Goal: Task Accomplishment & Management: Manage account settings

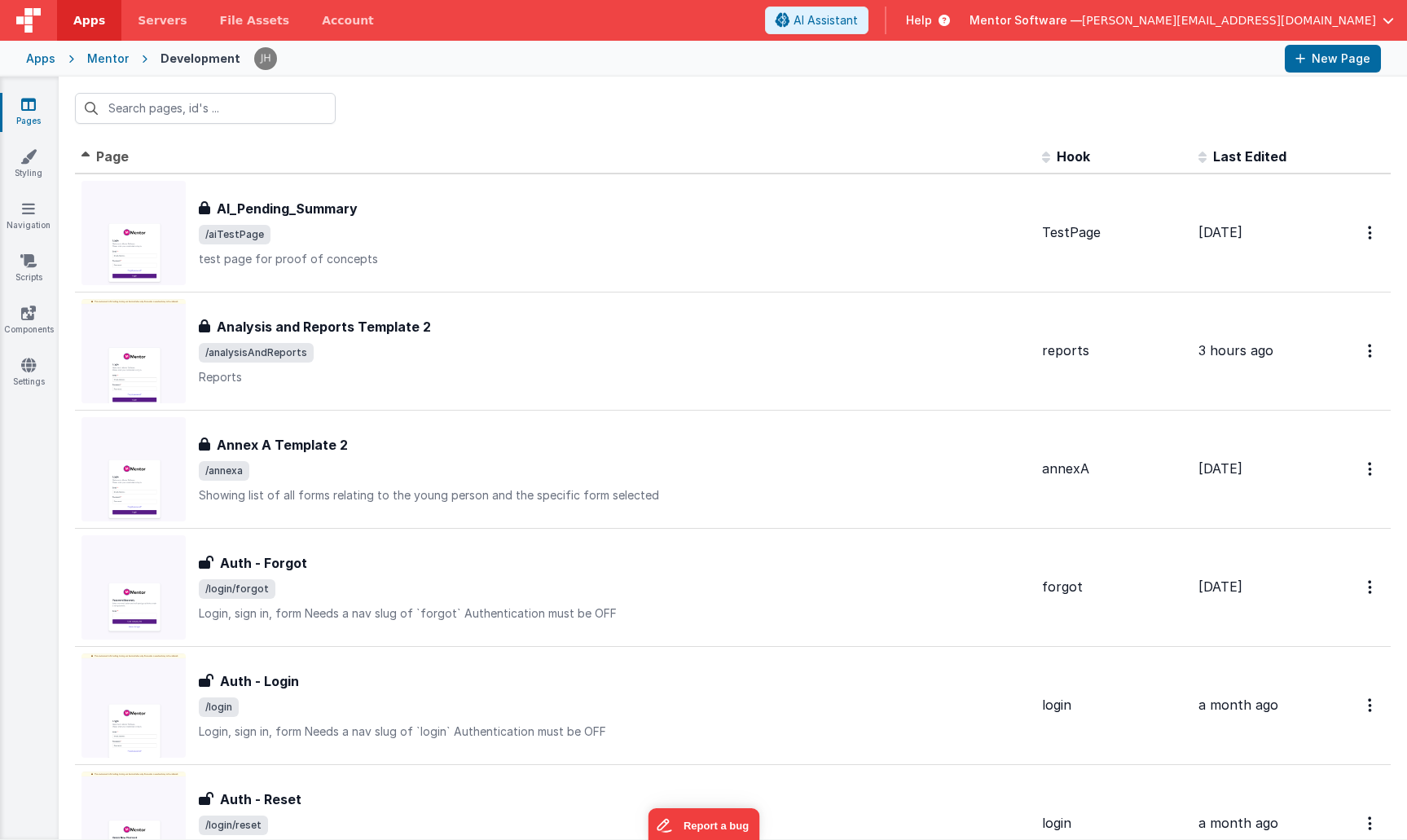
click at [222, 111] on input "text" at bounding box center [205, 108] width 261 height 31
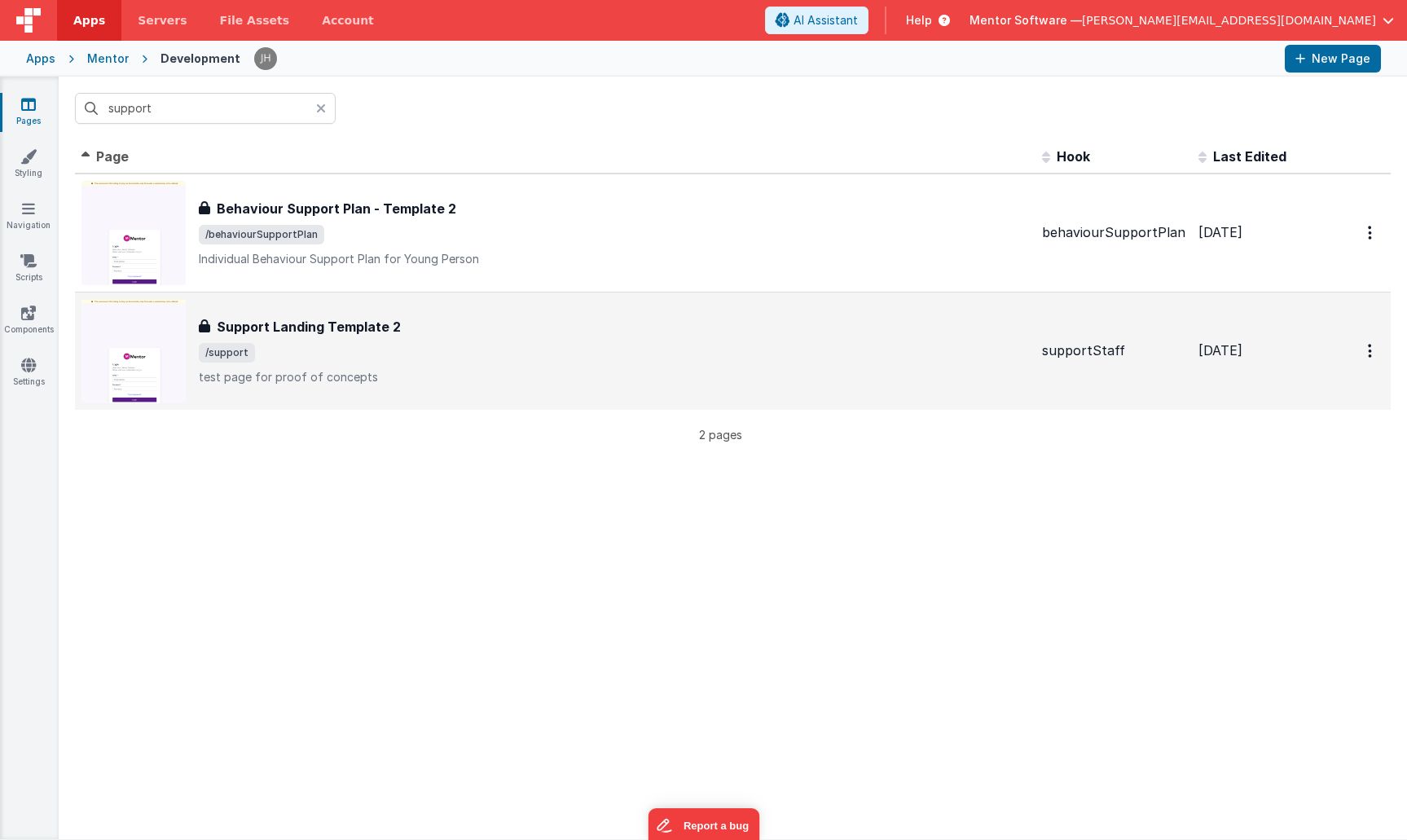
type input "support"
click at [316, 335] on h3 "Support Landing Template 2" at bounding box center [309, 326] width 184 height 20
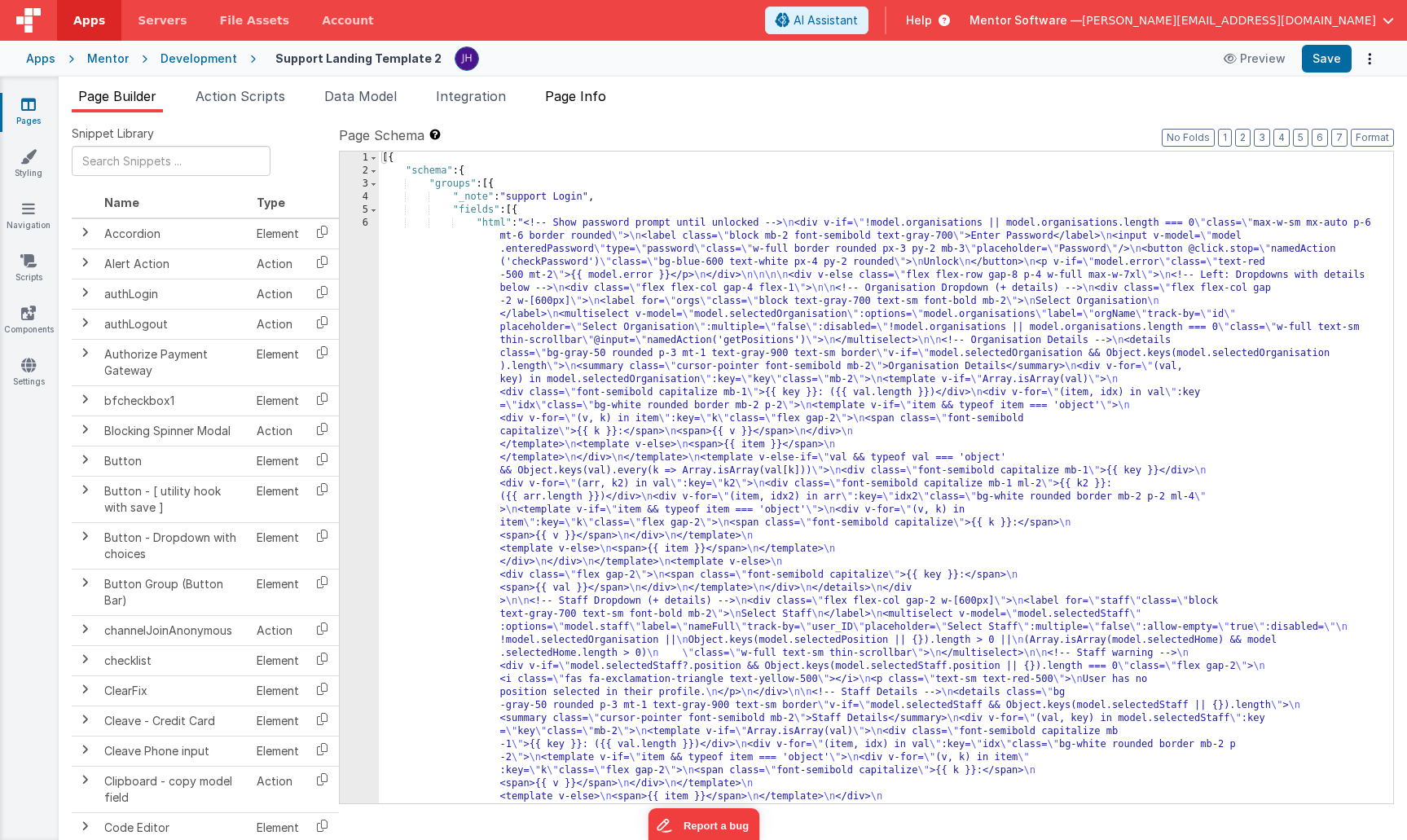
click at [595, 94] on span "Page Info" at bounding box center [575, 95] width 61 height 16
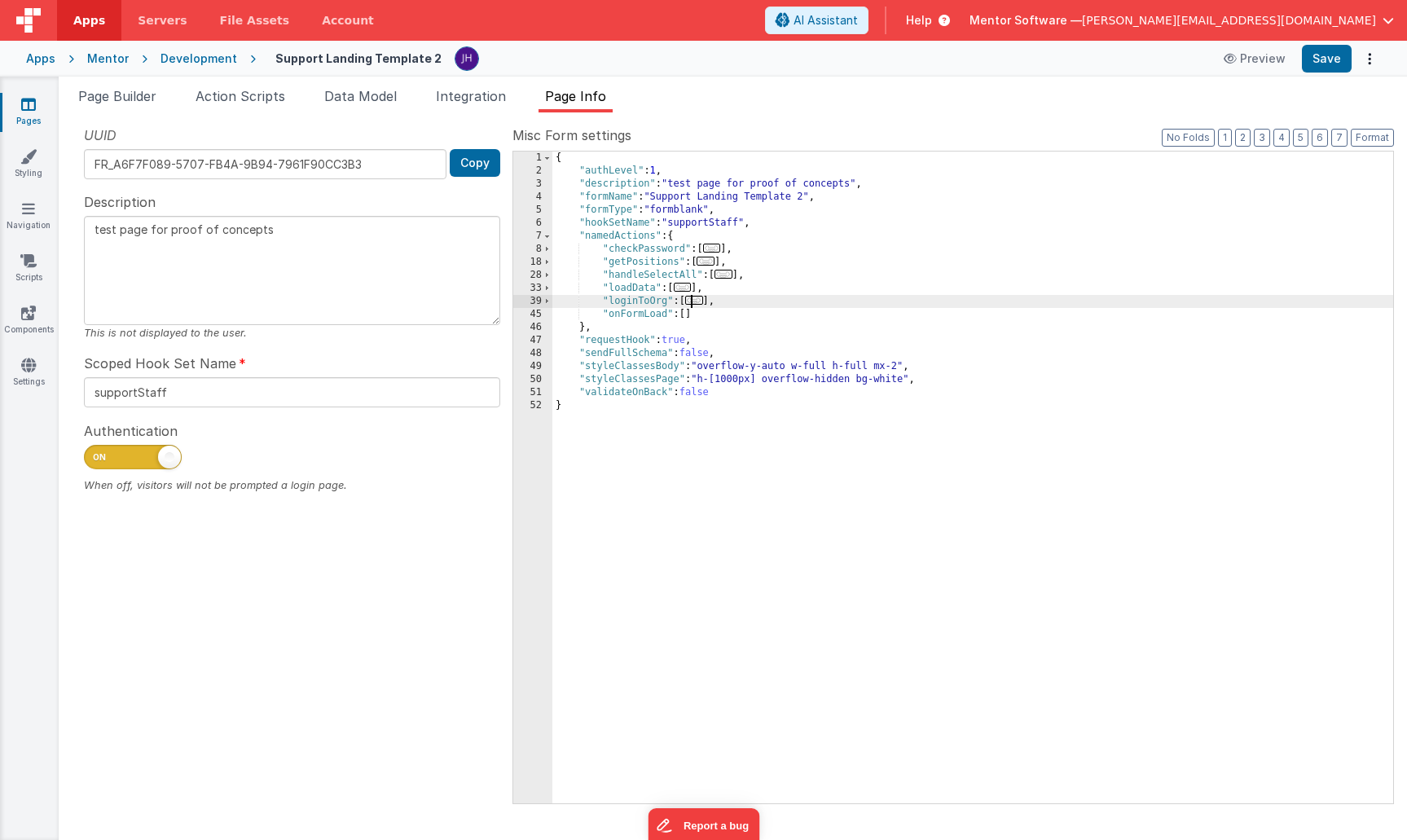
click at [699, 301] on span "..." at bounding box center [694, 301] width 18 height 9
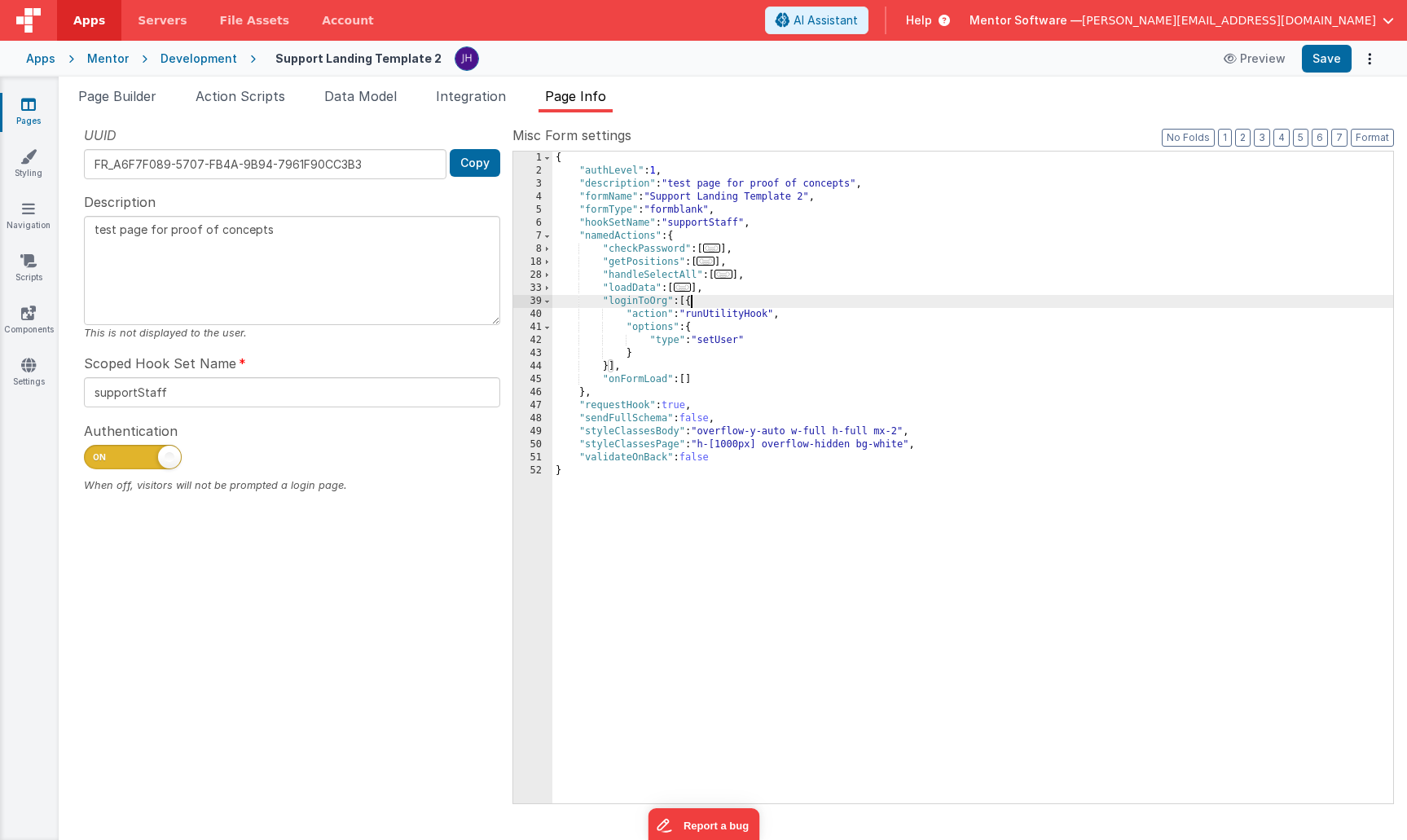
click at [261, 747] on div "UUID FR_A6F7F089-5707-FB4A-9B94-7961F90CC3B3 Copy Description test page for pro…" at bounding box center [291, 464] width 440 height 677
click at [31, 106] on icon at bounding box center [29, 103] width 15 height 16
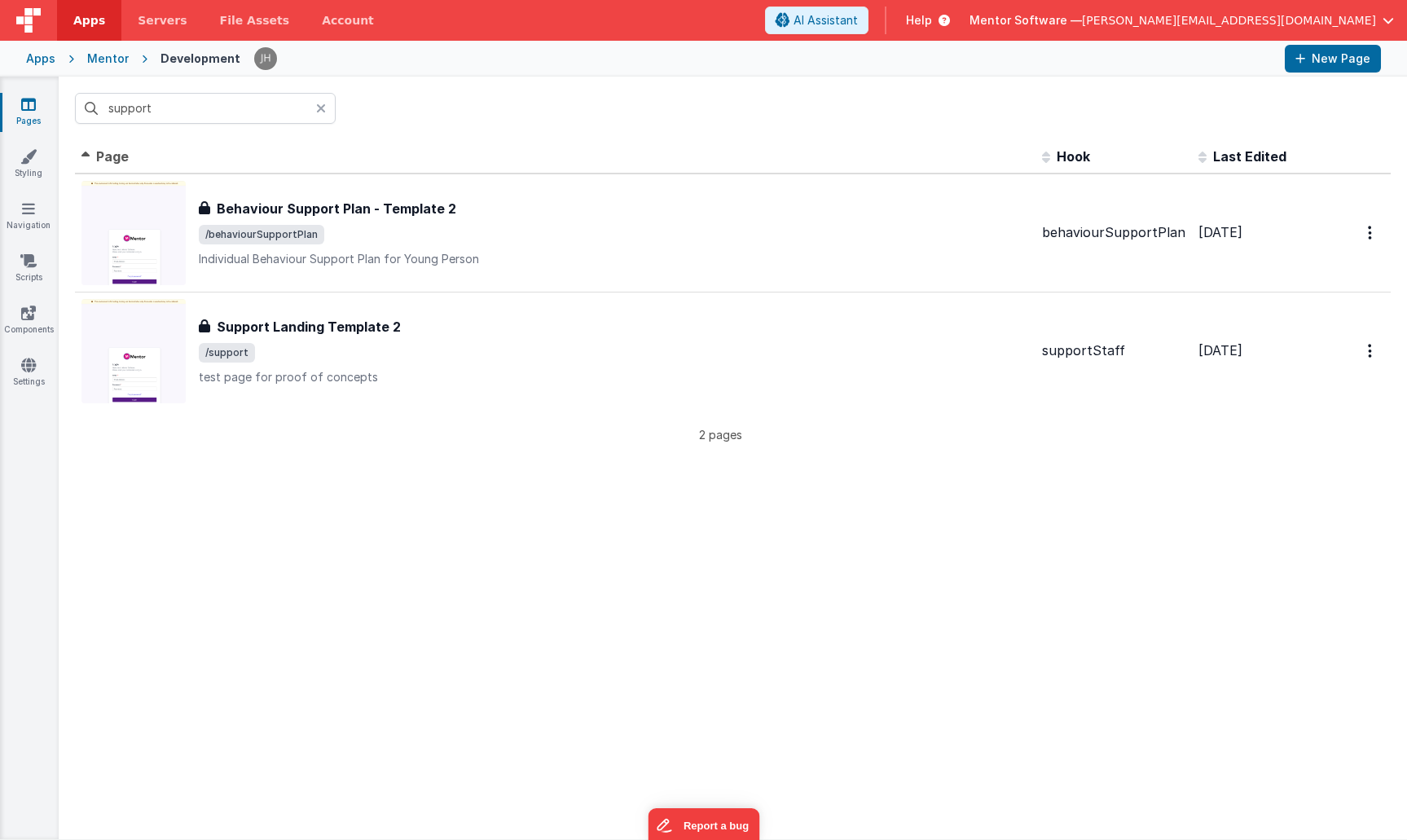
click at [99, 56] on div "Mentor" at bounding box center [108, 58] width 42 height 16
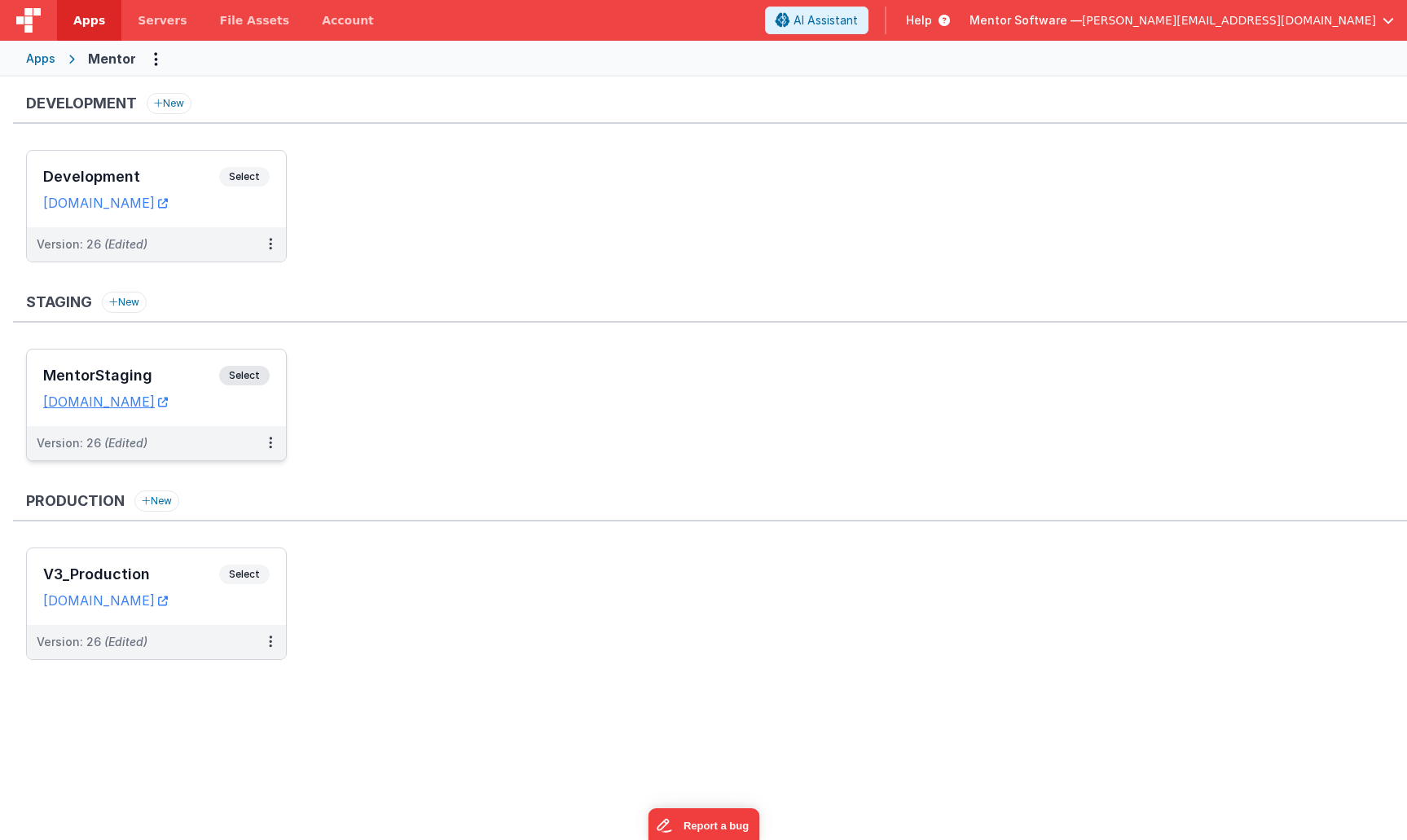
click at [158, 368] on h3 "MentorStaging" at bounding box center [130, 375] width 176 height 16
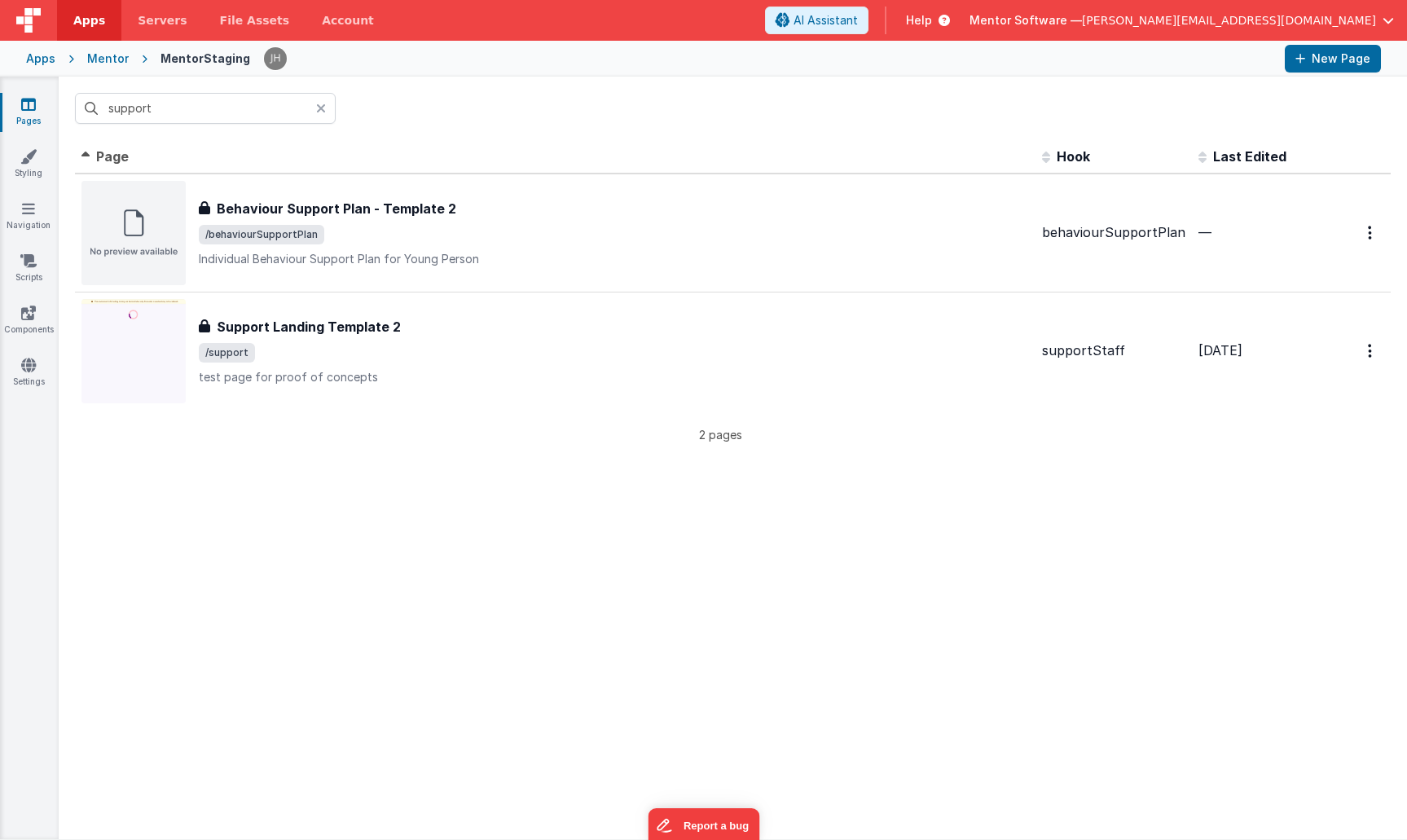
click at [323, 108] on icon at bounding box center [320, 108] width 9 height 13
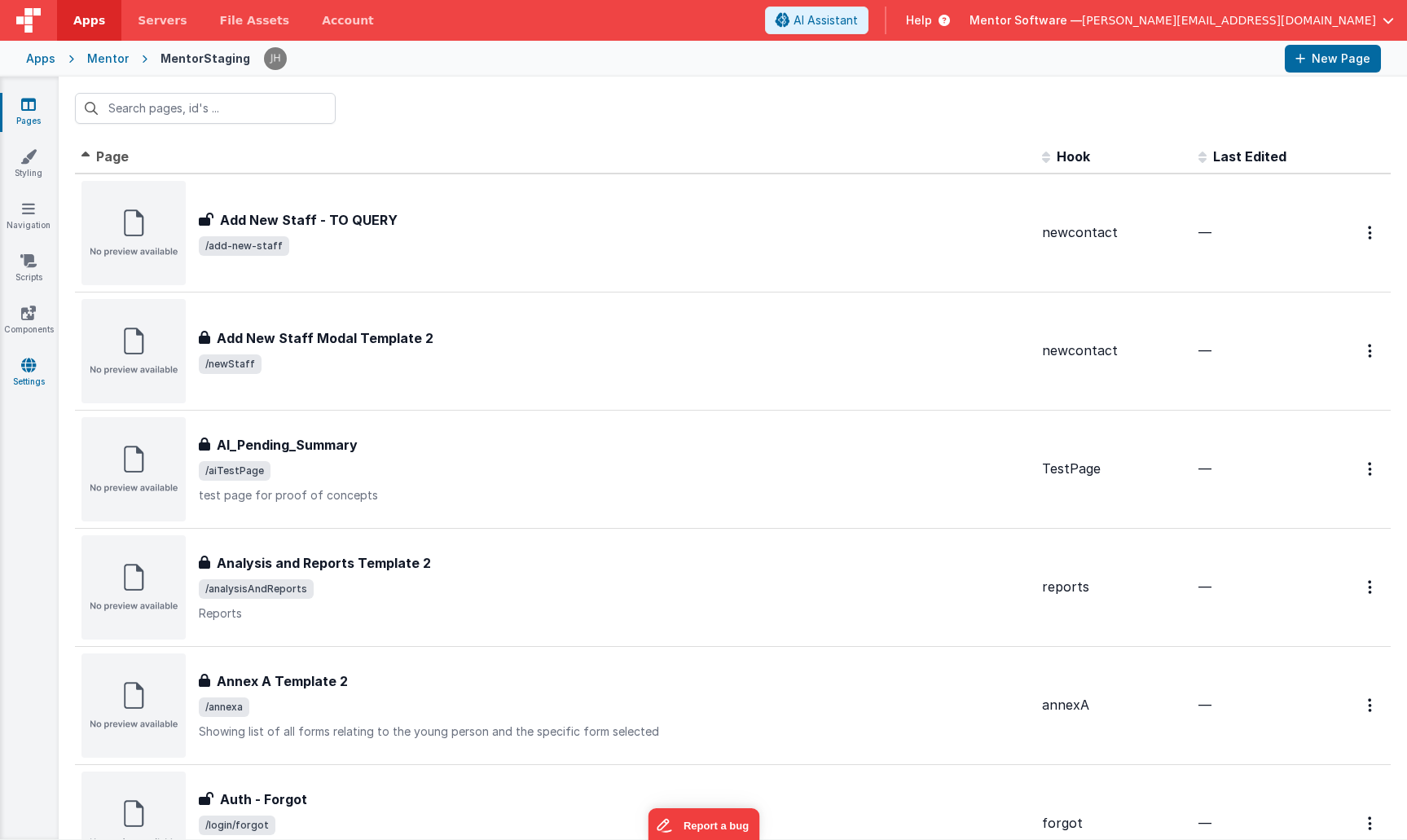
click at [26, 374] on link "Settings" at bounding box center [28, 373] width 59 height 33
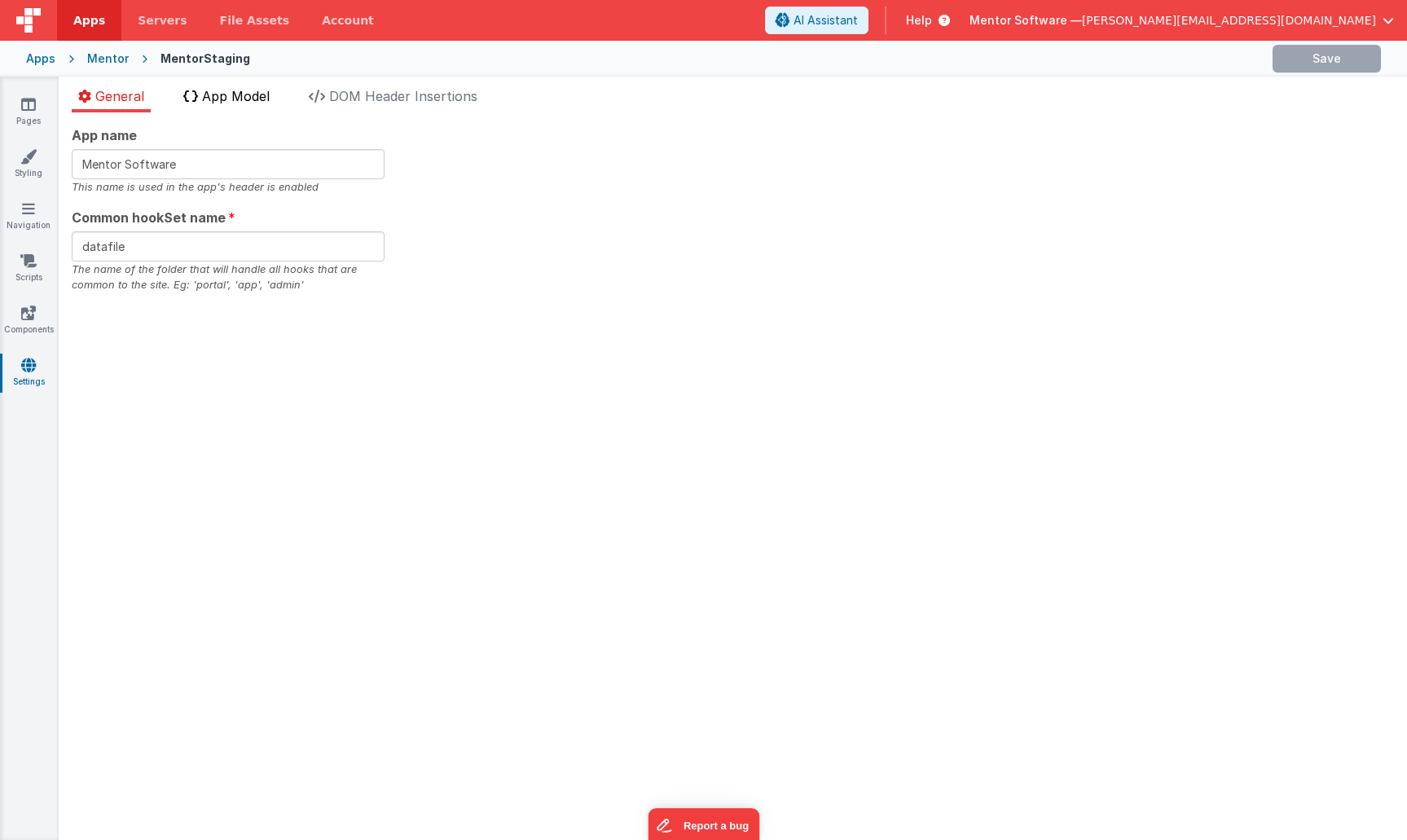
click at [231, 99] on span "App Model" at bounding box center [236, 95] width 68 height 16
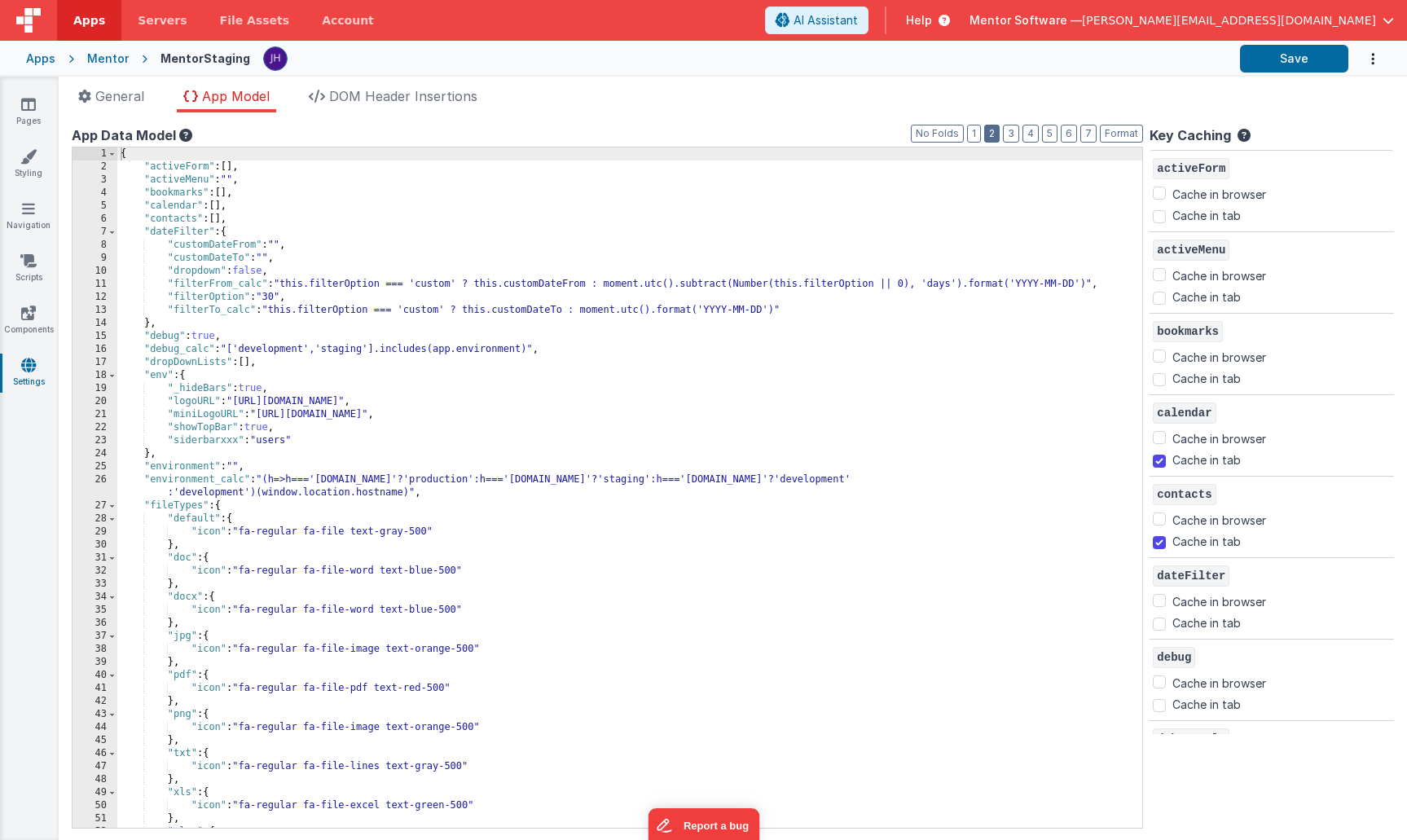
click at [995, 138] on button "2" at bounding box center [992, 133] width 16 height 18
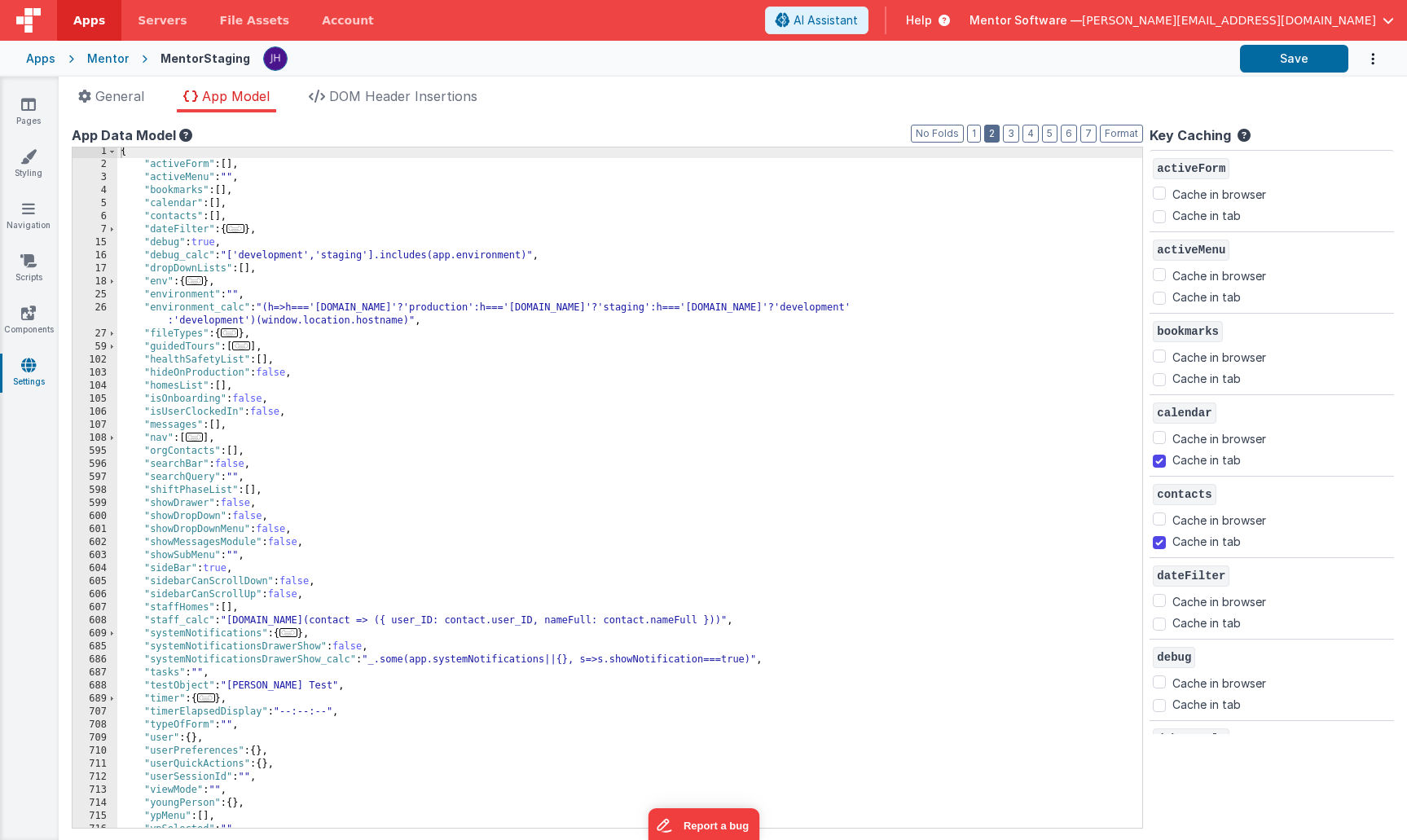
scroll to position [23, 0]
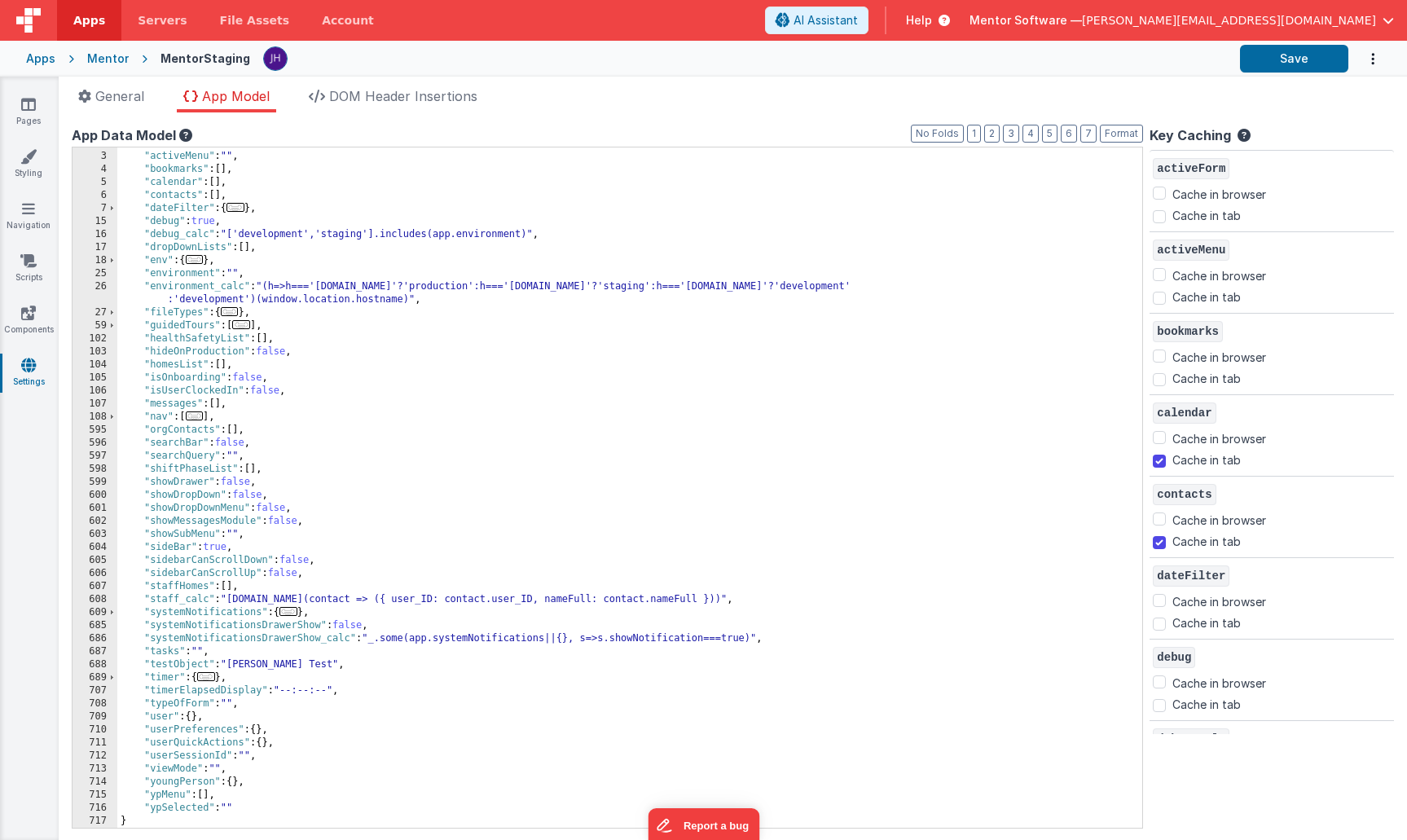
click at [293, 613] on span "..." at bounding box center [288, 612] width 18 height 9
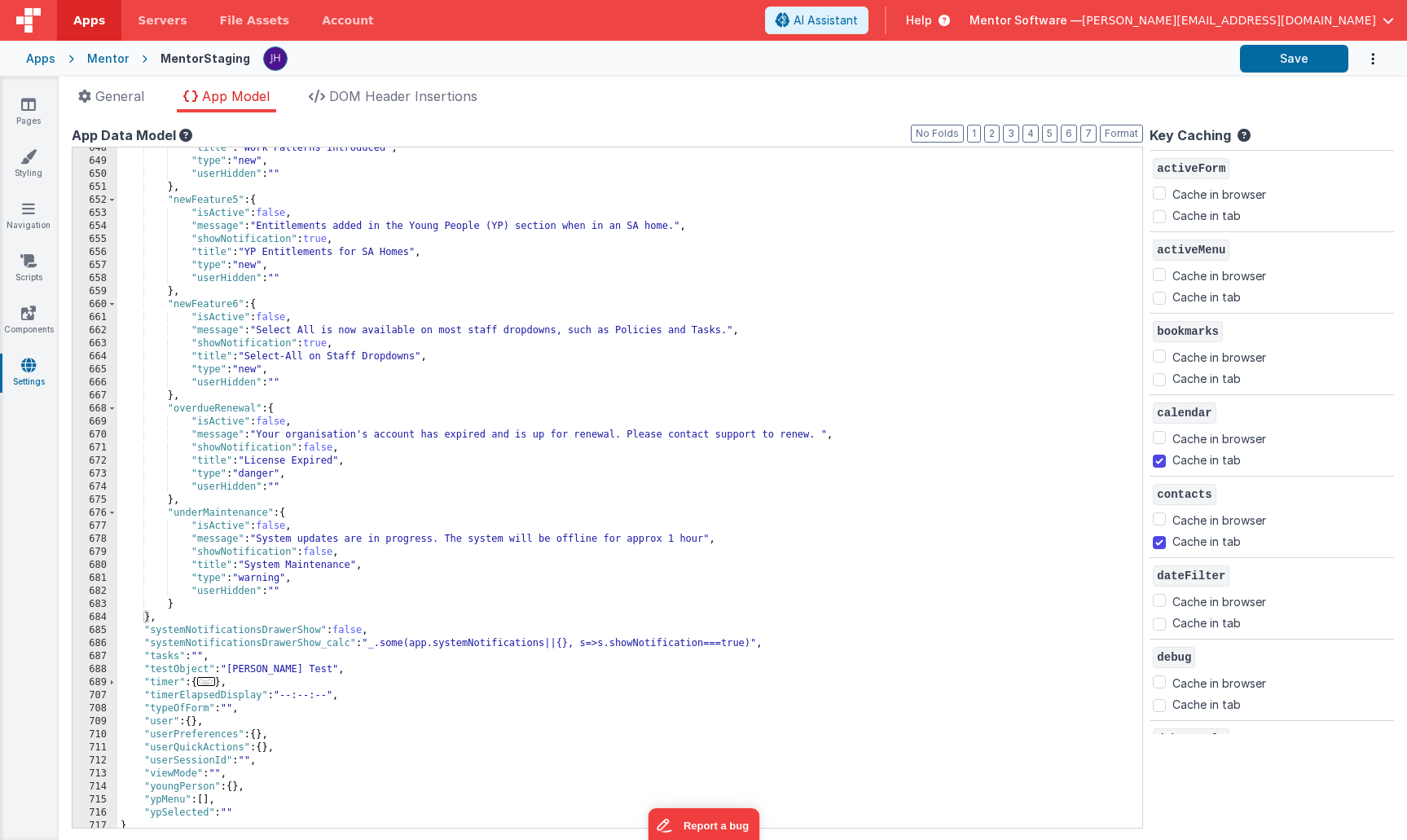
scroll to position [1066, 0]
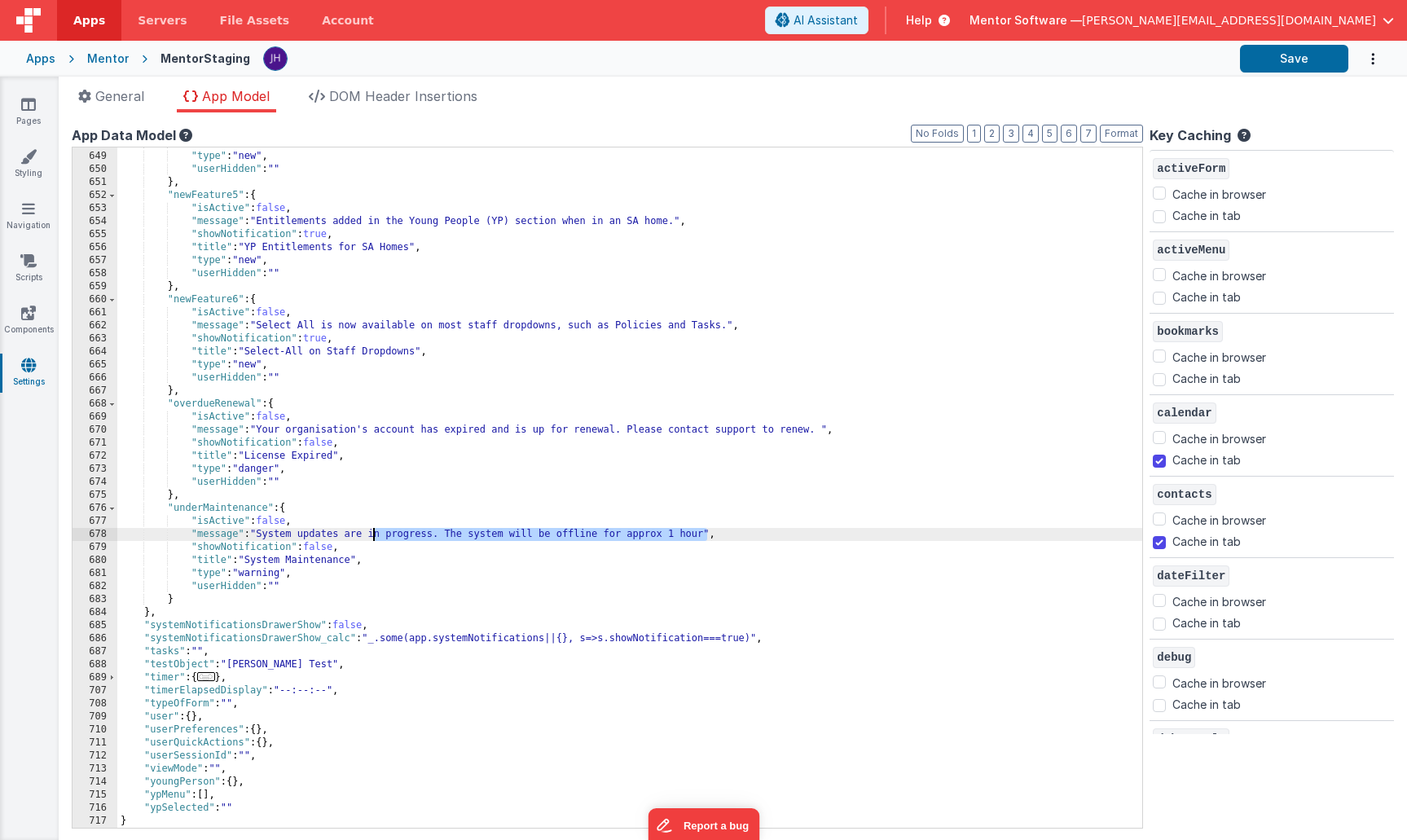
drag, startPoint x: 706, startPoint y: 535, endPoint x: 374, endPoint y: 533, distance: 332.0
click at [374, 533] on div ""title" : "Work Patterns introduced" , "type" : "new" , "userHidden" : "" } , "…" at bounding box center [629, 490] width 1025 height 706
click at [532, 528] on div ""title" : "Work Patterns introduced" , "type" : "new" , "userHidden" : "" } , "…" at bounding box center [629, 490] width 1025 height 706
click at [778, 534] on div ""title" : "Work Patterns introduced" , "type" : "new" , "userHidden" : "" } , "…" at bounding box center [629, 490] width 1025 height 706
click at [319, 547] on div ""title" : "Work Patterns introduced" , "type" : "new" , "userHidden" : "" } , "…" at bounding box center [629, 490] width 1025 height 706
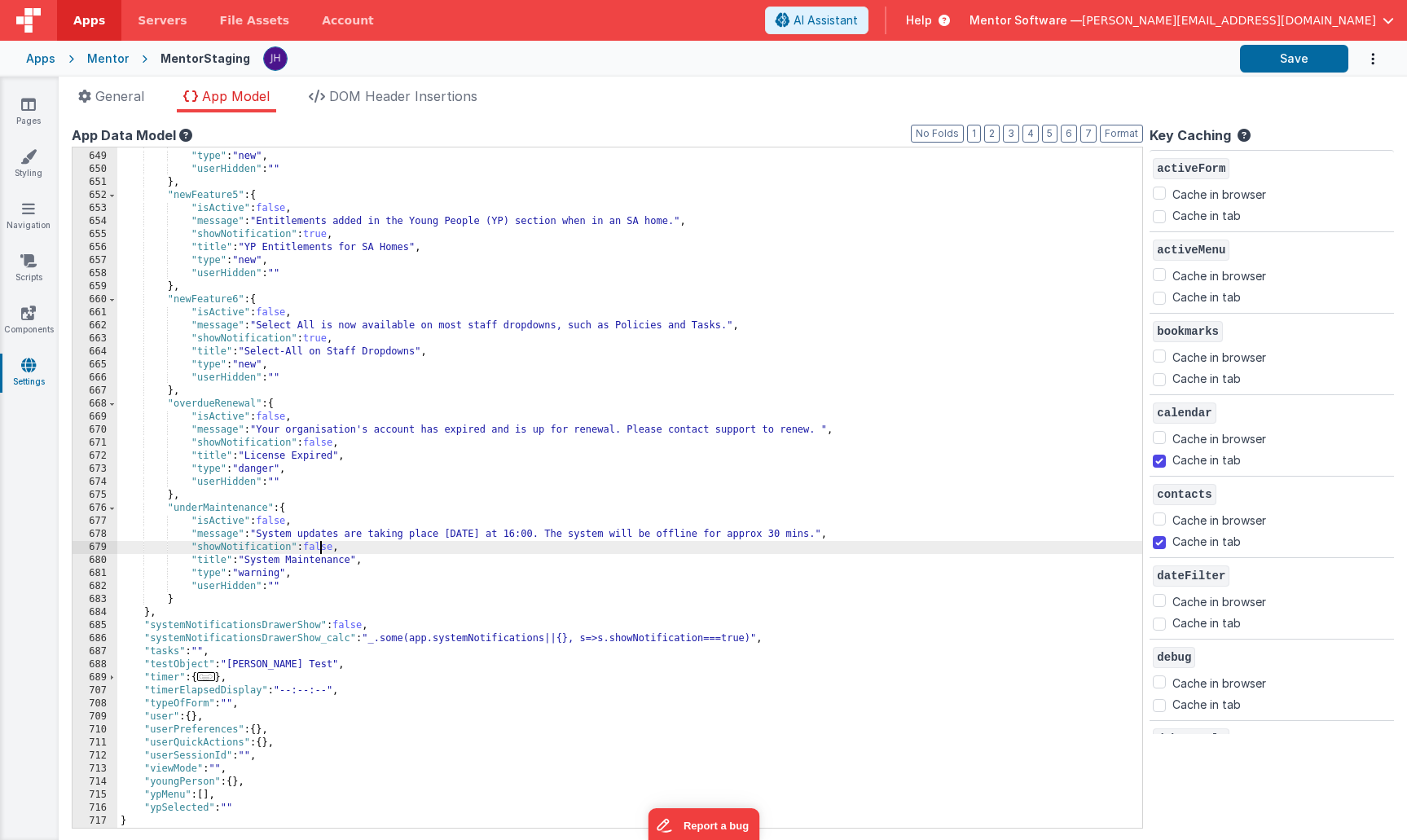
click at [319, 547] on div ""title" : "Work Patterns introduced" , "type" : "new" , "userHidden" : "" } , "…" at bounding box center [629, 490] width 1025 height 706
click at [409, 568] on div ""title" : "Work Patterns introduced" , "type" : "new" , "userHidden" : "" } , "…" at bounding box center [629, 490] width 1025 height 706
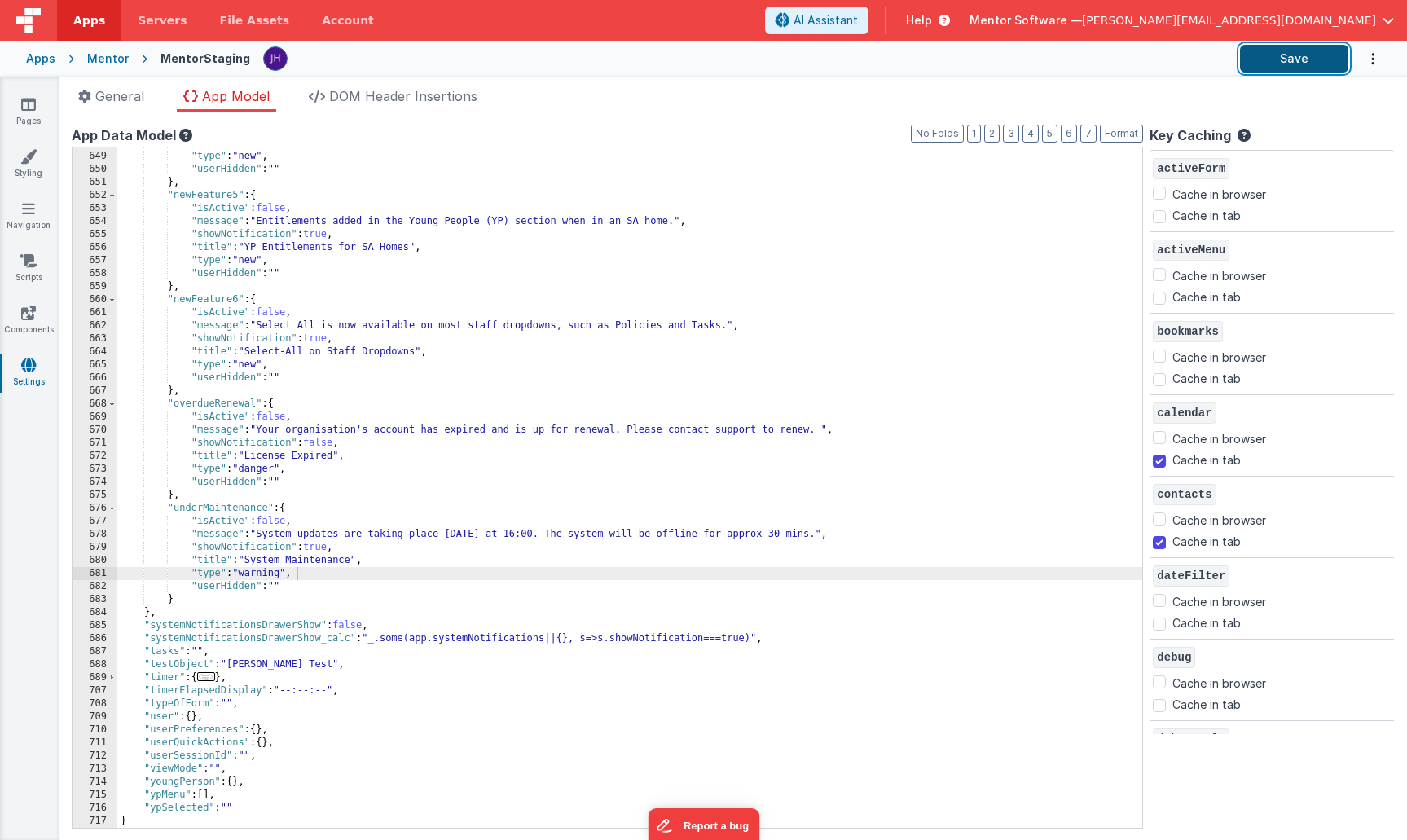
click at [1306, 55] on button "Save" at bounding box center [1294, 59] width 108 height 28
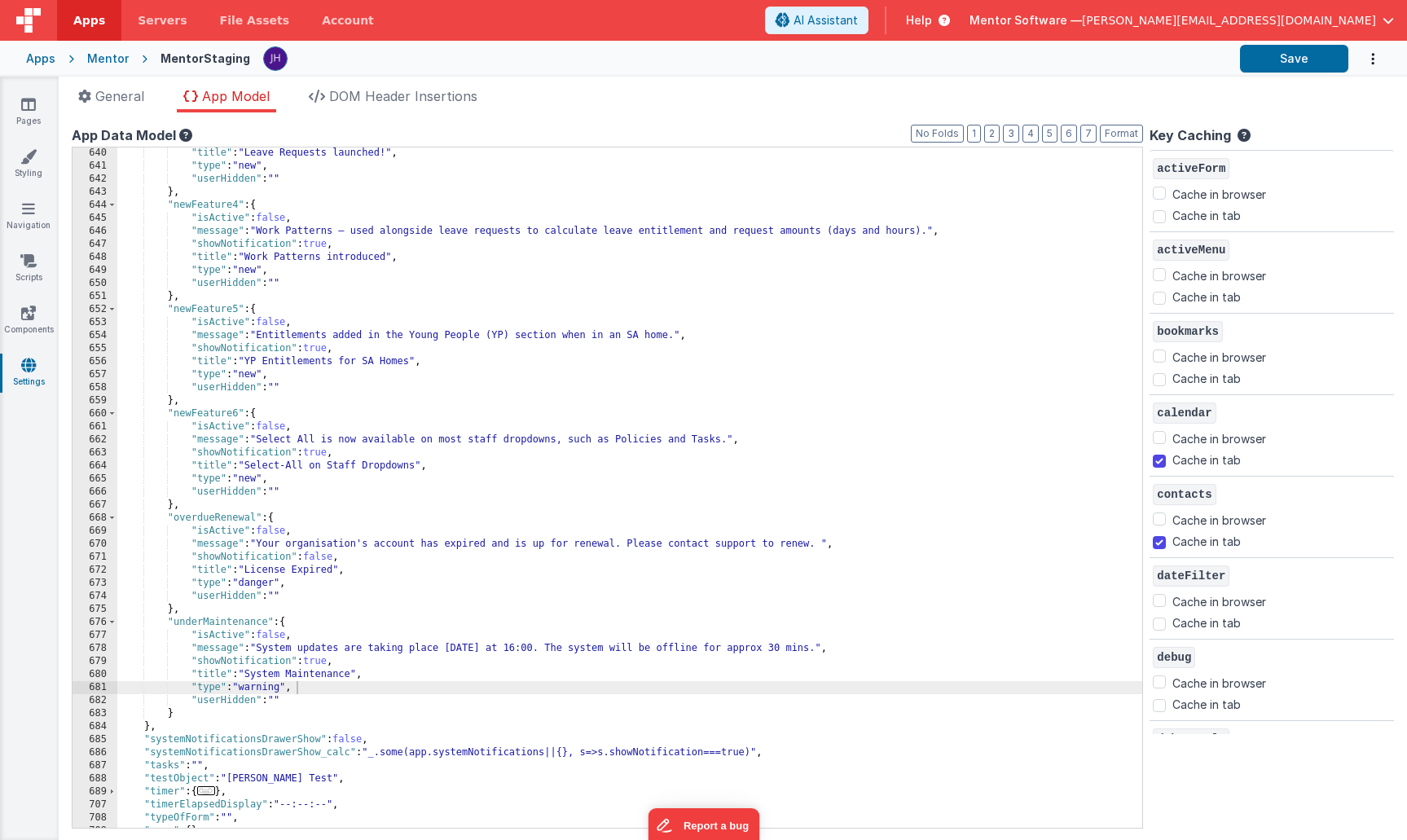
scroll to position [933, 0]
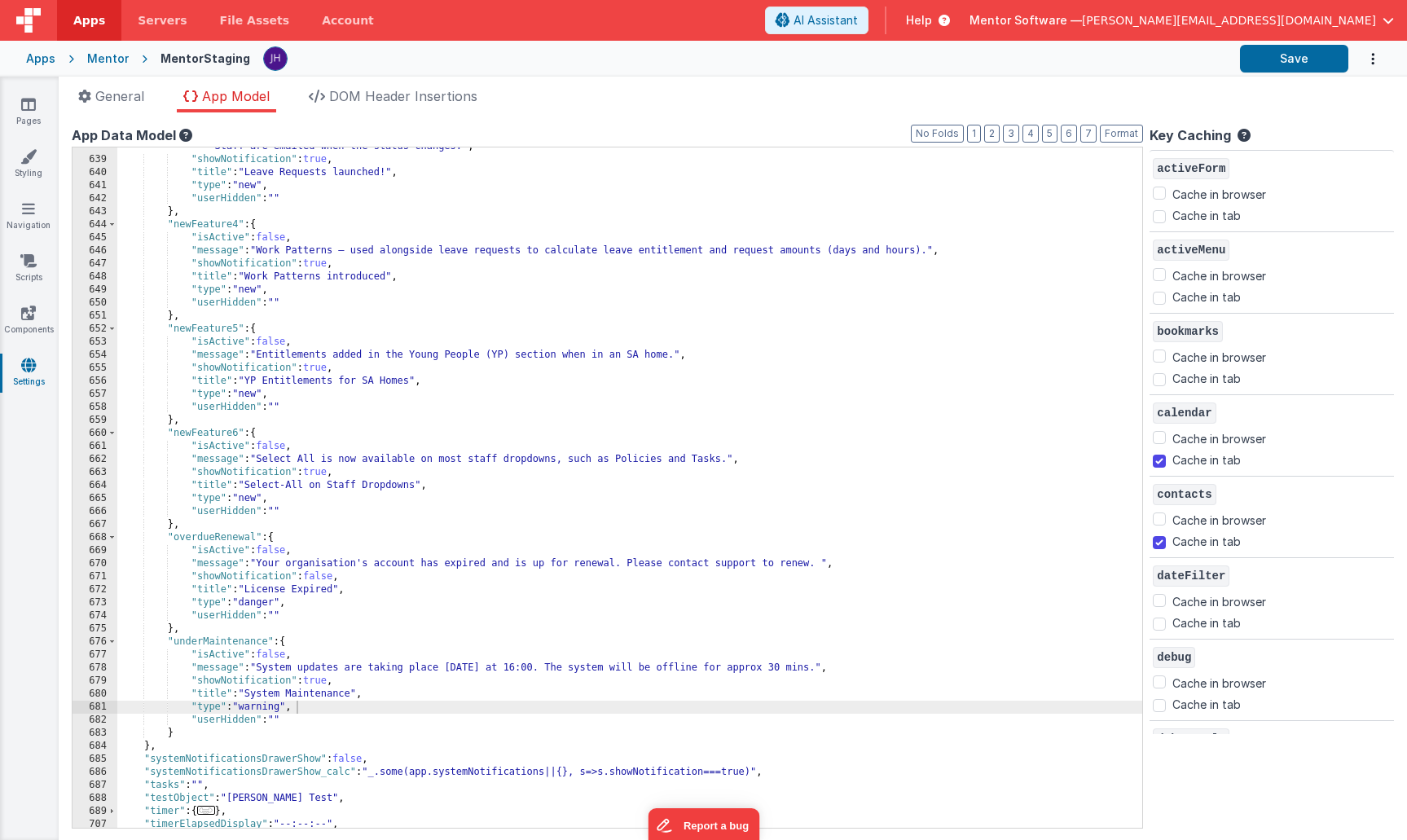
click at [318, 474] on div ""message" : "Leave requests — staff submit requests from their Leave area. Mana…" at bounding box center [629, 486] width 1025 height 719
click at [322, 474] on div ""message" : "Leave requests — staff submit requests from their Leave area. Mana…" at bounding box center [629, 486] width 1025 height 719
click at [318, 371] on div ""message" : "Leave requests — staff submit requests from their Leave area. Mana…" at bounding box center [629, 486] width 1025 height 719
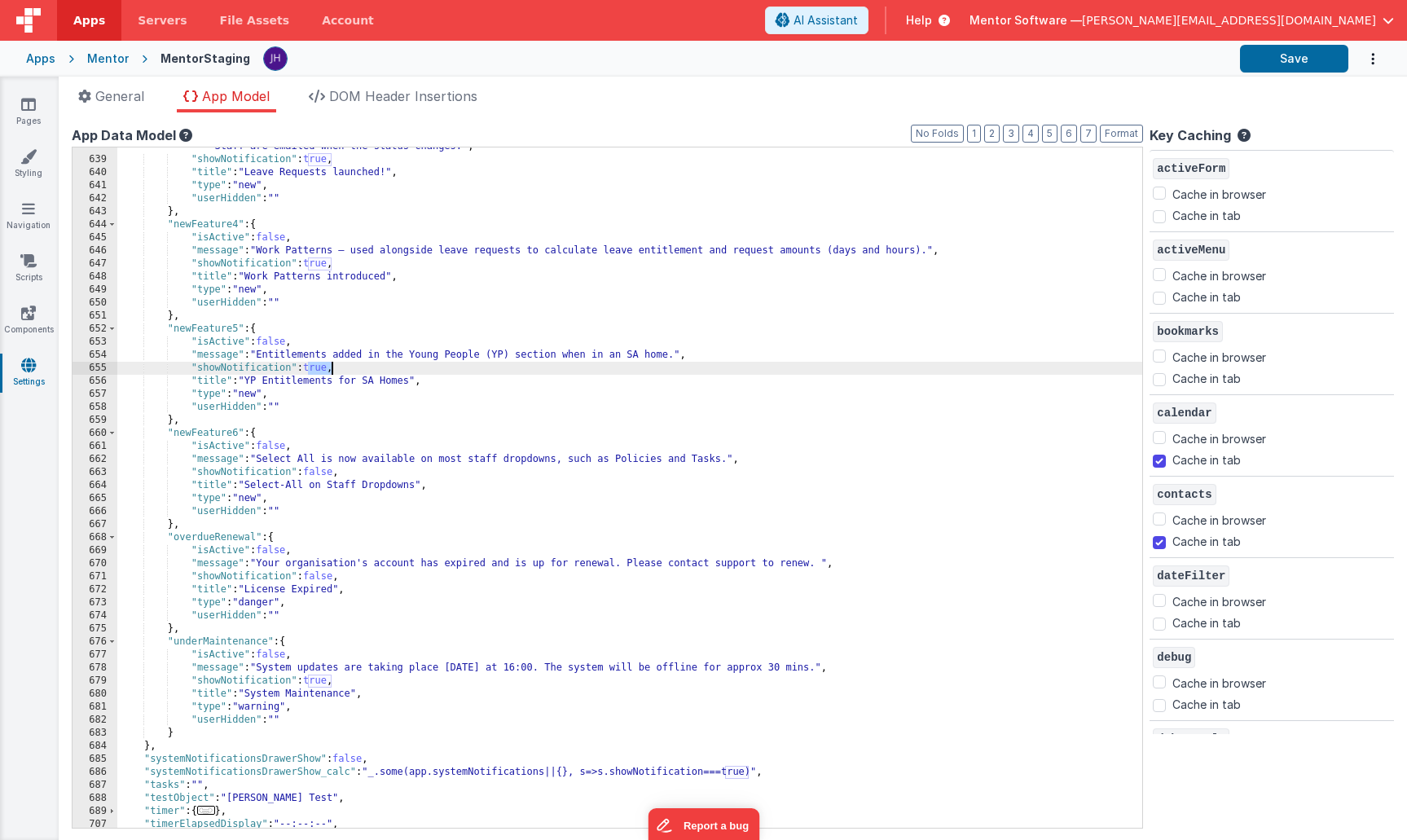
click at [318, 371] on div ""message" : "Leave requests — staff submit requests from their Leave area. Mana…" at bounding box center [629, 486] width 1025 height 719
click at [316, 266] on div ""message" : "Leave requests — staff submit requests from their Leave area. Mana…" at bounding box center [629, 486] width 1025 height 719
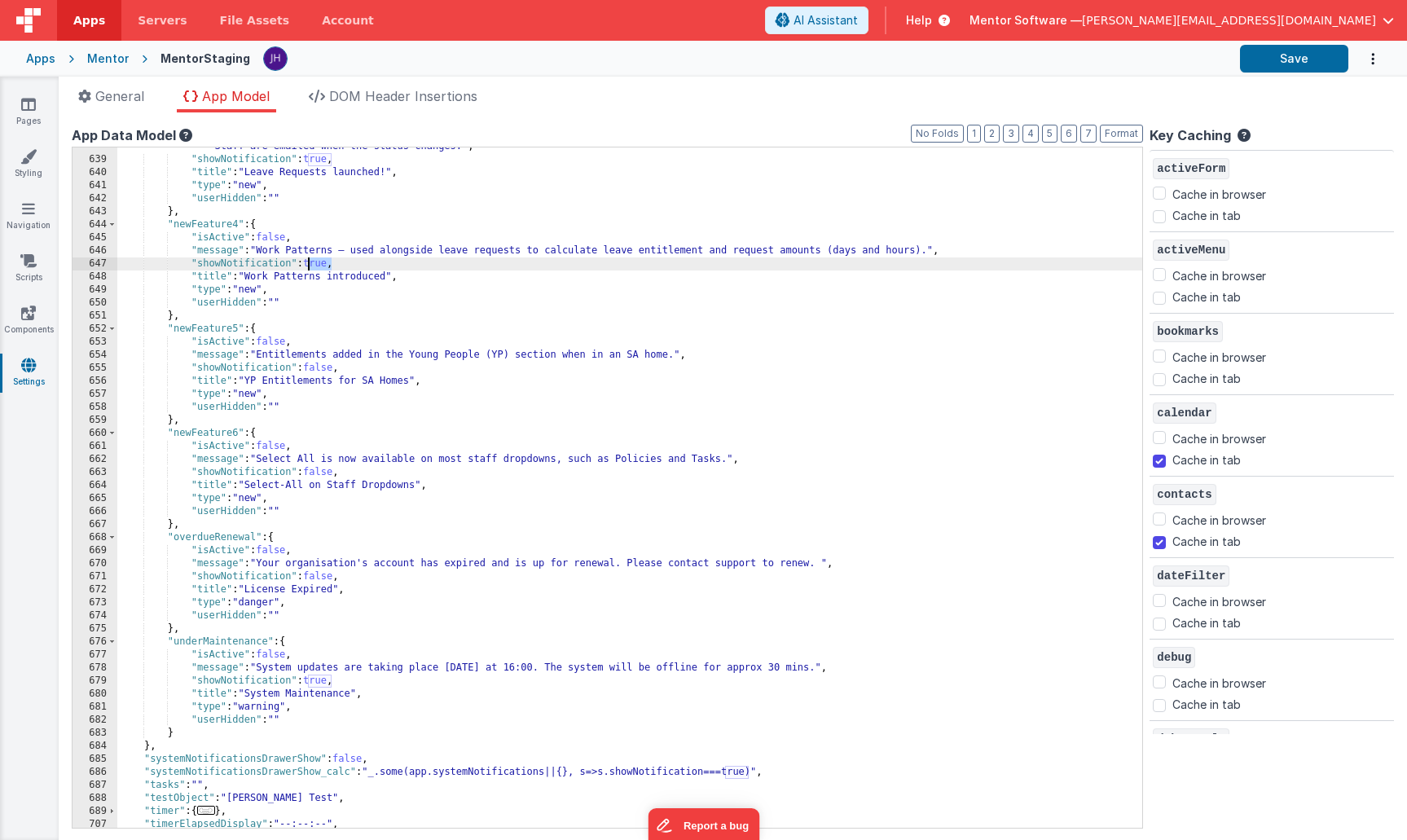
click at [316, 266] on div ""message" : "Leave requests — staff submit requests from their Leave area. Mana…" at bounding box center [629, 486] width 1025 height 719
click at [319, 161] on div ""message" : "Leave requests — staff submit requests from their Leave area. Mana…" at bounding box center [629, 486] width 1025 height 719
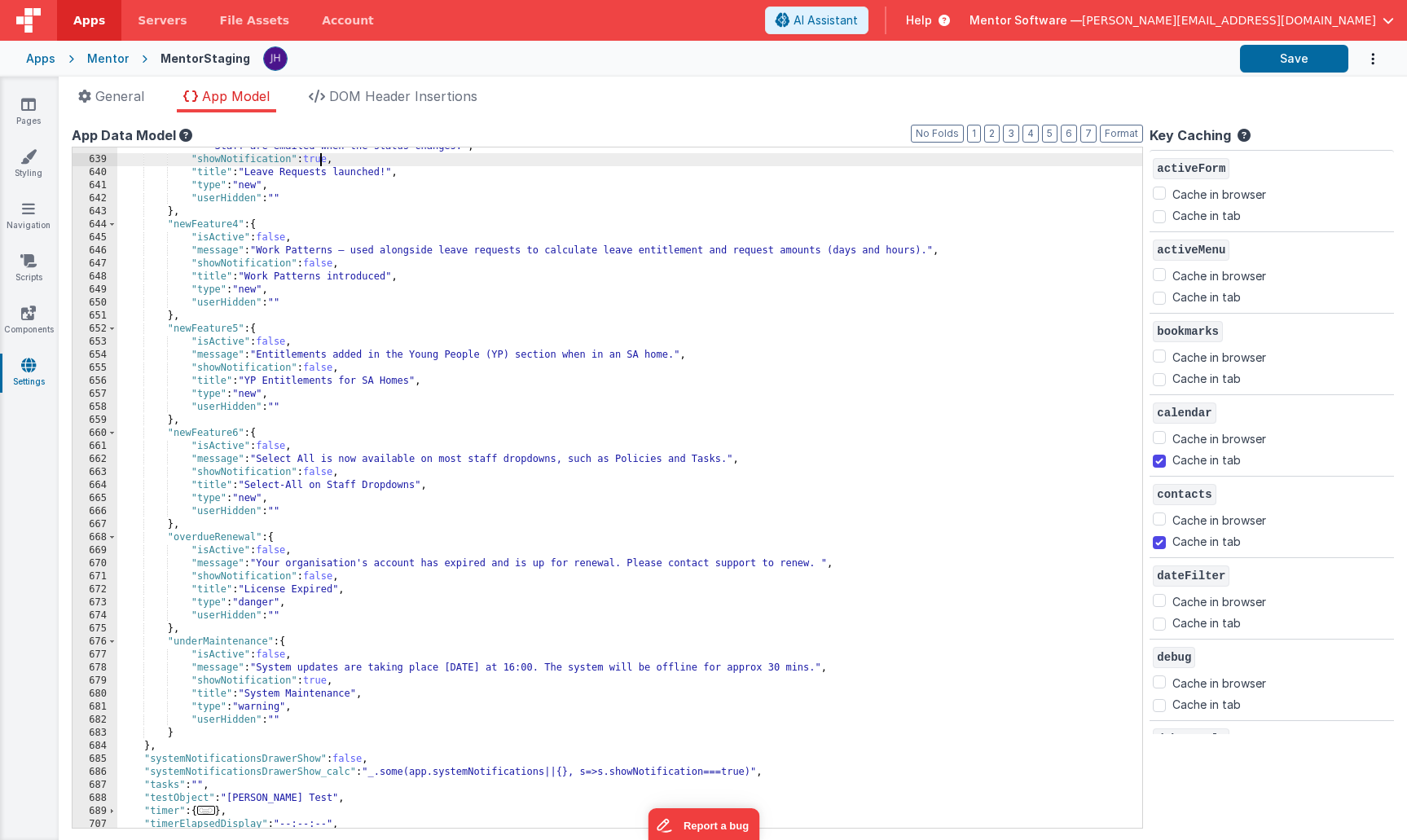
click at [319, 161] on div ""message" : "Leave requests — staff submit requests from their Leave area. Mana…" at bounding box center [629, 486] width 1025 height 719
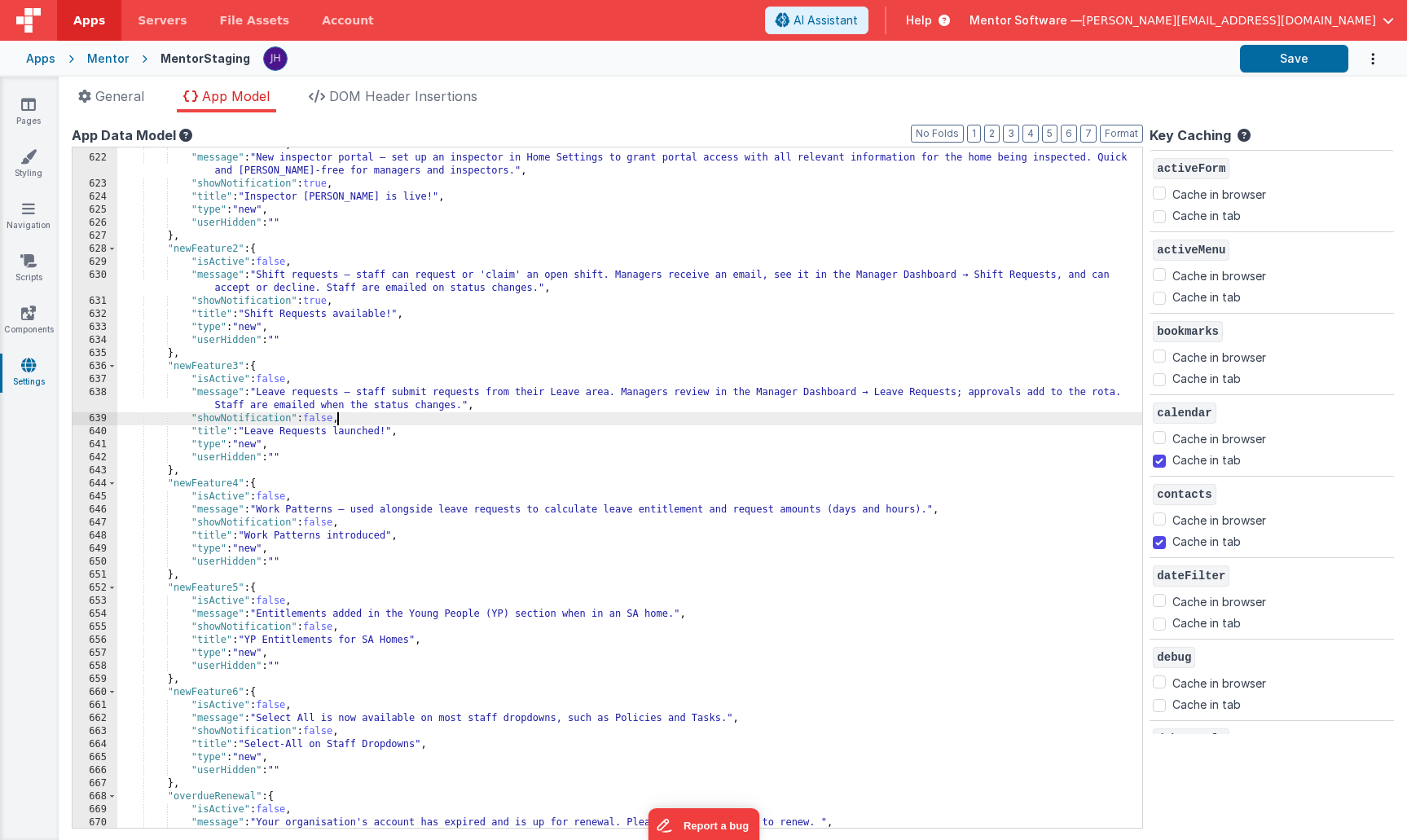
scroll to position [655, 0]
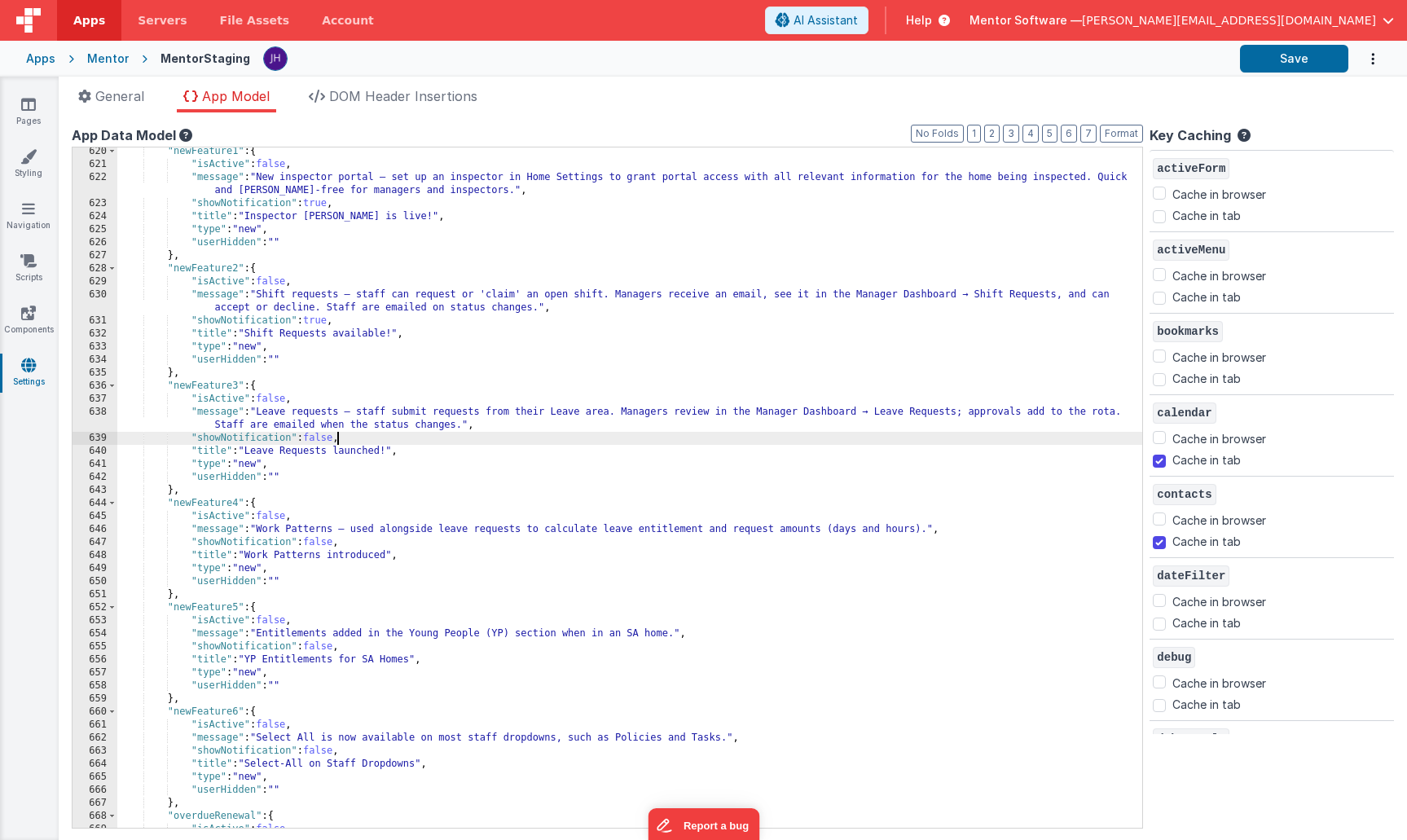
click at [322, 318] on div ""newFeature1" : { "isActive" : false , "message" : "New inspector portal — set …" at bounding box center [629, 498] width 1025 height 706
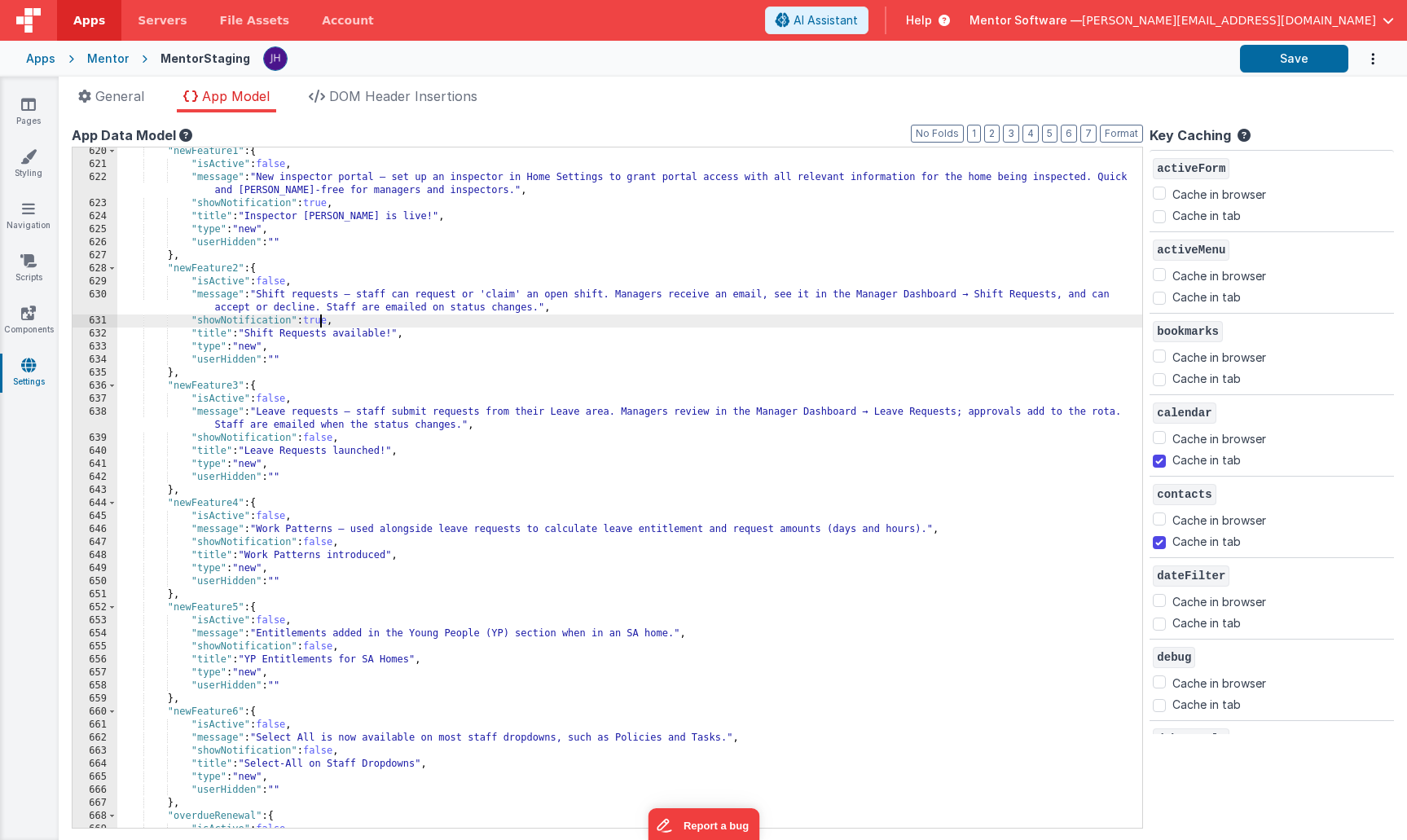
click at [322, 318] on div ""newFeature1" : { "isActive" : false , "message" : "New inspector portal — set …" at bounding box center [629, 498] width 1025 height 706
click at [318, 205] on div ""newFeature1" : { "isActive" : false , "message" : "New inspector portal — set …" at bounding box center [629, 498] width 1025 height 706
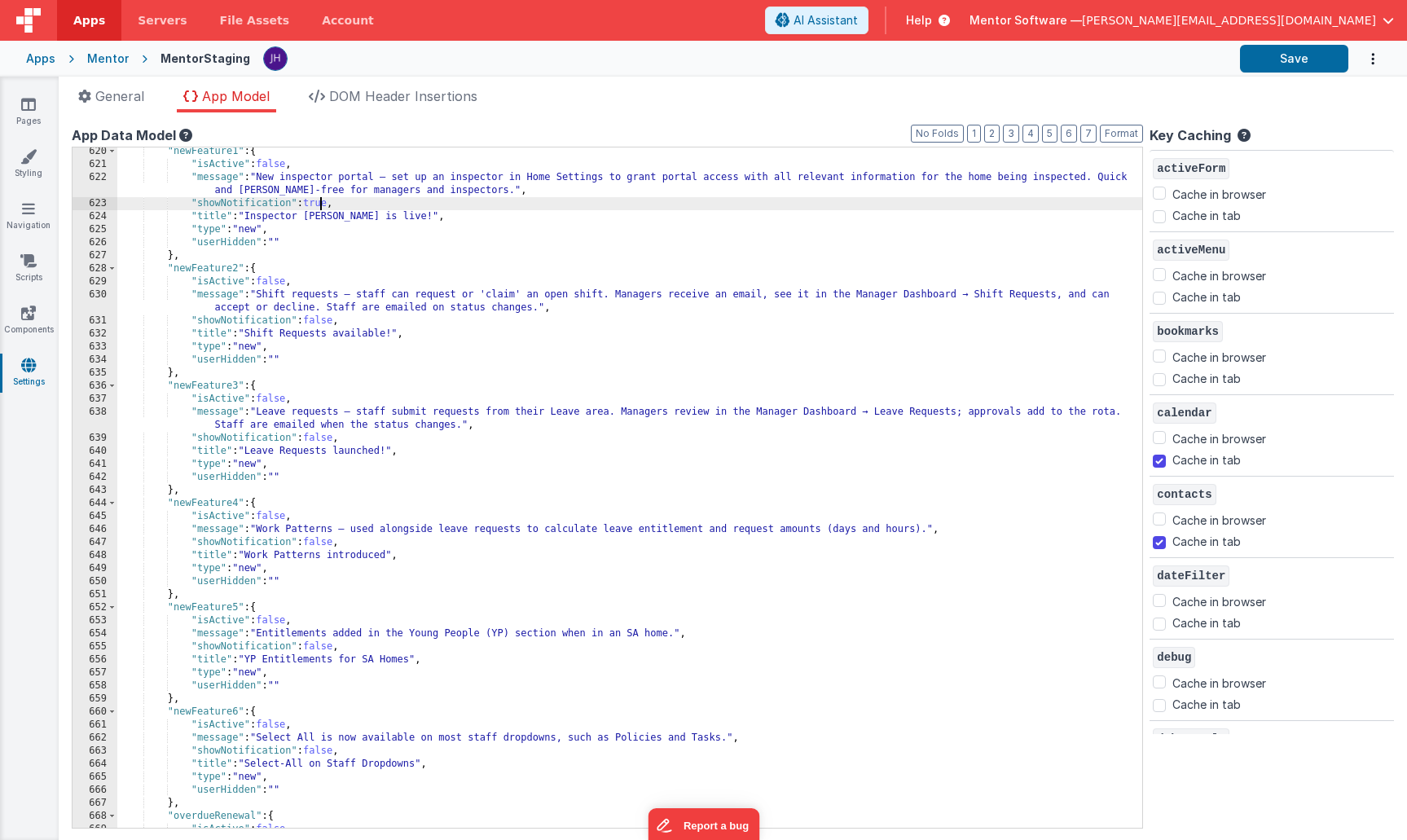
click at [318, 205] on div ""newFeature1" : { "isActive" : false , "message" : "New inspector portal — set …" at bounding box center [629, 498] width 1025 height 706
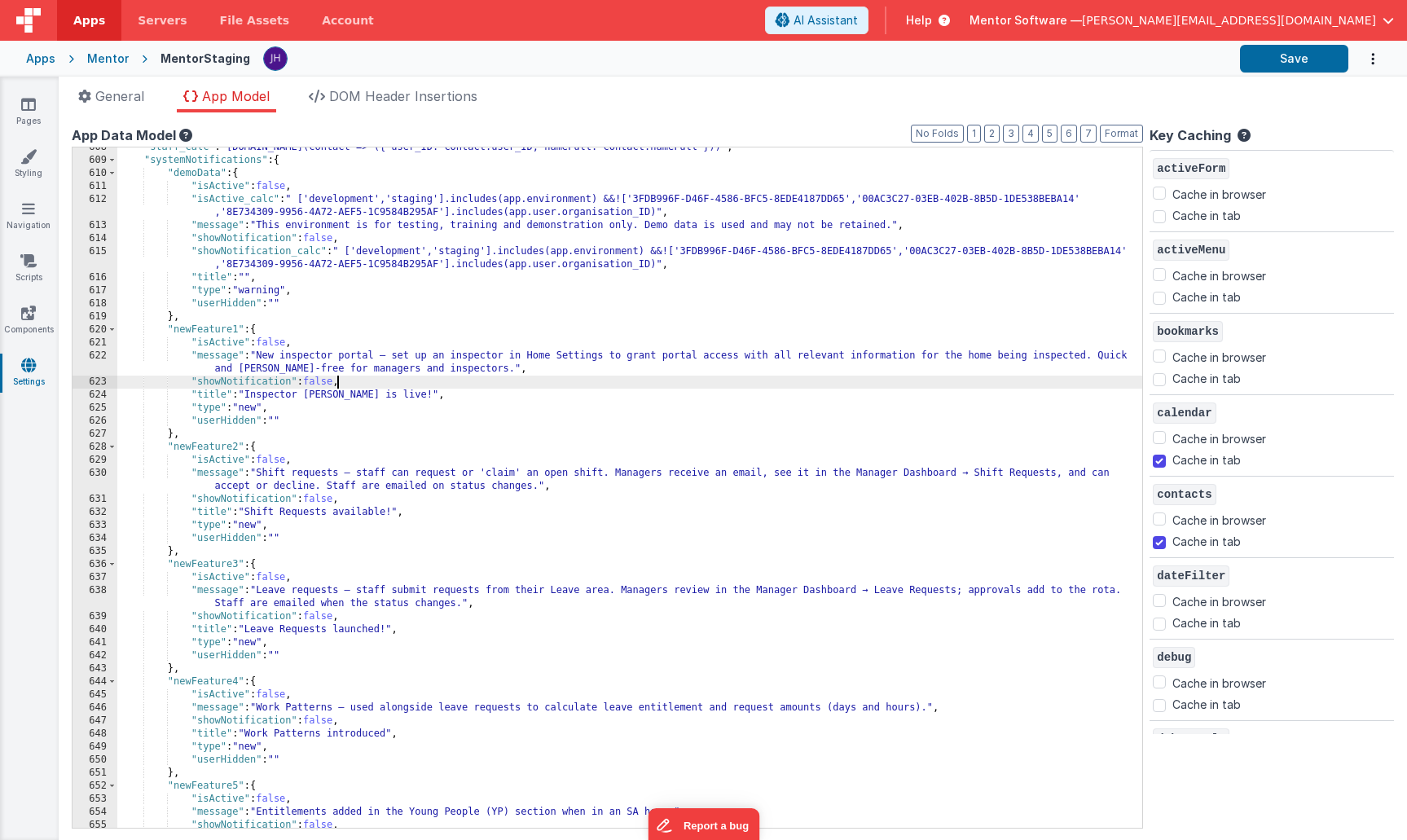
scroll to position [452, 0]
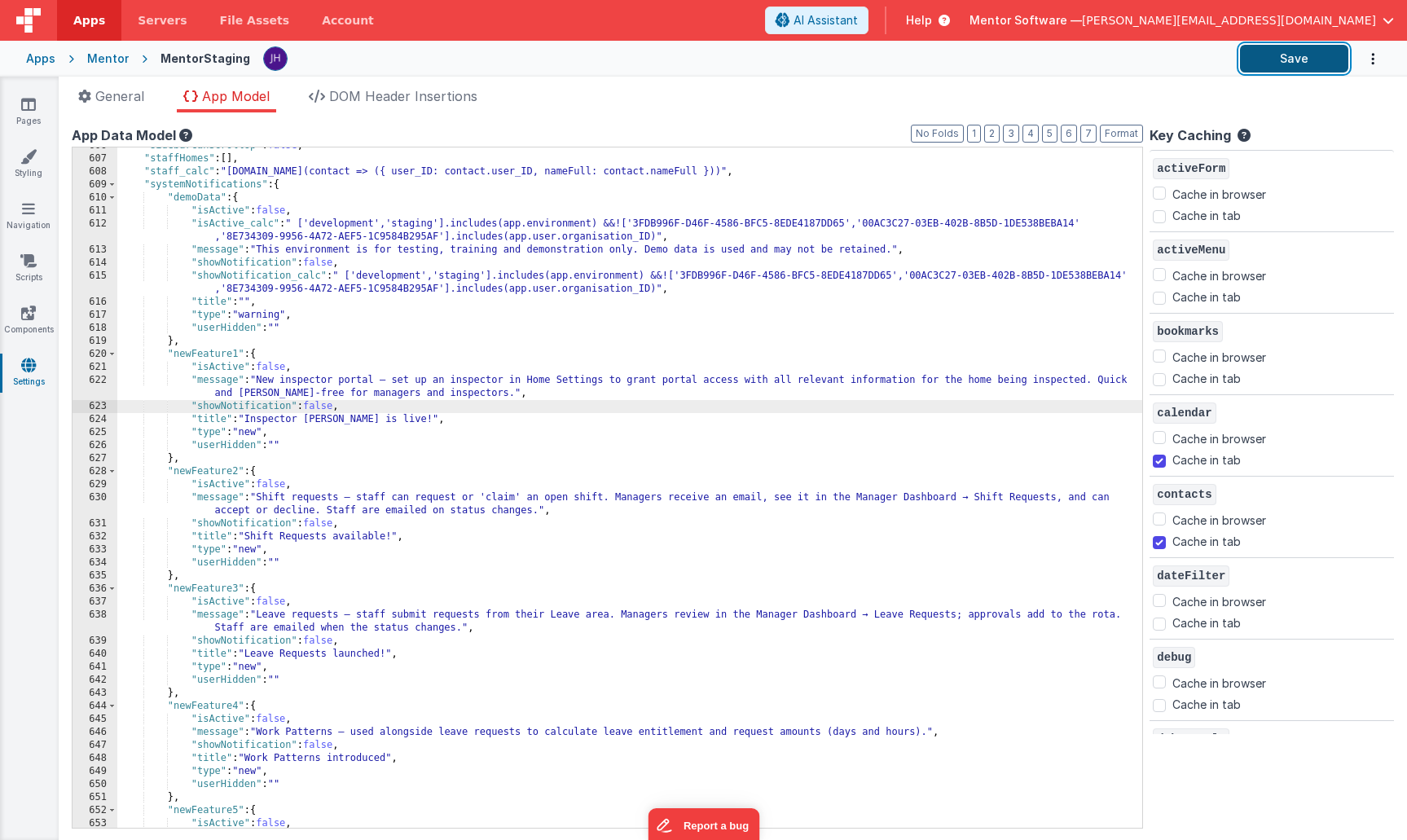
click at [1292, 61] on button "Save" at bounding box center [1294, 59] width 108 height 28
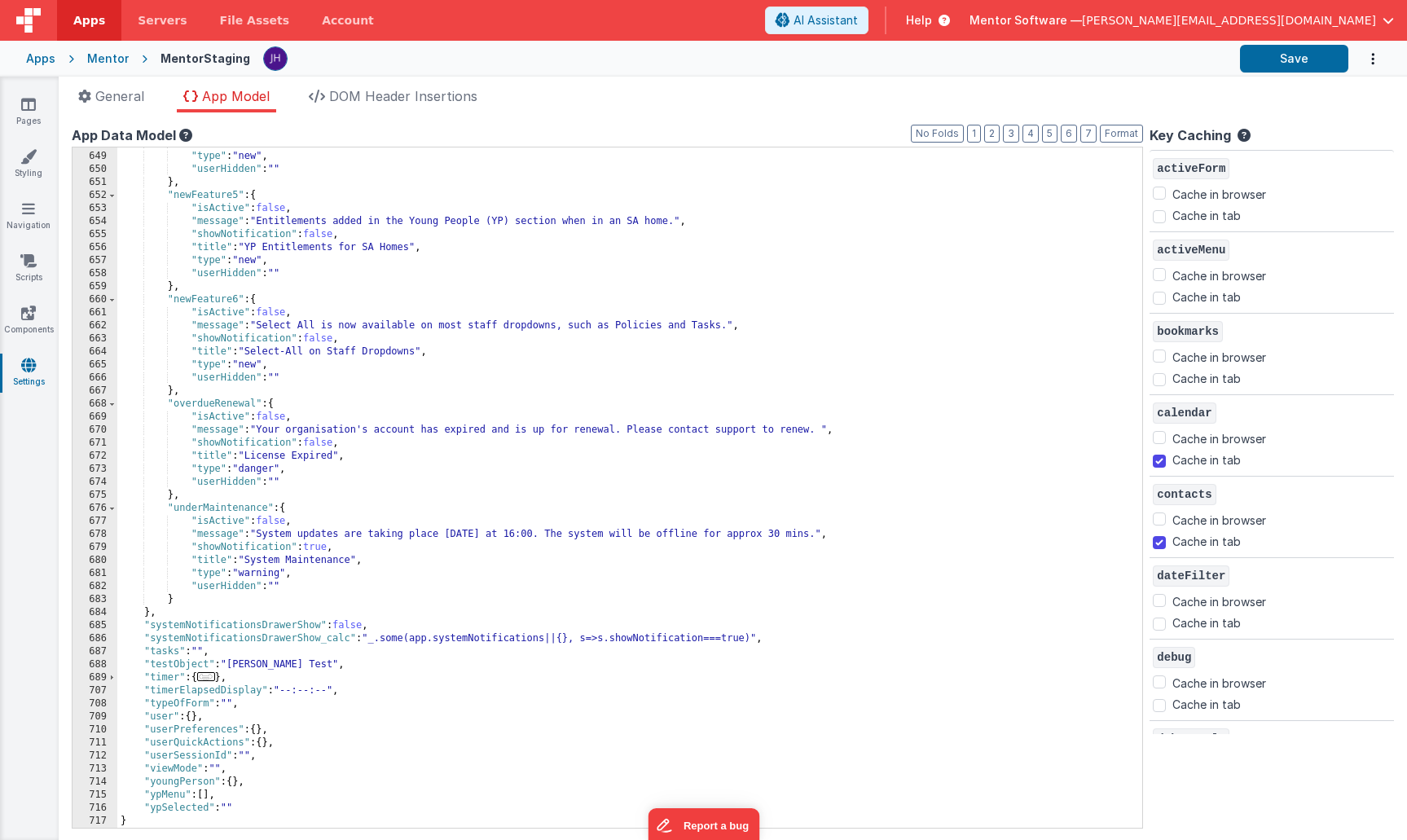
scroll to position [1066, 0]
click at [420, 483] on div ""title" : "Work Patterns introduced" , "type" : "new" , "userHidden" : "" } , "…" at bounding box center [629, 490] width 1025 height 706
click at [321, 549] on div ""title" : "Work Patterns introduced" , "type" : "new" , "userHidden" : "" } , "…" at bounding box center [629, 490] width 1025 height 706
click at [426, 499] on div ""title" : "Work Patterns introduced" , "type" : "new" , "userHidden" : "" } , "…" at bounding box center [629, 490] width 1025 height 706
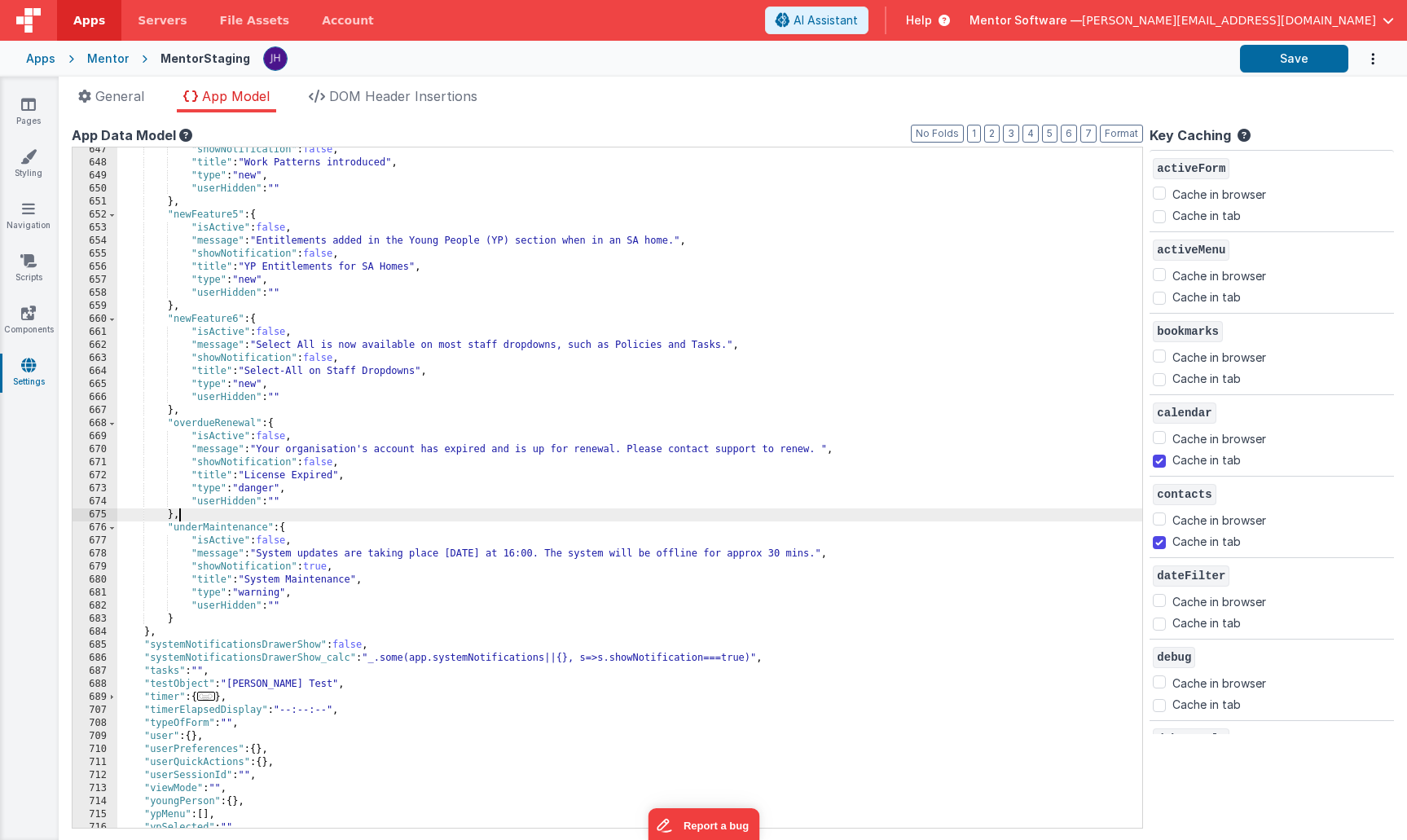
scroll to position [1059, 0]
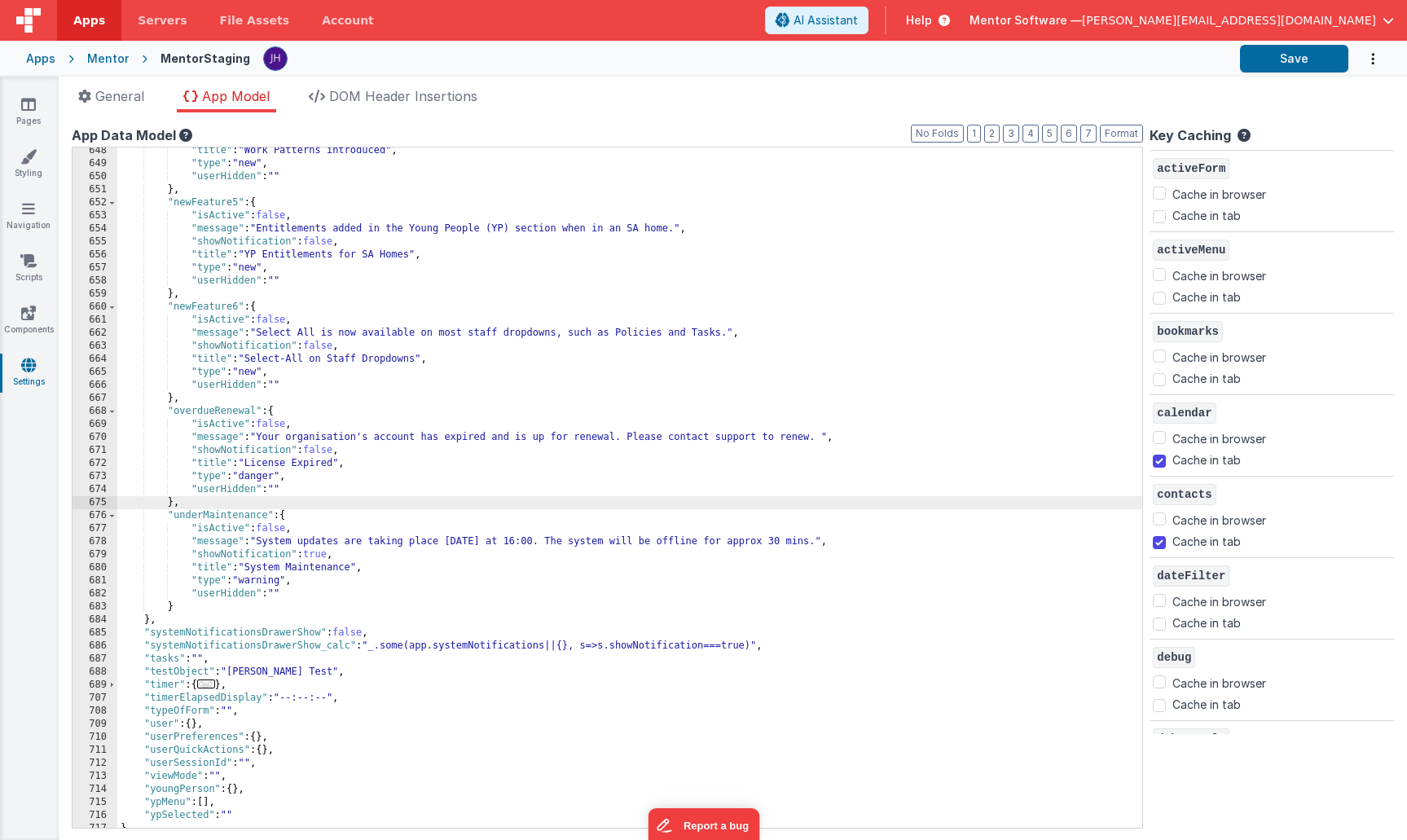
click at [323, 347] on div ""title" : "Work Patterns introduced" , "type" : "new" , "userHidden" : "" } , "…" at bounding box center [629, 497] width 1025 height 706
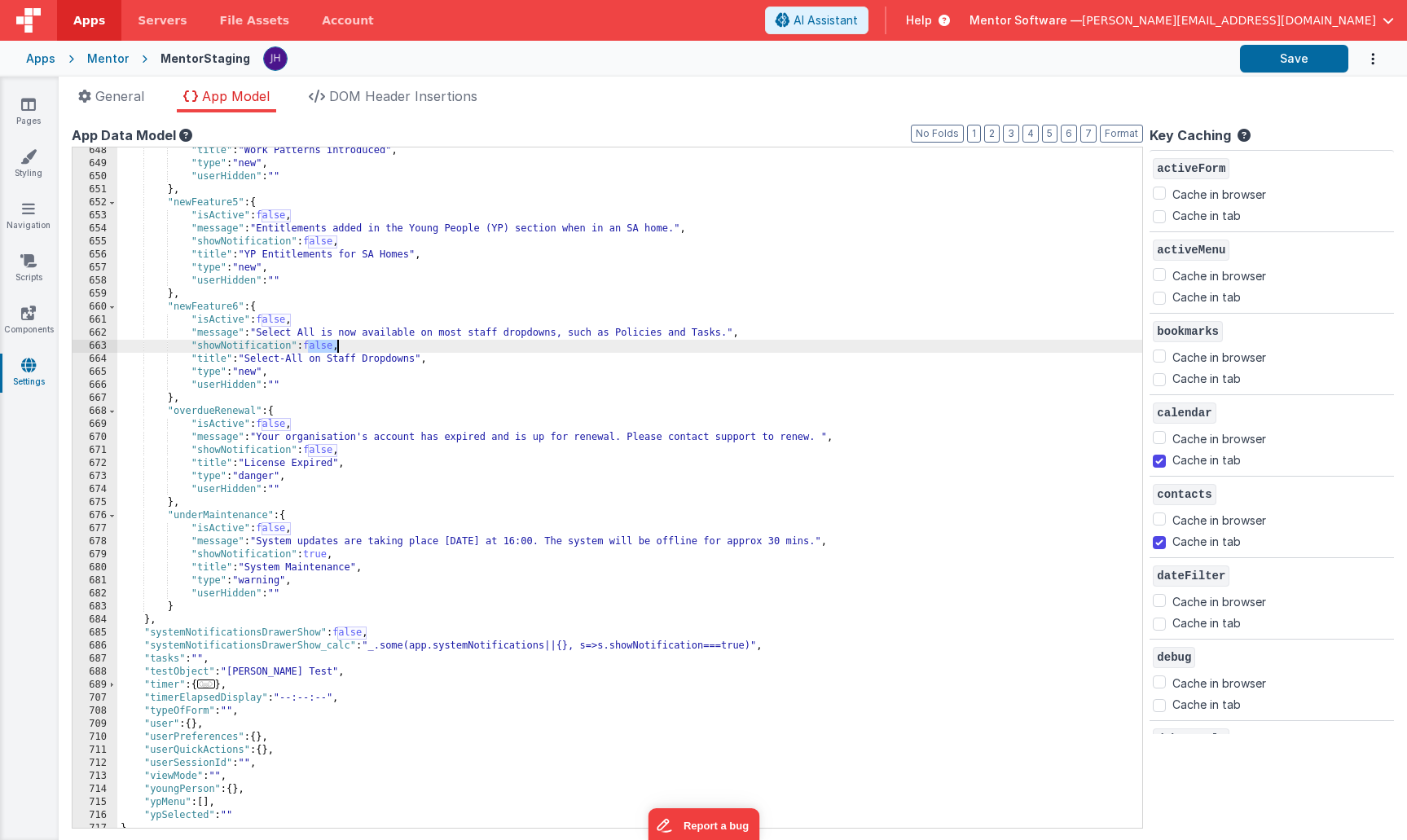
click at [323, 347] on div ""title" : "Work Patterns introduced" , "type" : "new" , "userHidden" : "" } , "…" at bounding box center [629, 497] width 1025 height 706
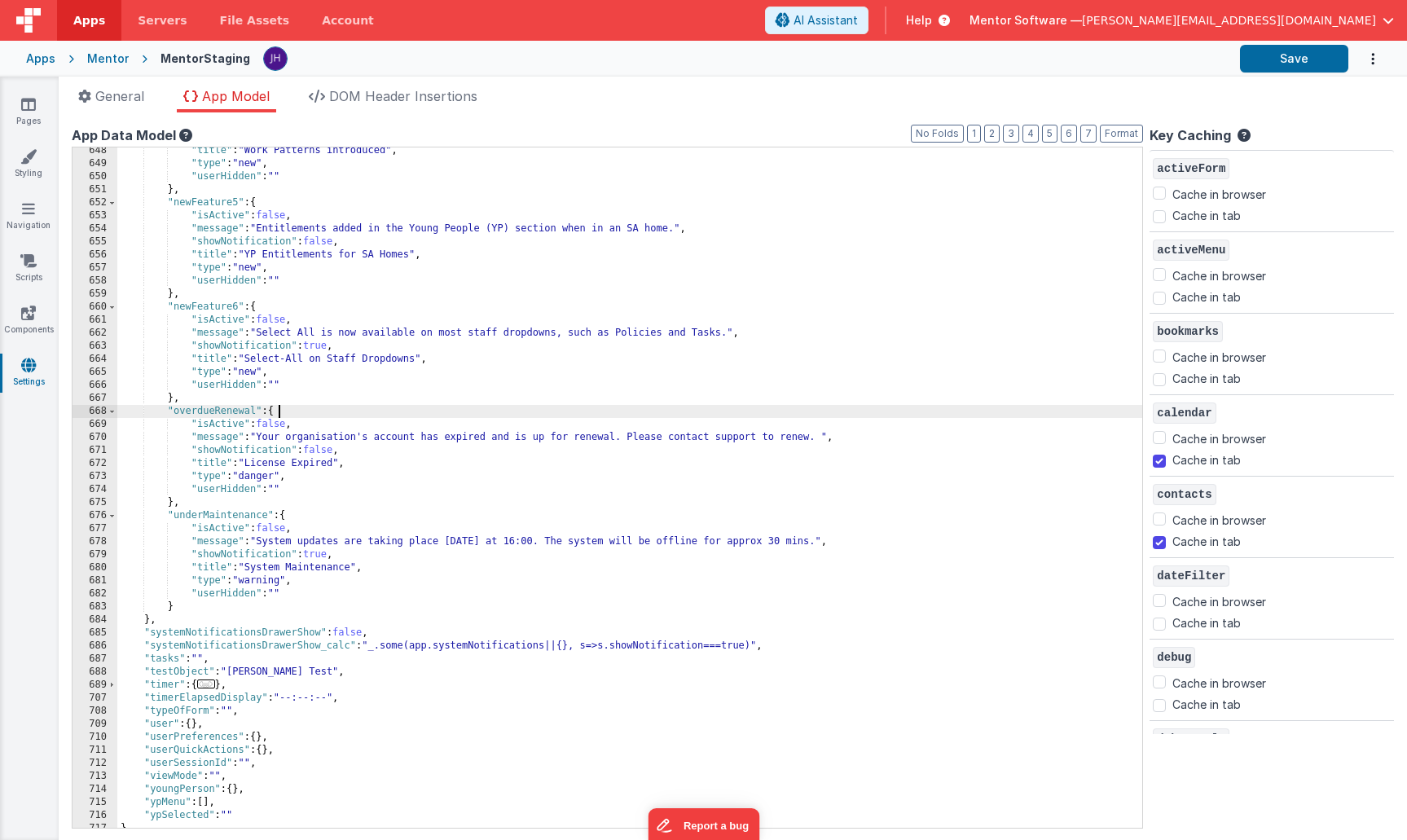
click at [413, 405] on div ""title" : "Work Patterns introduced" , "type" : "new" , "userHidden" : "" } , "…" at bounding box center [629, 497] width 1025 height 706
click at [322, 345] on div ""title" : "Work Patterns introduced" , "type" : "new" , "userHidden" : "" } , "…" at bounding box center [629, 497] width 1025 height 706
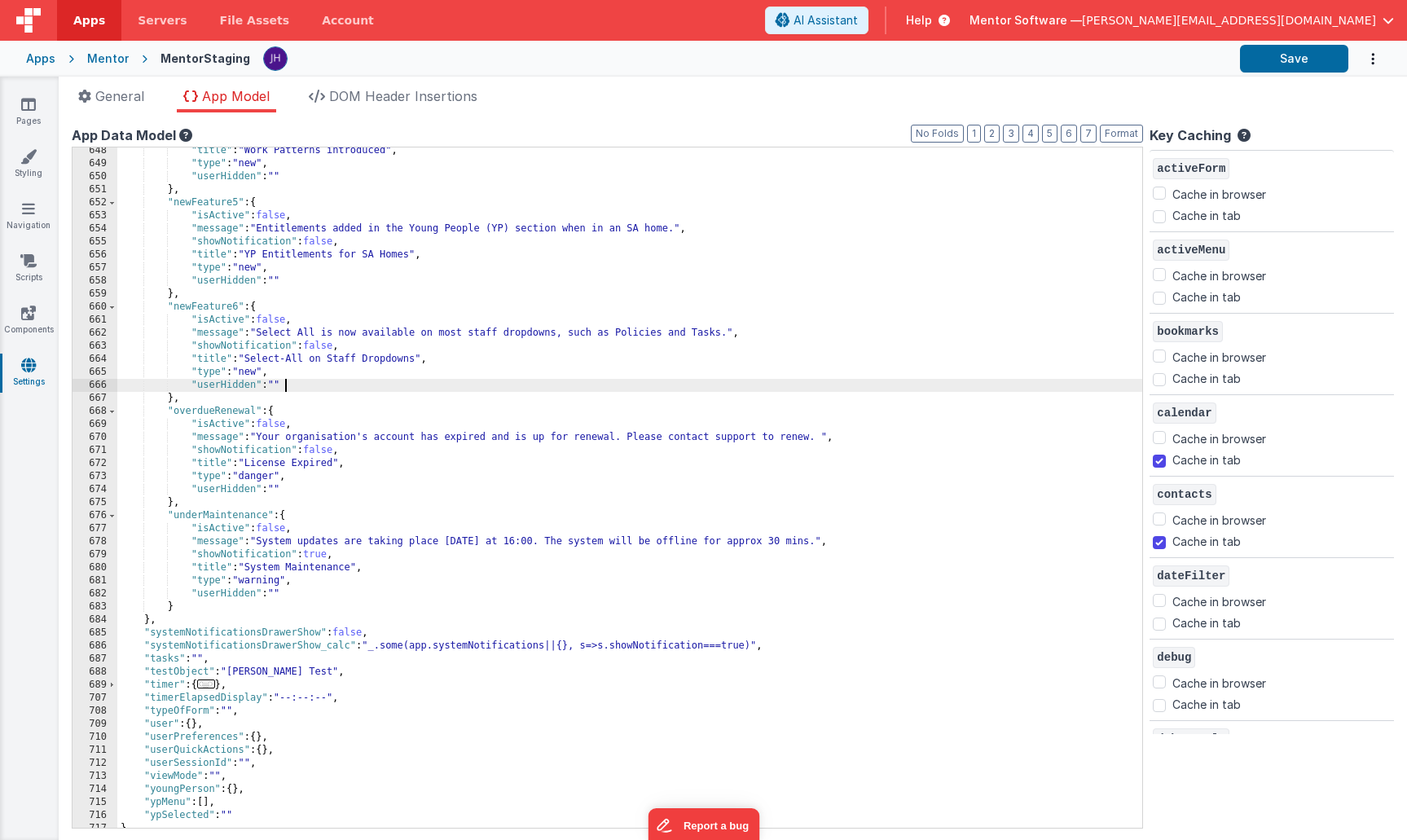
click at [442, 386] on div ""title" : "Work Patterns introduced" , "type" : "new" , "userHidden" : "" } , "…" at bounding box center [629, 497] width 1025 height 706
click at [1292, 56] on button "Save" at bounding box center [1294, 59] width 108 height 28
click at [102, 63] on div "Mentor" at bounding box center [108, 58] width 42 height 16
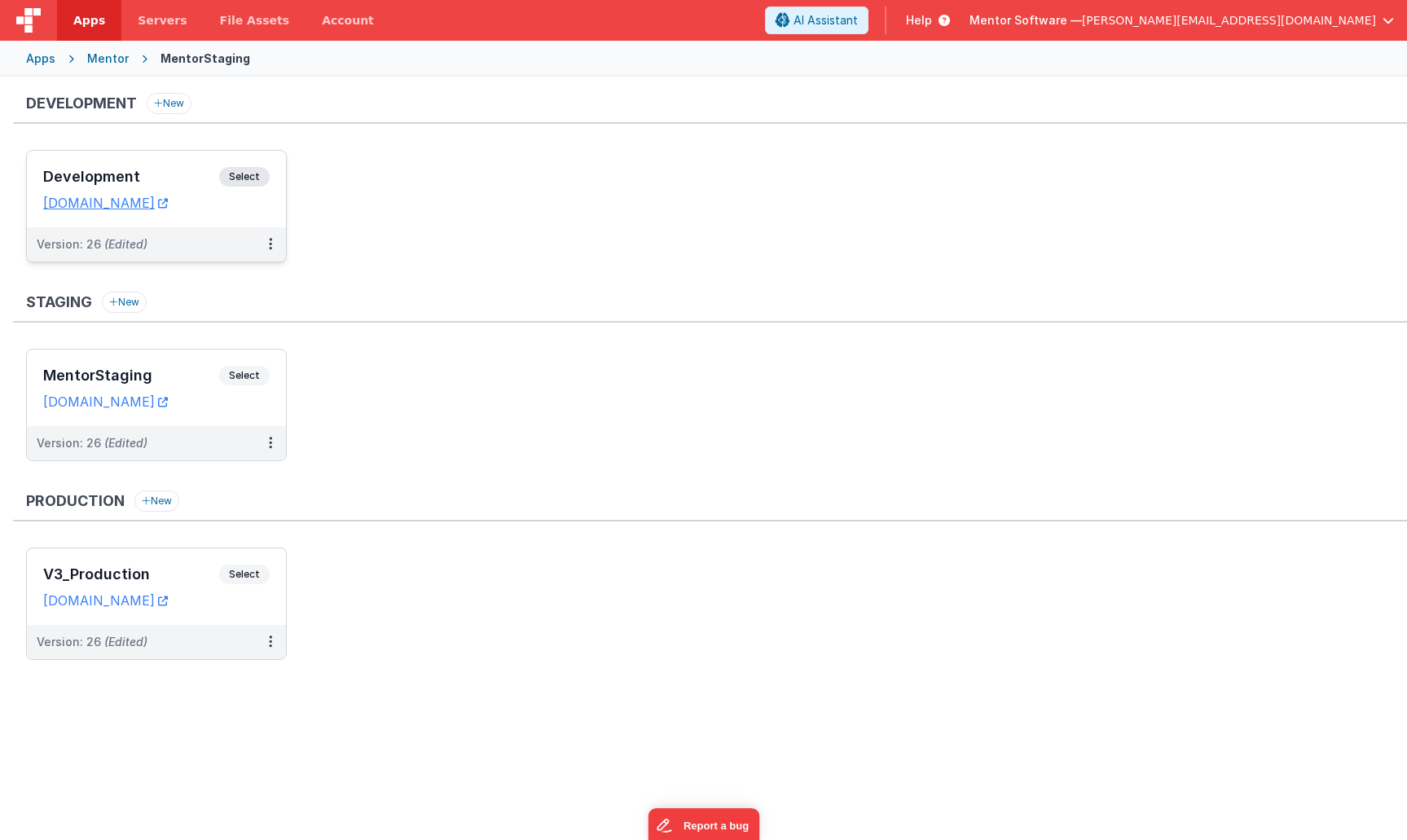
click at [183, 162] on div "Development Select URLs mentordev.fmbetterforms.com" at bounding box center [156, 189] width 259 height 76
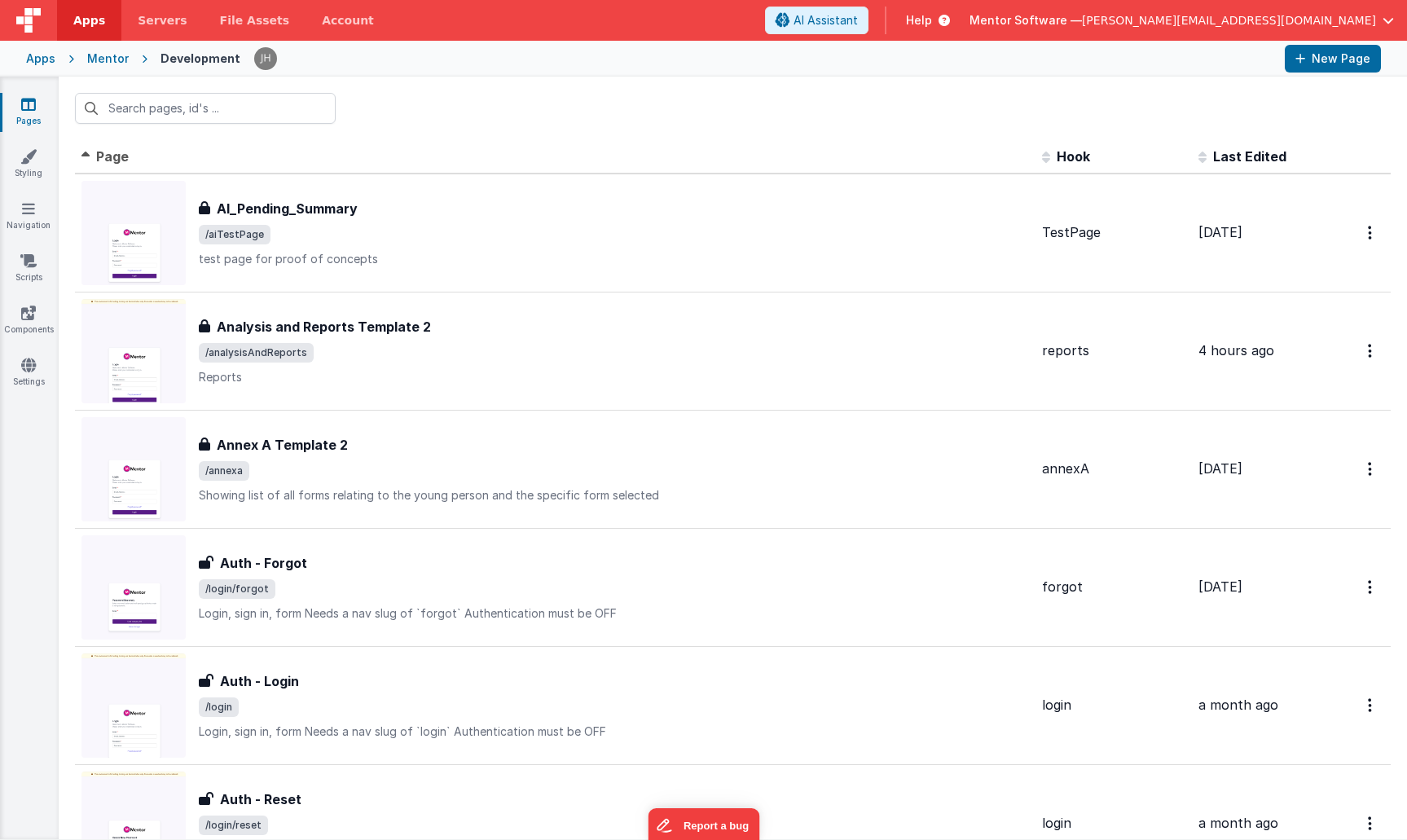
click at [578, 112] on div at bounding box center [733, 108] width 1348 height 63
click at [29, 370] on icon at bounding box center [29, 364] width 15 height 16
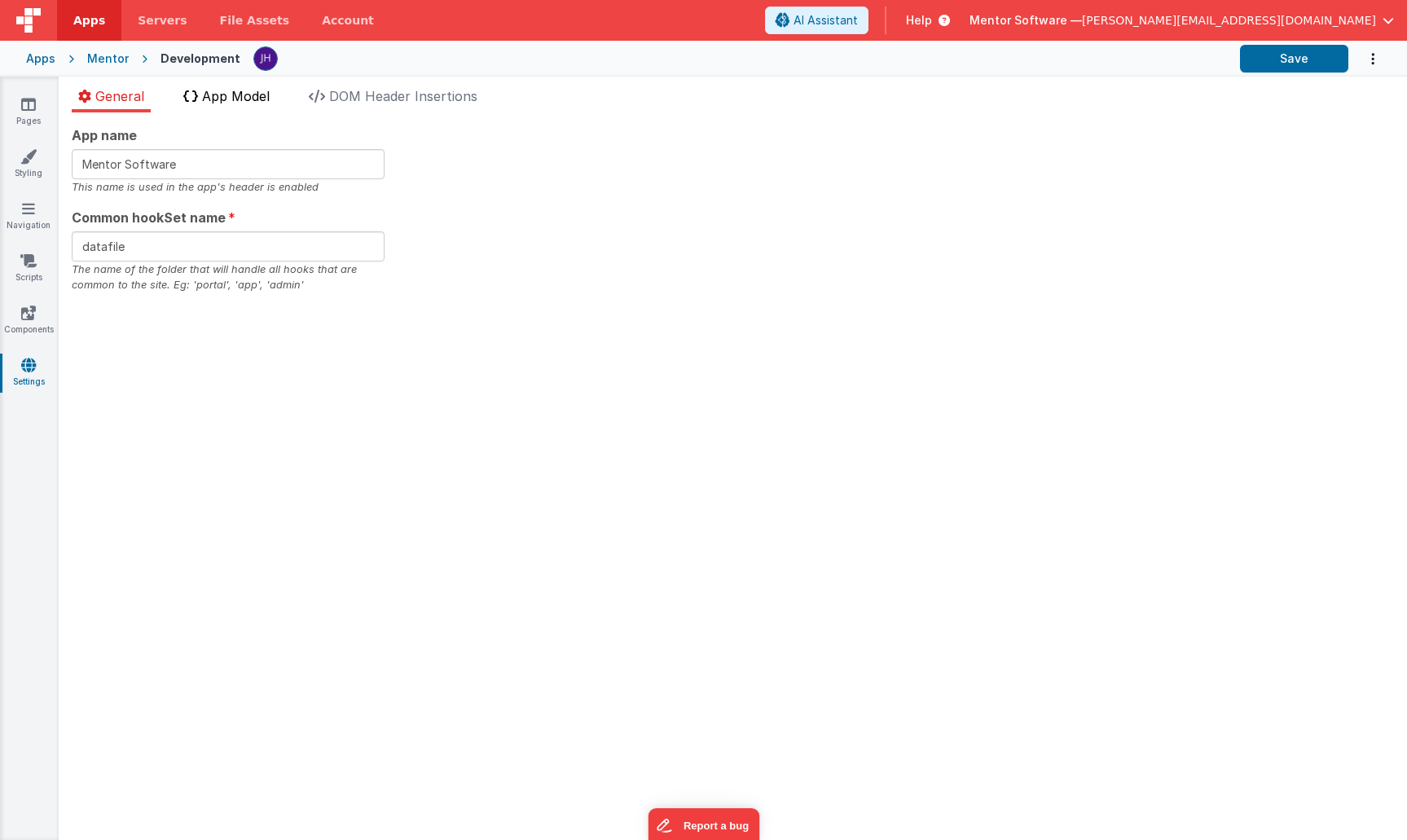
click at [237, 104] on li "App Model" at bounding box center [226, 100] width 100 height 26
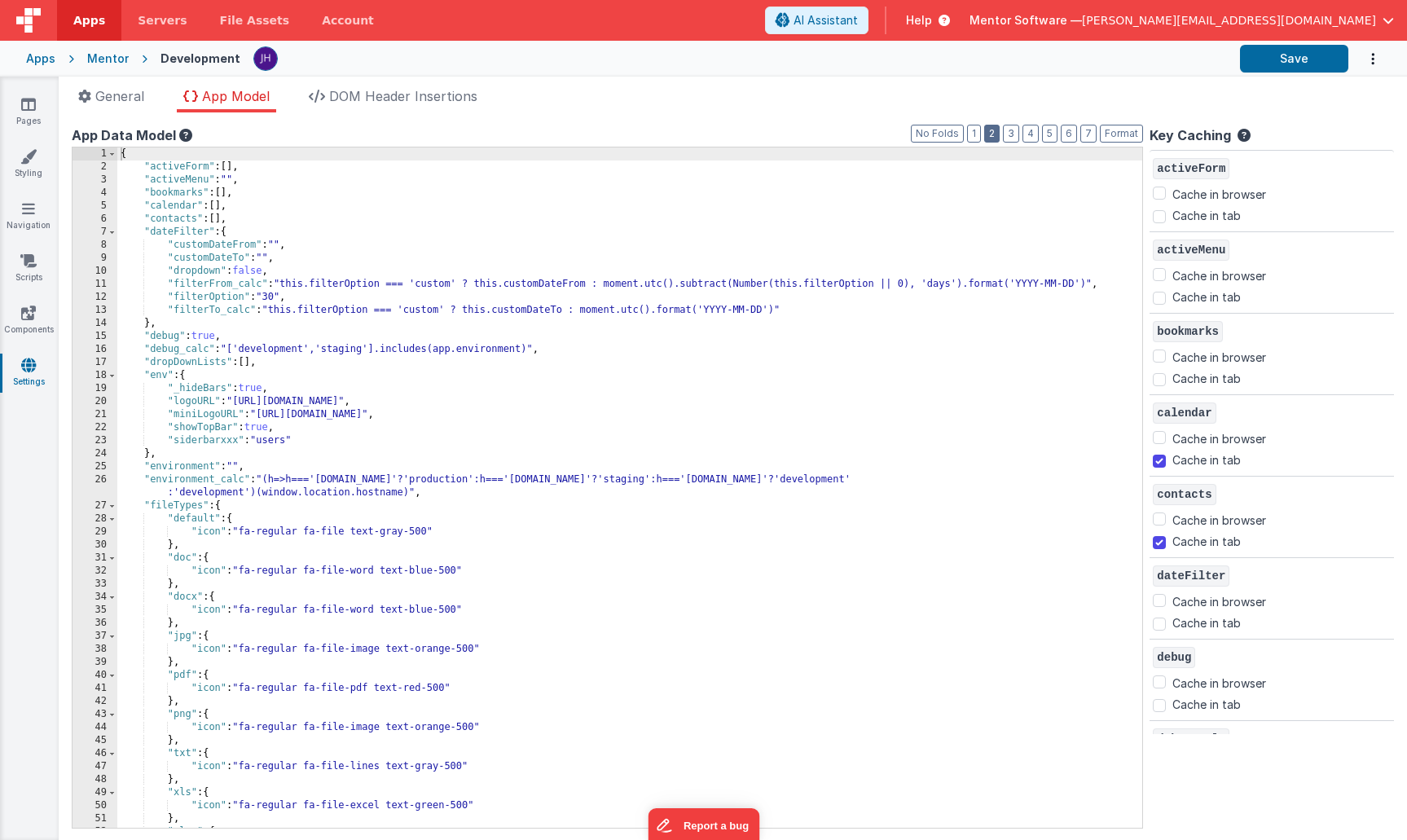
click at [993, 133] on button "2" at bounding box center [992, 133] width 16 height 18
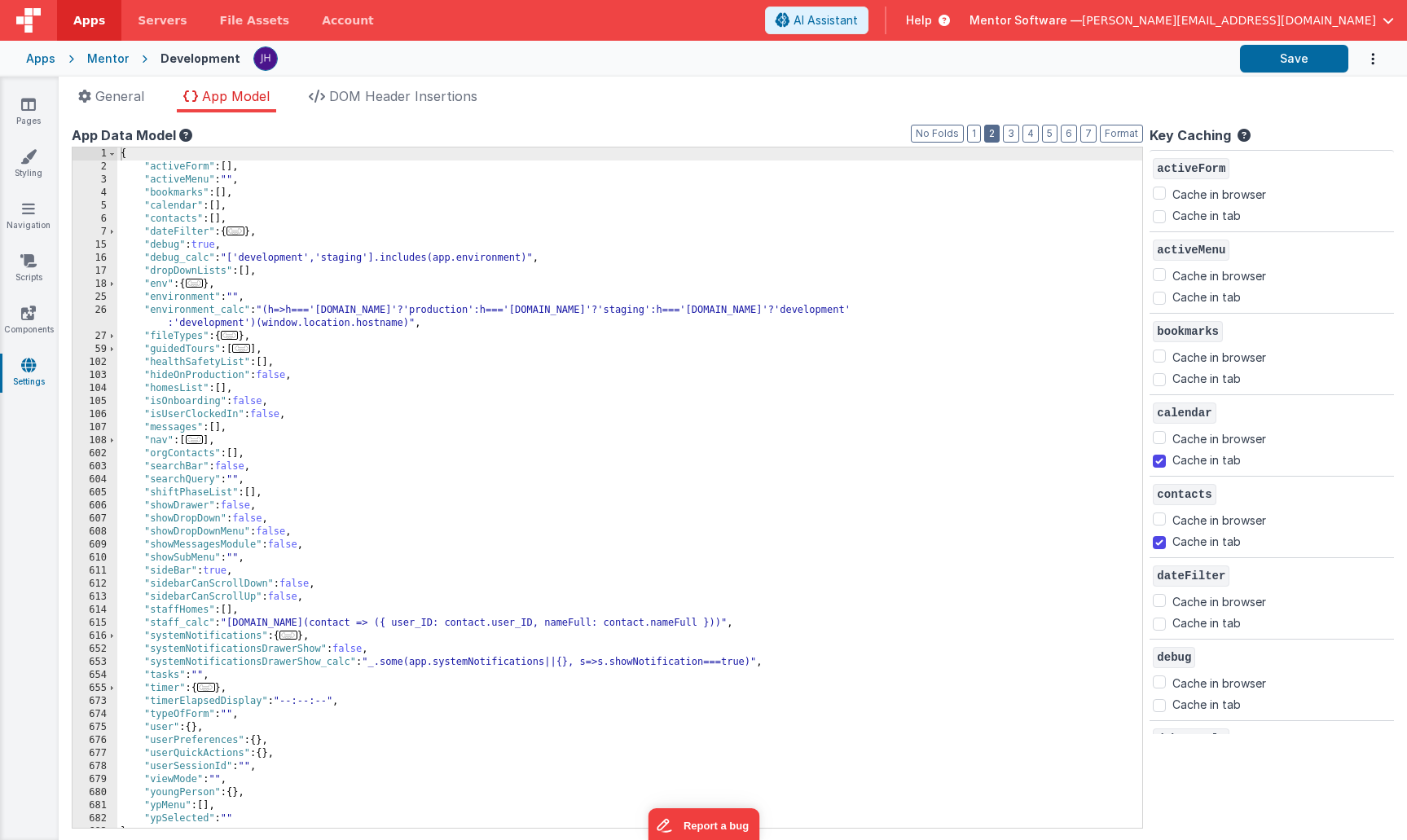
scroll to position [10, 0]
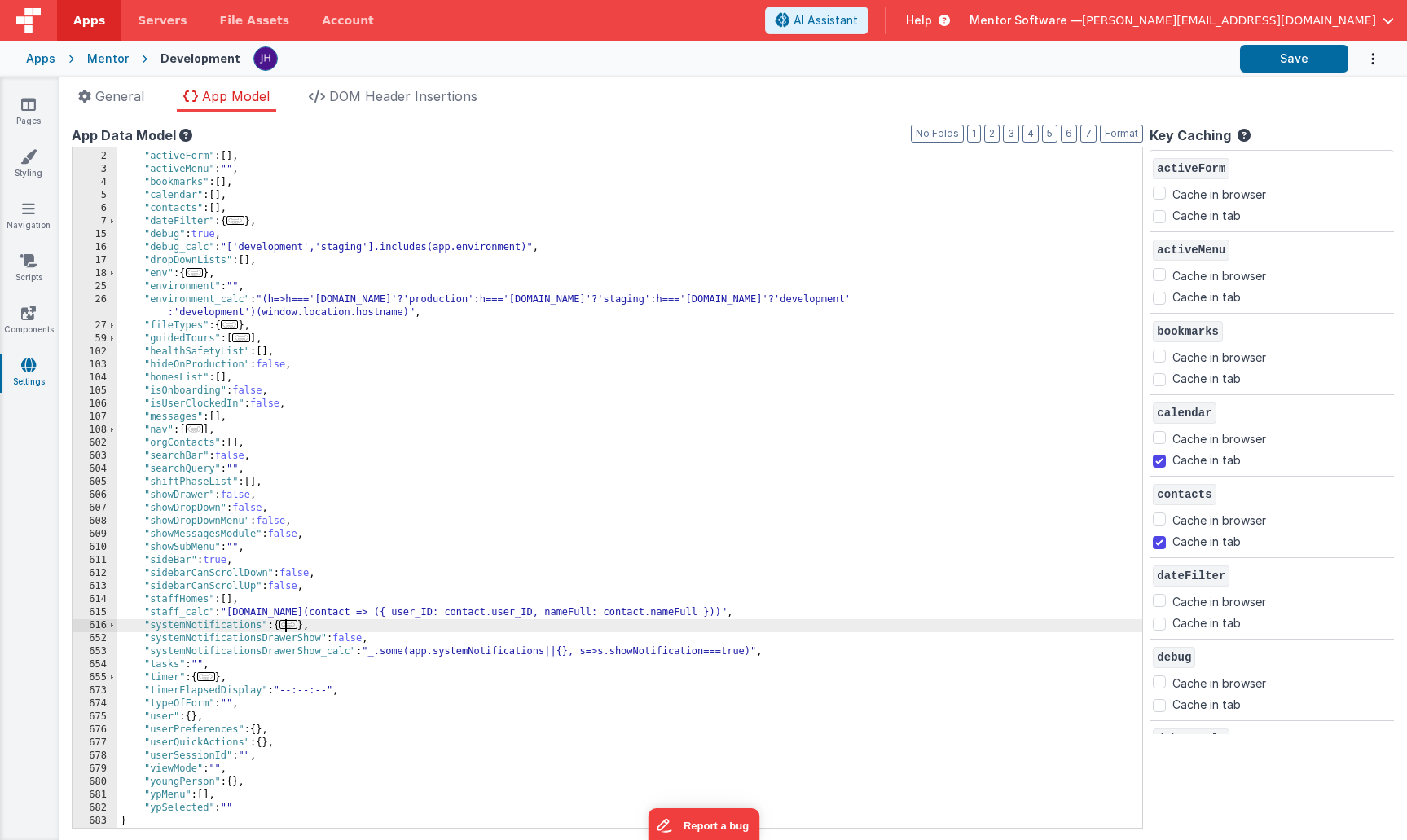
click at [292, 626] on span "..." at bounding box center [288, 625] width 18 height 9
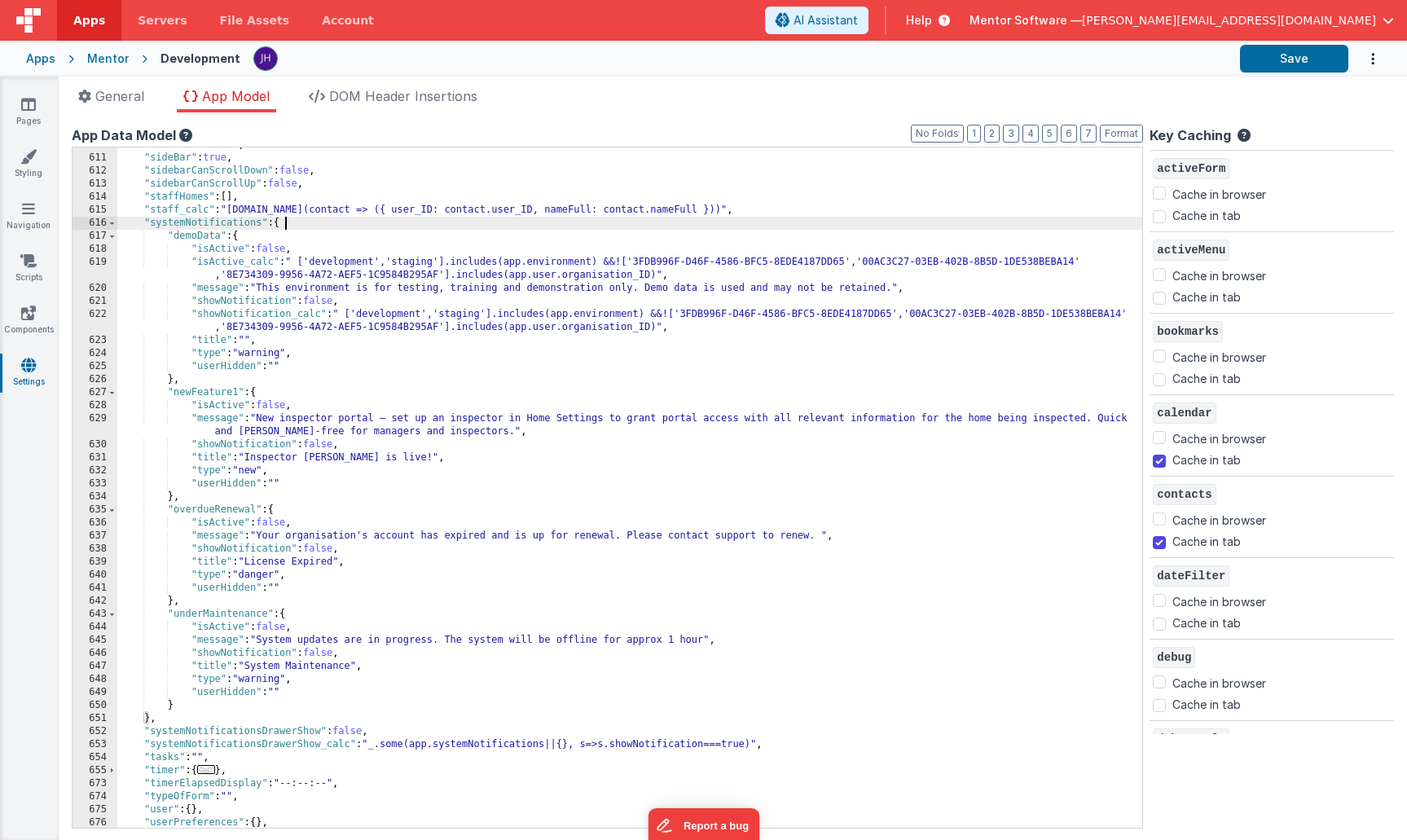
scroll to position [479, 0]
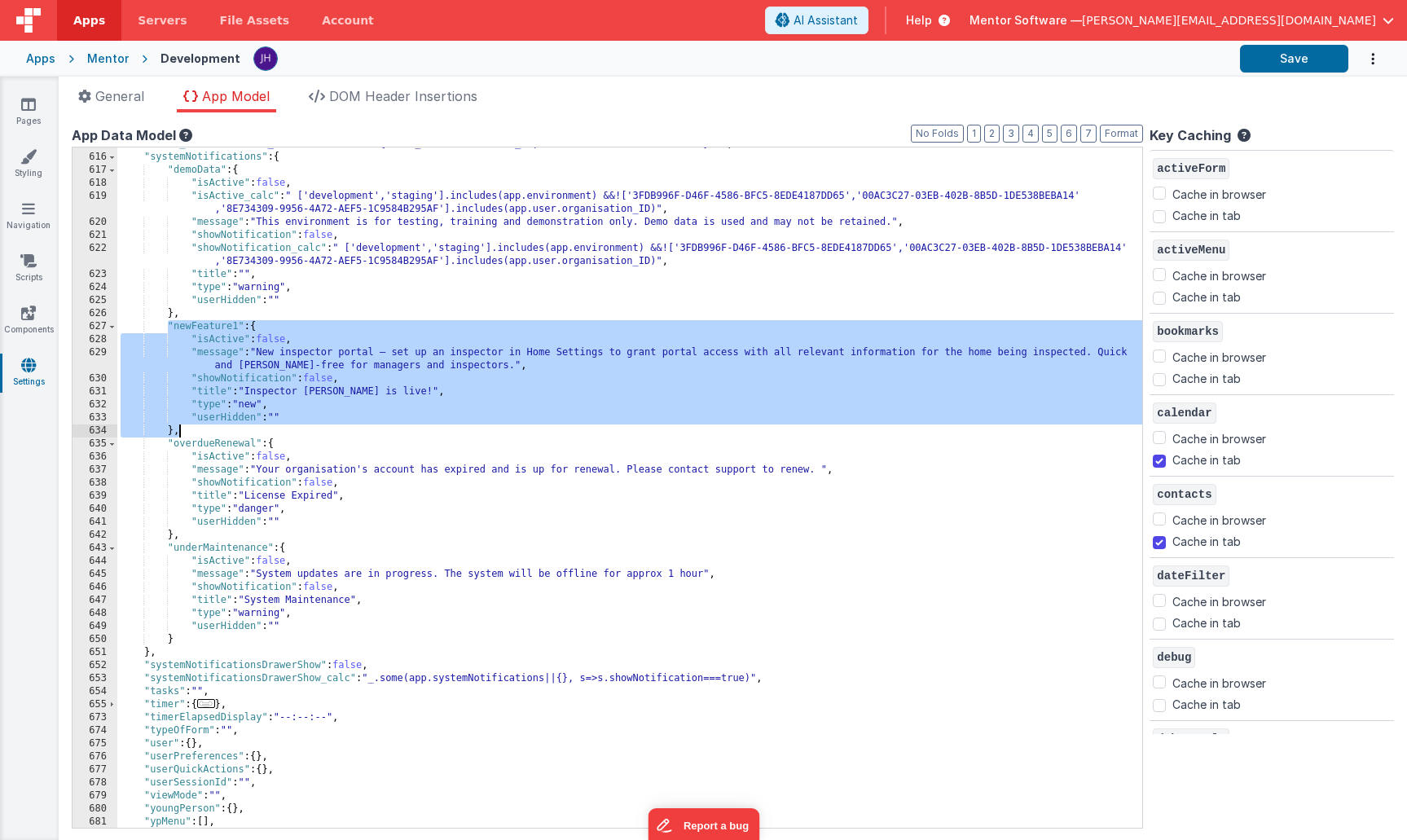
drag, startPoint x: 166, startPoint y: 325, endPoint x: 181, endPoint y: 428, distance: 104.1
click at [181, 428] on div ""staff_calc" : "app.contacts.map(contact => ({ user_ID: contact.user_ID, nameFu…" at bounding box center [629, 491] width 1025 height 706
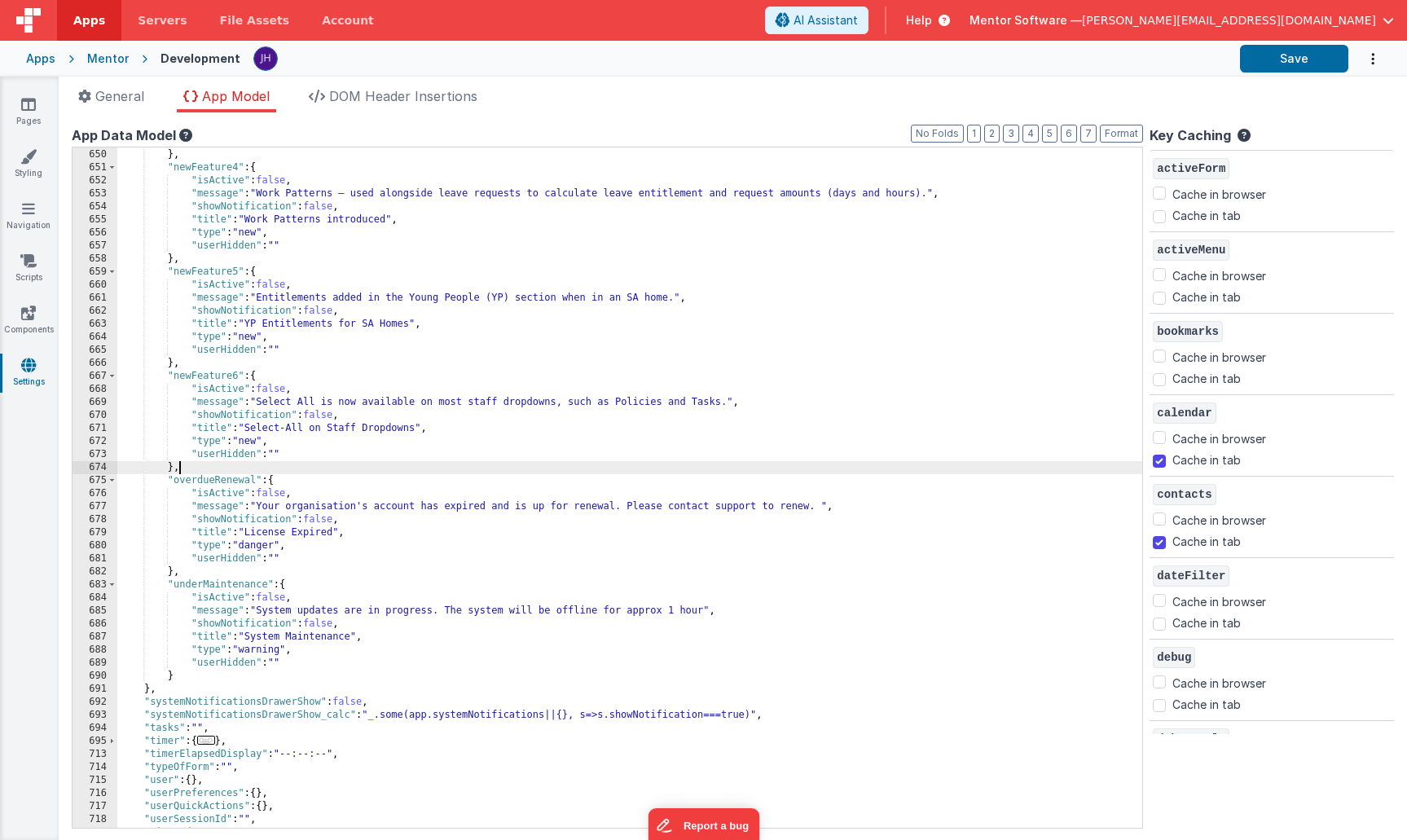
scroll to position [1028, 0]
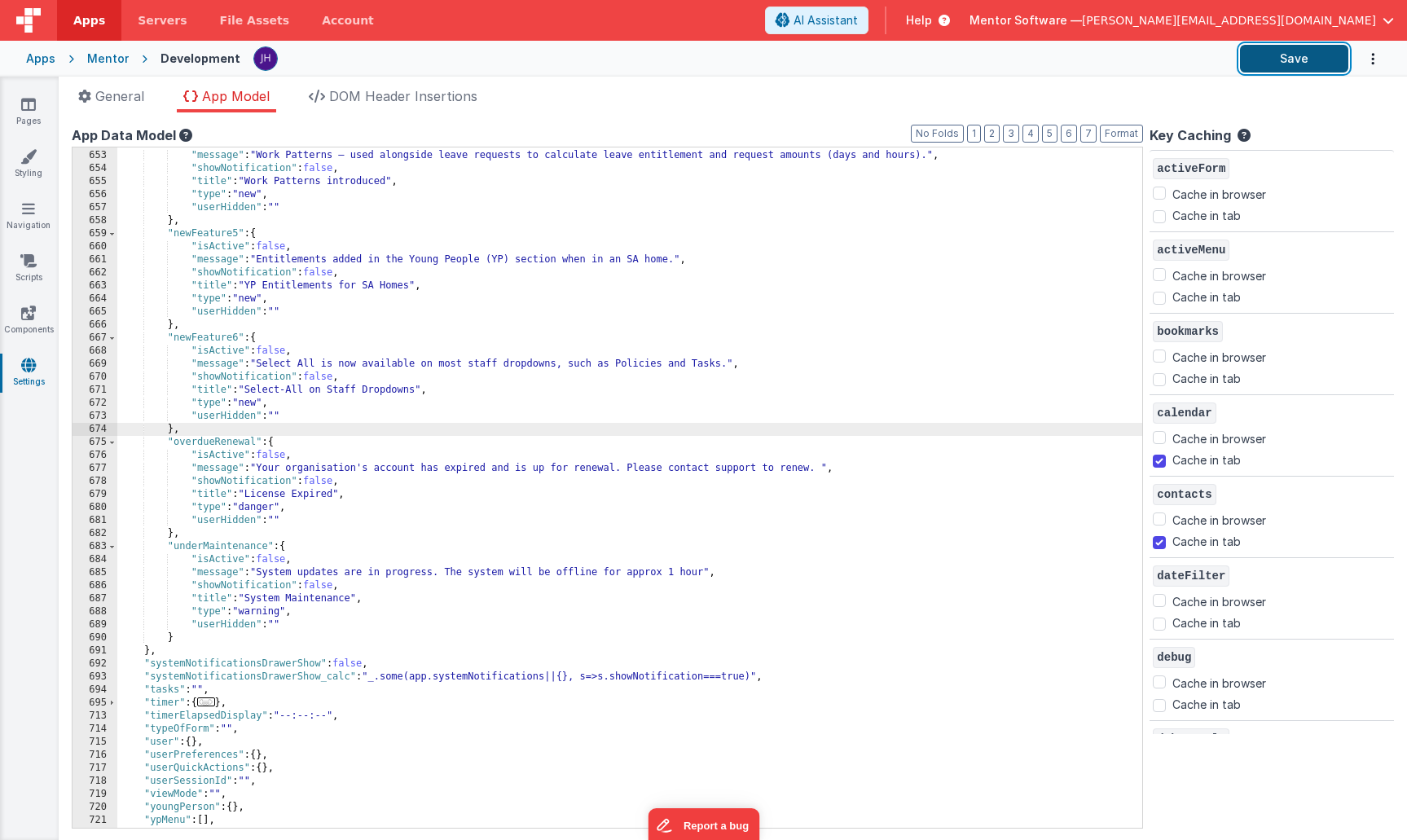
click at [1301, 67] on button "Save" at bounding box center [1294, 59] width 108 height 28
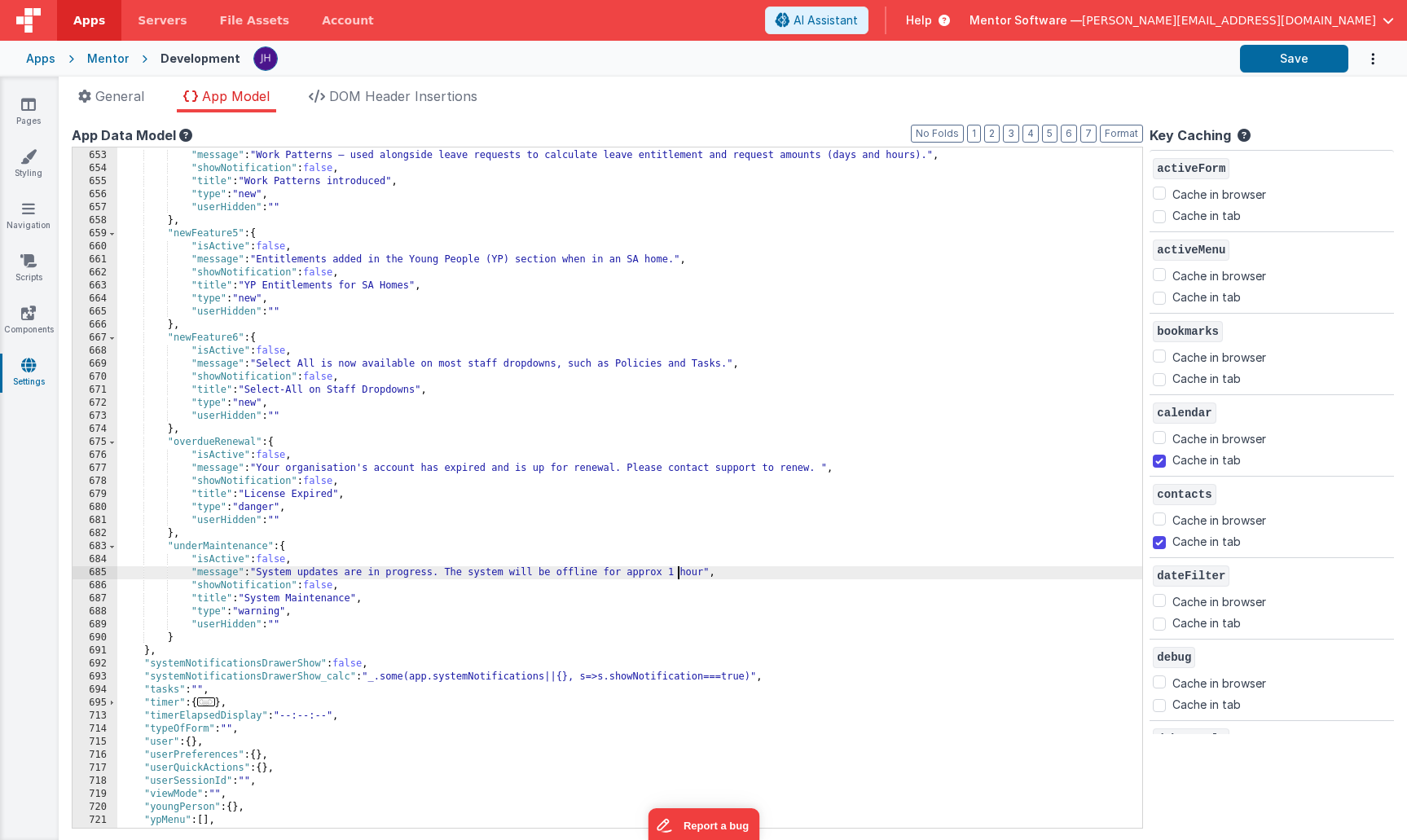
click at [677, 572] on div ""isActive" : false , "message" : "Work Patterns — used alongside leave requests…" at bounding box center [629, 489] width 1025 height 706
click at [446, 603] on div ""isActive" : false , "message" : "Work Patterns — used alongside leave requests…" at bounding box center [629, 489] width 1025 height 706
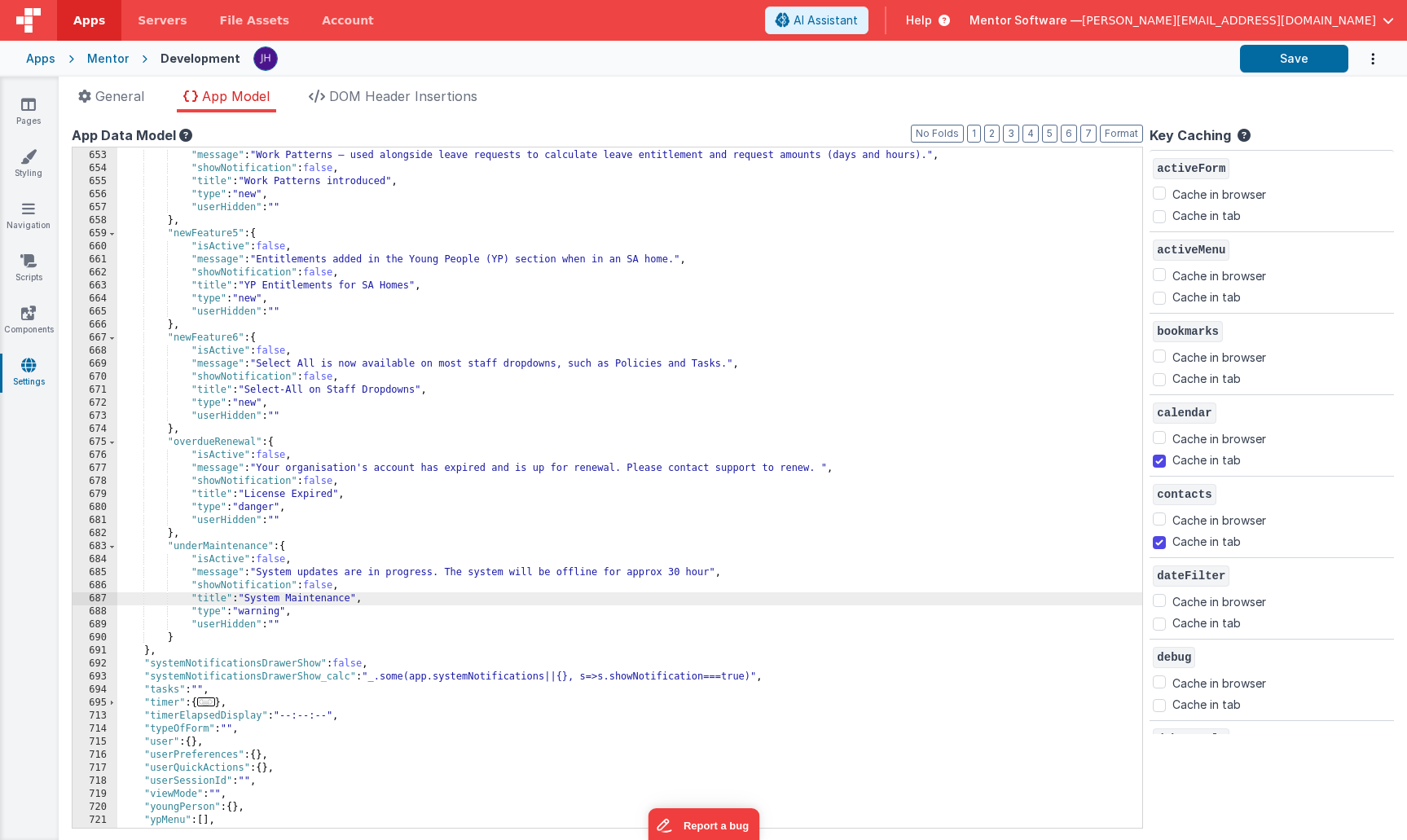
click at [703, 571] on div ""isActive" : false , "message" : "Work Patterns — used alongside leave requests…" at bounding box center [629, 489] width 1025 height 706
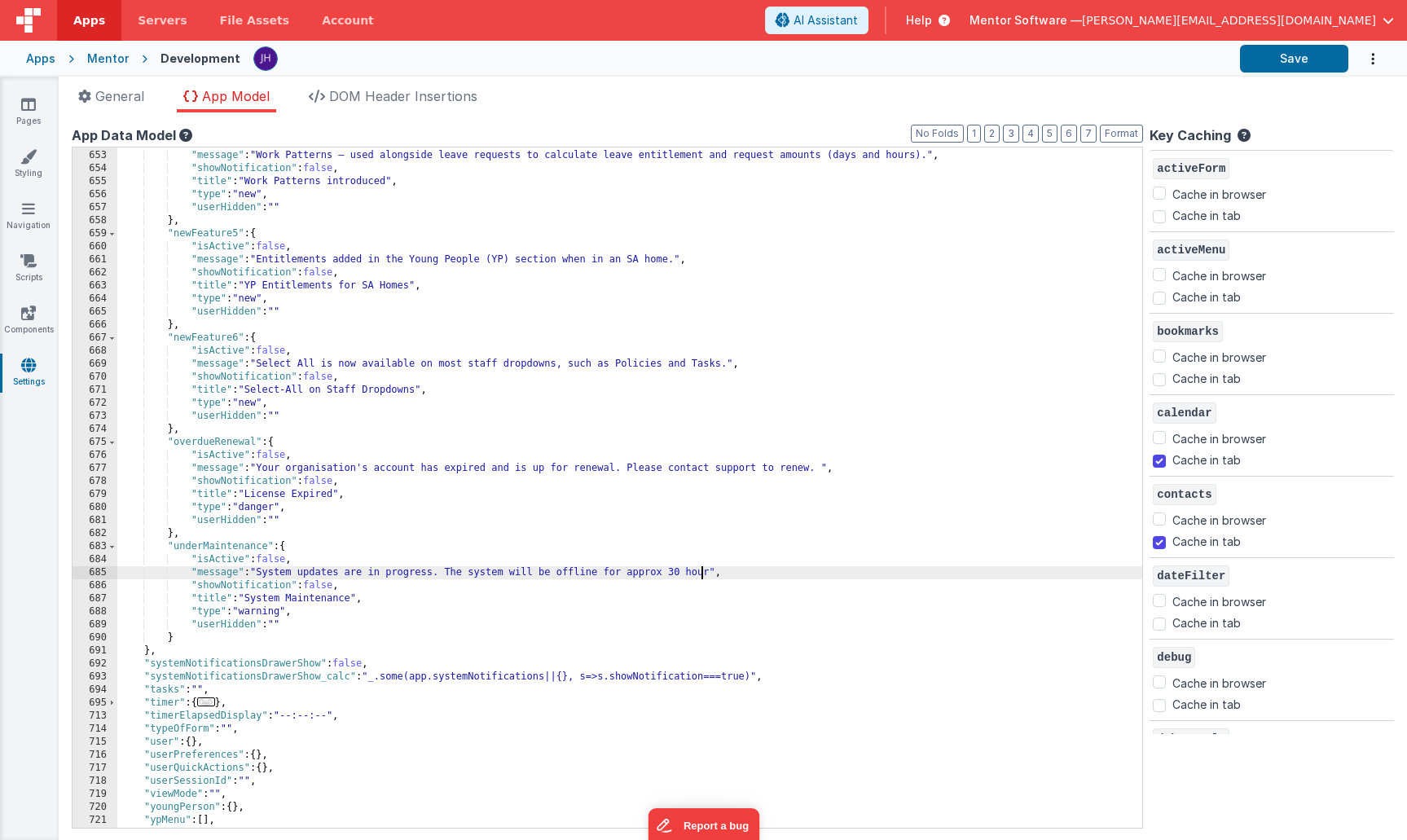
click at [703, 571] on div ""isActive" : false , "message" : "Work Patterns — used alongside leave requests…" at bounding box center [629, 489] width 1025 height 706
click at [1289, 62] on button "Save" at bounding box center [1294, 59] width 108 height 28
click at [114, 61] on div "Mentor" at bounding box center [108, 58] width 42 height 16
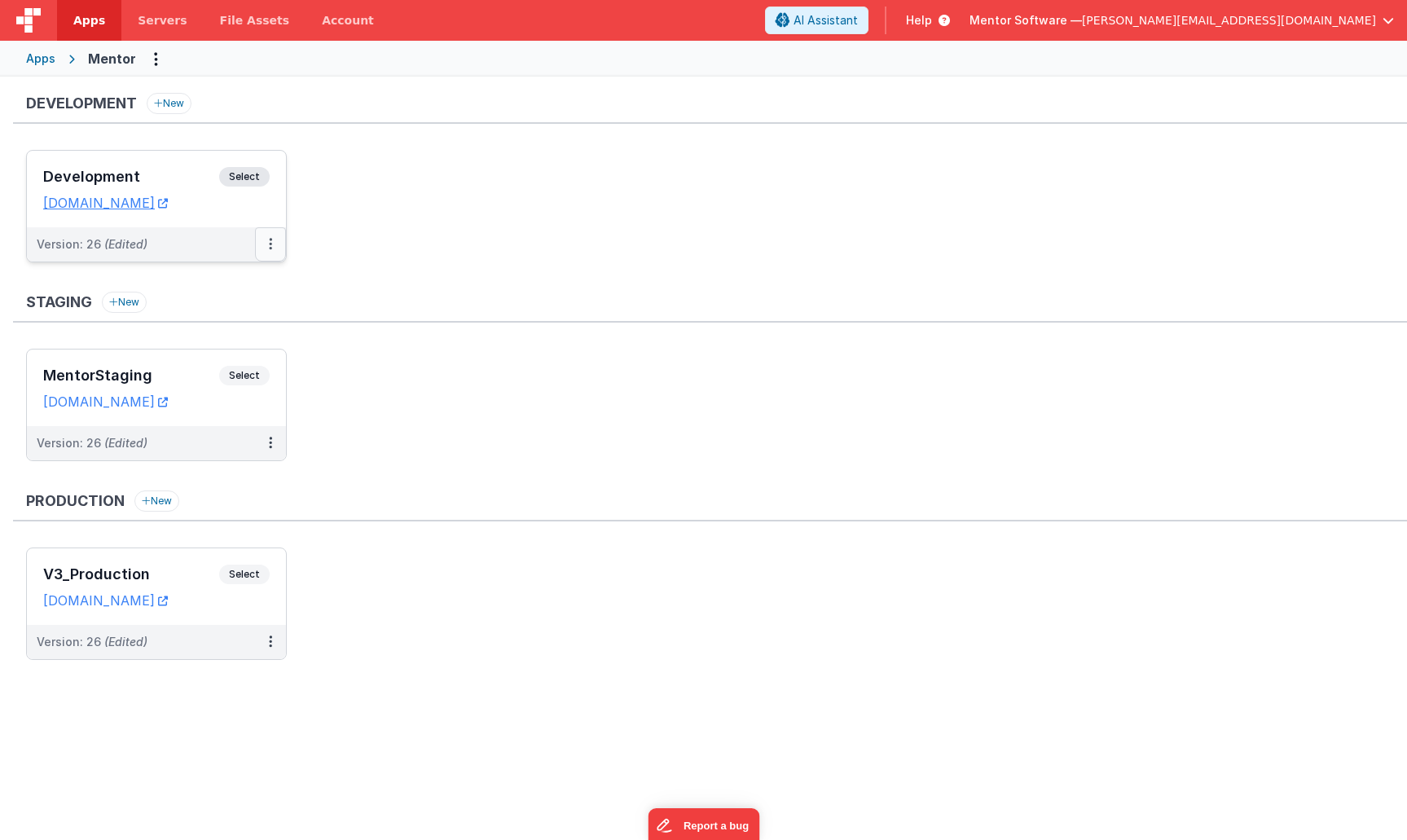
click at [269, 244] on icon at bounding box center [270, 244] width 3 height 1
click at [234, 335] on link "Deploy..." at bounding box center [214, 339] width 143 height 29
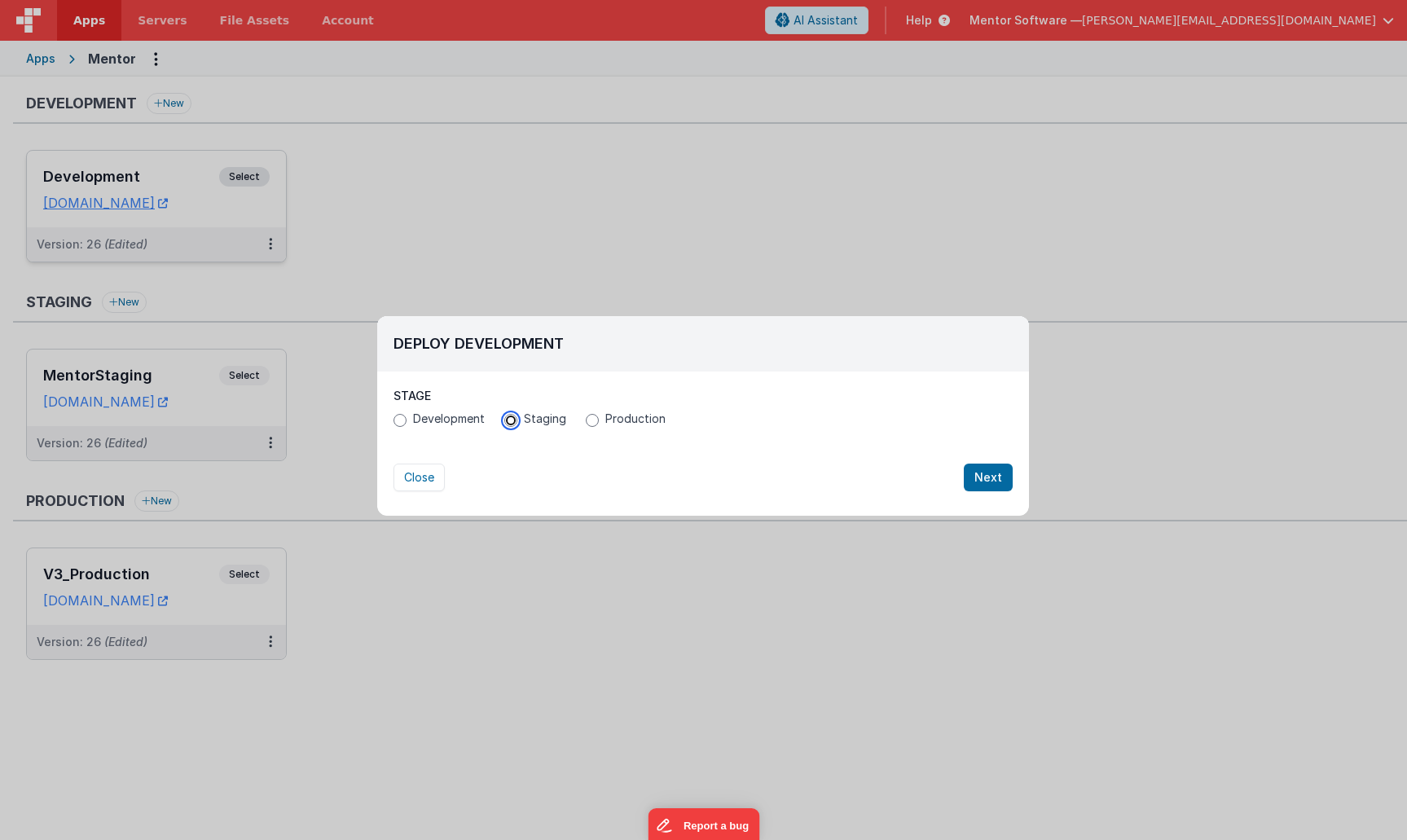
click at [507, 420] on input "Staging" at bounding box center [511, 420] width 13 height 13
radio input "true"
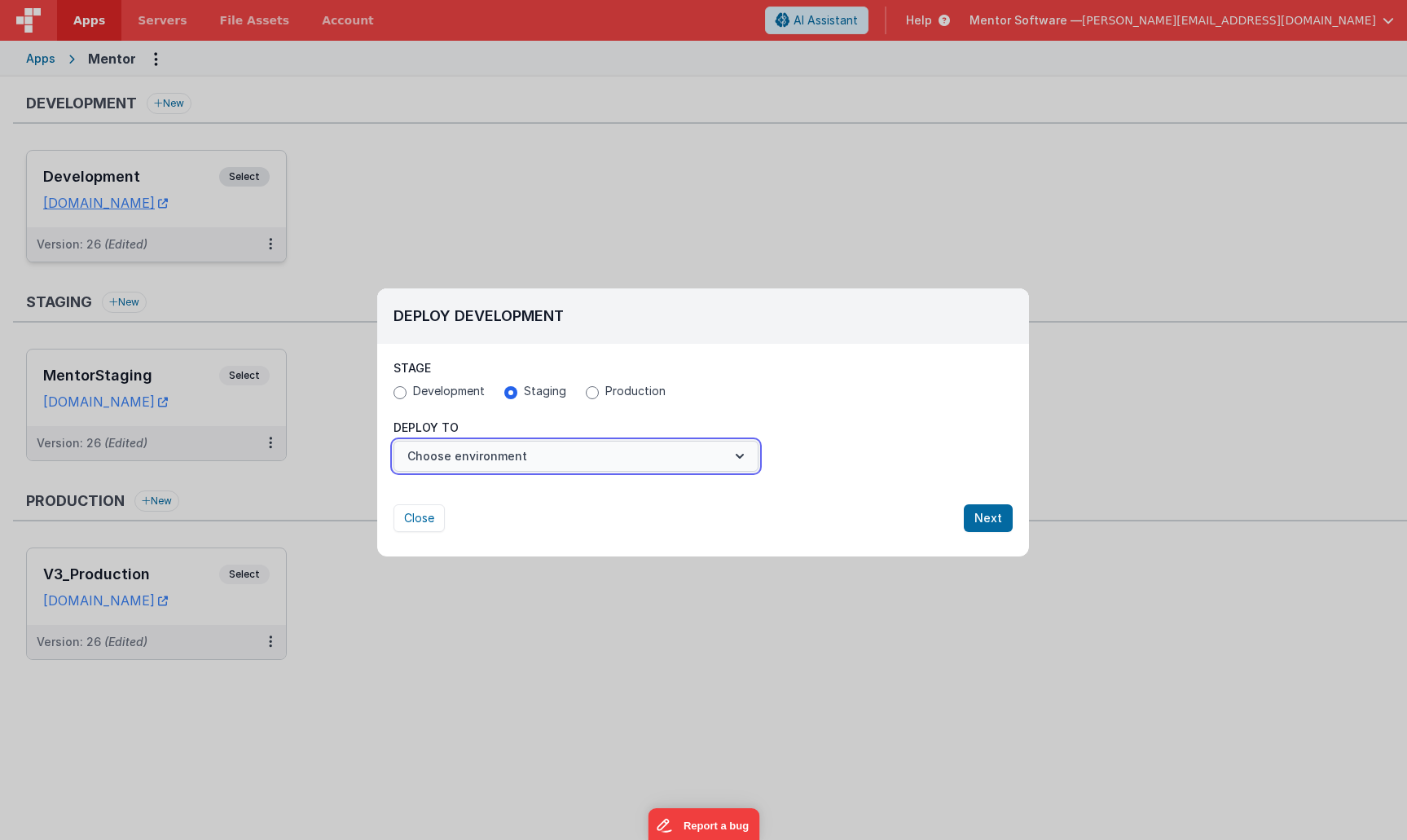
click at [506, 464] on button "Choose environment" at bounding box center [576, 455] width 365 height 31
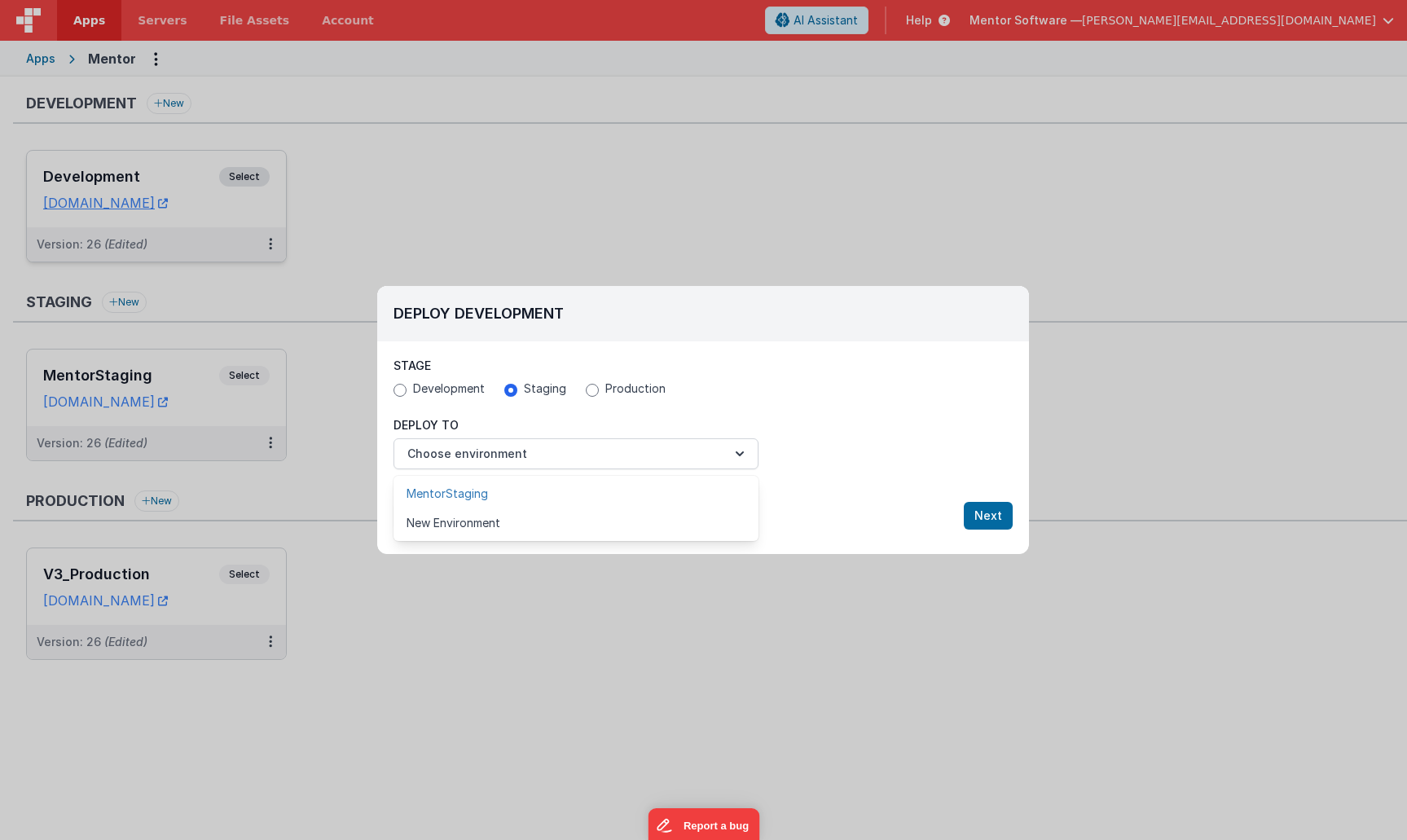
click at [491, 492] on link "MentorStaging" at bounding box center [576, 493] width 365 height 29
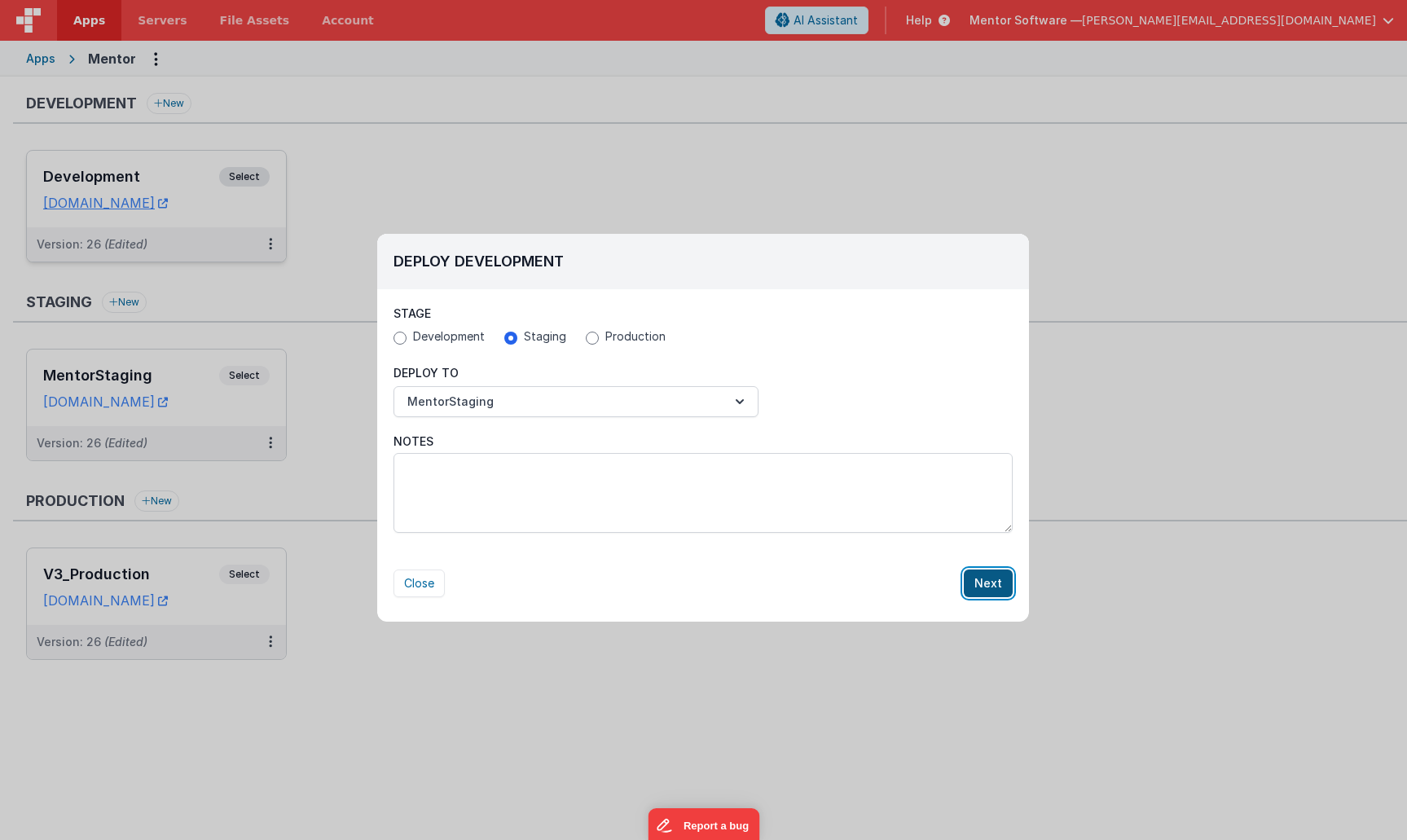
click at [984, 578] on button "Next" at bounding box center [988, 584] width 48 height 28
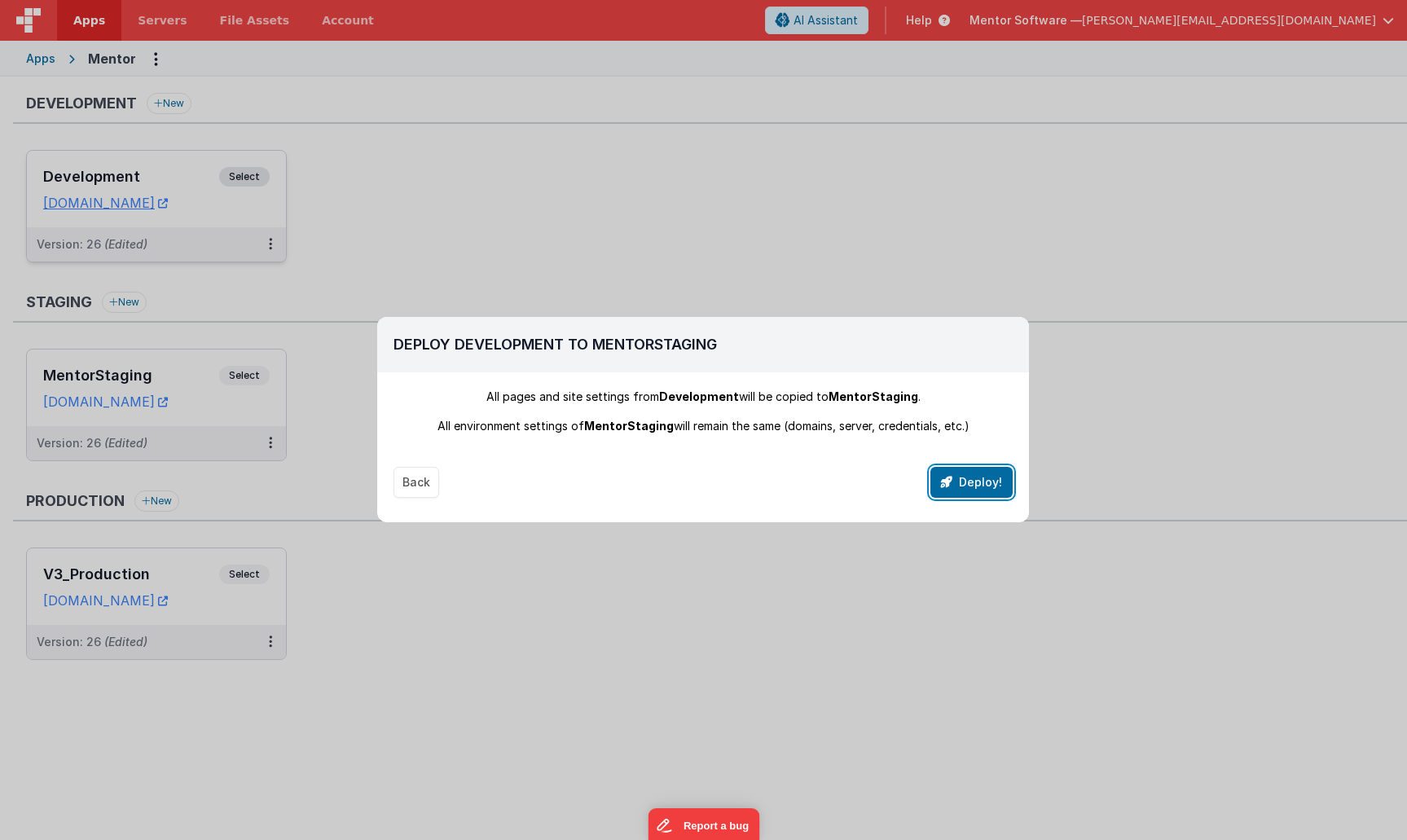
click at [971, 482] on button "Deploy!" at bounding box center [971, 481] width 82 height 31
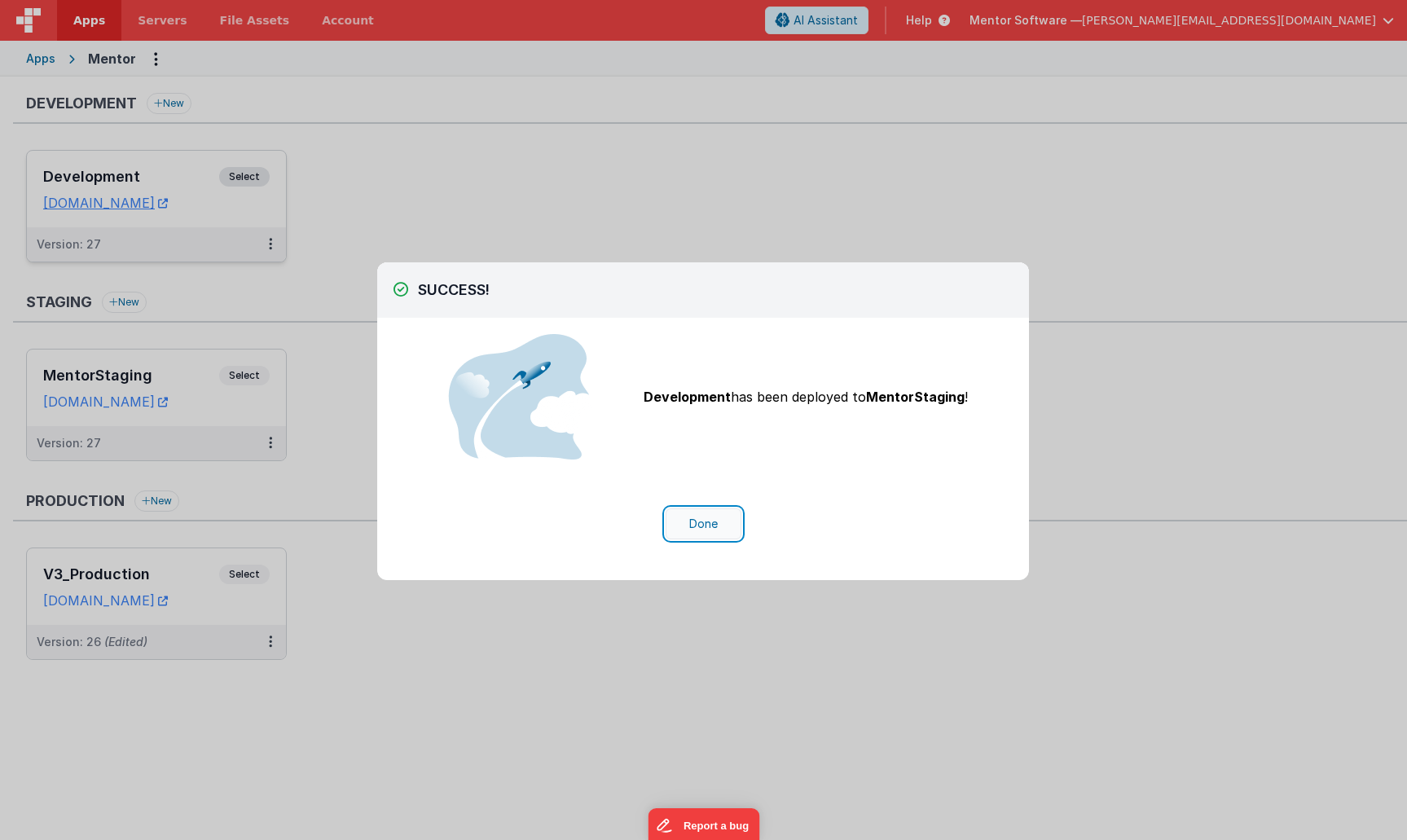
click at [708, 525] on button "Done" at bounding box center [703, 523] width 75 height 31
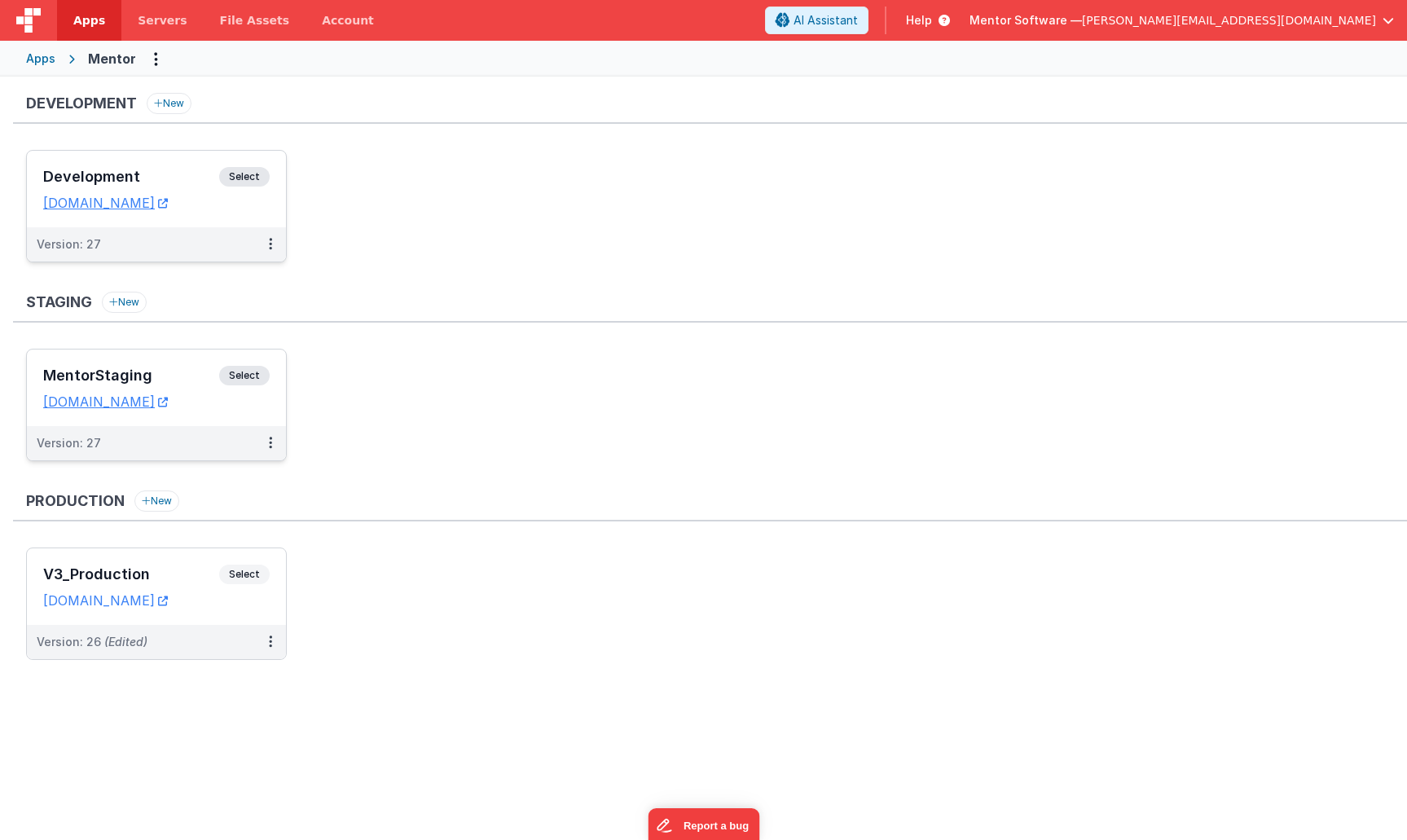
click at [176, 368] on h3 "MentorStaging" at bounding box center [130, 375] width 176 height 16
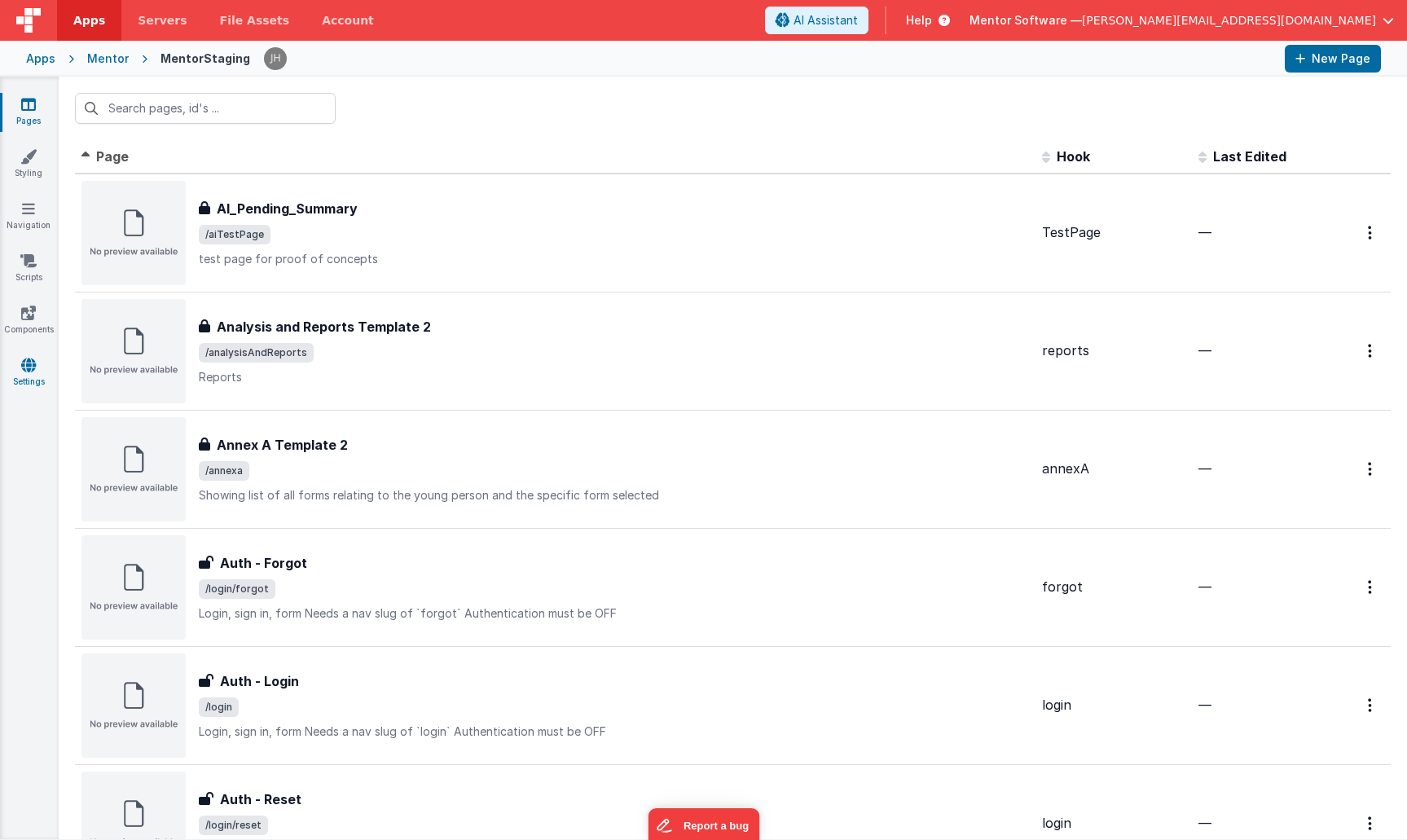
click at [27, 368] on icon at bounding box center [29, 364] width 15 height 16
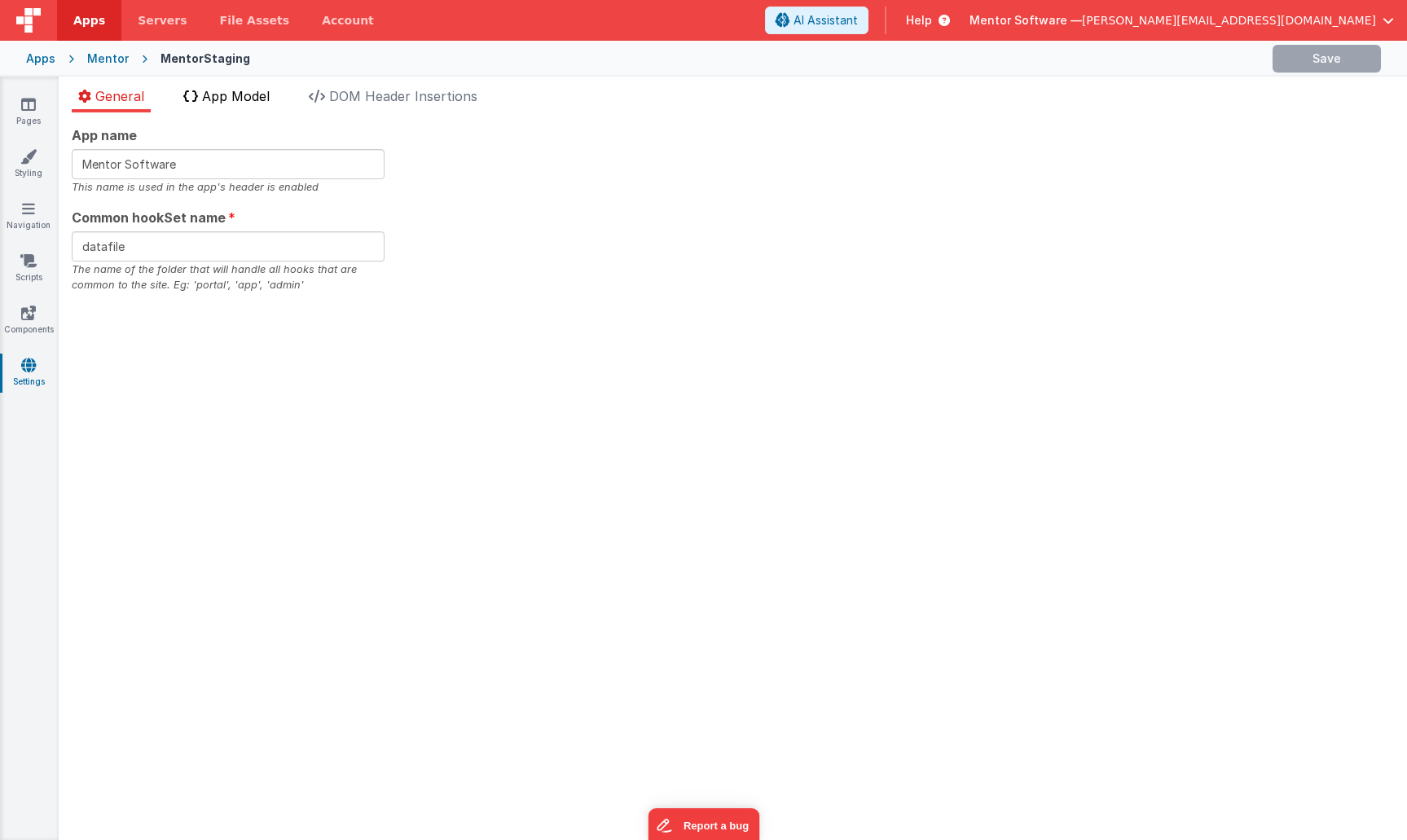
click at [267, 91] on span "App Model" at bounding box center [236, 95] width 68 height 16
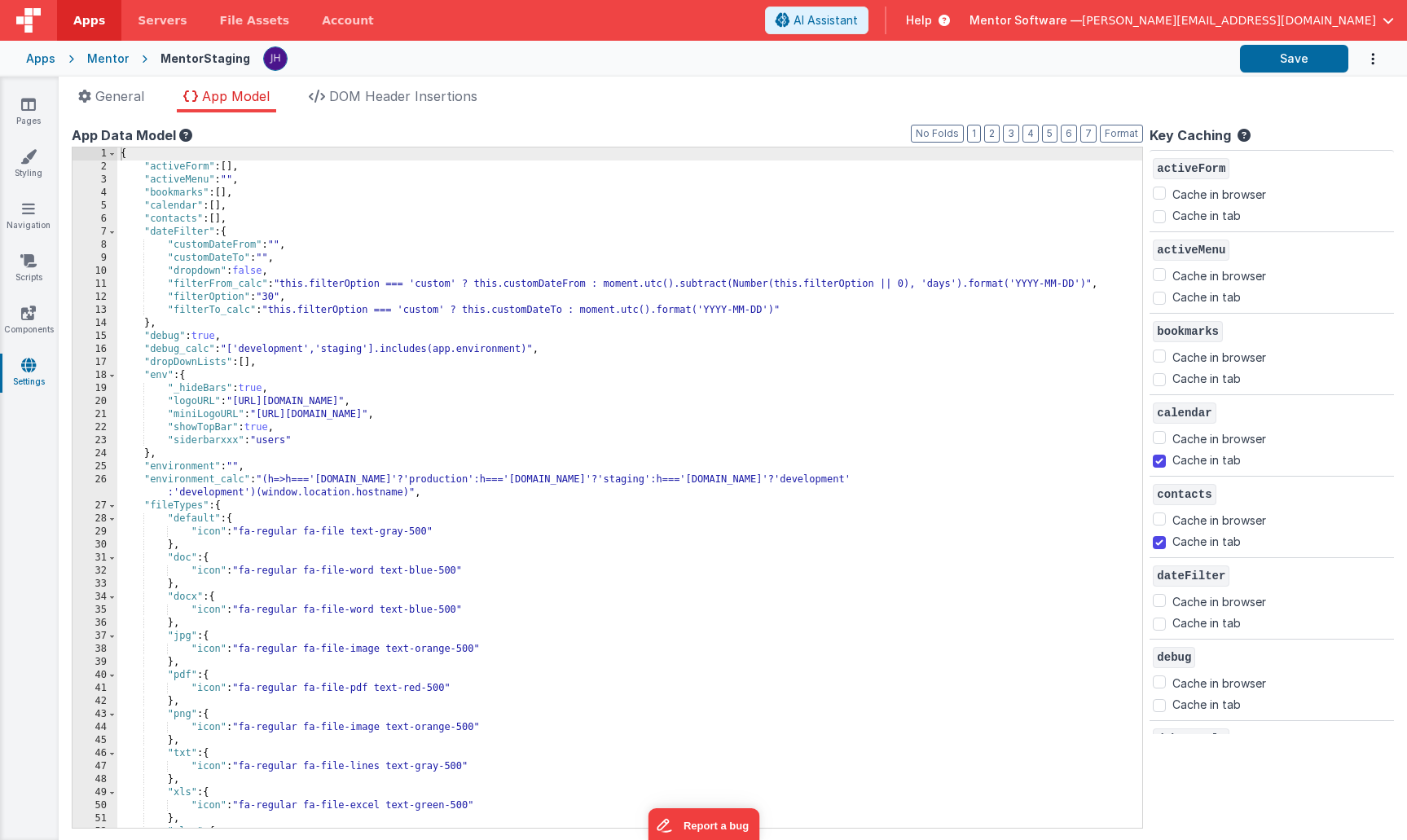
click at [993, 142] on div "App Data Model" at bounding box center [607, 135] width 1071 height 20
click at [993, 139] on button "2" at bounding box center [992, 133] width 16 height 18
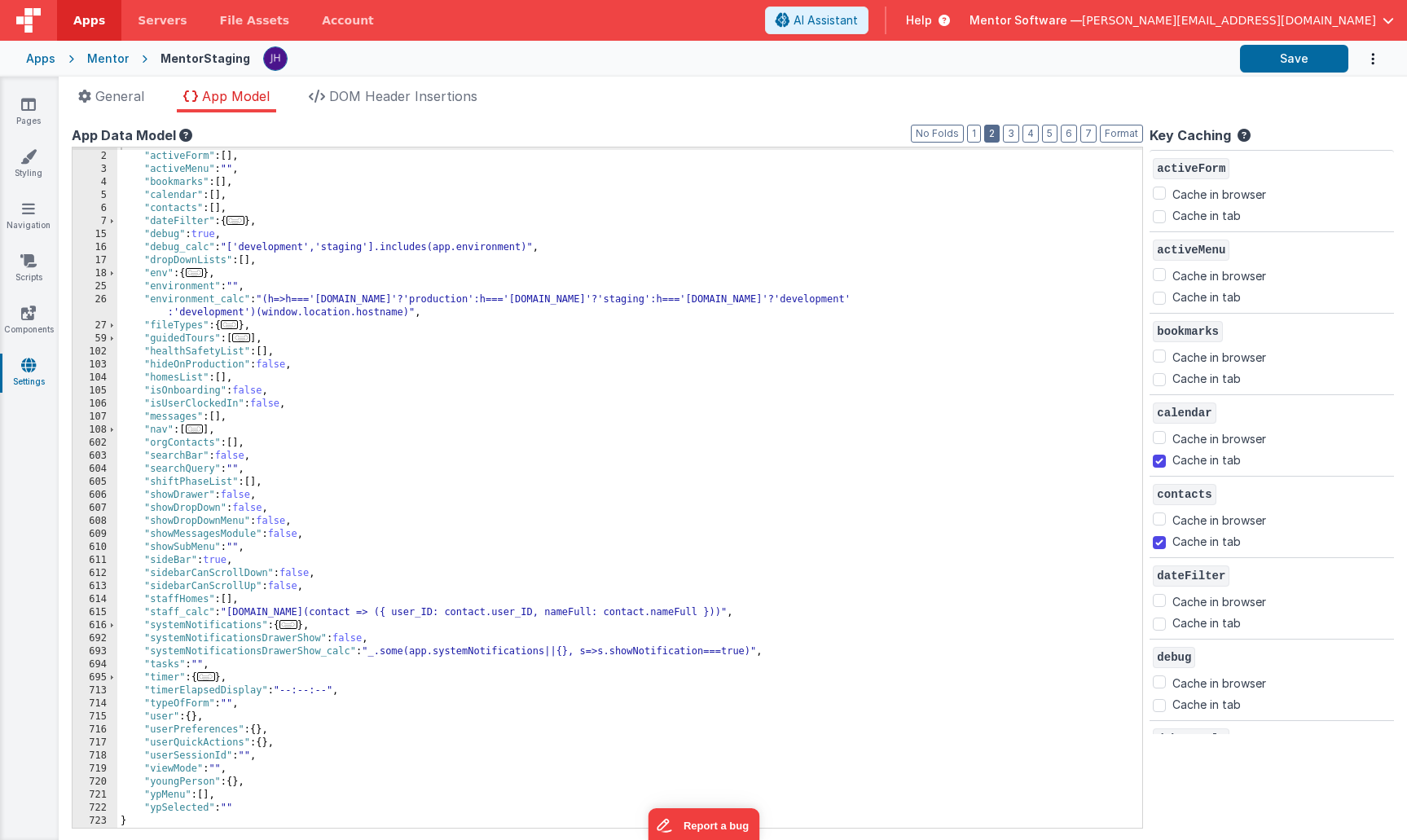
scroll to position [10, 0]
click at [296, 627] on span "..." at bounding box center [288, 625] width 18 height 9
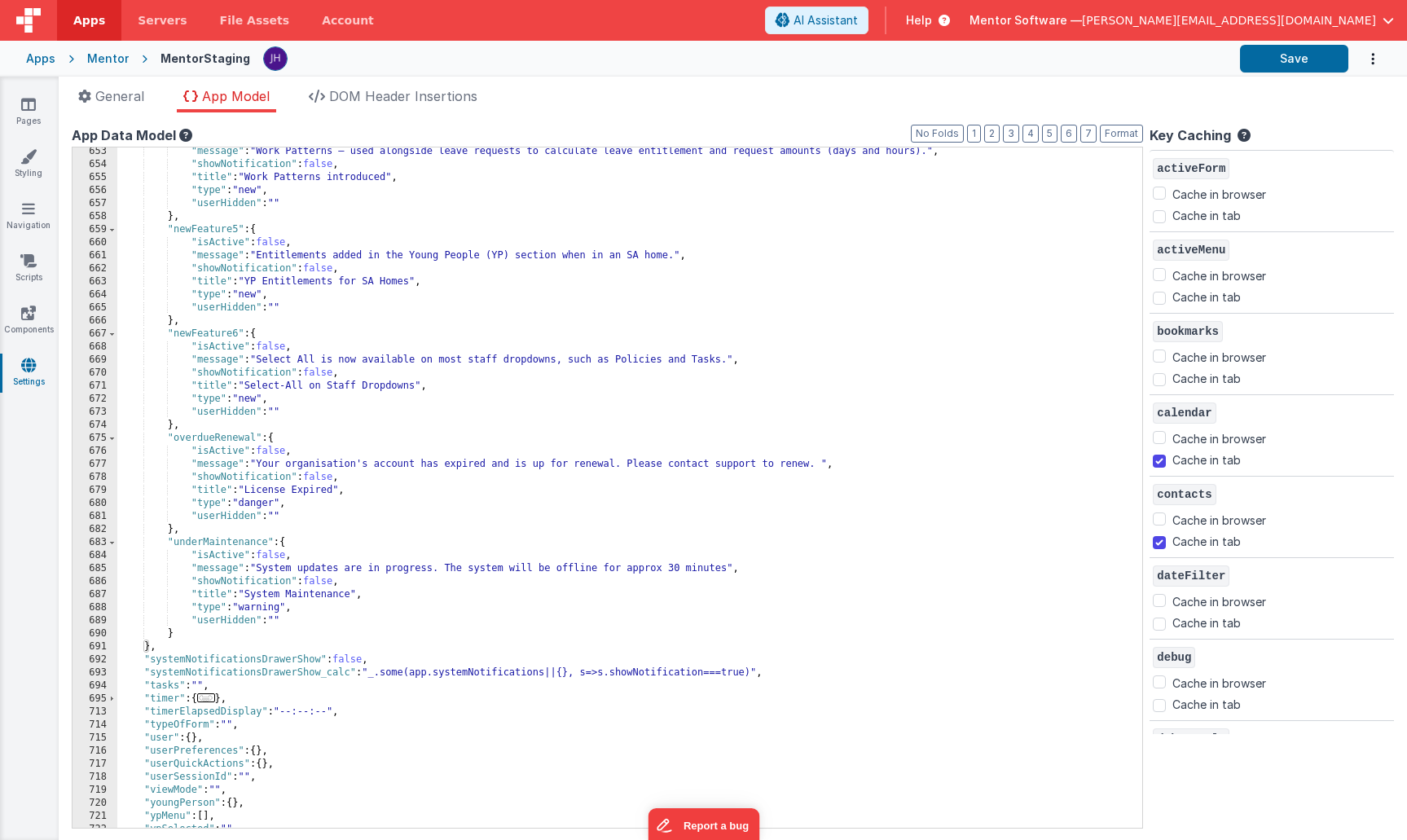
scroll to position [1032, 0]
click at [32, 111] on icon at bounding box center [29, 103] width 15 height 16
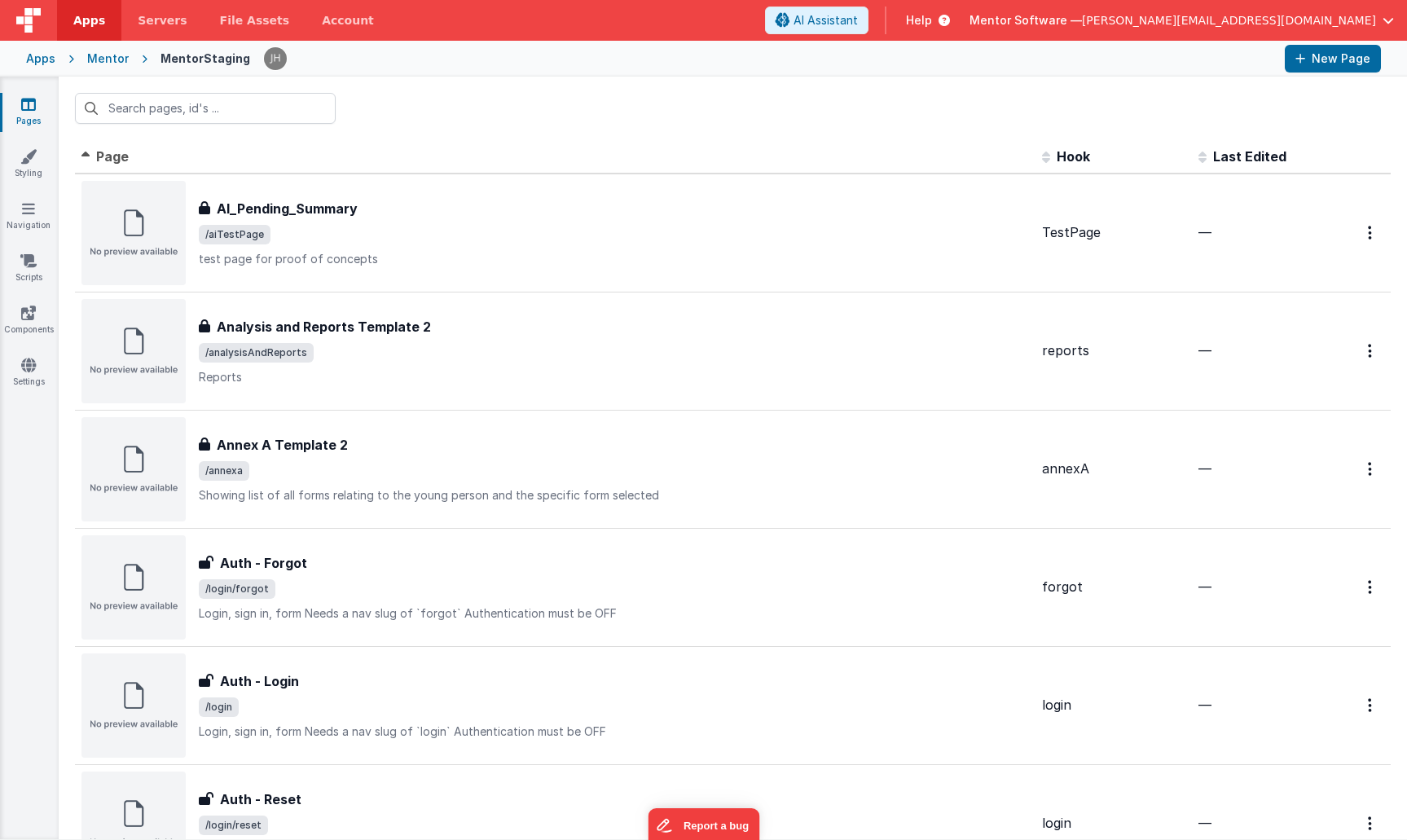
click at [108, 61] on div "Mentor" at bounding box center [108, 58] width 42 height 16
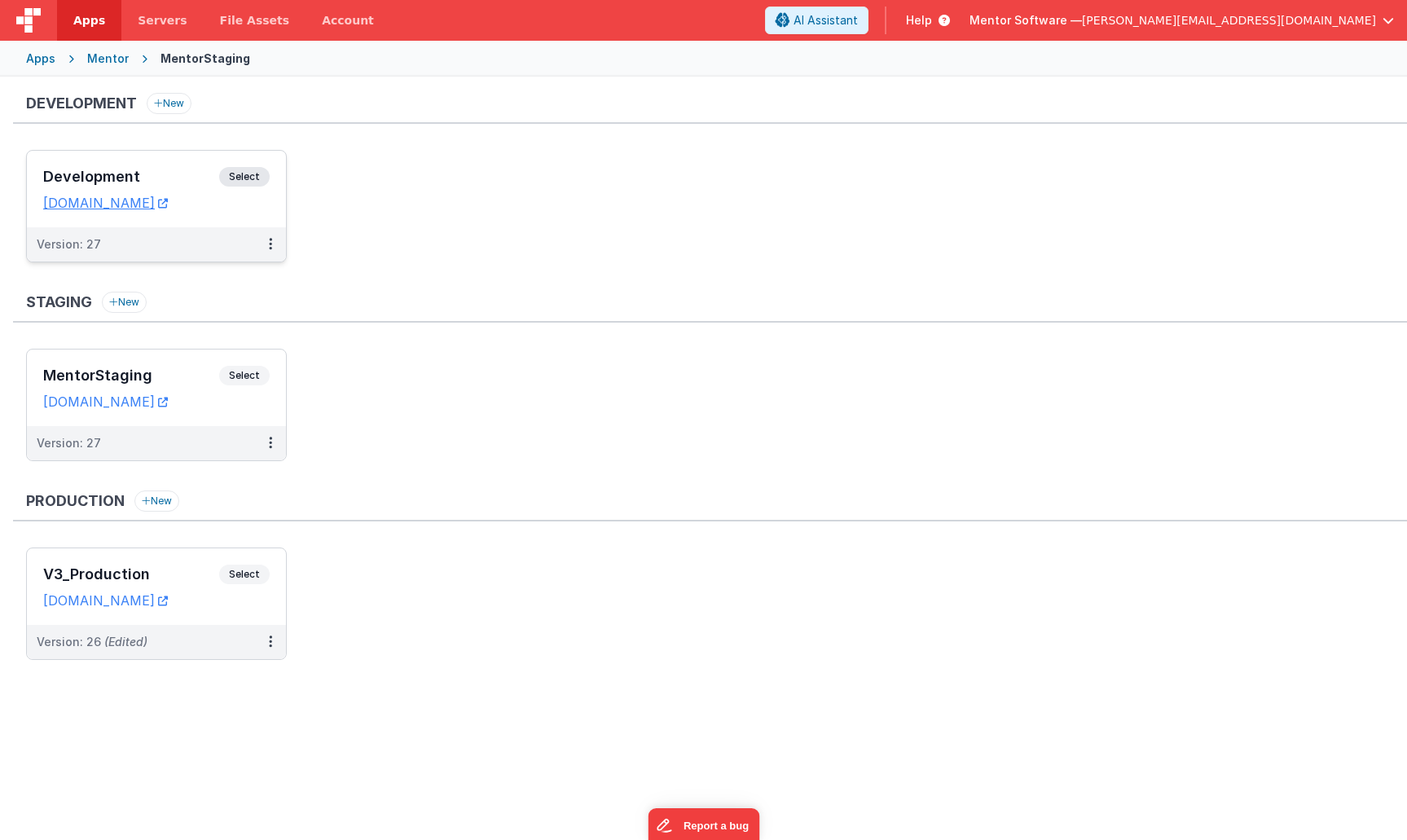
click at [175, 170] on h3 "Development" at bounding box center [130, 176] width 176 height 16
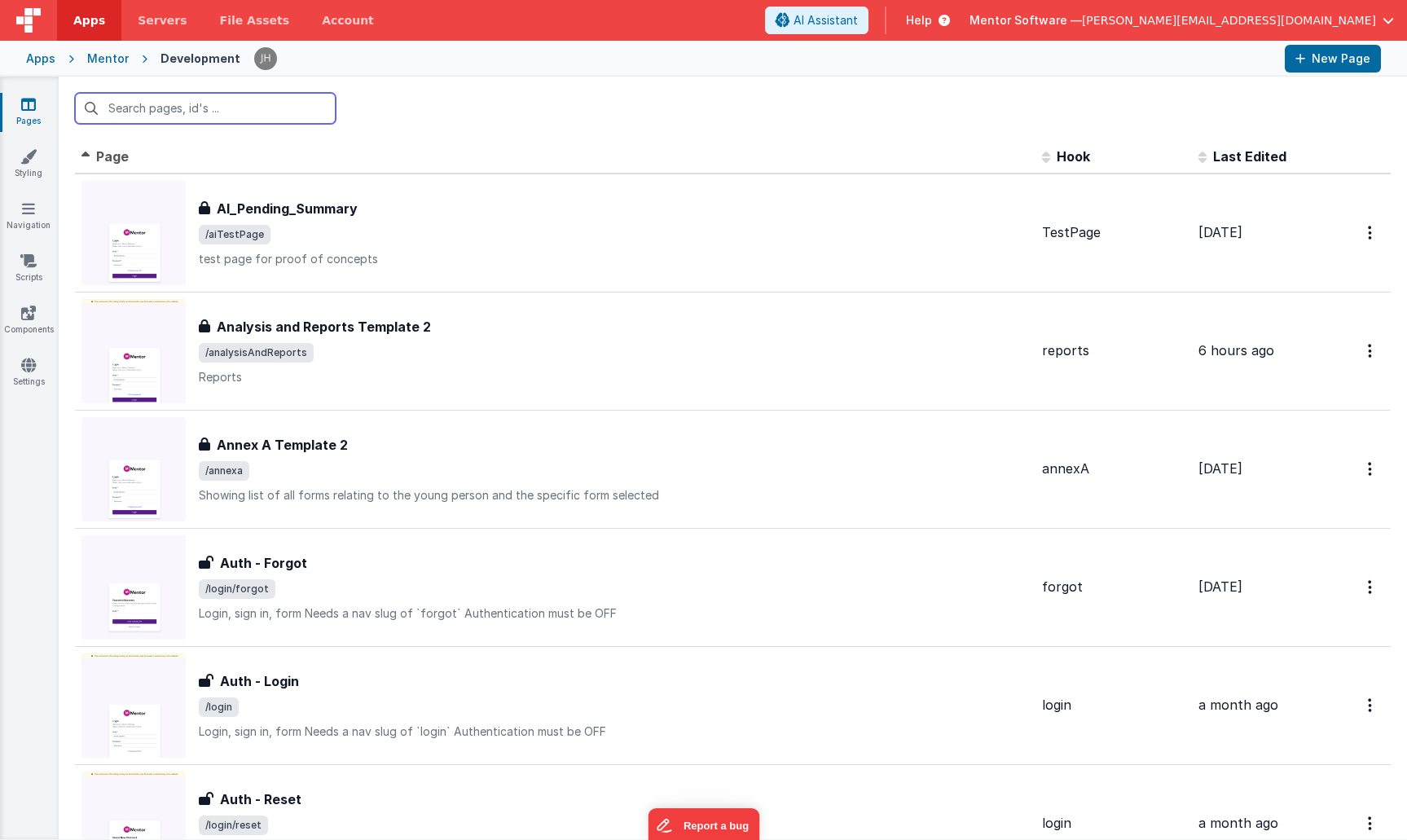
click at [228, 108] on input "text" at bounding box center [205, 108] width 261 height 31
click at [205, 111] on input "text" at bounding box center [205, 108] width 261 height 31
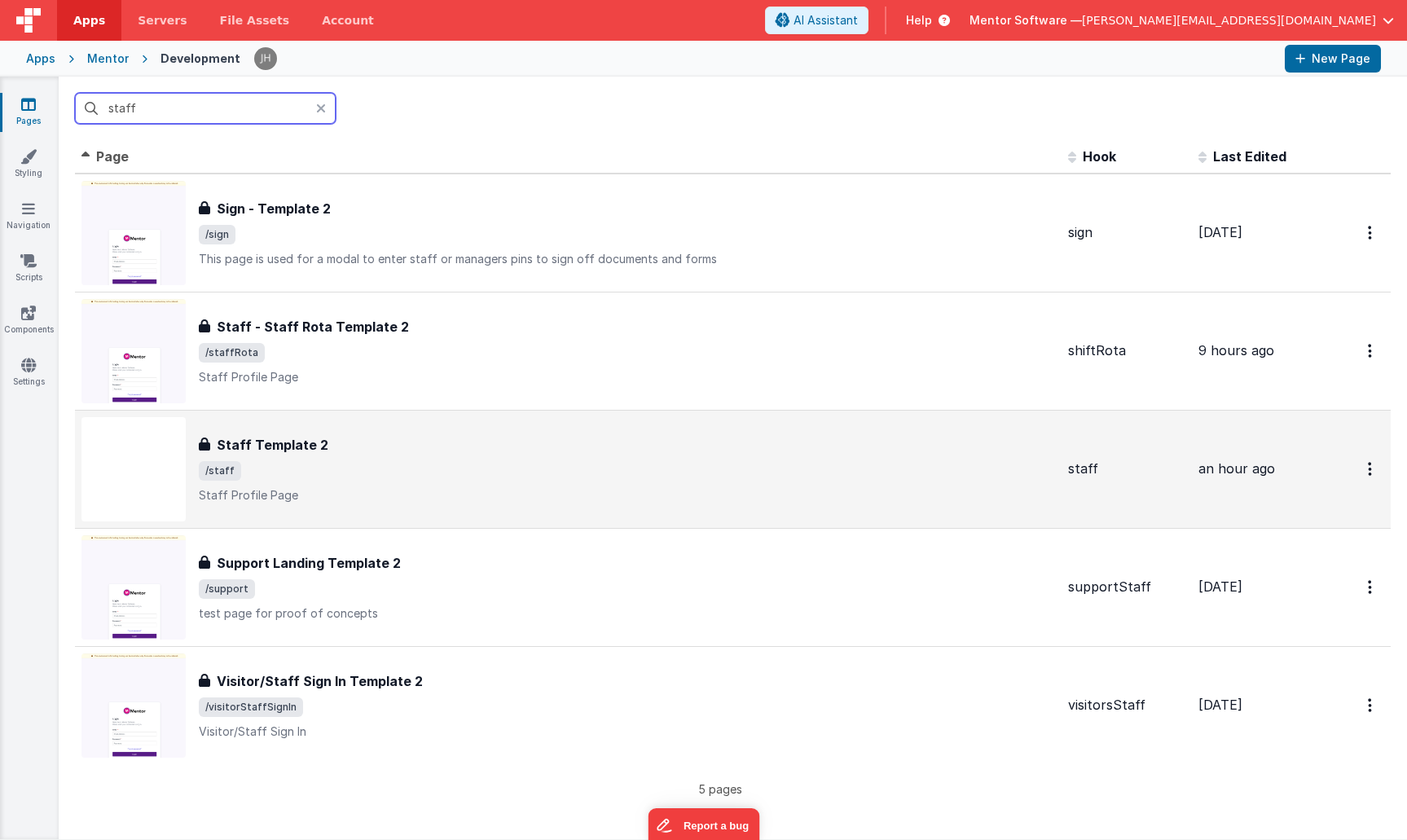
type input "staff"
click at [374, 460] on div "Staff Template 2 Staff Template 2 /staff Staff Profile Page" at bounding box center [626, 468] width 856 height 68
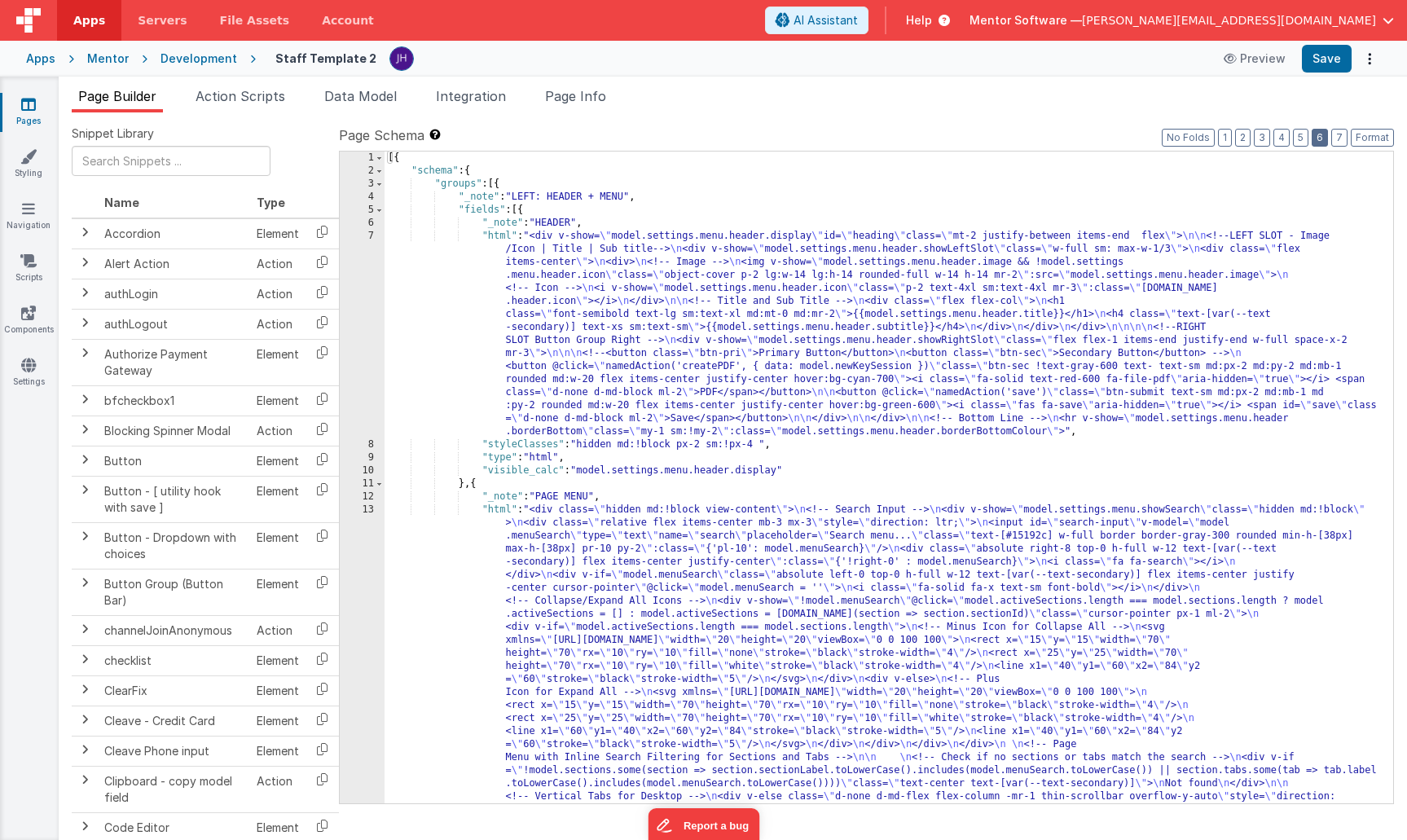
click at [1323, 138] on button "6" at bounding box center [1319, 137] width 16 height 18
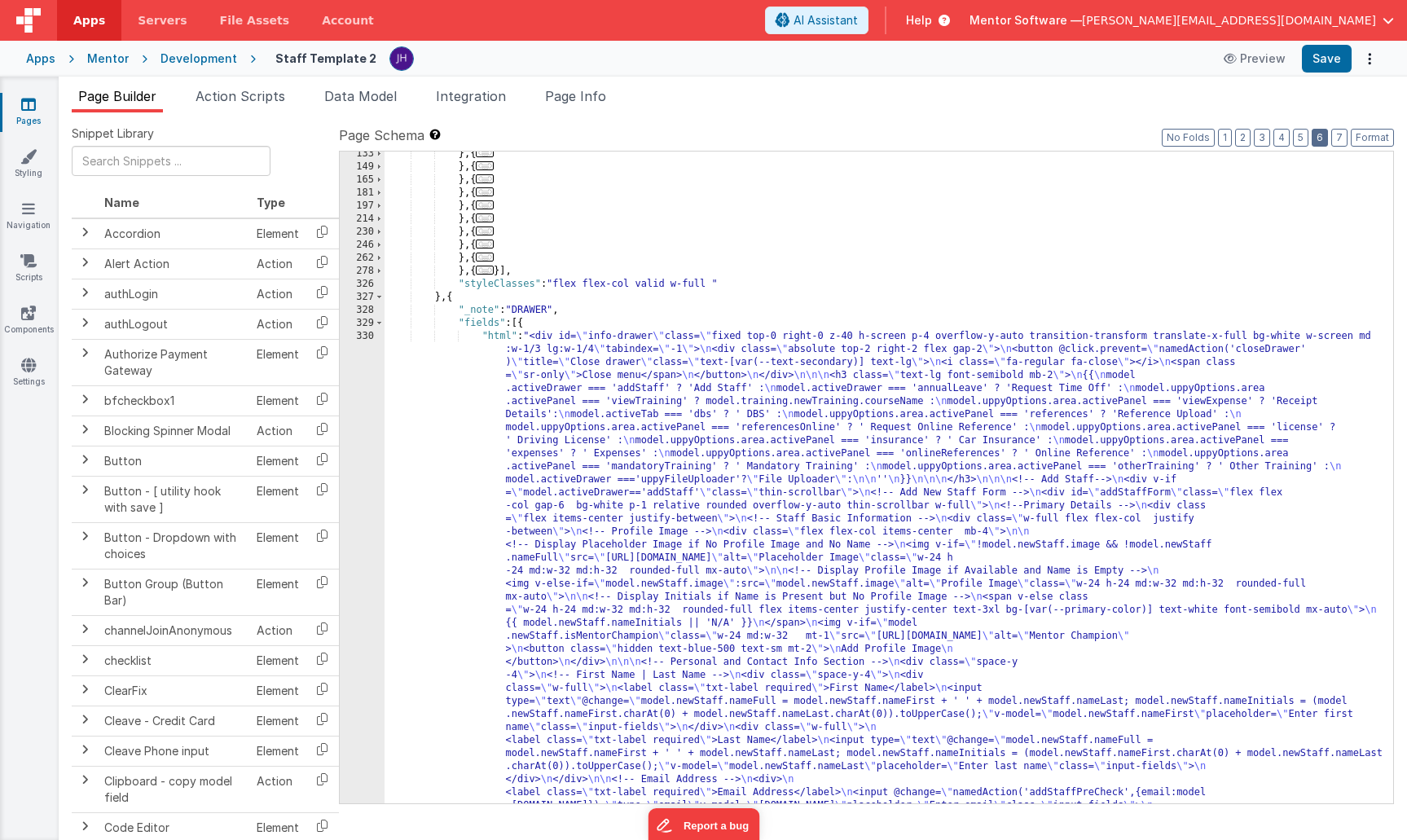
scroll to position [2245, 0]
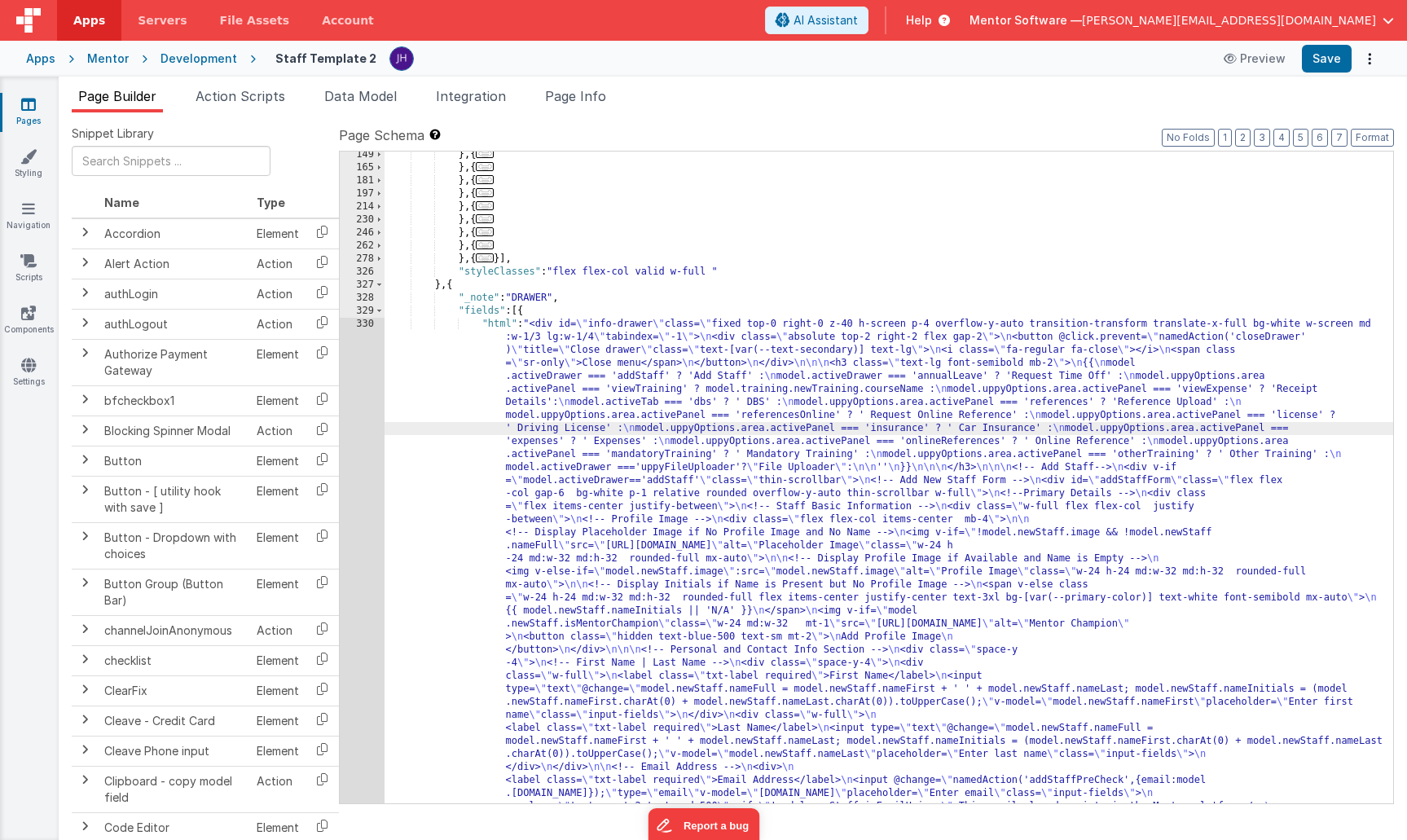
scroll to position [10741, 0]
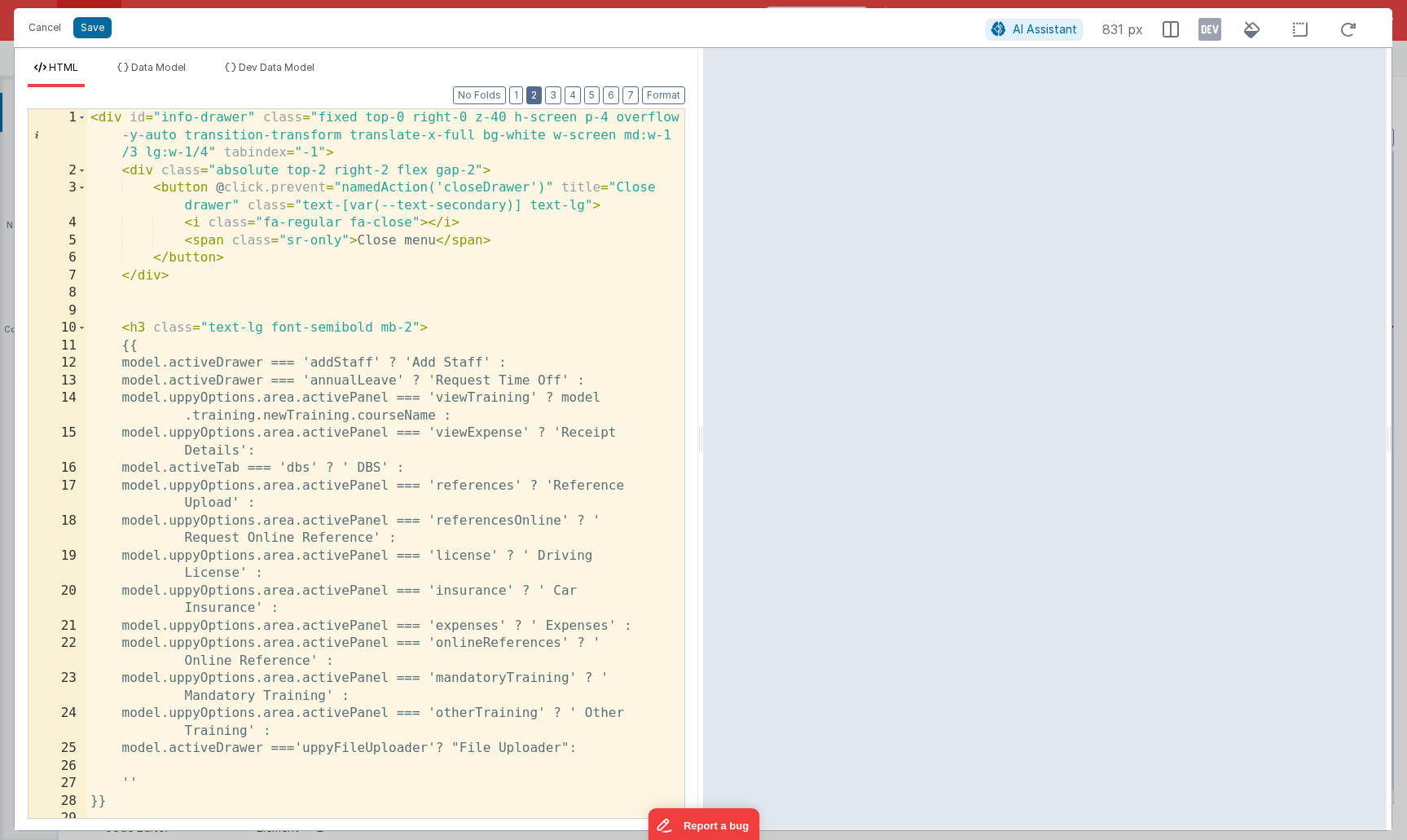
click at [537, 99] on button "2" at bounding box center [534, 95] width 16 height 18
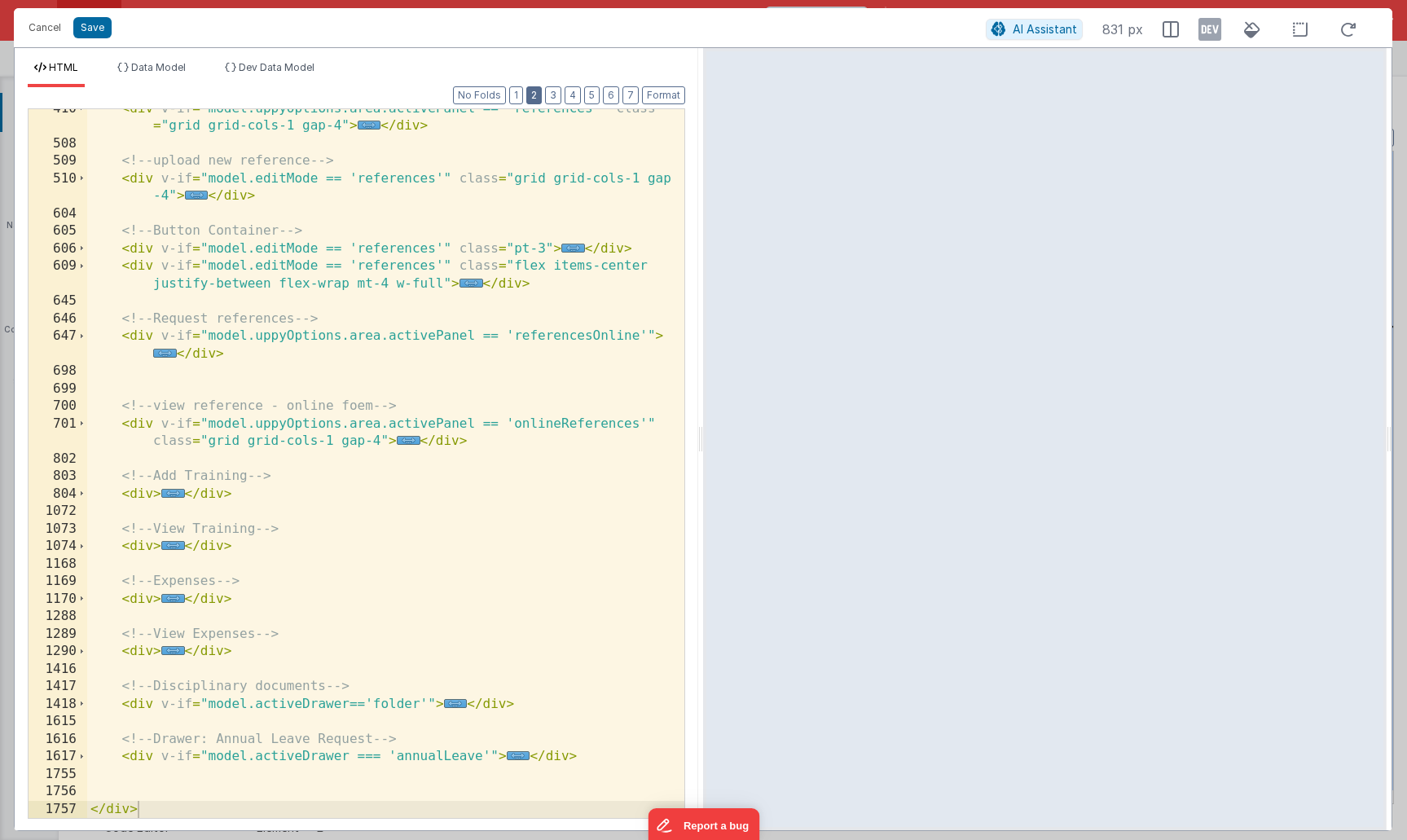
scroll to position [324, 0]
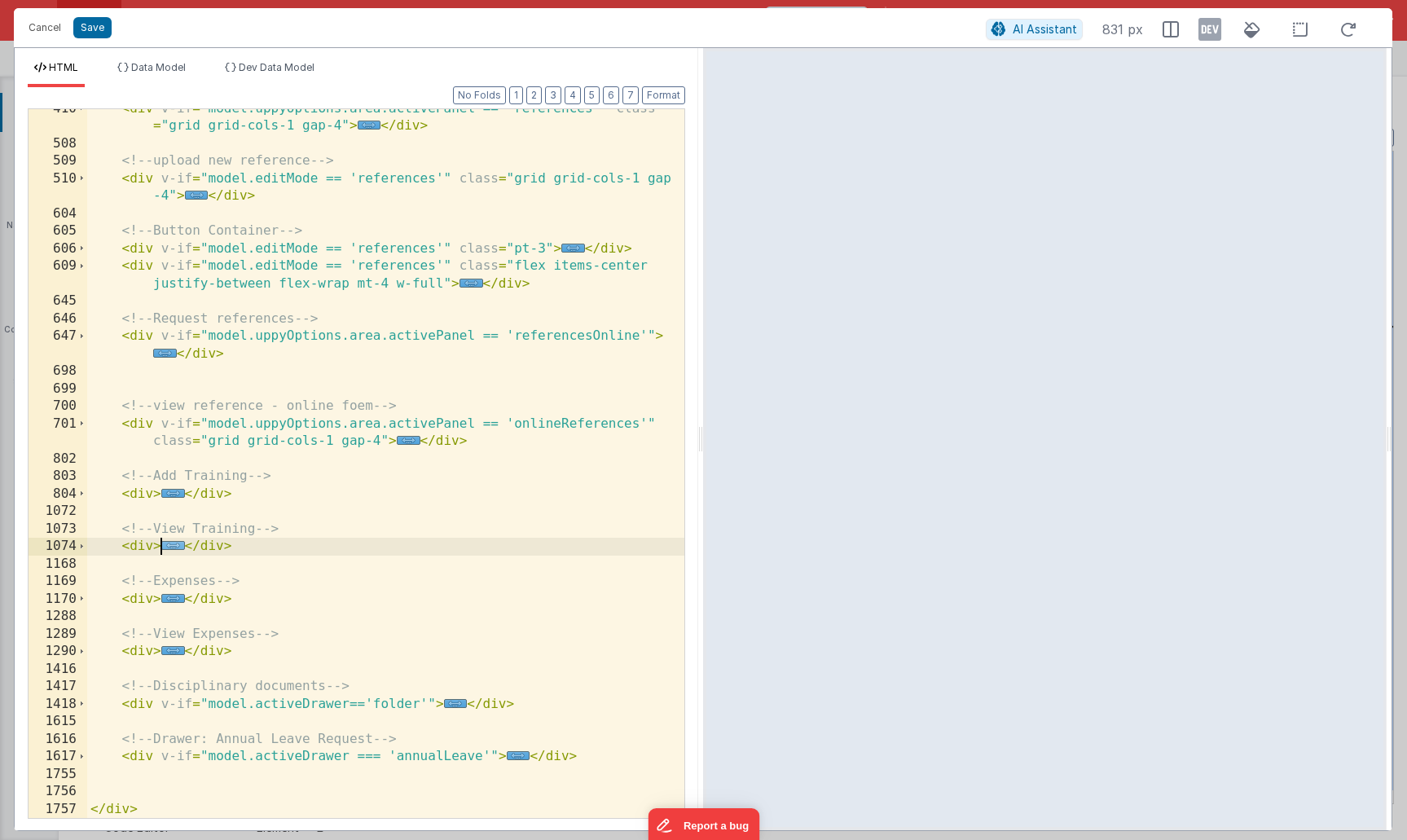
click at [172, 547] on span "..." at bounding box center [172, 546] width 23 height 9
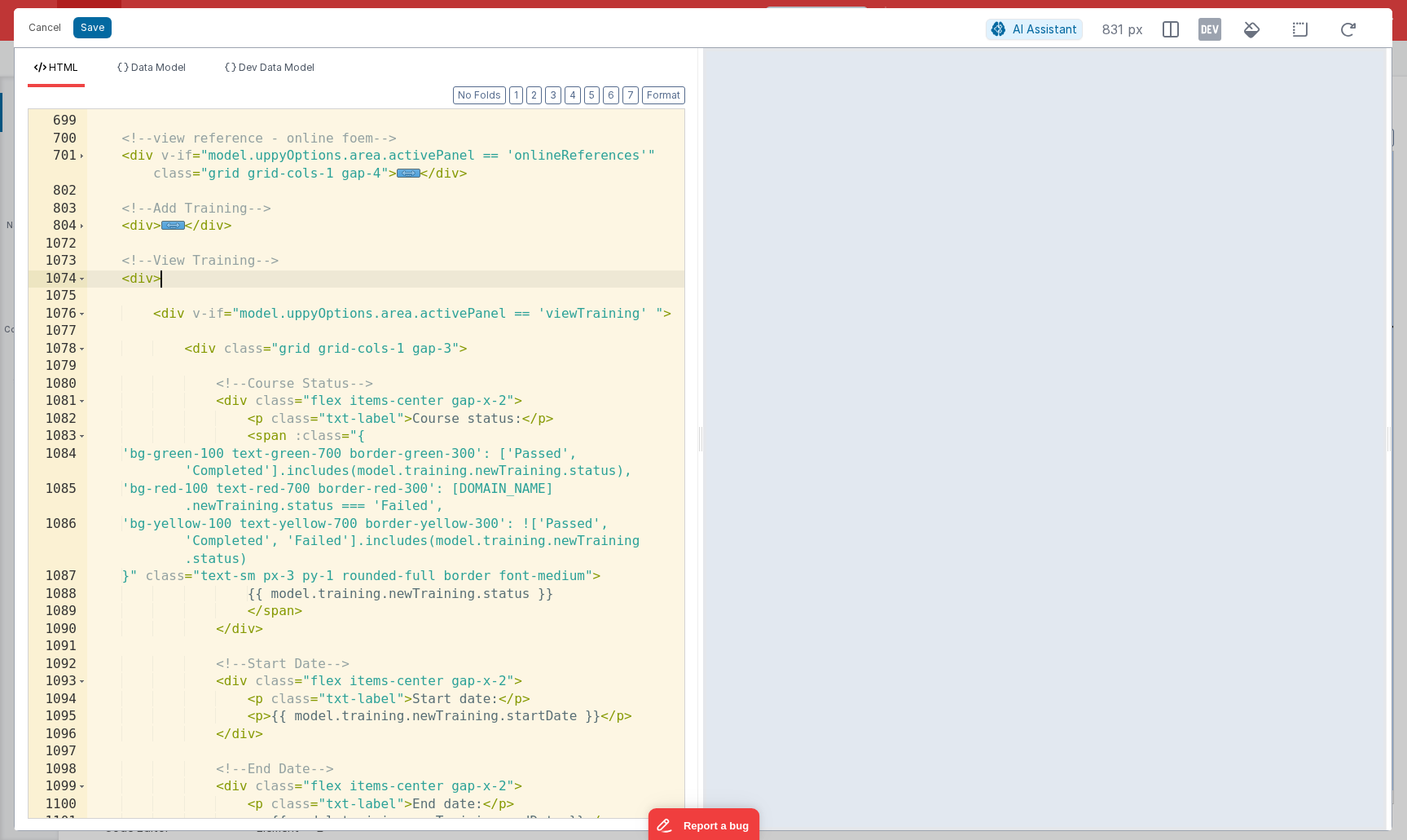
scroll to position [615, 0]
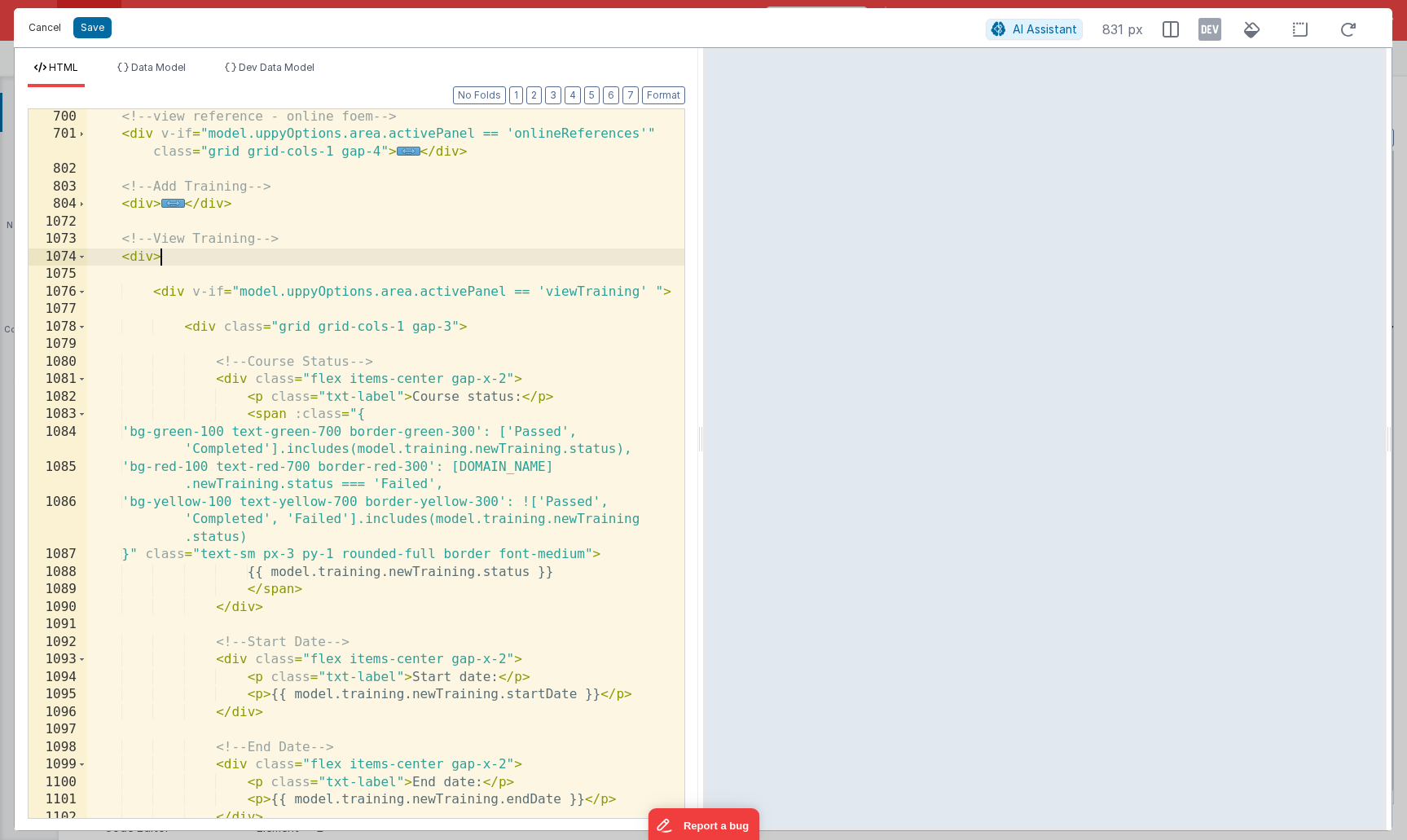
click at [35, 27] on button "Cancel" at bounding box center [45, 27] width 48 height 22
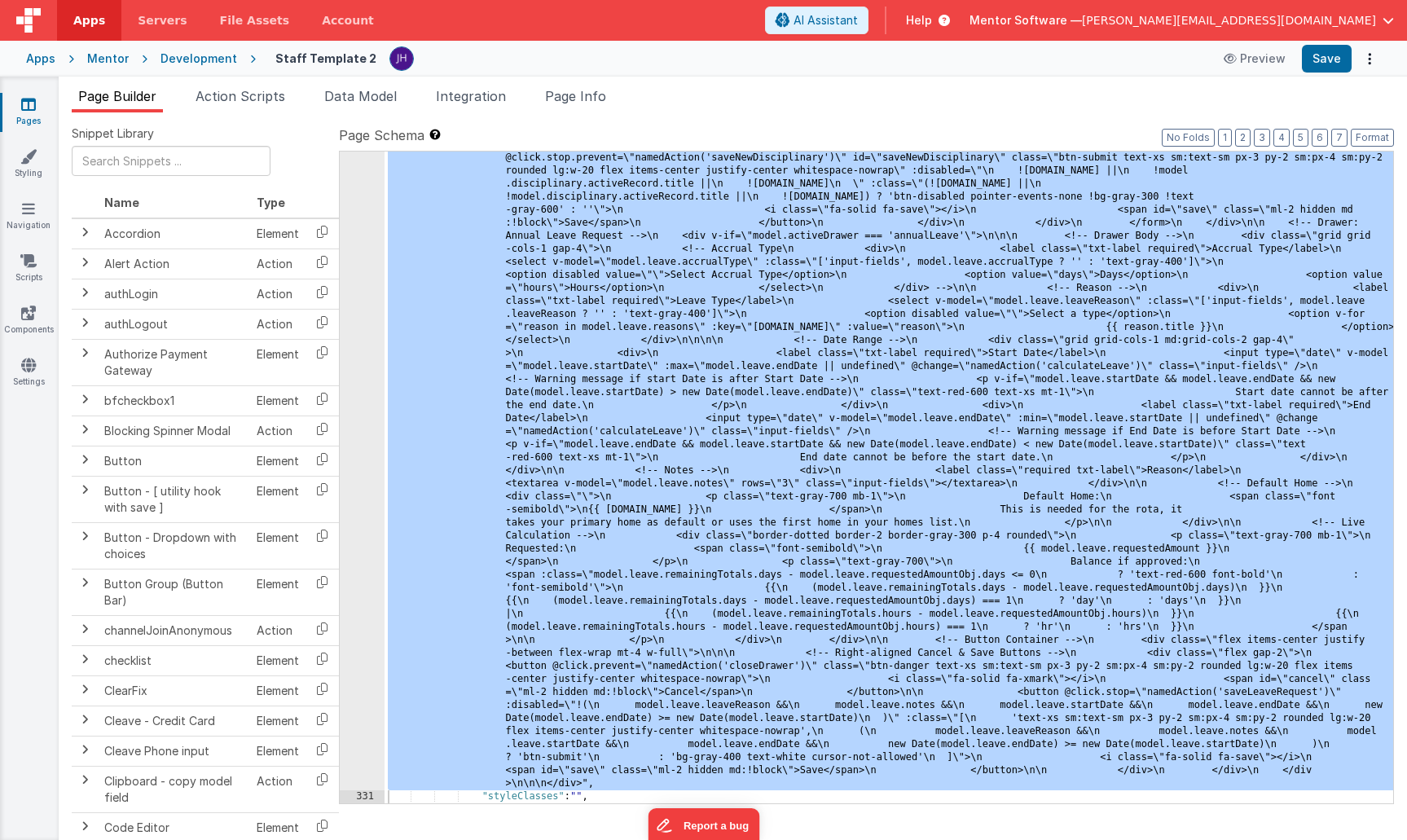
click at [96, 58] on div "Mentor" at bounding box center [108, 58] width 42 height 16
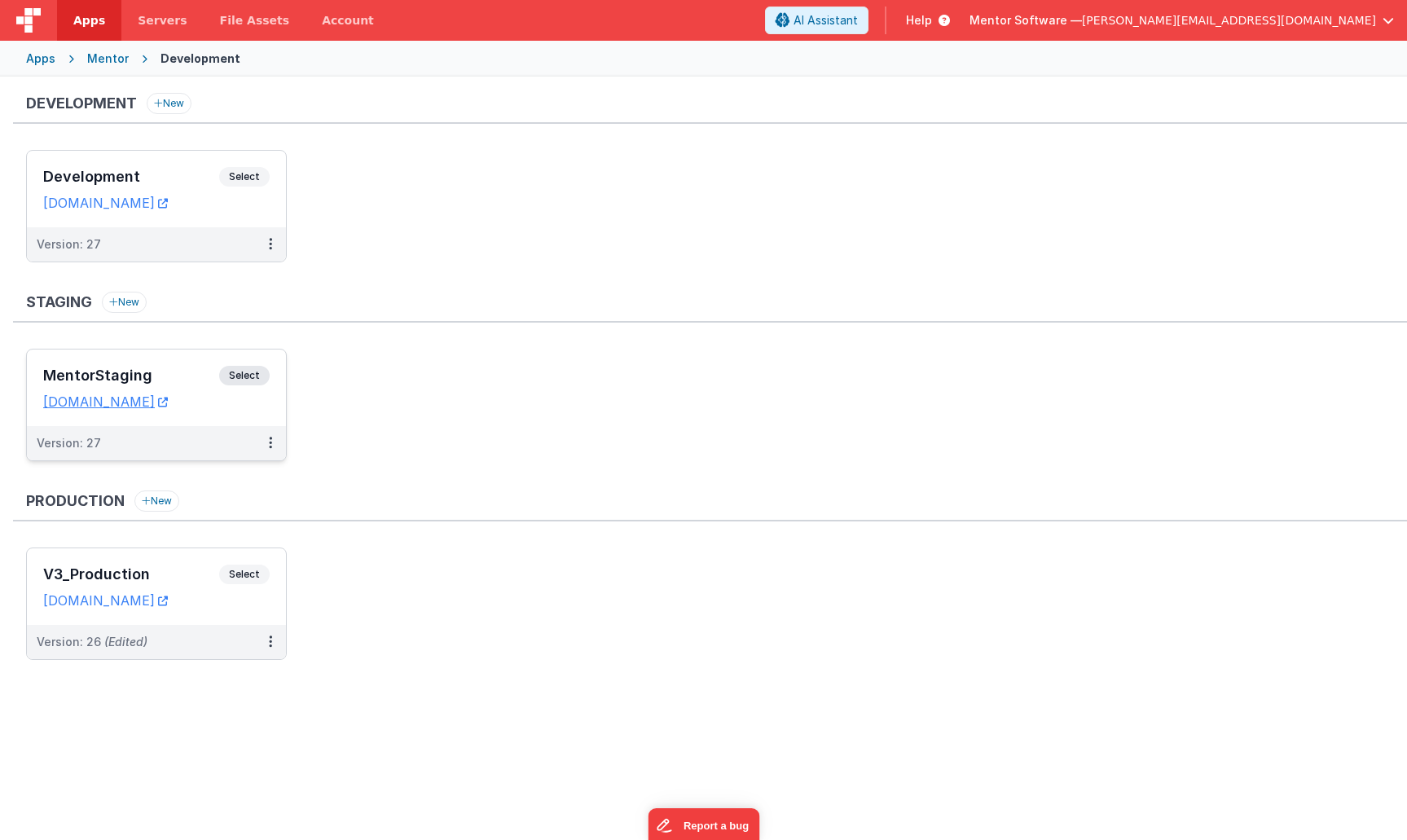
click at [157, 367] on div "MentorStaging Select" at bounding box center [156, 380] width 226 height 28
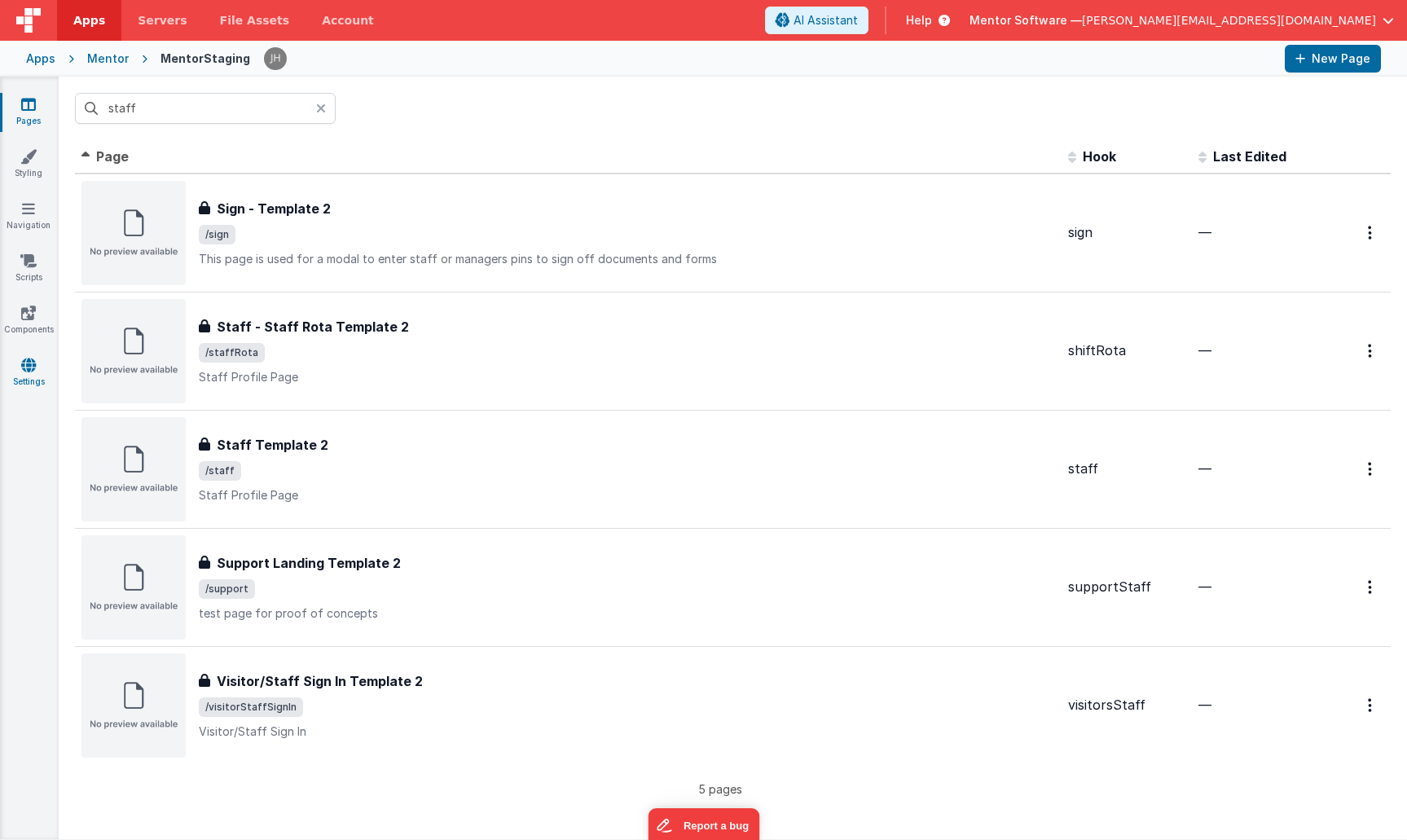
click at [32, 370] on icon at bounding box center [29, 364] width 15 height 16
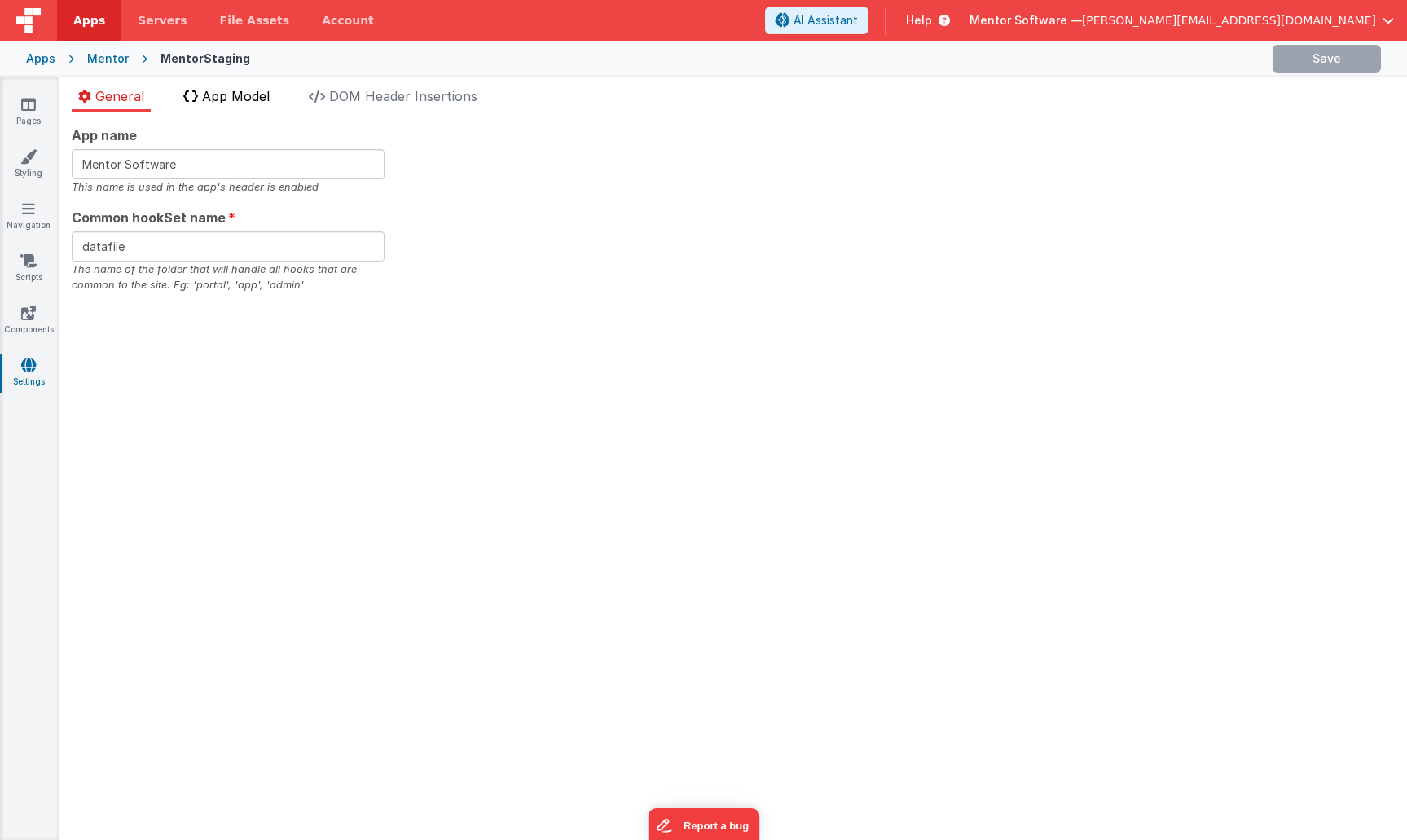
click at [225, 102] on span "App Model" at bounding box center [236, 95] width 68 height 16
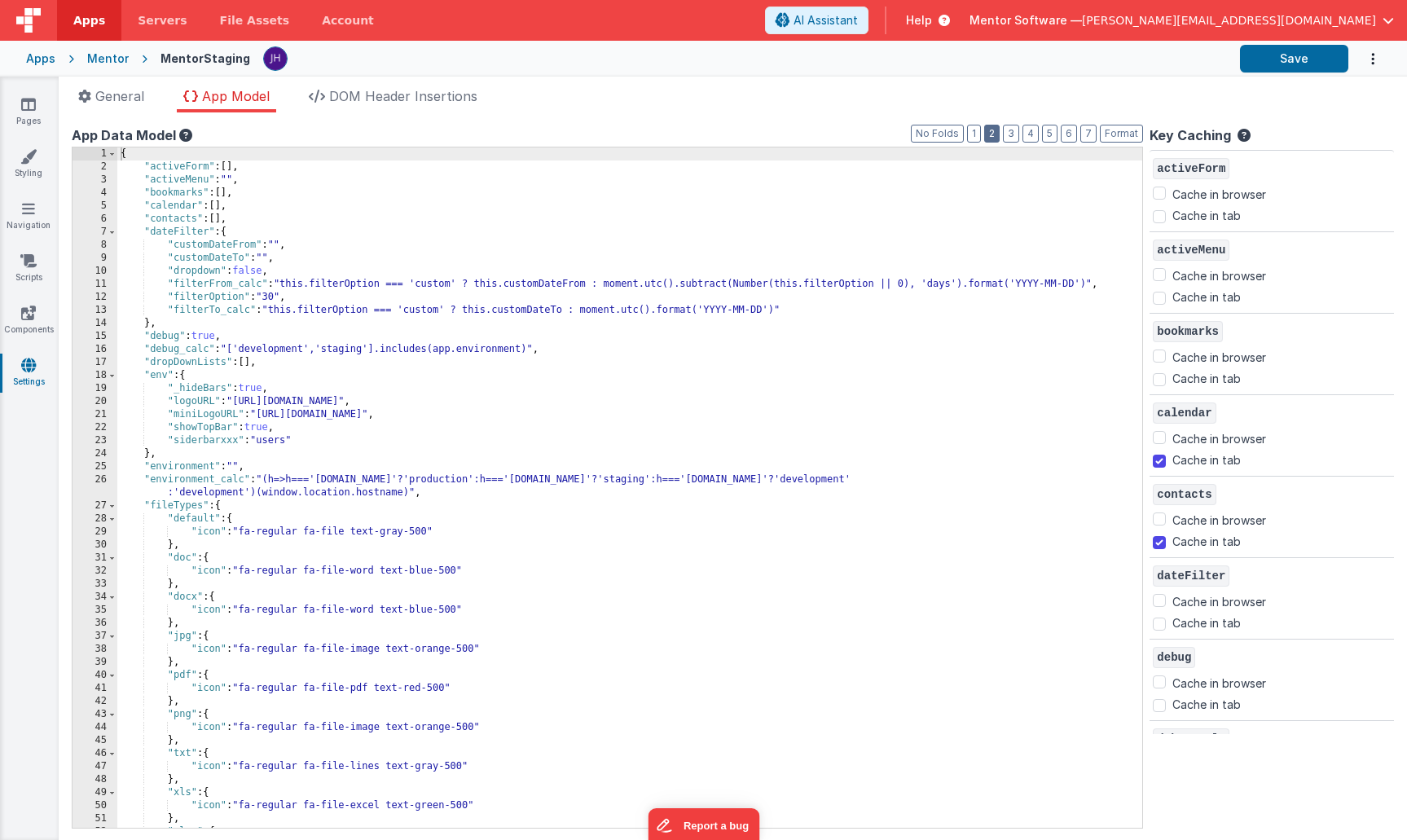
click at [994, 133] on button "2" at bounding box center [992, 133] width 16 height 18
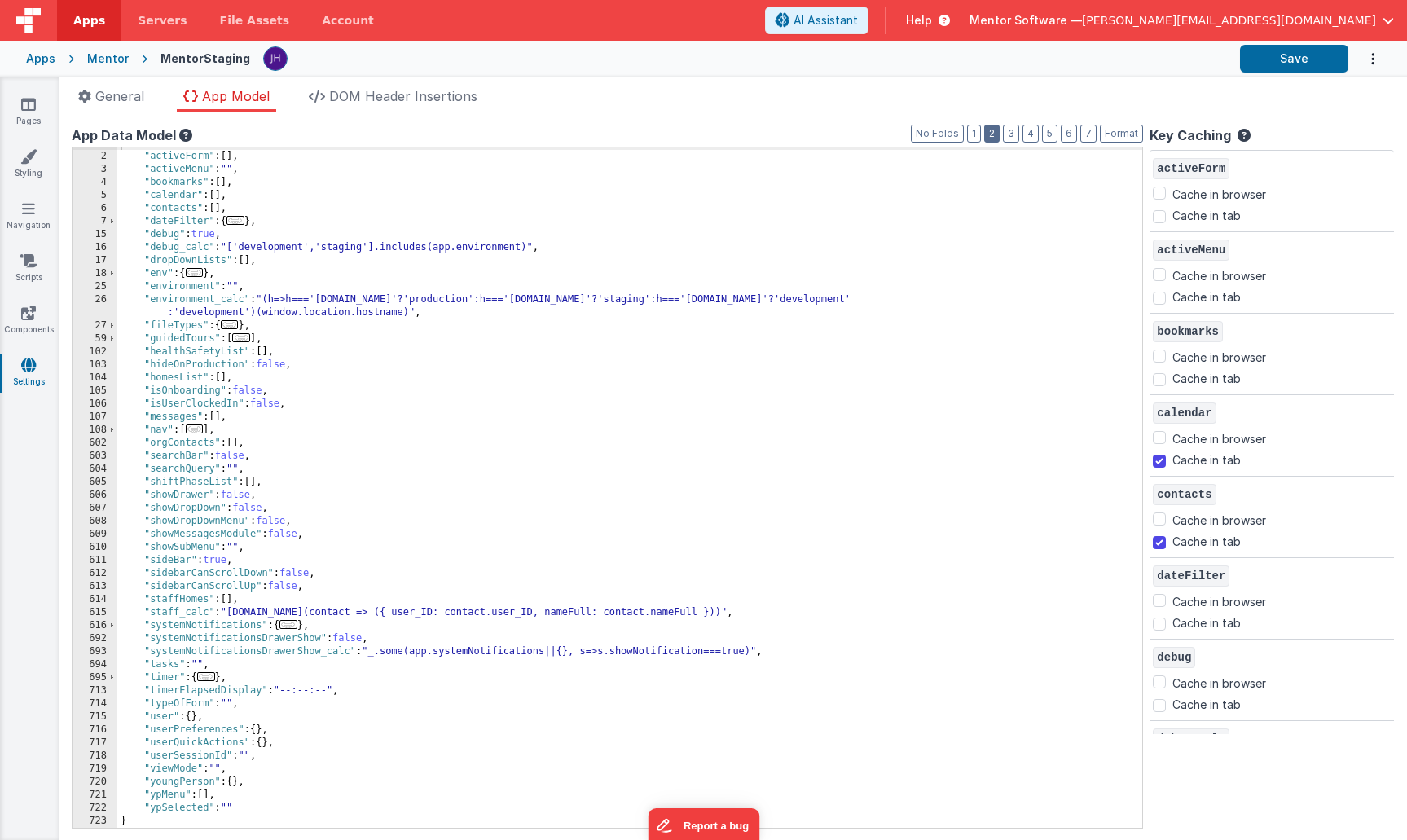
scroll to position [10, 0]
click at [293, 624] on span "..." at bounding box center [288, 625] width 18 height 9
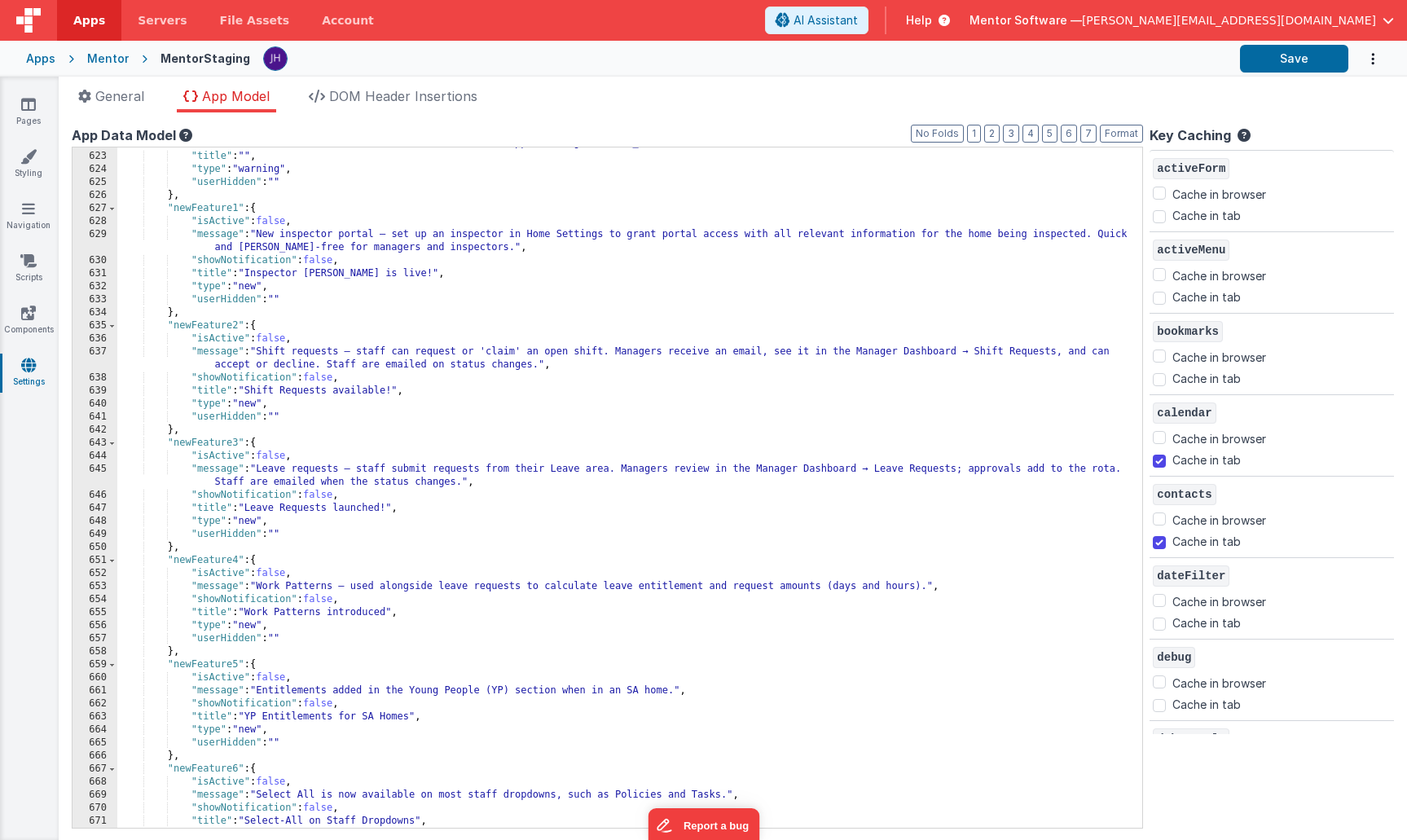
scroll to position [597, 0]
click at [371, 253] on div ""showNotification_calc" : " ['development','staging'].includes(app.environment)…" at bounding box center [629, 483] width 1025 height 719
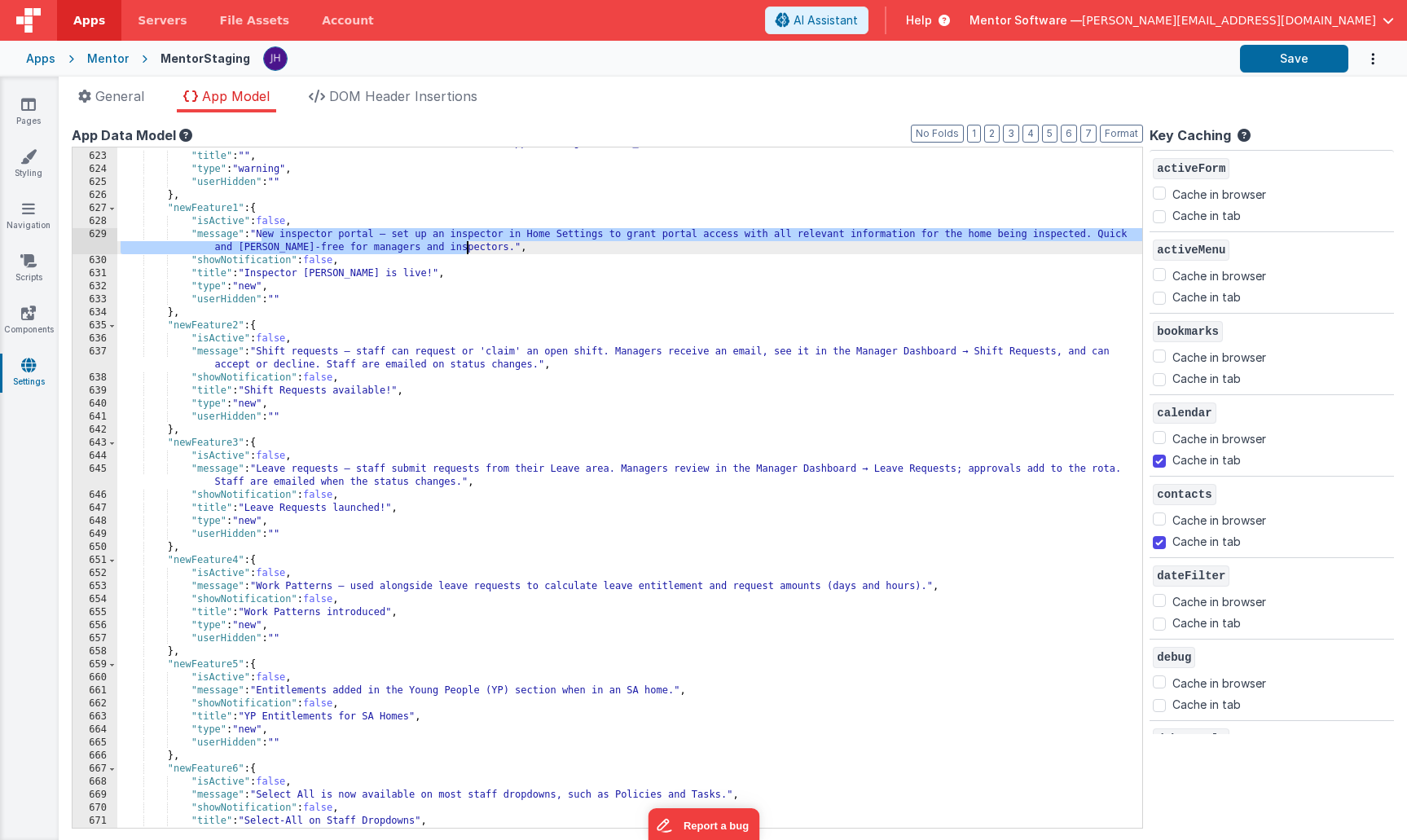
drag, startPoint x: 260, startPoint y: 237, endPoint x: 468, endPoint y: 249, distance: 208.3
click at [468, 247] on div ""showNotification_calc" : " ['development','staging'].includes(app.environment)…" at bounding box center [629, 483] width 1025 height 719
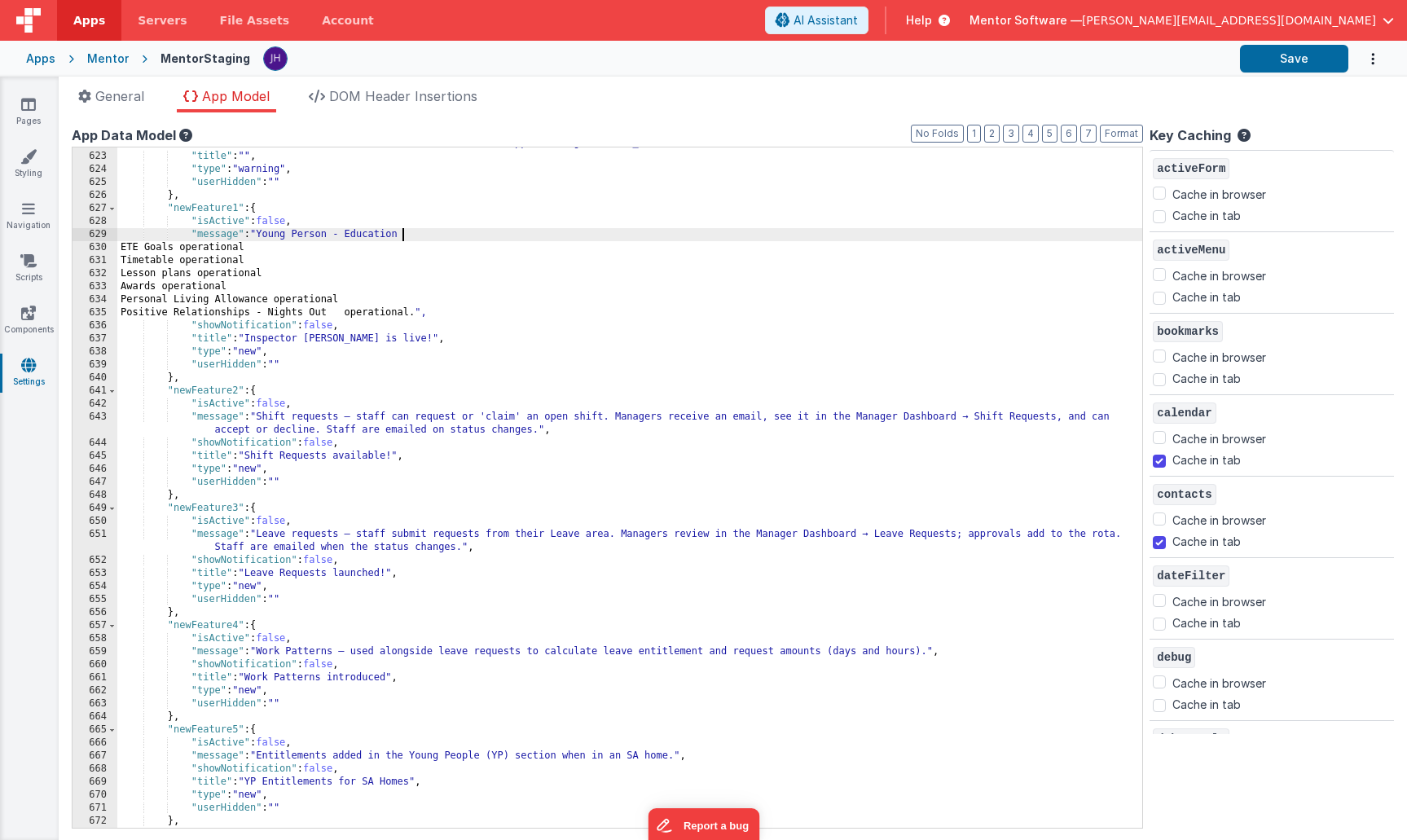
click at [411, 233] on div ""showNotification_calc" : " ['development','staging'].includes(app.environment)…" at bounding box center [629, 483] width 1025 height 719
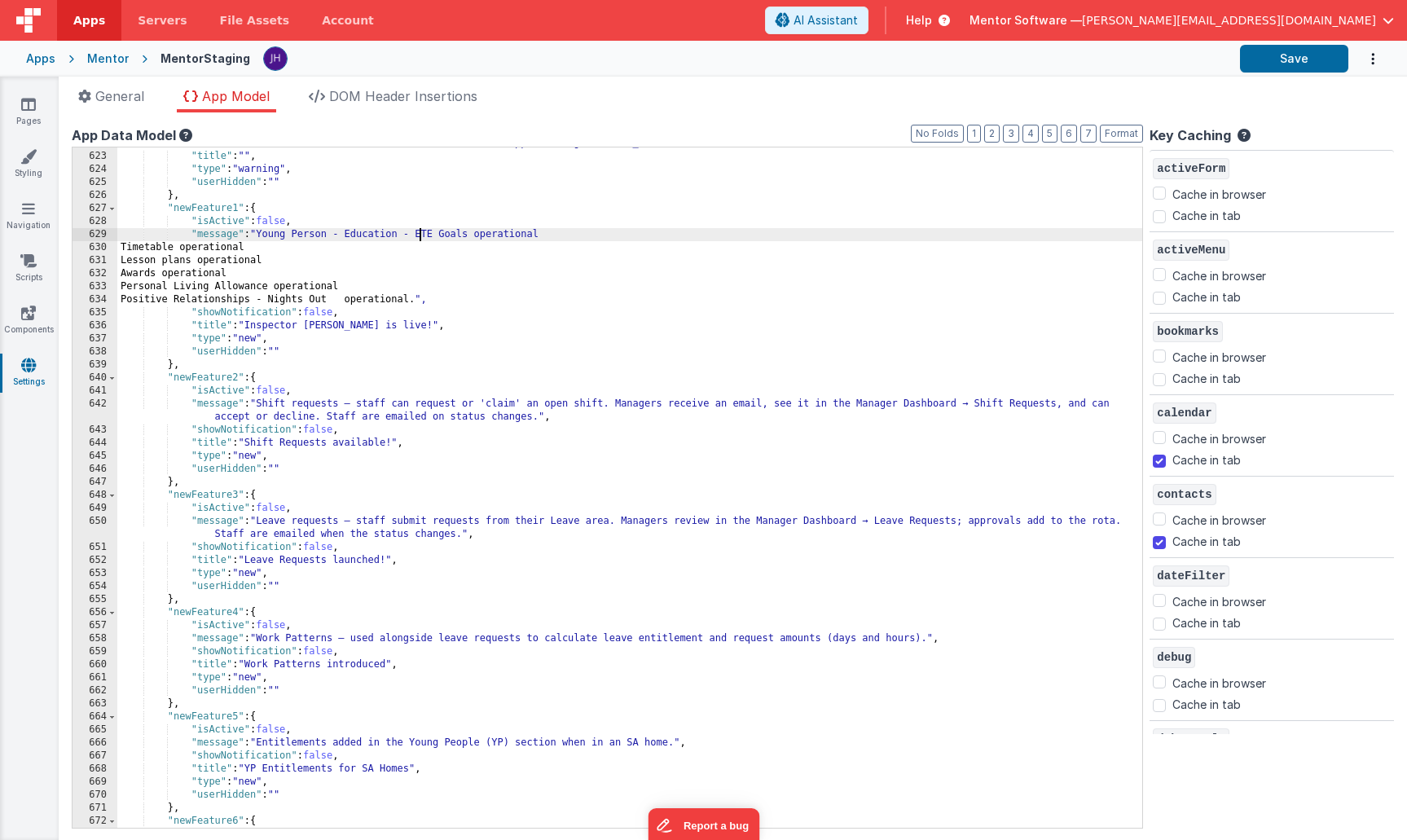
click at [554, 231] on div ""showNotification_calc" : " ['development','staging'].includes(app.environment)…" at bounding box center [629, 483] width 1025 height 719
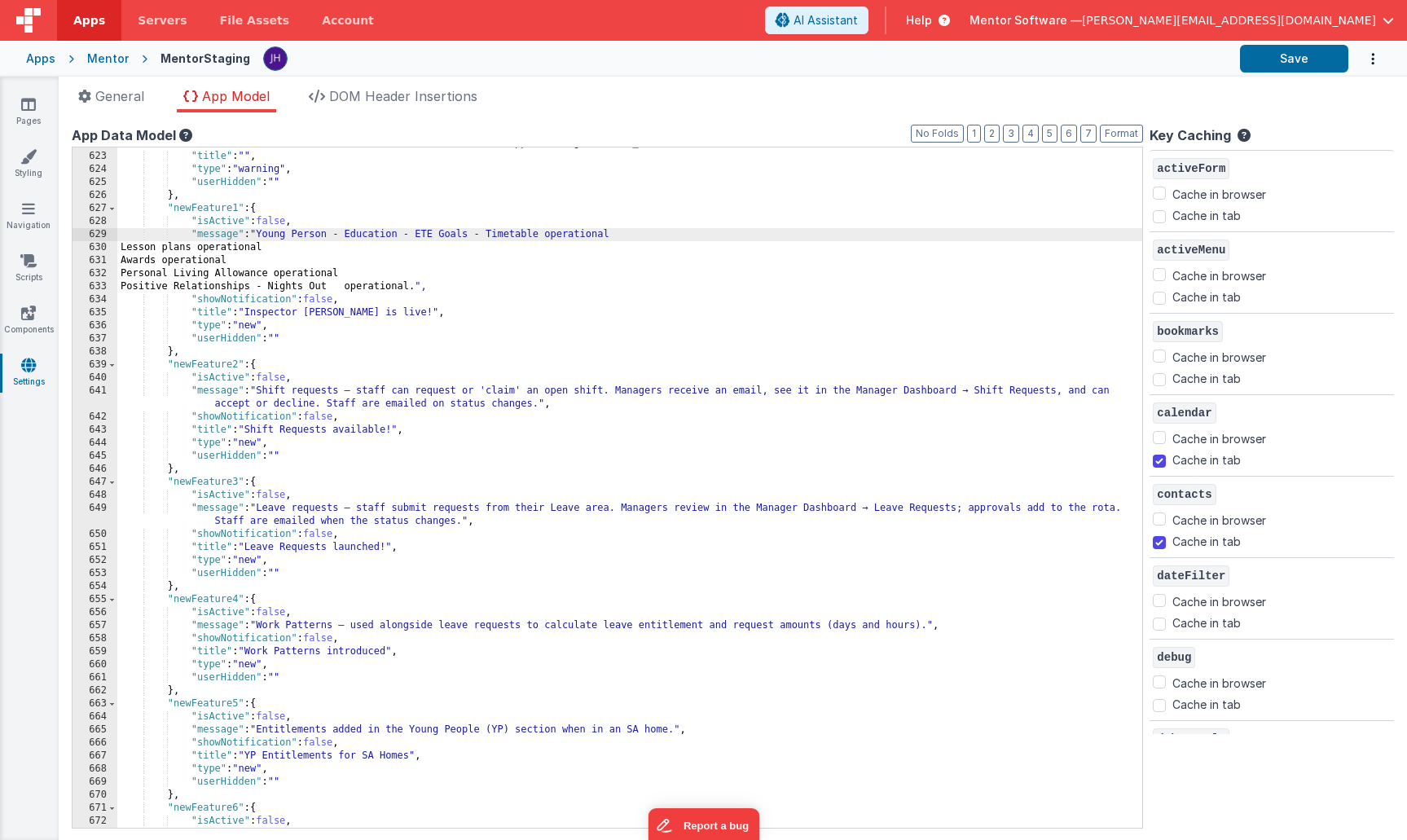
click at [585, 231] on div ""showNotification_calc" : " ['development','staging'].includes(app.environment)…" at bounding box center [629, 483] width 1025 height 719
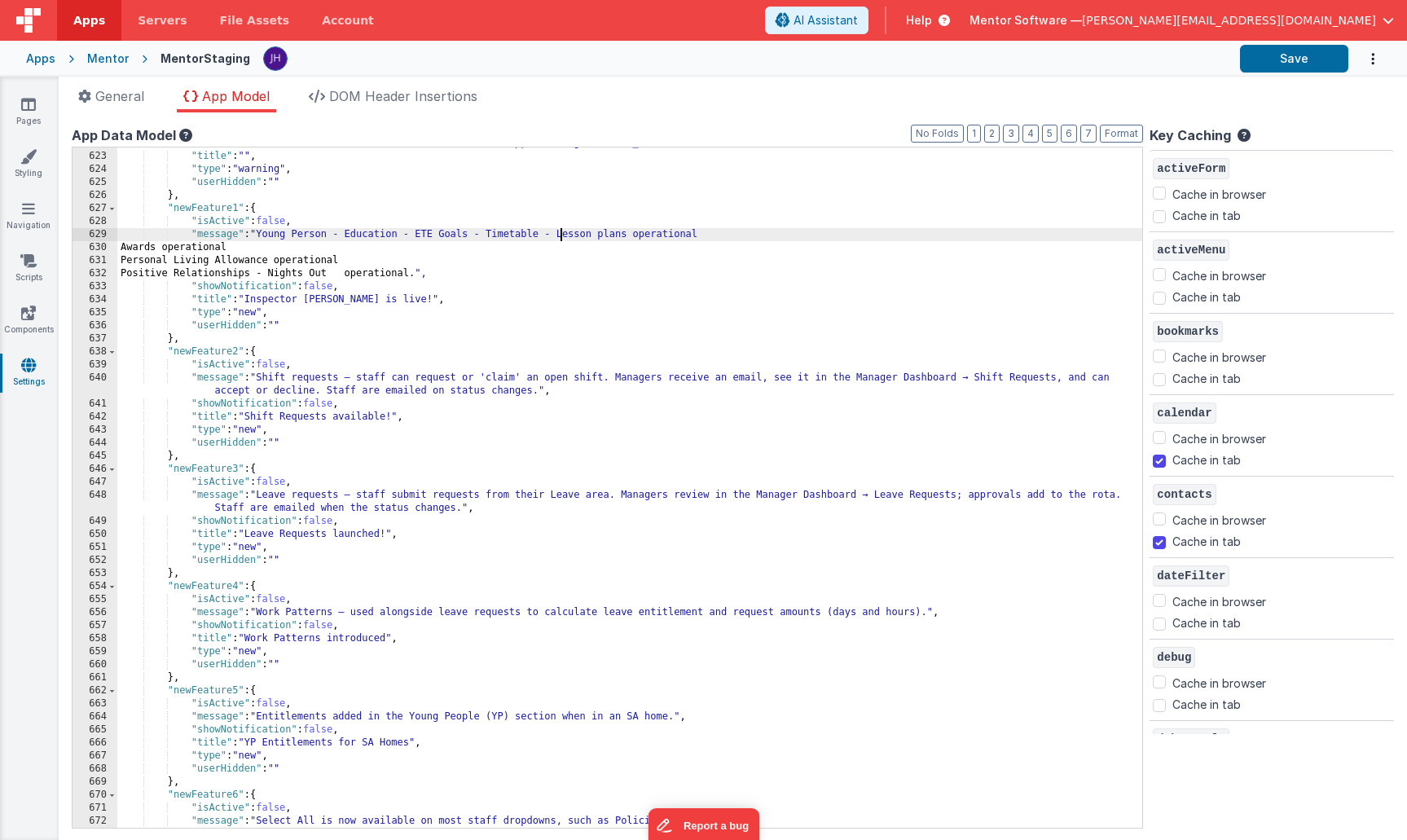
click at [662, 236] on div ""showNotification_calc" : " ['development','staging'].includes(app.environment)…" at bounding box center [629, 483] width 1025 height 719
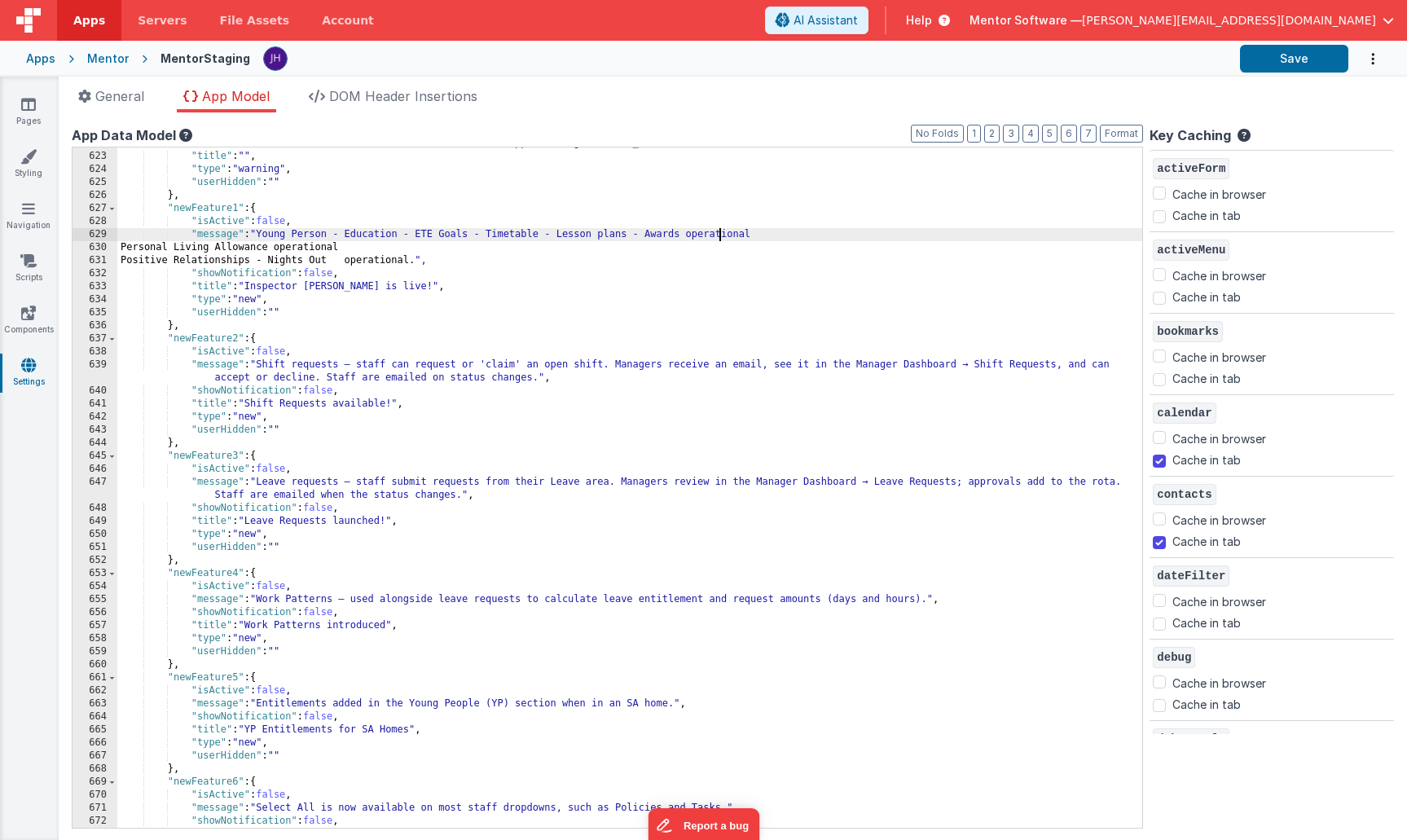
click at [719, 229] on div ""showNotification_calc" : " ['development','staging'].includes(app.environment)…" at bounding box center [629, 483] width 1025 height 719
click at [367, 236] on div ""showNotification_calc" : " ['development','staging'].includes(app.environment)…" at bounding box center [629, 483] width 1025 height 719
click at [630, 235] on div ""showNotification_calc" : " ['development','staging'].includes(app.environment)…" at bounding box center [629, 483] width 1025 height 719
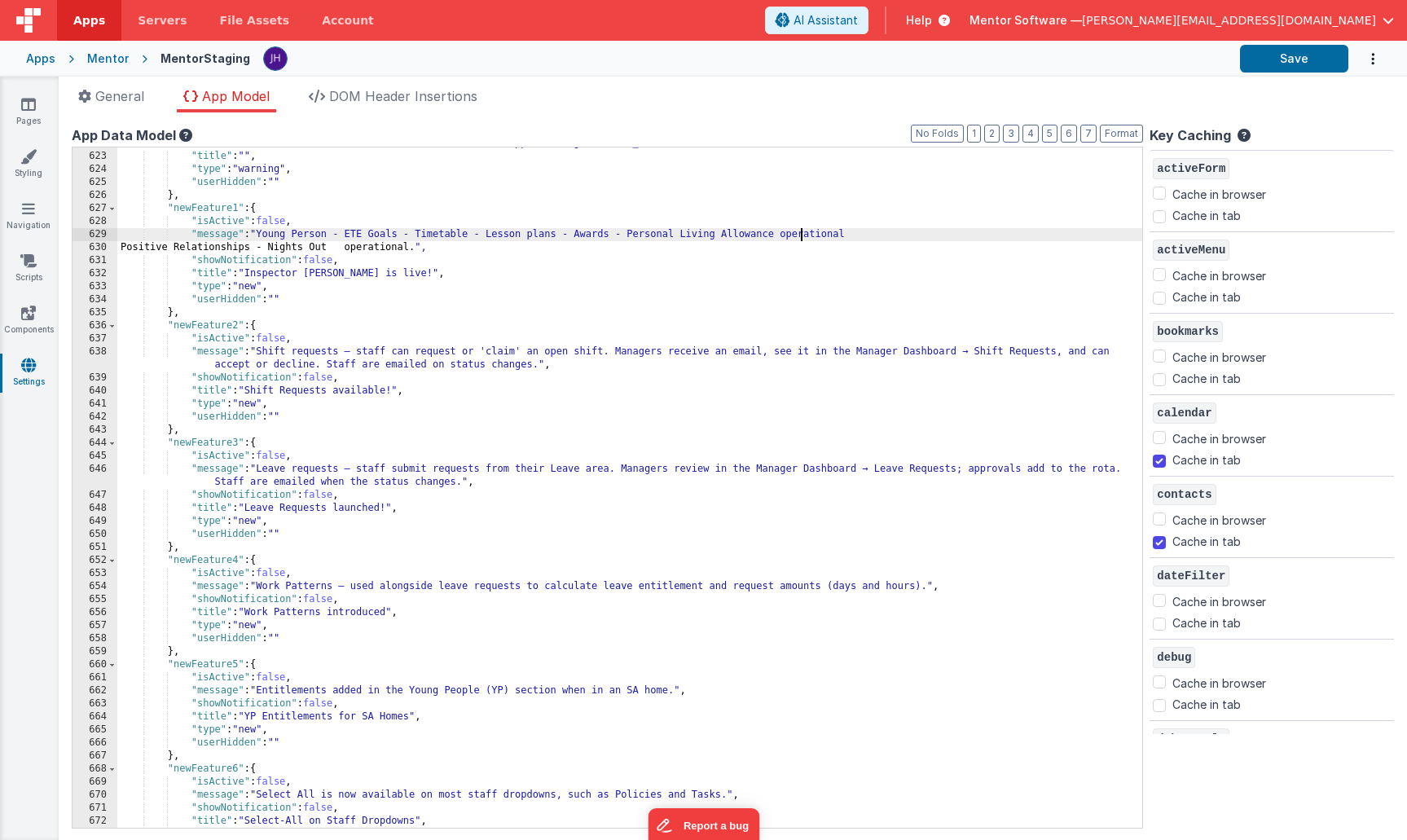
click at [800, 237] on div ""showNotification_calc" : " ['development','staging'].includes(app.environment)…" at bounding box center [629, 483] width 1025 height 719
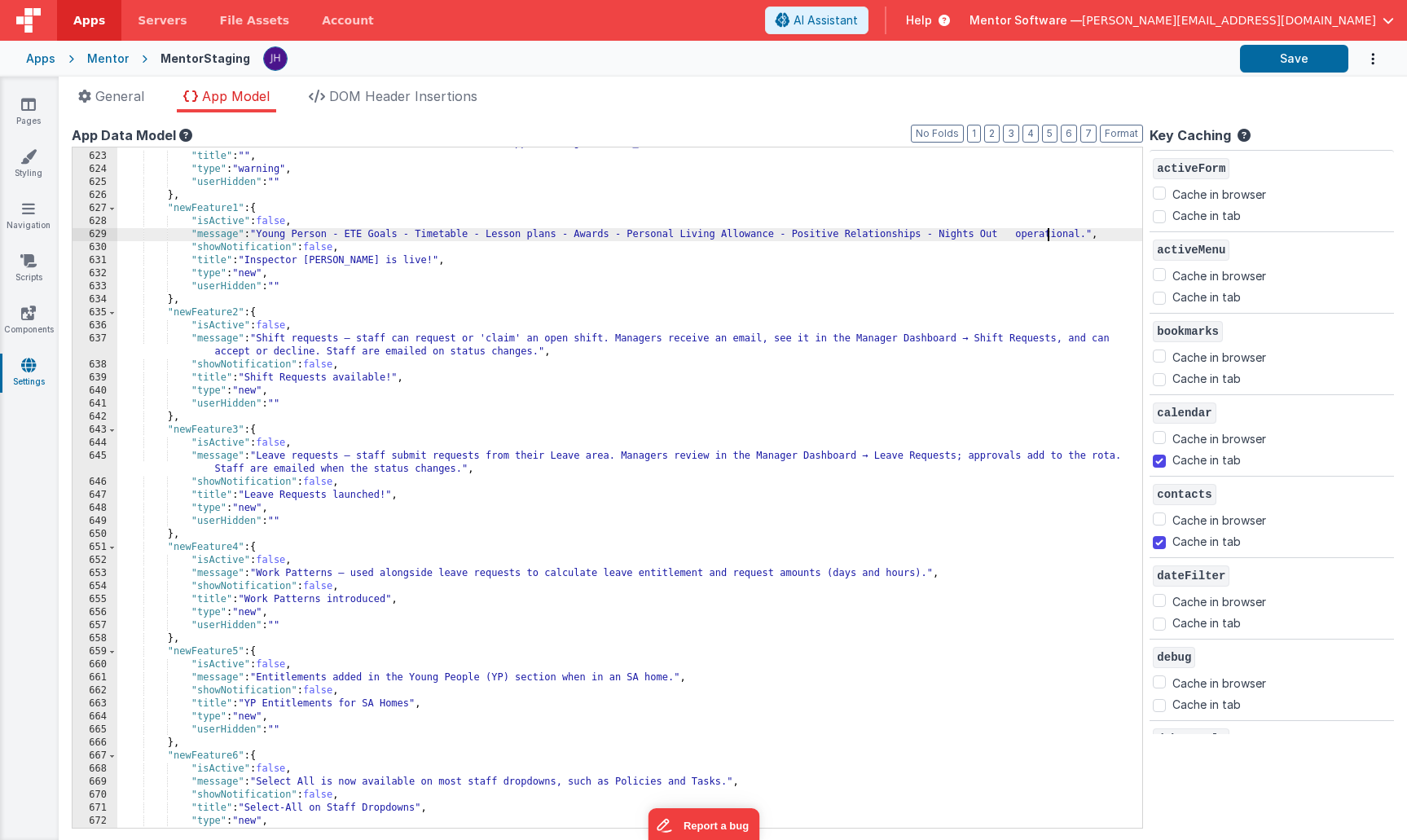
click at [1047, 237] on div ""showNotification_calc" : " ['development','staging'].includes(app.environment)…" at bounding box center [629, 483] width 1025 height 719
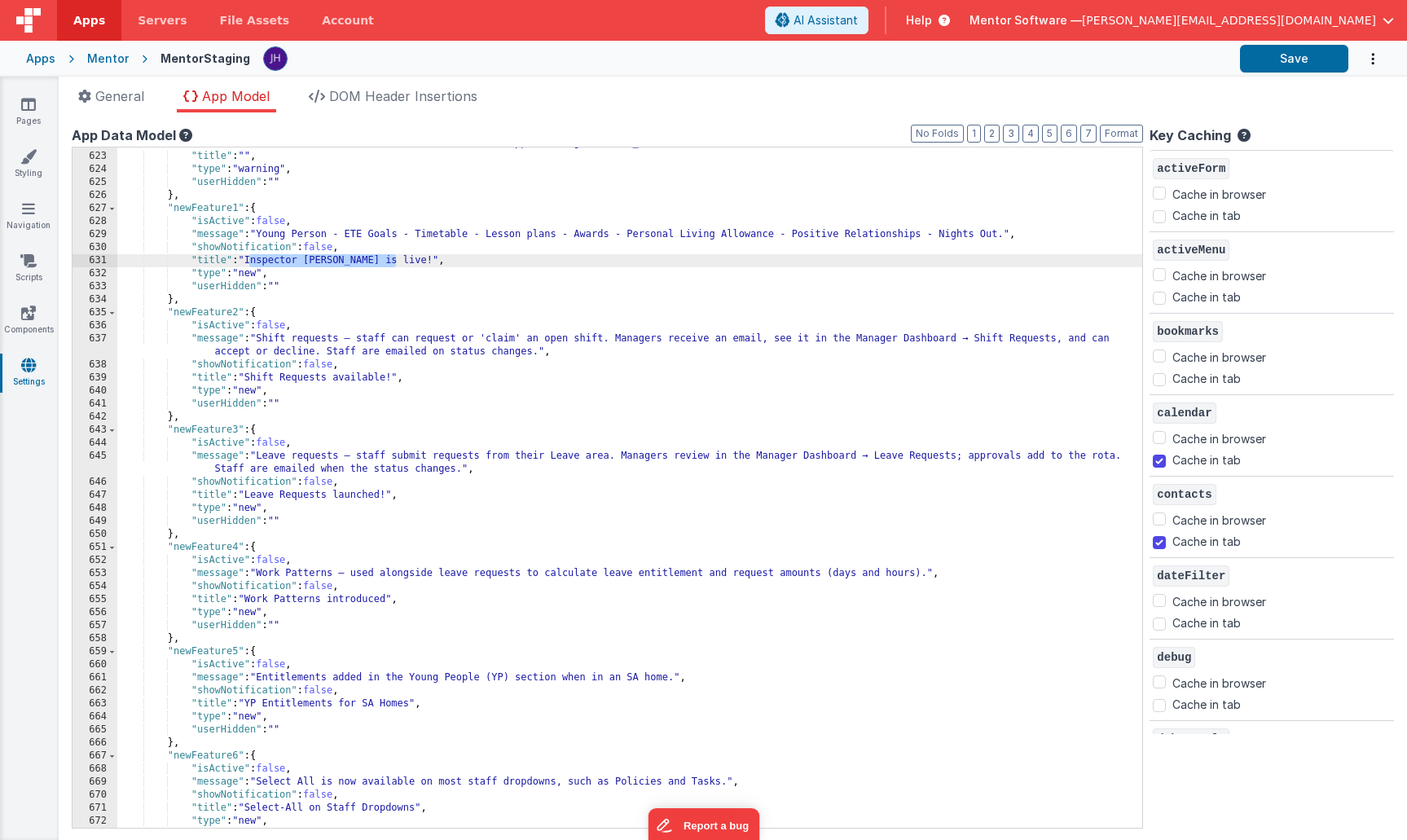
drag, startPoint x: 395, startPoint y: 262, endPoint x: 251, endPoint y: 261, distance: 144.0
click at [251, 261] on div ""showNotification_calc" : " ['development','staging'].includes(app.environment)…" at bounding box center [629, 483] width 1025 height 719
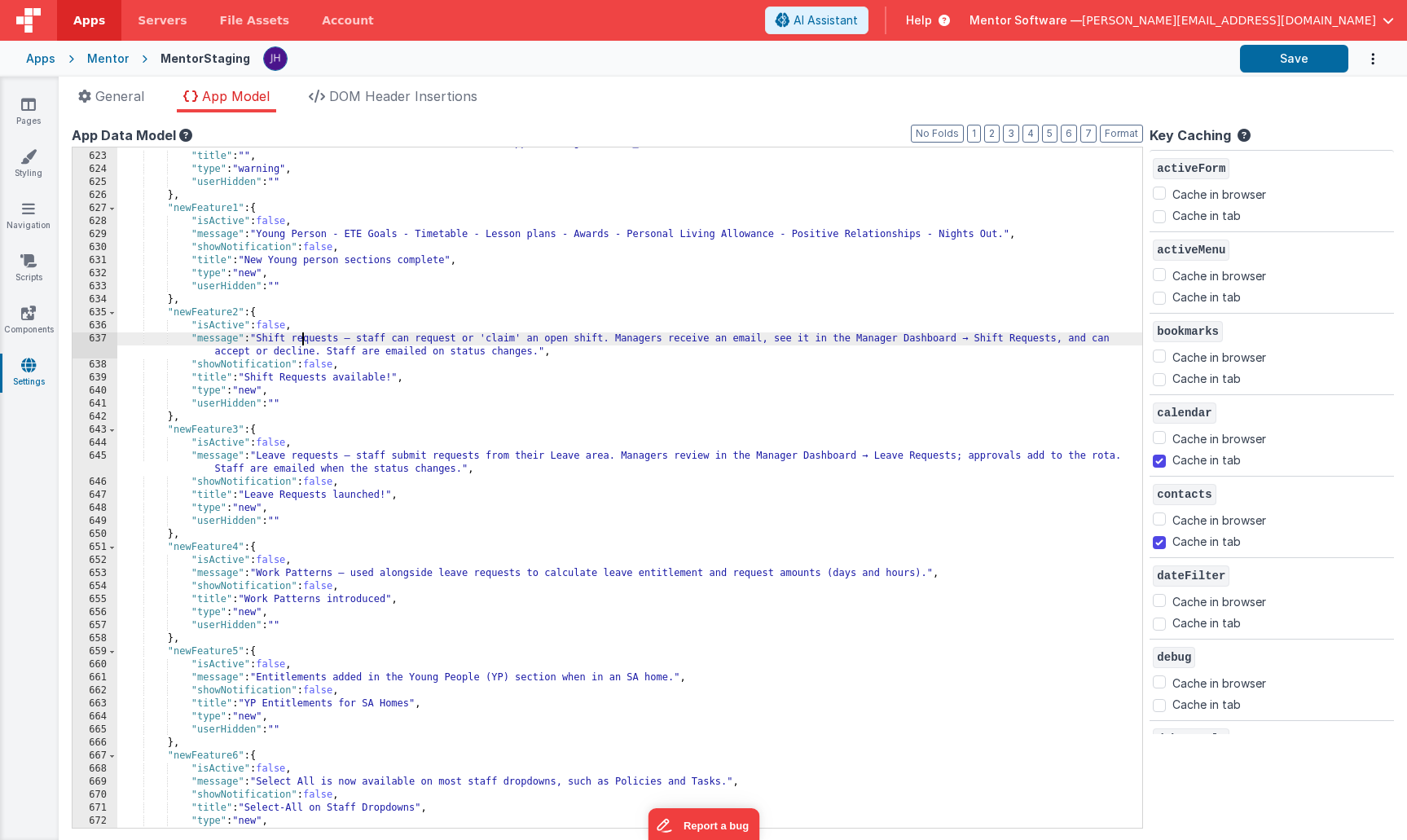
click at [303, 340] on div ""showNotification_calc" : " ['development','staging'].includes(app.environment)…" at bounding box center [629, 483] width 1025 height 719
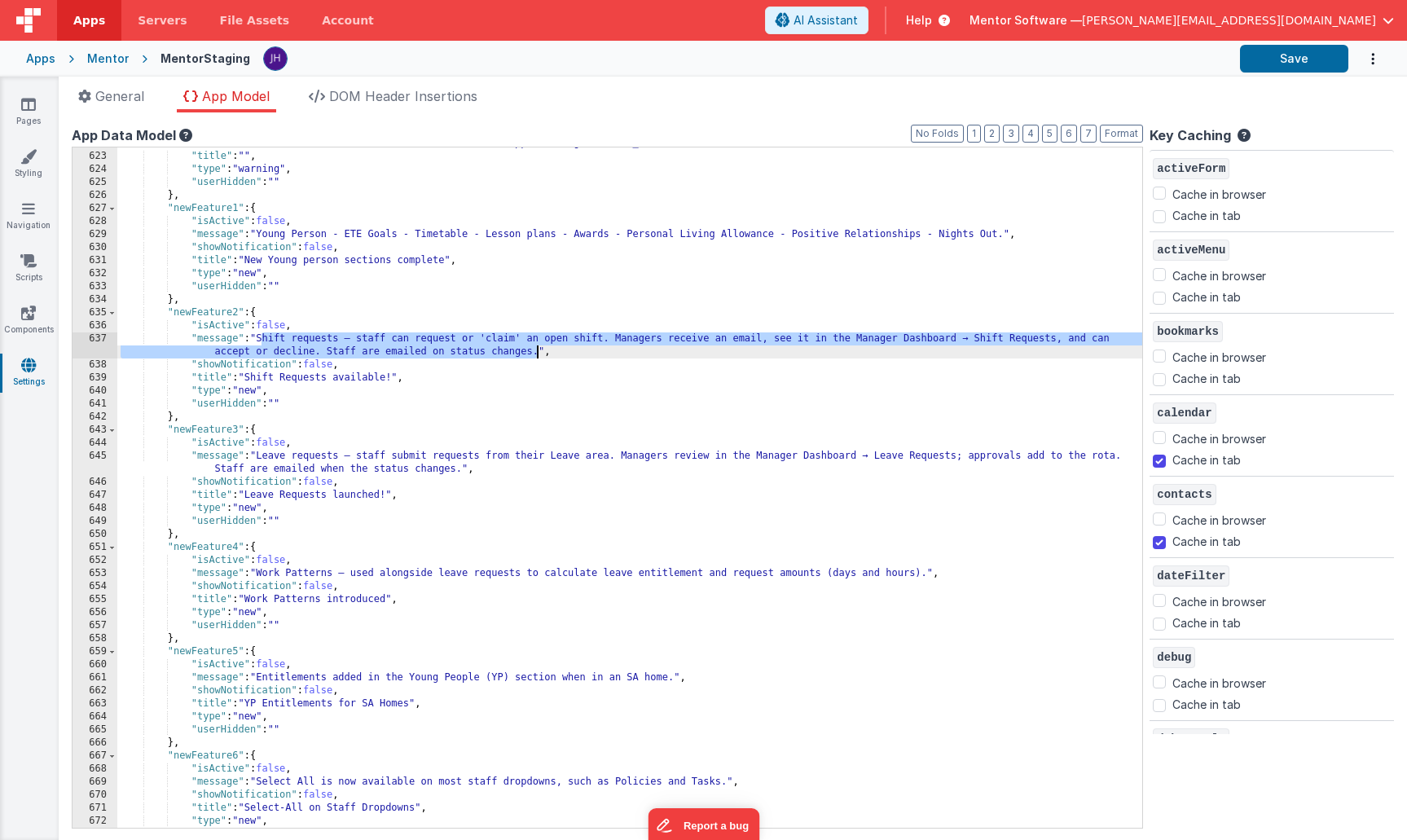
drag, startPoint x: 261, startPoint y: 338, endPoint x: 537, endPoint y: 355, distance: 276.5
click at [537, 355] on div ""showNotification_calc" : " ['development','staging'].includes(app.environment)…" at bounding box center [629, 483] width 1025 height 719
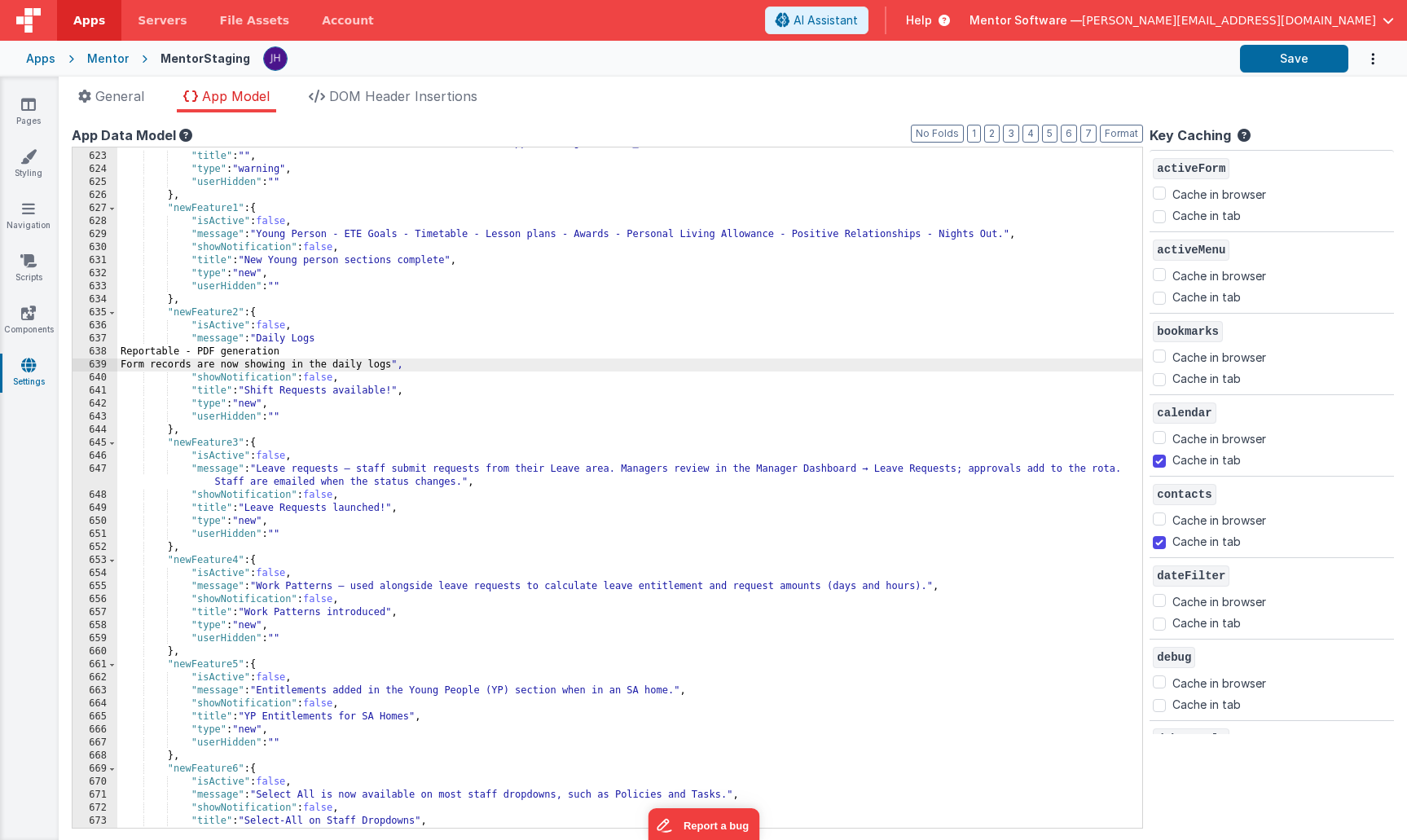
click at [370, 347] on div ""showNotification_calc" : " ['development','staging'].includes(app.environment)…" at bounding box center [629, 483] width 1025 height 719
click at [366, 342] on div ""showNotification_calc" : " ['development','staging'].includes(app.environment)…" at bounding box center [629, 483] width 1025 height 719
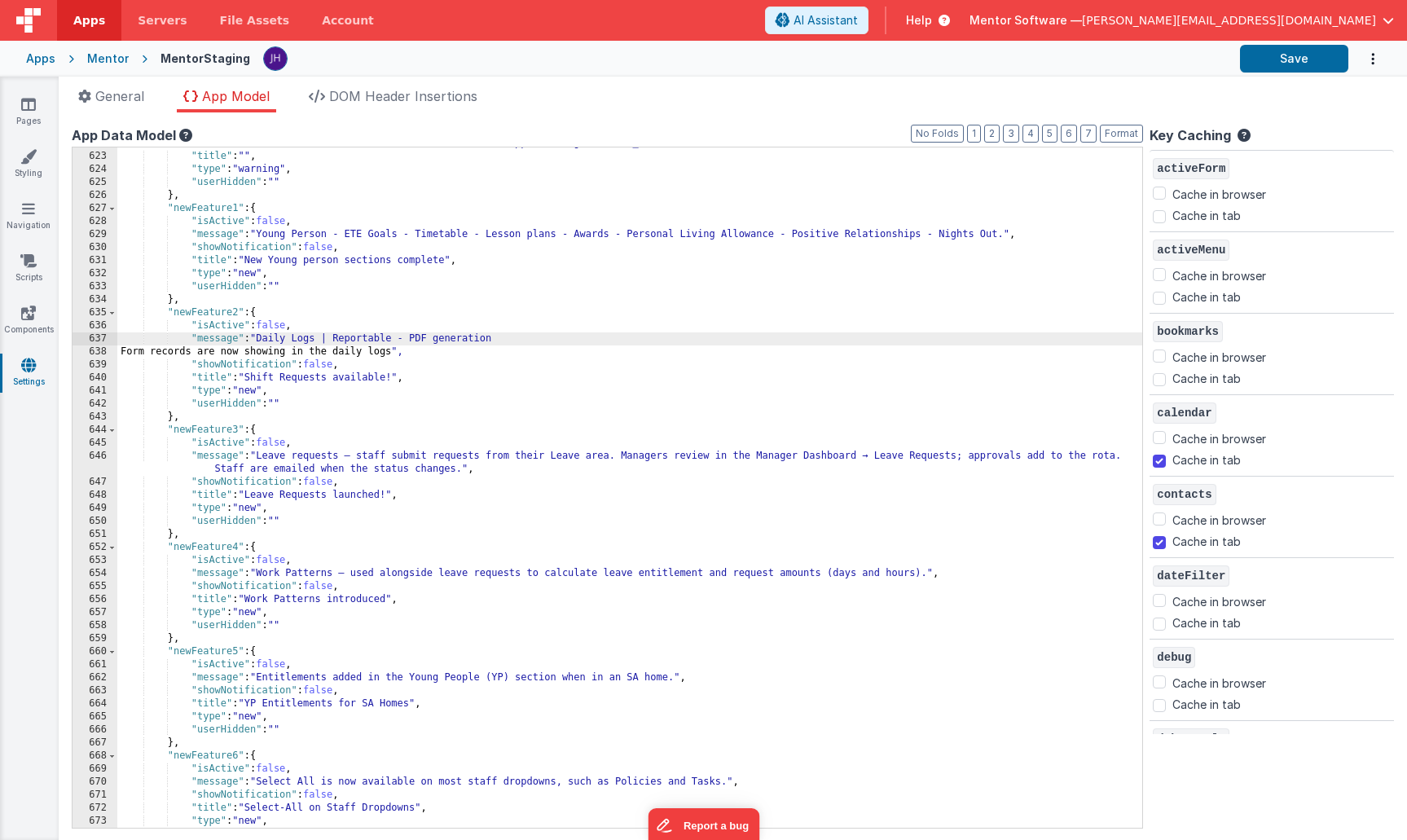
click at [532, 339] on div ""showNotification_calc" : " ['development','staging'].includes(app.environment)…" at bounding box center [629, 483] width 1025 height 719
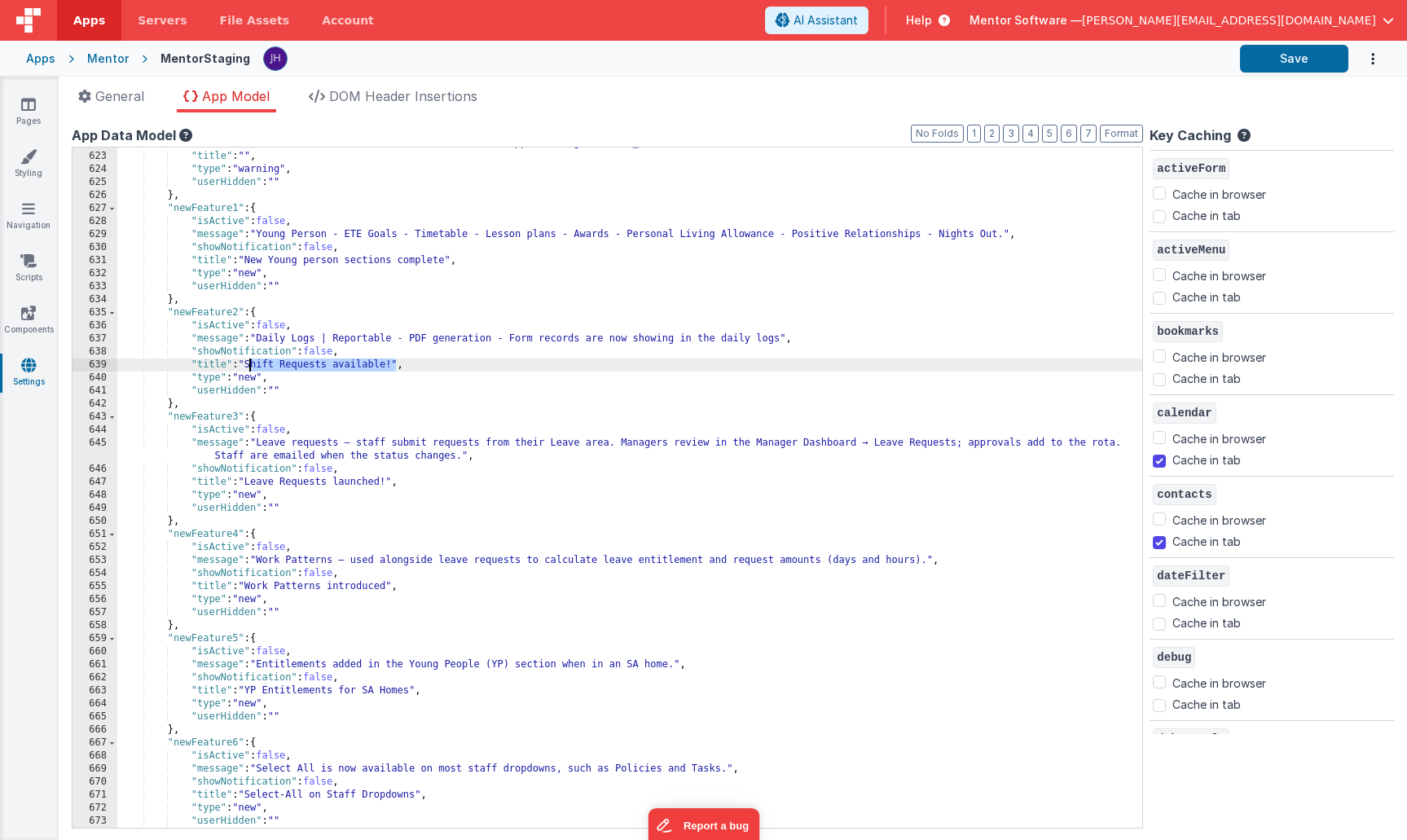
drag, startPoint x: 396, startPoint y: 364, endPoint x: 250, endPoint y: 363, distance: 146.0
click at [250, 363] on div ""showNotification_calc" : " ['development','staging'].includes(app.environment)…" at bounding box center [629, 483] width 1025 height 719
click at [448, 260] on div ""showNotification_calc" : " ['development','staging'].includes(app.environment)…" at bounding box center [629, 483] width 1025 height 719
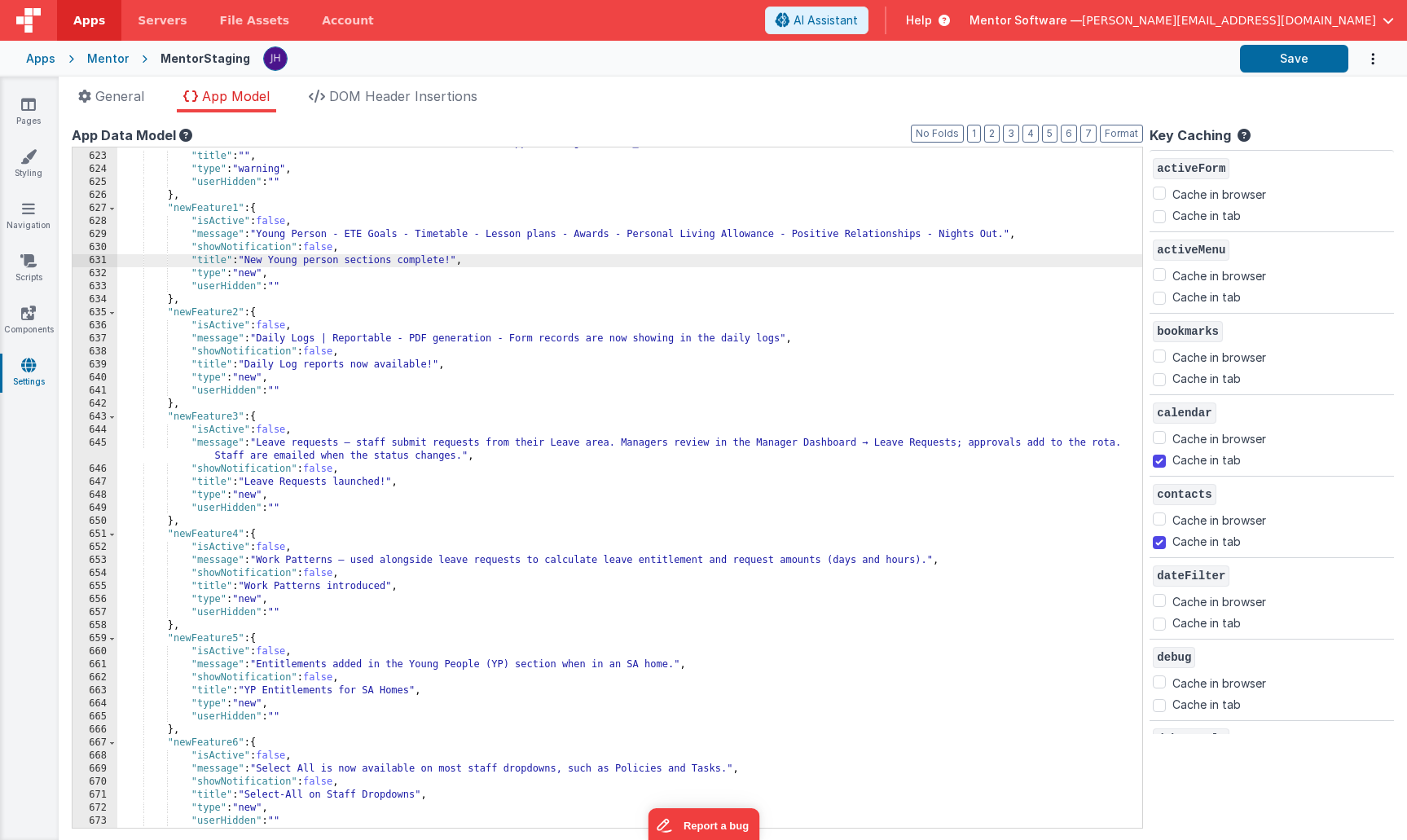
click at [322, 482] on div ""showNotification_calc" : " ['development','staging'].includes(app.environment)…" at bounding box center [629, 483] width 1025 height 719
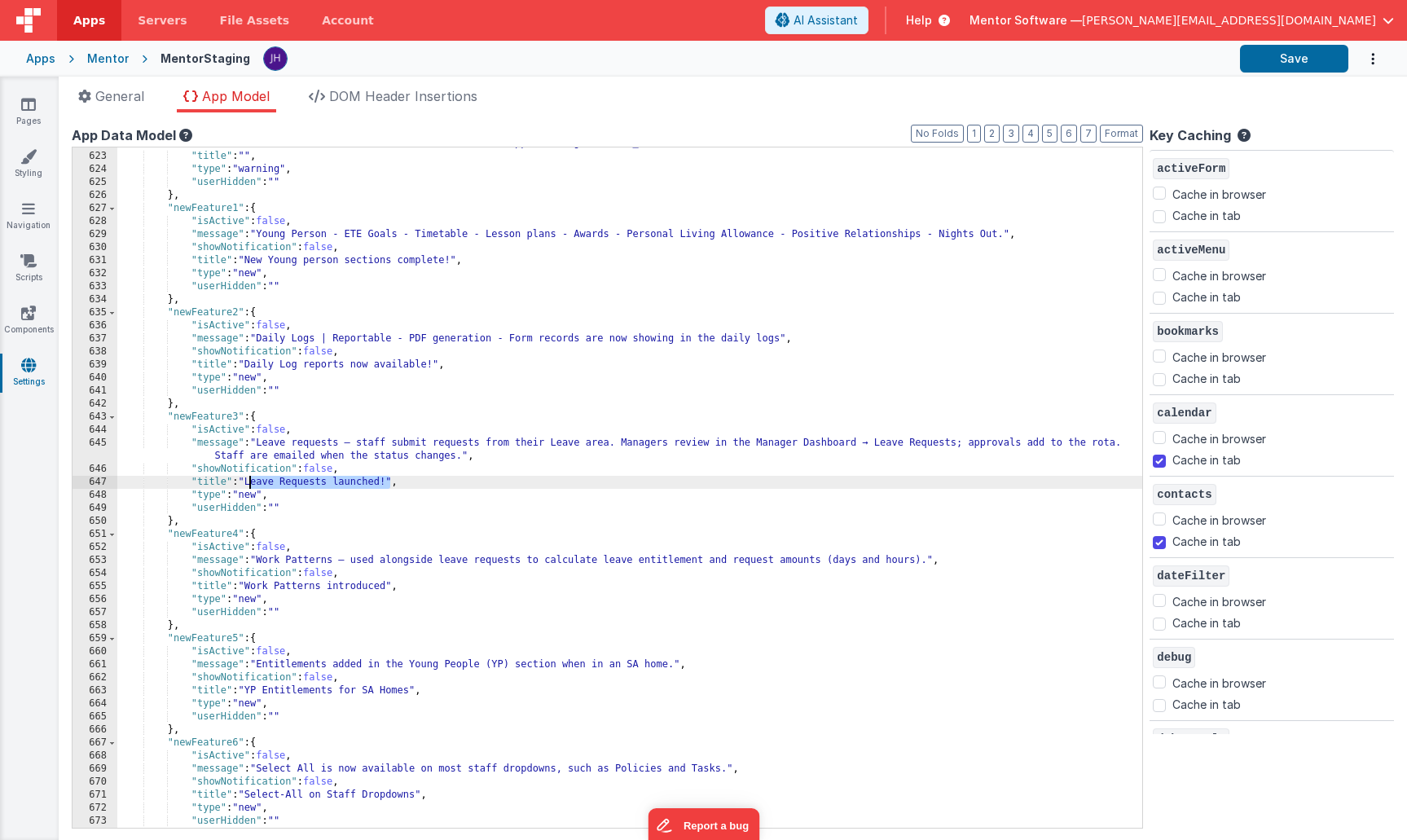
drag, startPoint x: 389, startPoint y: 483, endPoint x: 250, endPoint y: 485, distance: 139.0
click at [250, 485] on div ""showNotification_calc" : " ['development','staging'].includes(app.environment)…" at bounding box center [629, 483] width 1025 height 719
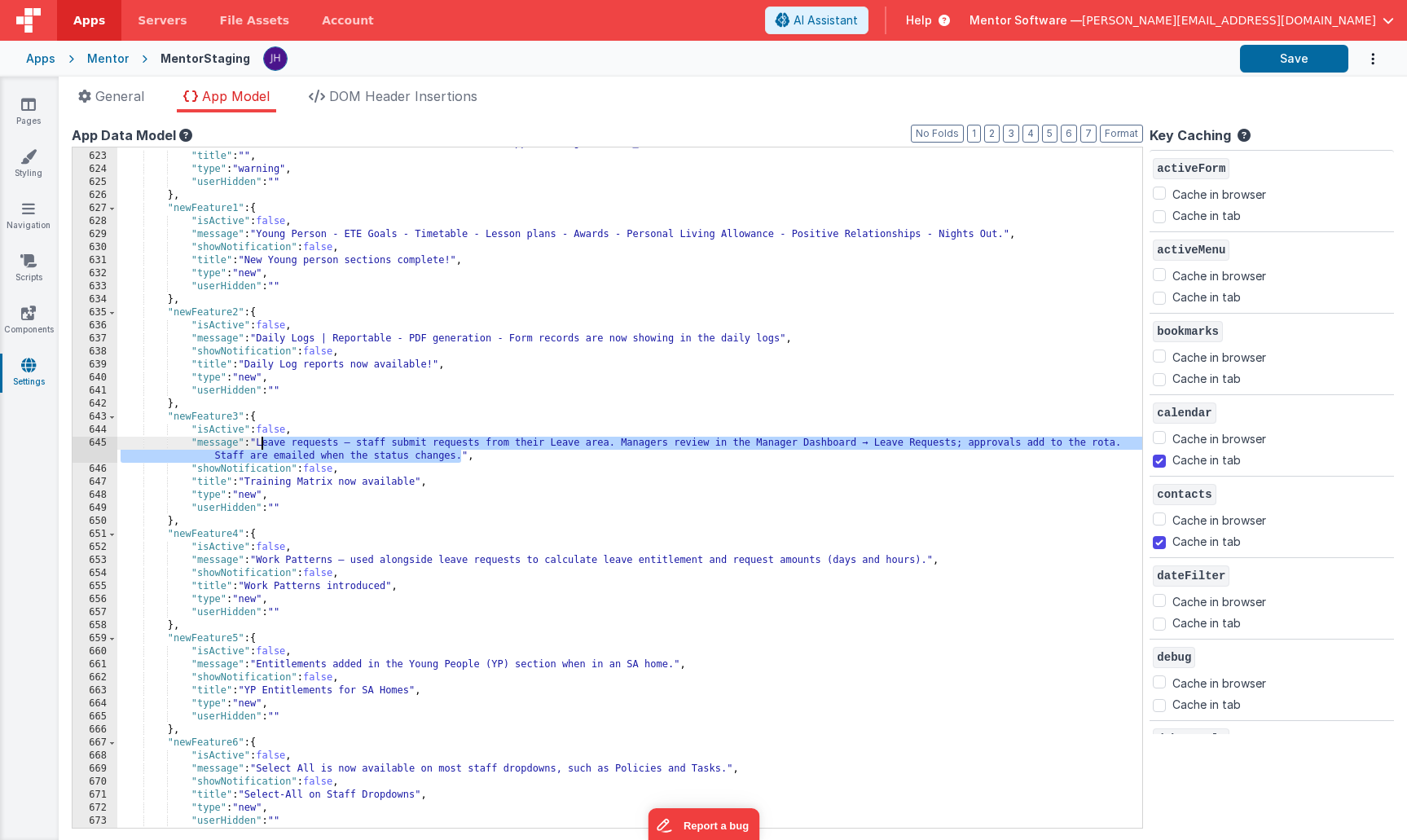
drag, startPoint x: 459, startPoint y: 458, endPoint x: 262, endPoint y: 444, distance: 197.5
click at [262, 444] on div ""showNotification_calc" : " ['development','staging'].includes(app.environment)…" at bounding box center [629, 483] width 1025 height 719
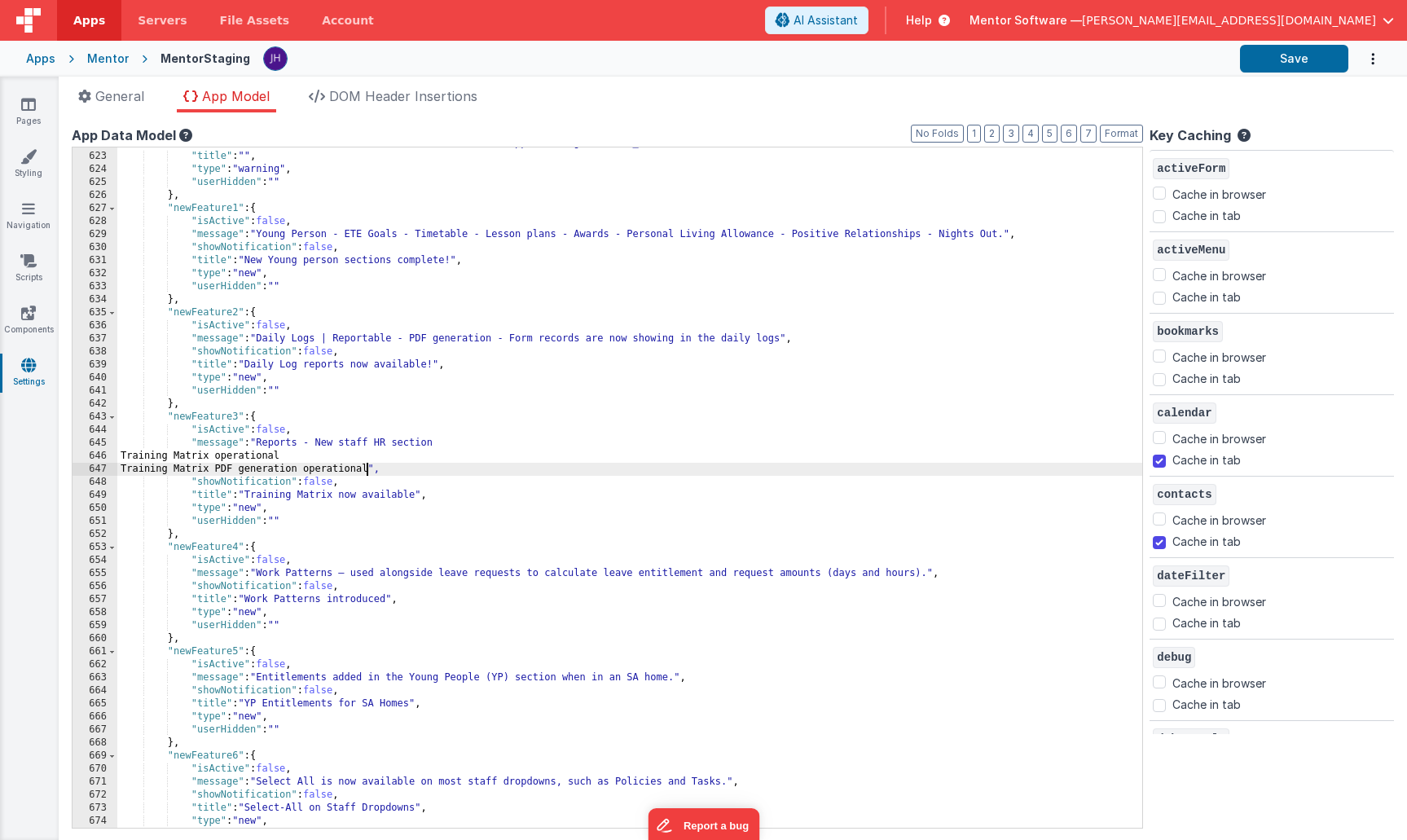
click at [456, 438] on div ""showNotification_calc" : " ['development','staging'].includes(app.environment)…" at bounding box center [629, 483] width 1025 height 719
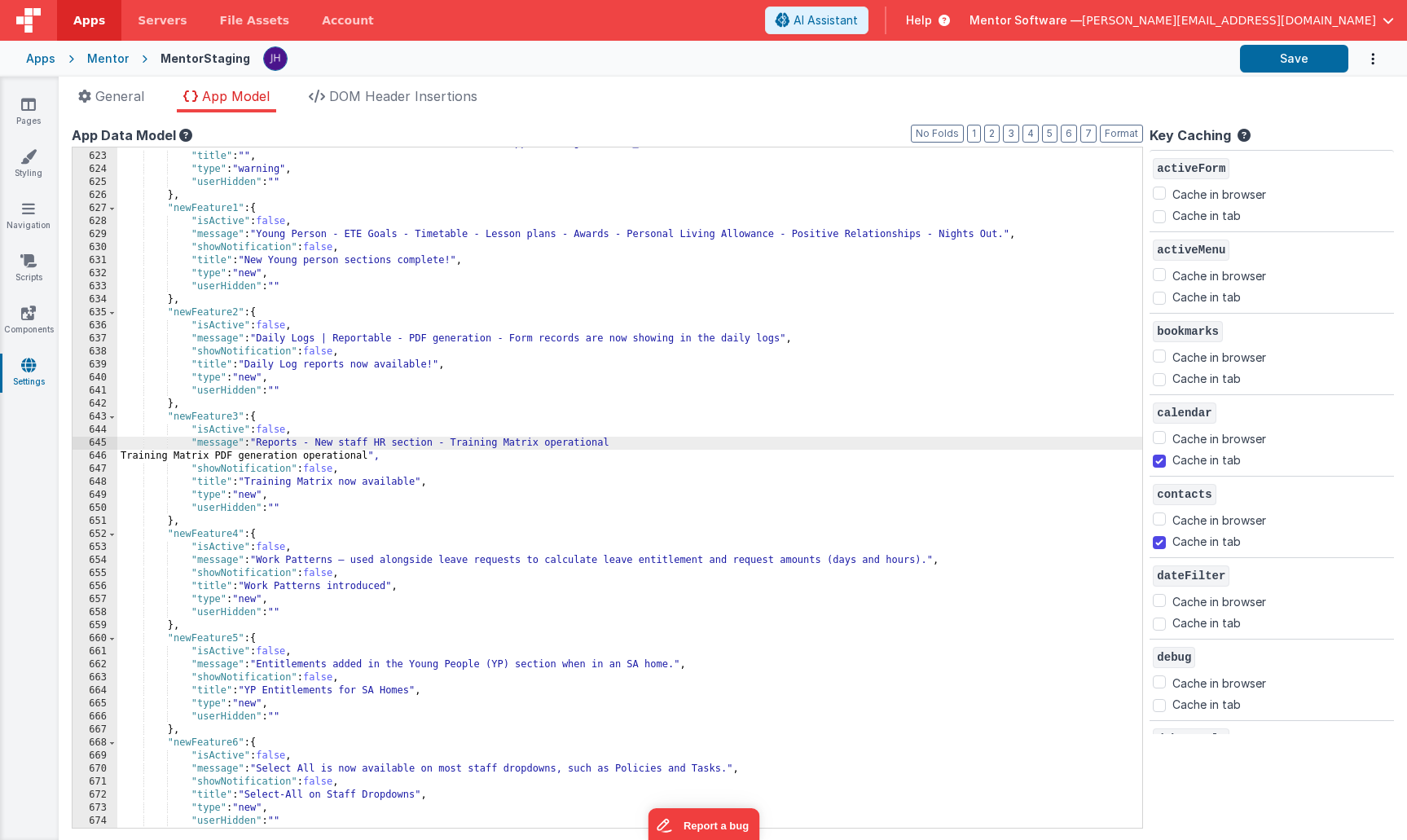
click at [574, 442] on div ""showNotification_calc" : " ['development','staging'].includes(app.environment)…" at bounding box center [629, 483] width 1025 height 719
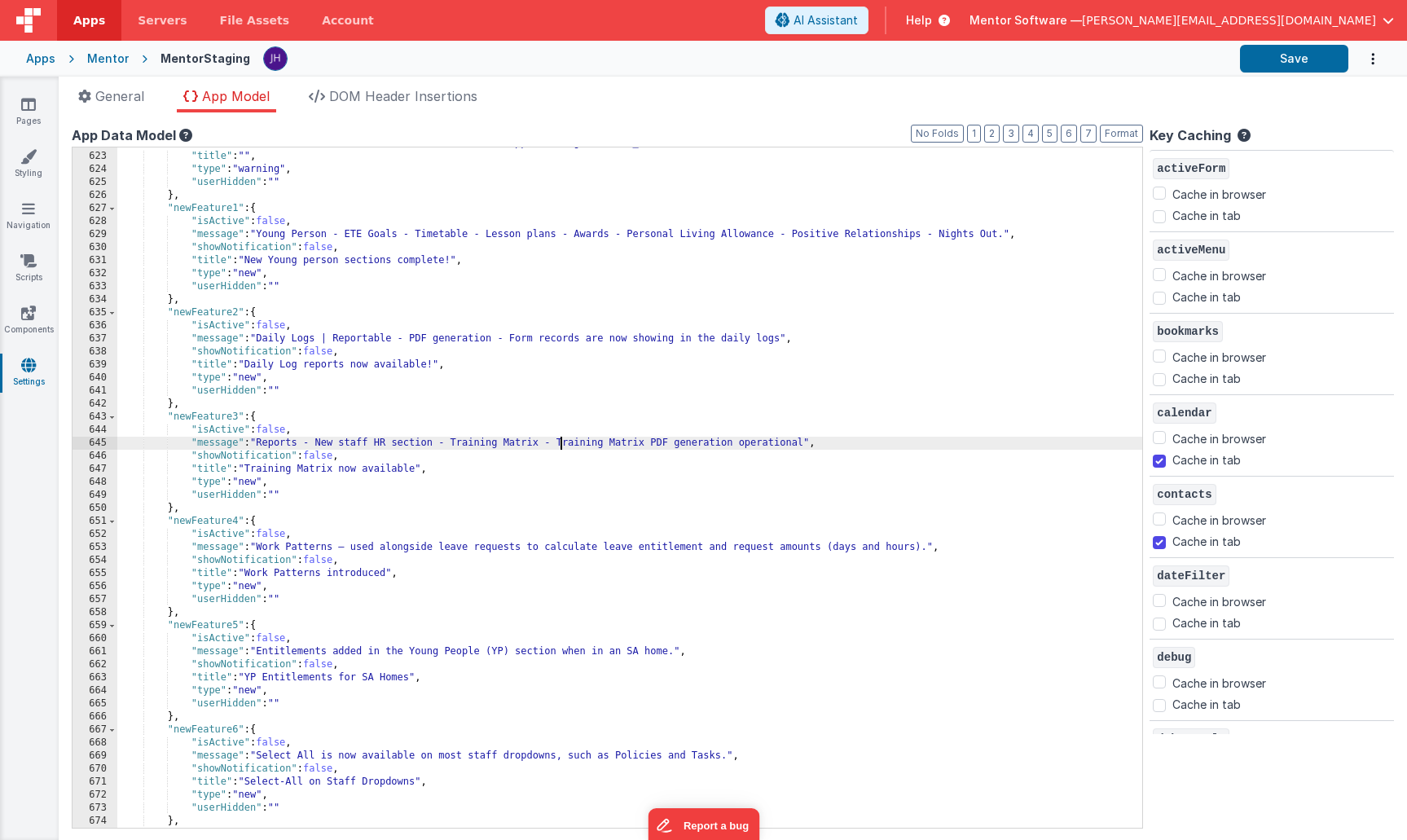
click at [782, 442] on div ""showNotification_calc" : " ['development','staging'].includes(app.environment)…" at bounding box center [629, 483] width 1025 height 719
click at [544, 441] on div ""showNotification_calc" : " ['development','staging'].includes(app.environment)…" at bounding box center [629, 483] width 1025 height 719
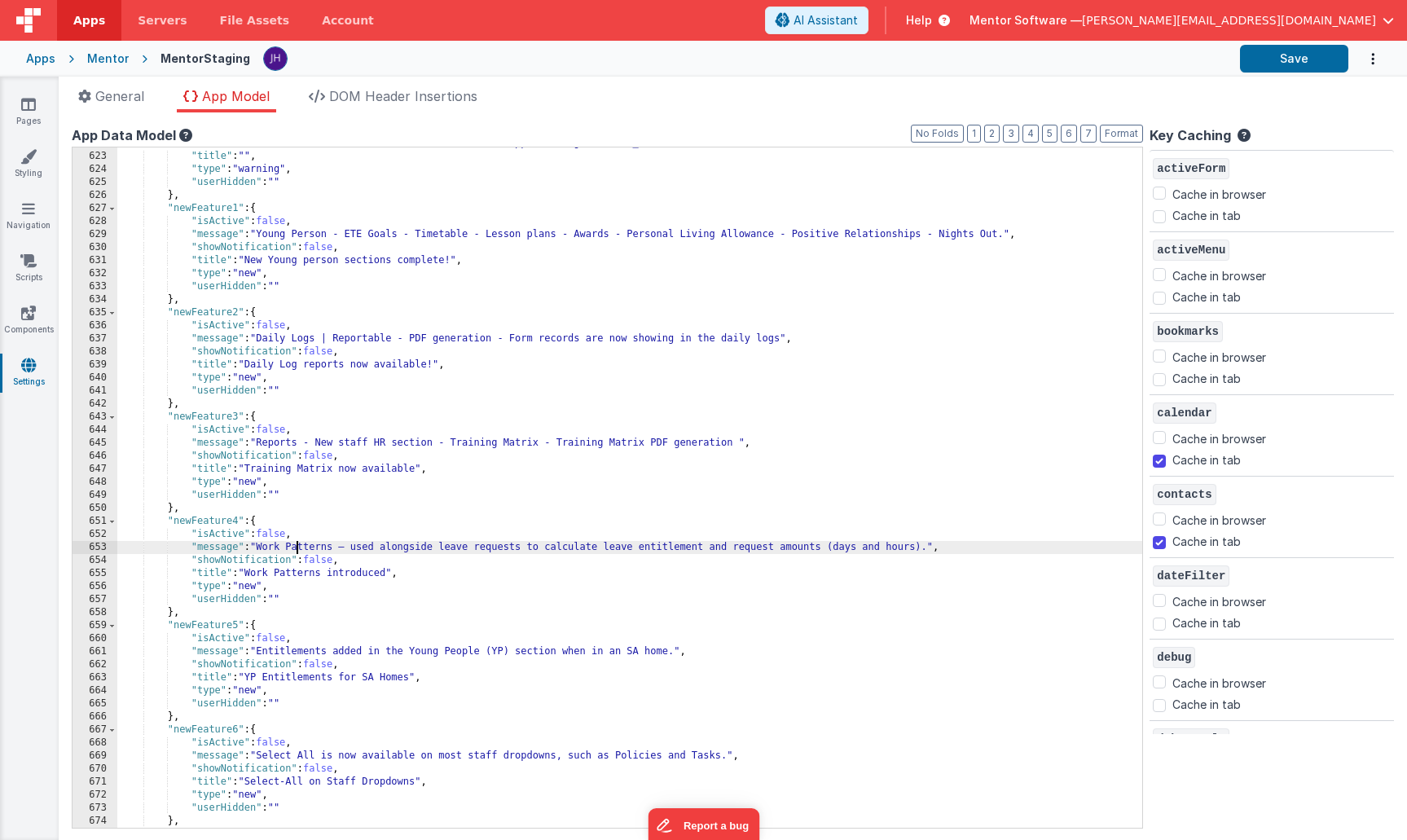
click at [296, 545] on div ""showNotification_calc" : " ['development','staging'].includes(app.environment)…" at bounding box center [629, 483] width 1025 height 719
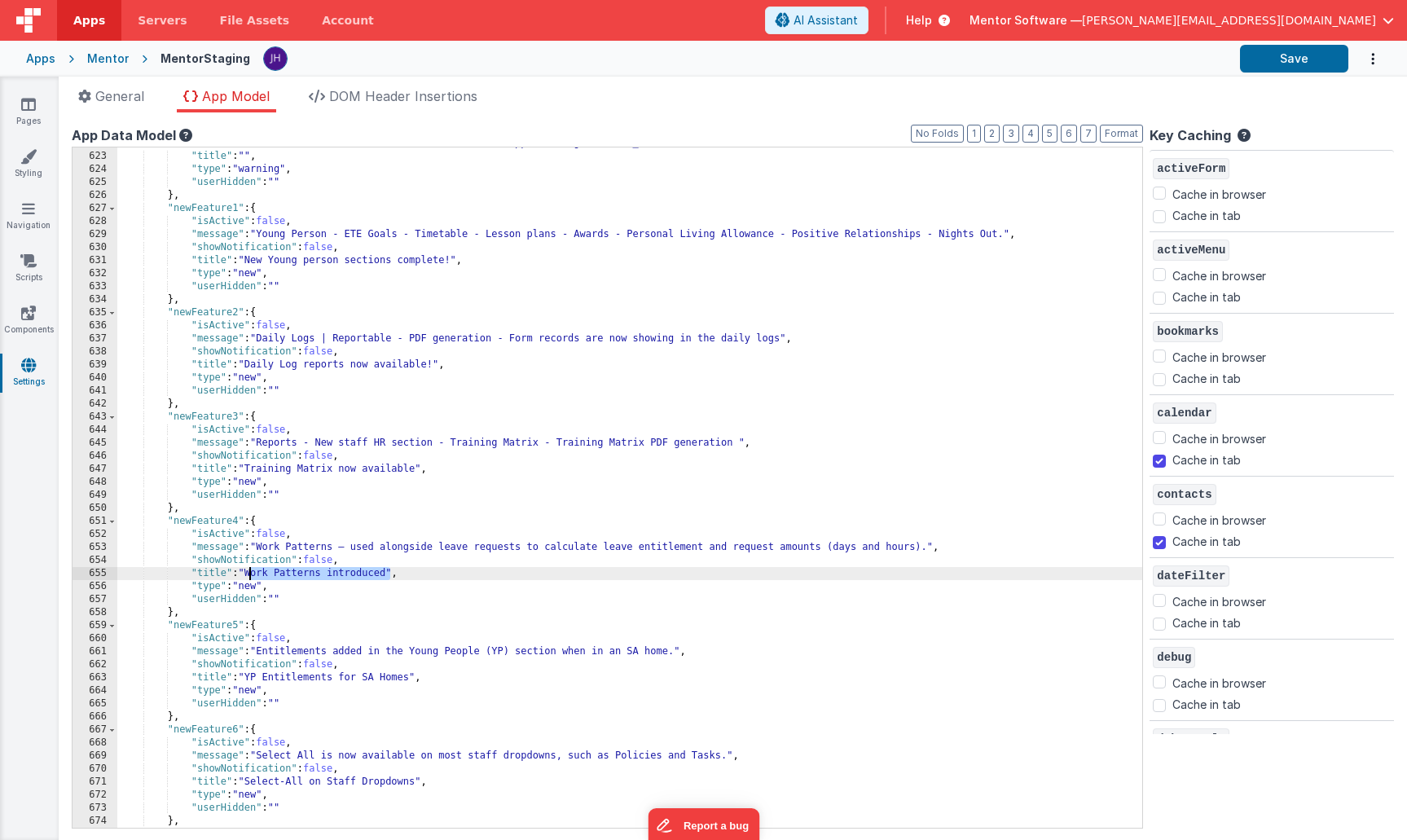
drag, startPoint x: 390, startPoint y: 572, endPoint x: 250, endPoint y: 574, distance: 140.0
click at [250, 574] on div ""showNotification_calc" : " ['development','staging'].includes(app.environment)…" at bounding box center [629, 483] width 1025 height 719
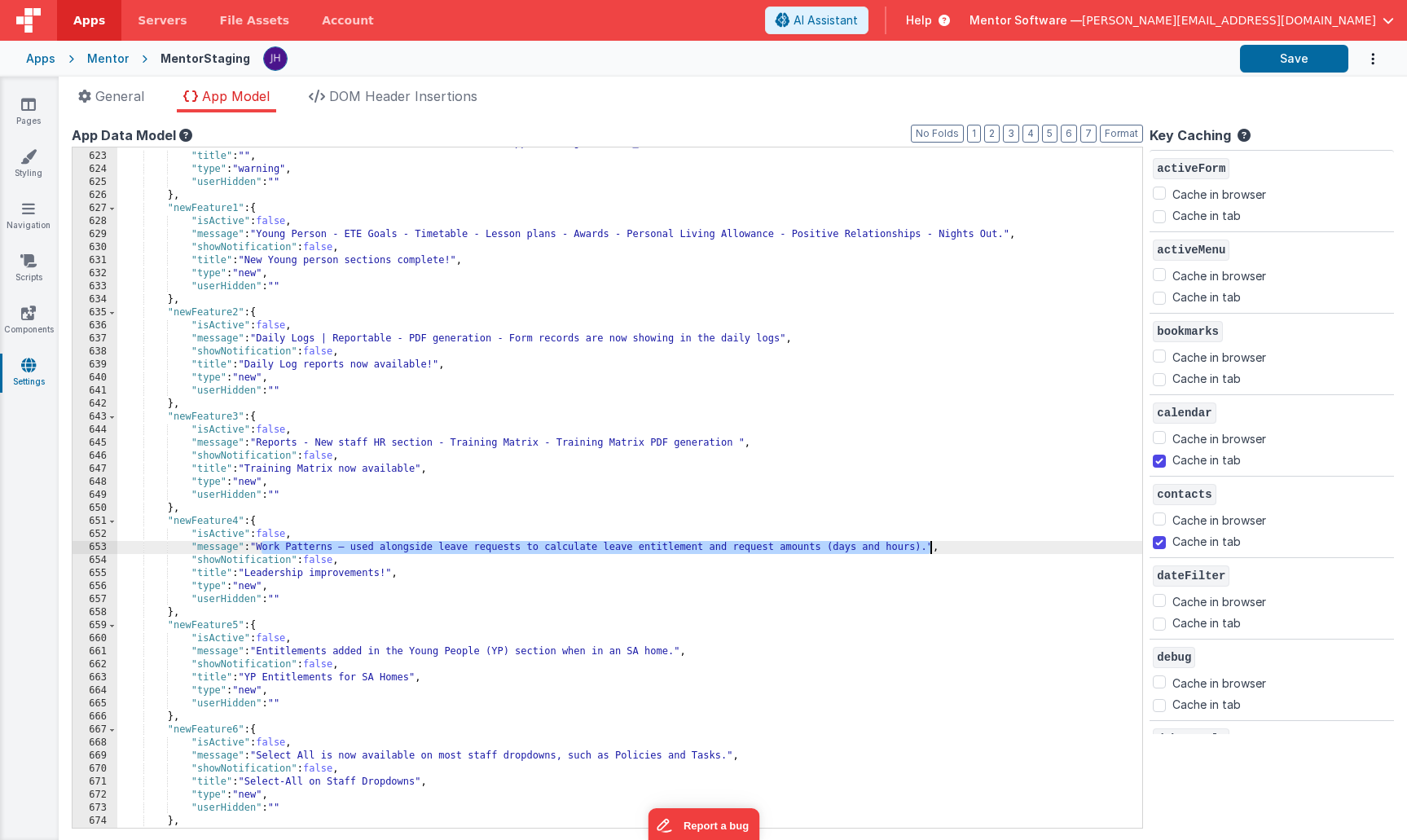
drag, startPoint x: 263, startPoint y: 549, endPoint x: 930, endPoint y: 545, distance: 667.0
click at [930, 545] on div ""showNotification_calc" : " ['development','staging'].includes(app.environment)…" at bounding box center [629, 483] width 1025 height 719
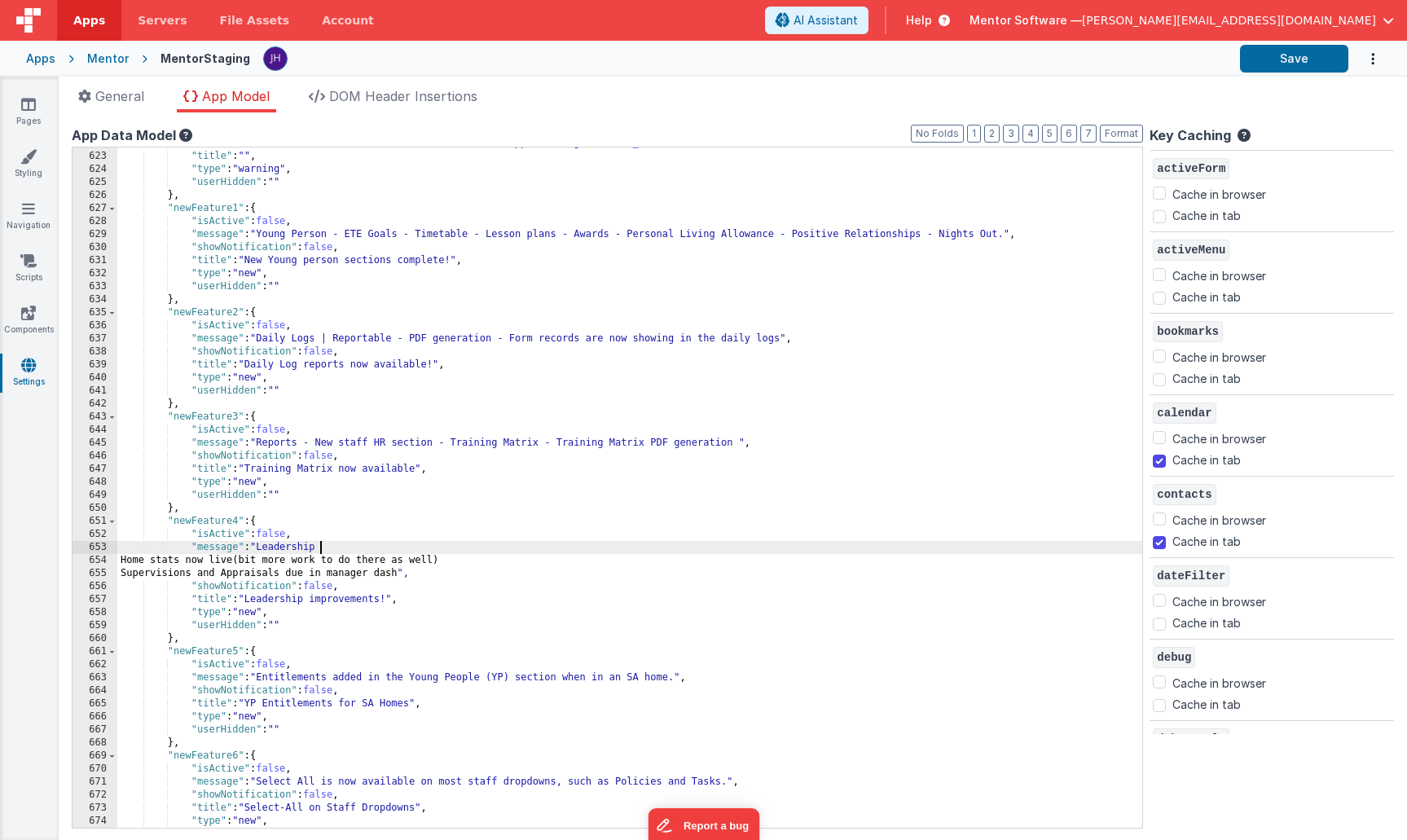
click at [396, 547] on div ""showNotification_calc" : " ['development','staging'].includes(app.environment)…" at bounding box center [629, 483] width 1025 height 719
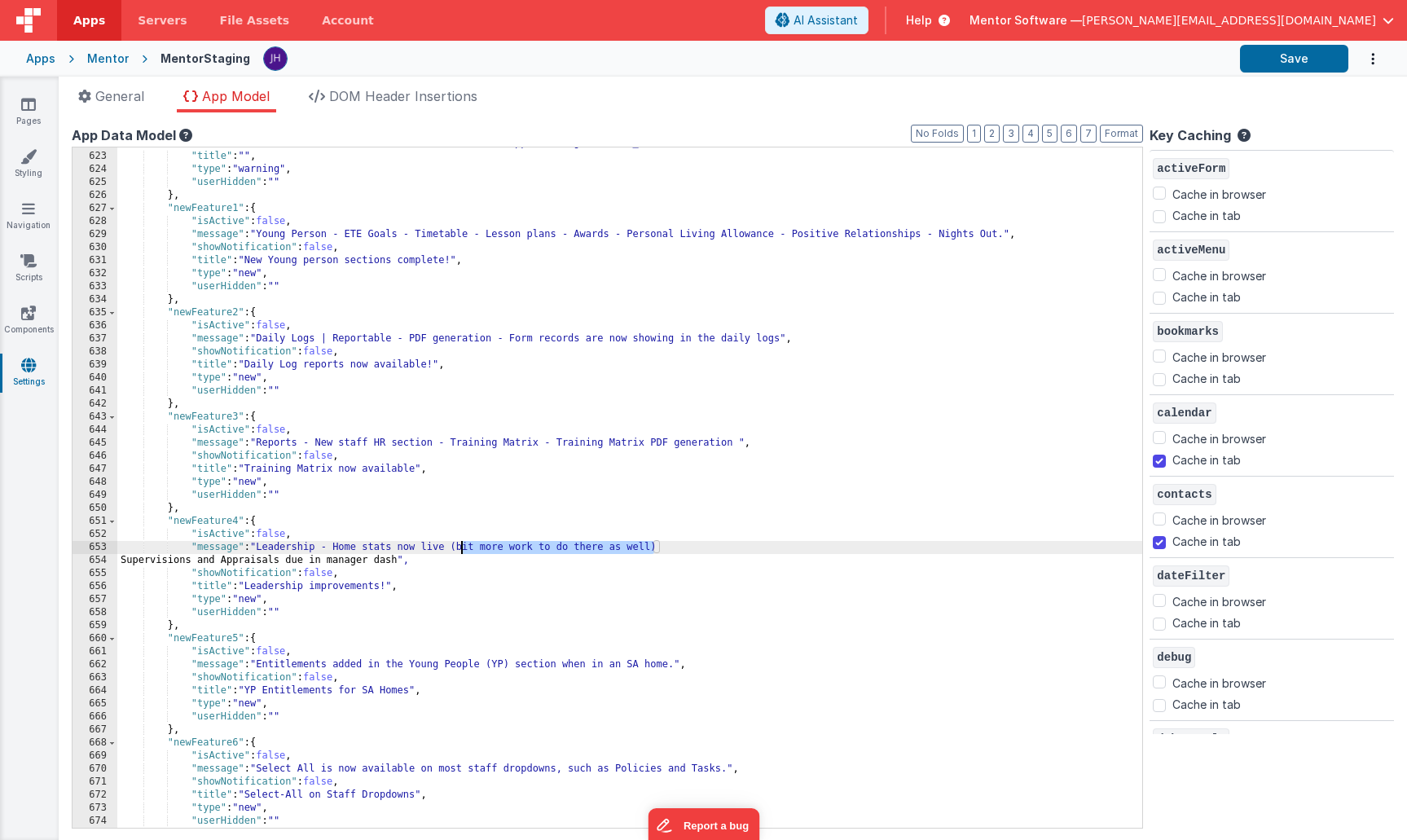
drag, startPoint x: 653, startPoint y: 549, endPoint x: 461, endPoint y: 550, distance: 192.0
click at [461, 550] on div ""showNotification_calc" : " ['development','staging'].includes(app.environment)…" at bounding box center [629, 483] width 1025 height 719
click at [661, 544] on div ""showNotification_calc" : " ['development','staging'].includes(app.environment)…" at bounding box center [629, 483] width 1025 height 719
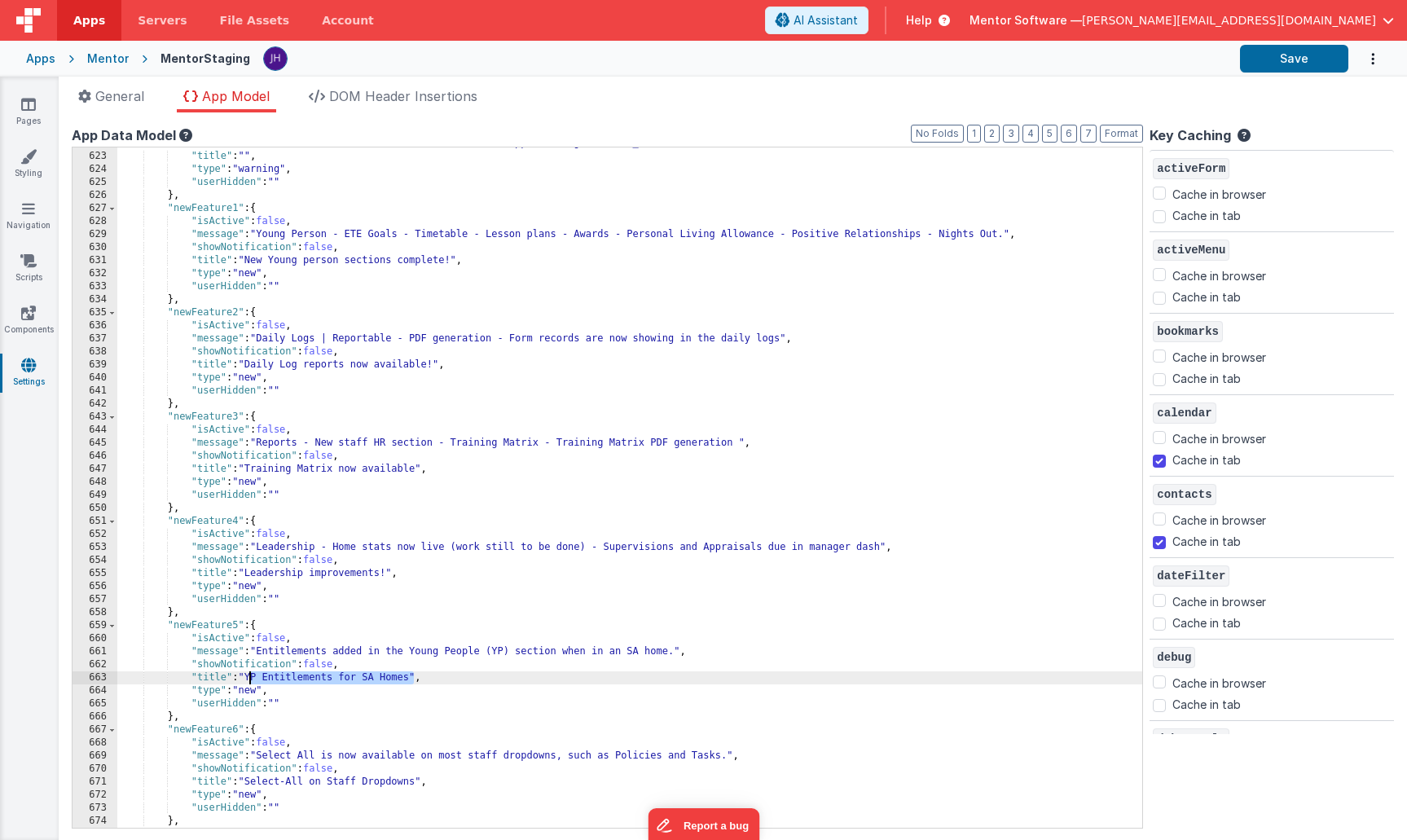
drag, startPoint x: 413, startPoint y: 679, endPoint x: 248, endPoint y: 680, distance: 165.0
click at [248, 680] on div ""showNotification_calc" : " ['development','staging'].includes(app.environment)…" at bounding box center [629, 483] width 1025 height 719
click at [302, 674] on div ""showNotification_calc" : " ['development','staging'].includes(app.environment)…" at bounding box center [629, 483] width 1025 height 719
click at [330, 679] on div ""showNotification_calc" : " ['development','staging'].includes(app.environment)…" at bounding box center [629, 483] width 1025 height 719
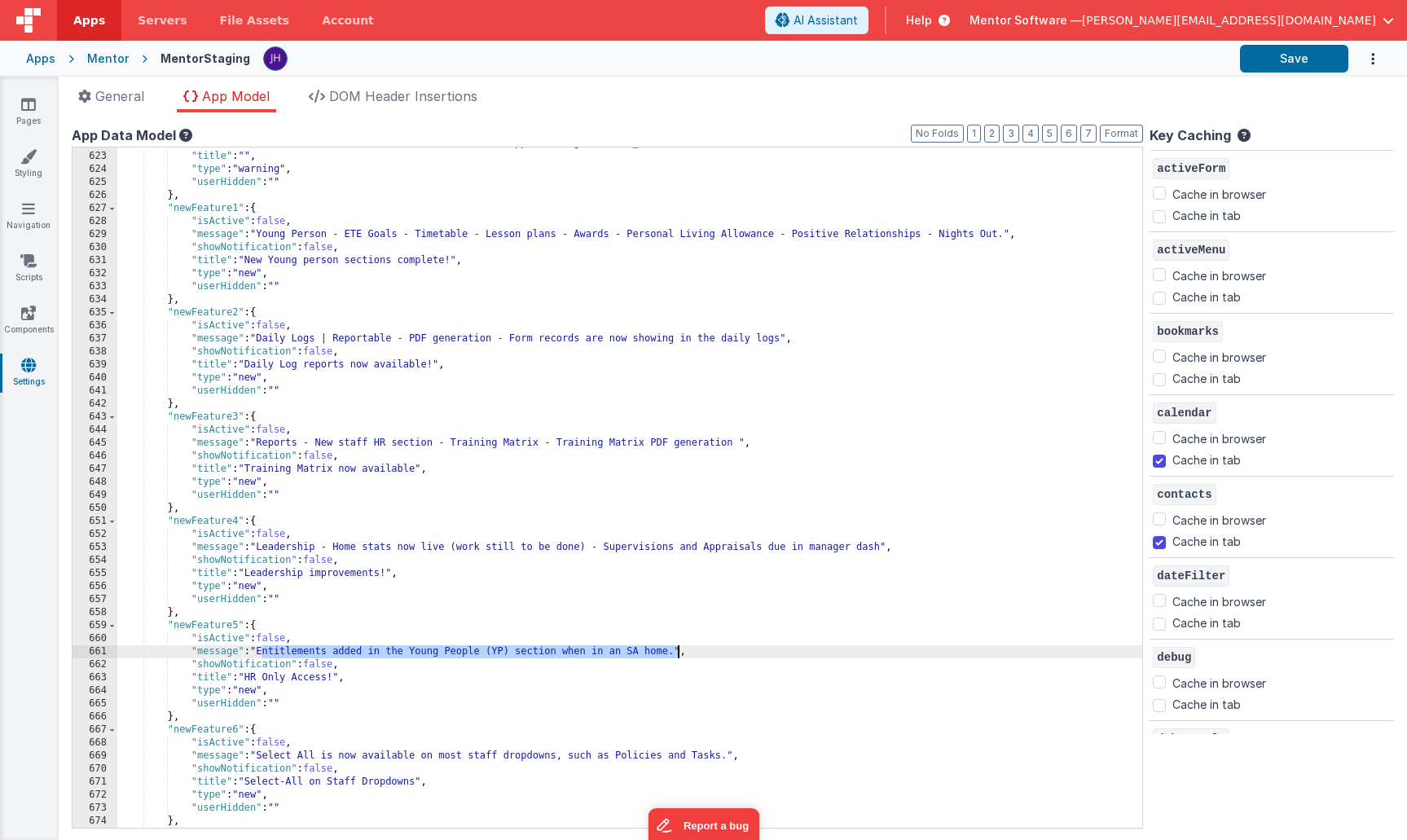
drag, startPoint x: 263, startPoint y: 652, endPoint x: 676, endPoint y: 651, distance: 413.0
click at [676, 651] on div ""showNotification_calc" : " ['development','staging'].includes(app.environment)…" at bounding box center [629, 483] width 1025 height 719
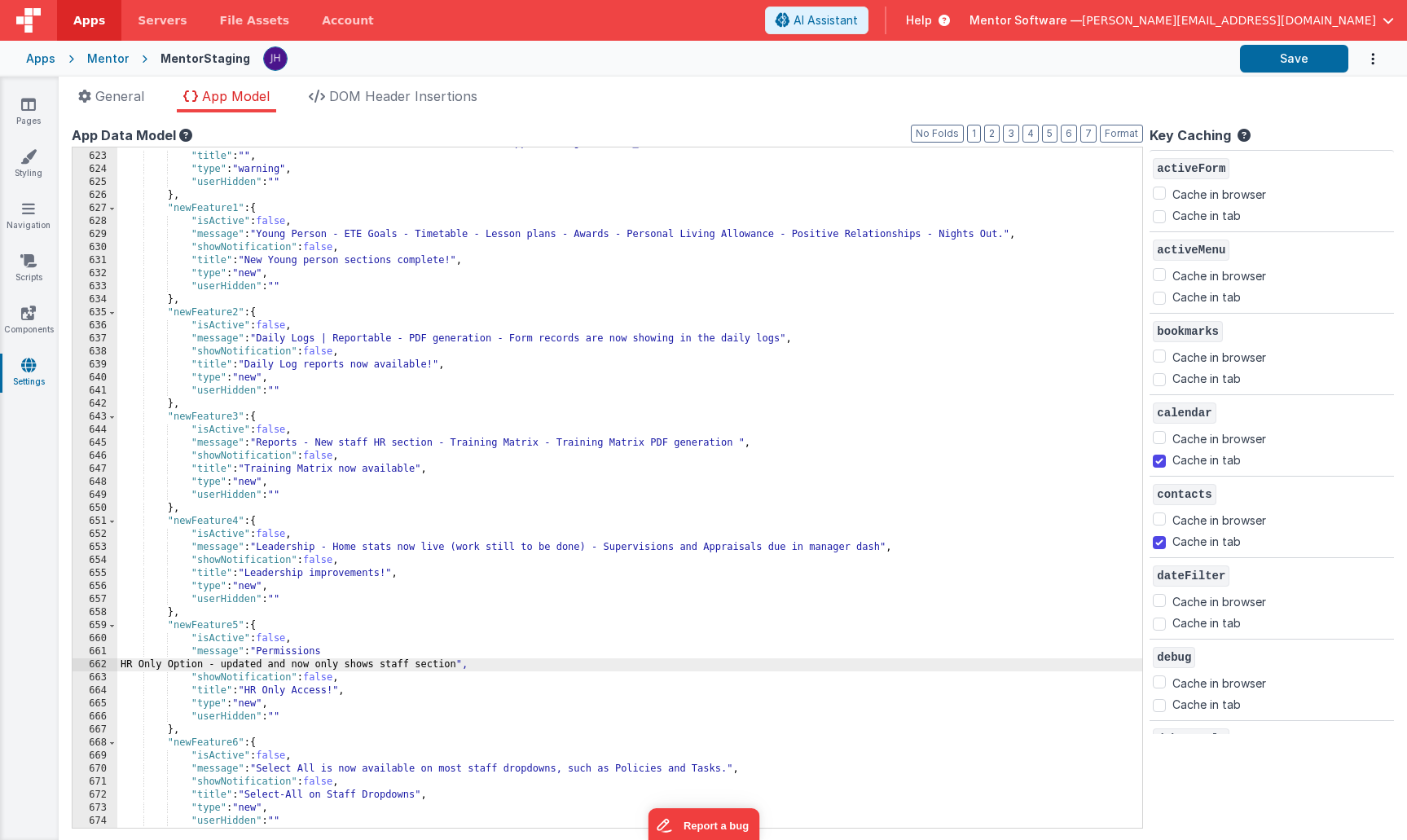
click at [443, 644] on div ""showNotification_calc" : " ['development','staging'].includes(app.environment)…" at bounding box center [629, 483] width 1025 height 719
click at [433, 652] on div ""showNotification_calc" : " ['development','staging'].includes(app.environment)…" at bounding box center [629, 483] width 1025 height 719
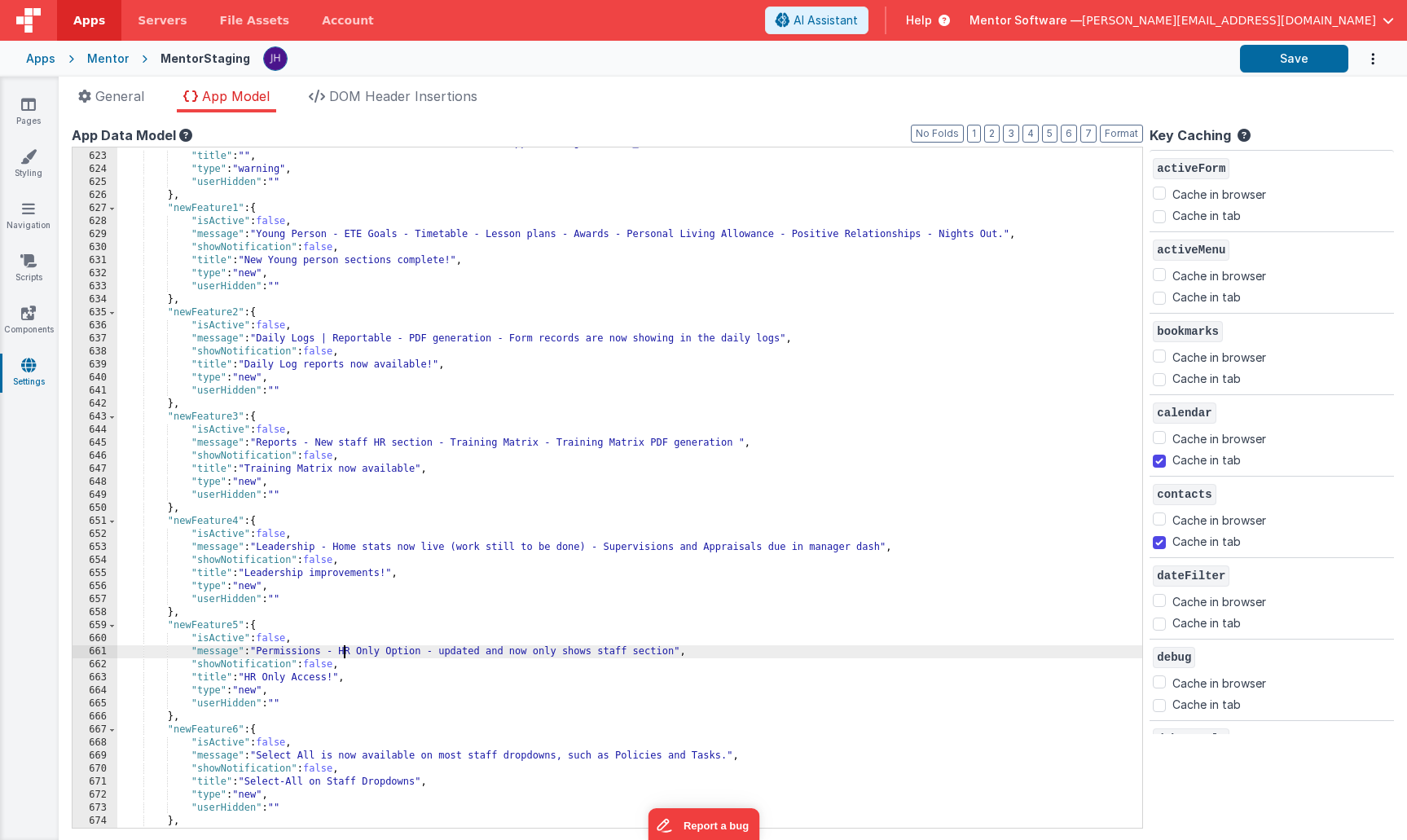
click at [753, 681] on div ""showNotification_calc" : " ['development','staging'].includes(app.environment)…" at bounding box center [629, 483] width 1025 height 719
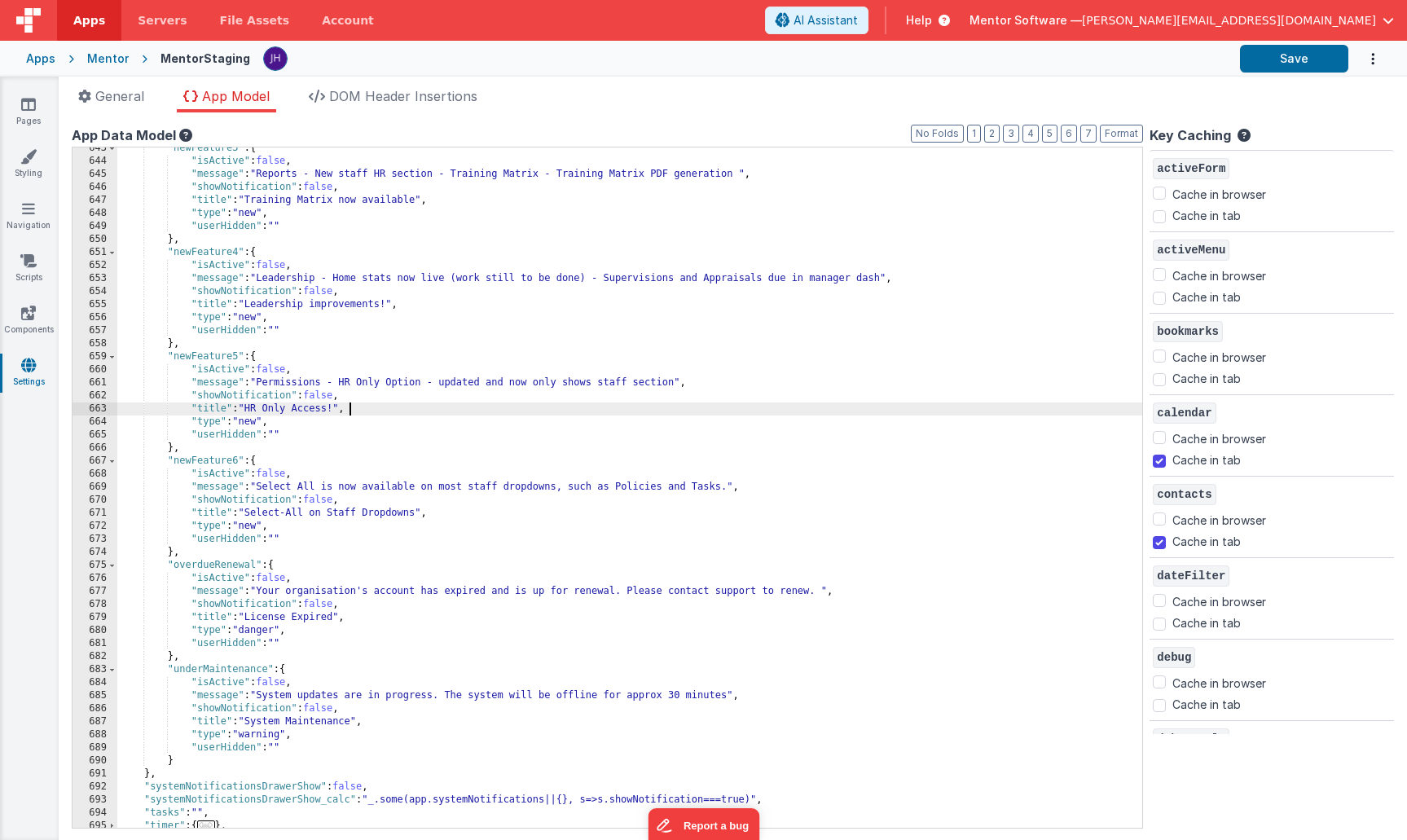
scroll to position [874, 0]
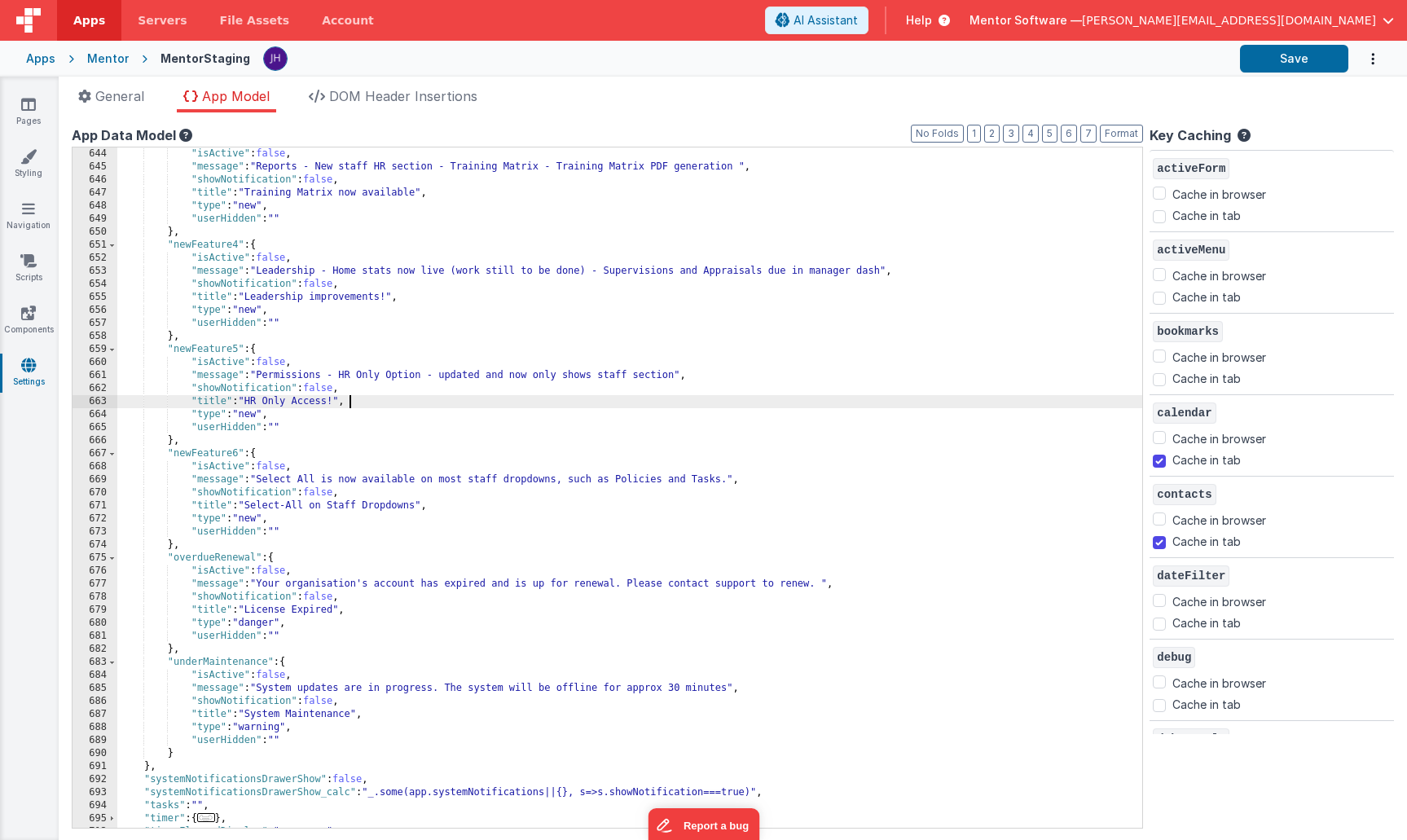
click at [325, 389] on div ""isActive" : false , "message" : "Reports - New staff HR section - Training Mat…" at bounding box center [629, 500] width 1025 height 706
click at [318, 390] on div ""isActive" : false , "message" : "Reports - New staff HR section - Training Mat…" at bounding box center [629, 500] width 1025 height 706
click at [321, 385] on div ""isActive" : false , "message" : "Reports - New staff HR section - Training Mat…" at bounding box center [629, 500] width 1025 height 706
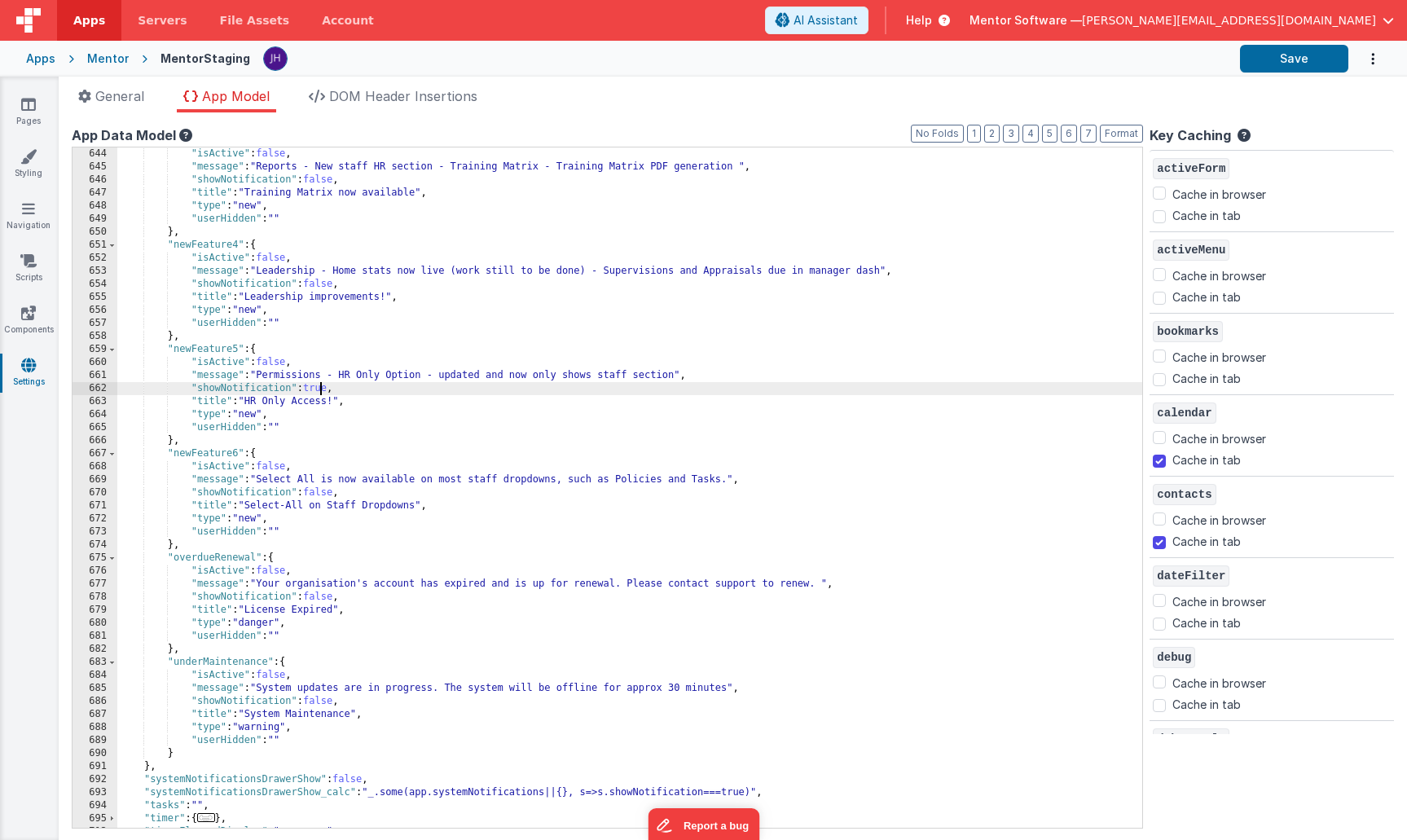
click at [321, 385] on div ""isActive" : false , "message" : "Reports - New staff HR section - Training Mat…" at bounding box center [629, 500] width 1025 height 706
click at [318, 281] on div ""isActive" : false , "message" : "Reports - New staff HR section - Training Mat…" at bounding box center [629, 500] width 1025 height 706
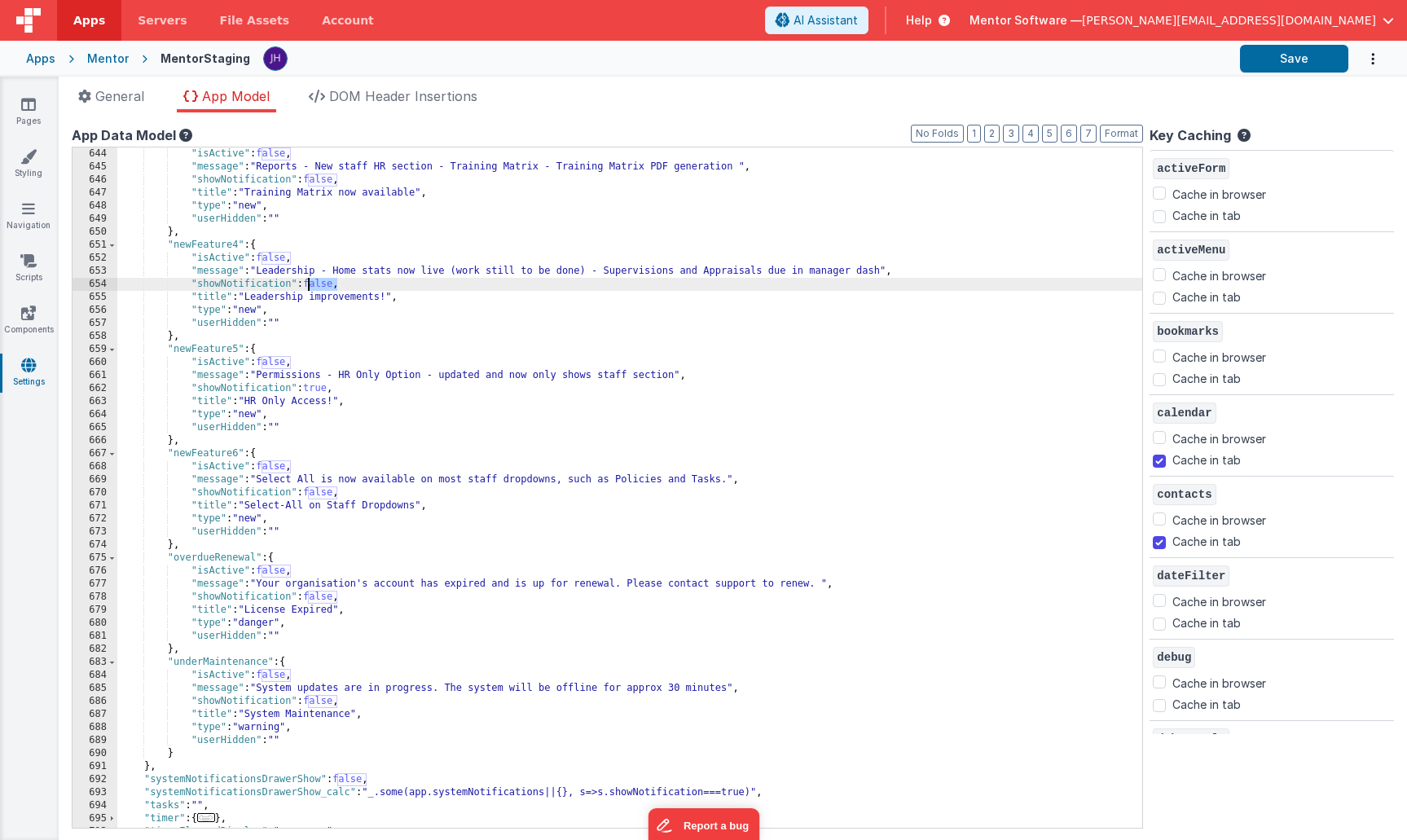
click at [318, 281] on div ""isActive" : false , "message" : "Reports - New staff HR section - Training Mat…" at bounding box center [629, 500] width 1025 height 706
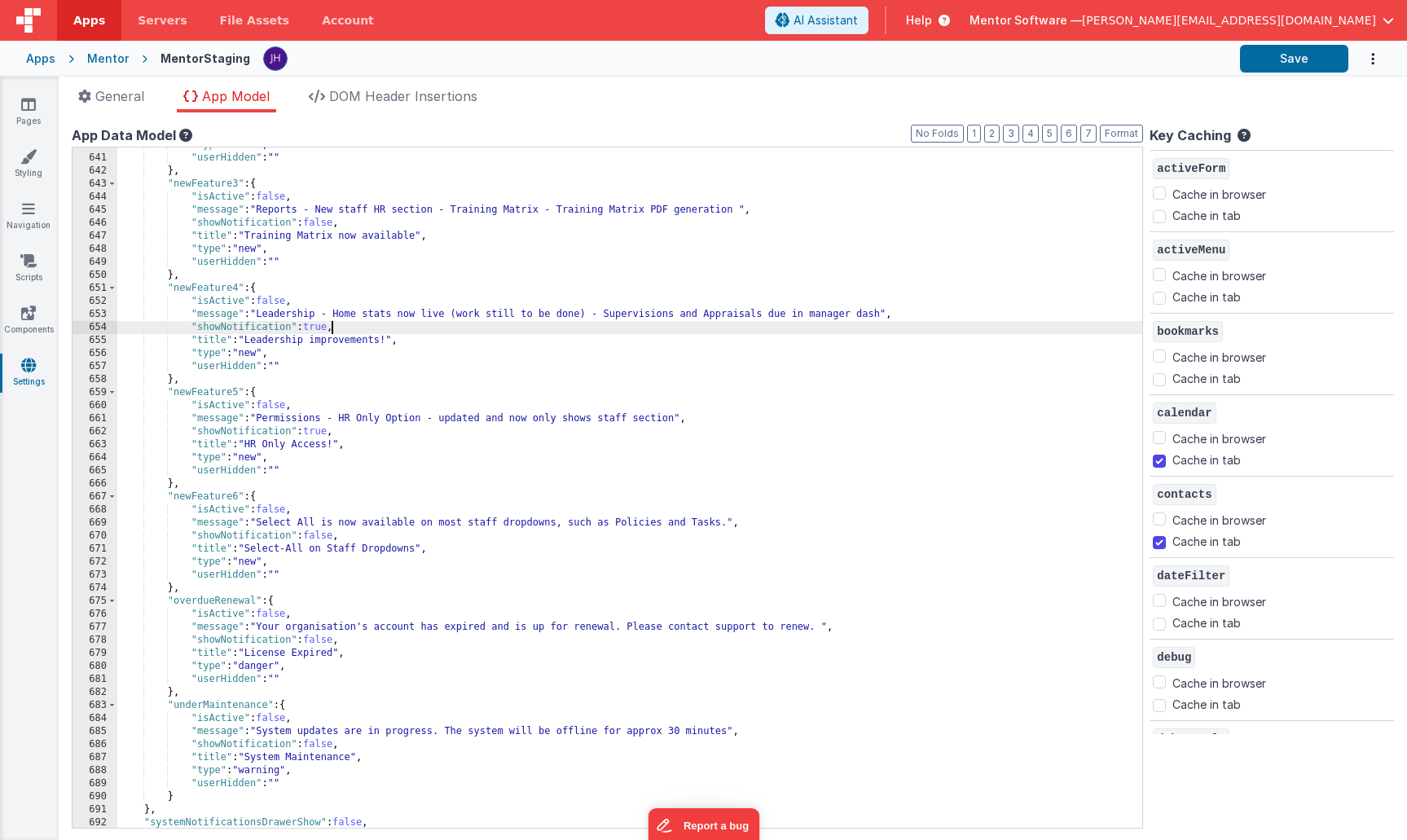
scroll to position [679, 0]
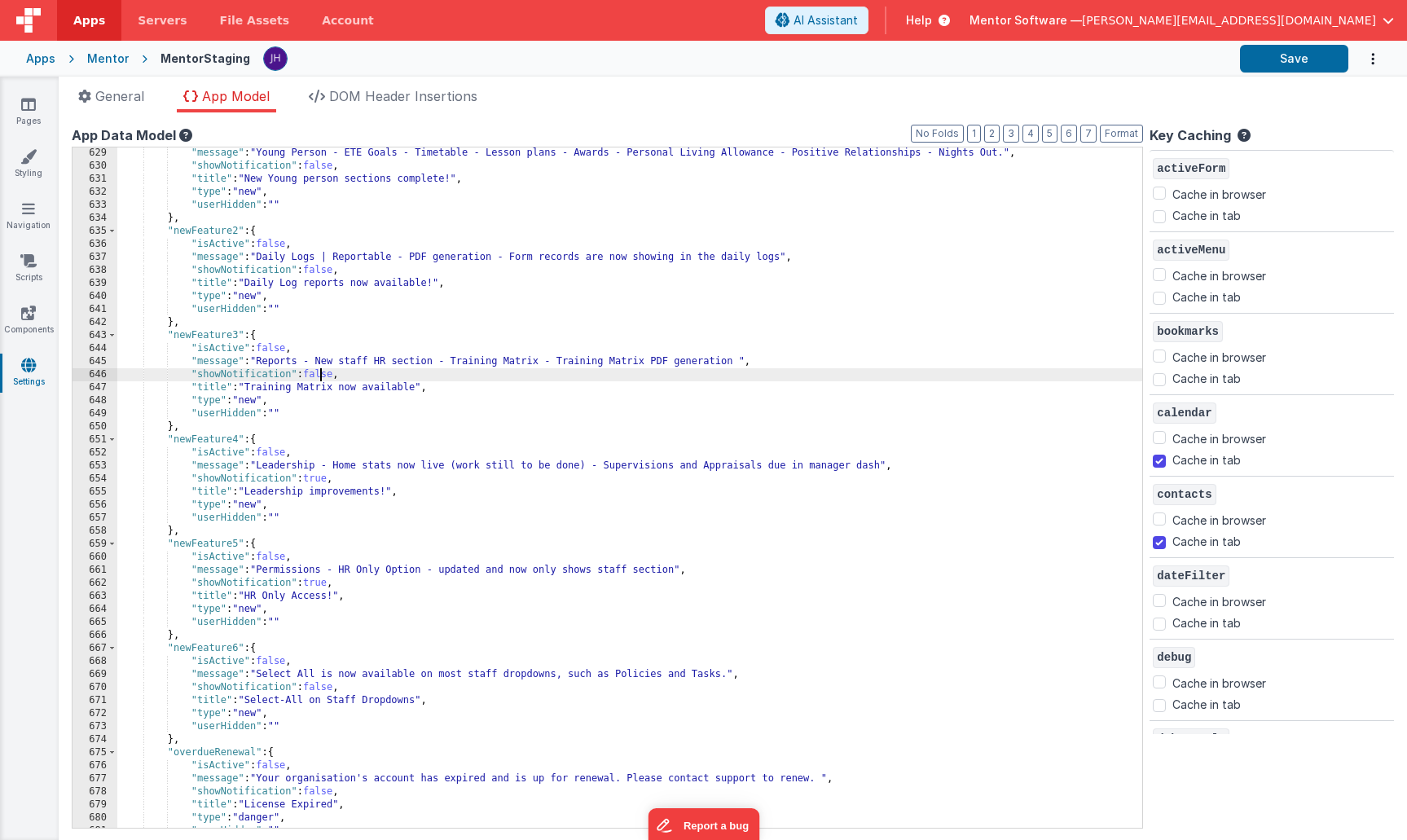
click at [320, 371] on div ""message" : "Young Person - ETE Goals - Timetable - Lesson plans - Awards - Per…" at bounding box center [629, 499] width 1025 height 706
click at [318, 269] on div ""message" : "Young Person - ETE Goals - Timetable - Lesson plans - Awards - Per…" at bounding box center [629, 499] width 1025 height 706
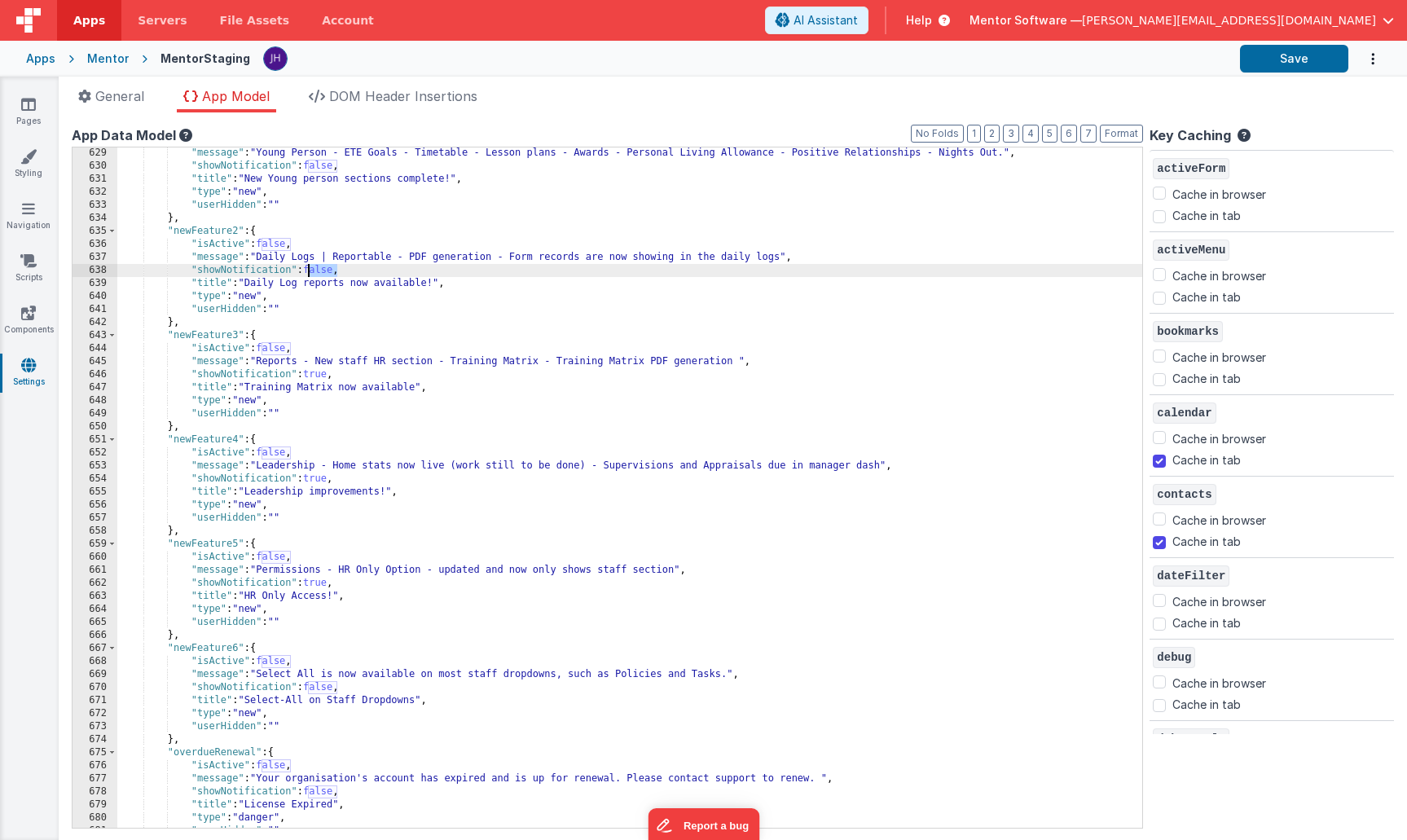
click at [318, 269] on div ""message" : "Young Person - ETE Goals - Timetable - Lesson plans - Awards - Per…" at bounding box center [629, 499] width 1025 height 706
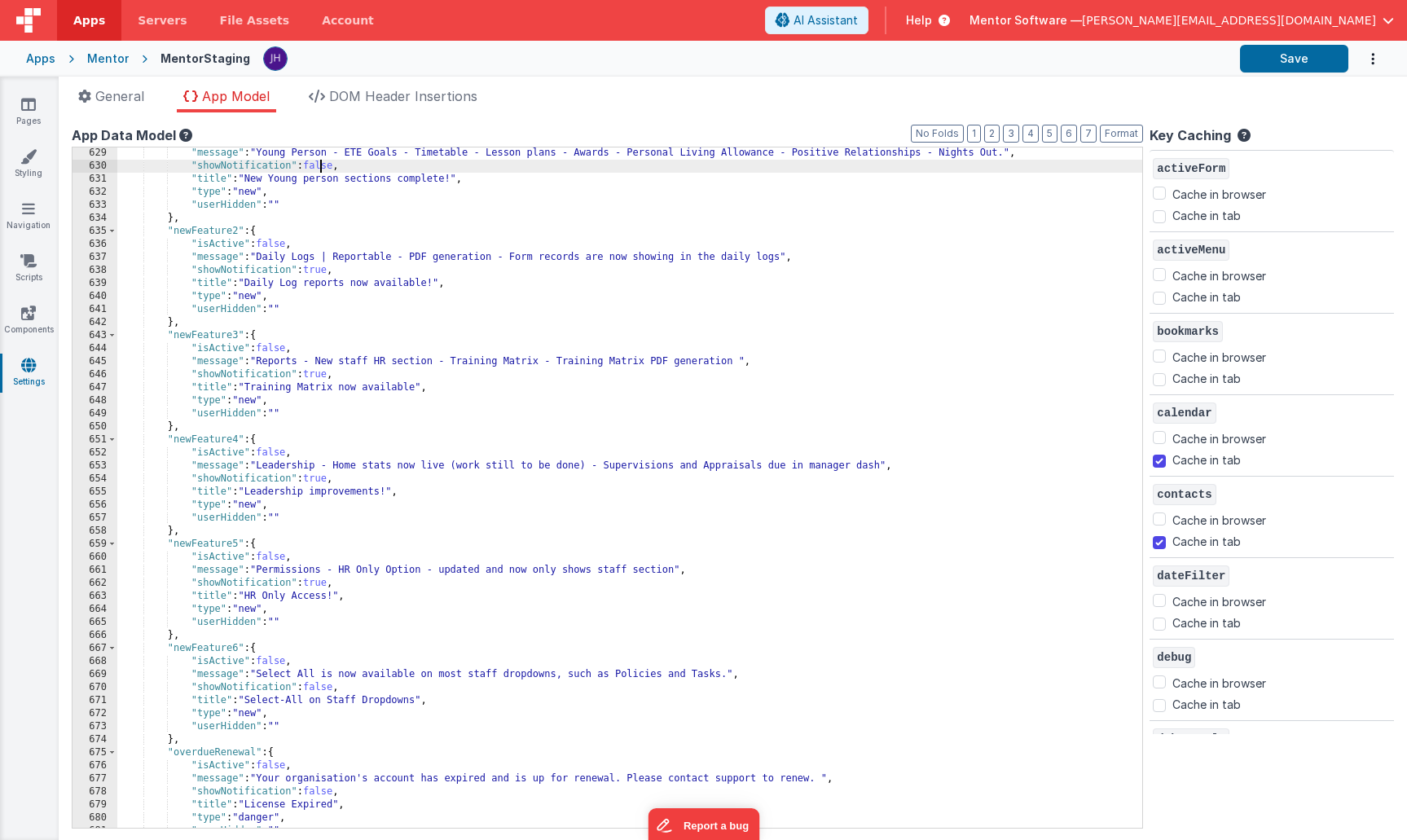
click at [322, 168] on div ""message" : "Young Person - ETE Goals - Timetable - Lesson plans - Awards - Per…" at bounding box center [629, 499] width 1025 height 706
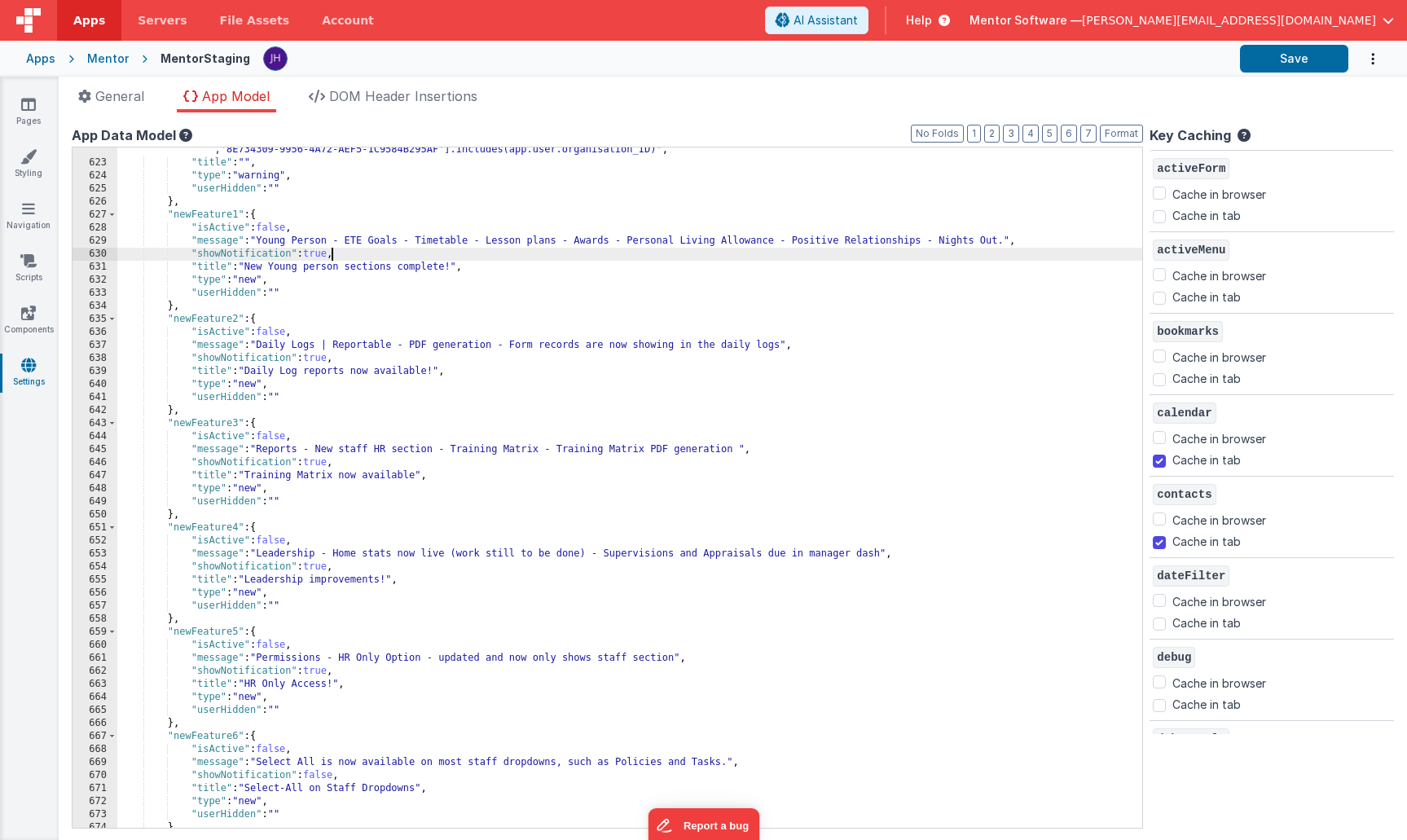
scroll to position [576, 0]
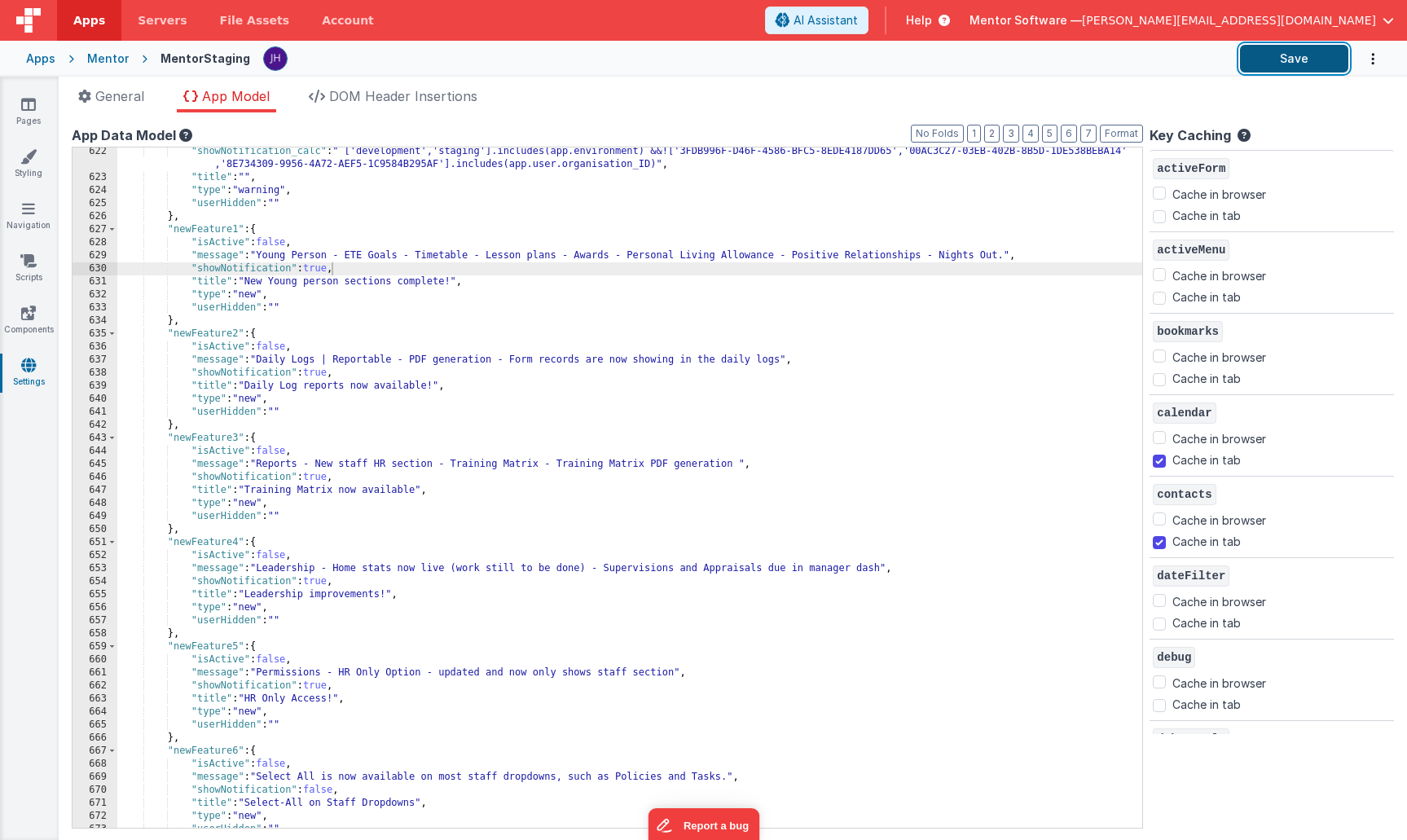
click at [1284, 54] on button "Save" at bounding box center [1294, 59] width 108 height 28
click at [28, 101] on icon at bounding box center [29, 103] width 15 height 16
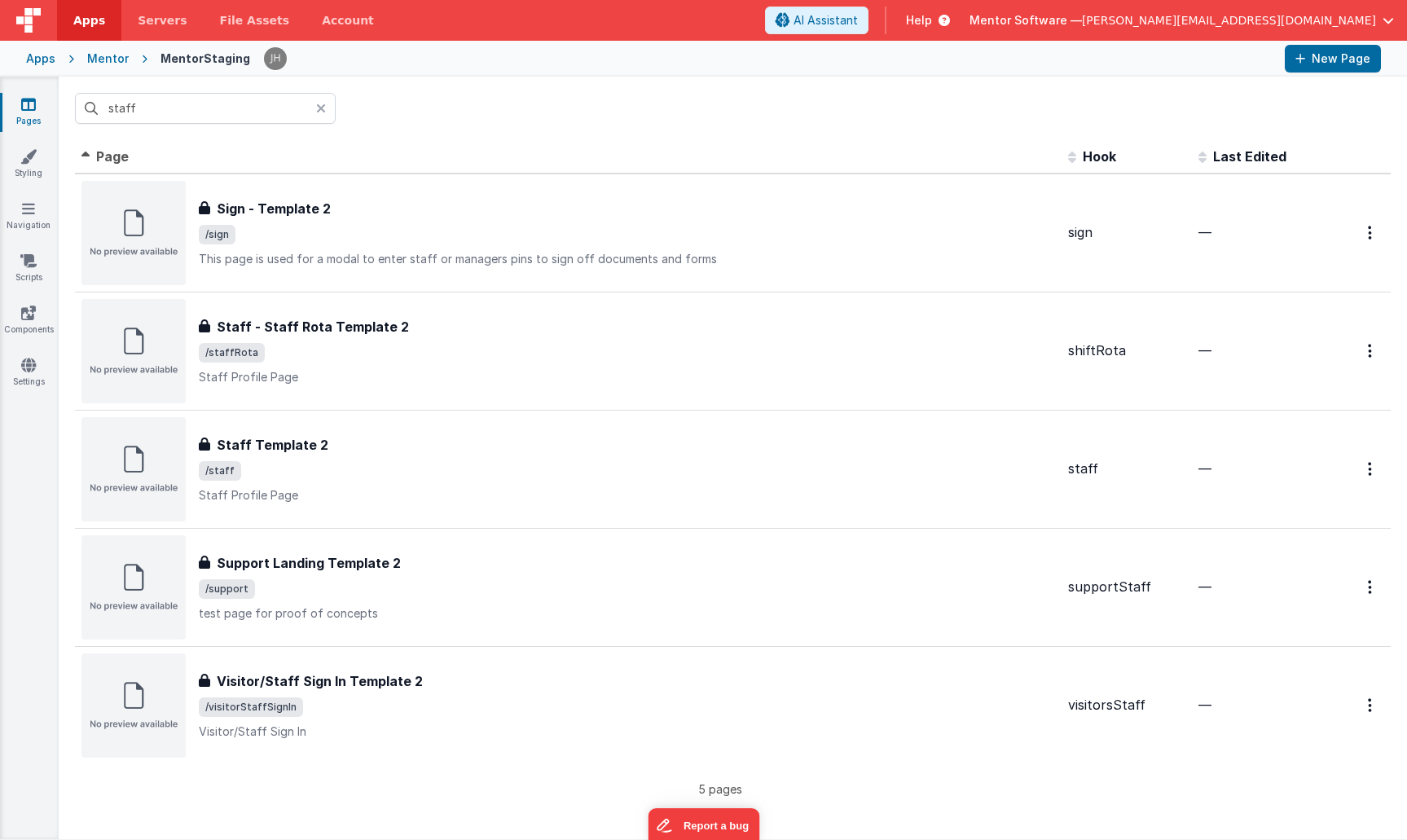
click at [110, 63] on div "Mentor" at bounding box center [108, 58] width 42 height 16
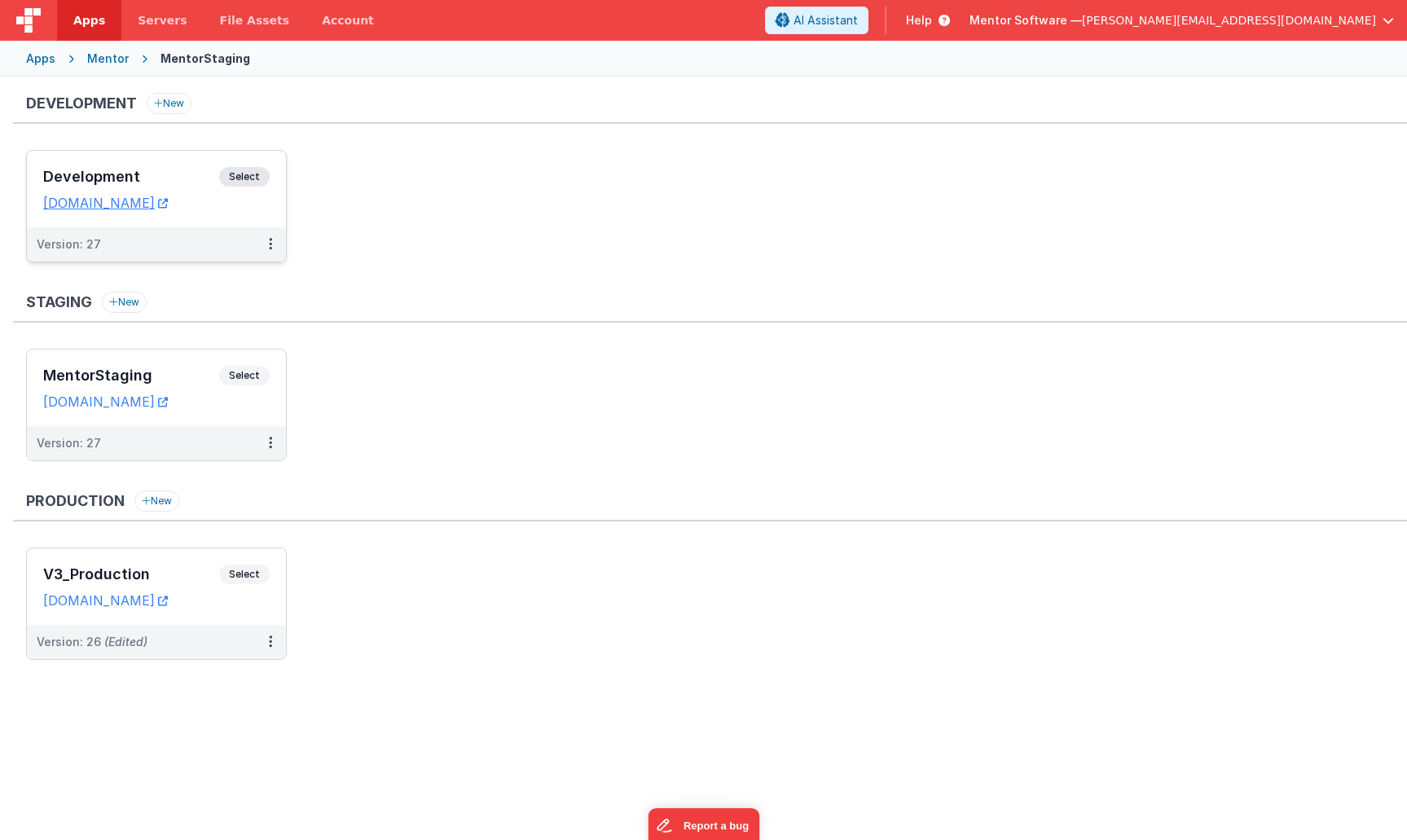
click at [160, 168] on div "Development Select" at bounding box center [156, 181] width 226 height 28
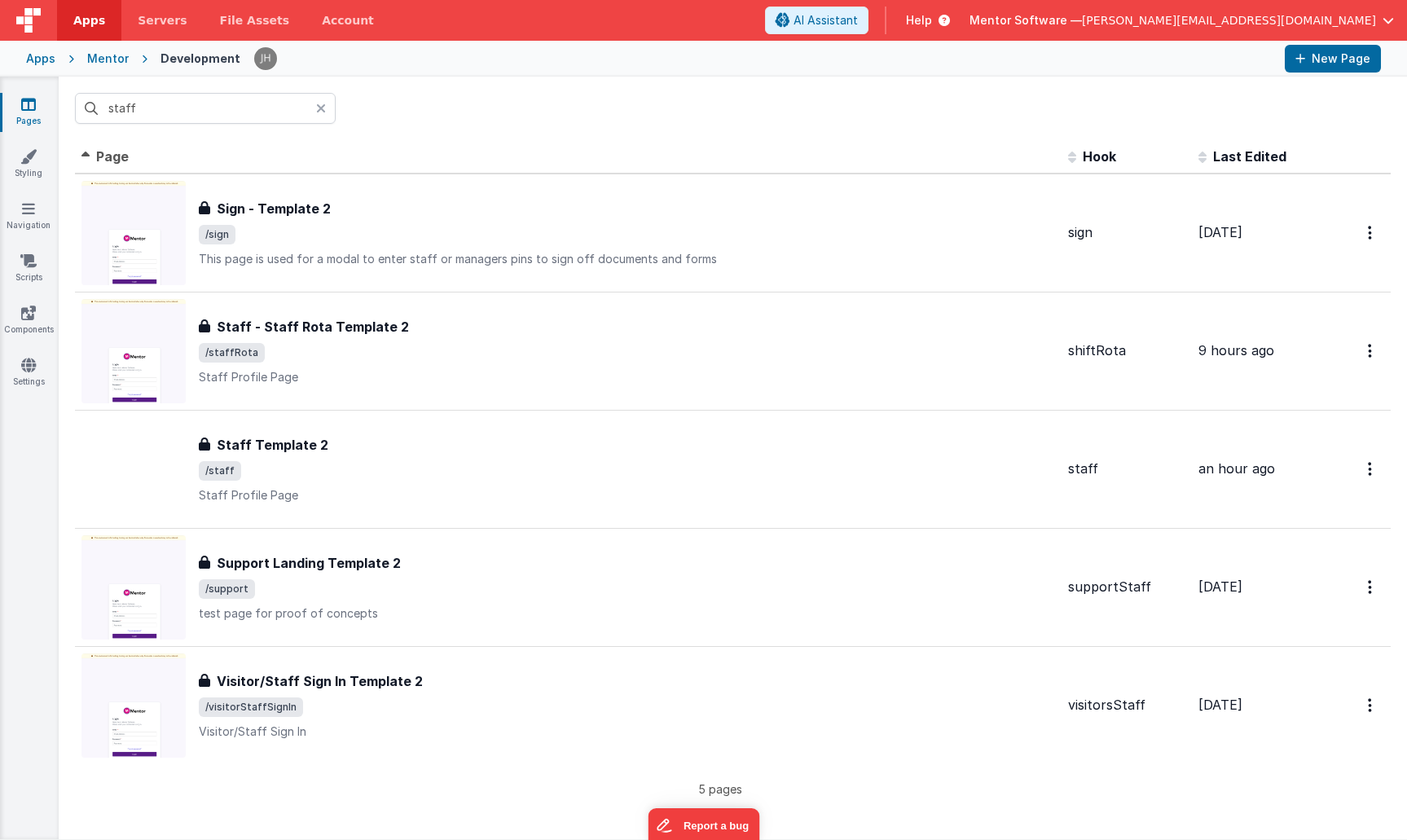
click at [578, 120] on div "staff" at bounding box center [733, 108] width 1348 height 63
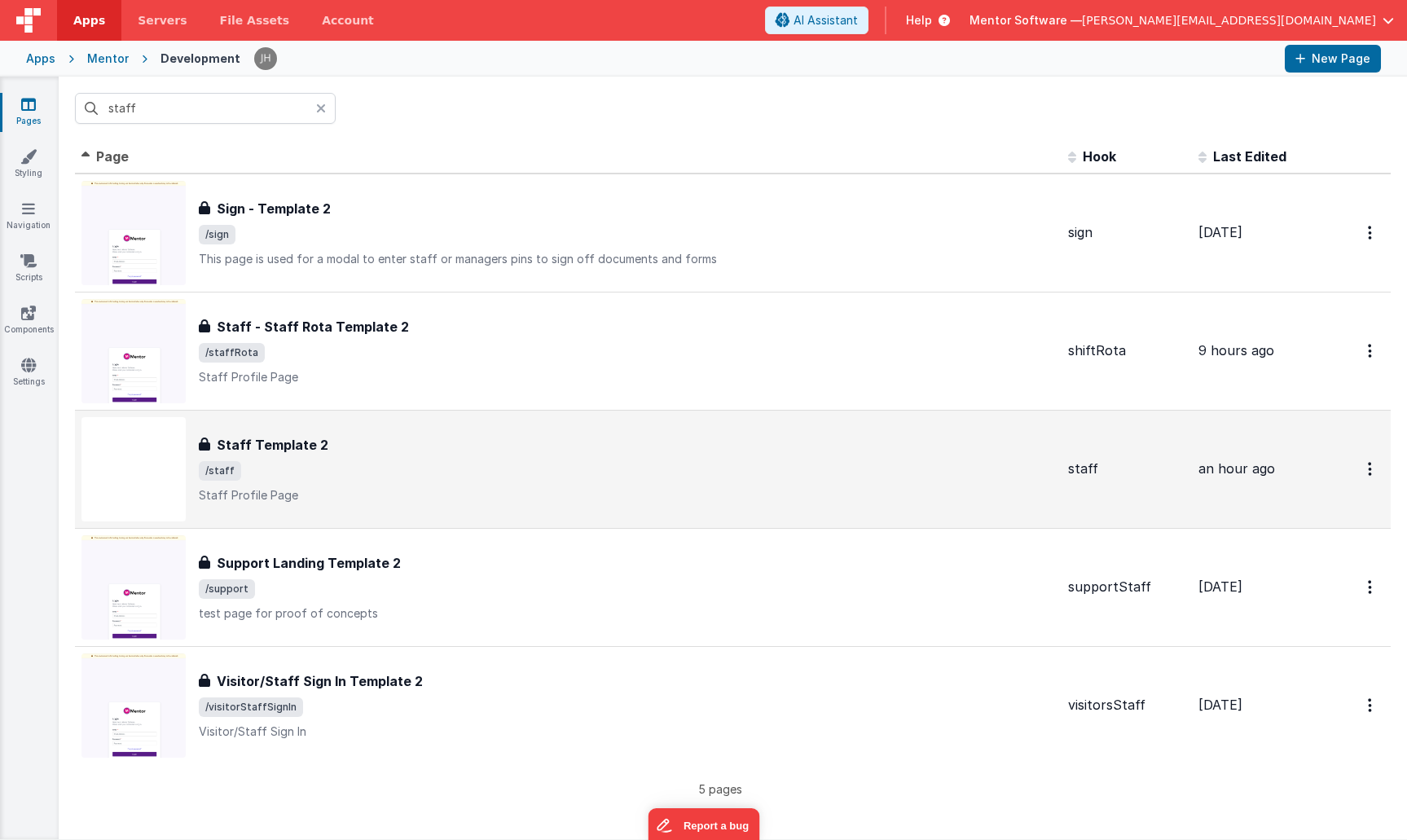
click at [303, 447] on h3 "Staff Template 2" at bounding box center [273, 444] width 112 height 20
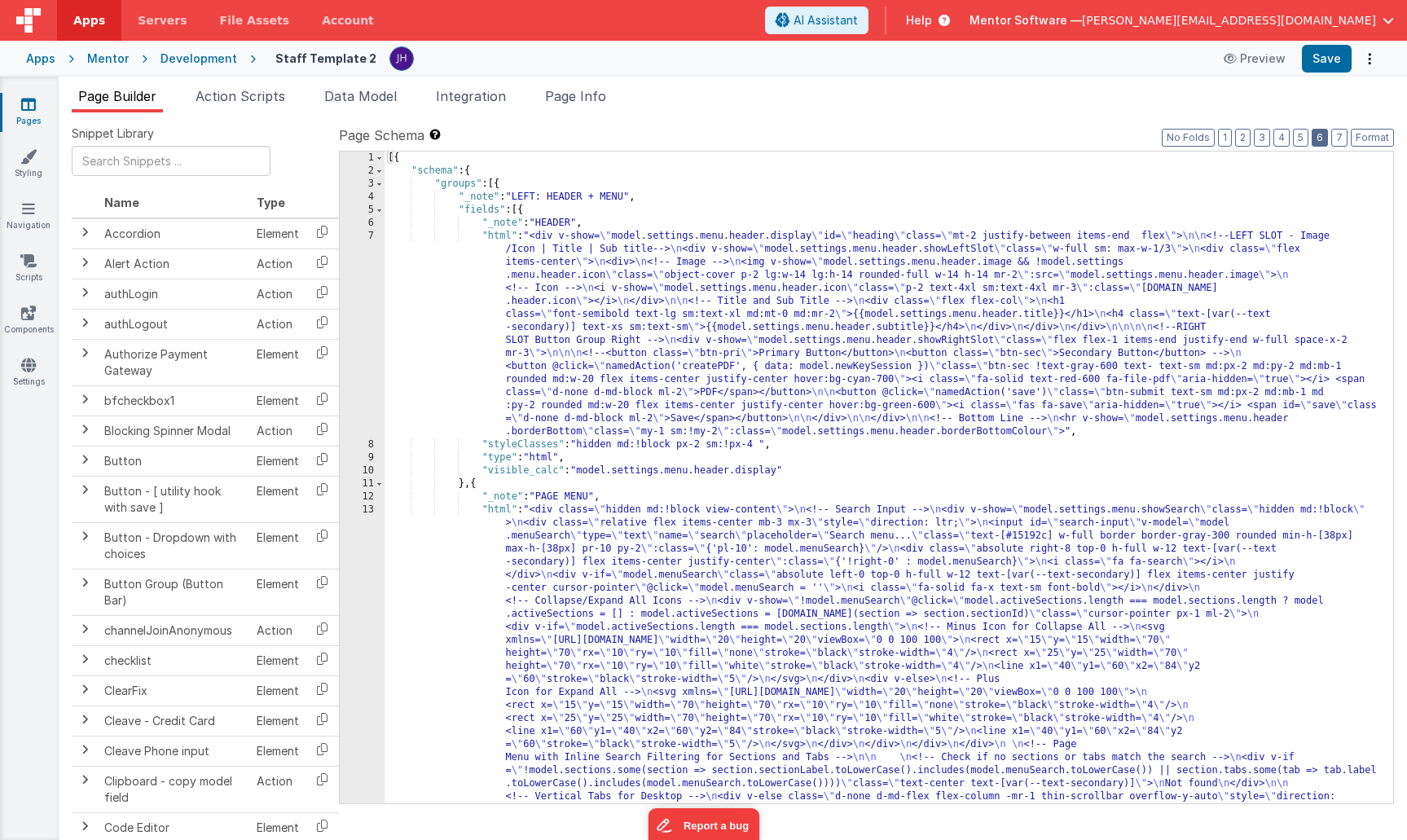
click at [1318, 139] on button "6" at bounding box center [1319, 137] width 16 height 18
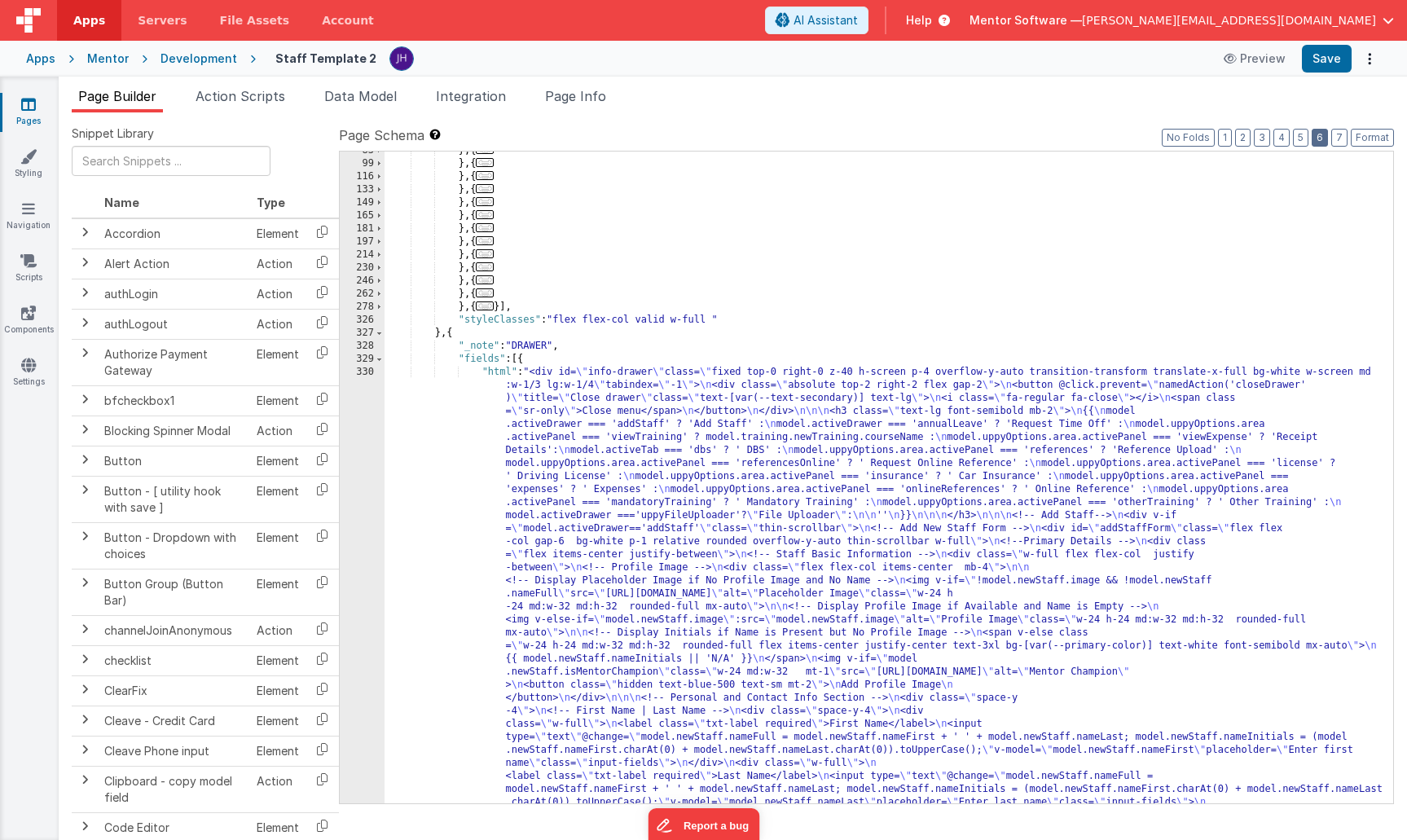
scroll to position [2197, 0]
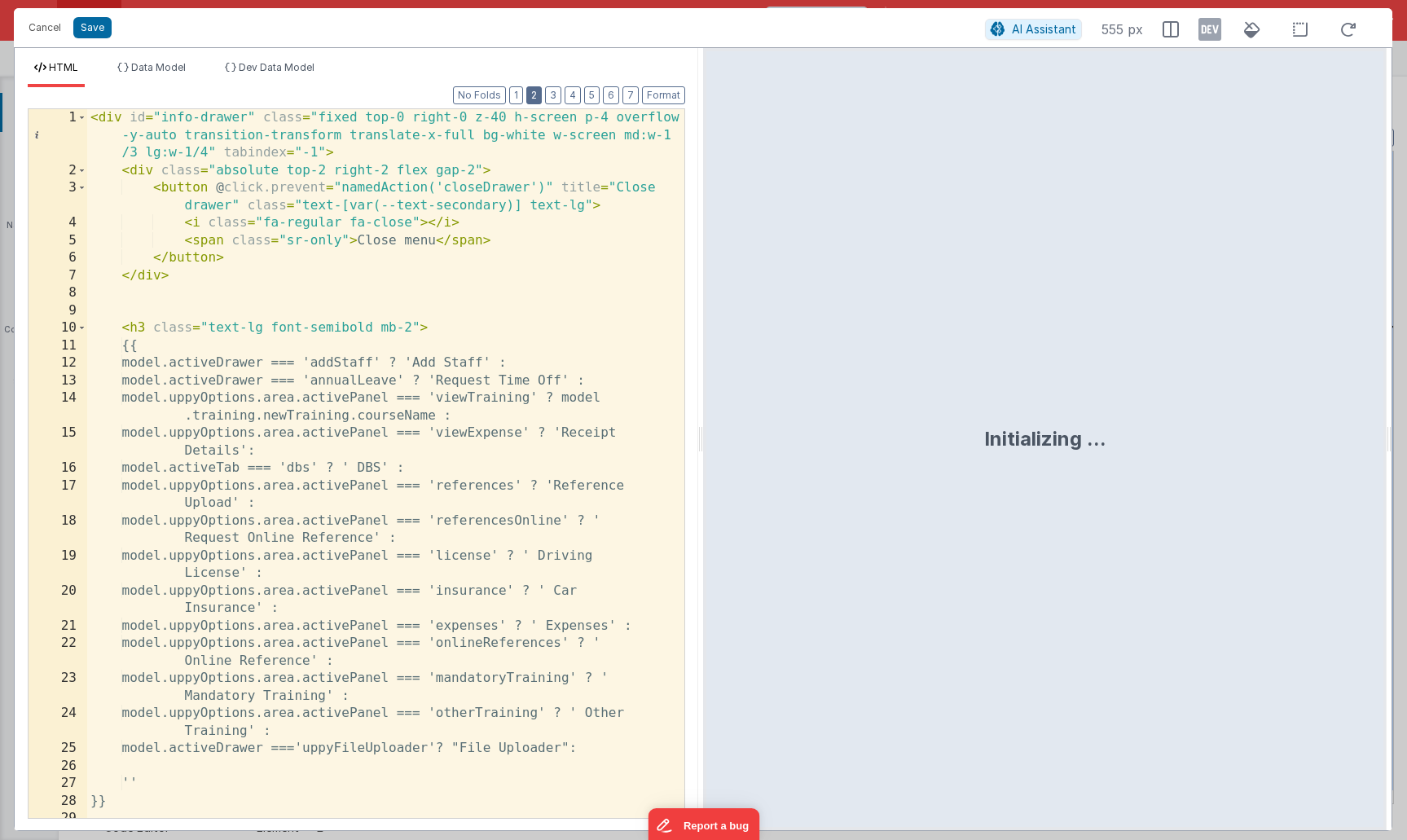
click at [539, 98] on button "2" at bounding box center [534, 95] width 16 height 18
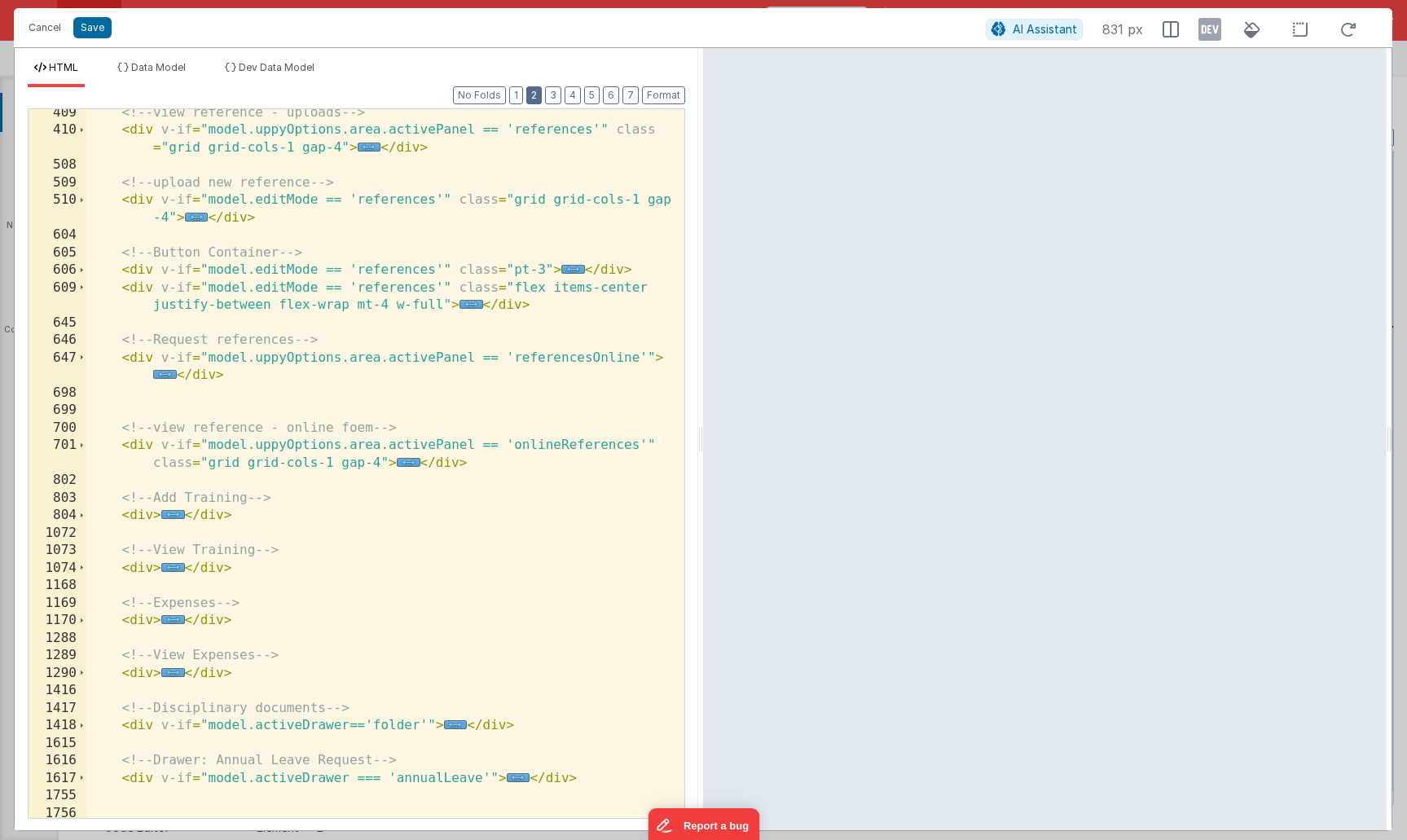
scroll to position [324, 0]
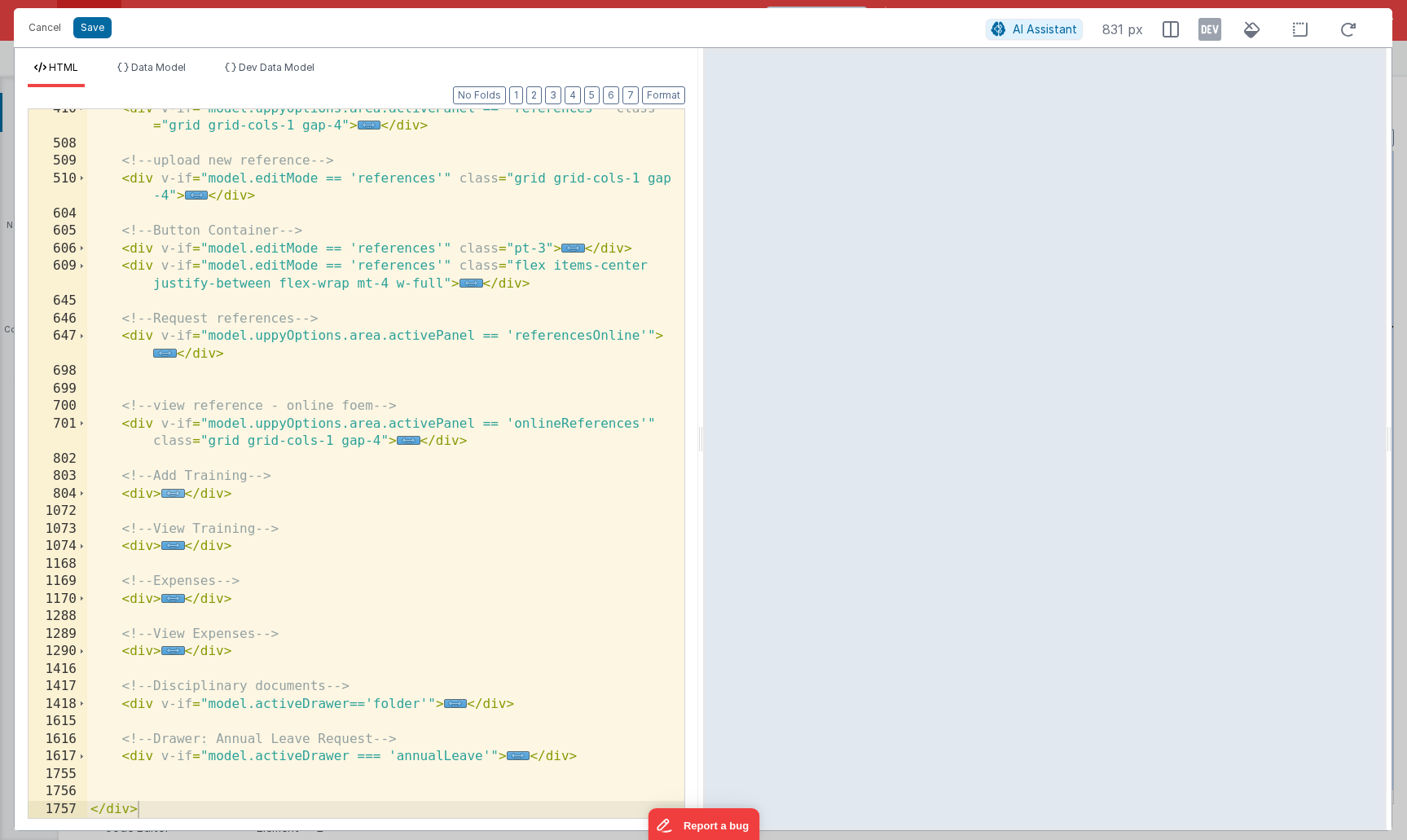
click at [169, 494] on span "..." at bounding box center [172, 494] width 23 height 9
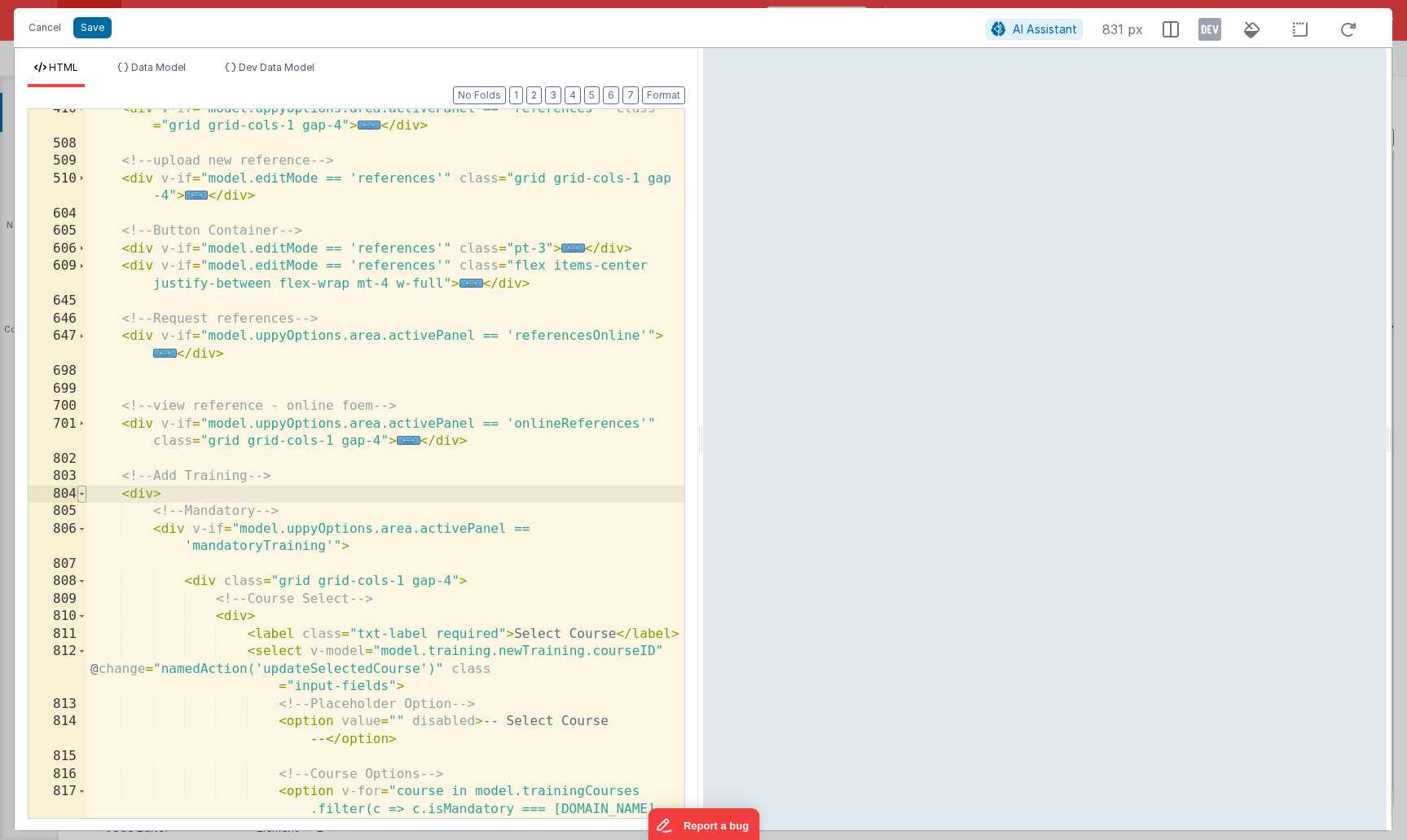
click at [84, 495] on span at bounding box center [82, 494] width 9 height 18
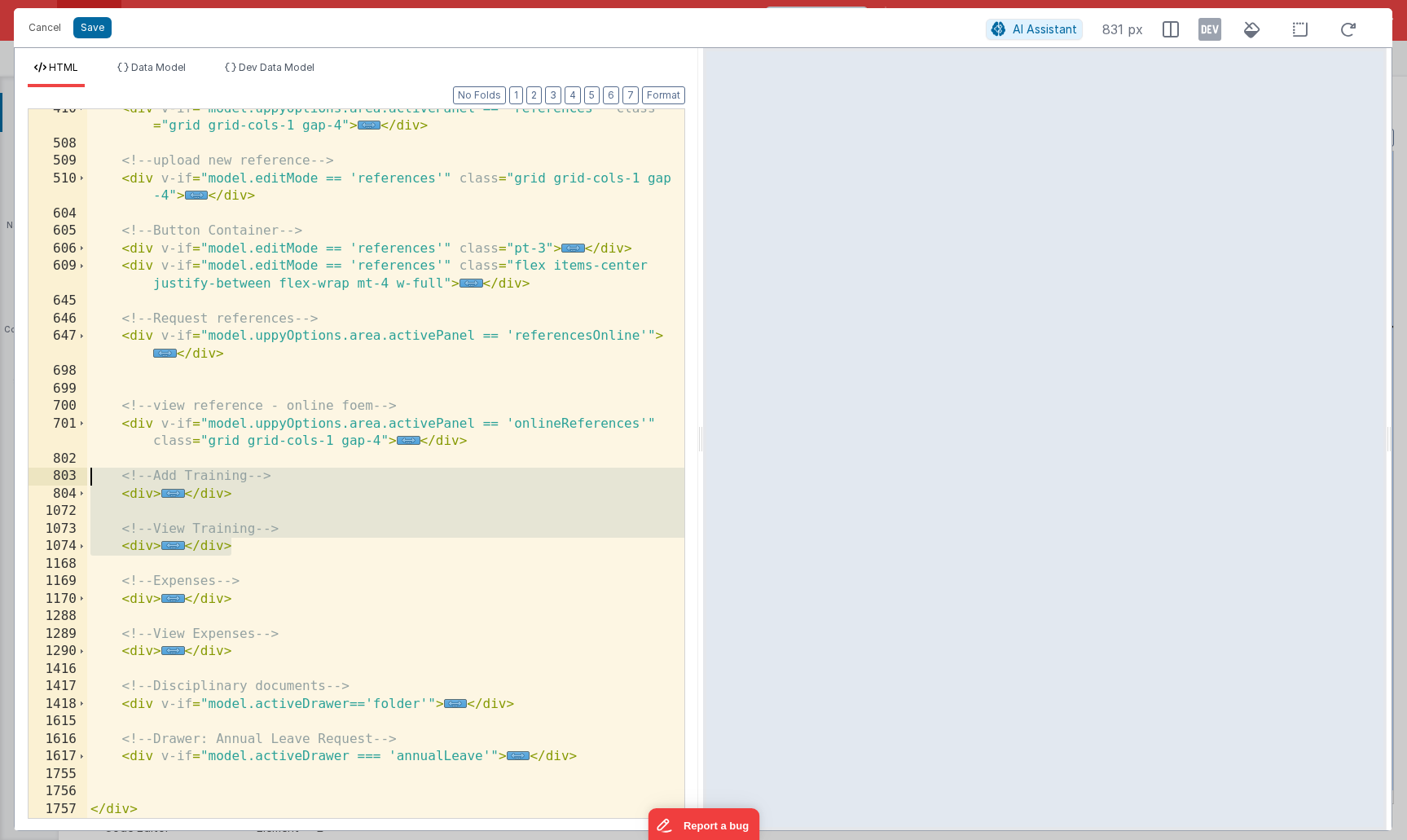
drag, startPoint x: 237, startPoint y: 548, endPoint x: 26, endPoint y: 480, distance: 221.7
click at [26, 480] on div "Format 7 6 5 4 3 2 1 No Folds 410 508 509 510 604 605 606 609 645 646 647 698 6…" at bounding box center [357, 459] width 683 height 743
click at [296, 526] on div "< div v-if = "model.uppyOptions.area.activePanel == 'references'" class = "grid…" at bounding box center [386, 481] width 597 height 762
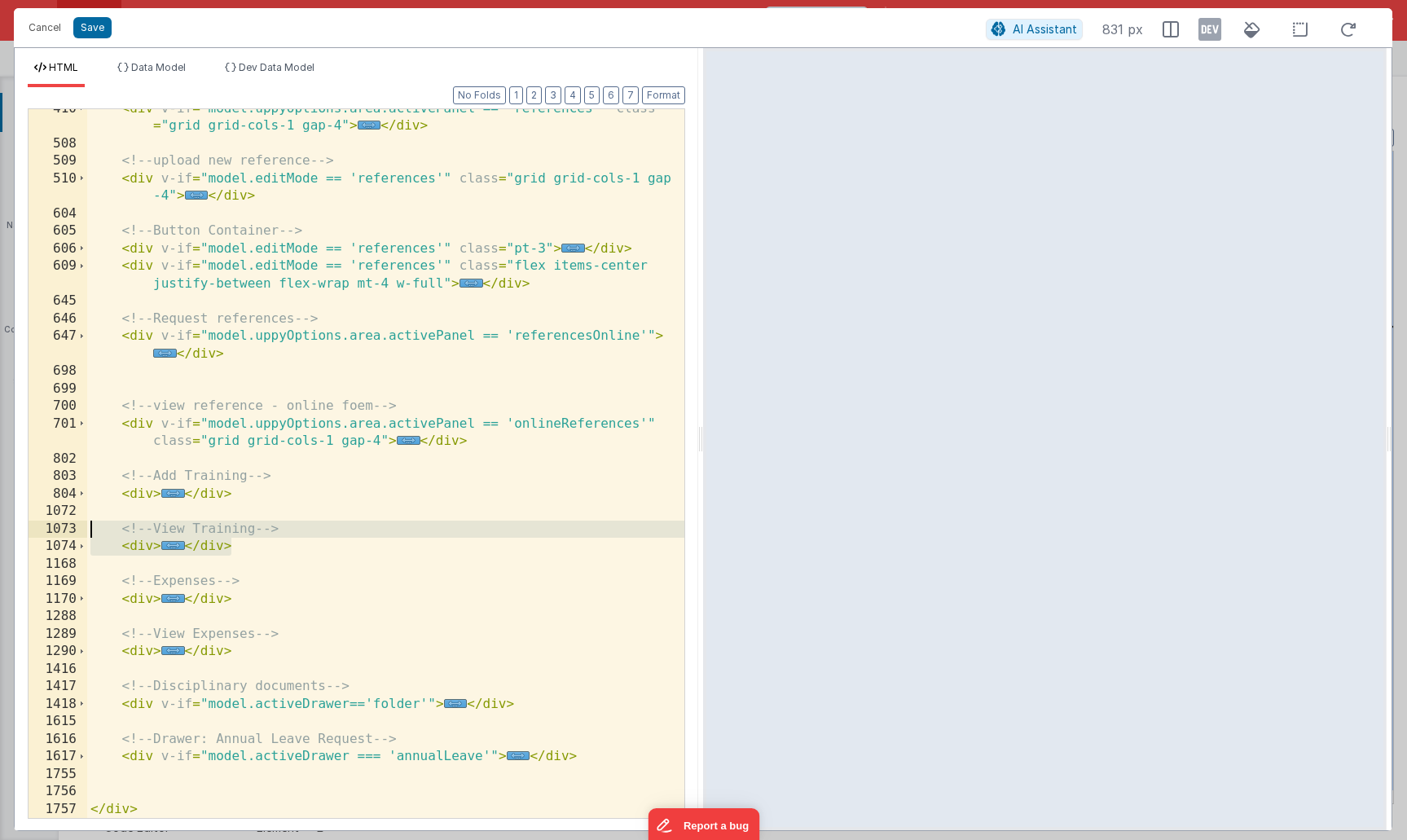
drag, startPoint x: 238, startPoint y: 548, endPoint x: 85, endPoint y: 531, distance: 153.9
click at [85, 531] on div "410 508 509 510 604 605 606 609 645 646 647 698 699 700 701 802 803 804 1072 10…" at bounding box center [357, 463] width 657 height 711
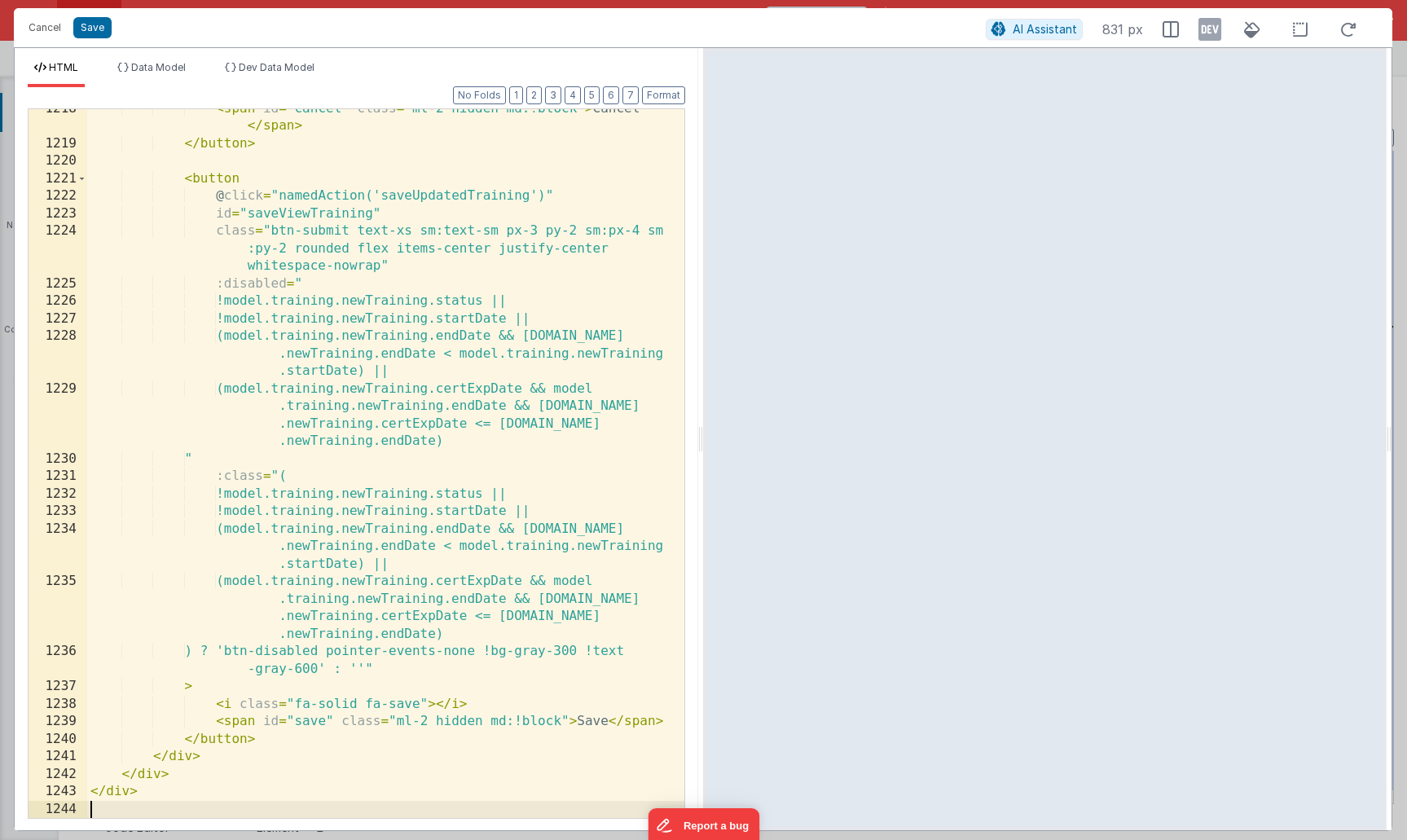
scroll to position [3740, 0]
click at [663, 93] on button "Format" at bounding box center [663, 95] width 43 height 18
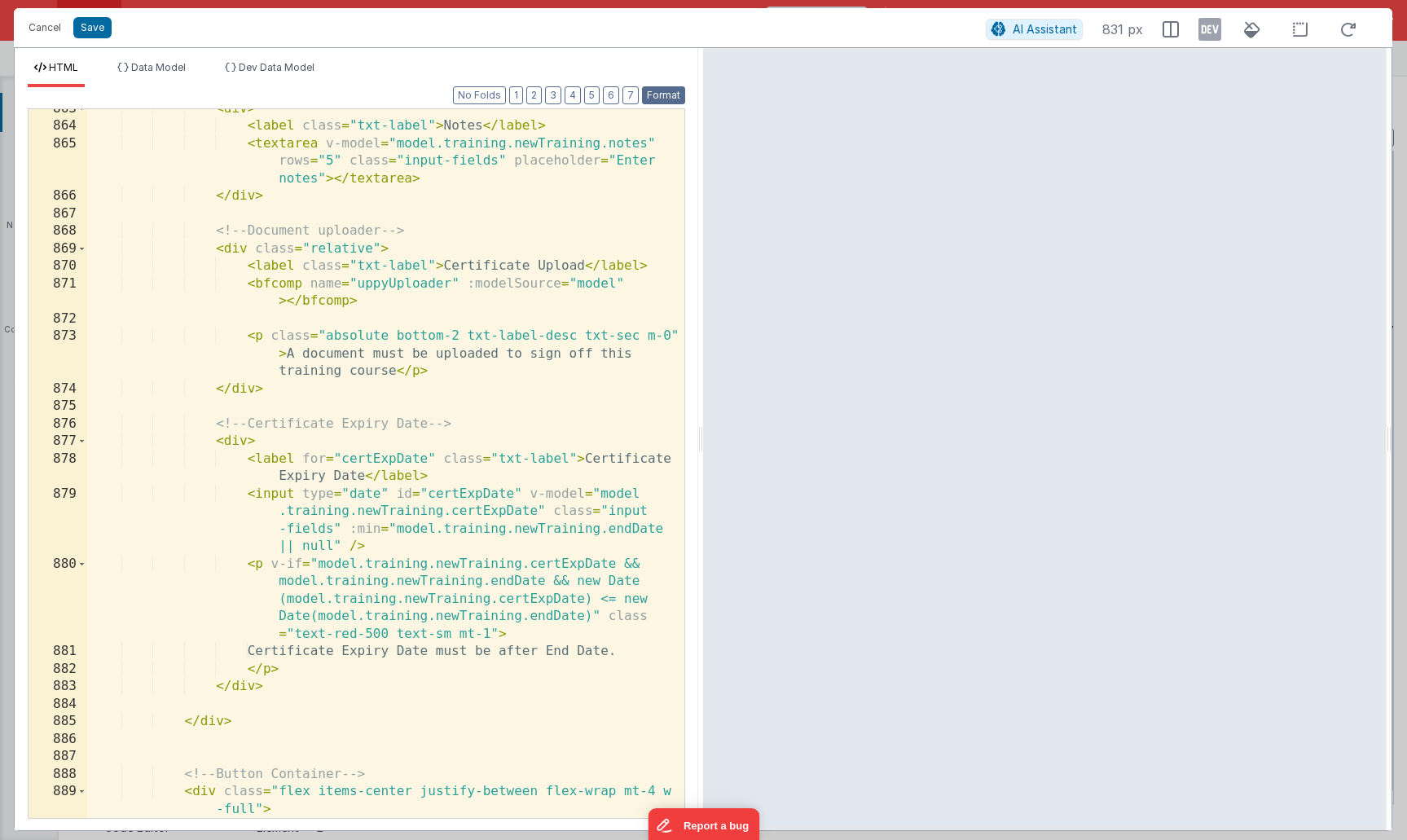
scroll to position [13064, 0]
click at [95, 29] on button "Save" at bounding box center [92, 27] width 38 height 21
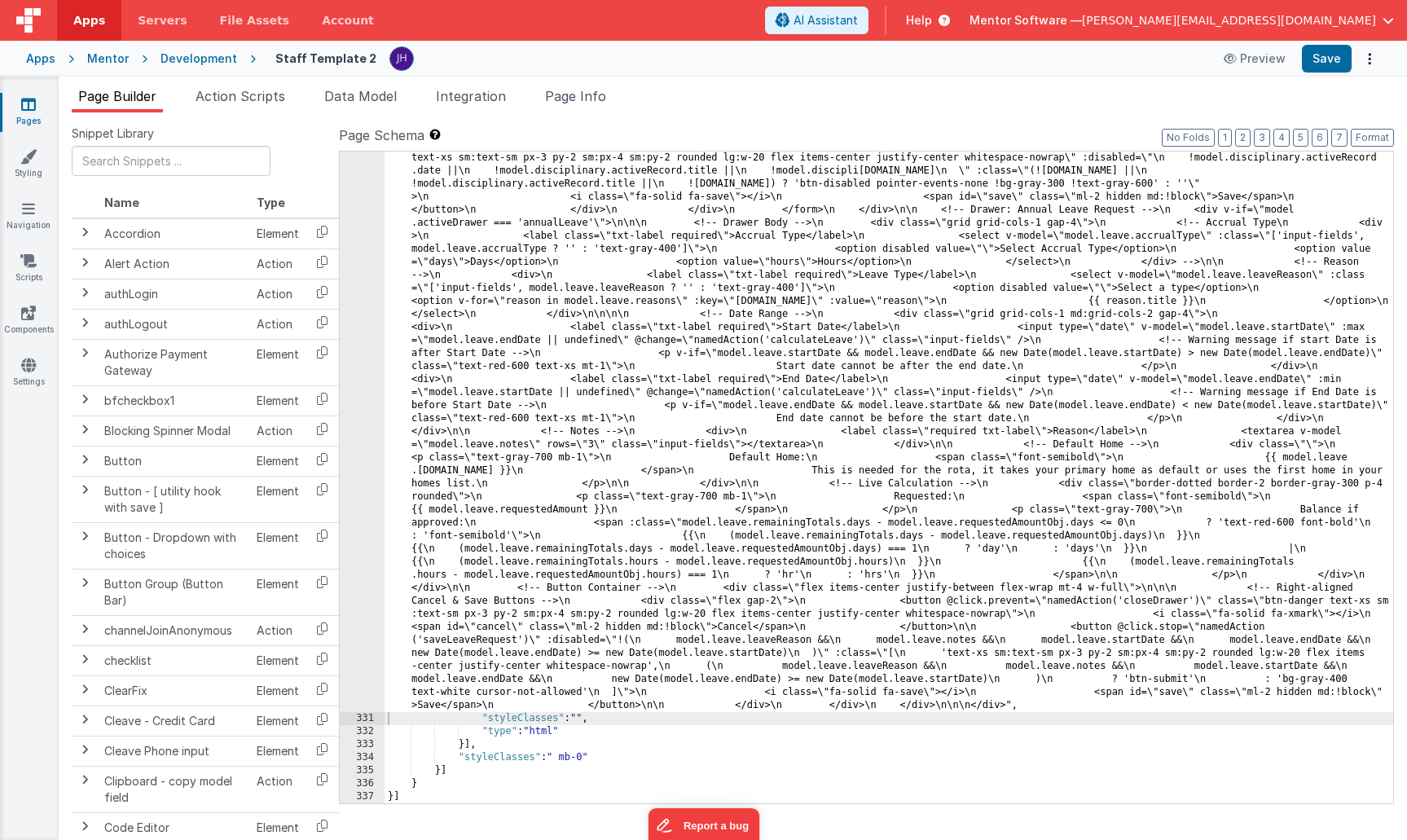
scroll to position [10233, 0]
click at [1327, 59] on button "Save" at bounding box center [1326, 59] width 49 height 28
click at [1330, 64] on button "Save" at bounding box center [1326, 59] width 49 height 28
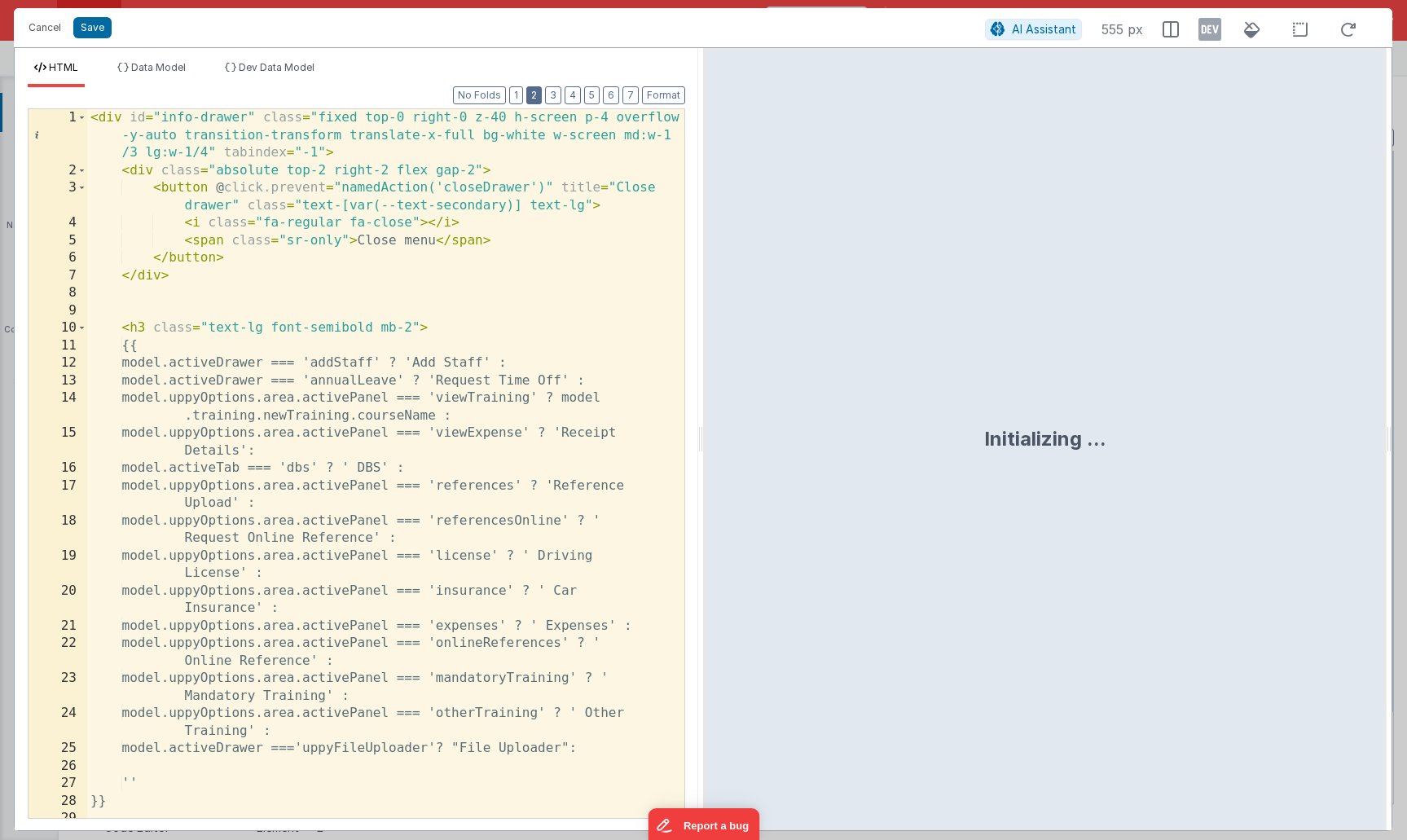
click at [536, 100] on button "2" at bounding box center [534, 95] width 16 height 18
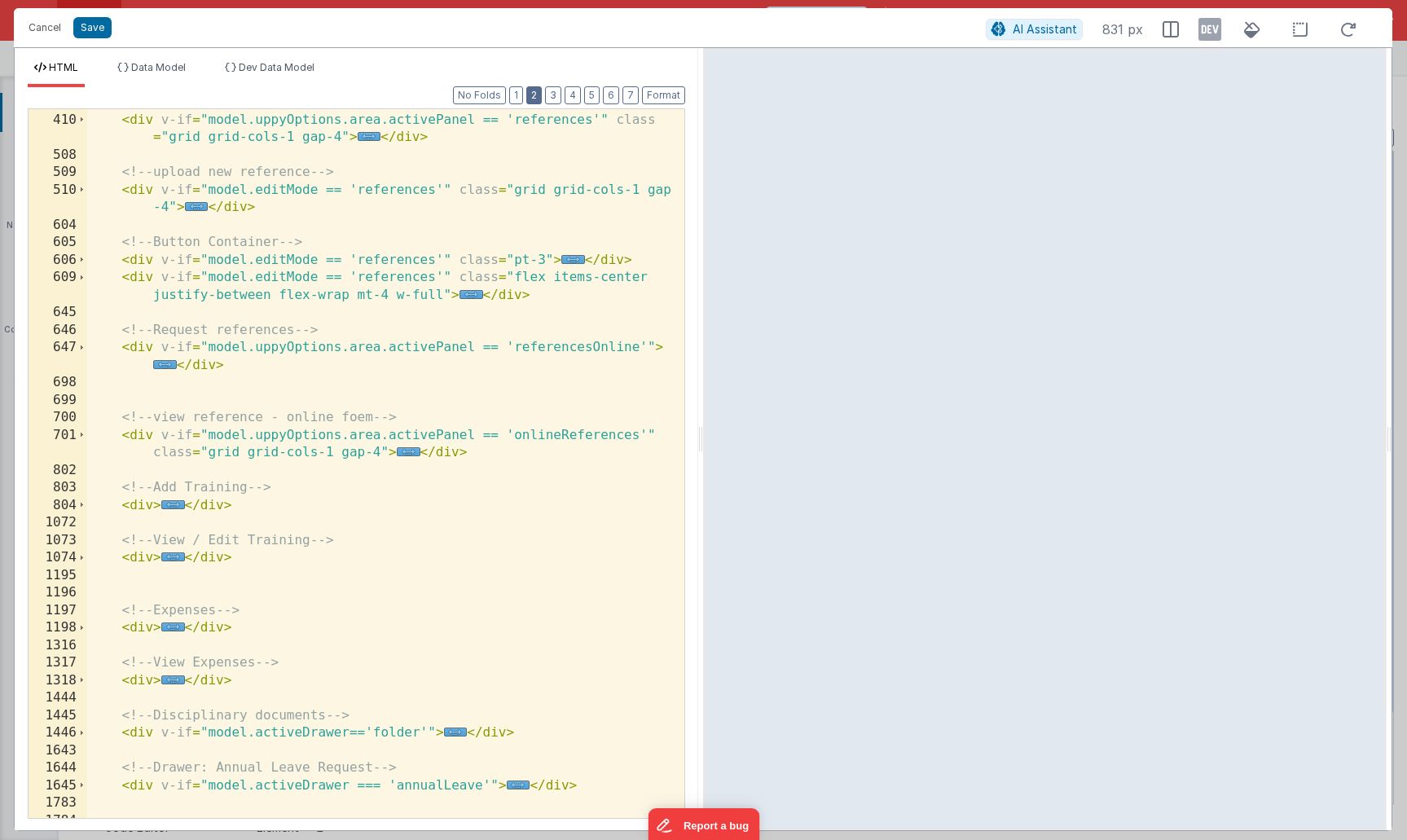
scroll to position [342, 0]
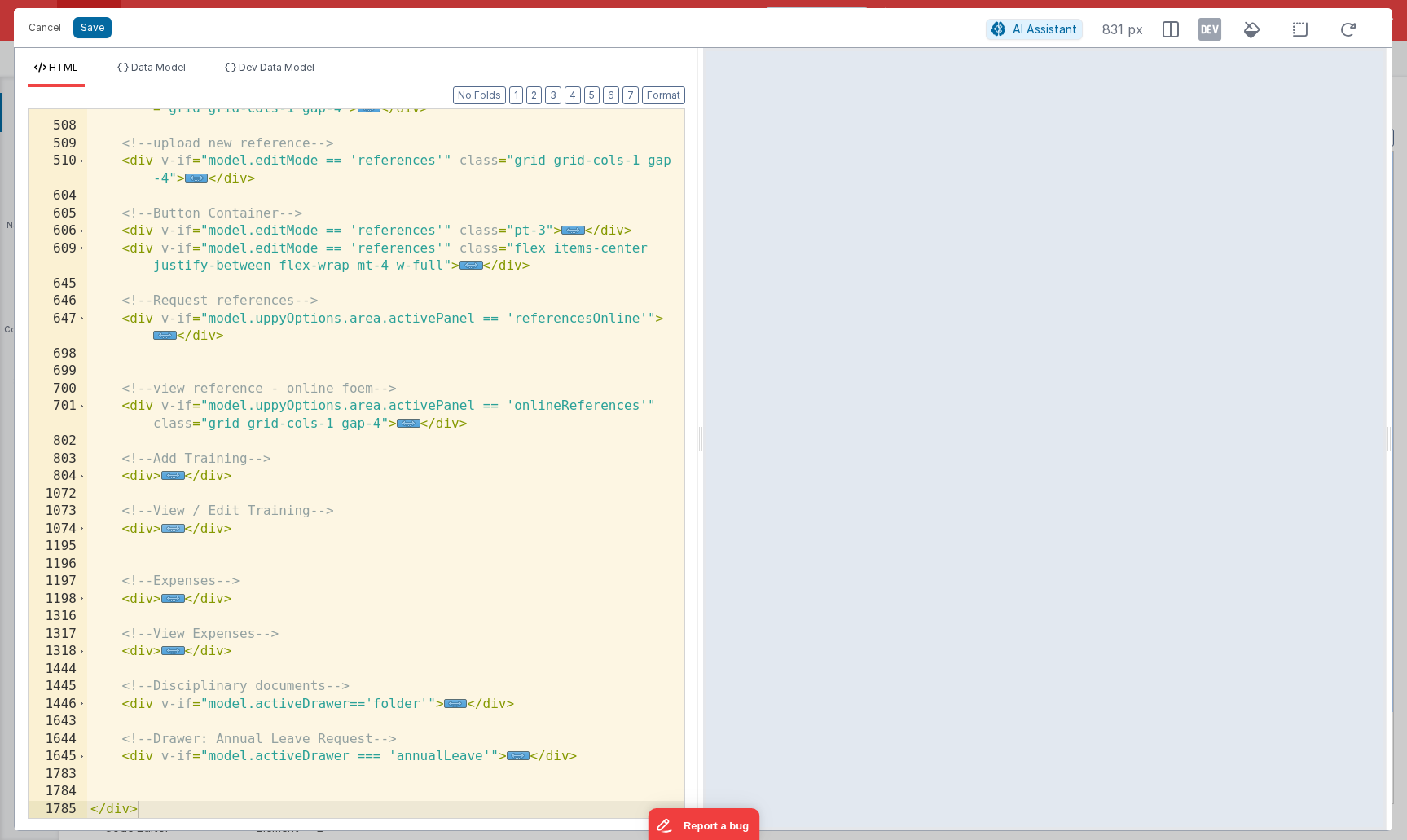
click at [170, 526] on span "..." at bounding box center [172, 529] width 23 height 9
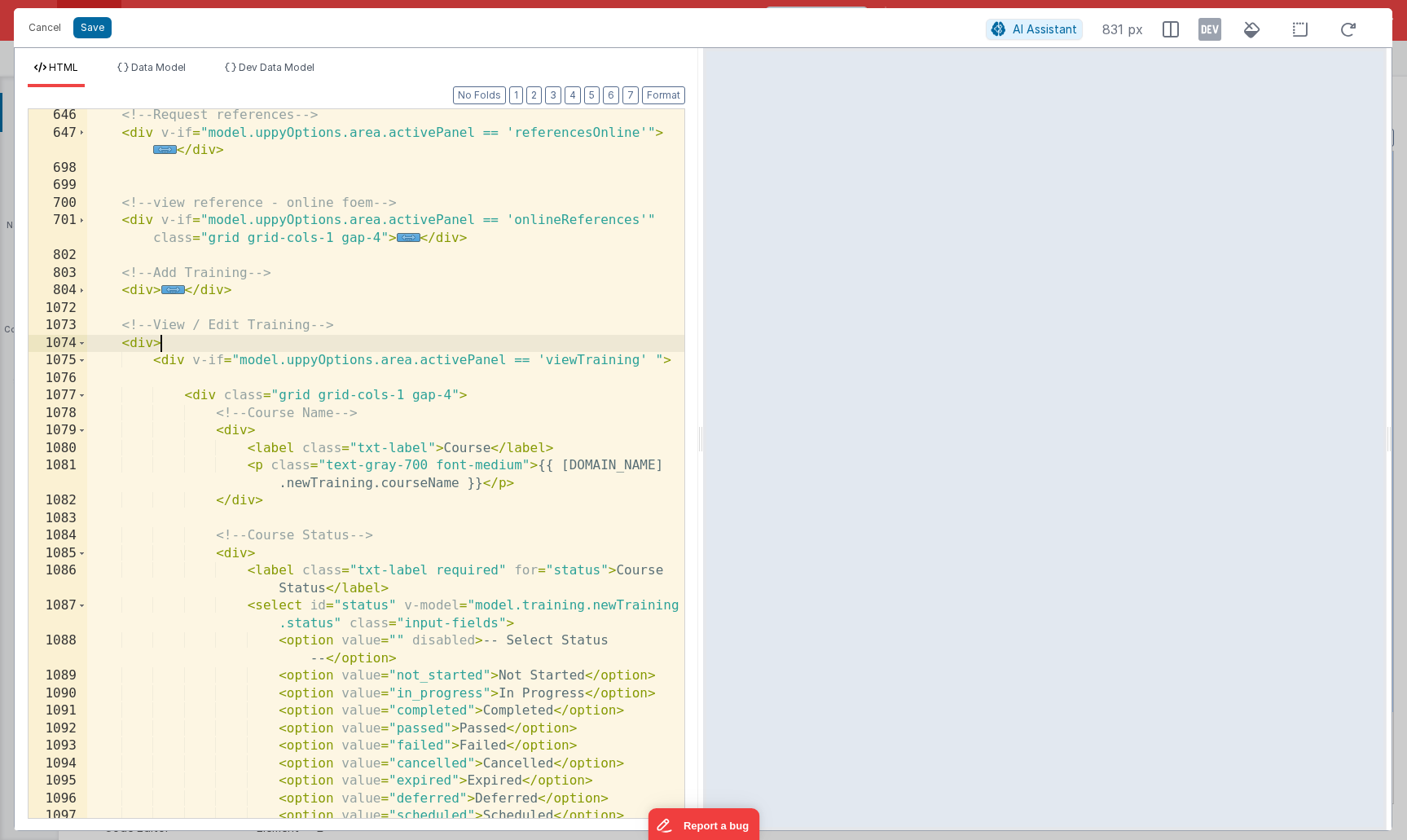
scroll to position [521, 0]
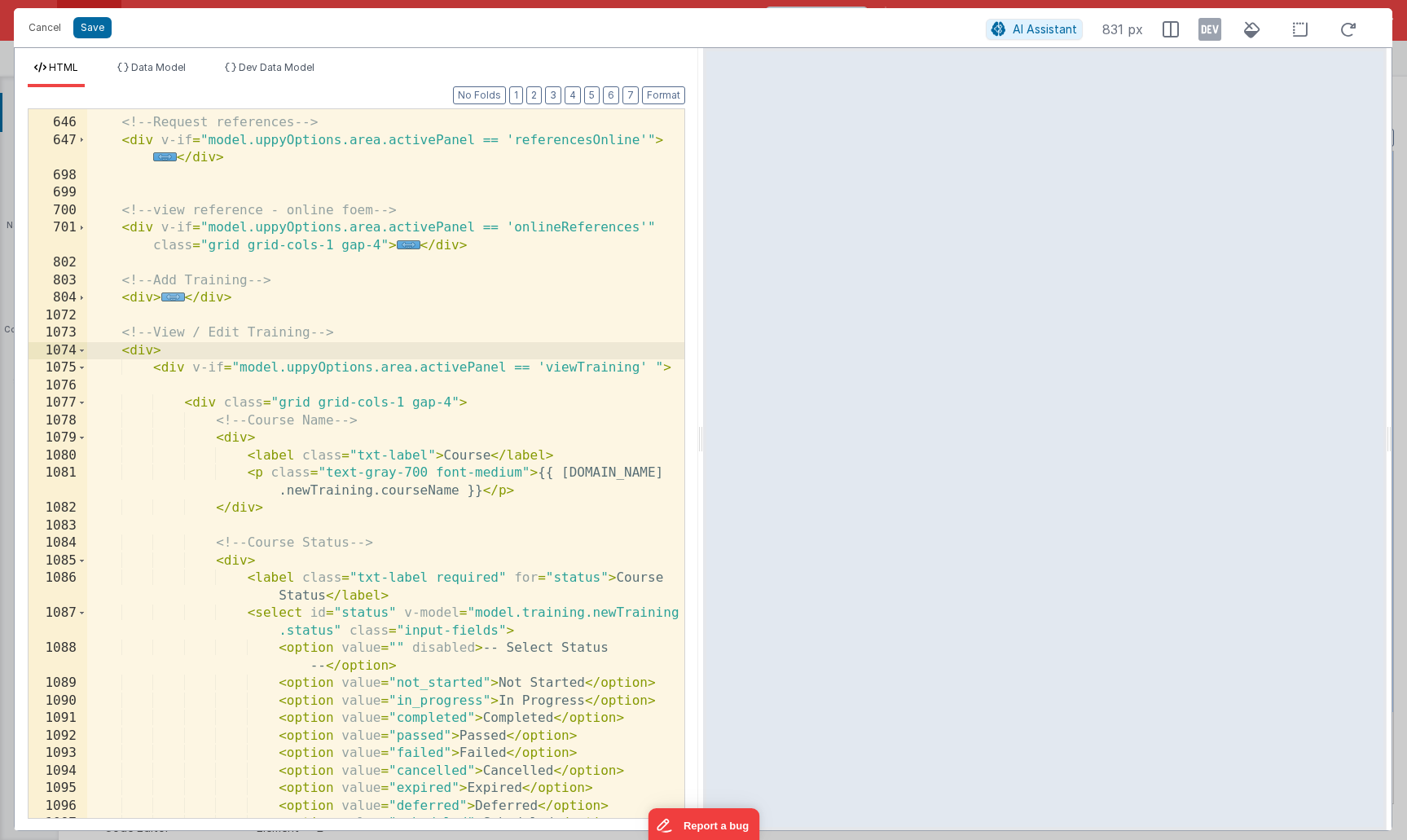
click at [173, 295] on span "..." at bounding box center [172, 297] width 23 height 9
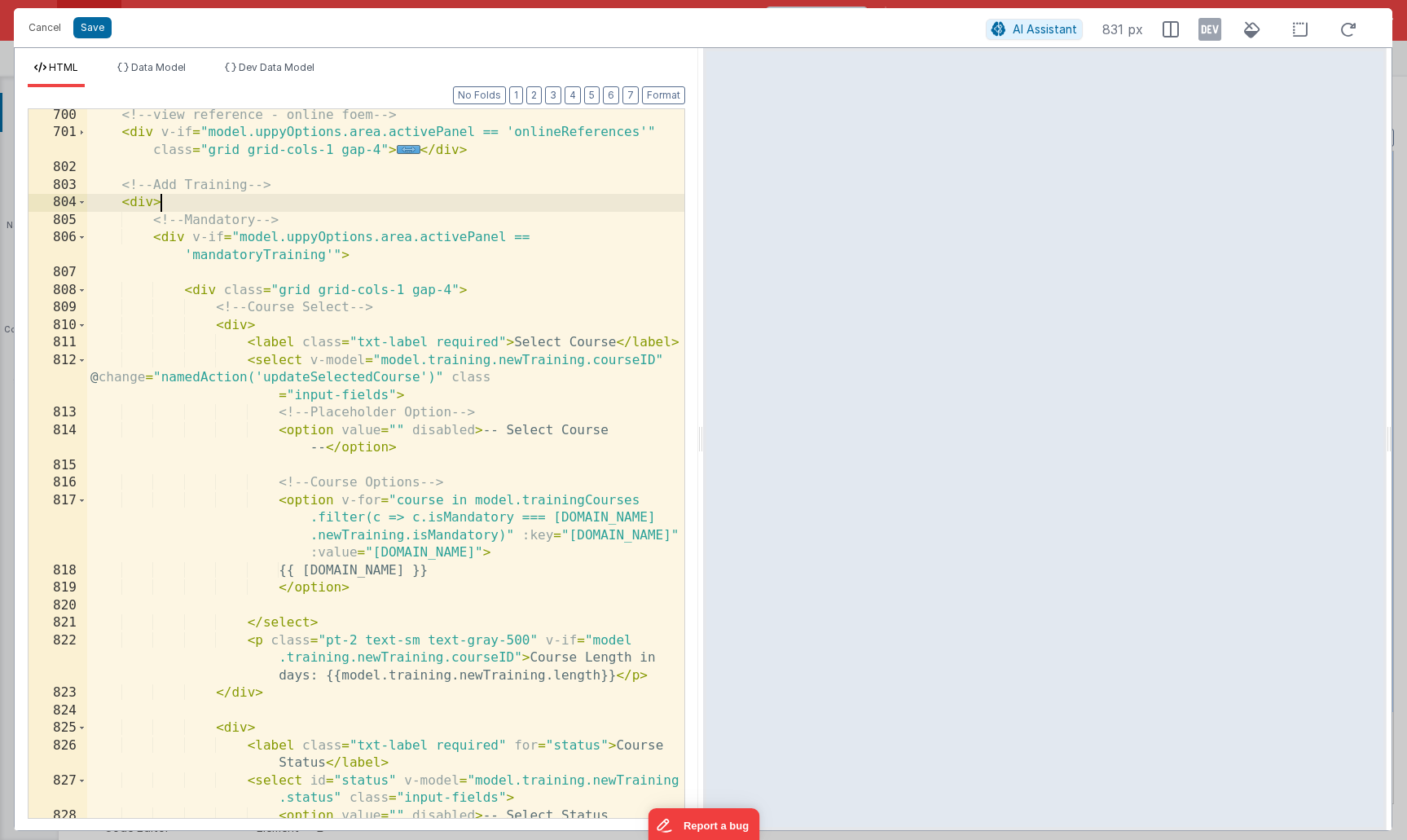
scroll to position [614, 0]
click at [81, 204] on span at bounding box center [82, 205] width 9 height 18
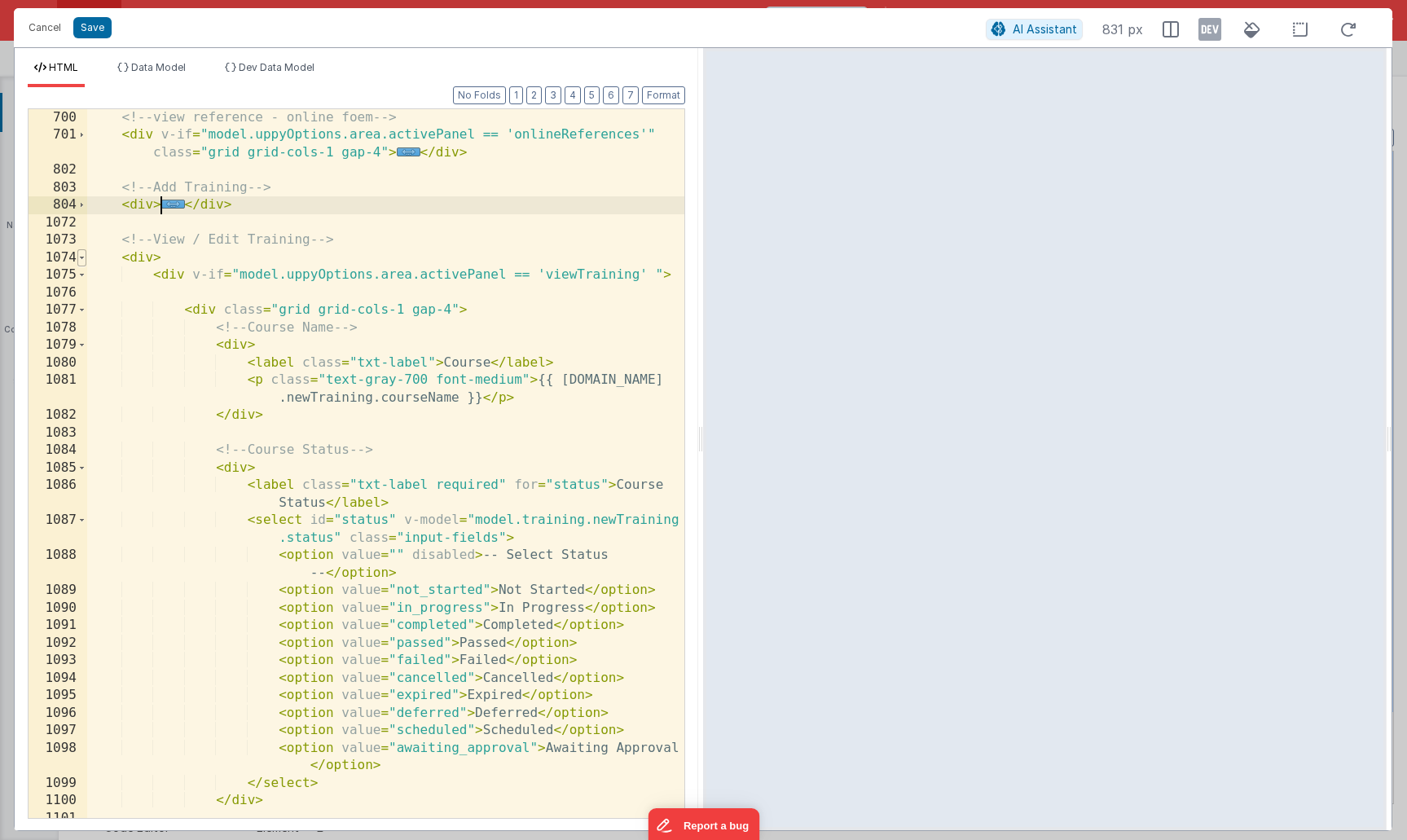
click at [83, 262] on span at bounding box center [82, 258] width 9 height 18
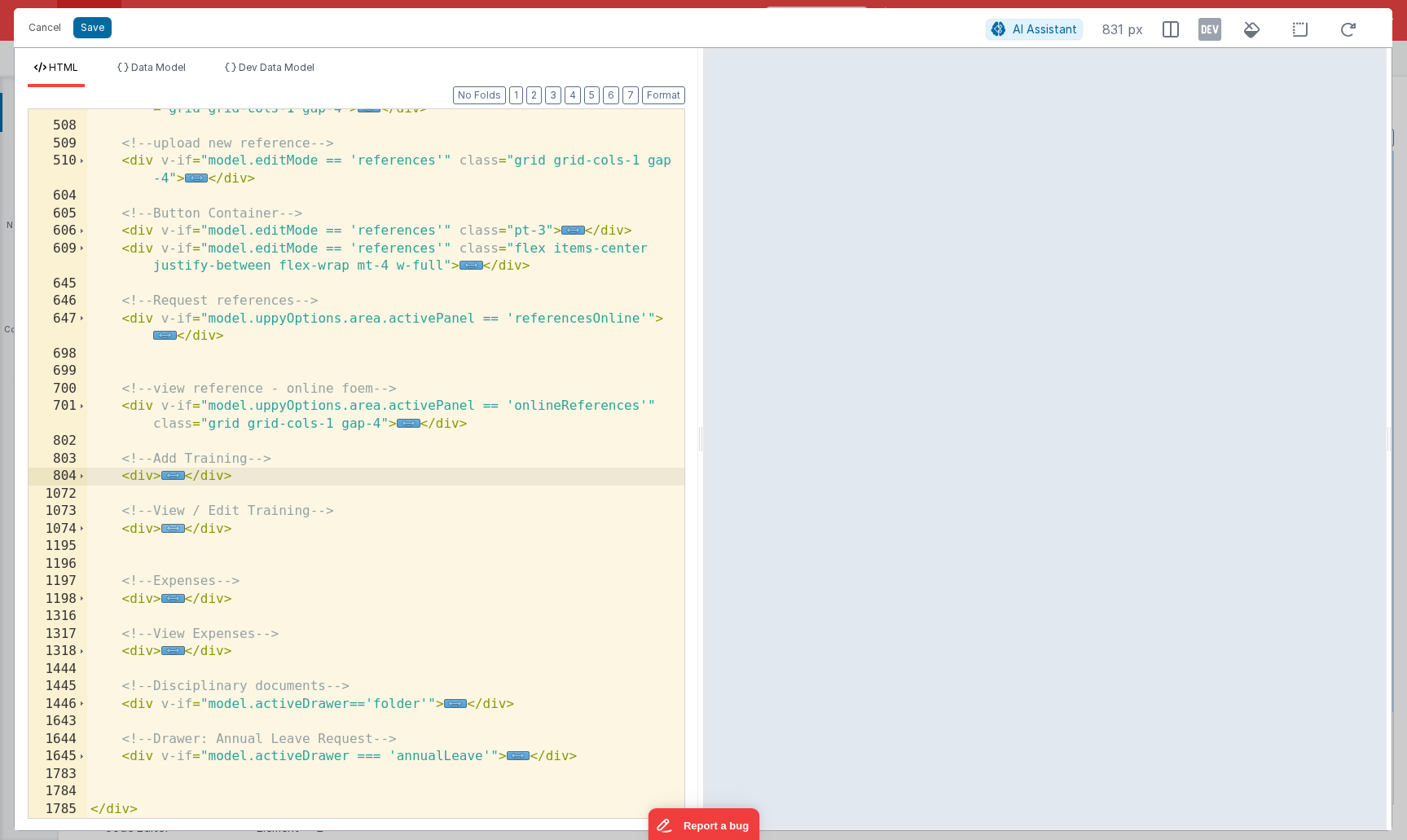
click at [169, 528] on span "..." at bounding box center [172, 529] width 23 height 9
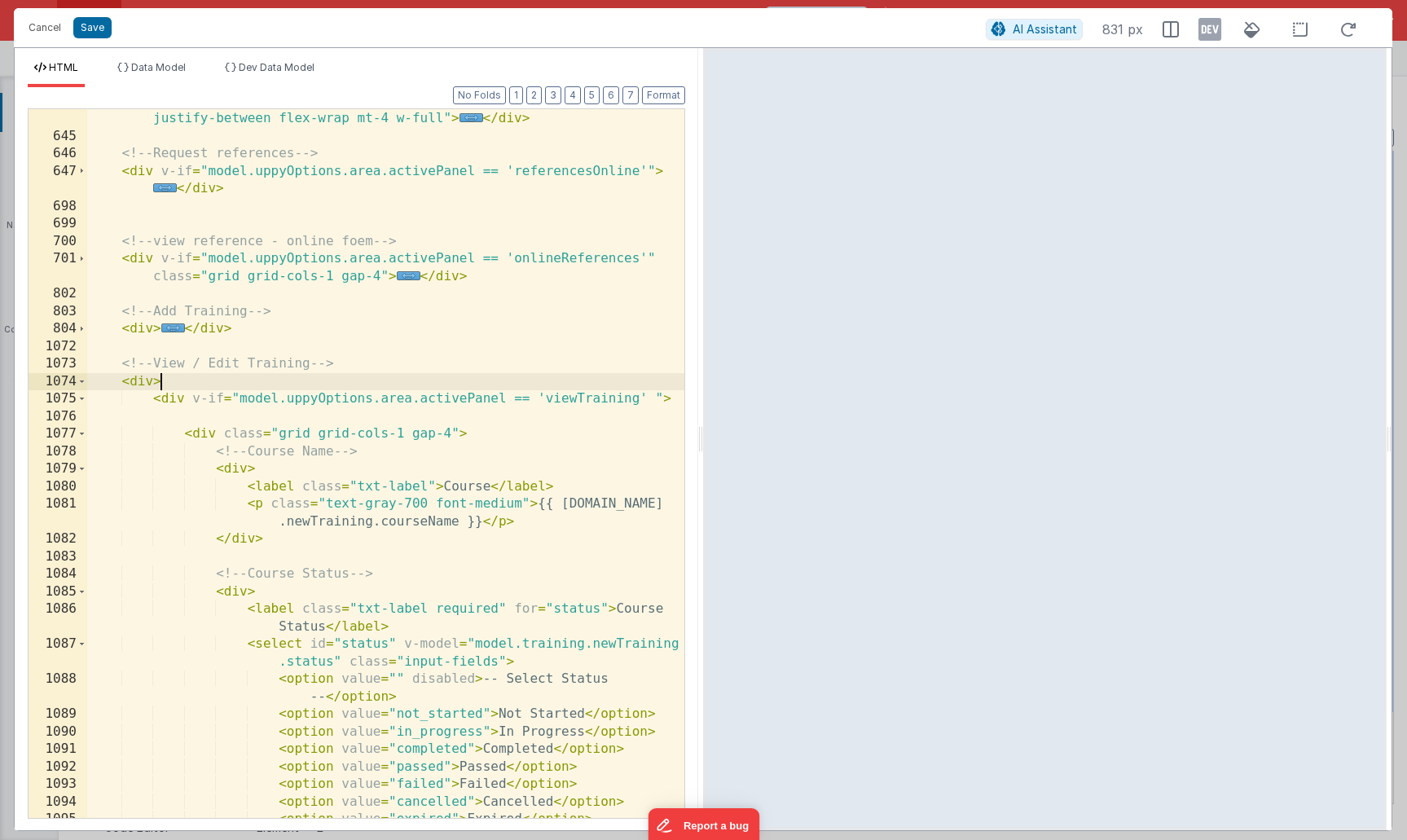
scroll to position [451, 0]
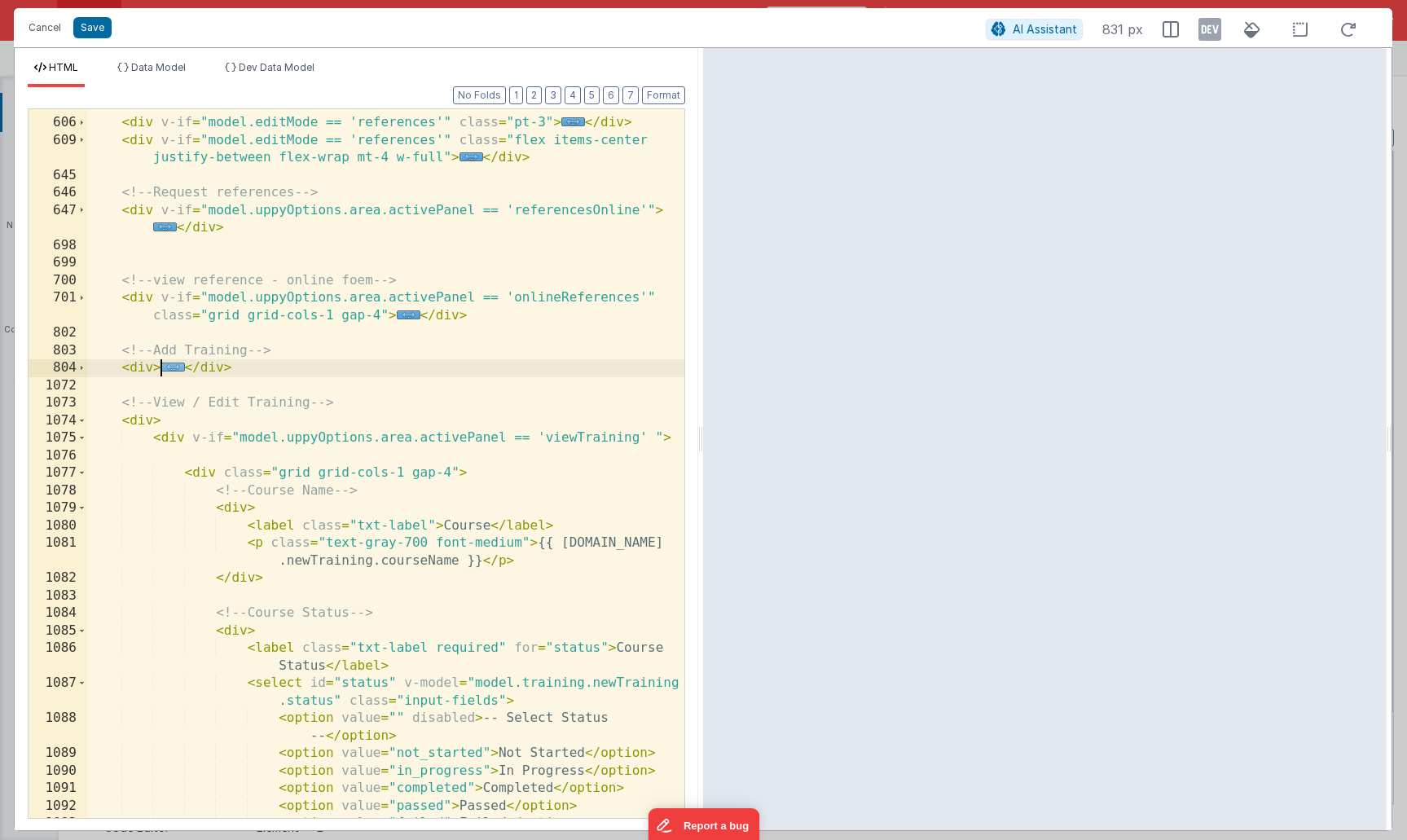
click at [175, 370] on span "..." at bounding box center [172, 367] width 23 height 9
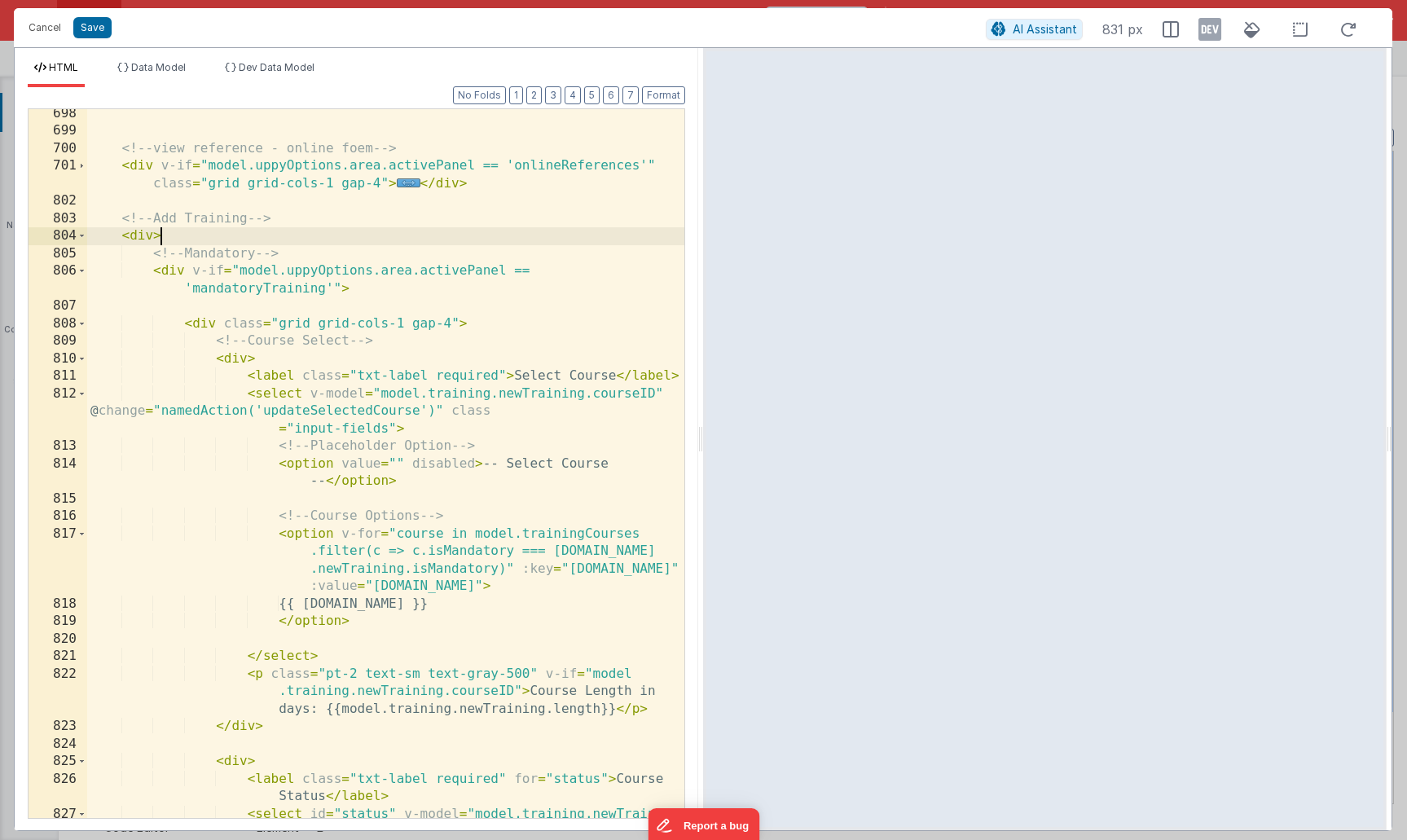
scroll to position [590, 0]
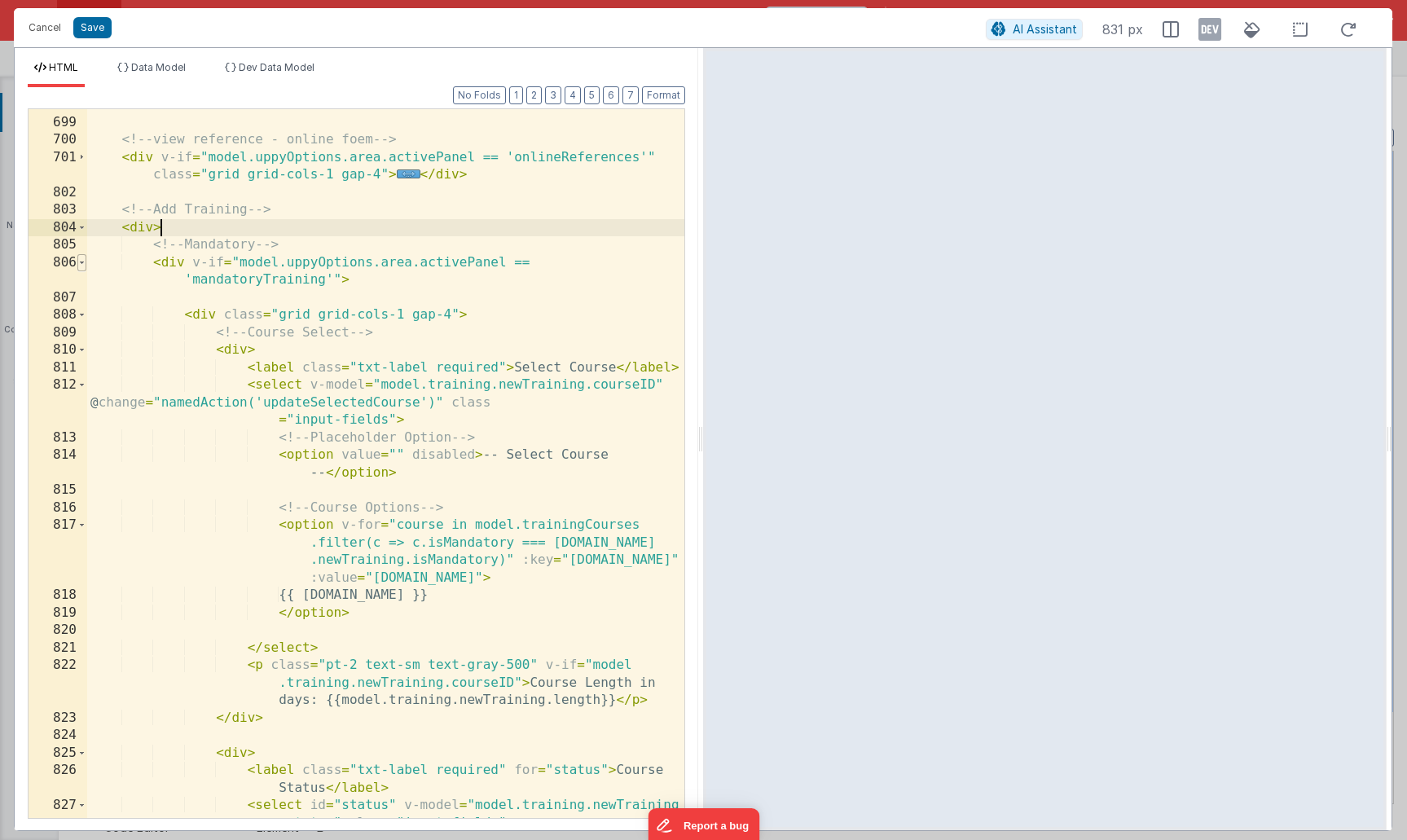
click at [84, 264] on span at bounding box center [82, 263] width 9 height 18
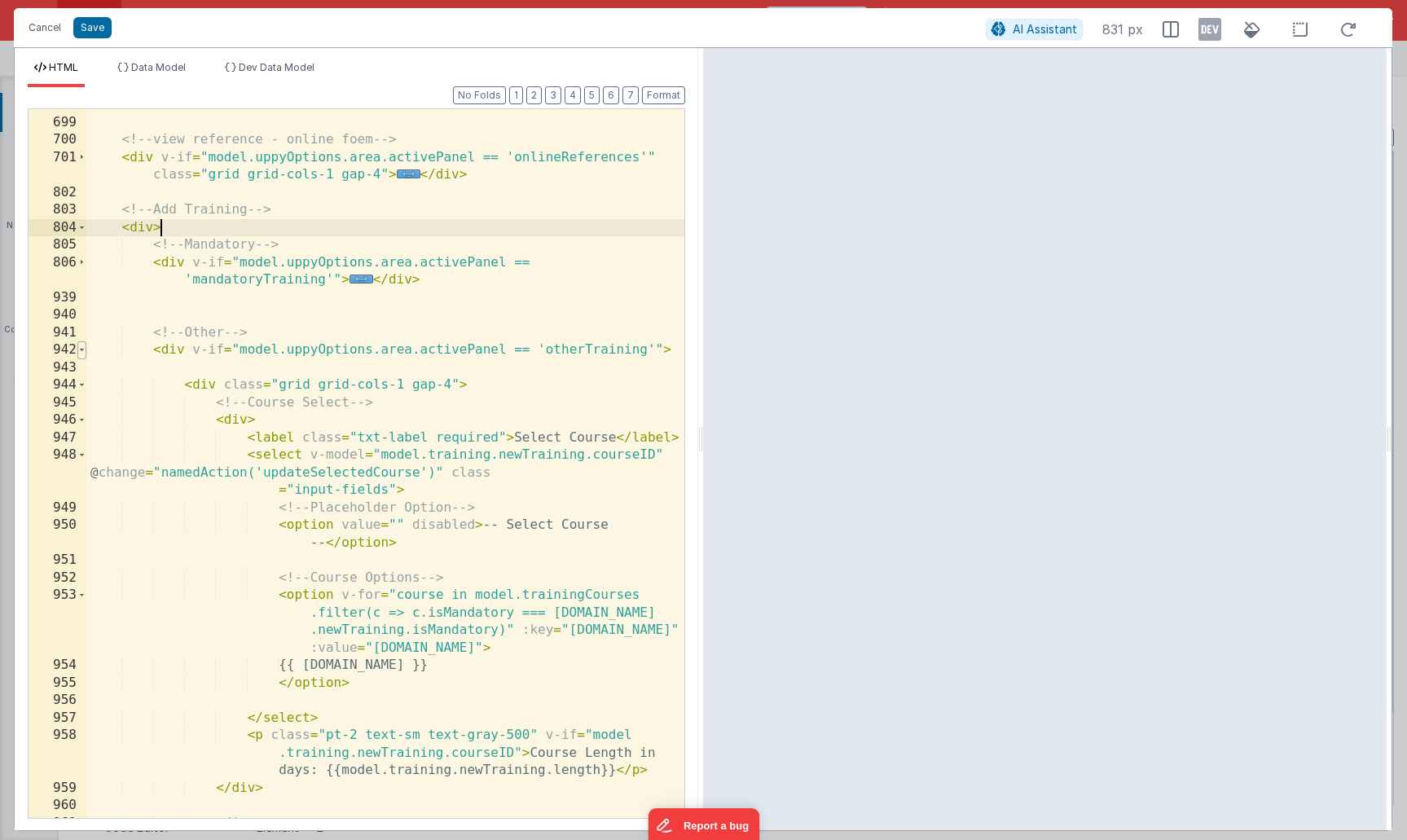
click at [82, 352] on span at bounding box center [82, 350] width 9 height 18
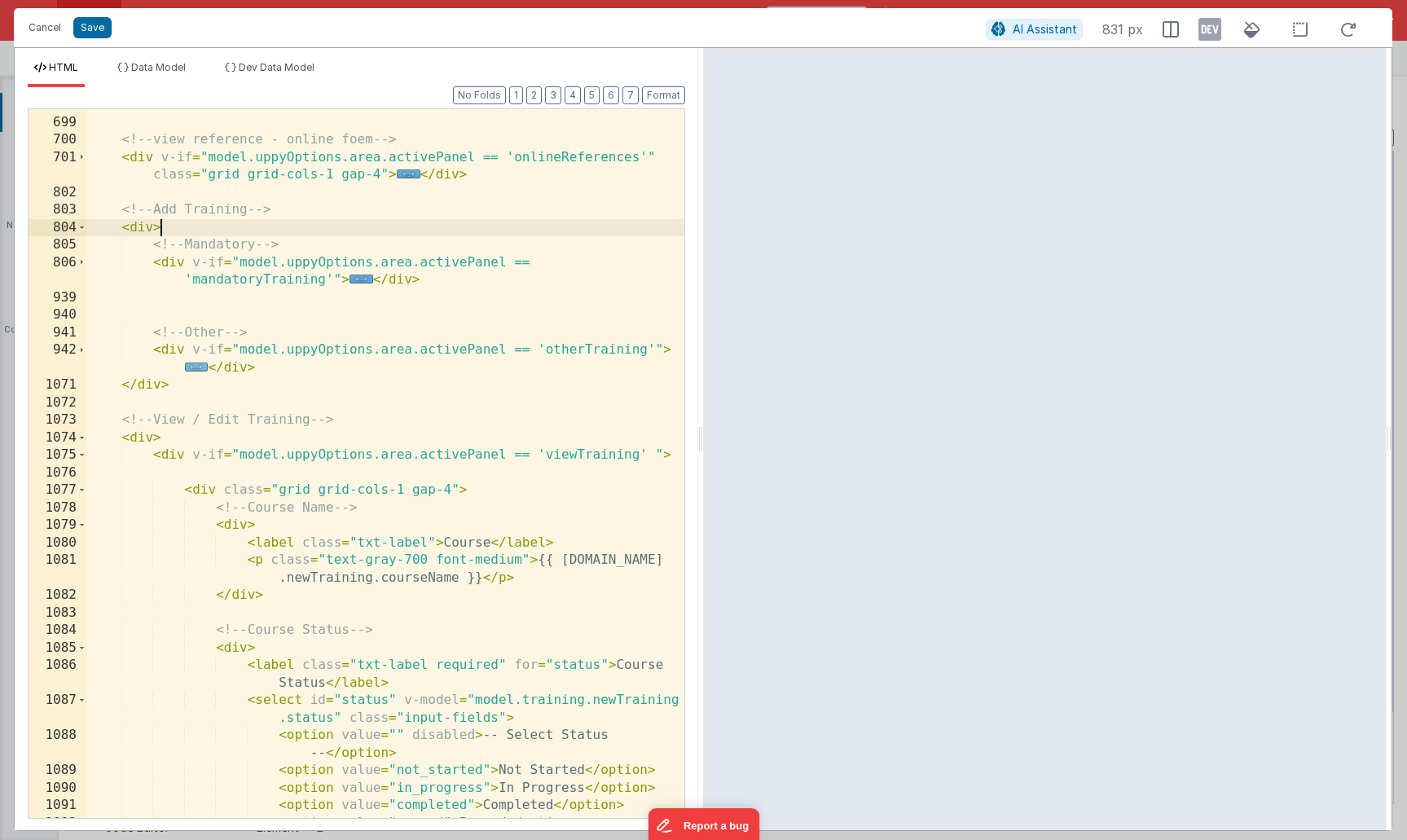
click at [198, 368] on span "..." at bounding box center [196, 367] width 23 height 9
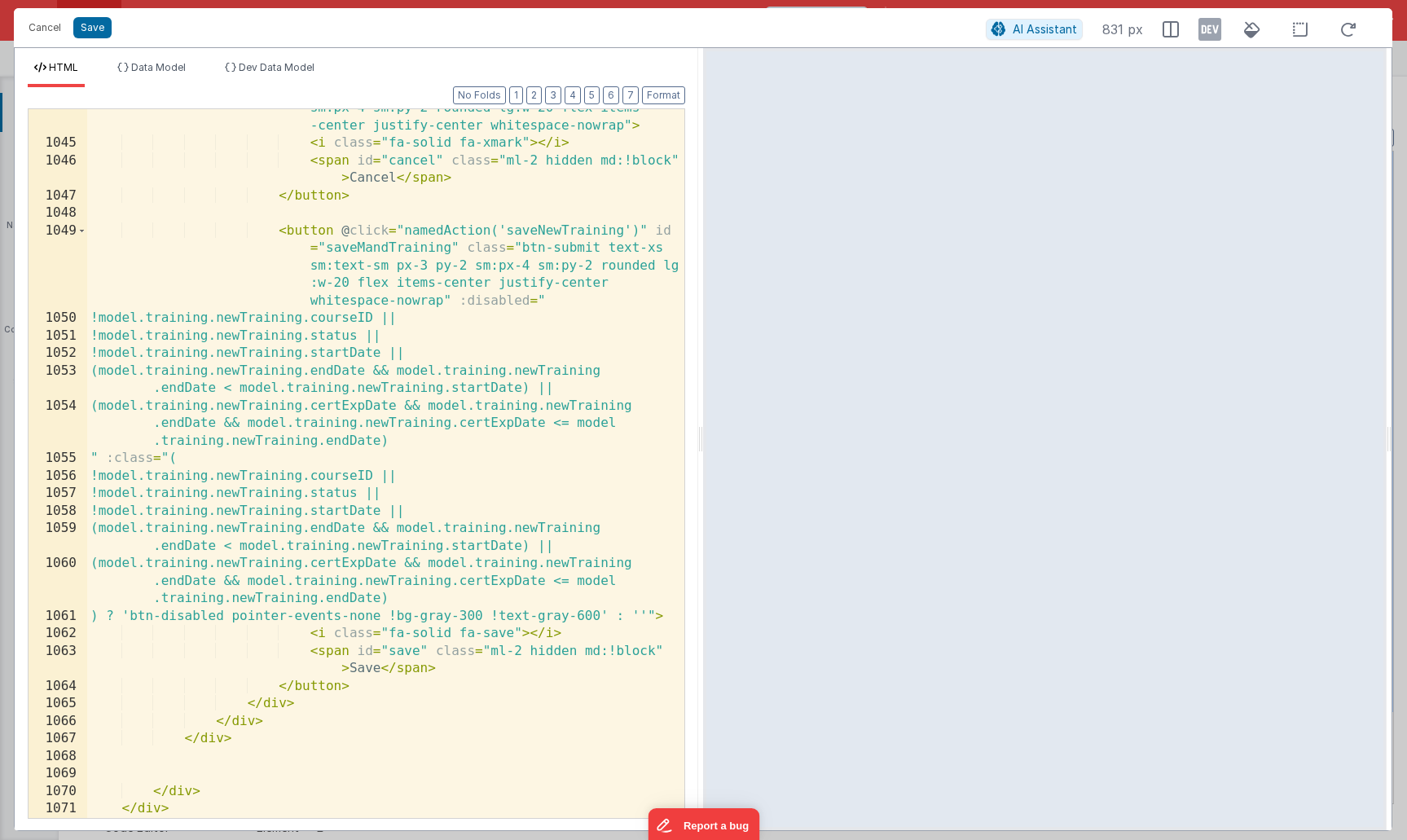
scroll to position [3618, 0]
click at [548, 232] on div "< button @ click.prevent = "namedAction('closeDrawer')" class = "btn-danger tex…" at bounding box center [386, 463] width 597 height 797
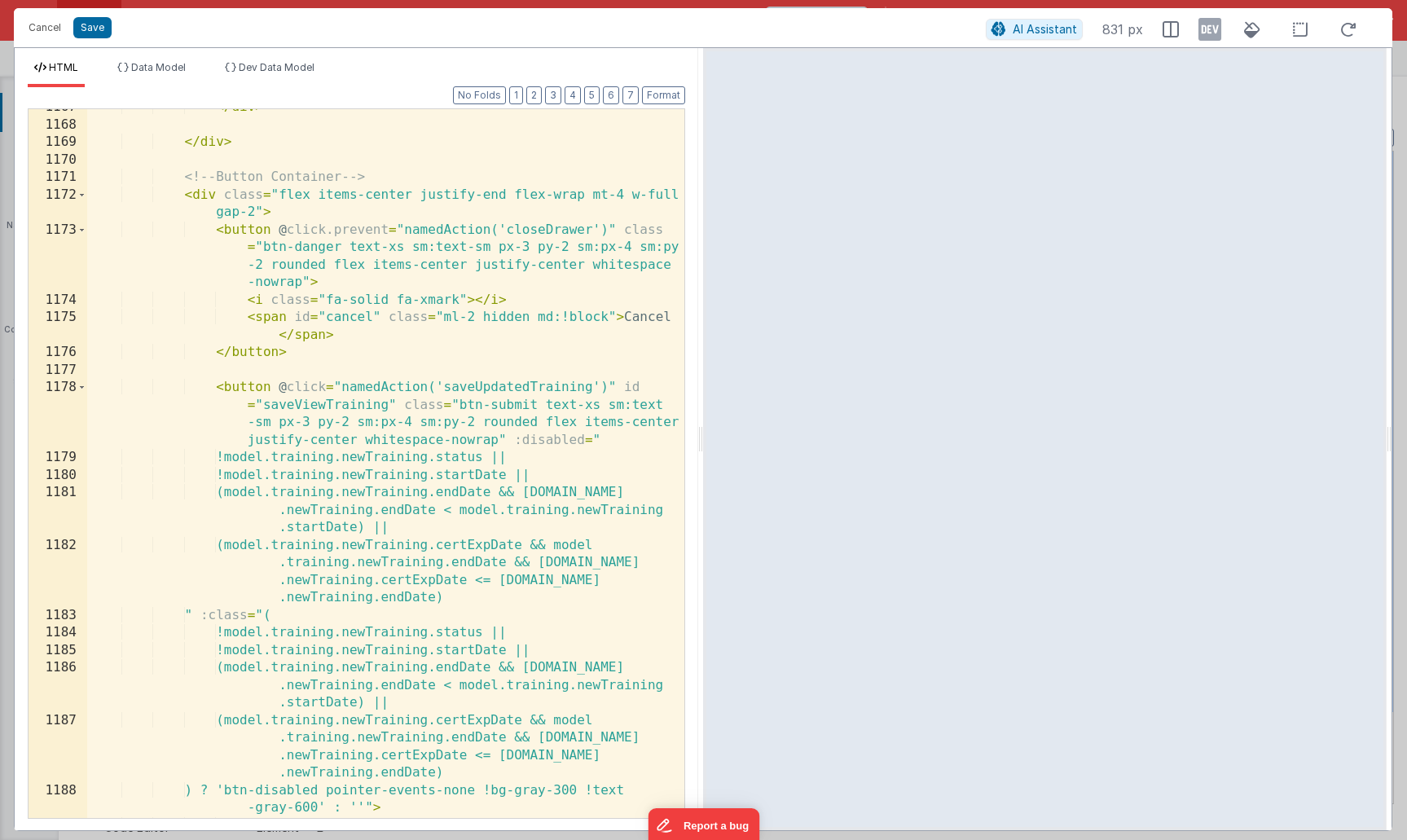
scroll to position [6767, 0]
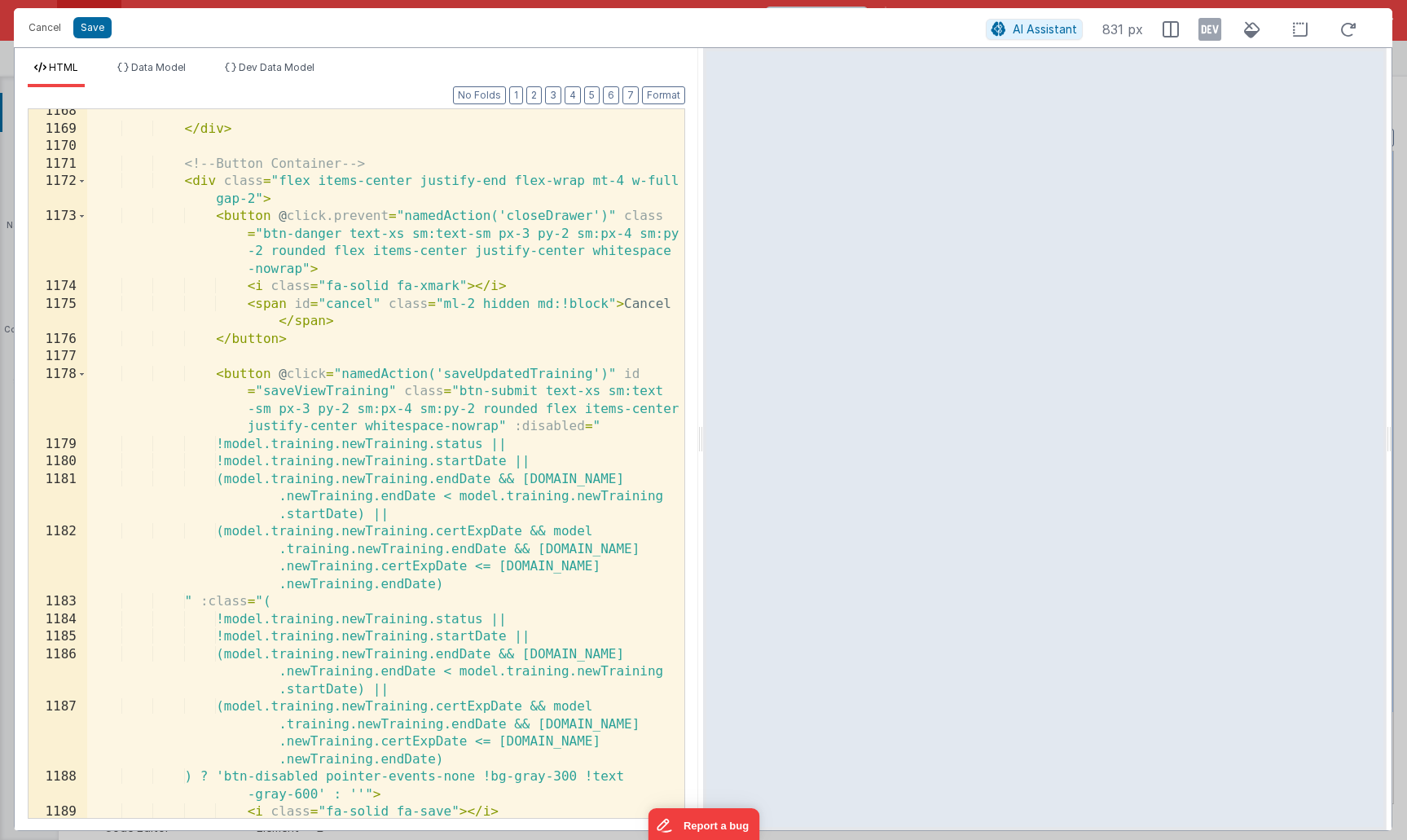
click at [505, 373] on div "</ div > <!-- Button Container --> < div class = "flex items-center justify-end…" at bounding box center [386, 483] width 597 height 762
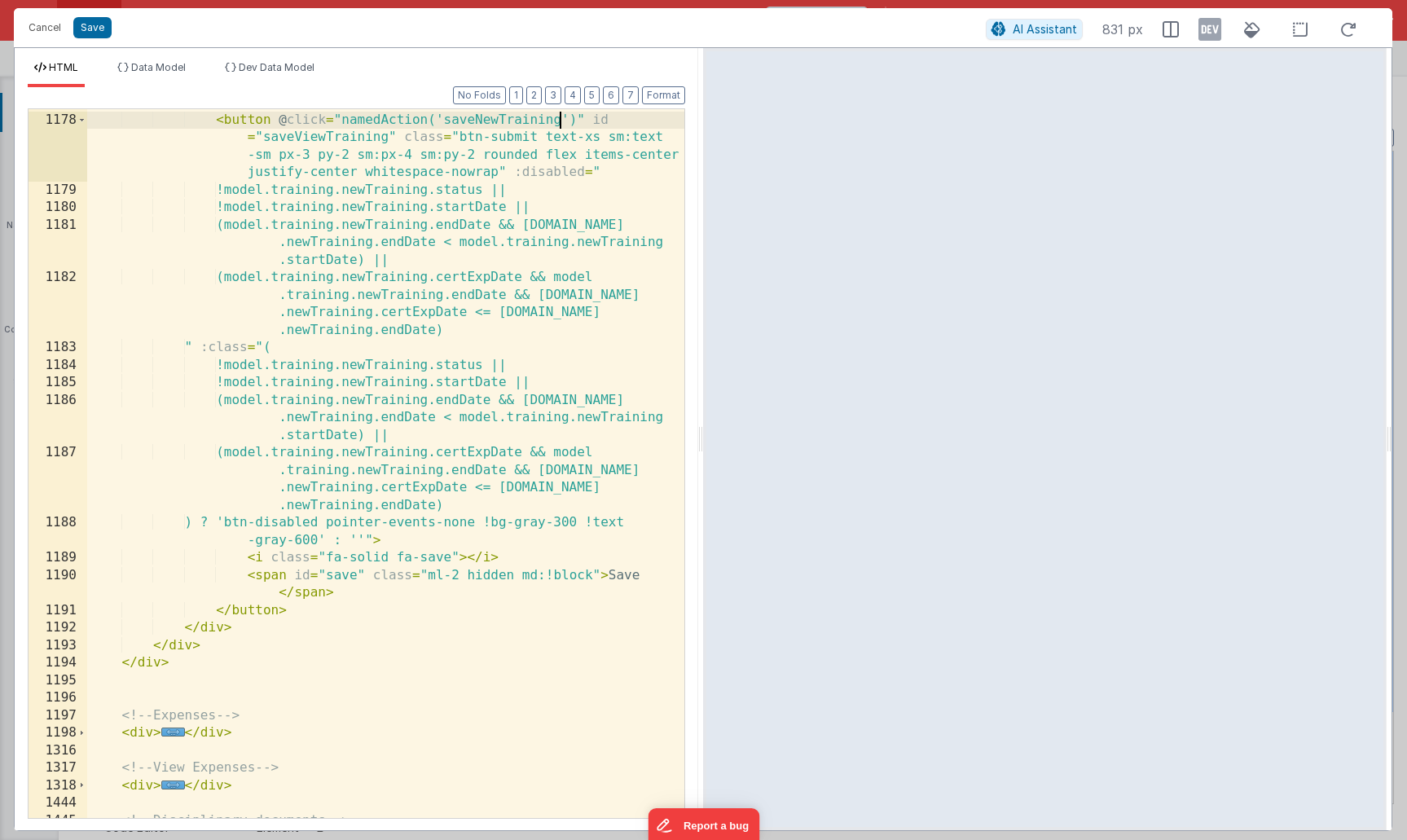
scroll to position [7011, 0]
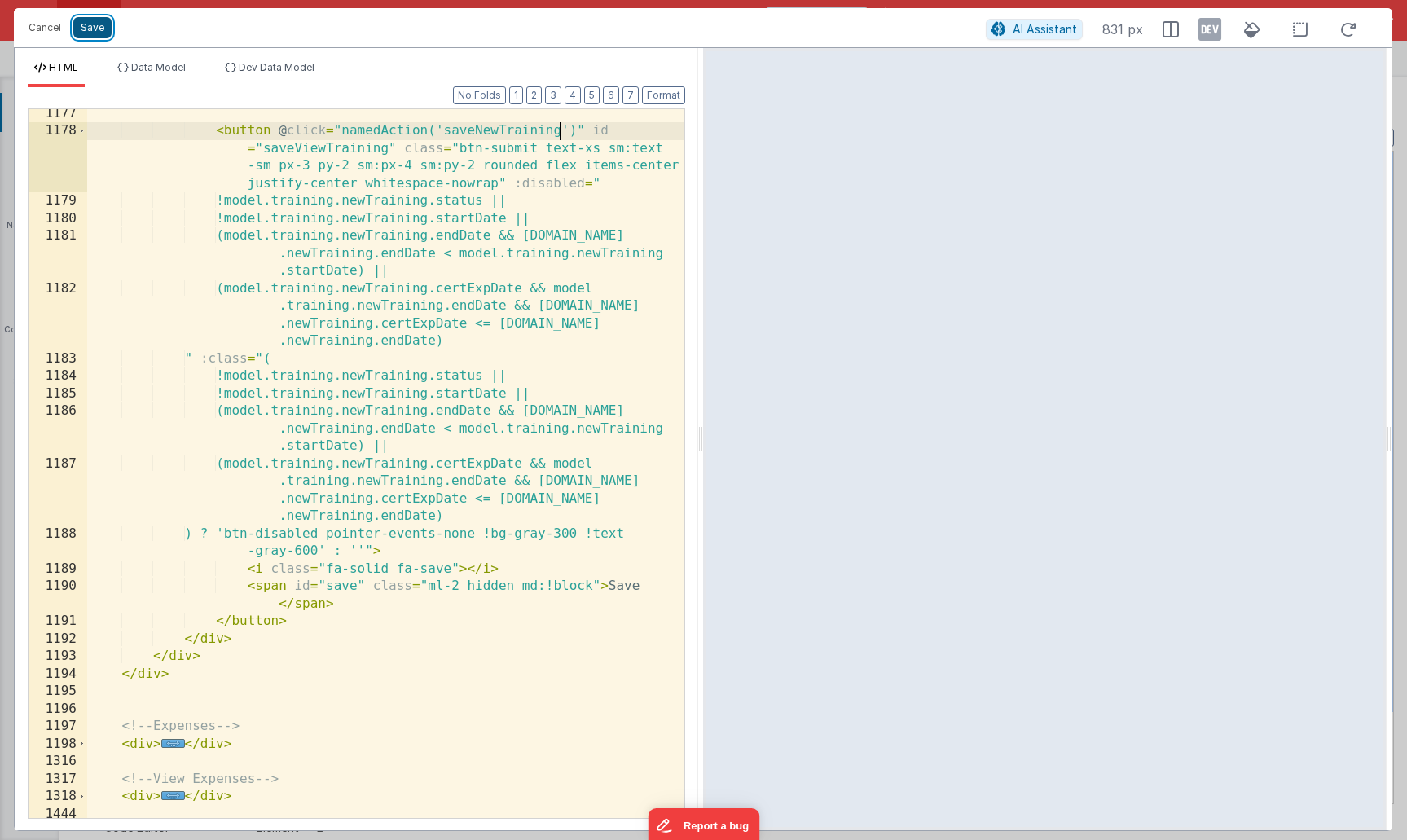
click at [97, 34] on button "Save" at bounding box center [92, 27] width 38 height 21
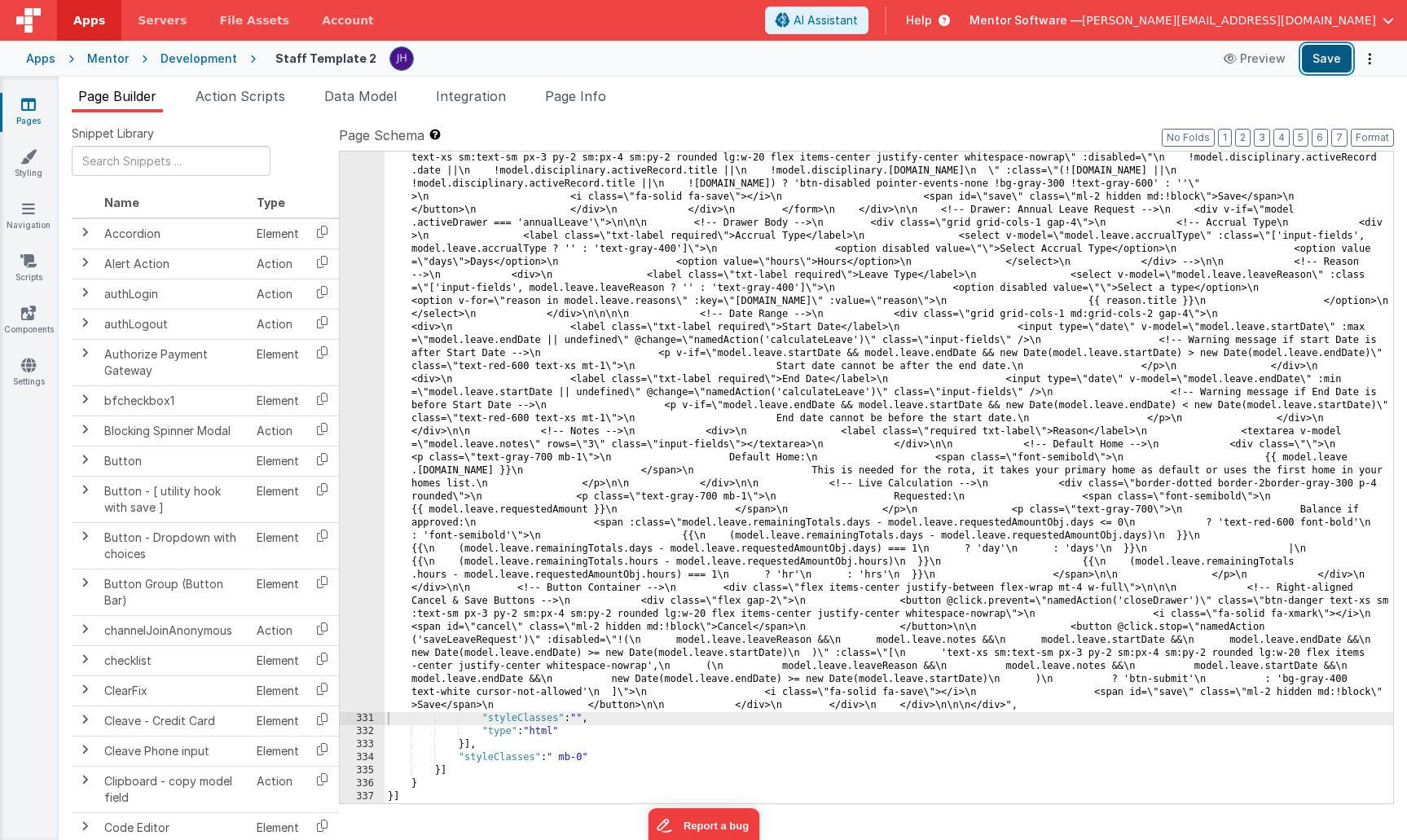
click at [1325, 60] on button "Save" at bounding box center [1326, 59] width 49 height 28
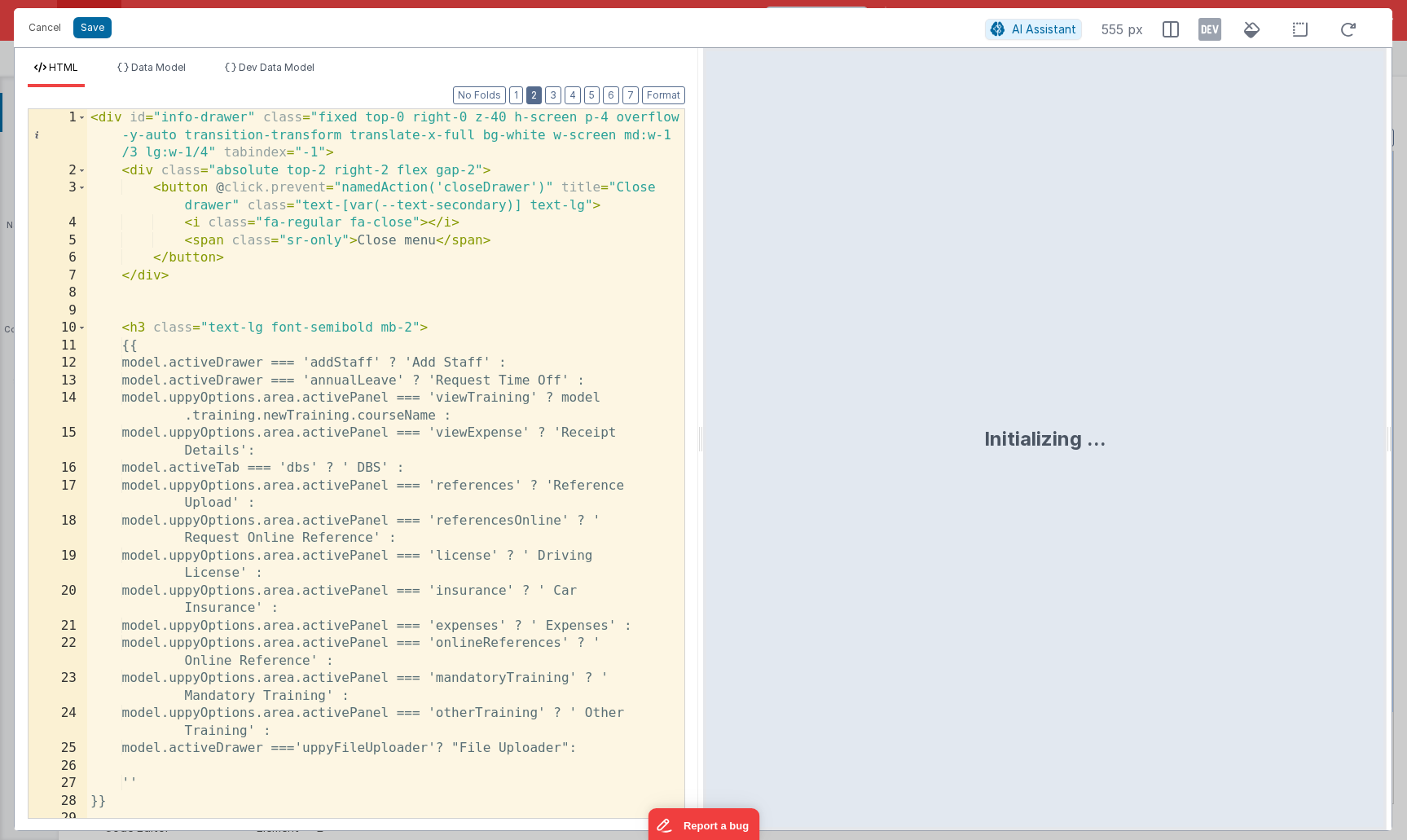
click at [532, 96] on button "2" at bounding box center [534, 95] width 16 height 18
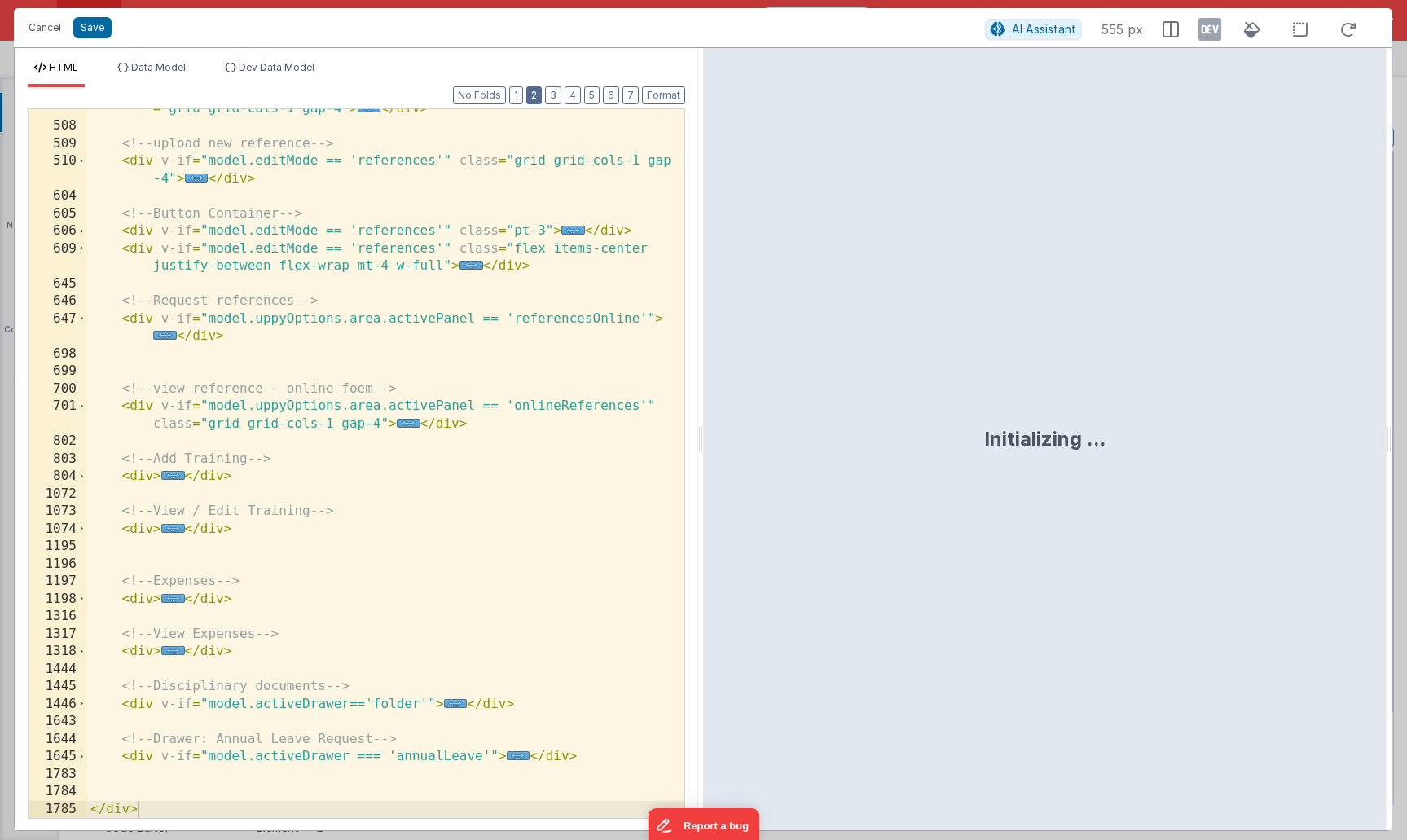
scroll to position [342, 0]
click at [172, 529] on span "..." at bounding box center [172, 529] width 23 height 9
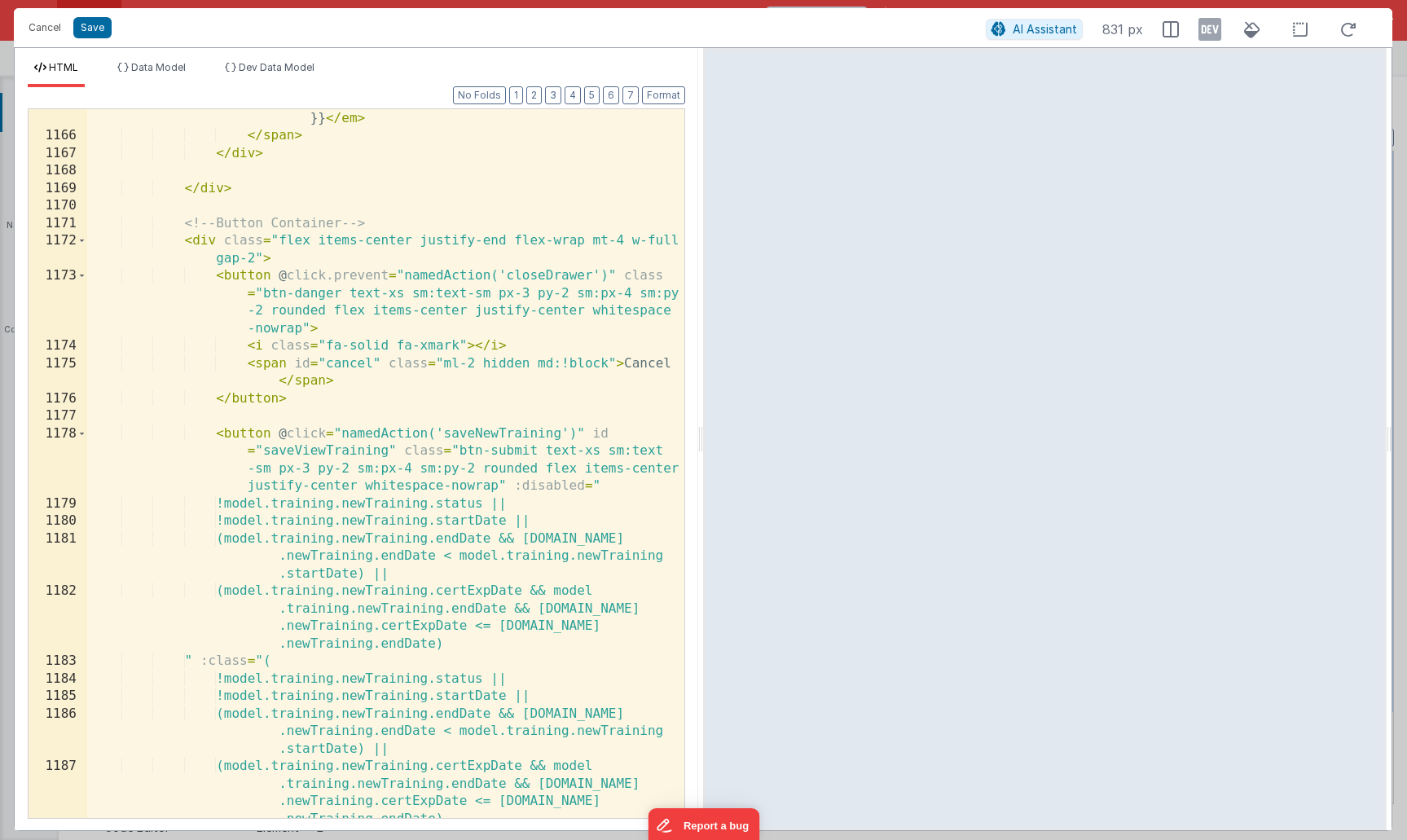
scroll to position [3082, 0]
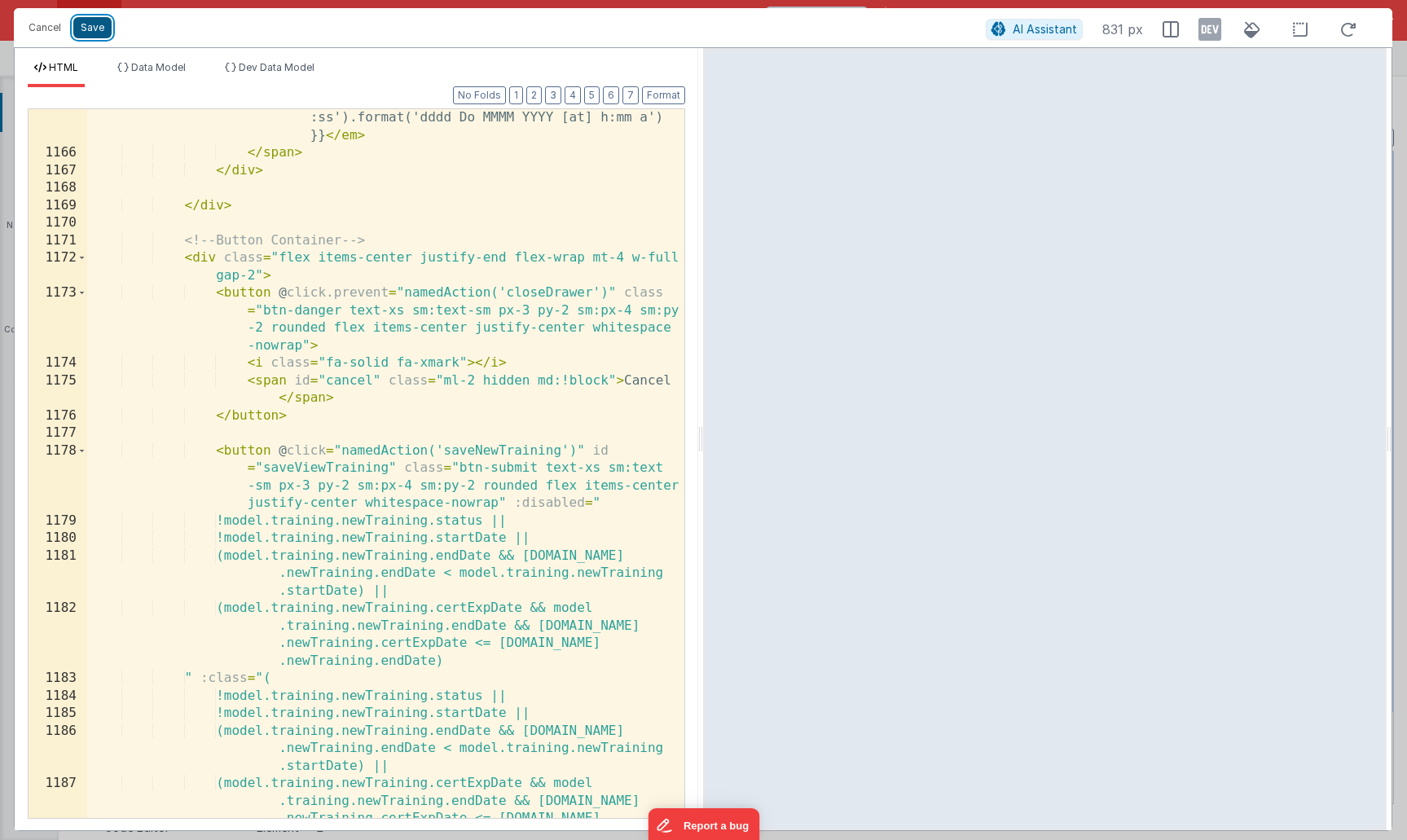
click at [90, 31] on button "Save" at bounding box center [92, 27] width 38 height 21
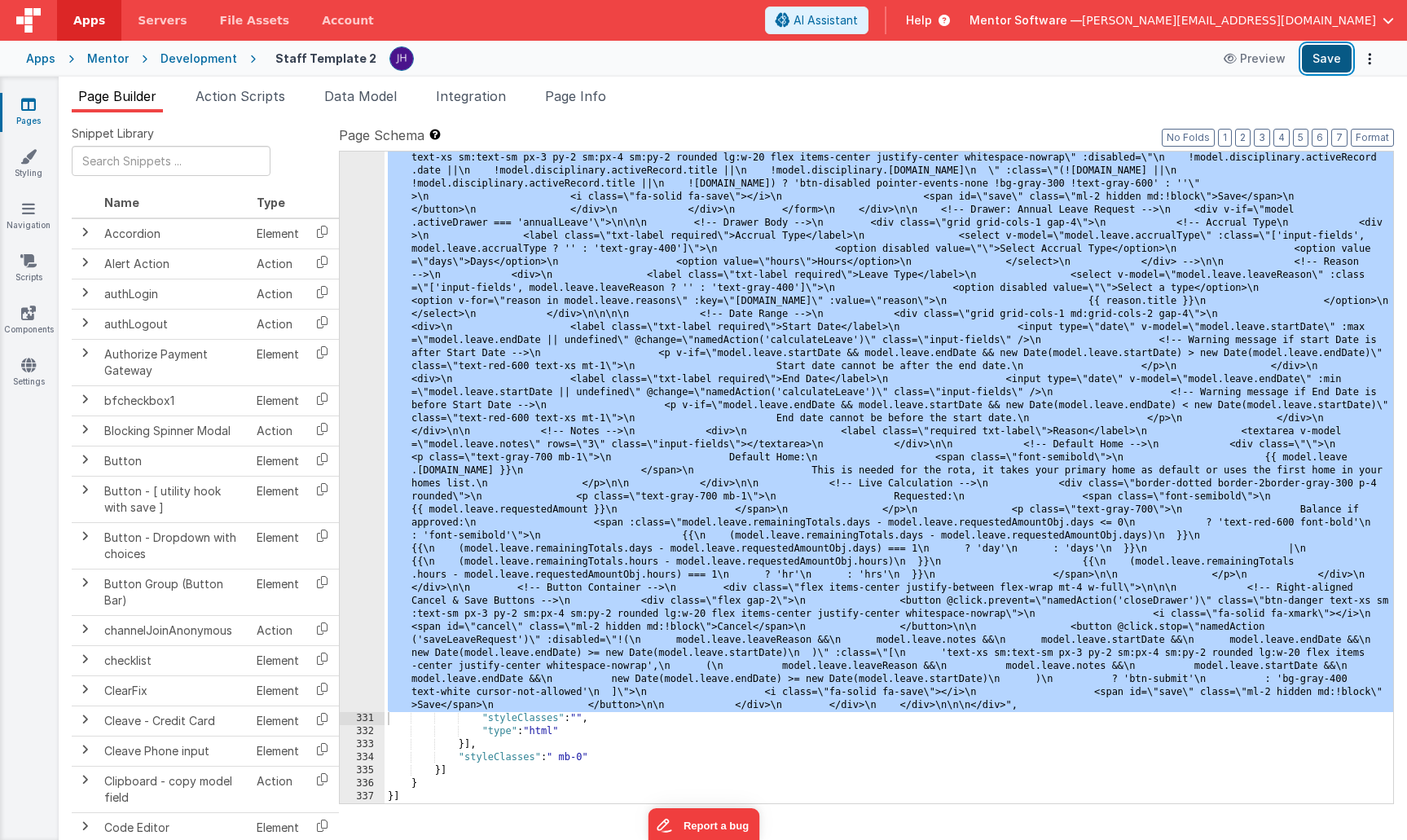
click at [1321, 53] on button "Save" at bounding box center [1326, 59] width 49 height 28
click at [949, 101] on ul "Page Builder Action Scripts Data Model Integration Page Info" at bounding box center [733, 100] width 1348 height 26
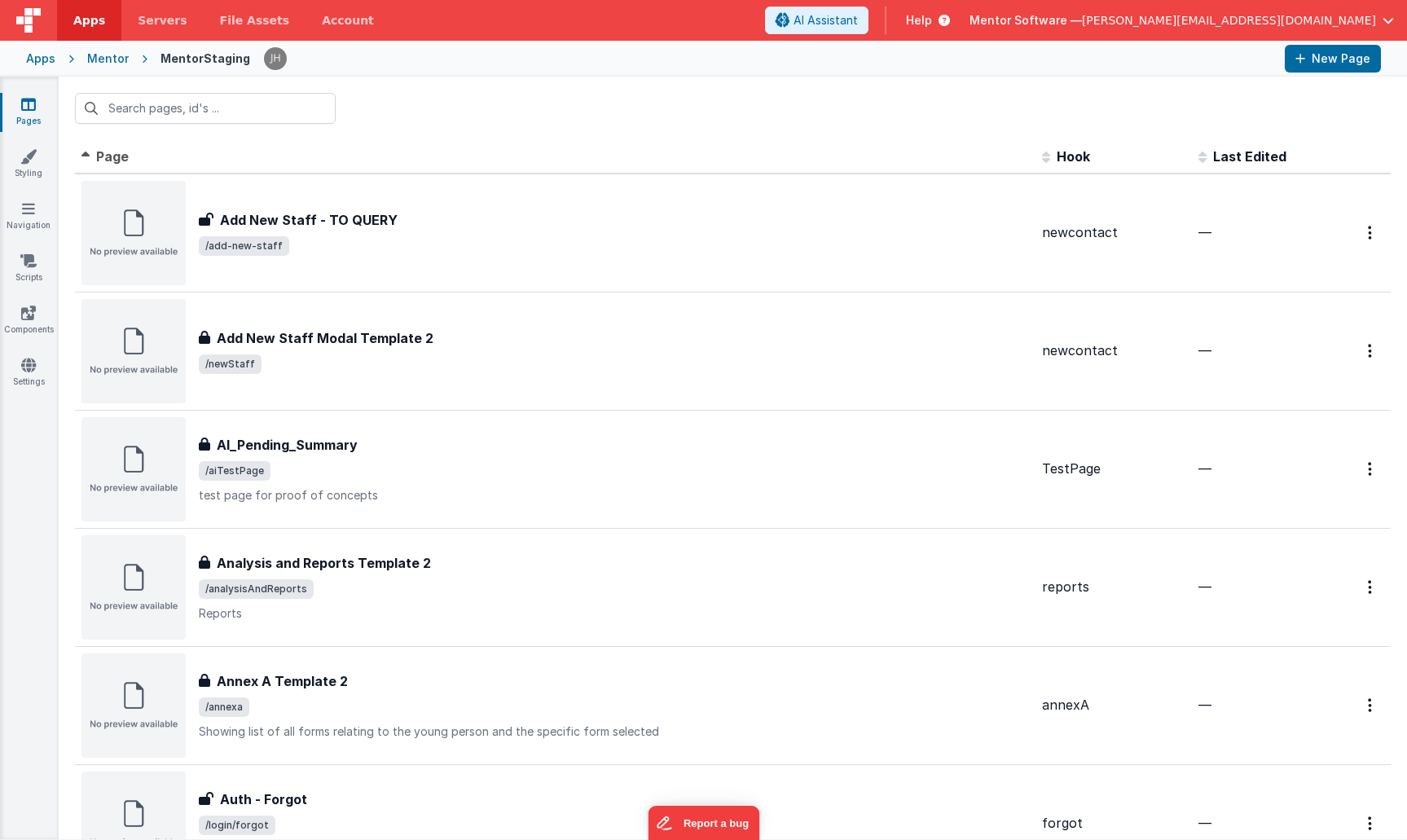
click at [109, 61] on div "Mentor" at bounding box center [108, 58] width 42 height 16
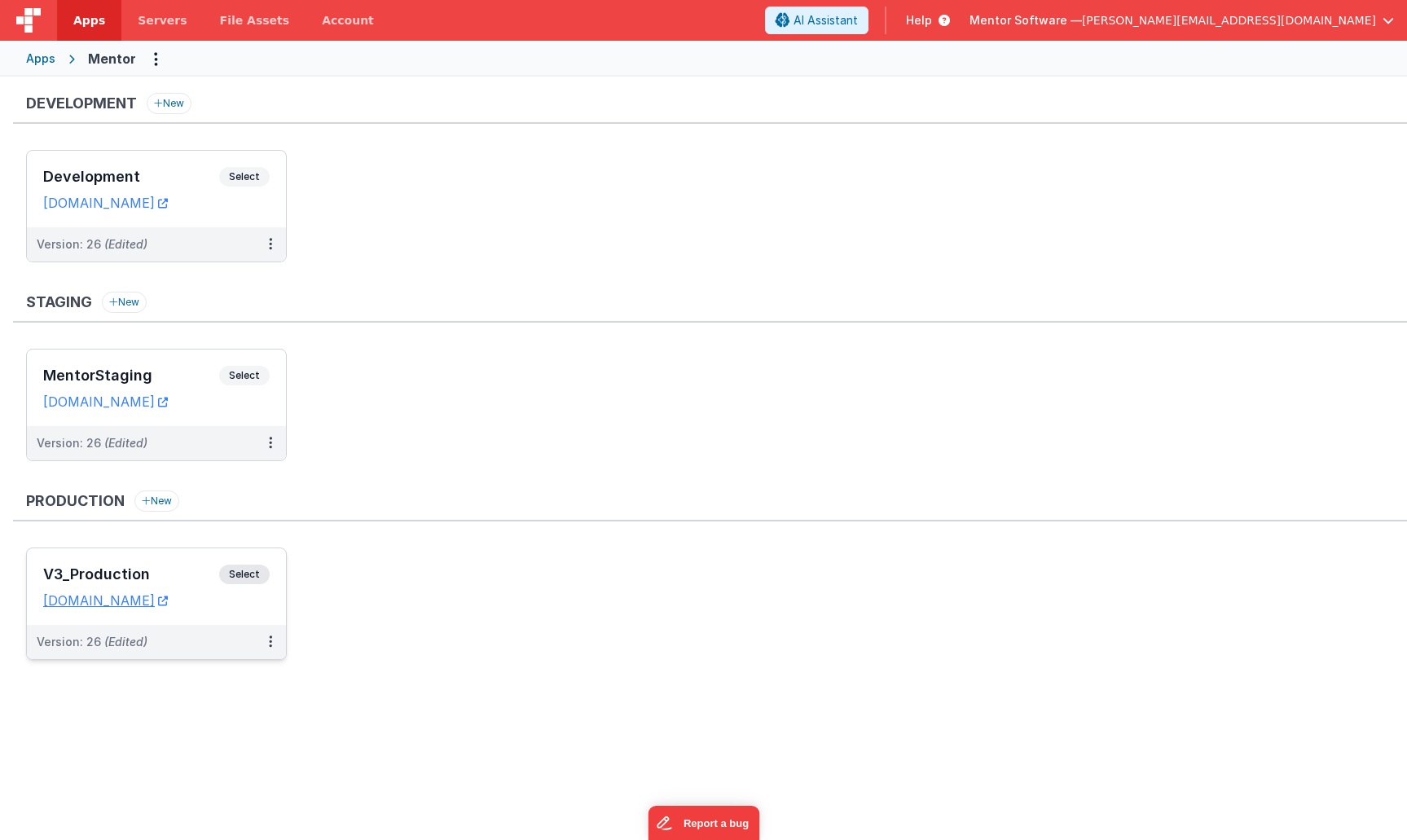
click at [162, 567] on h3 "V3_Production" at bounding box center [130, 574] width 176 height 16
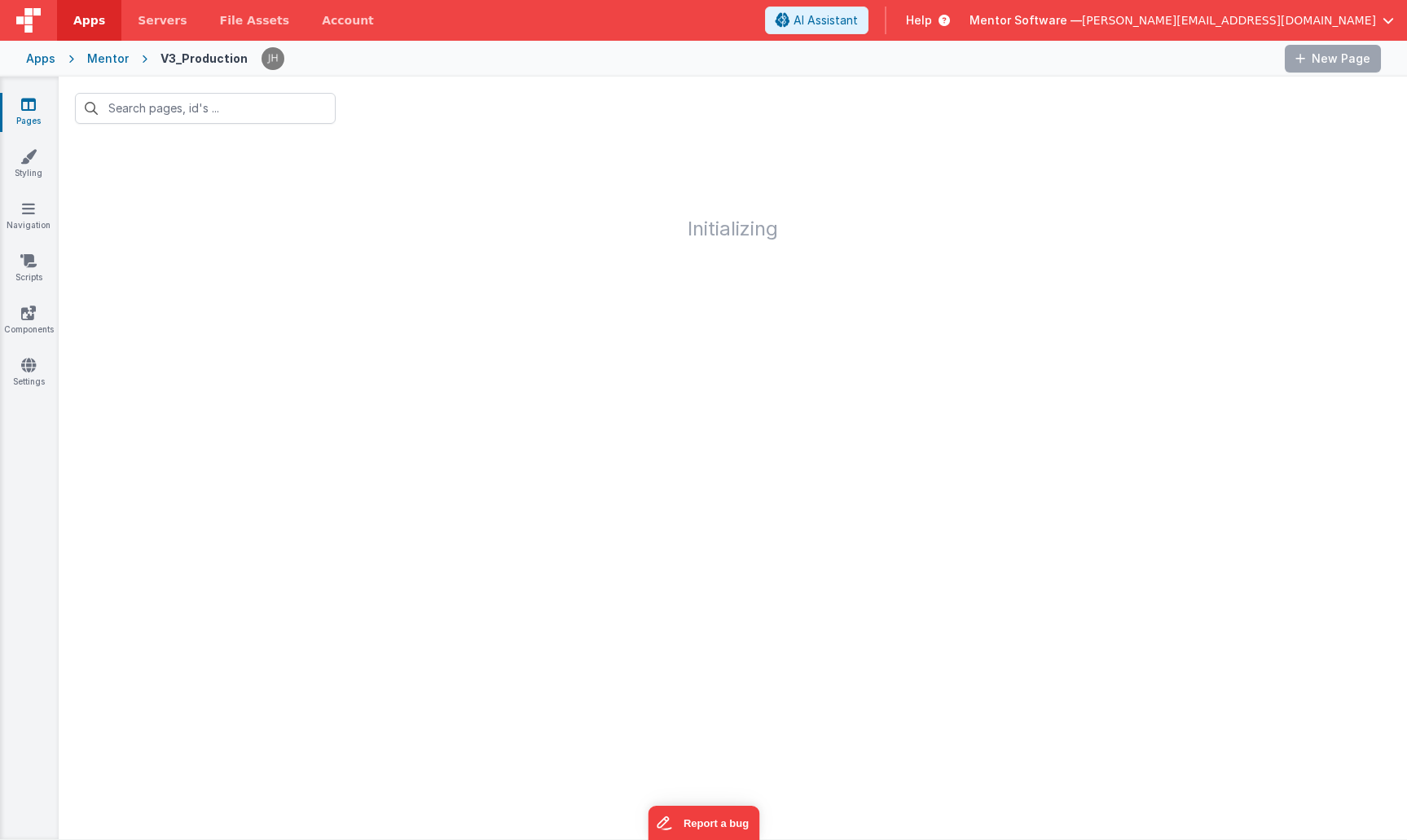
click at [444, 115] on div at bounding box center [733, 108] width 1348 height 63
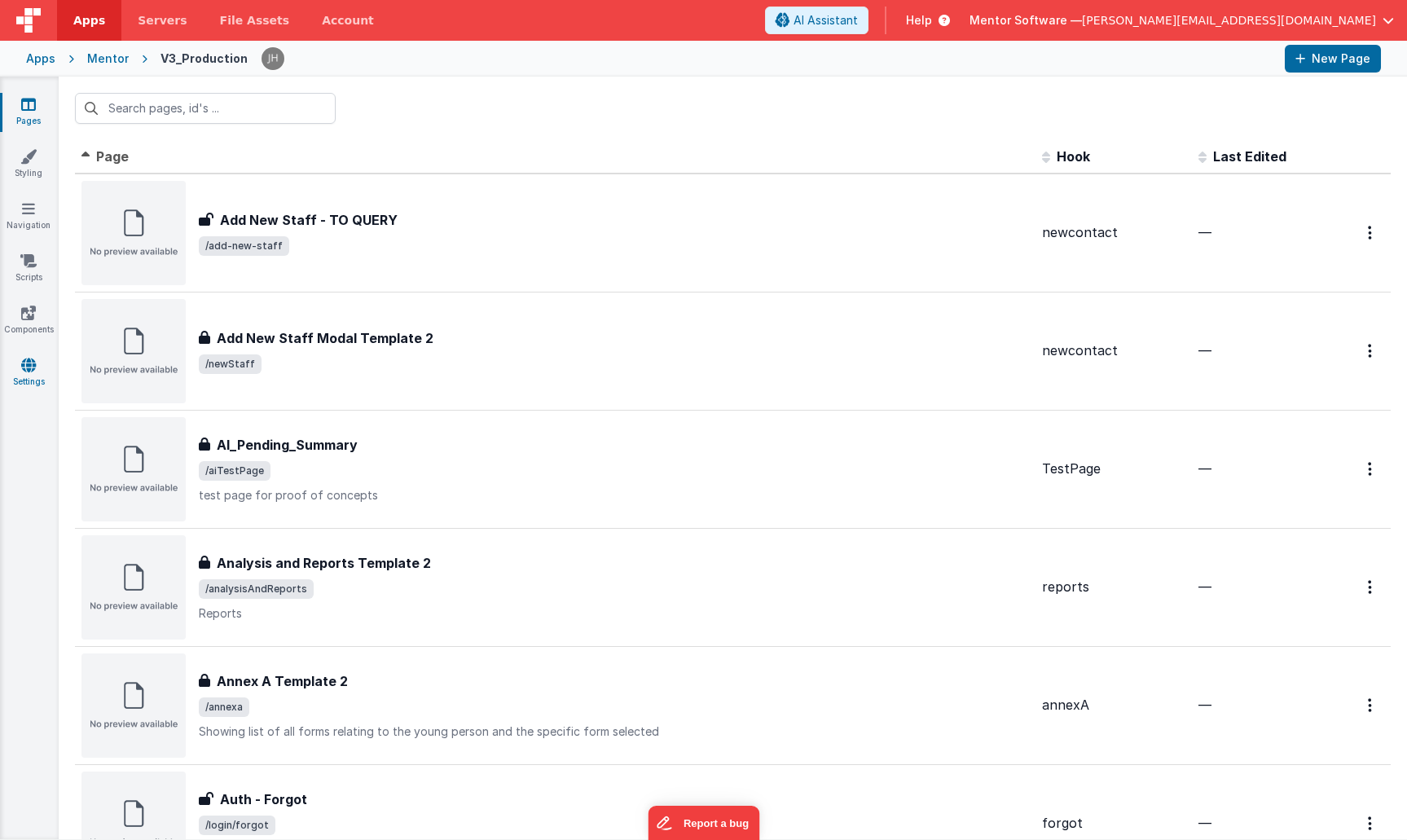
click at [29, 368] on icon at bounding box center [29, 364] width 15 height 16
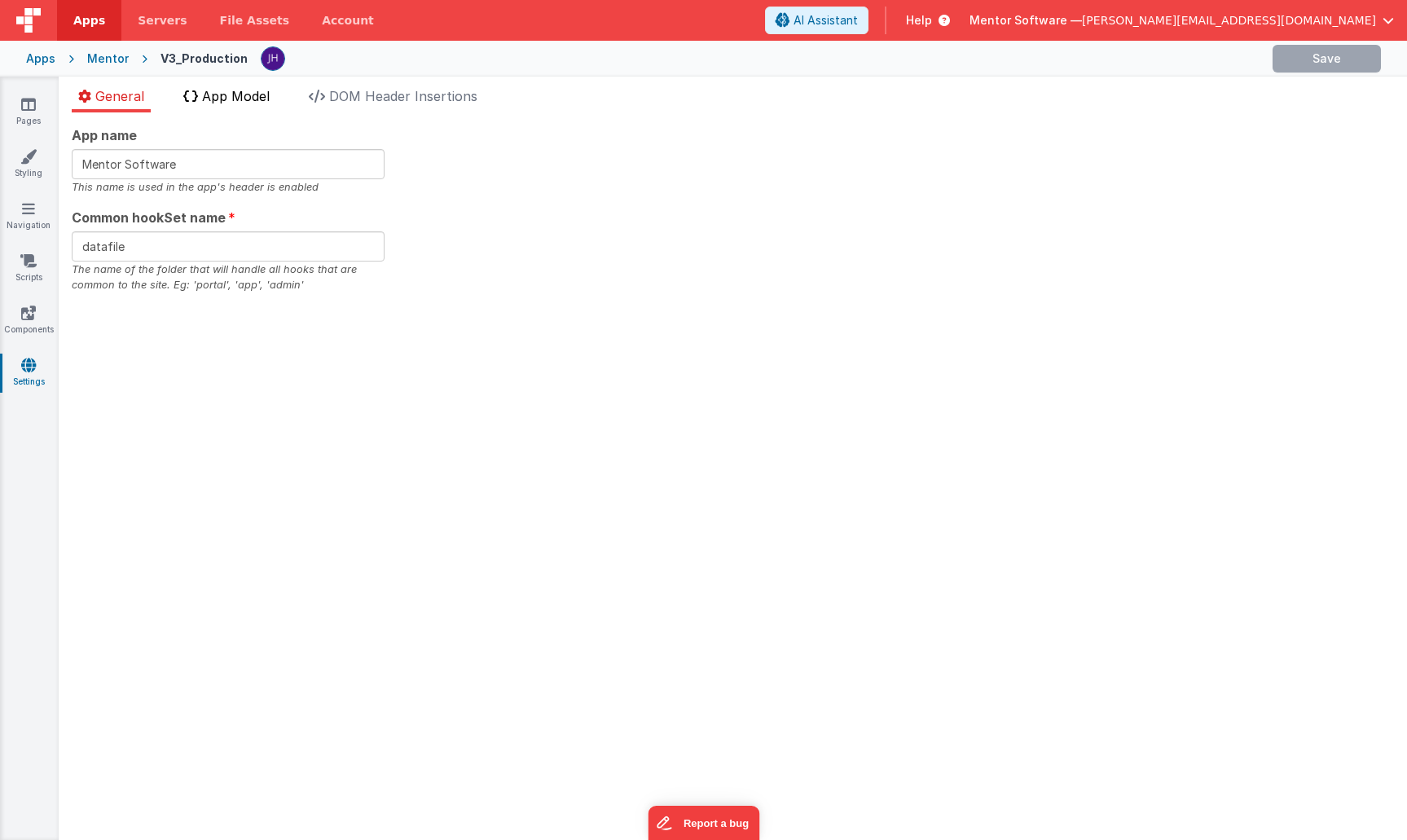
click at [221, 92] on span "App Model" at bounding box center [236, 95] width 68 height 16
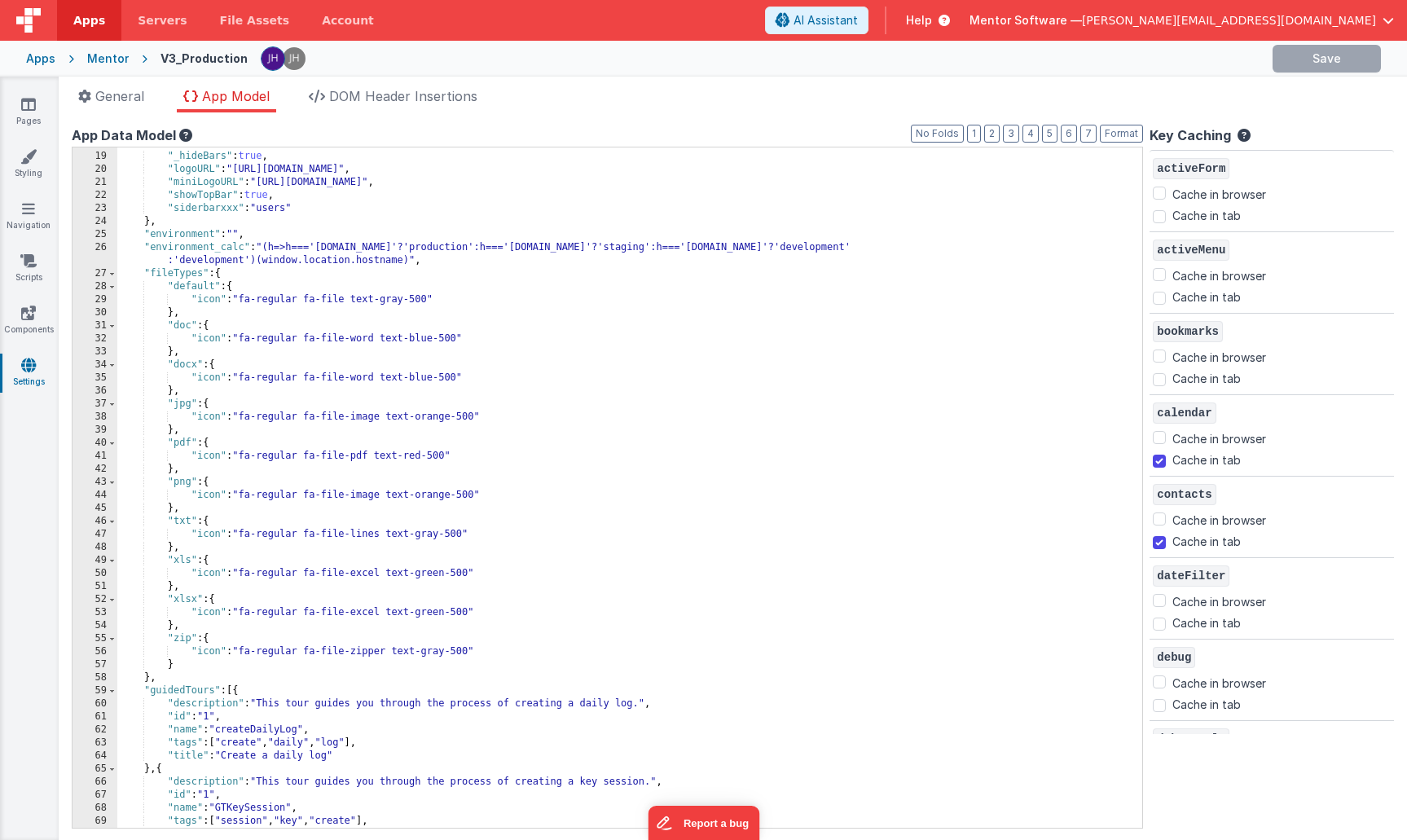
scroll to position [251, 0]
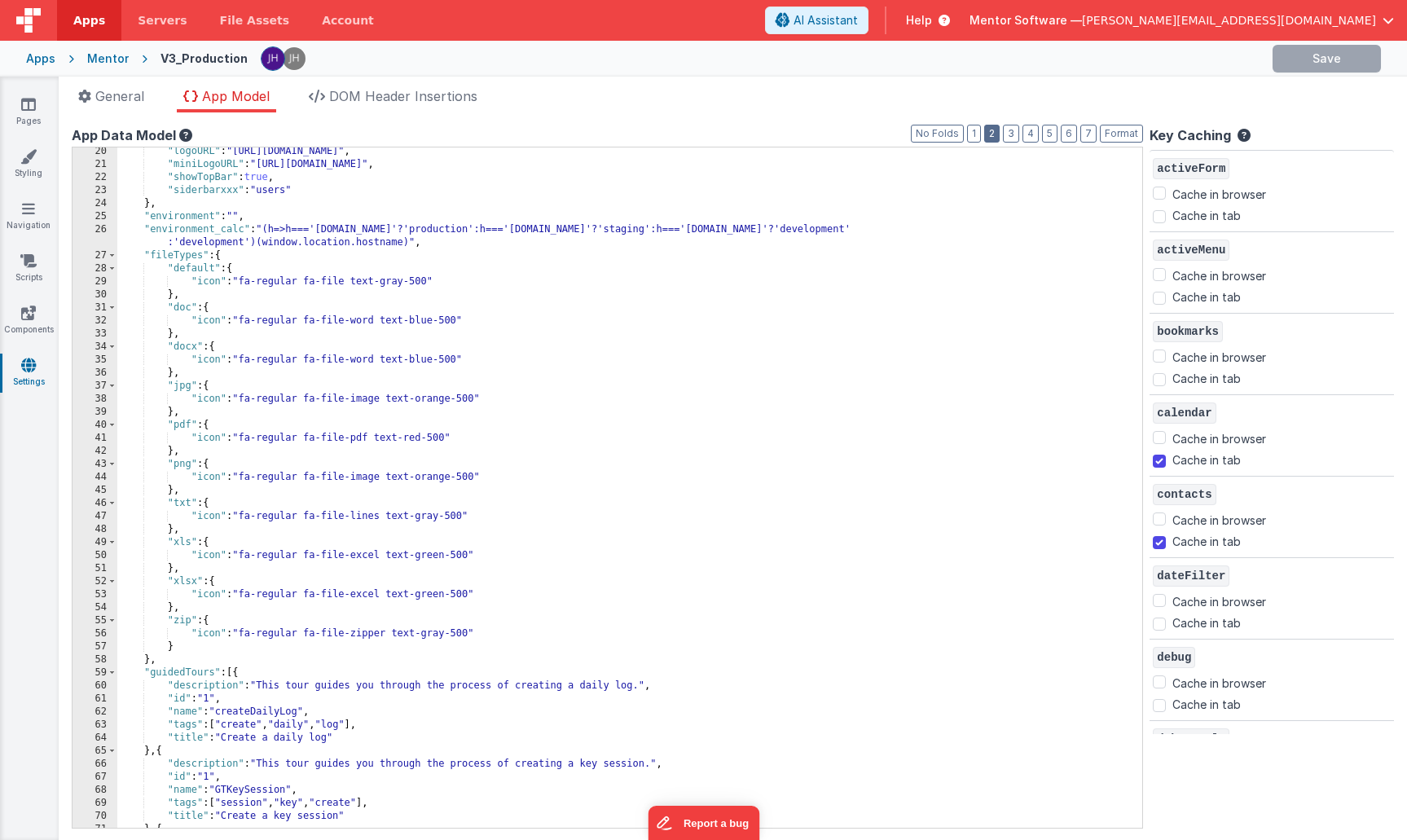
click at [997, 129] on button "2" at bounding box center [992, 133] width 16 height 18
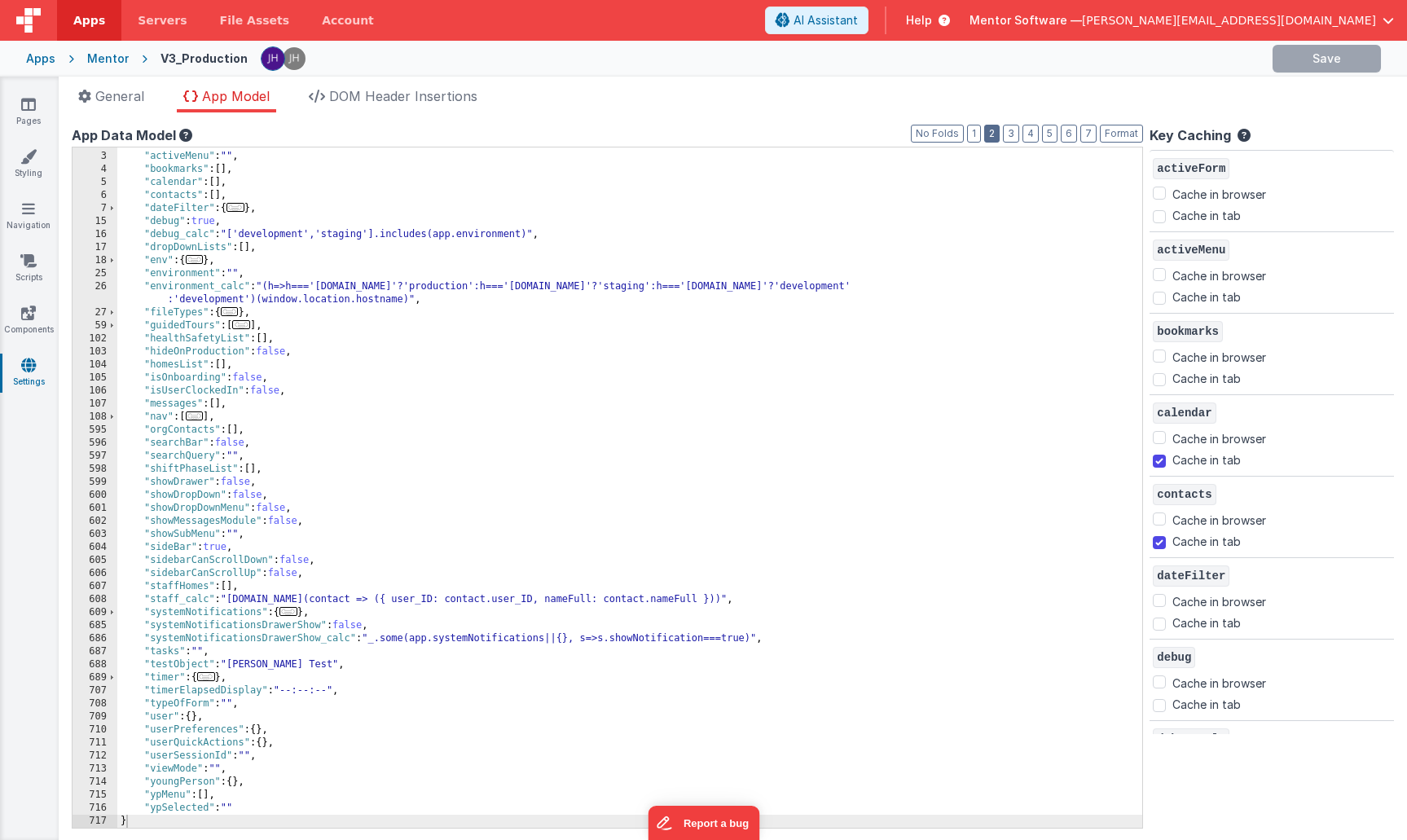
scroll to position [23, 0]
click at [295, 614] on span "..." at bounding box center [288, 612] width 18 height 9
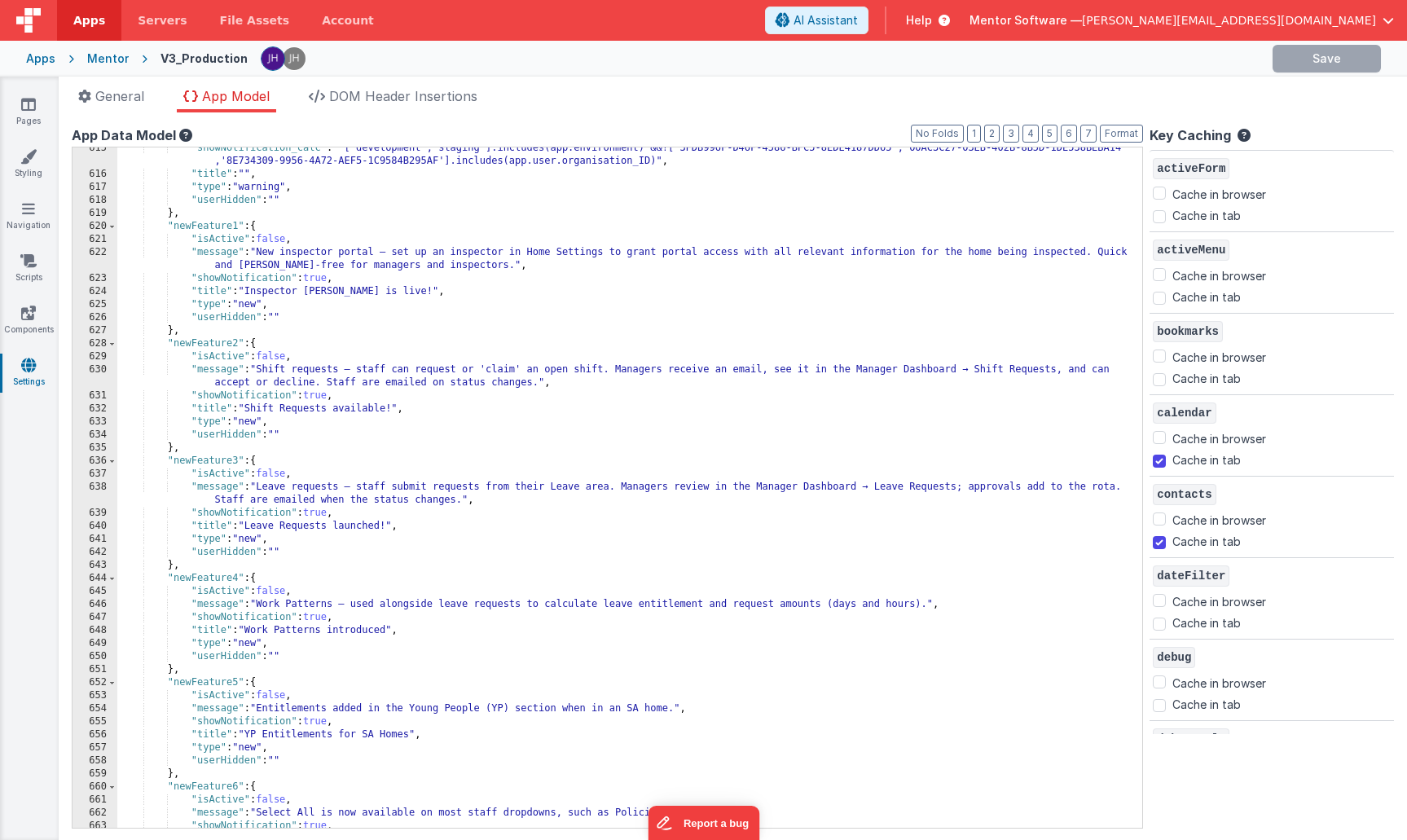
scroll to position [499, 0]
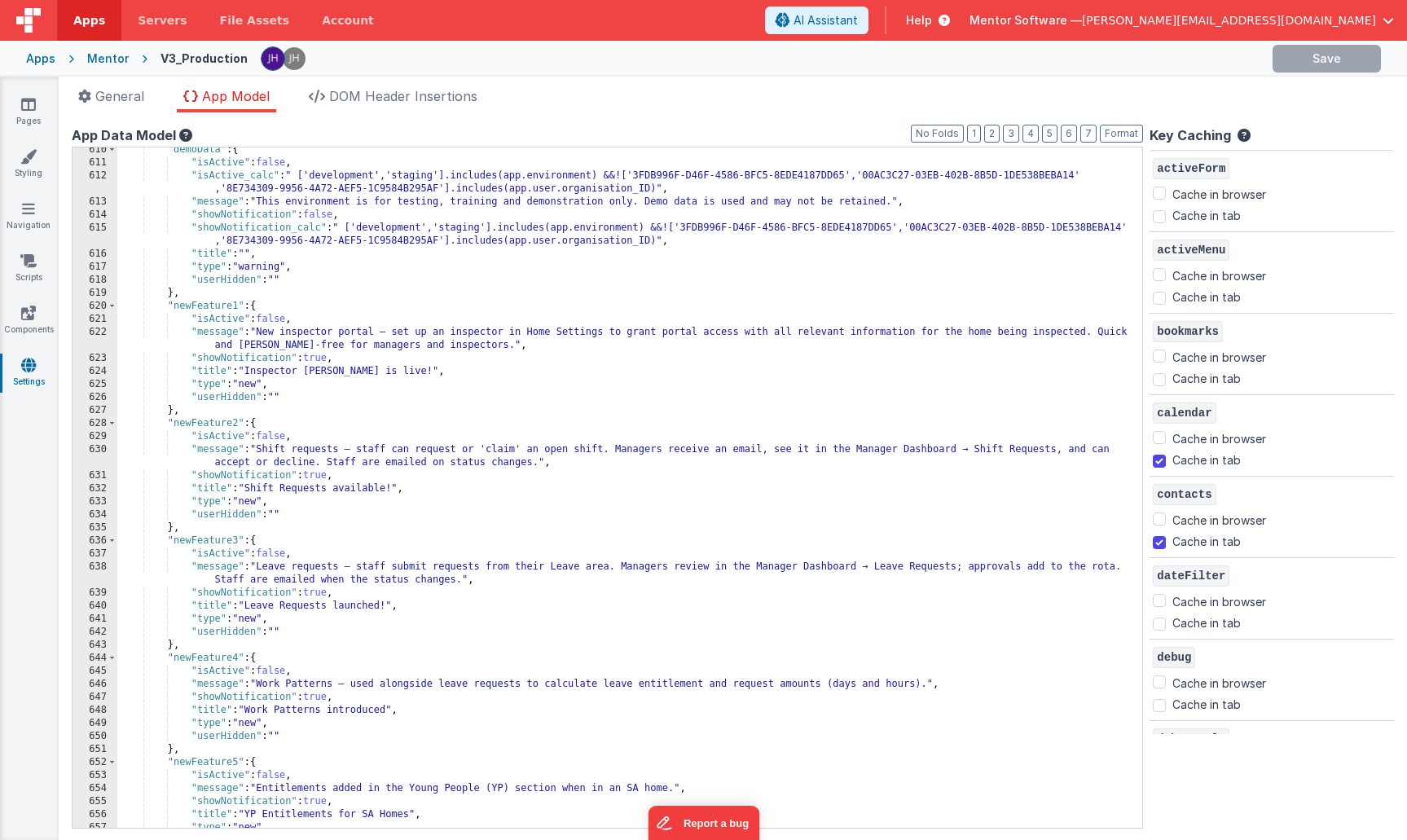
click at [318, 359] on div ""demoData" : { "isActive" : false , "isActive_calc" : " ['development','staging…" at bounding box center [629, 496] width 1025 height 706
click at [317, 476] on div ""demoData" : { "isActive" : false , "isActive_calc" : " ['development','staging…" at bounding box center [629, 496] width 1025 height 706
click at [318, 594] on div ""demoData" : { "isActive" : false , "isActive_calc" : " ['development','staging…" at bounding box center [629, 496] width 1025 height 706
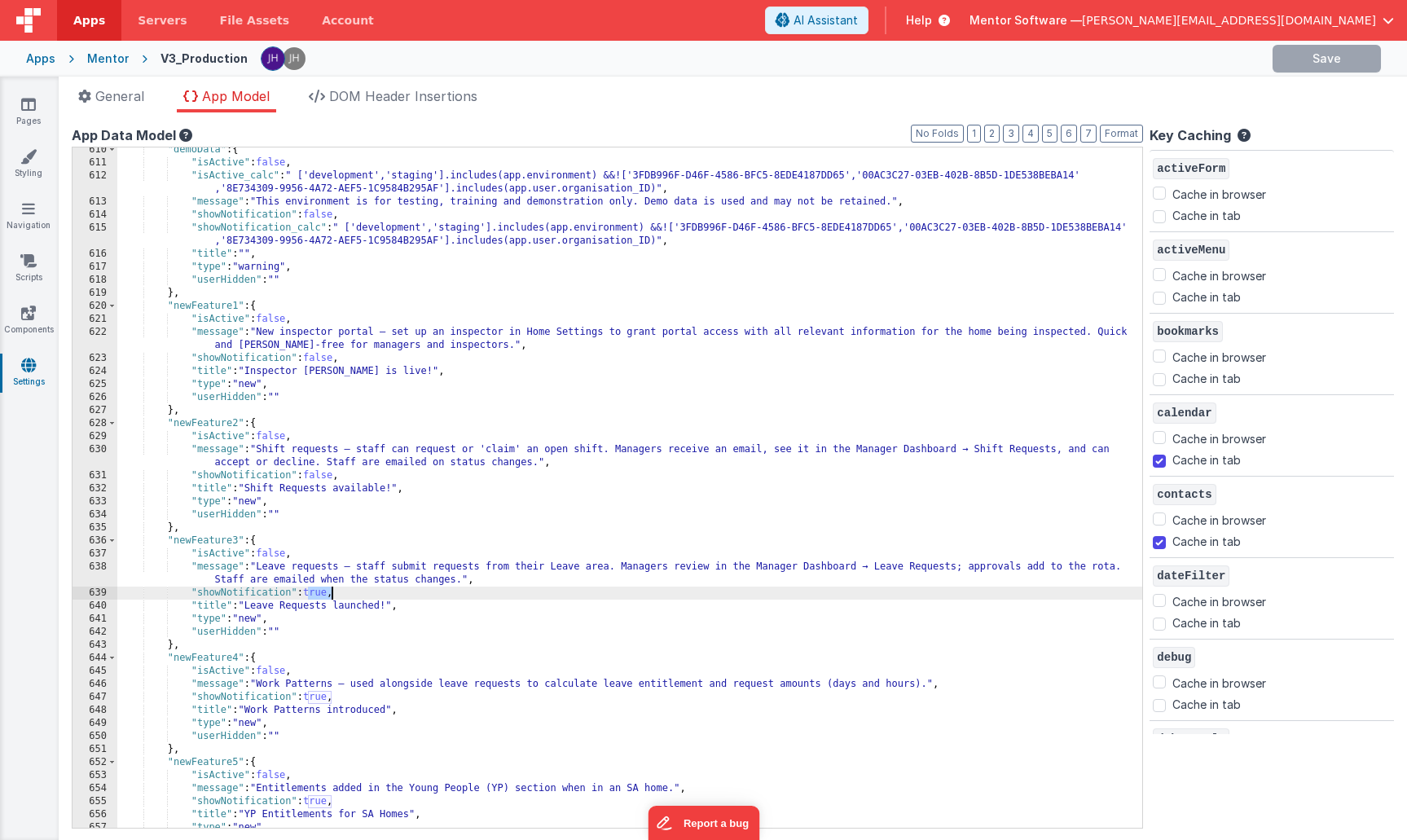
click at [318, 594] on div ""demoData" : { "isActive" : false , "isActive_calc" : " ['development','staging…" at bounding box center [629, 496] width 1025 height 706
click at [318, 696] on div ""demoData" : { "isActive" : false , "isActive_calc" : " ['development','staging…" at bounding box center [629, 496] width 1025 height 706
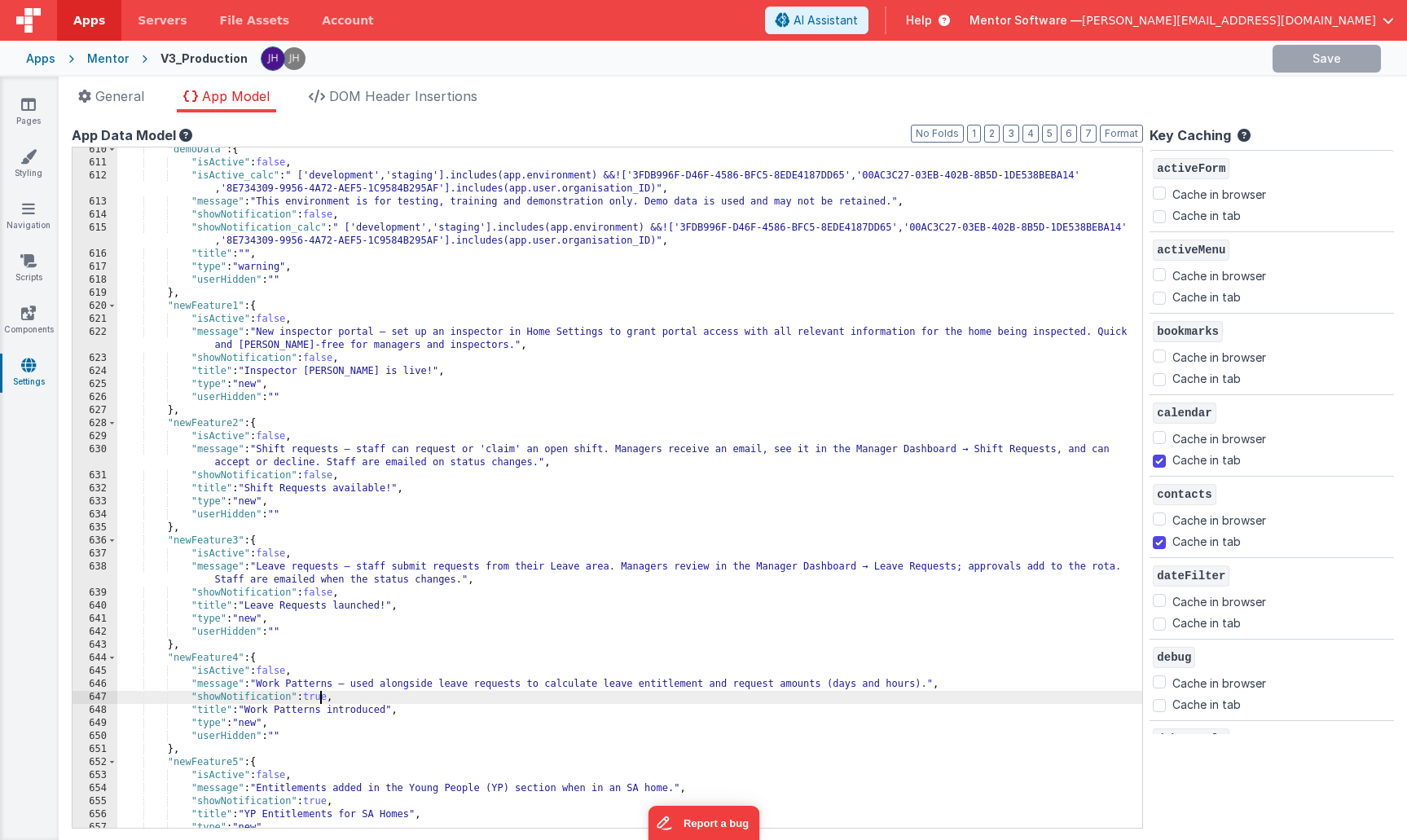
click at [318, 696] on div ""demoData" : { "isActive" : false , "isActive_calc" : " ['development','staging…" at bounding box center [629, 496] width 1025 height 706
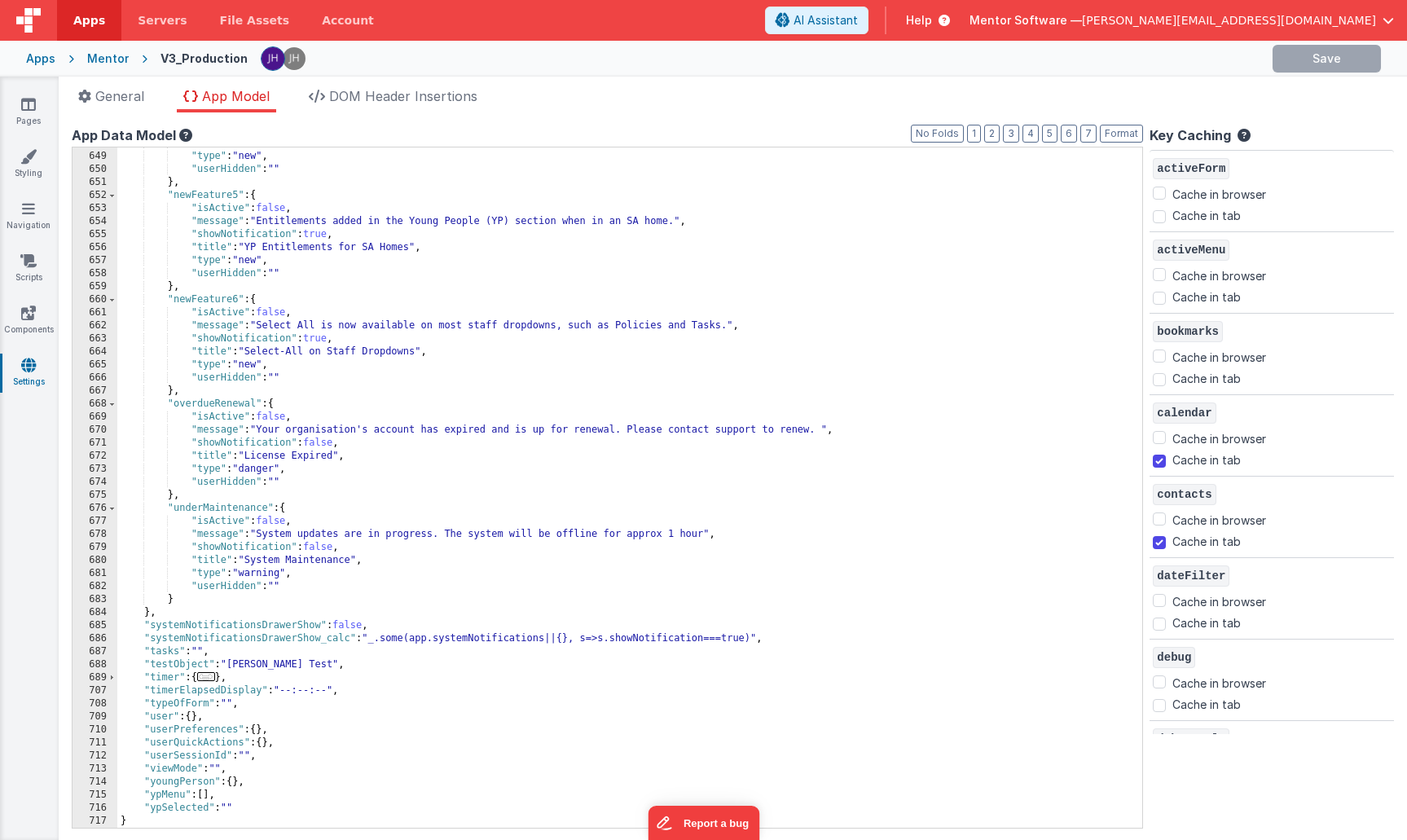
scroll to position [1066, 0]
click at [318, 237] on div ""title" : "Work Patterns introduced" , "type" : "new" , "userHidden" : "" } , "…" at bounding box center [629, 490] width 1025 height 706
click at [320, 337] on div ""title" : "Work Patterns introduced" , "type" : "new" , "userHidden" : "" } , "…" at bounding box center [629, 490] width 1025 height 706
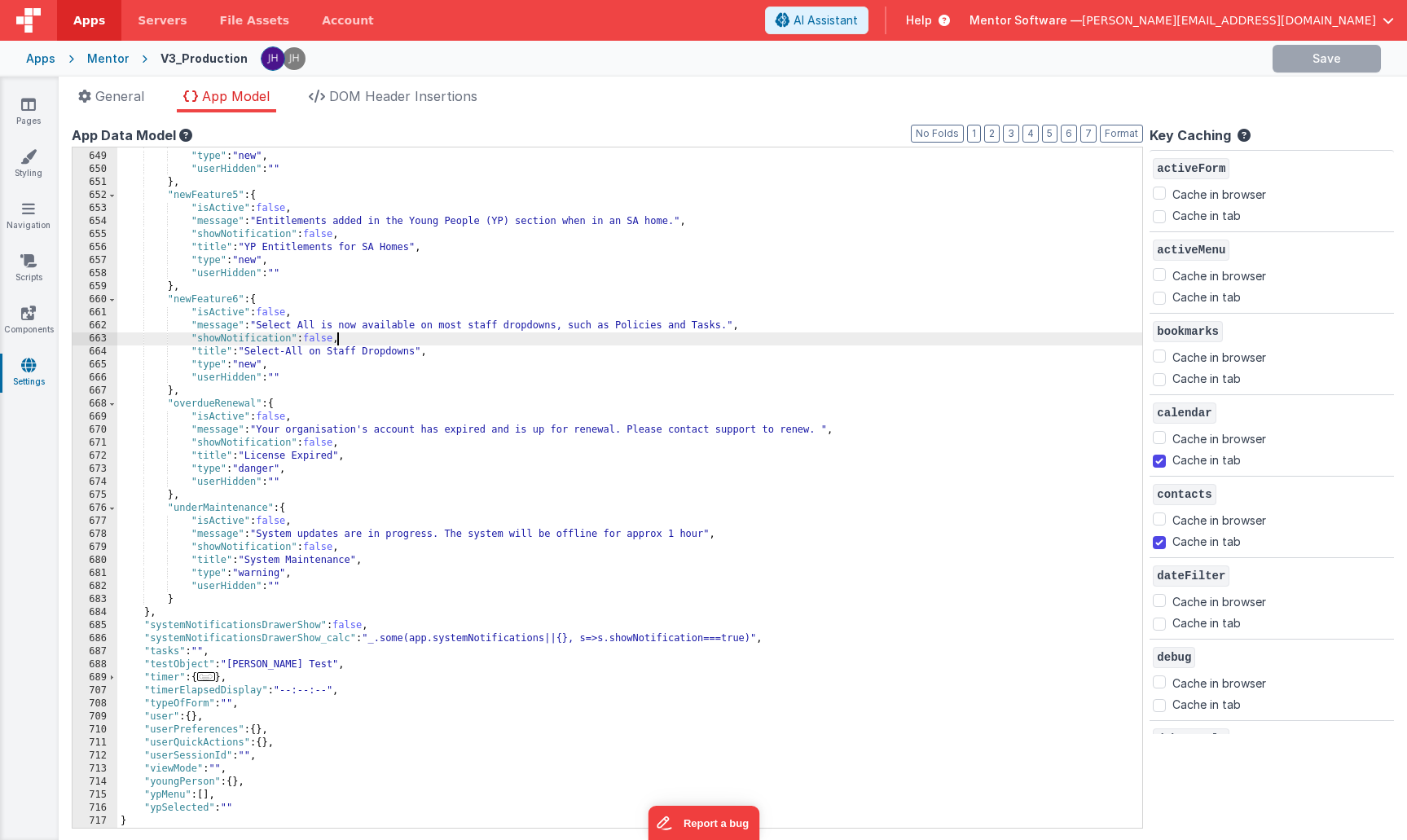
click at [321, 550] on div ""title" : "Work Patterns introduced" , "type" : "new" , "userHidden" : "" } , "…" at bounding box center [629, 490] width 1025 height 706
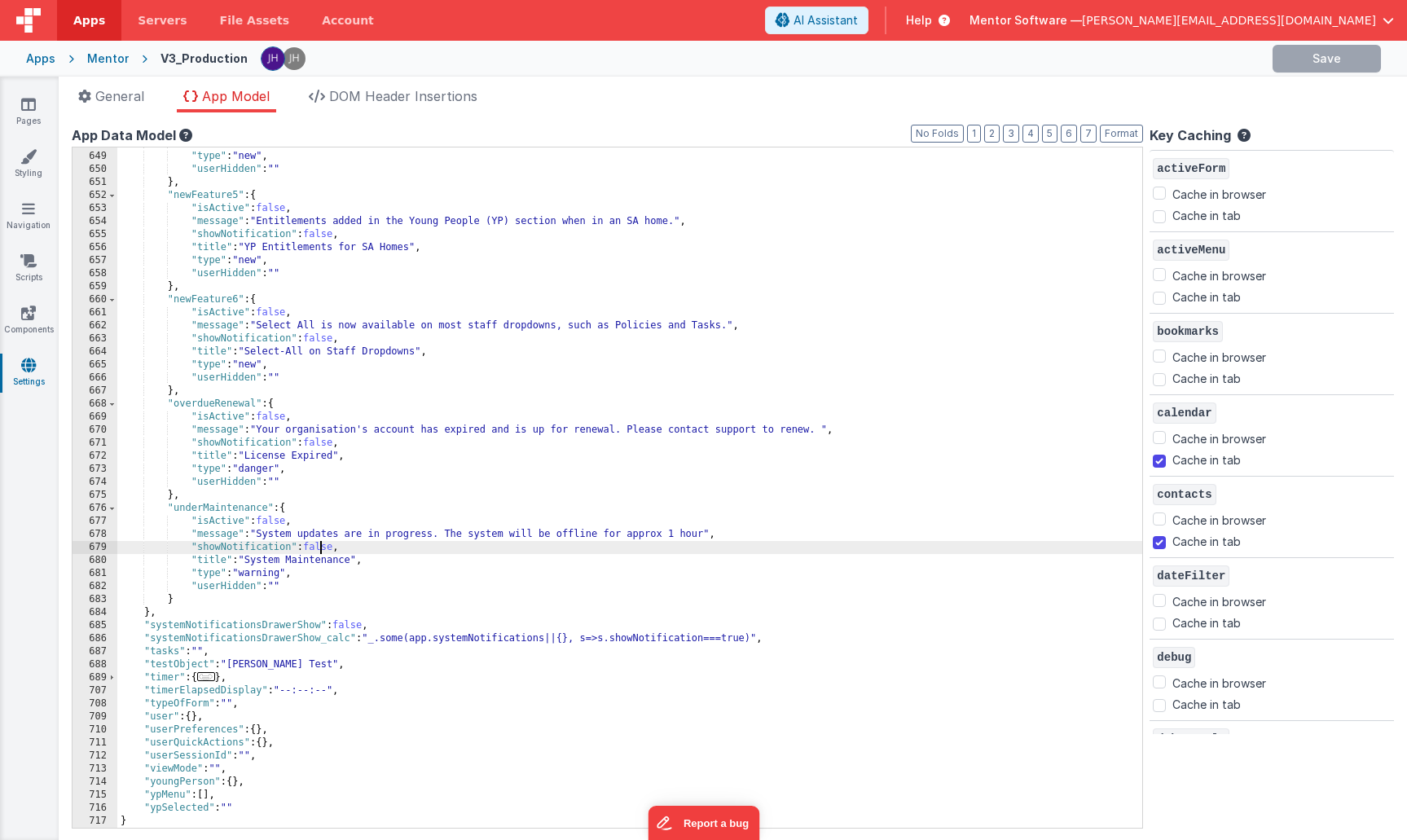
click at [321, 550] on div ""title" : "Work Patterns introduced" , "type" : "new" , "userHidden" : "" } , "…" at bounding box center [629, 490] width 1025 height 706
drag, startPoint x: 375, startPoint y: 533, endPoint x: 440, endPoint y: 531, distance: 65.0
click at [440, 531] on div ""title" : "Work Patterns introduced" , "type" : "new" , "userHidden" : "" } , "…" at bounding box center [629, 490] width 1025 height 706
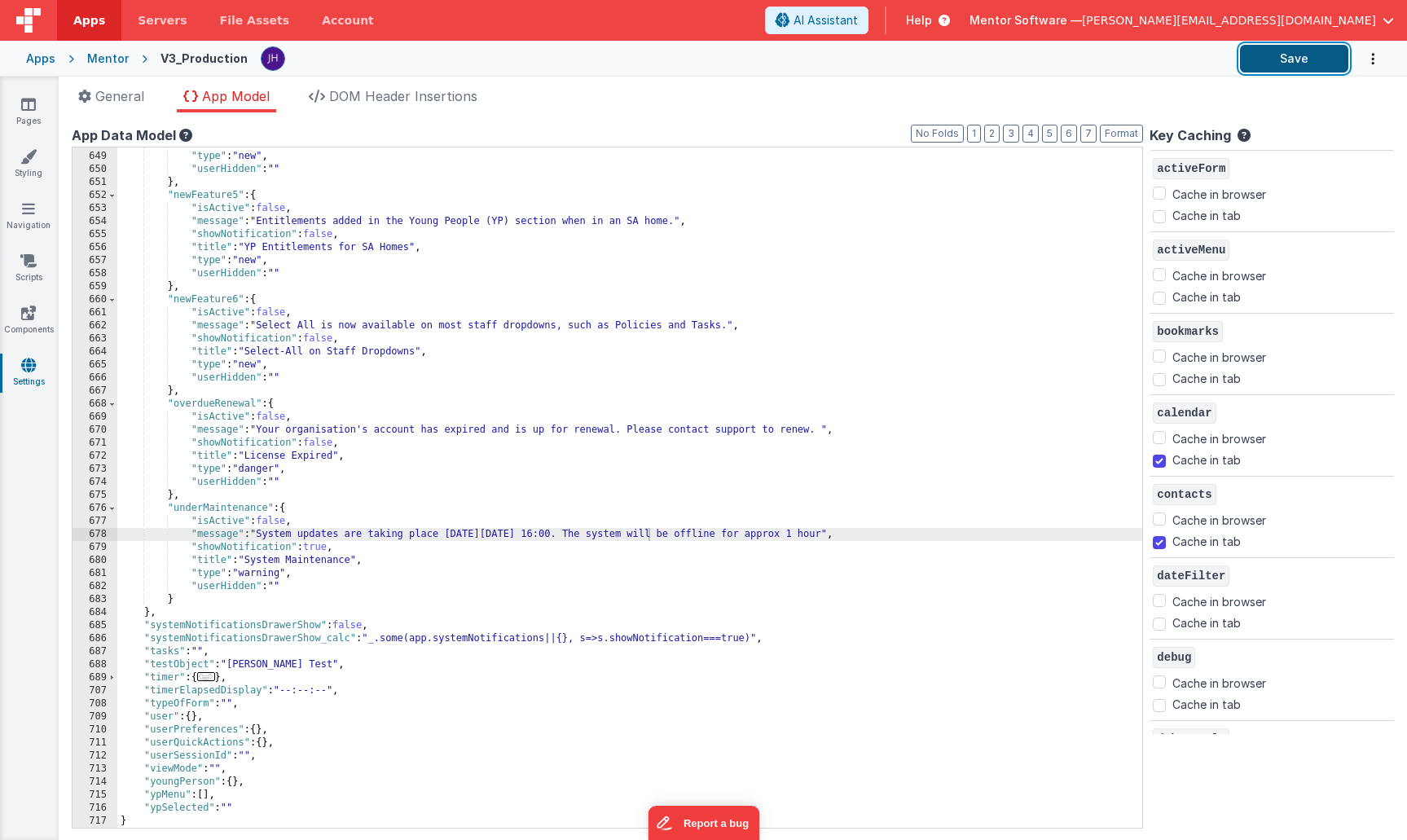
click at [1292, 66] on button "Save" at bounding box center [1294, 59] width 108 height 28
click at [374, 536] on div ""title" : "Work Patterns introduced" , "type" : "new" , "userHidden" : "" } , "…" at bounding box center [629, 490] width 1025 height 706
click at [1307, 64] on button "Save" at bounding box center [1294, 59] width 108 height 28
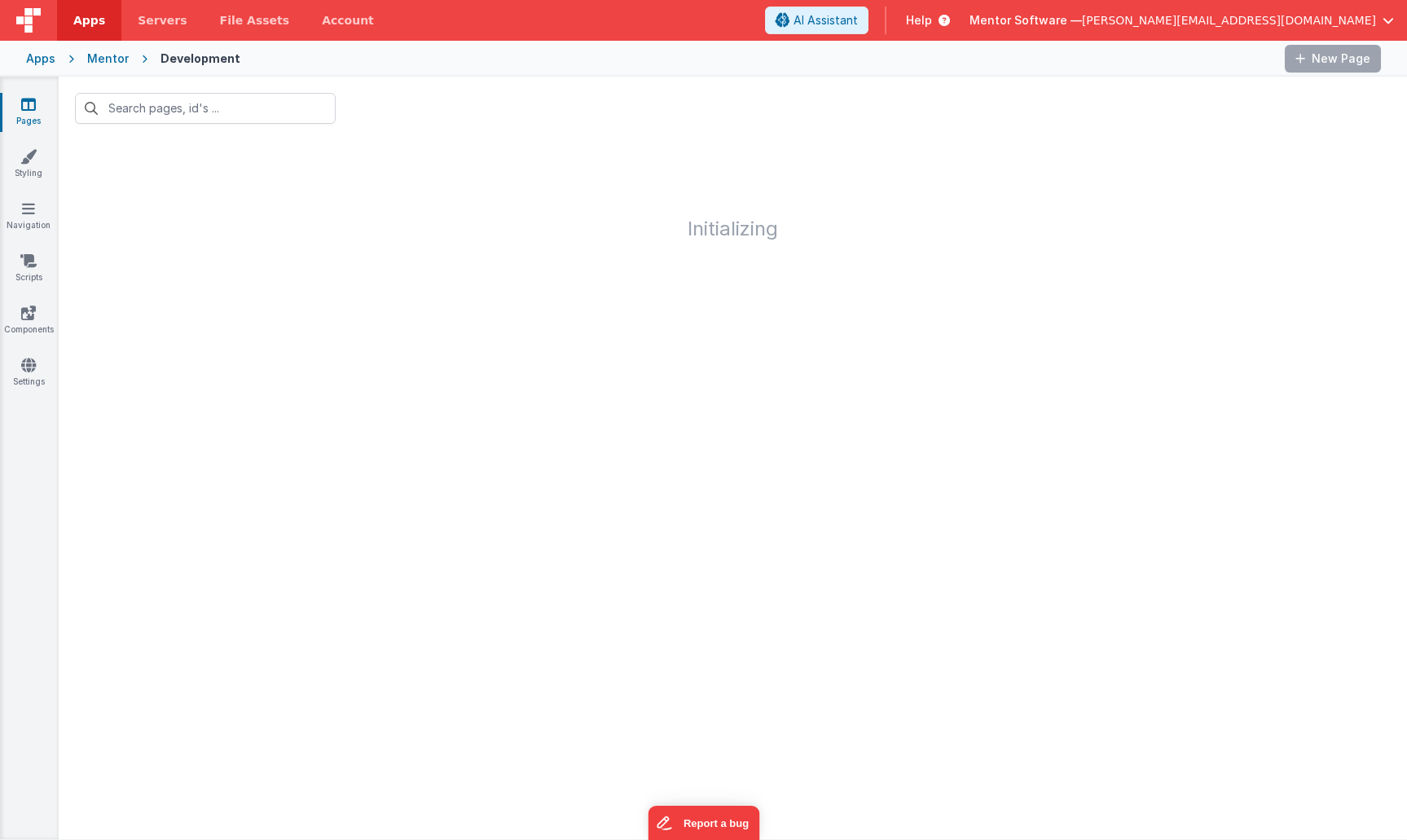
click at [101, 64] on div "Mentor" at bounding box center [108, 58] width 42 height 16
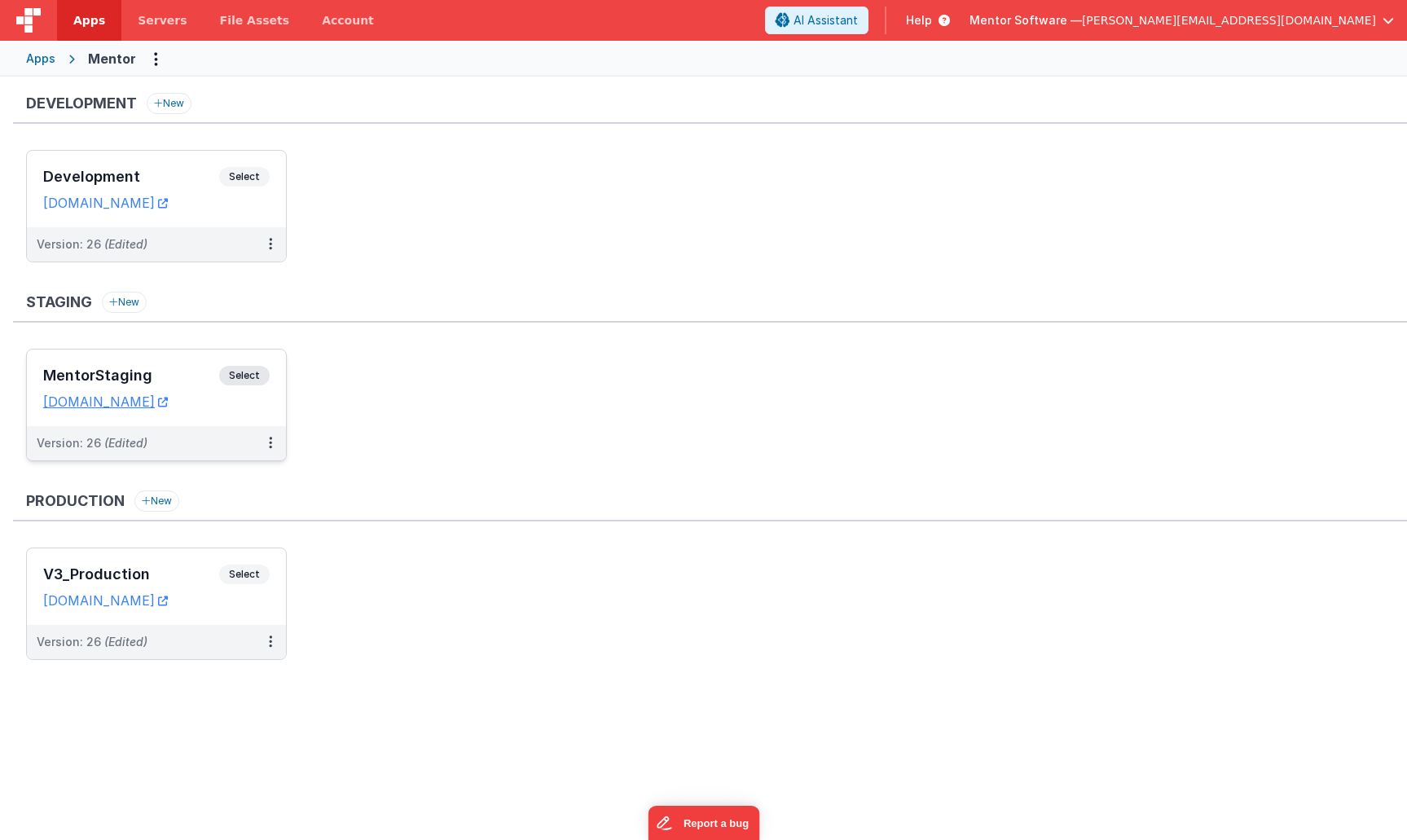
click at [166, 375] on h3 "MentorStaging" at bounding box center [130, 375] width 176 height 16
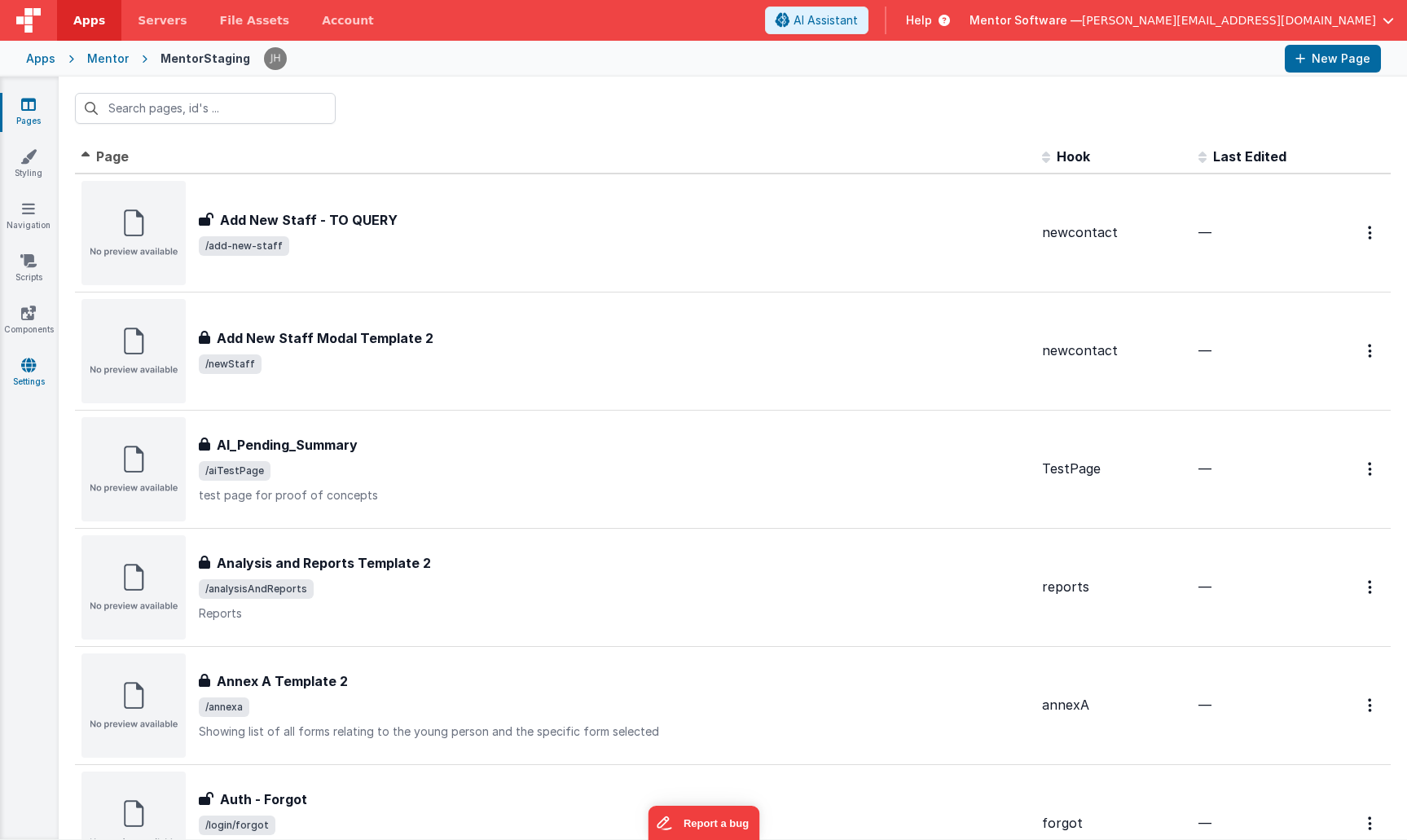
click at [26, 372] on icon at bounding box center [29, 364] width 15 height 16
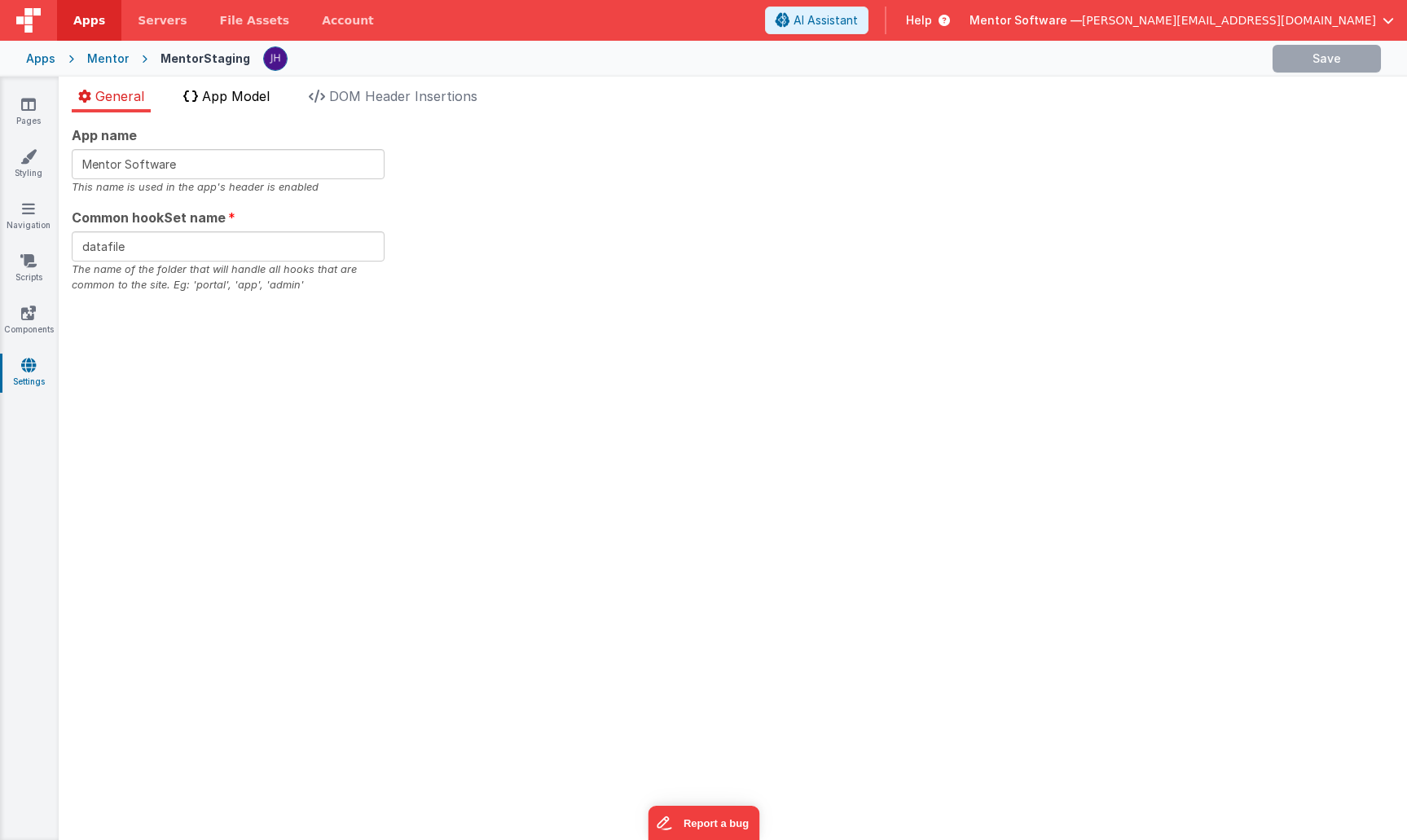
click at [218, 104] on li "App Model" at bounding box center [226, 100] width 100 height 26
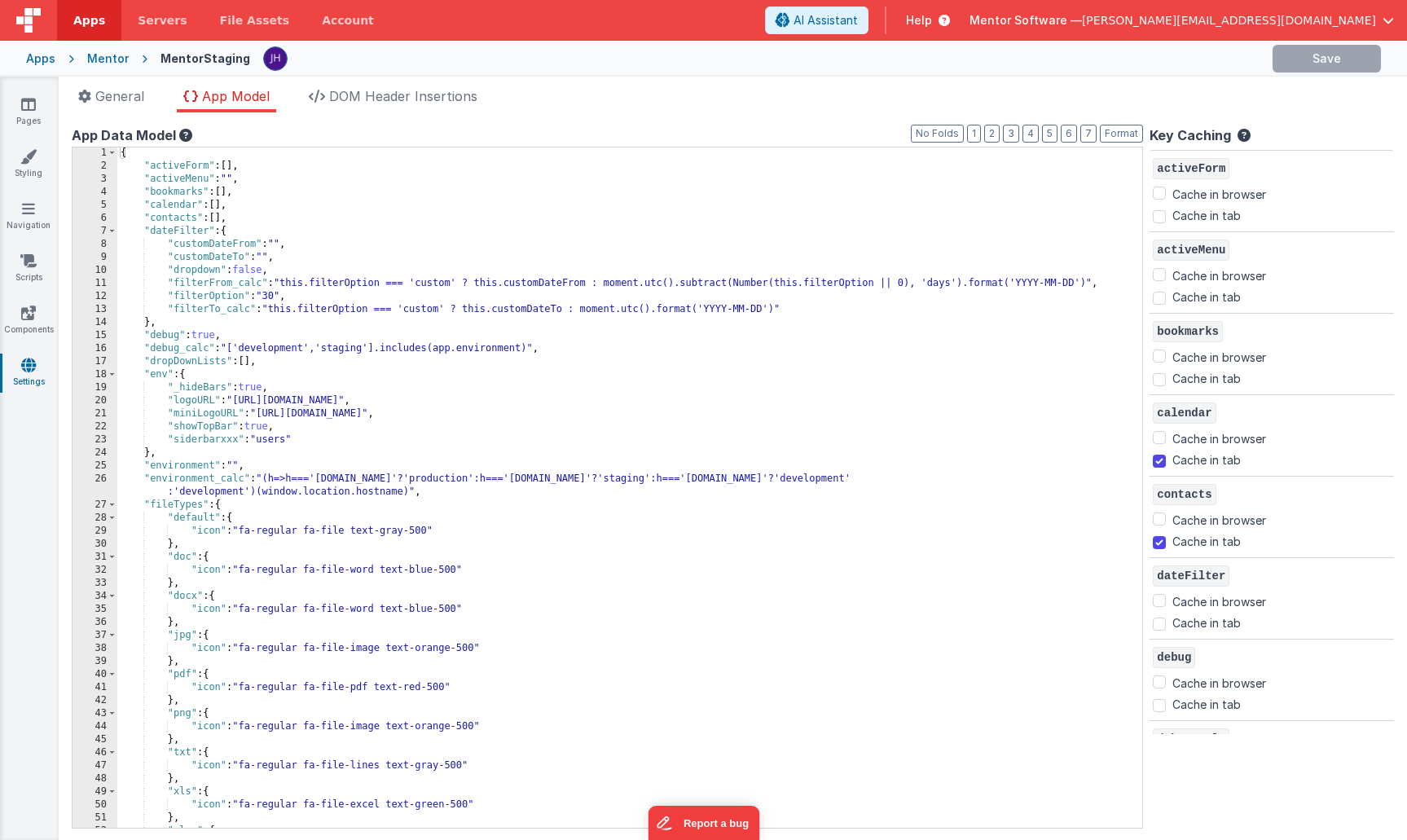
scroll to position [1, 0]
click at [995, 133] on button "2" at bounding box center [992, 133] width 16 height 18
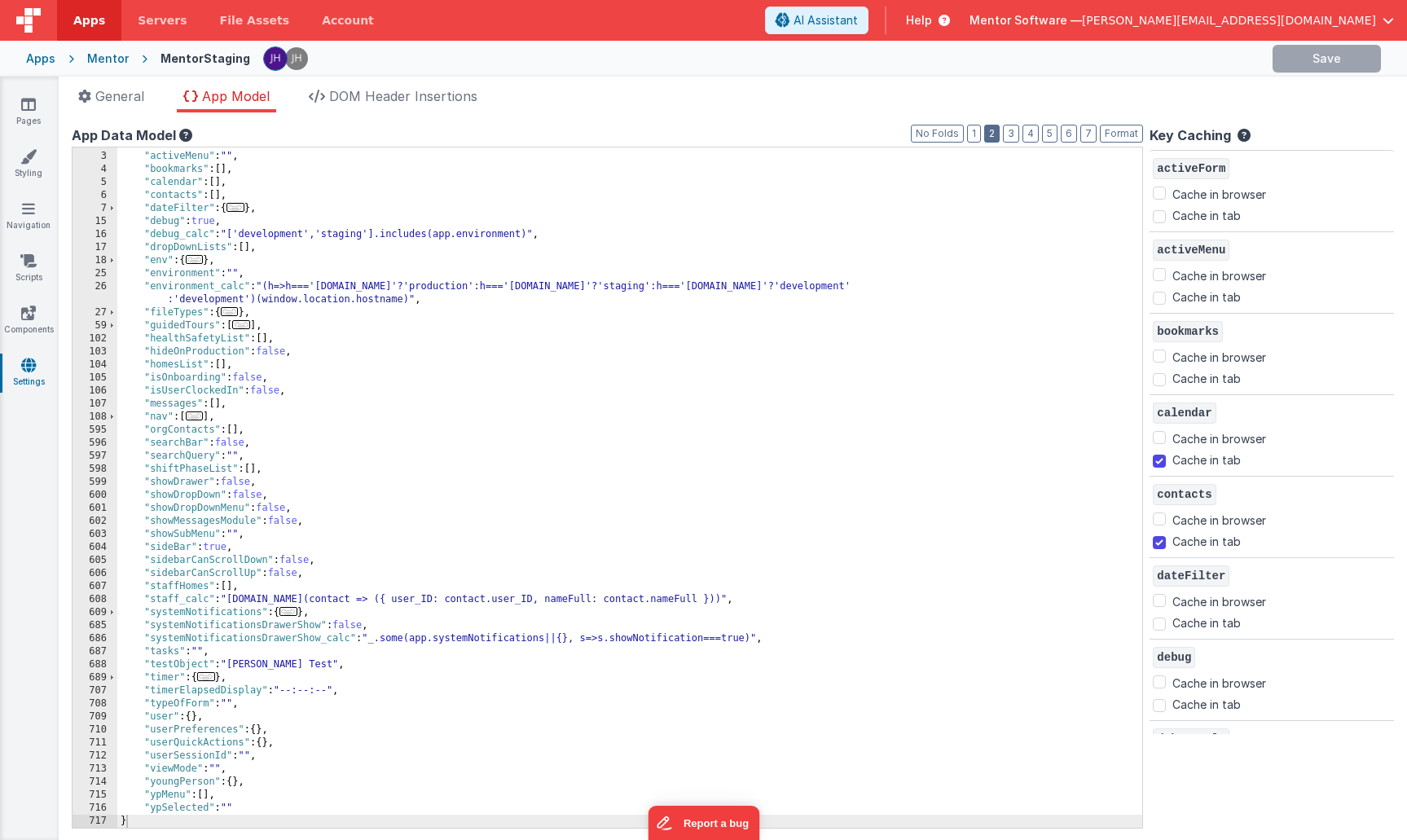
scroll to position [23, 0]
click at [294, 614] on span "..." at bounding box center [288, 612] width 18 height 9
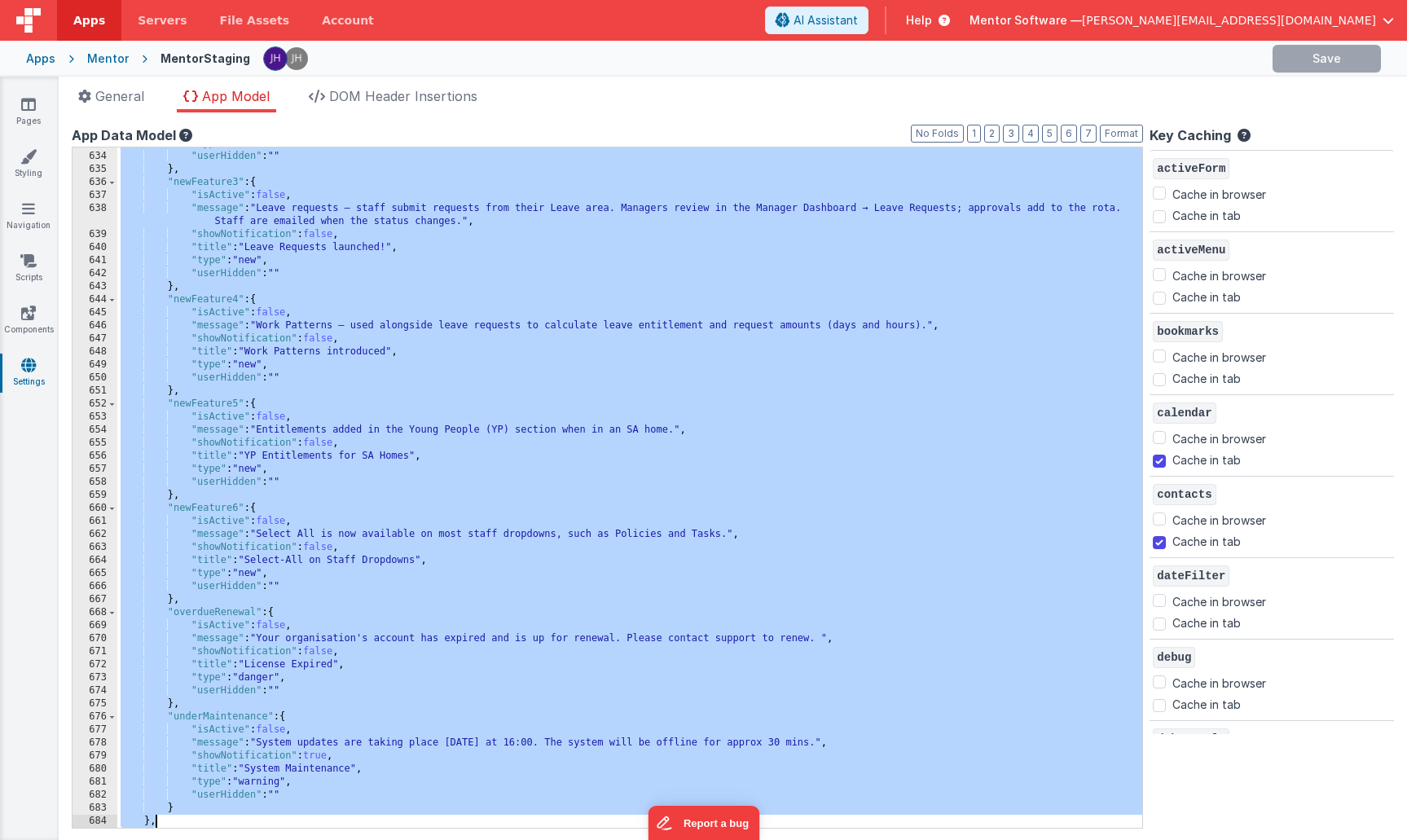
scroll to position [871, 0]
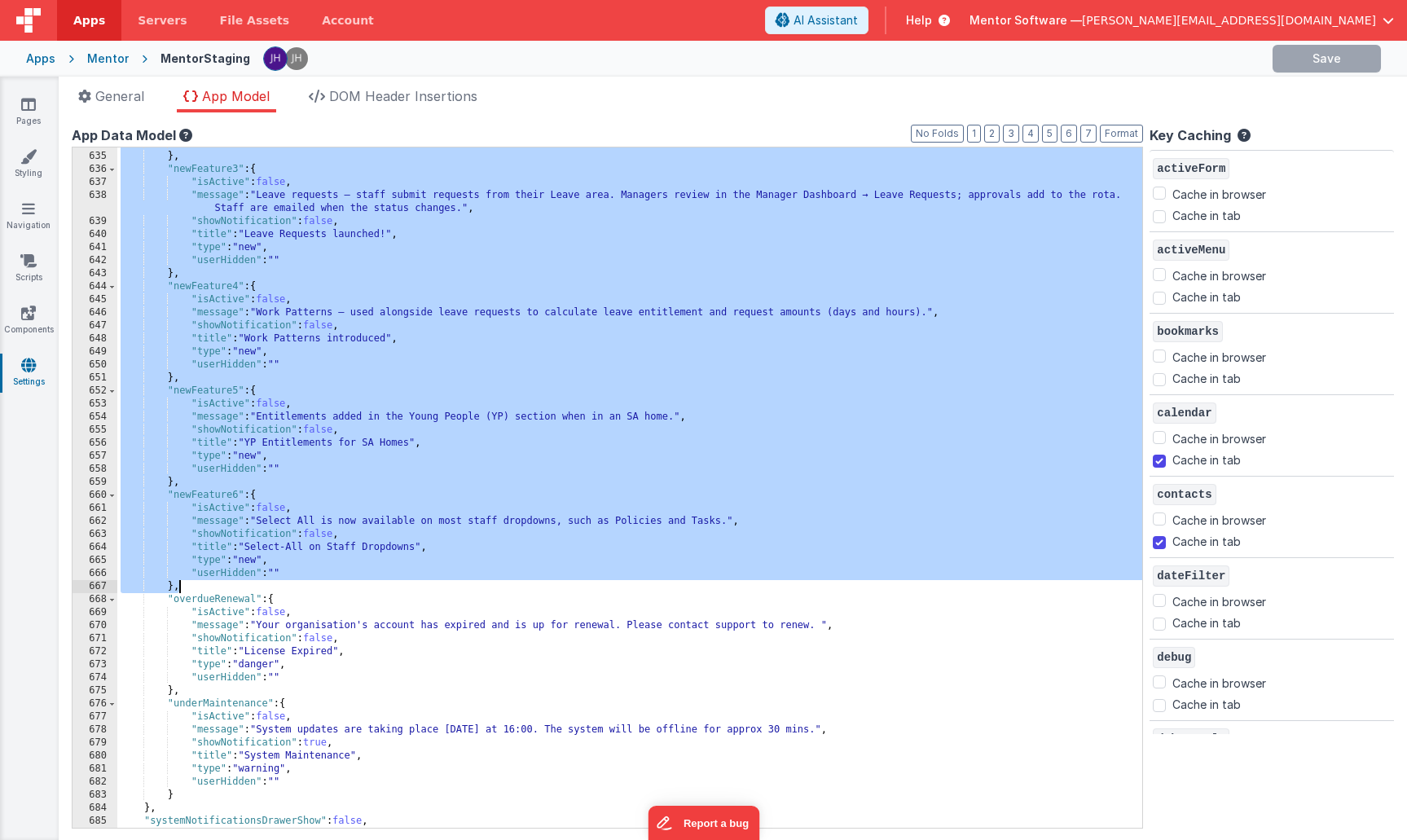
drag, startPoint x: 167, startPoint y: 180, endPoint x: 328, endPoint y: 587, distance: 437.7
click at [328, 587] on div ""userHidden" : "" } , "newFeature3" : { "isActive" : false , "message" : "Leave…" at bounding box center [629, 490] width 1025 height 706
click at [316, 528] on div ""userHidden" : "" } , "newFeature3" : { "isActive" : false , "message" : "Leave…" at bounding box center [629, 490] width 1025 height 706
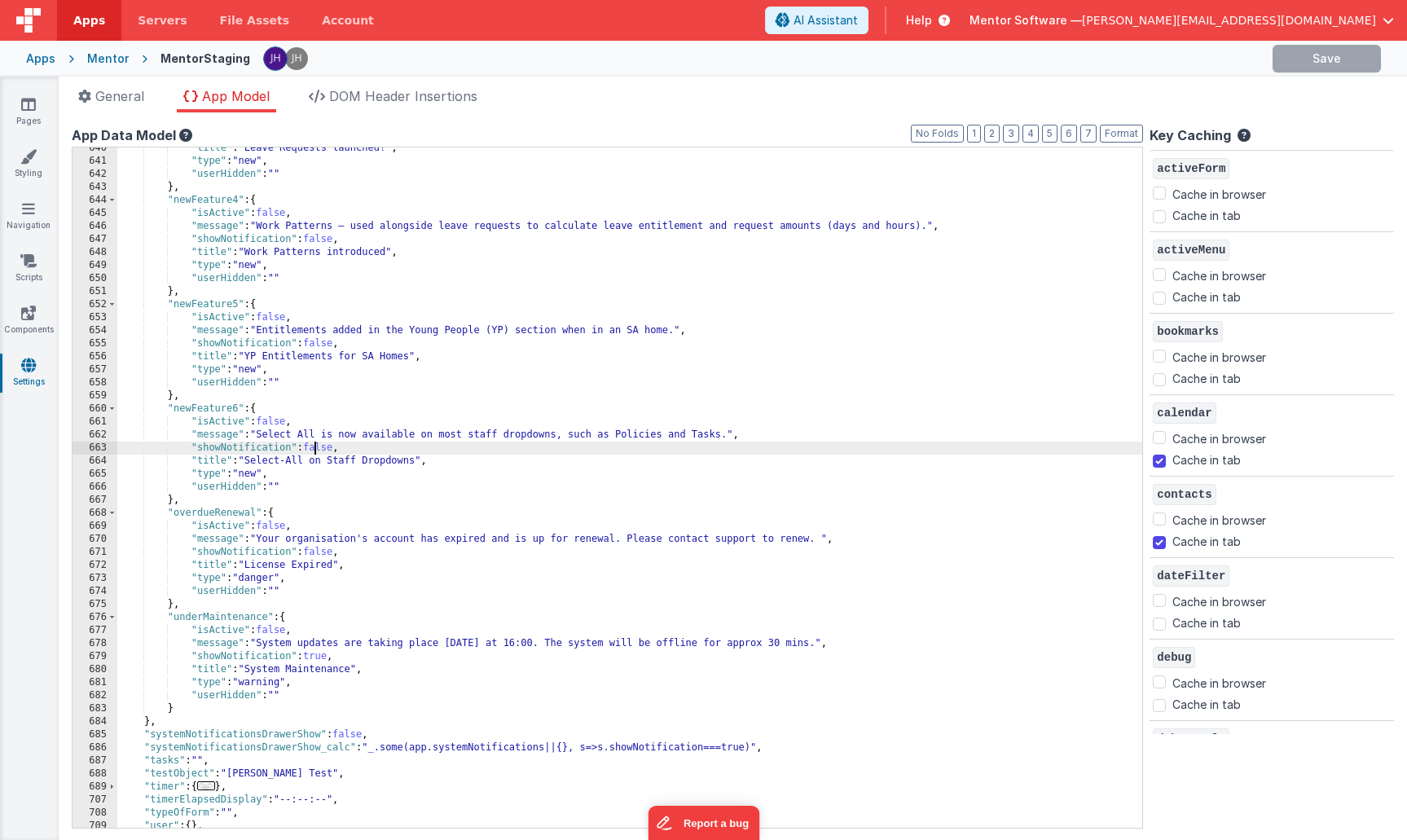
scroll to position [1066, 0]
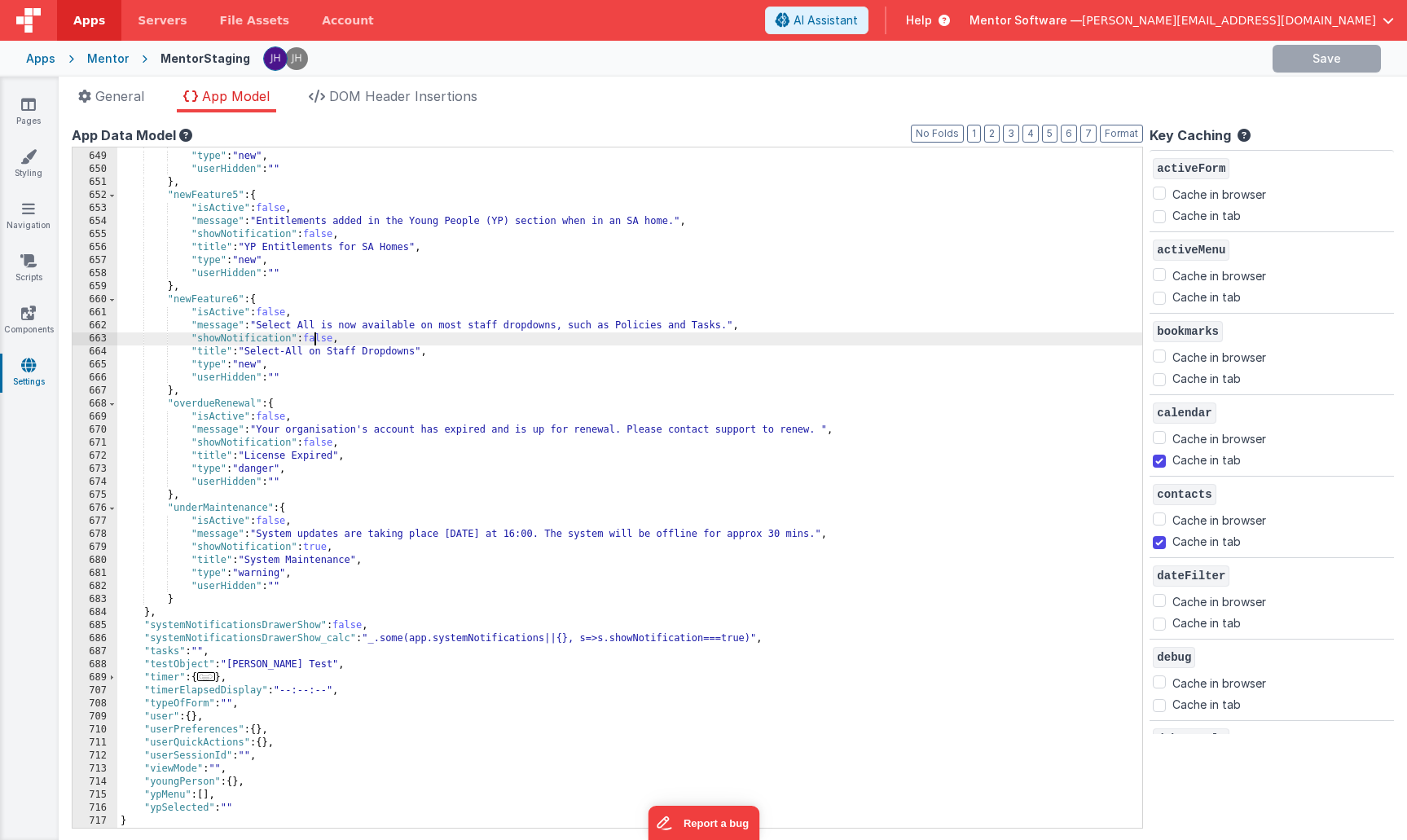
click at [273, 522] on div ""title" : "Work Patterns introduced" , "type" : "new" , "userHidden" : "" } , "…" at bounding box center [629, 490] width 1025 height 706
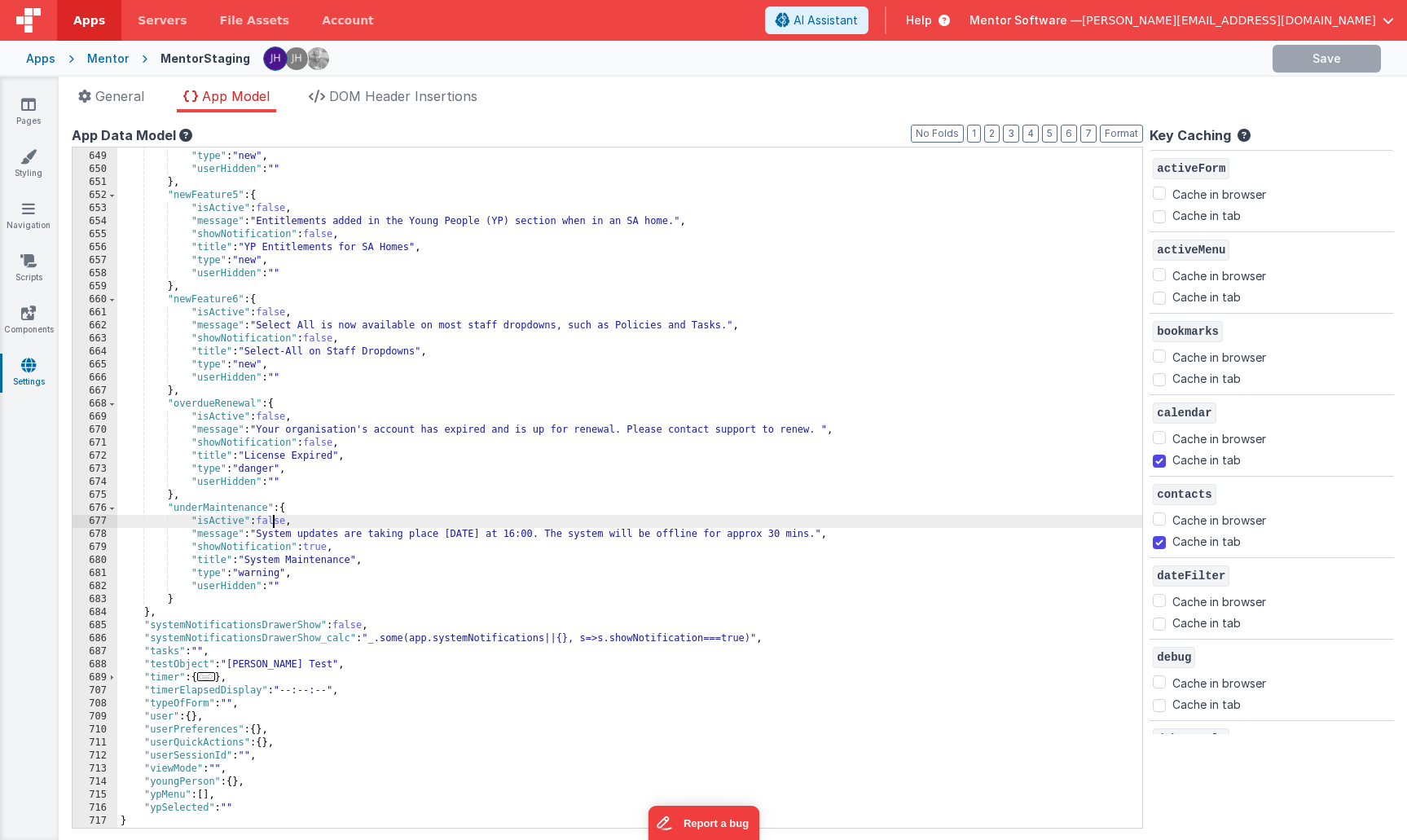
click at [273, 522] on div ""title" : "Work Patterns introduced" , "type" : "new" , "userHidden" : "" } , "…" at bounding box center [629, 490] width 1025 height 706
click at [1298, 81] on div "General App Model DOM Header Insertions App name Mentor Software This name is u…" at bounding box center [733, 458] width 1348 height 764
click at [1285, 61] on button "Save" at bounding box center [1294, 59] width 108 height 28
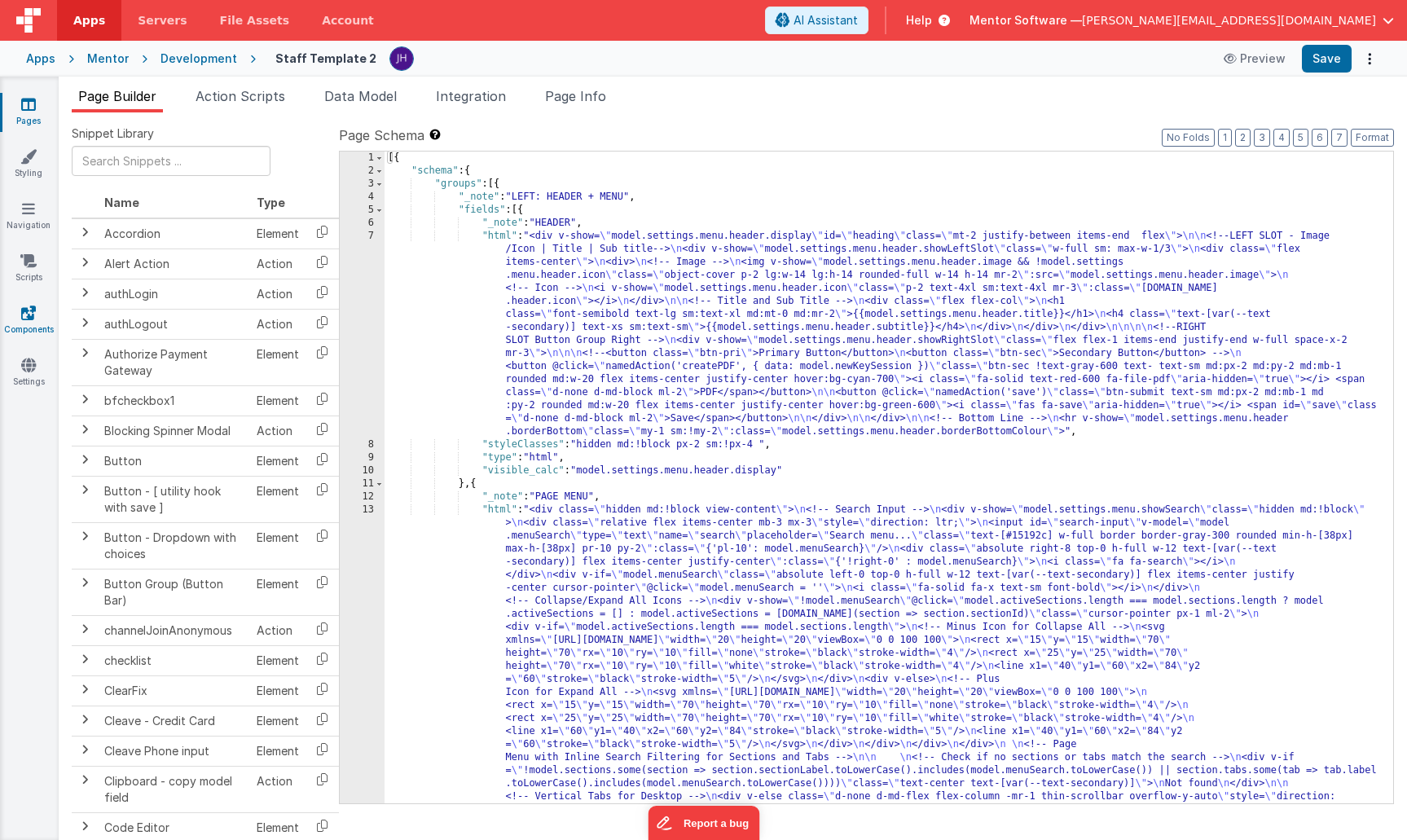
click at [32, 318] on icon at bounding box center [29, 312] width 15 height 16
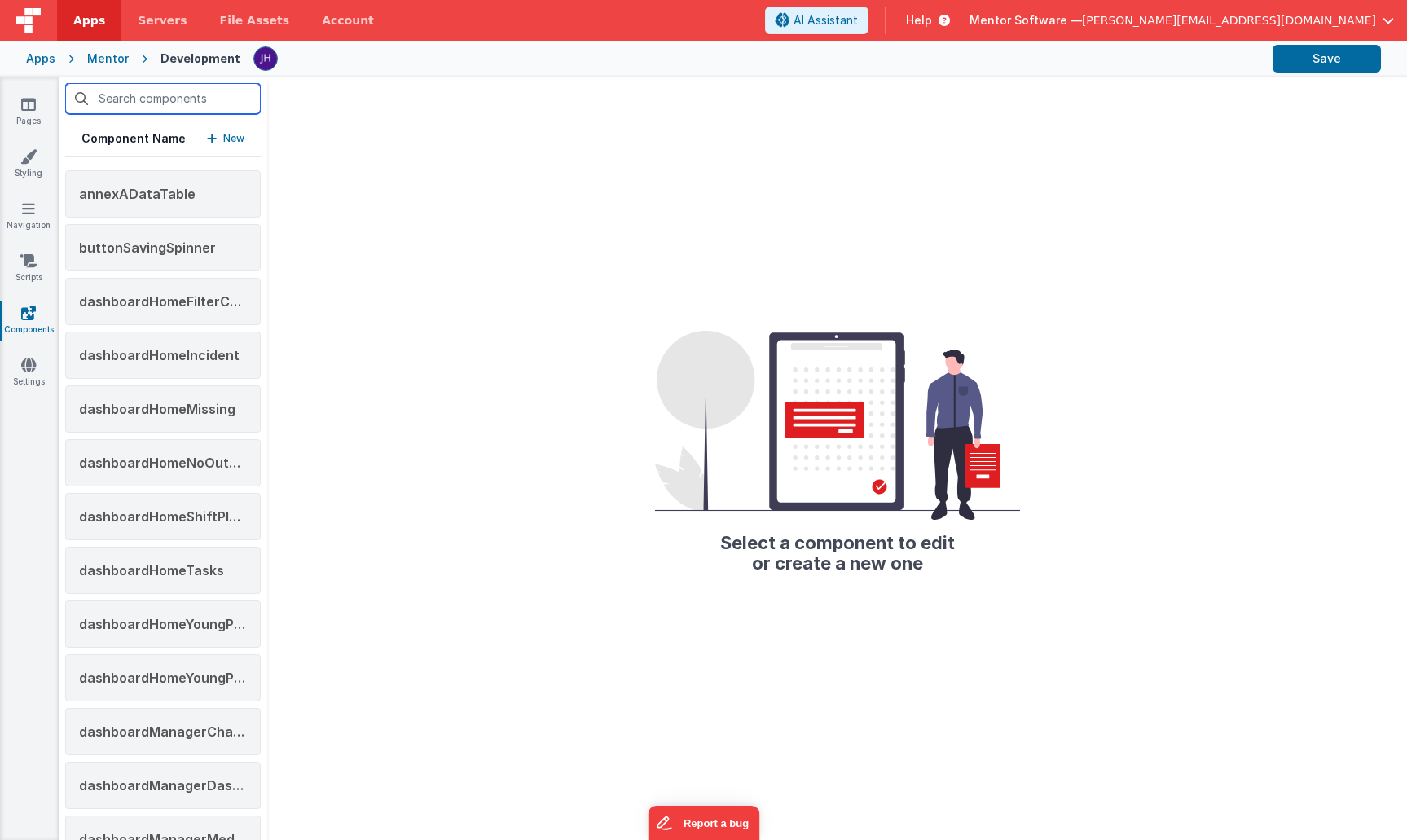
click at [138, 103] on input "text" at bounding box center [163, 98] width 196 height 31
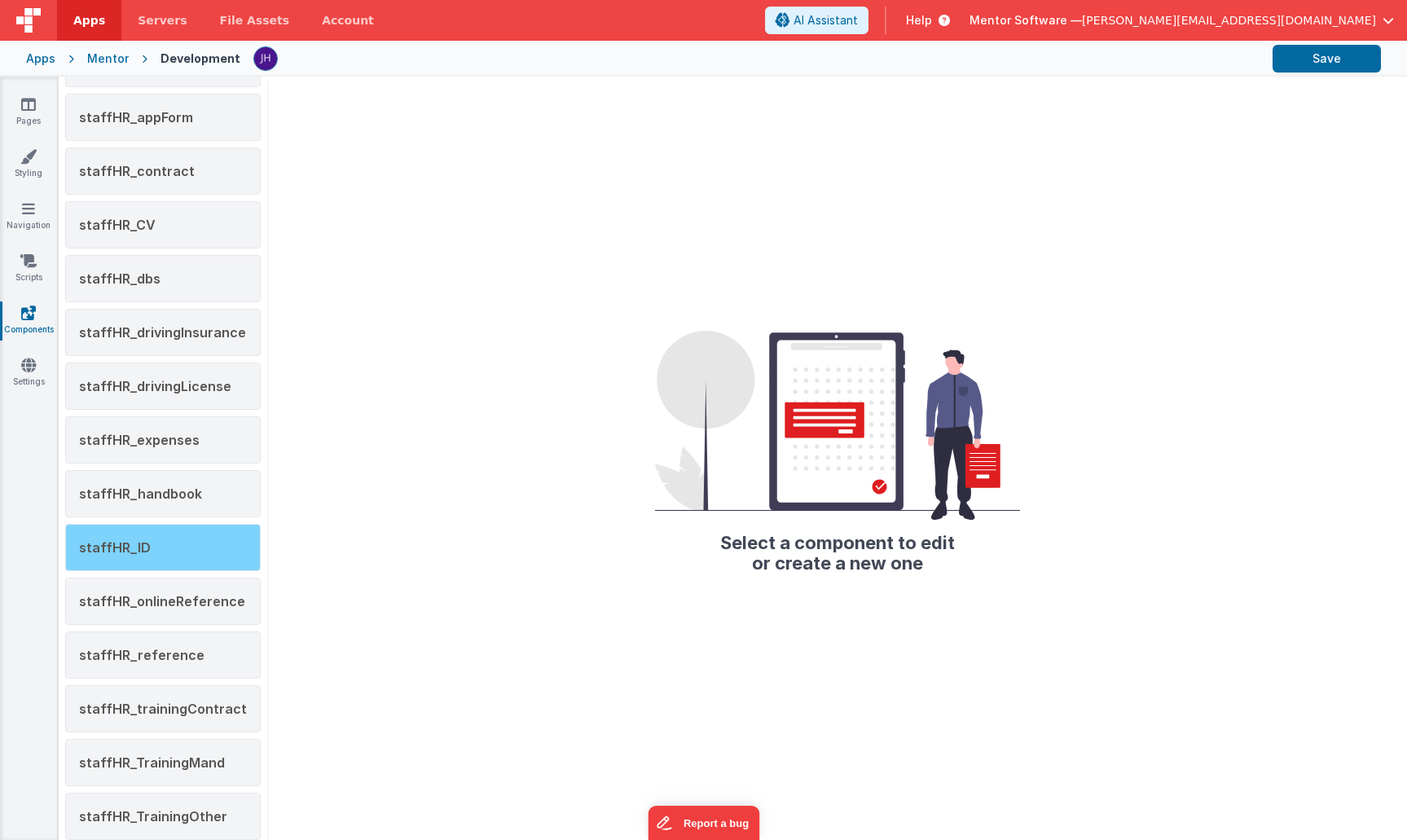
scroll to position [150, 0]
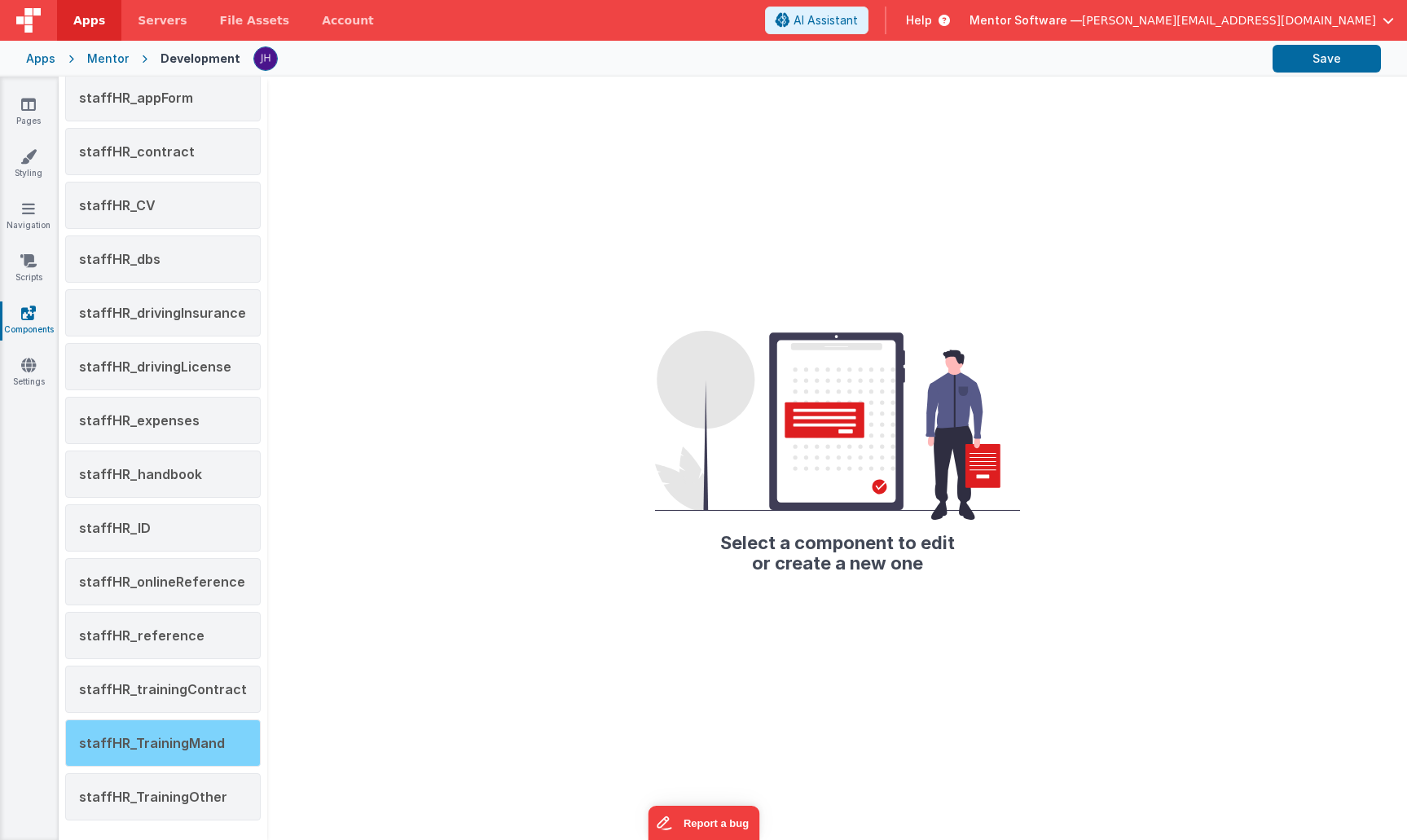
type input "staff"
click at [167, 749] on span "staffHR_TrainingMand" at bounding box center [152, 742] width 146 height 16
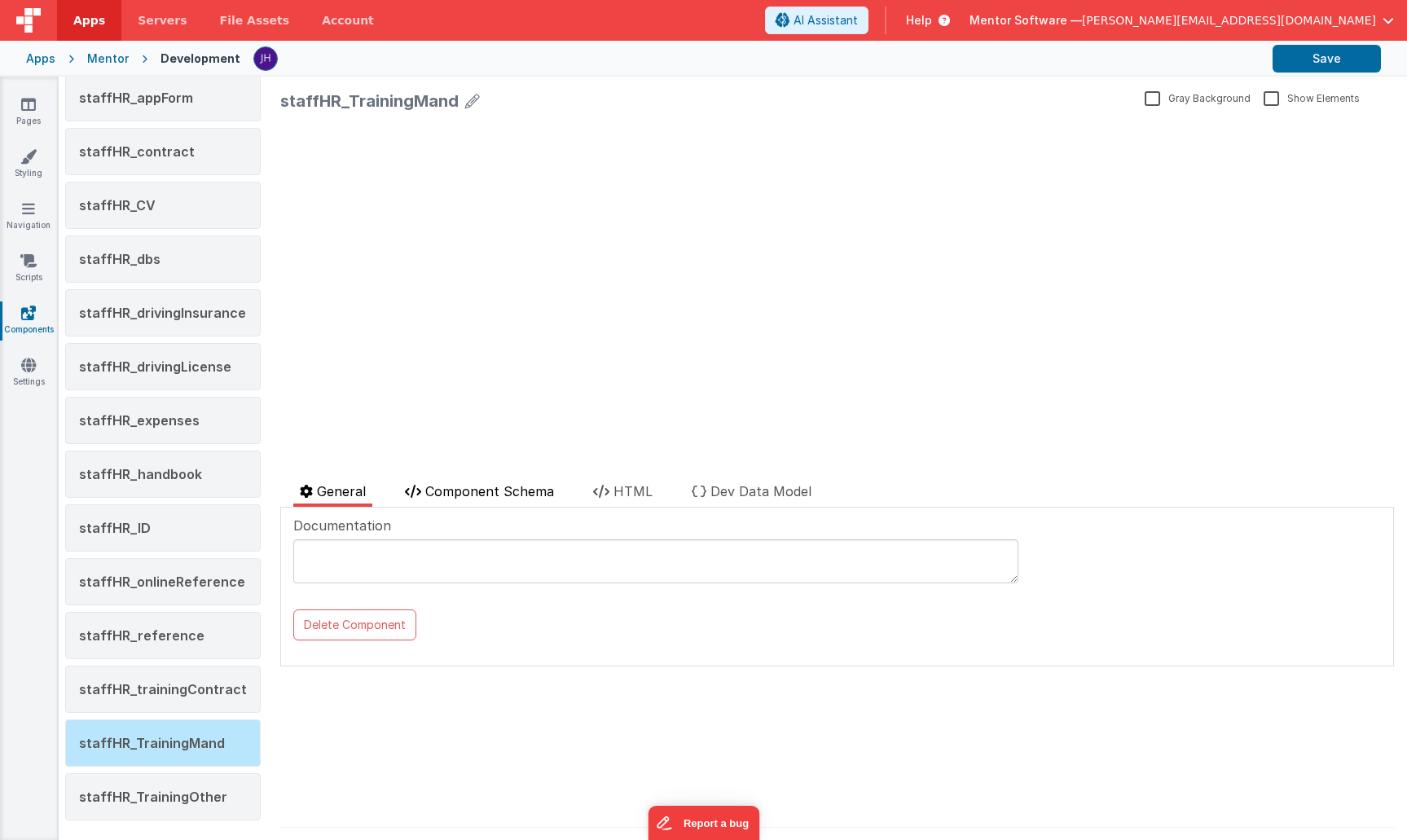
scroll to position [0, 0]
click at [474, 495] on span "Component Schema" at bounding box center [490, 491] width 129 height 16
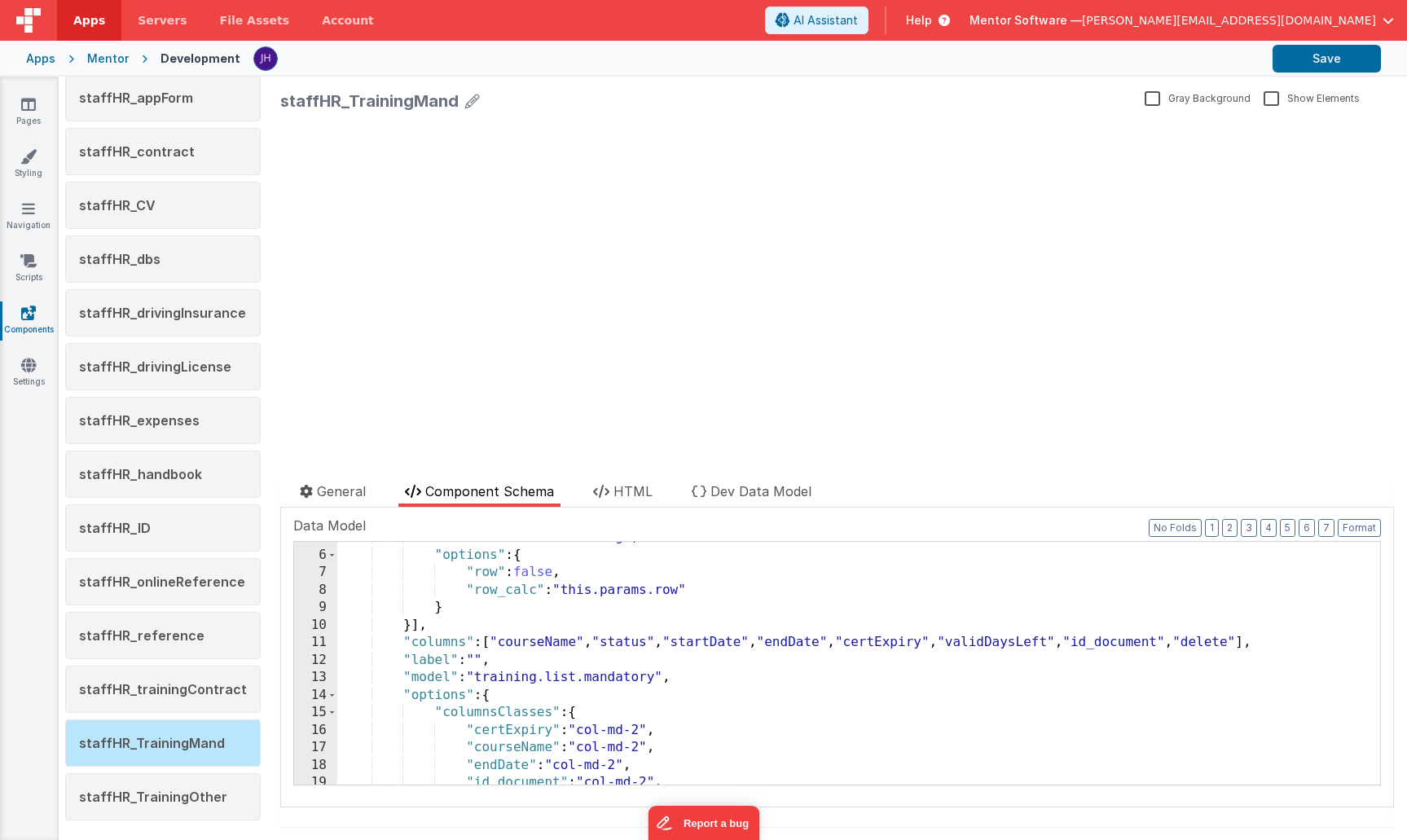
scroll to position [133, 0]
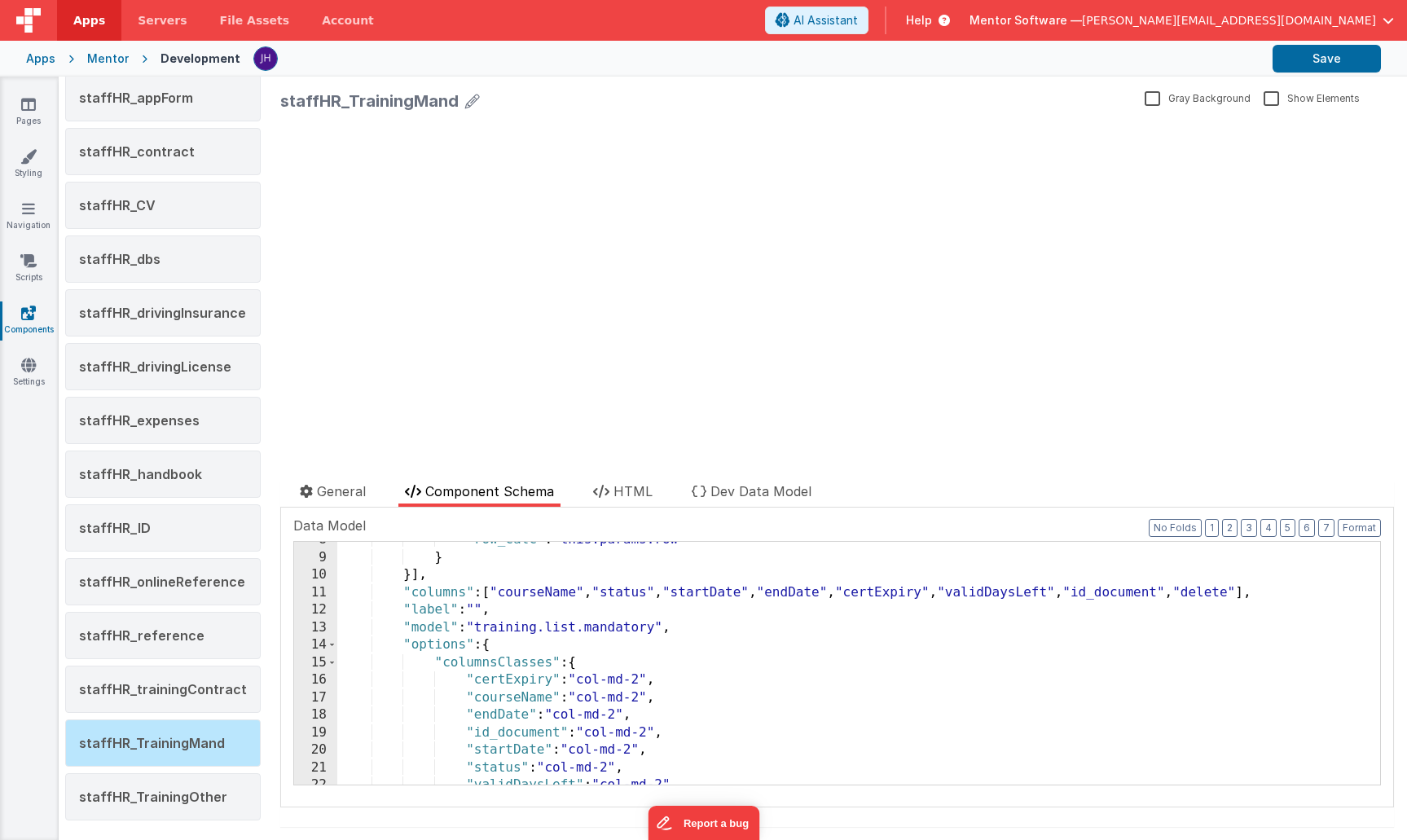
click at [960, 594] on div ""row_calc" : "this.params.row" } }] , "columns" : [ "courseName" , "status" , "…" at bounding box center [859, 670] width 1043 height 278
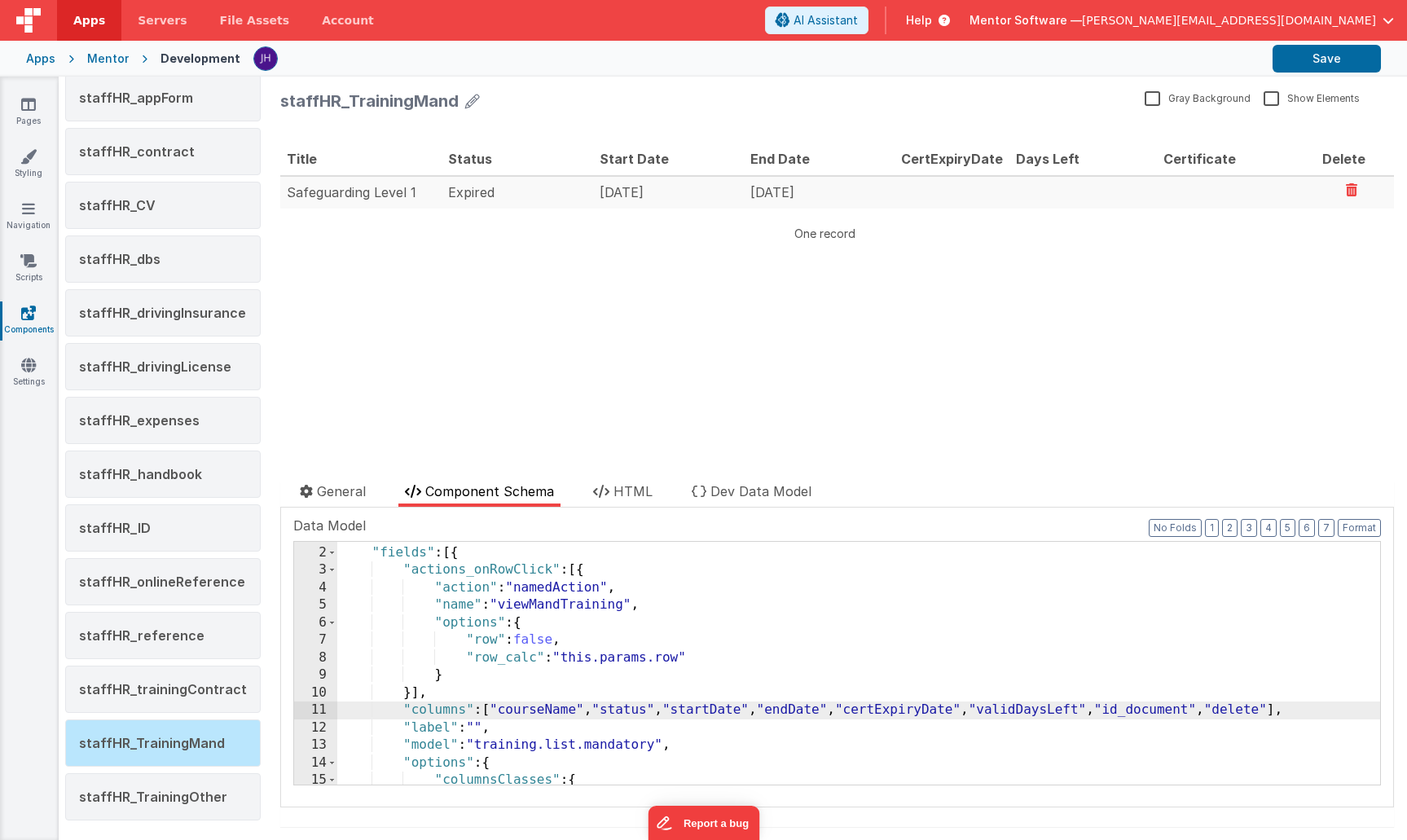
scroll to position [16, 0]
click at [1336, 57] on button "Save" at bounding box center [1327, 59] width 108 height 28
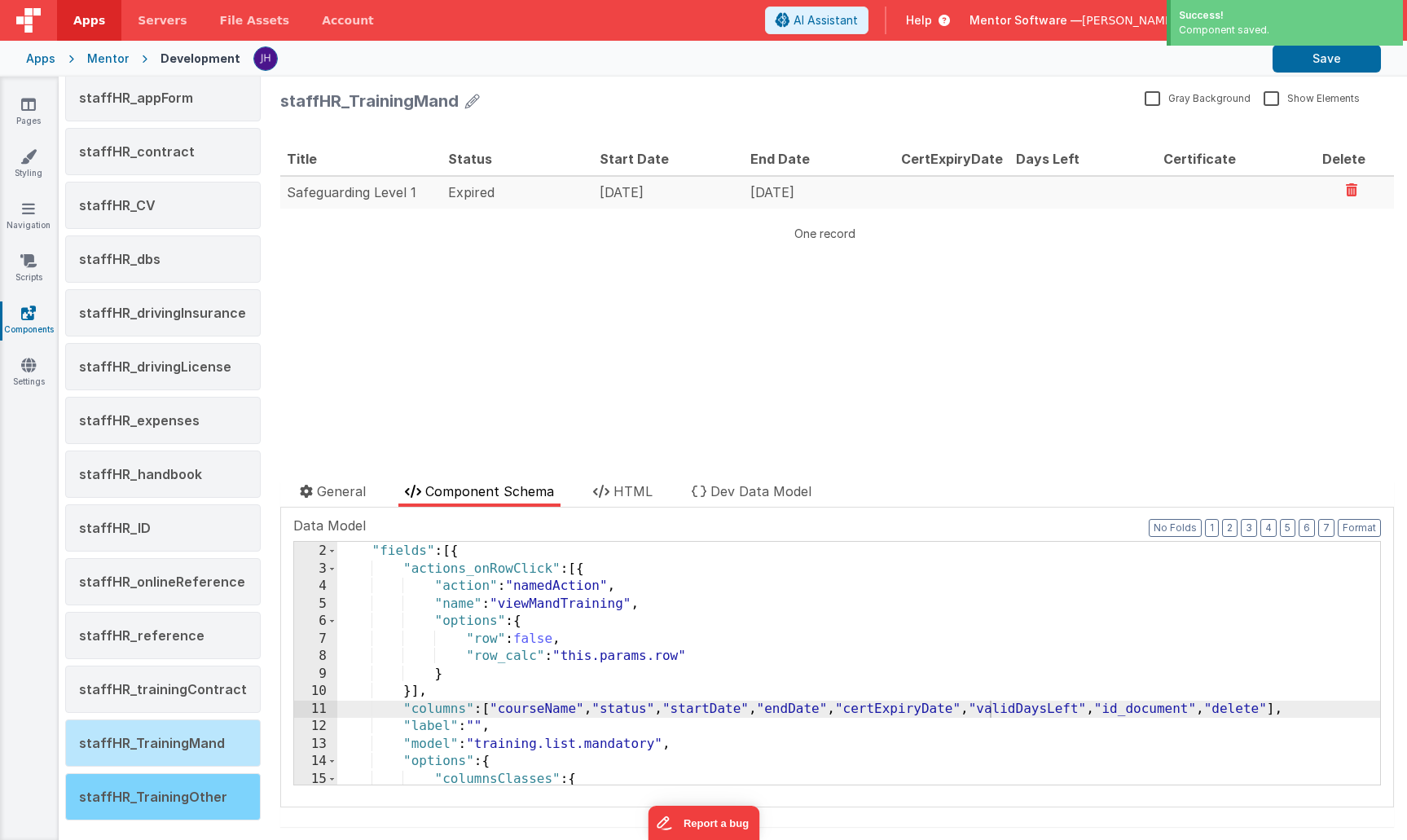
click at [161, 794] on span "staffHR_TrainingOther" at bounding box center [153, 796] width 148 height 16
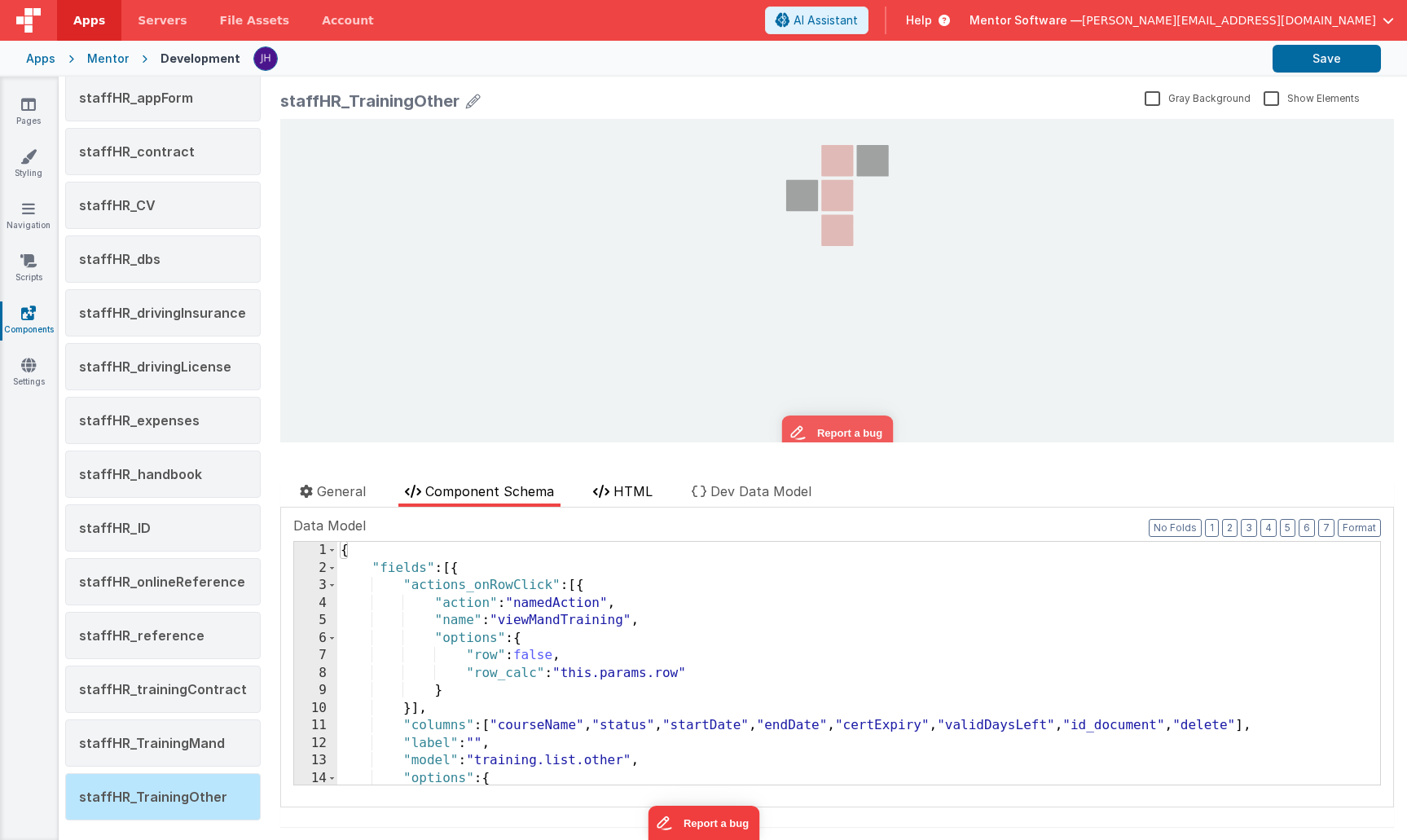
scroll to position [0, 0]
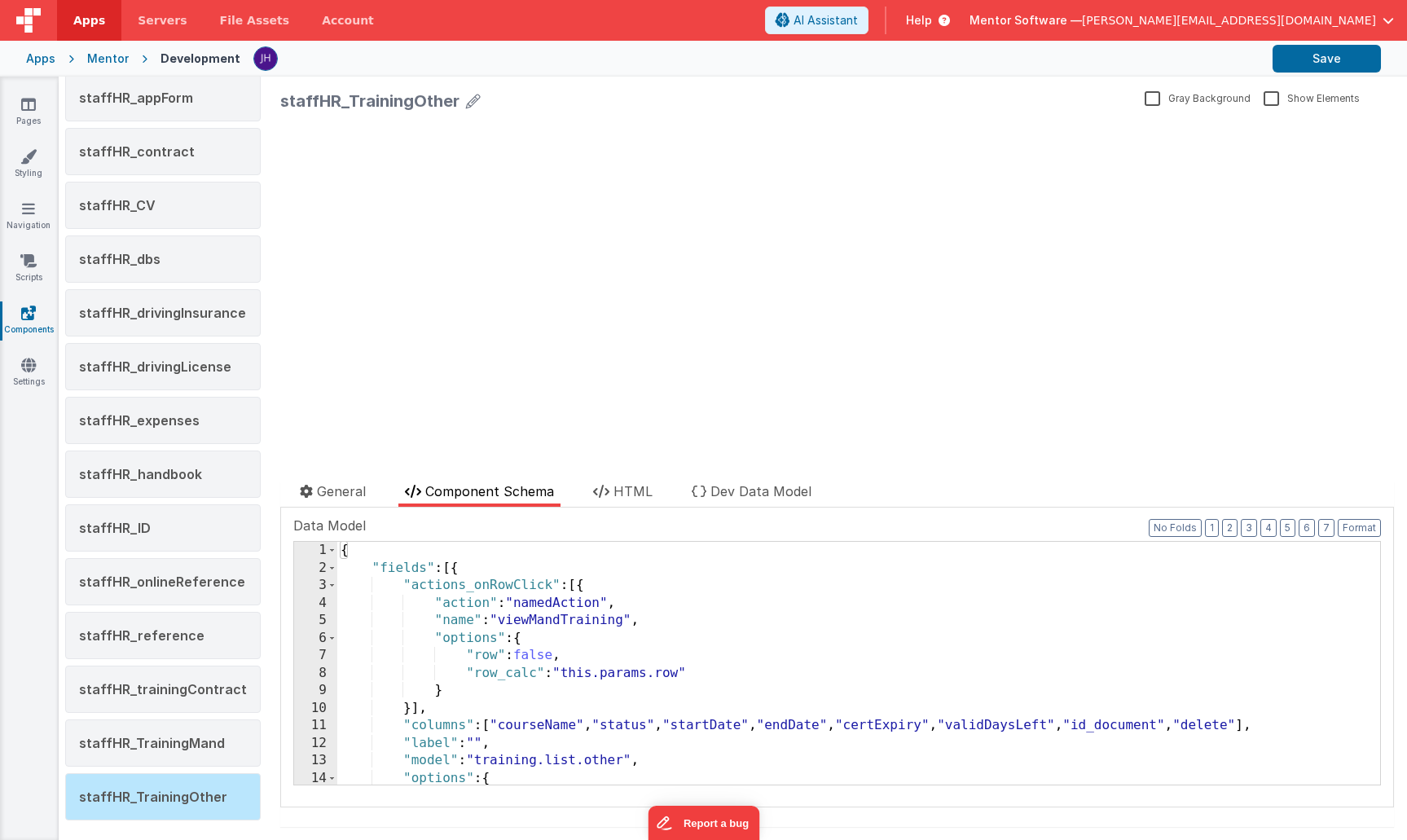
click at [957, 722] on div "{ "fields" : [{ "actions_onRowClick" : [{ "action" : "namedAction" , "name" : "…" at bounding box center [859, 681] width 1043 height 278
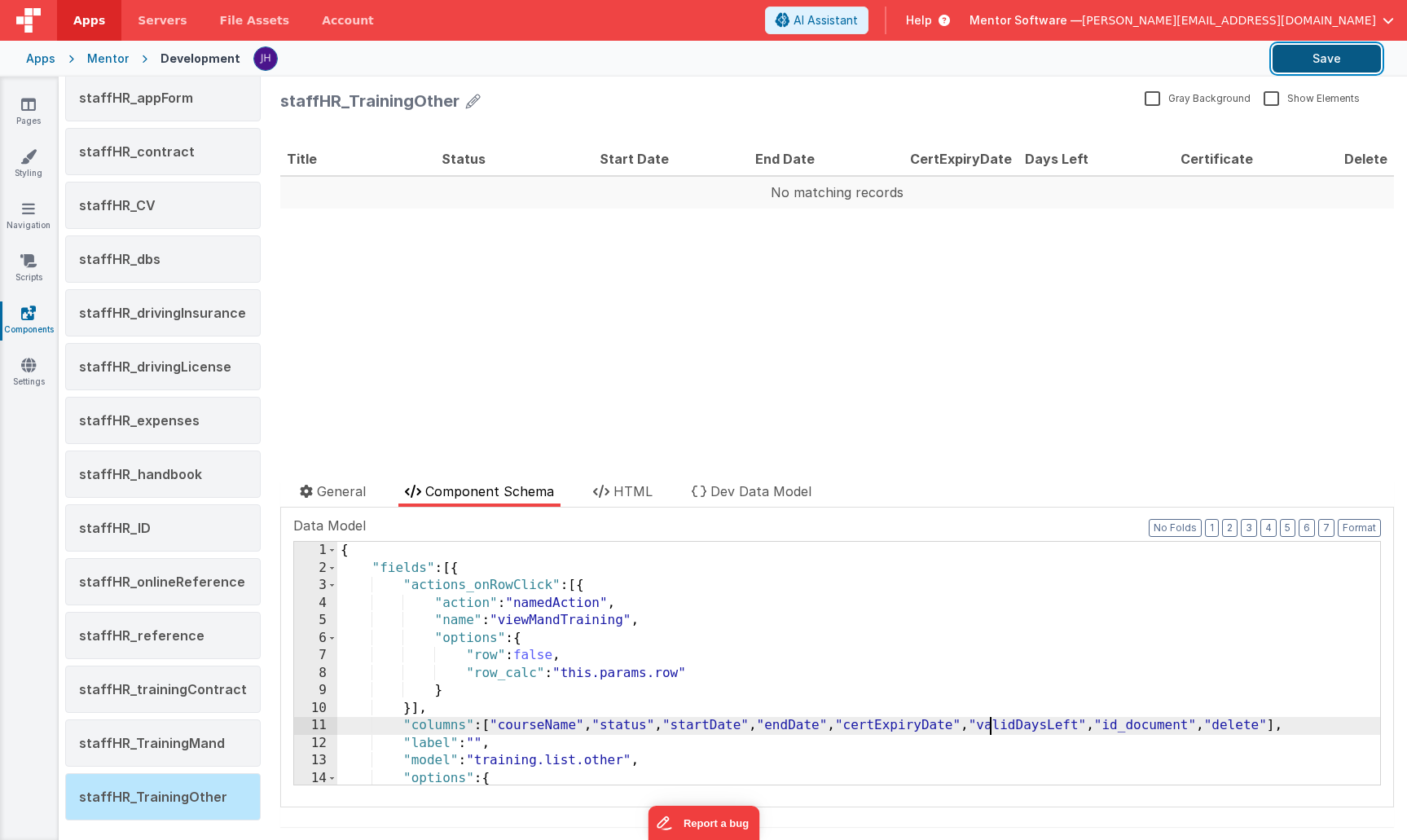
click at [1337, 62] on button "Save" at bounding box center [1327, 59] width 108 height 28
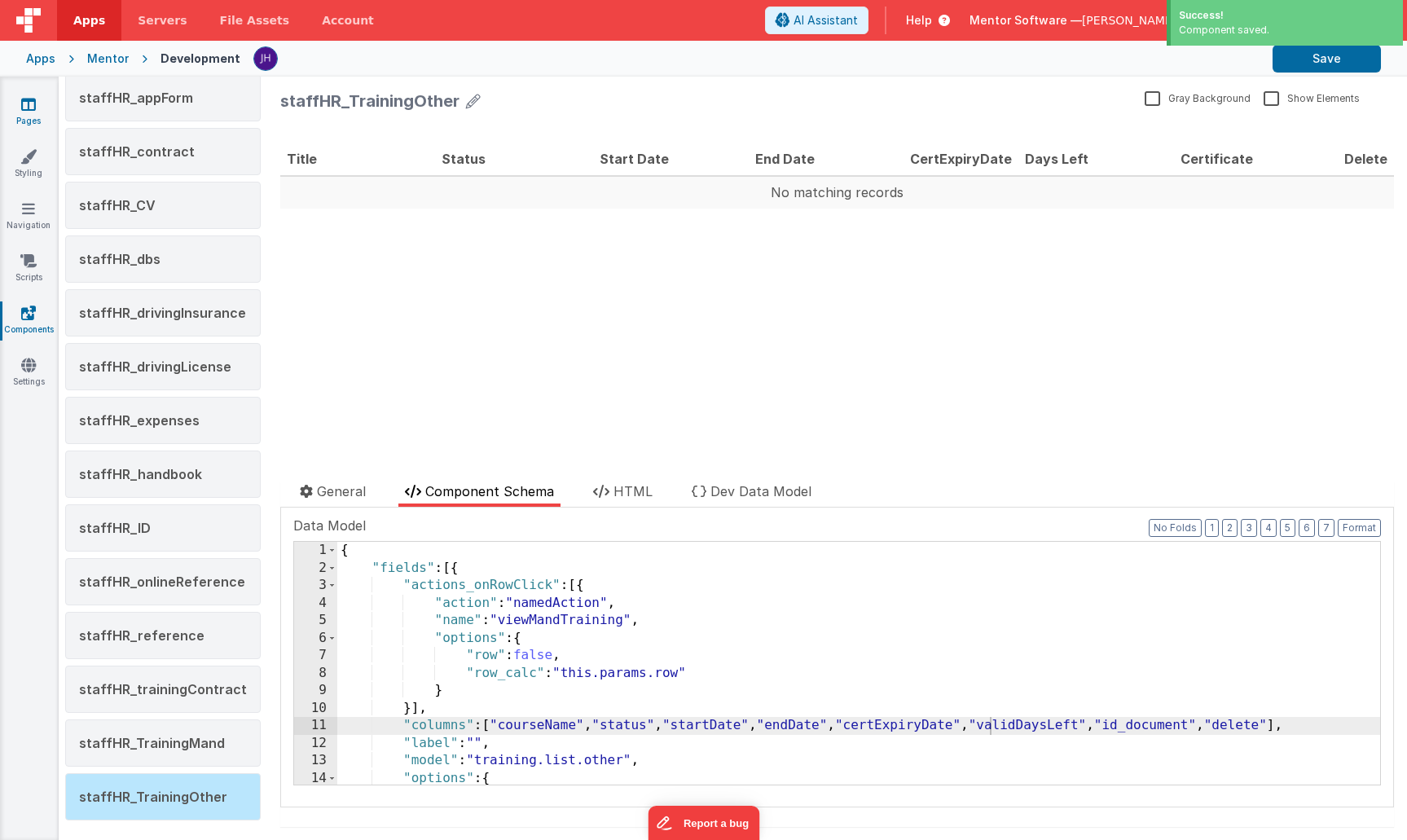
click at [24, 106] on icon at bounding box center [29, 103] width 15 height 16
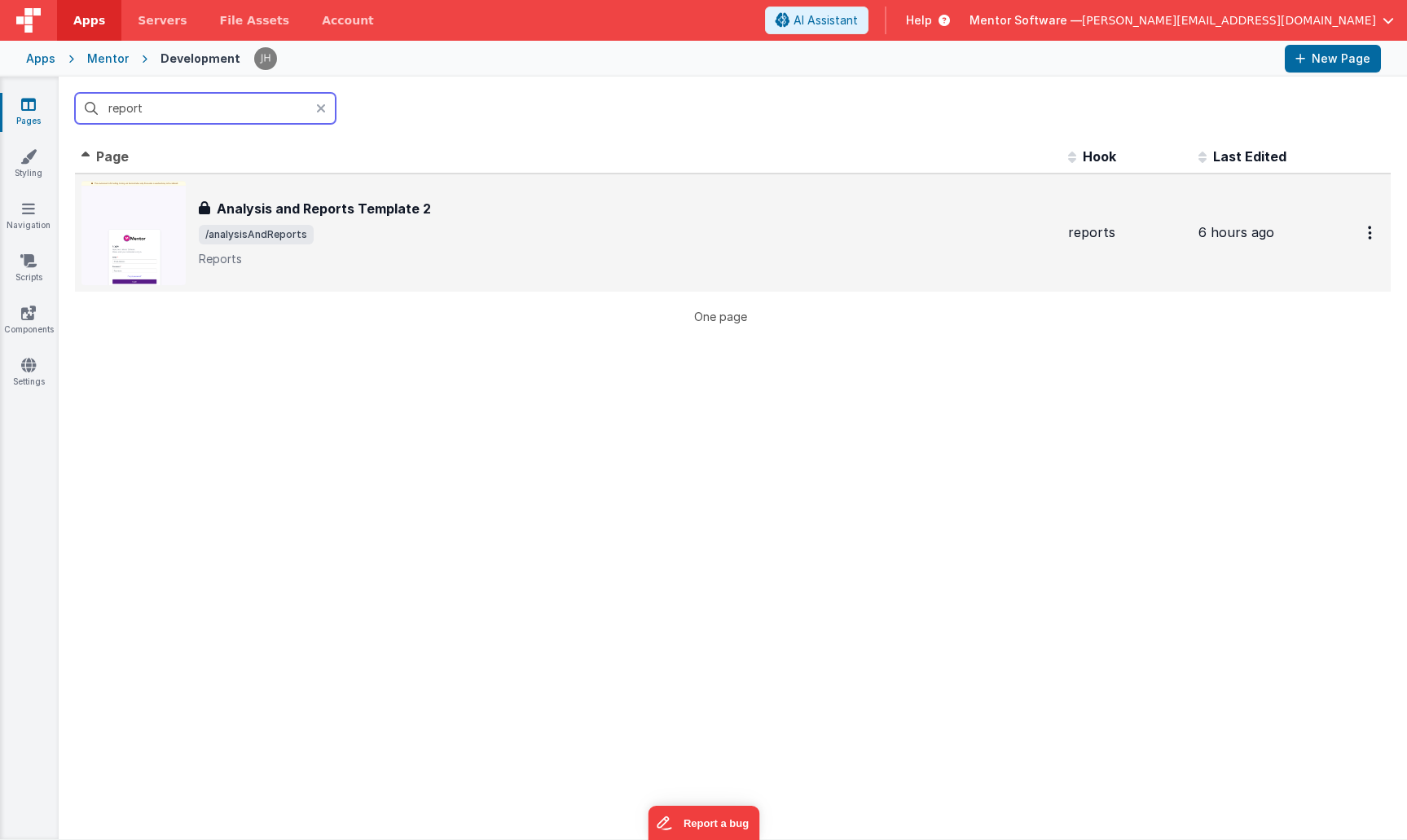
type input "report"
click at [351, 212] on h3 "Analysis and Reports Template 2" at bounding box center [324, 208] width 214 height 20
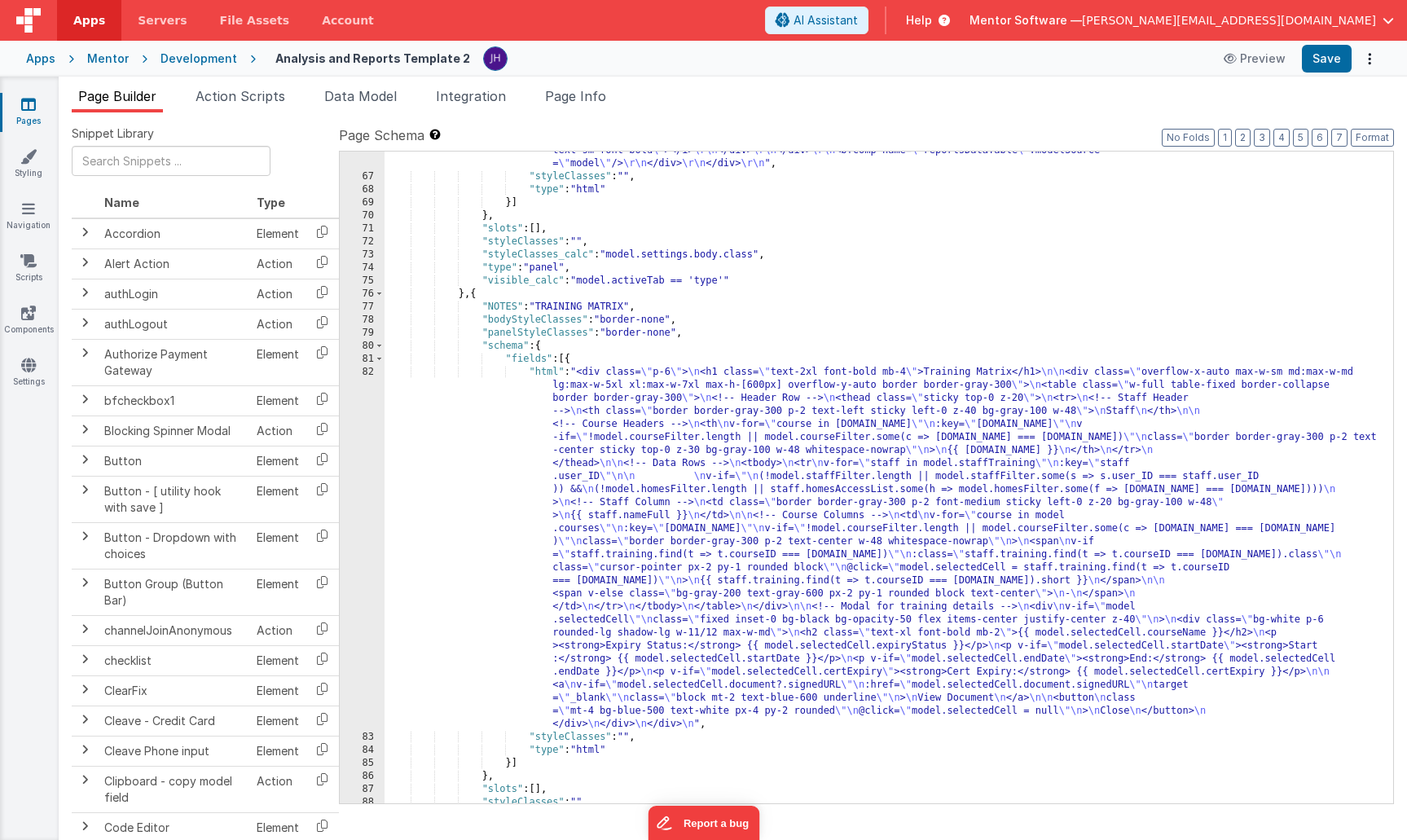
scroll to position [4387, 0]
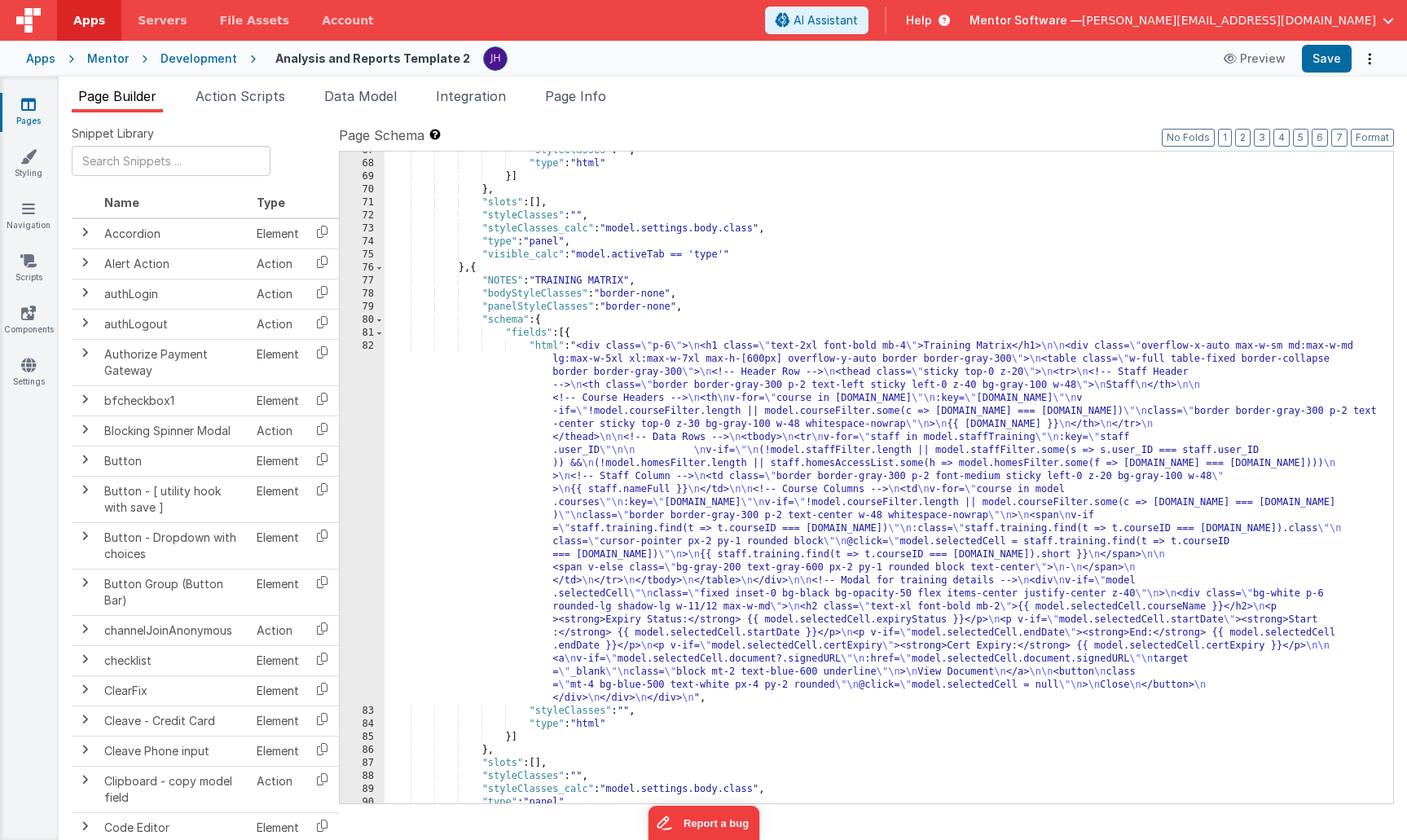
click at [600, 463] on div ""styleClasses" : "" , "type" : "html" }] } , "slots" : [ ] , "styleClasses" : "…" at bounding box center [888, 483] width 1008 height 678
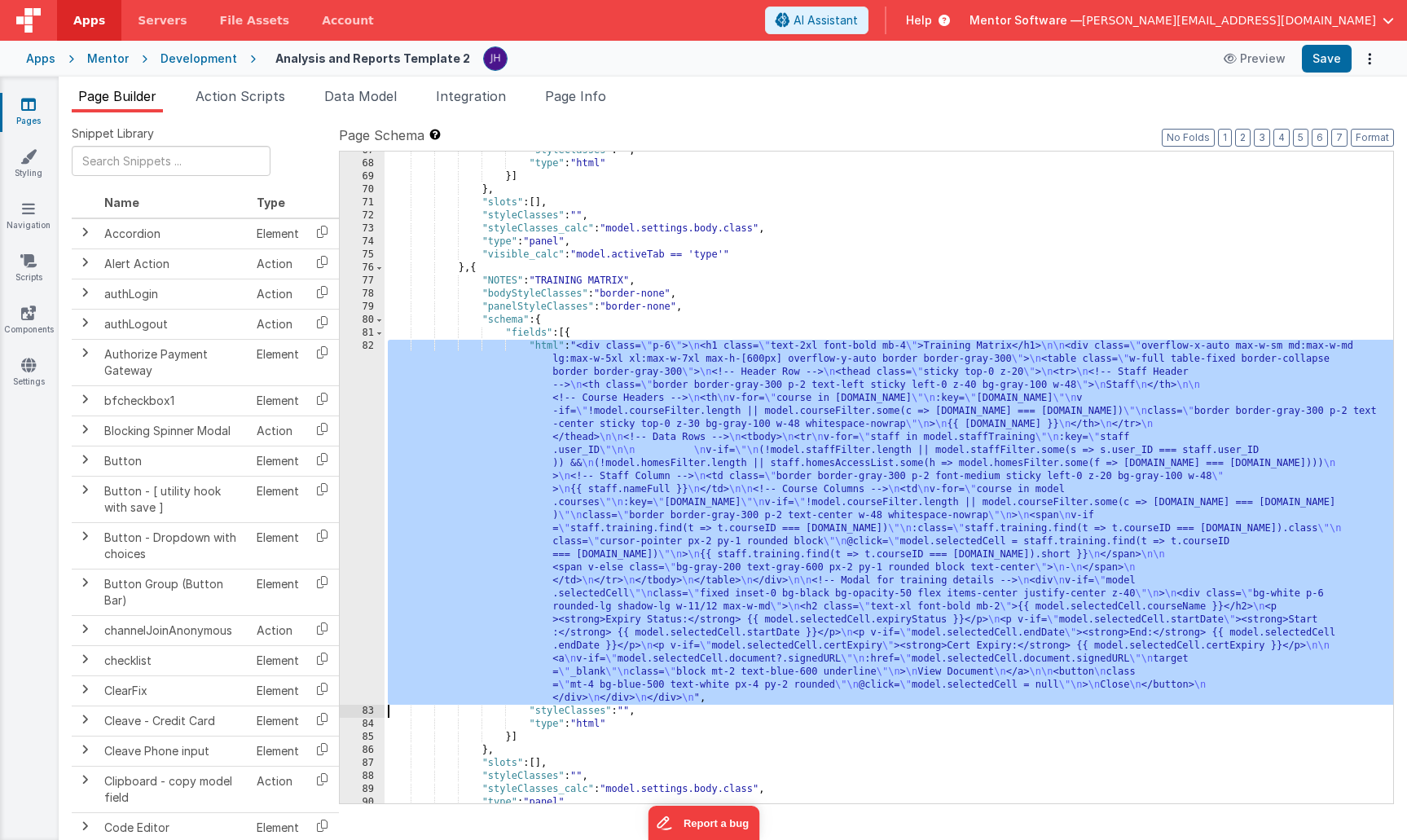
click at [359, 430] on div "82" at bounding box center [362, 522] width 45 height 365
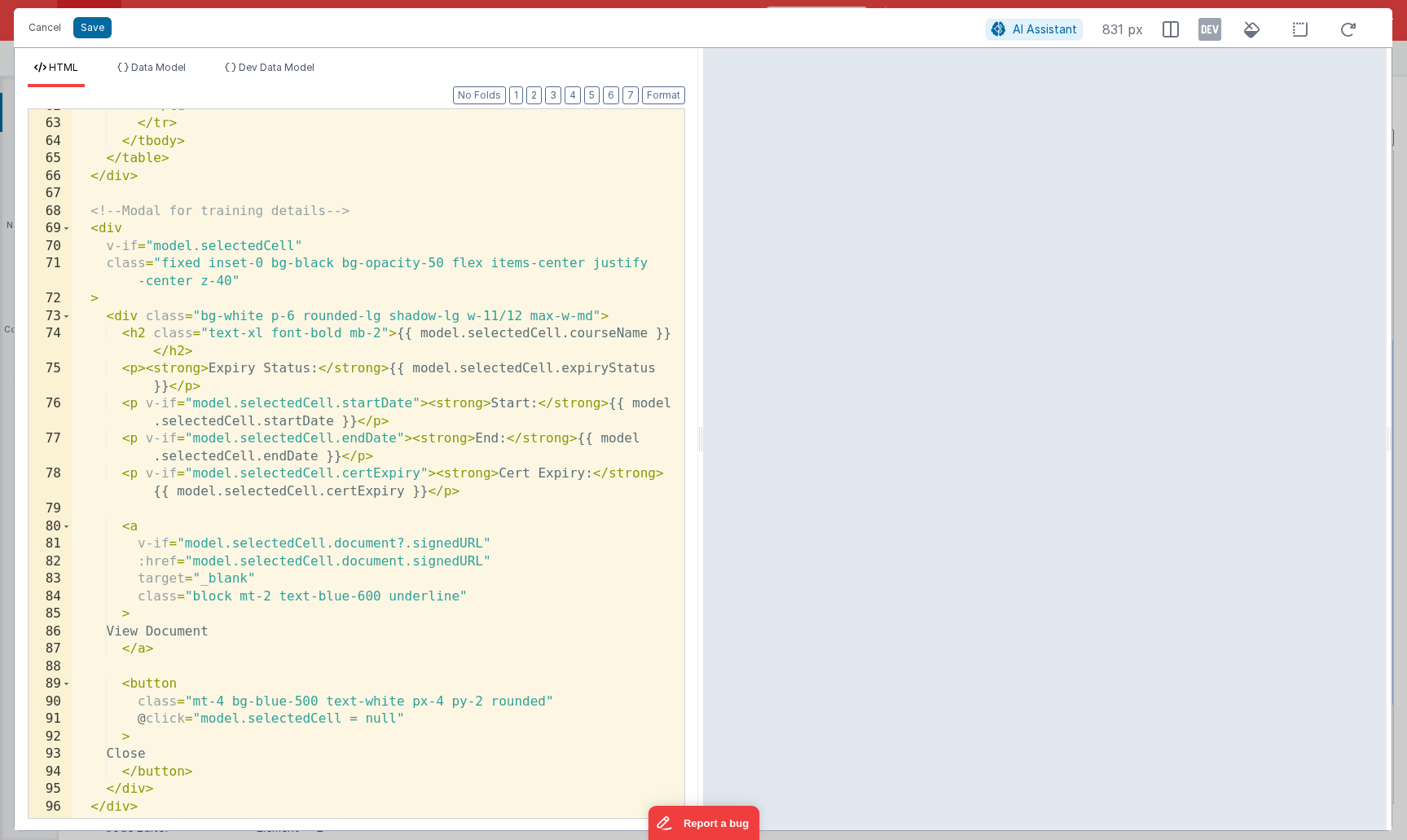
scroll to position [1322, 0]
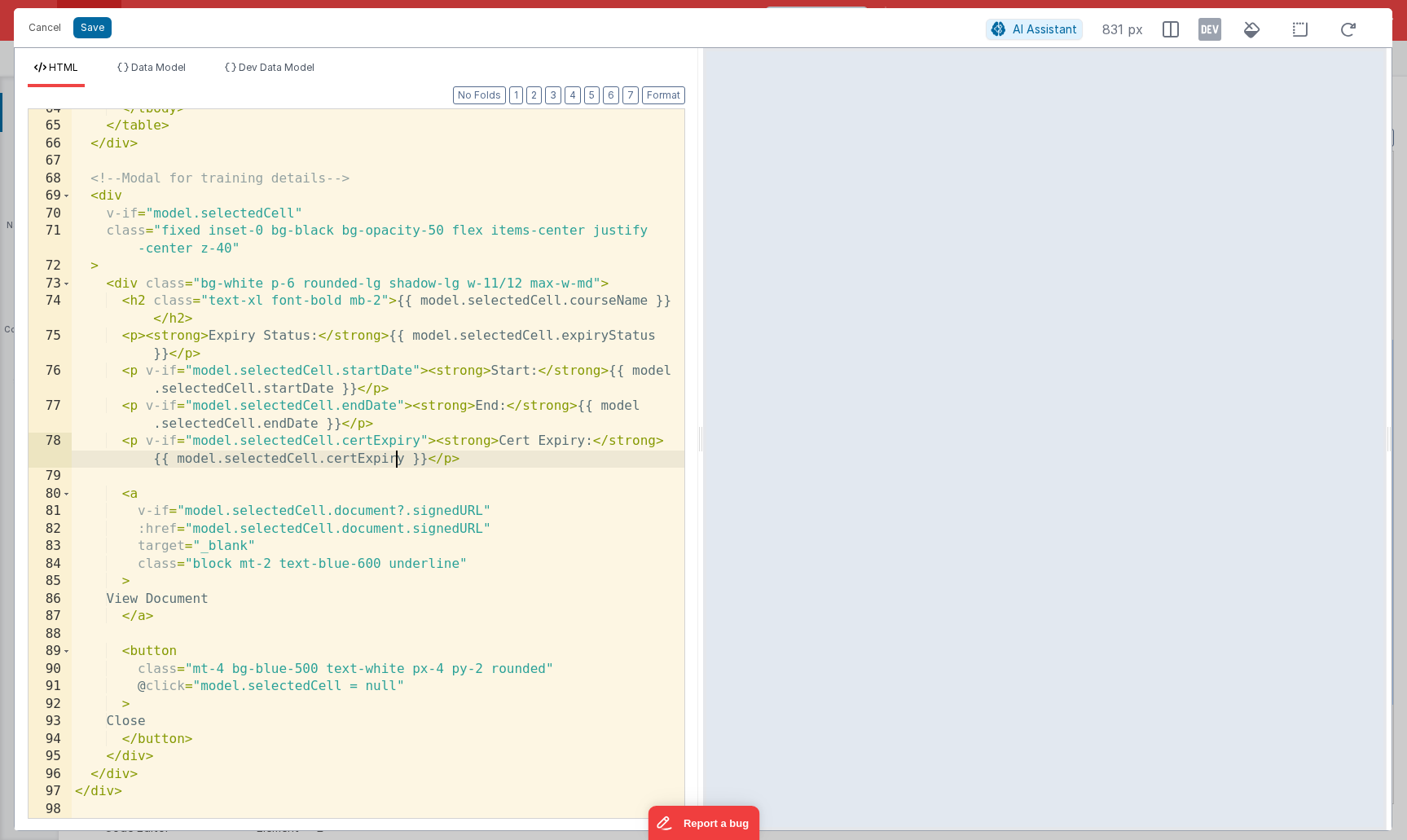
click at [399, 458] on div "</ tbody > </ table > </ div > <!-- Modal for training details --> < div v-if =…" at bounding box center [378, 472] width 613 height 744
click at [419, 443] on div "</ tbody > </ table > </ div > <!-- Modal for training details --> < div v-if =…" at bounding box center [378, 472] width 613 height 744
click at [97, 32] on button "Save" at bounding box center [92, 27] width 38 height 21
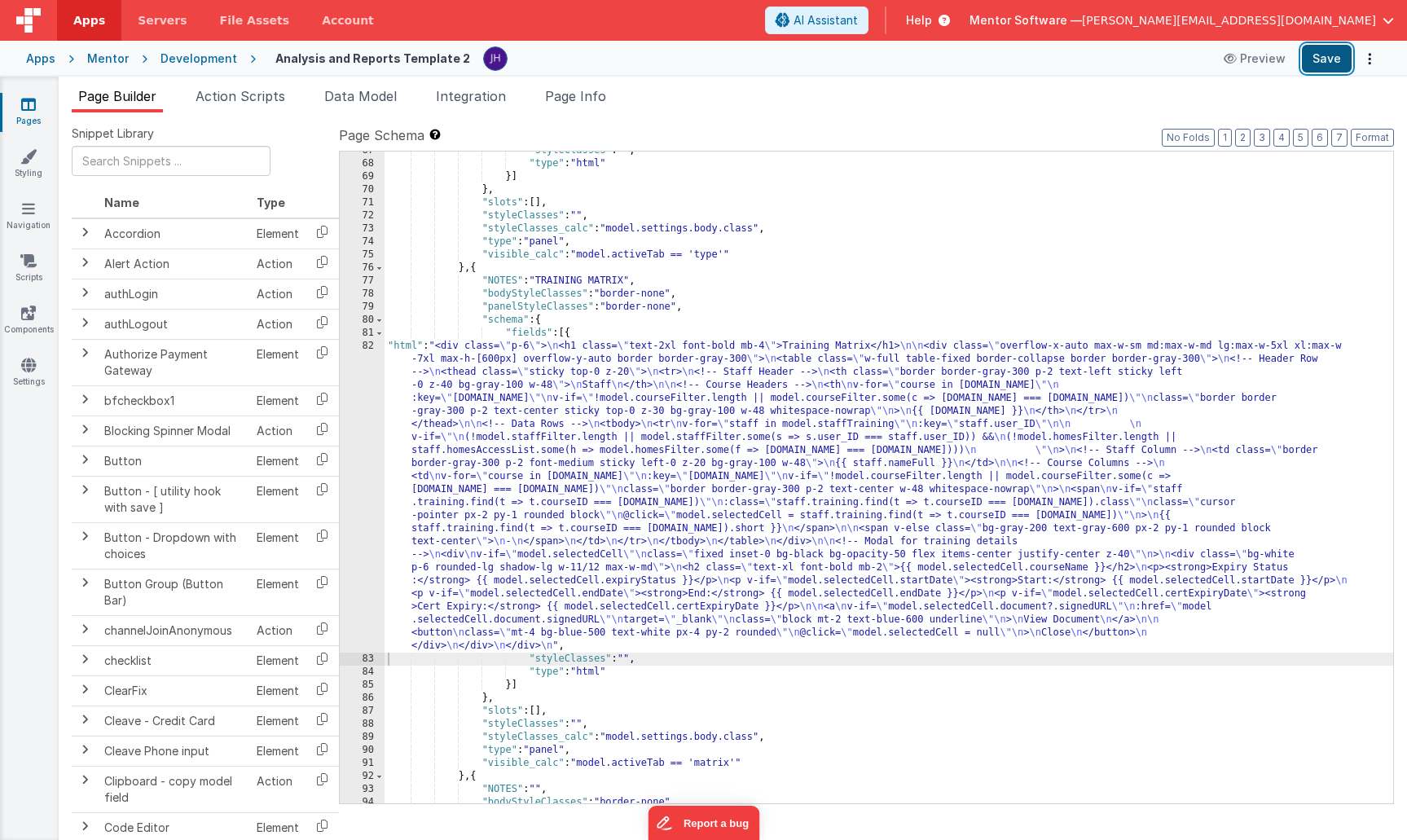
click at [1321, 61] on button "Save" at bounding box center [1326, 59] width 49 height 28
click at [25, 112] on icon at bounding box center [29, 103] width 15 height 16
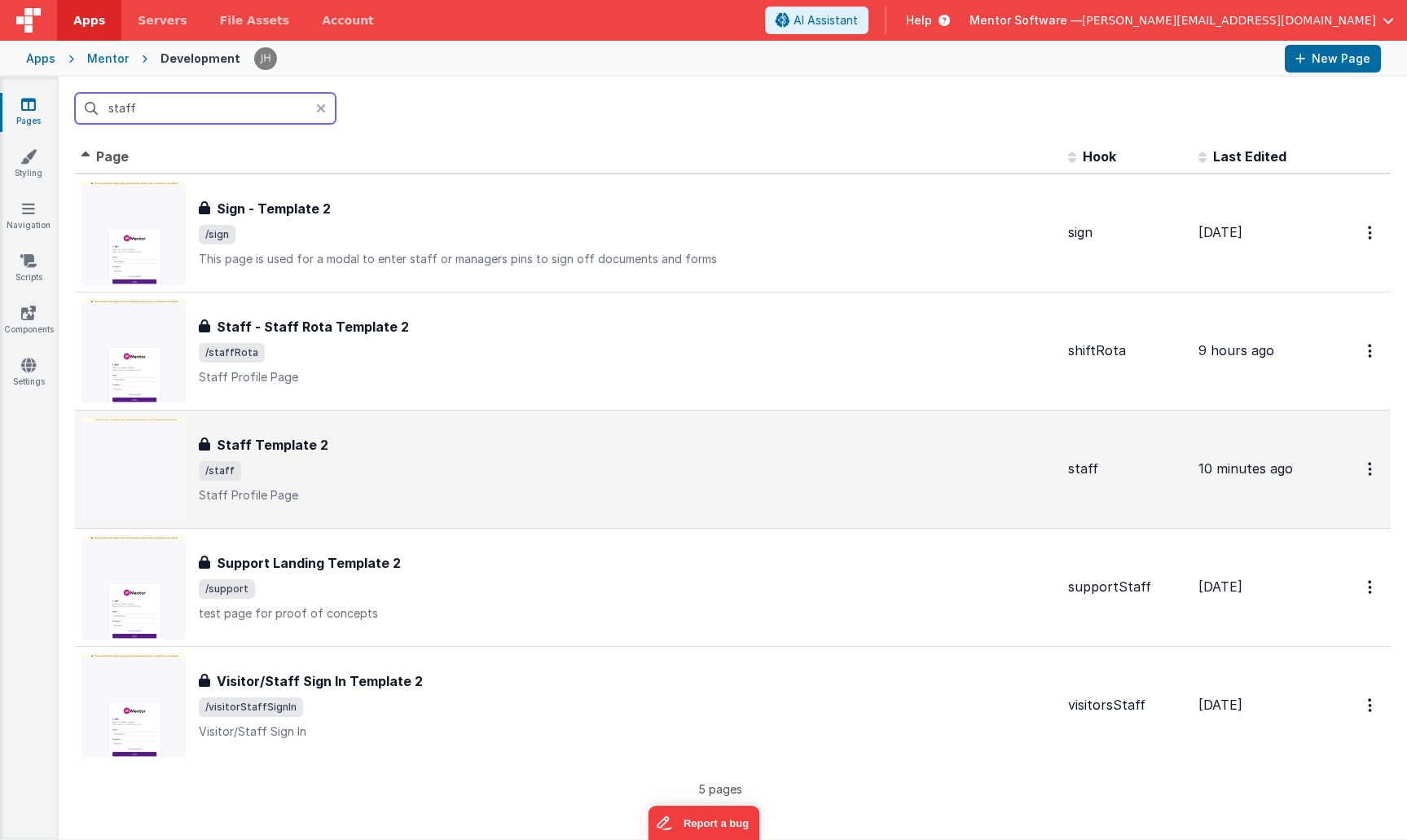
type input "staff"
click at [343, 453] on div "Staff Template 2" at bounding box center [626, 444] width 856 height 20
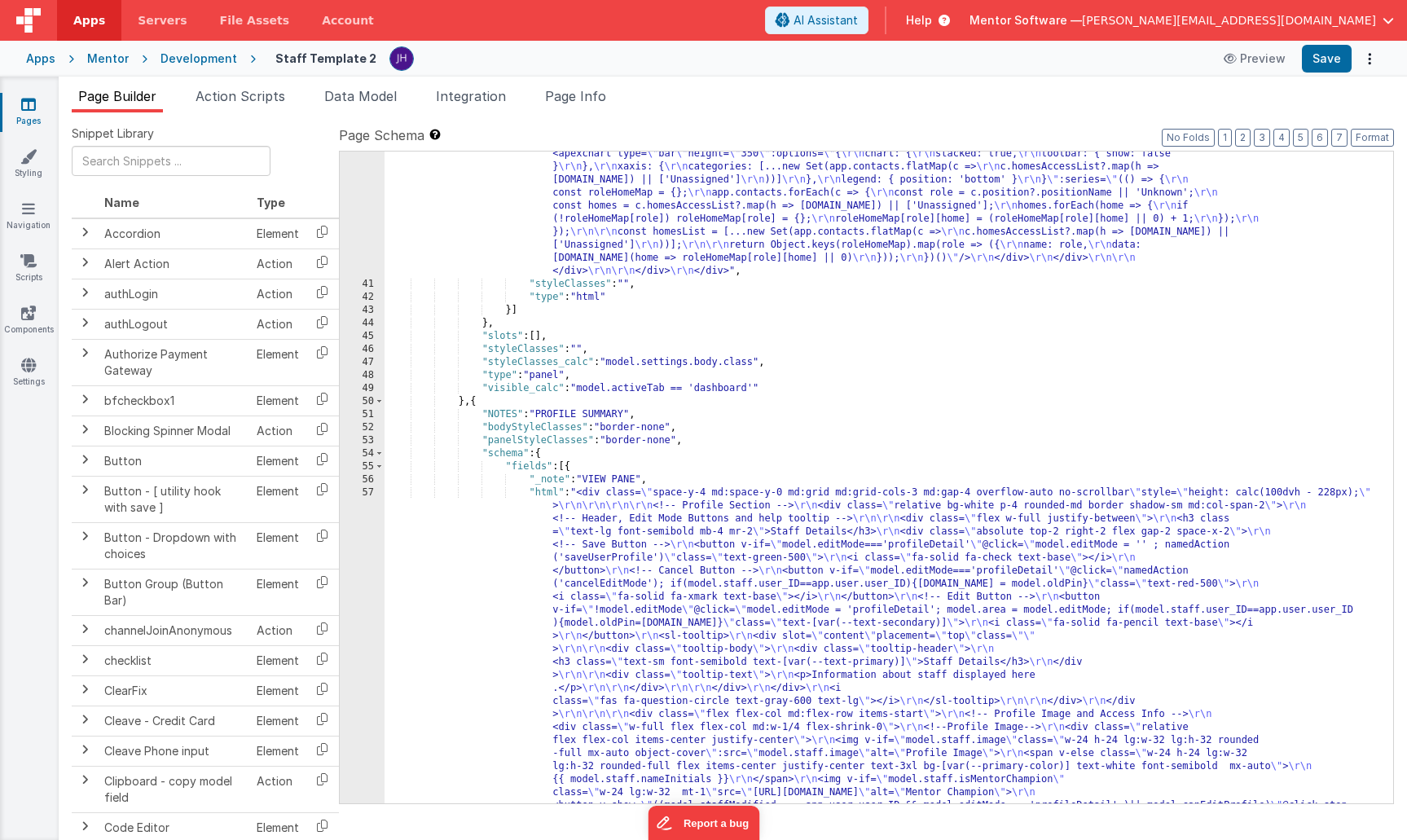
scroll to position [3564, 0]
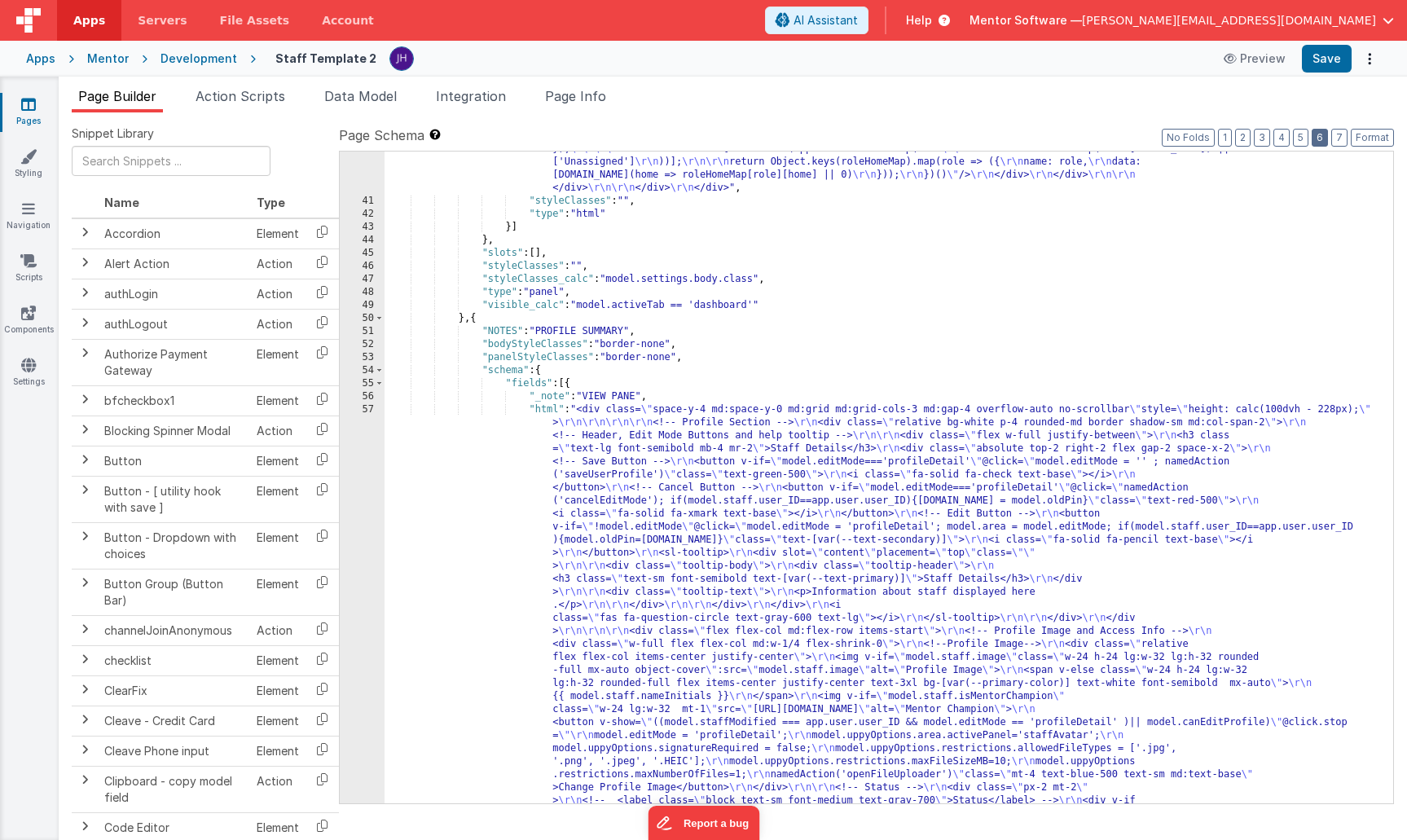
click at [1322, 137] on button "6" at bounding box center [1319, 137] width 16 height 18
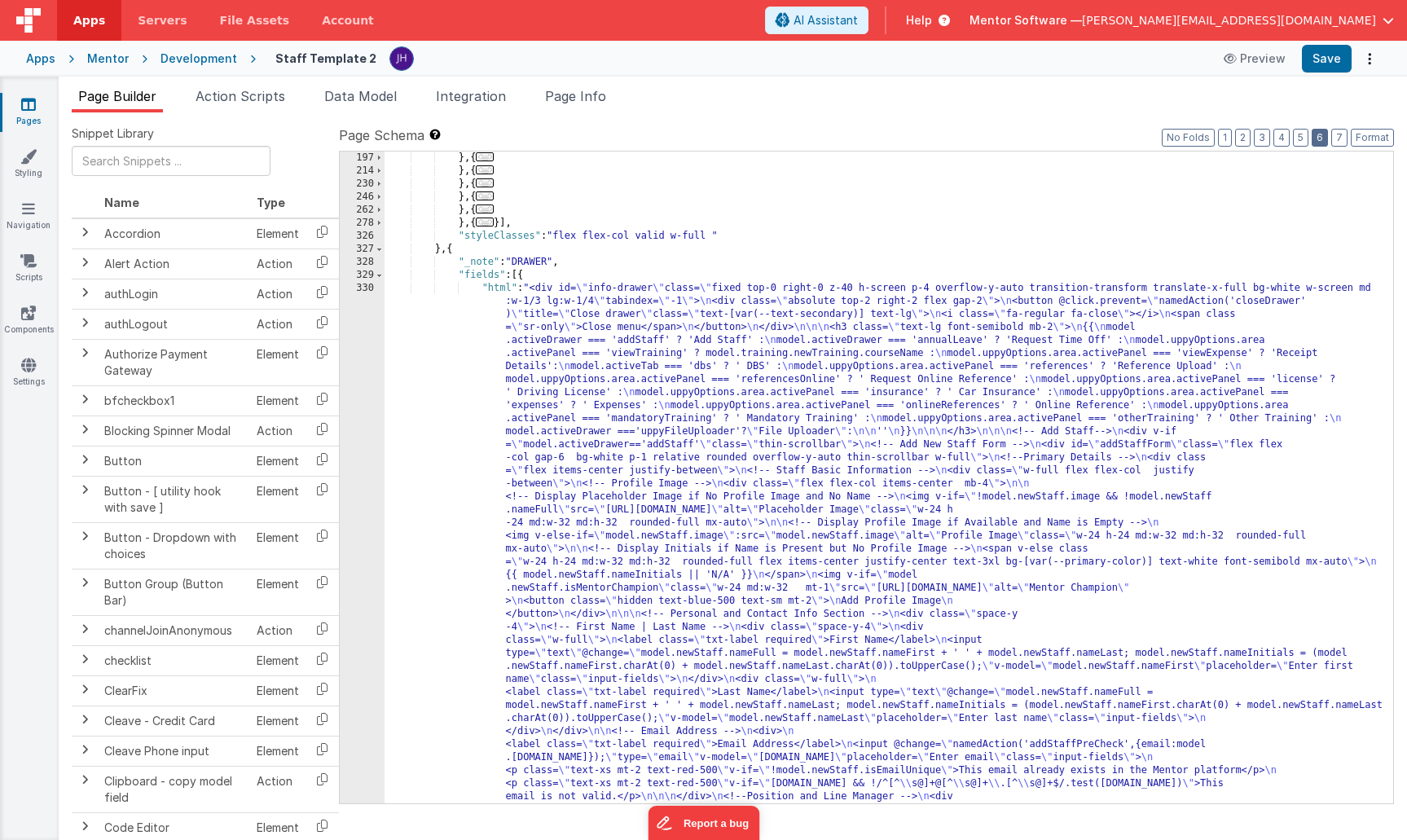
scroll to position [2282, 0]
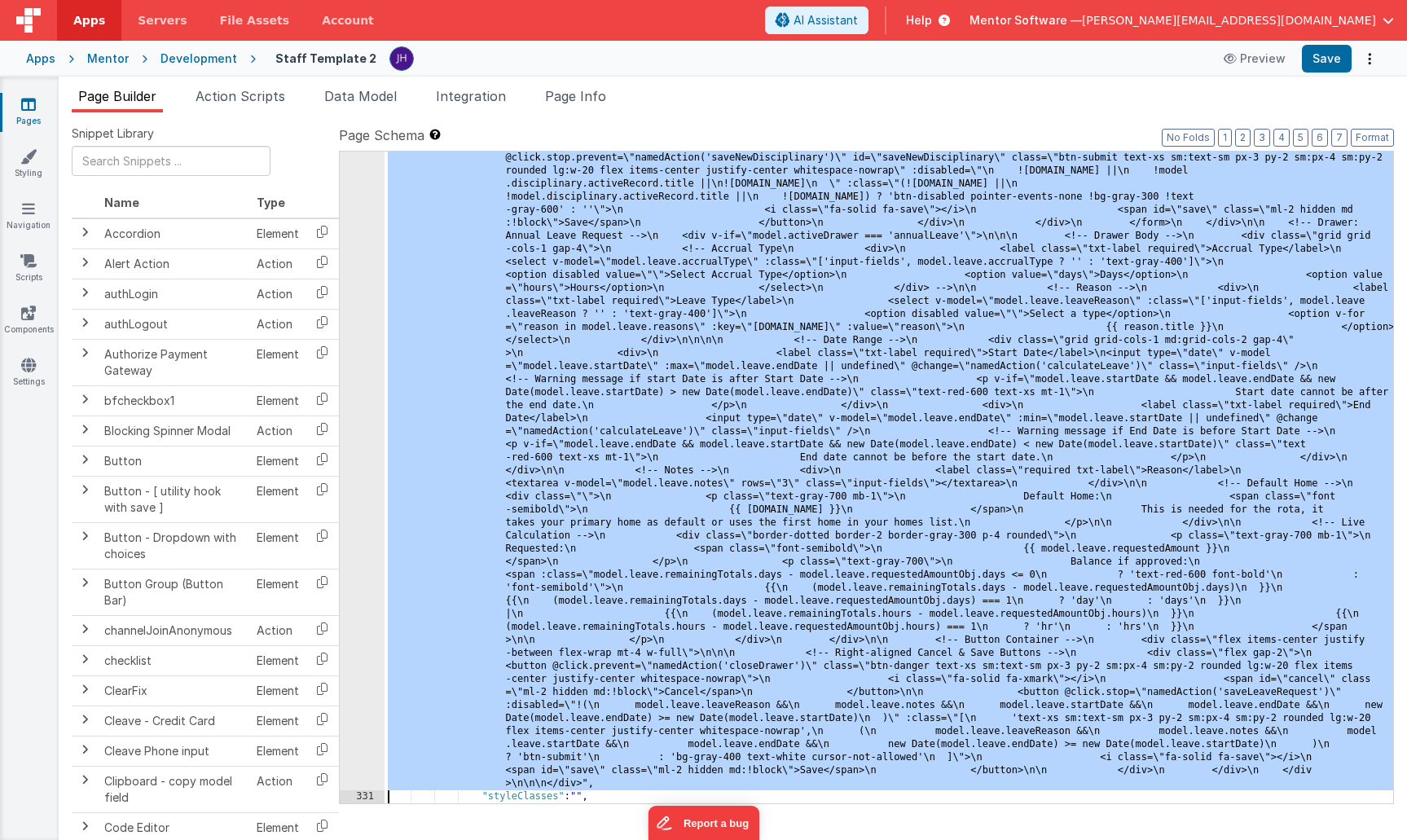
scroll to position [11067, 0]
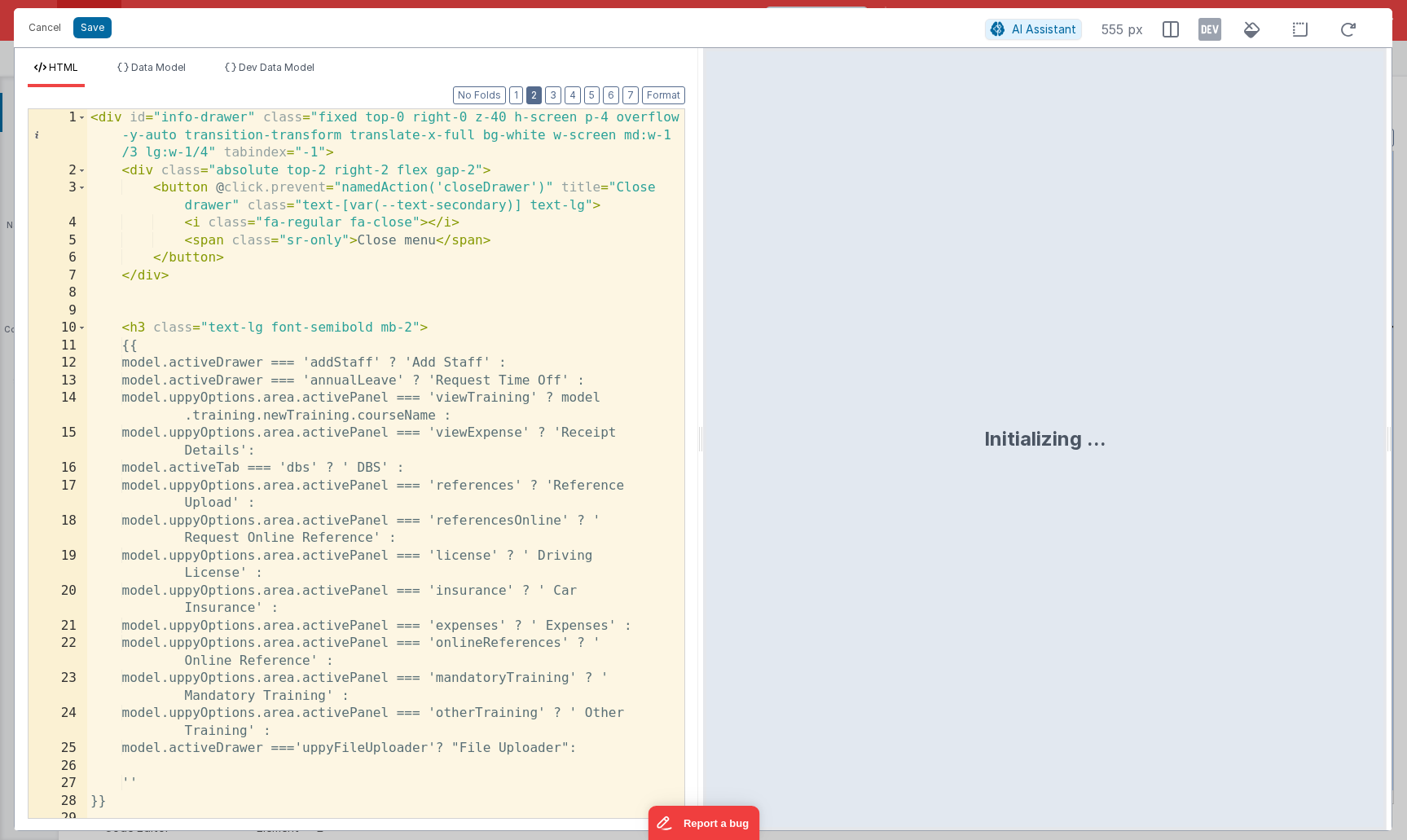
click at [537, 98] on button "2" at bounding box center [534, 95] width 16 height 18
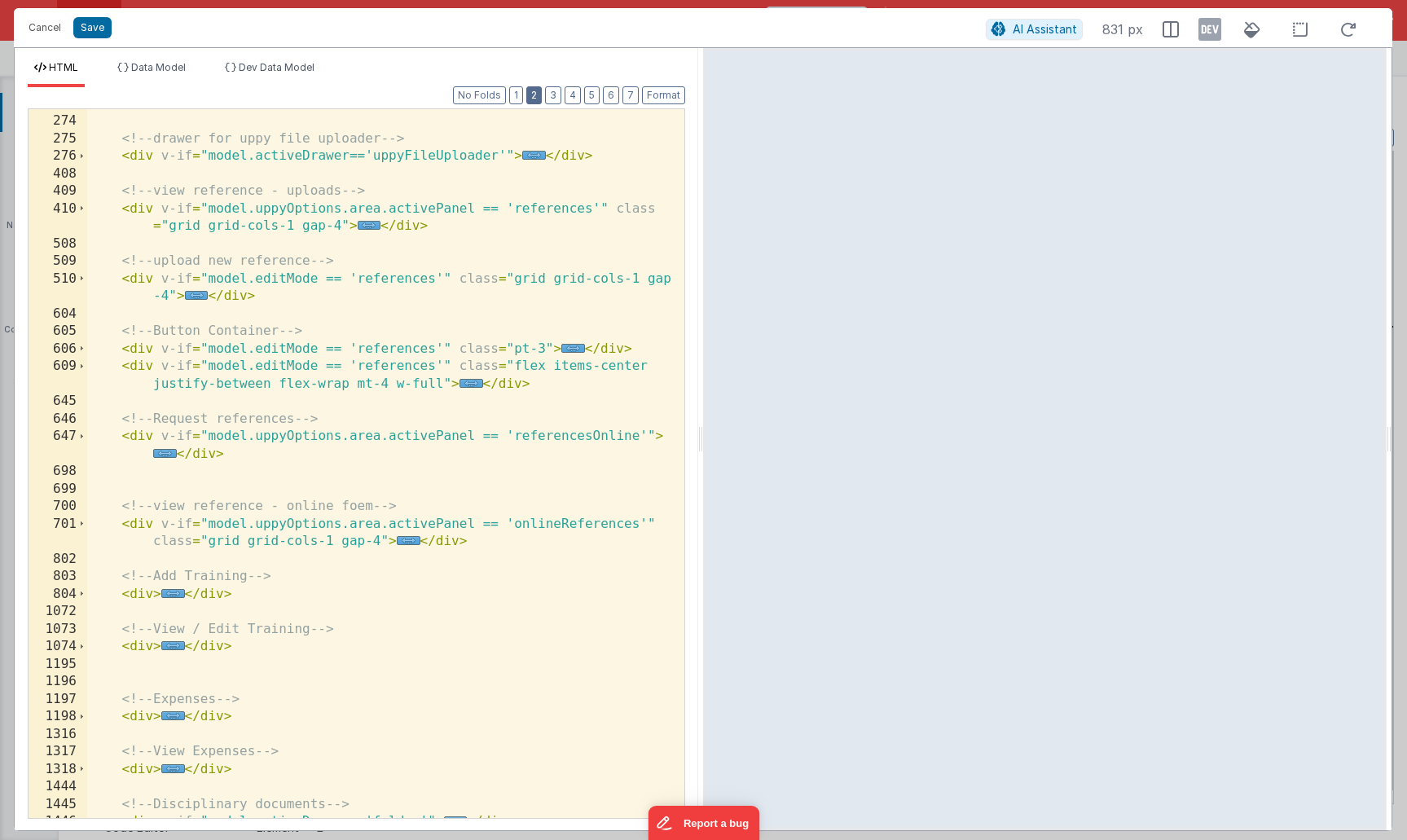
scroll to position [224, 0]
click at [171, 644] on span "..." at bounding box center [172, 646] width 23 height 9
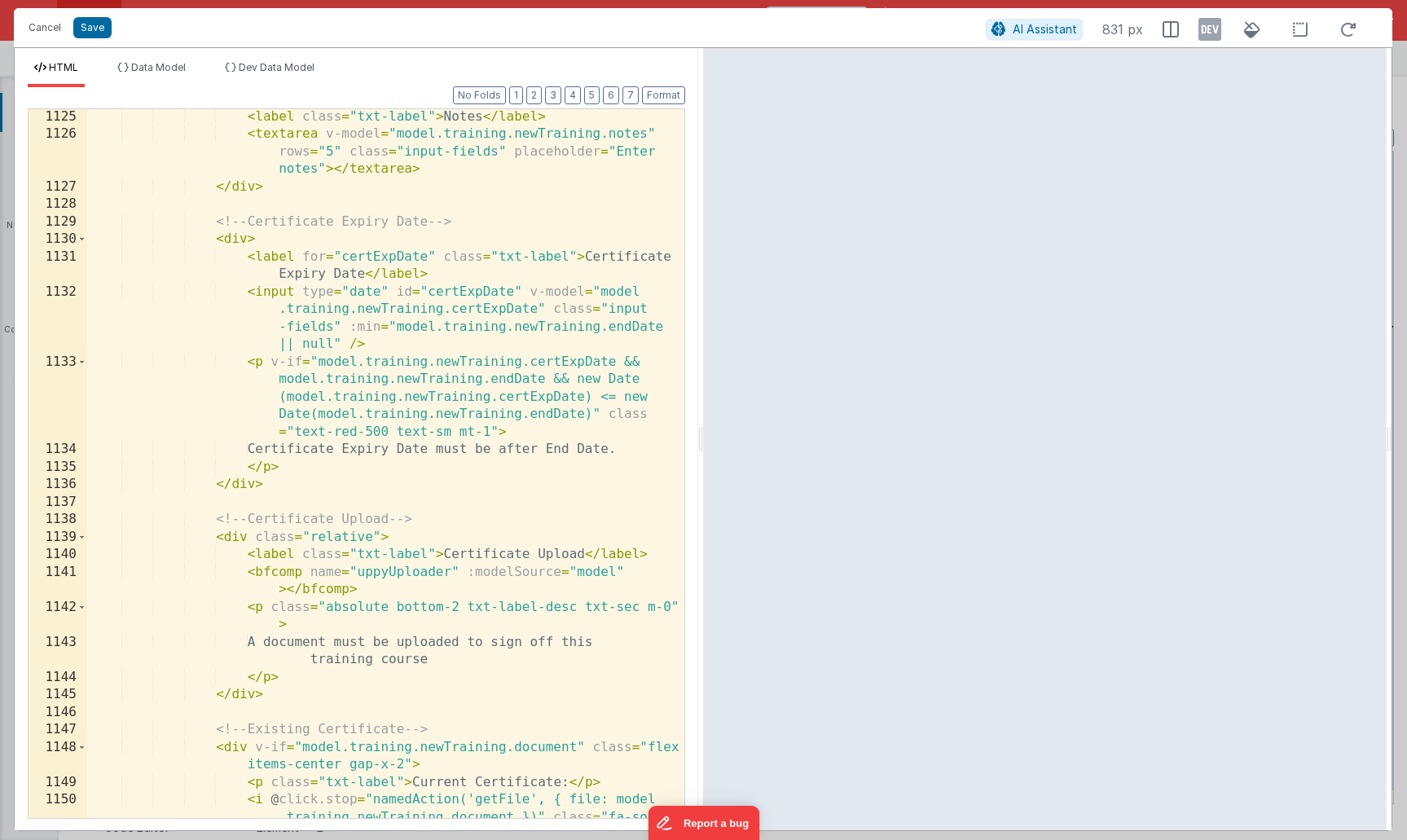
scroll to position [1945, 0]
click at [91, 29] on button "Save" at bounding box center [92, 27] width 38 height 21
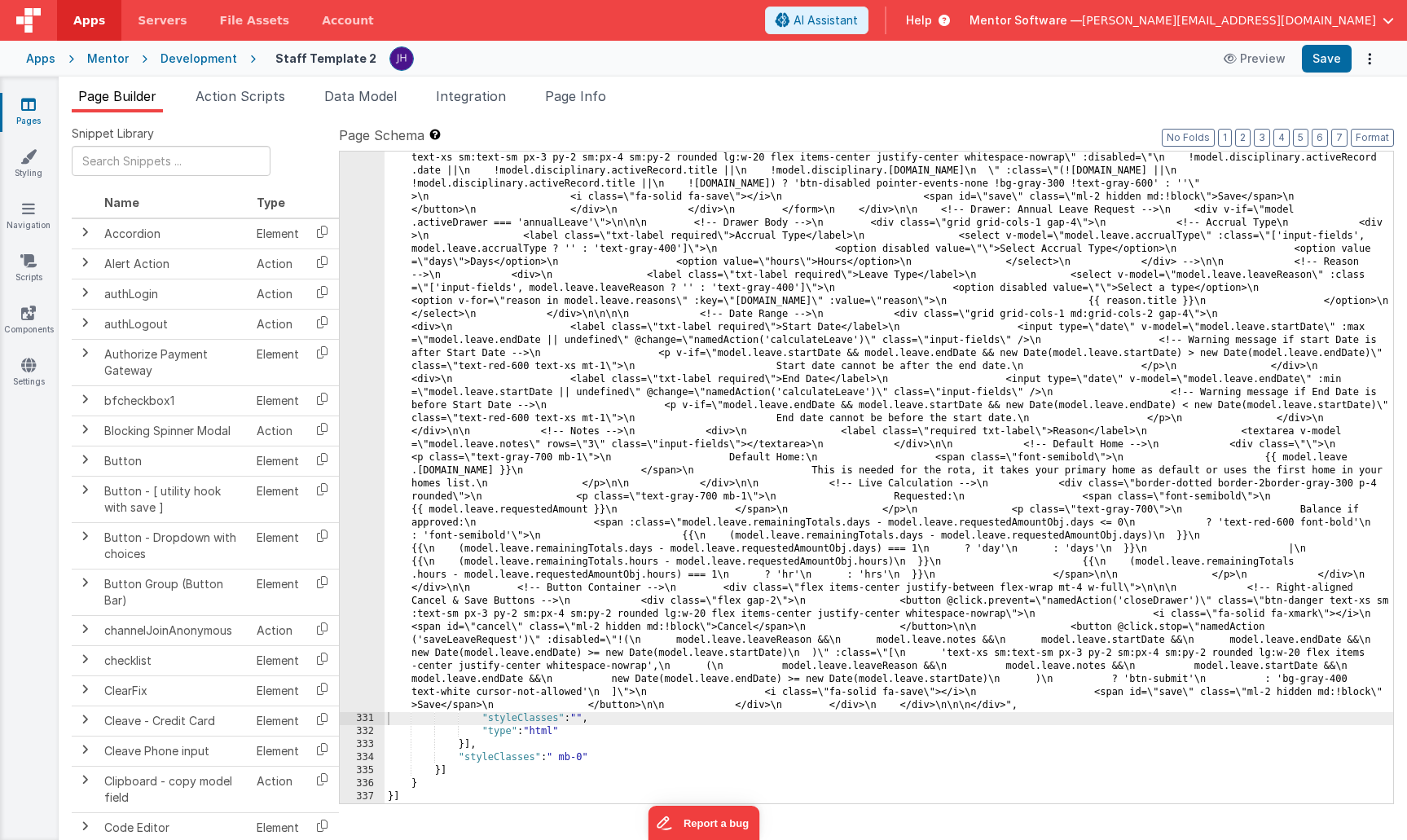
scroll to position [10233, 0]
click at [1312, 64] on button "Save" at bounding box center [1326, 59] width 49 height 28
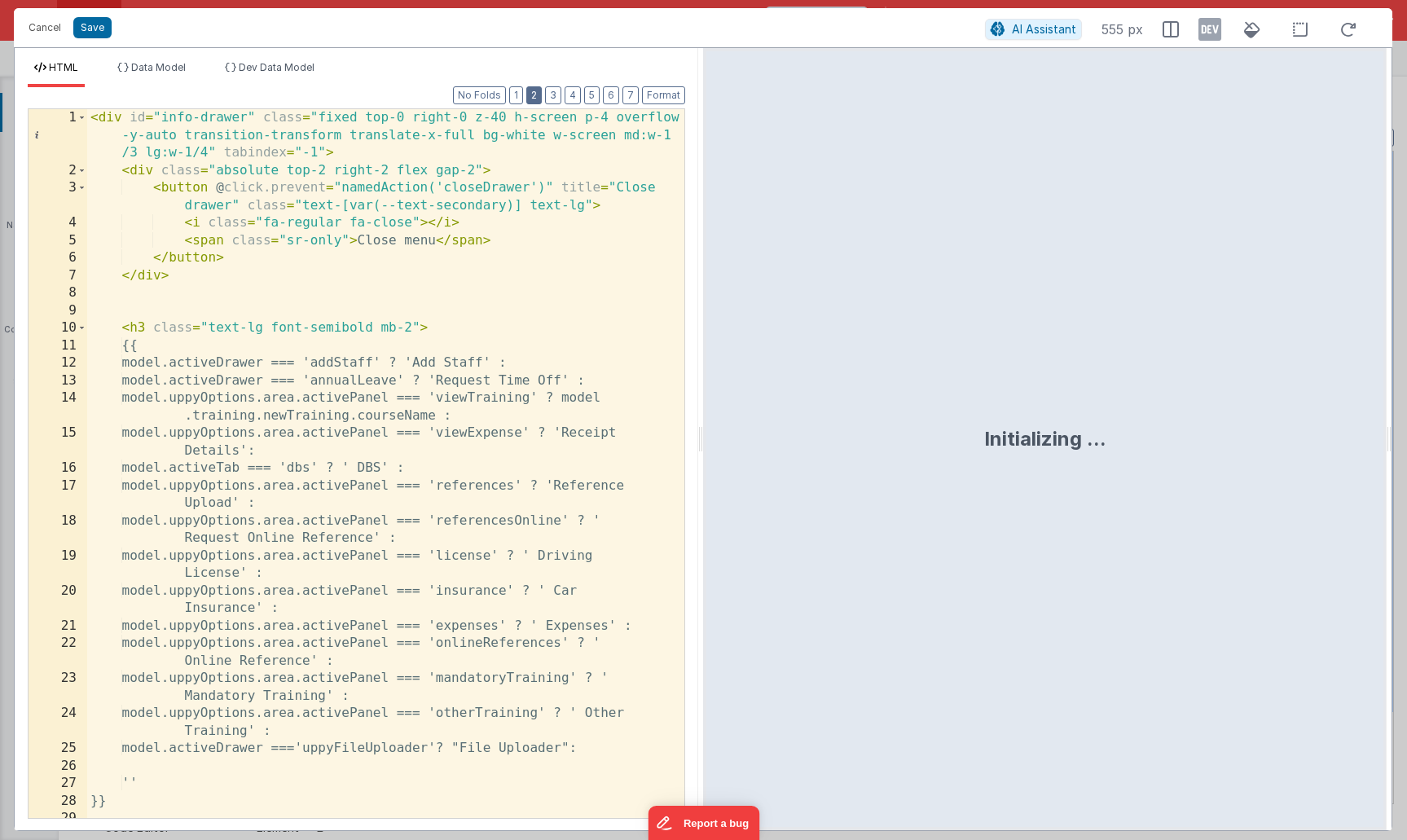
click at [542, 98] on button "2" at bounding box center [534, 95] width 16 height 18
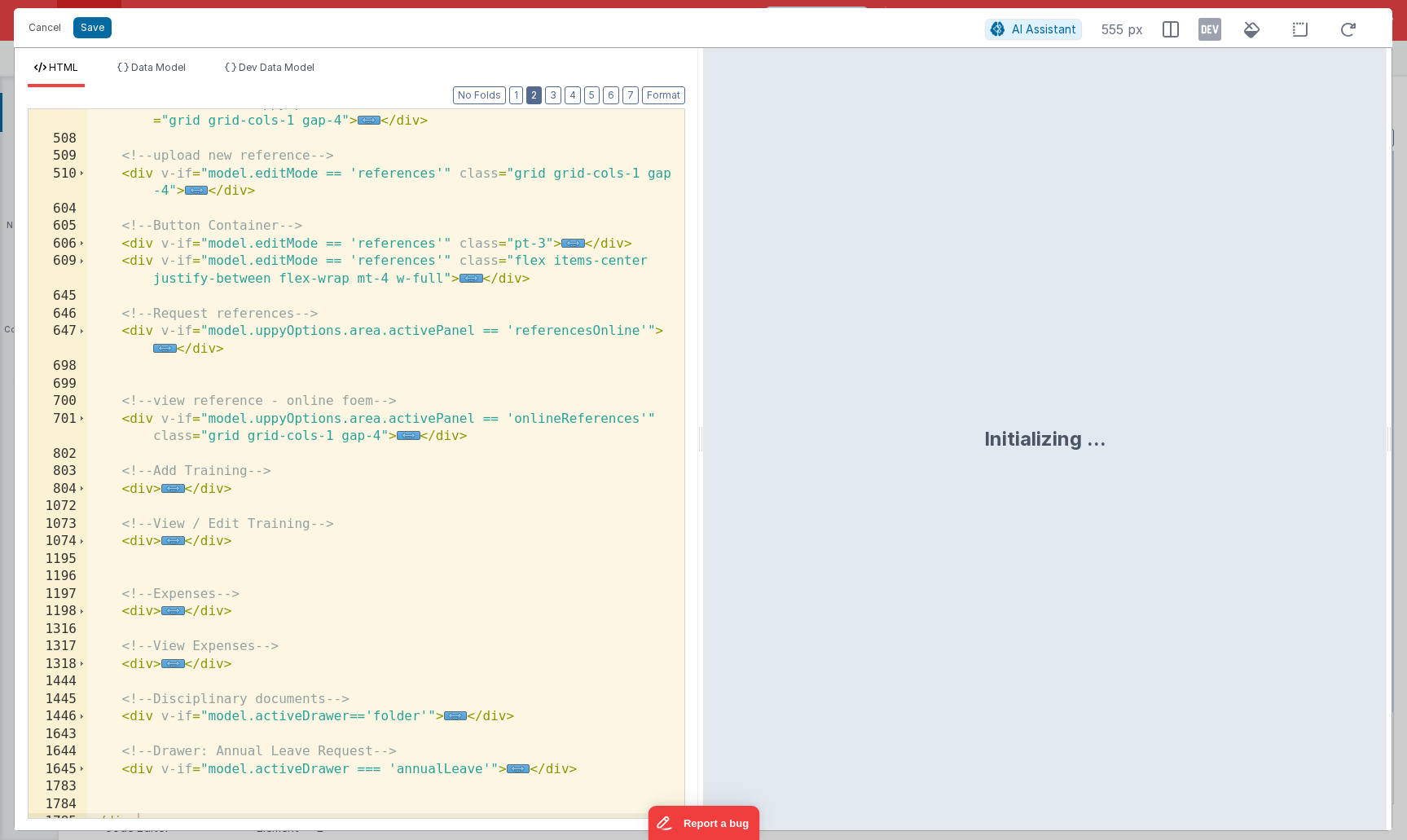
scroll to position [342, 0]
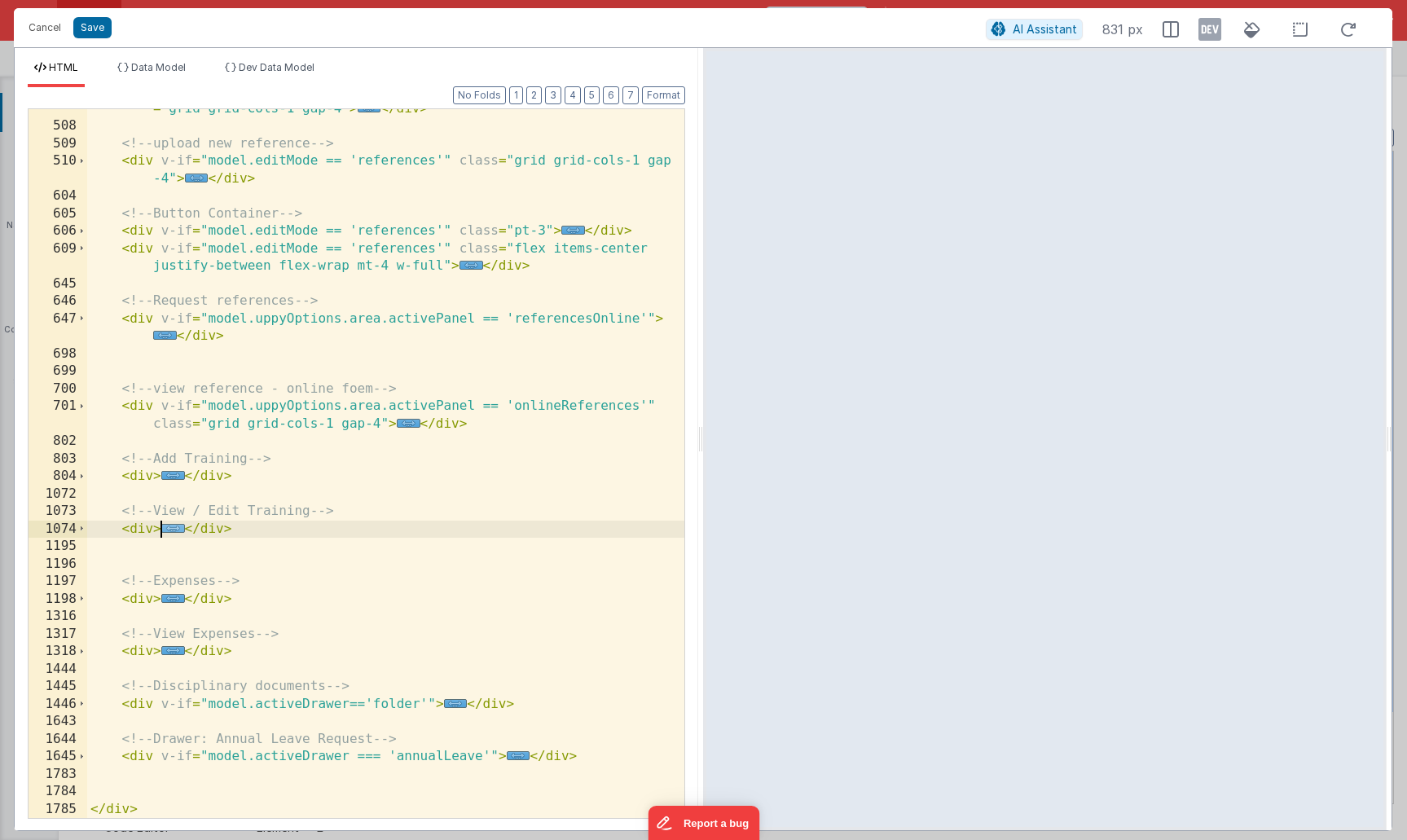
click at [172, 526] on span "..." at bounding box center [172, 529] width 23 height 9
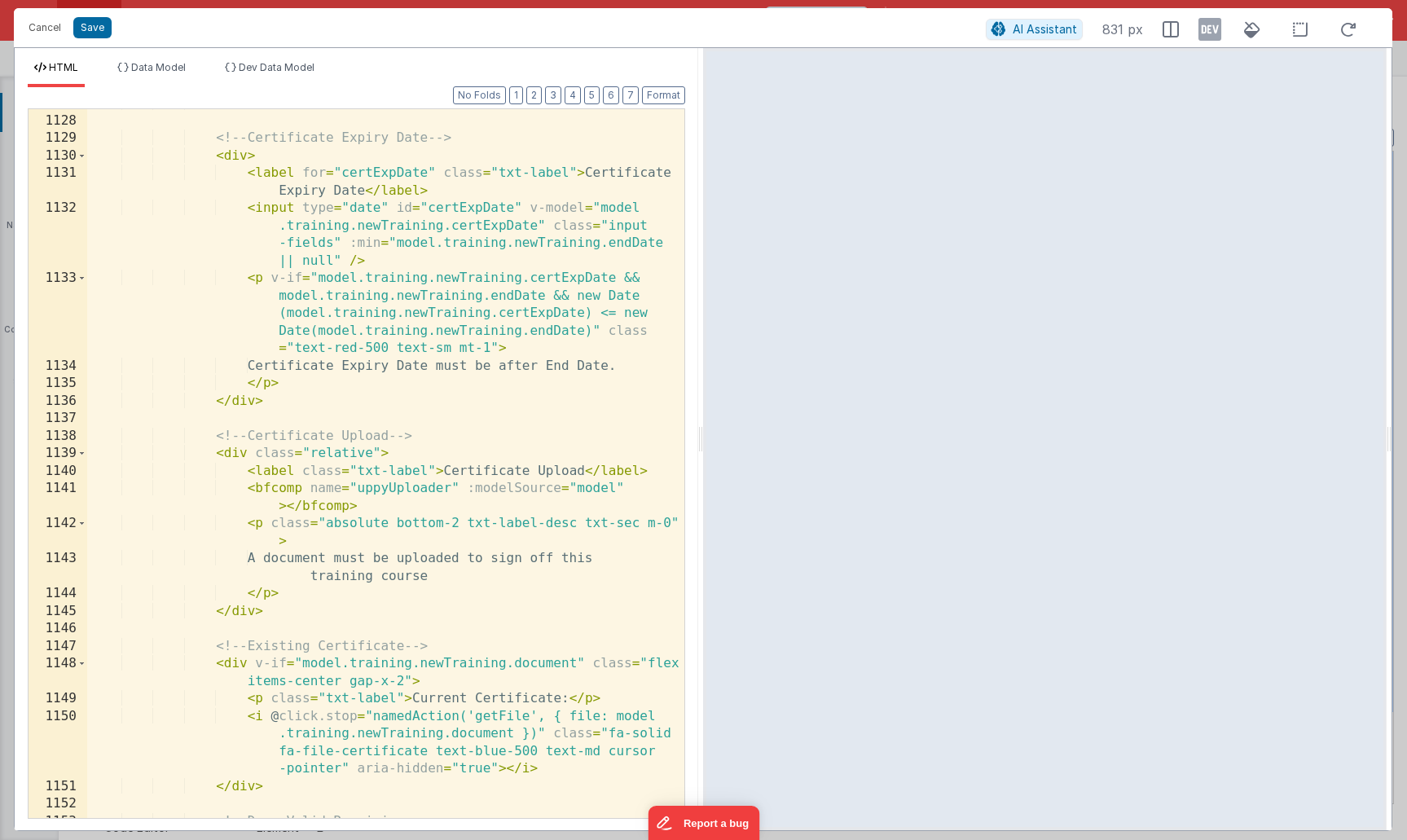
scroll to position [1984, 0]
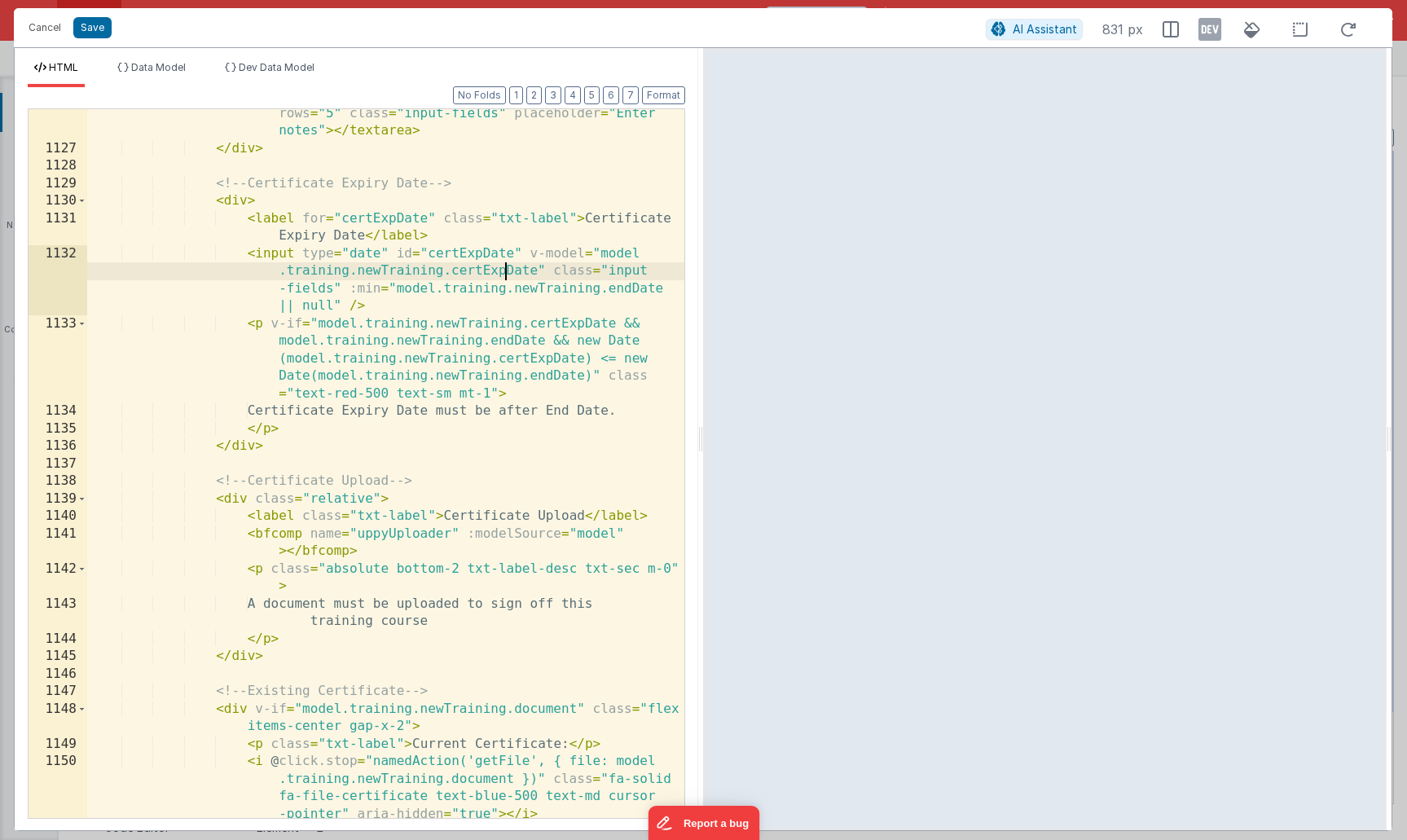
click at [505, 270] on div "< textarea v-model = "model.training.newTraining.notes" rows = "5" class = "inp…" at bounding box center [386, 477] width 597 height 779
click at [479, 252] on div "< textarea v-model = "model.training.newTraining.notes" rows = "5" class = "inp…" at bounding box center [386, 477] width 597 height 779
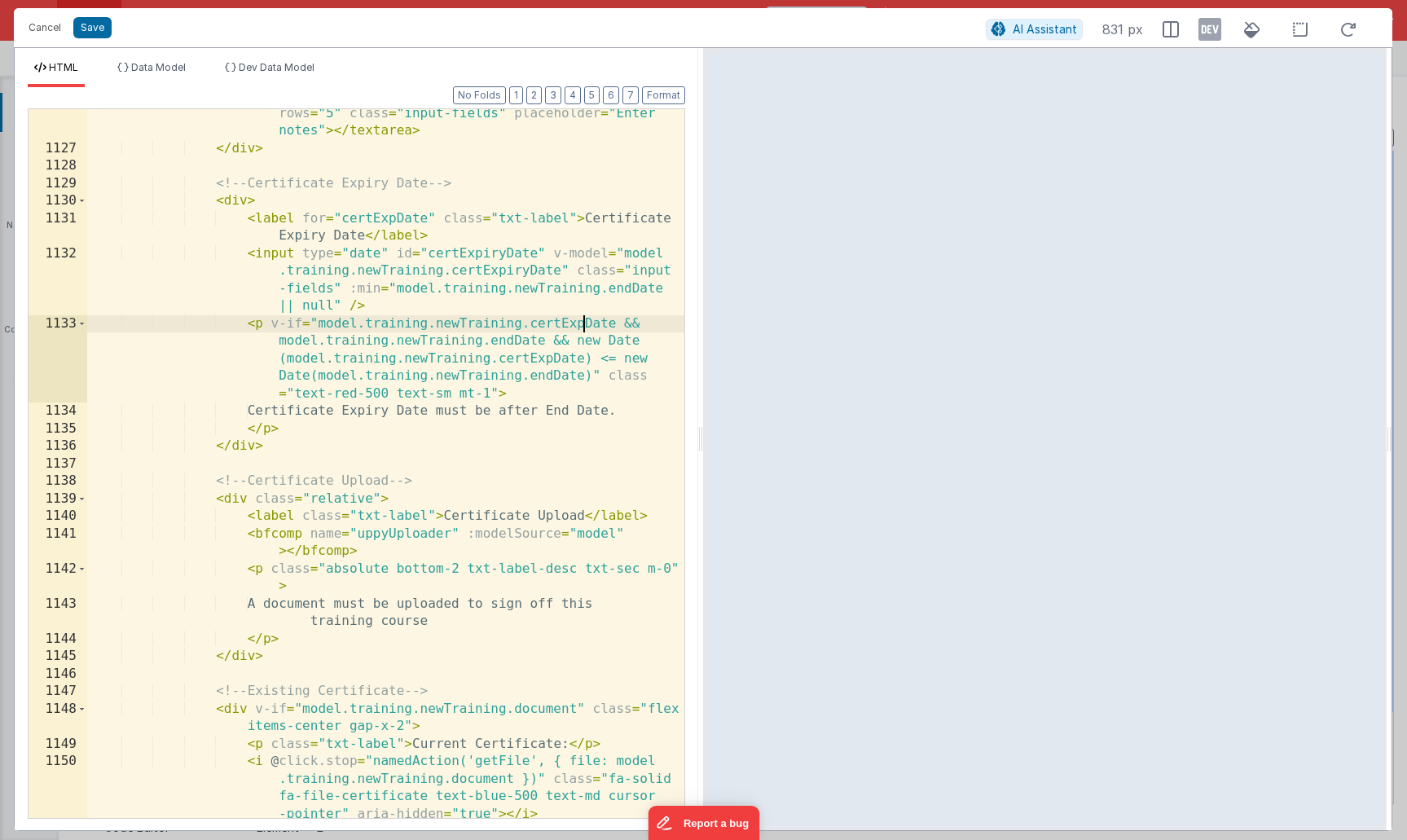
click at [582, 327] on div "< textarea v-model = "model.training.newTraining.notes" rows = "5" class = "inp…" at bounding box center [386, 477] width 597 height 779
click at [550, 359] on div "< textarea v-model = "model.training.newTraining.notes" rows = "5" class = "inp…" at bounding box center [386, 477] width 597 height 779
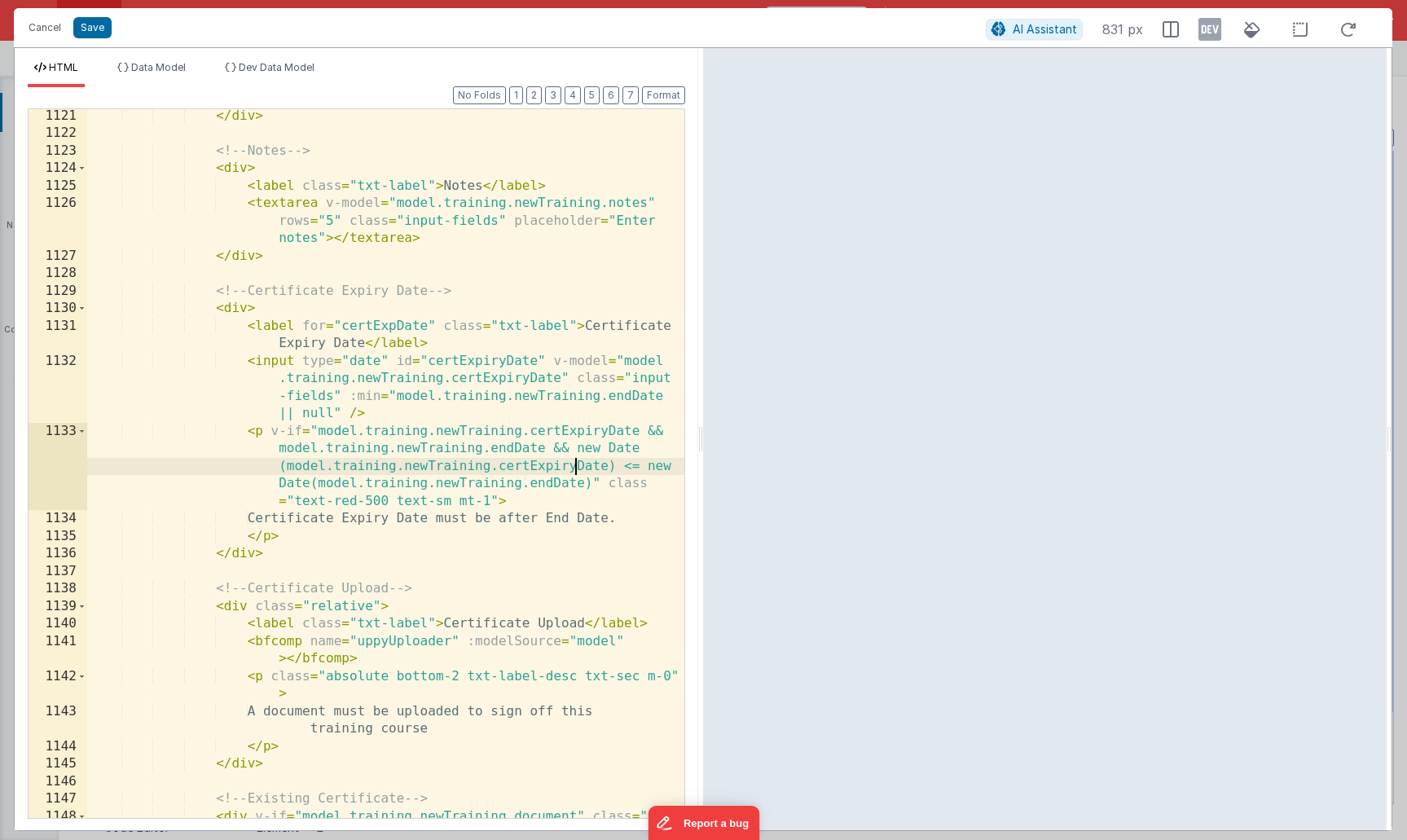
scroll to position [1738, 0]
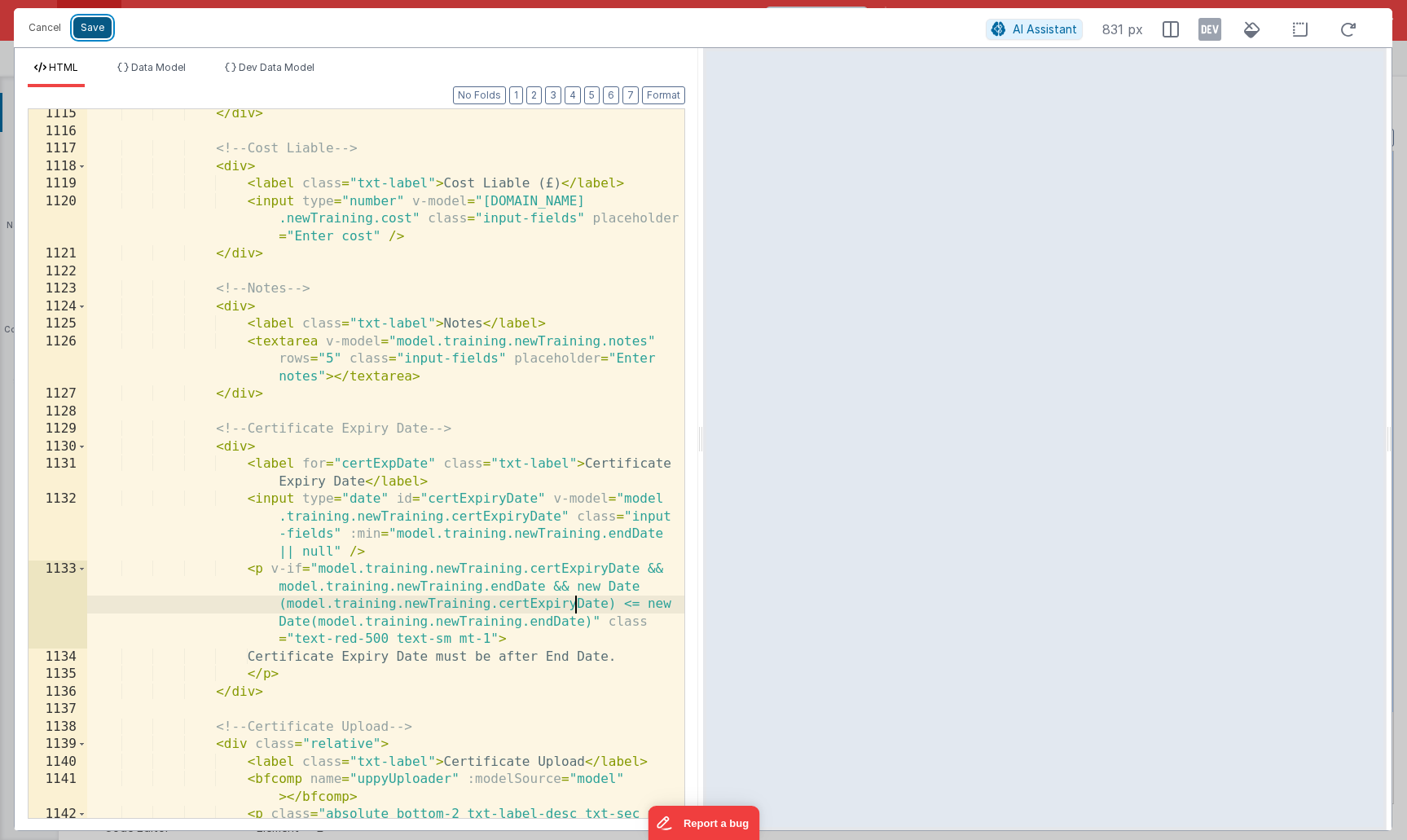
click at [80, 29] on button "Save" at bounding box center [92, 27] width 38 height 21
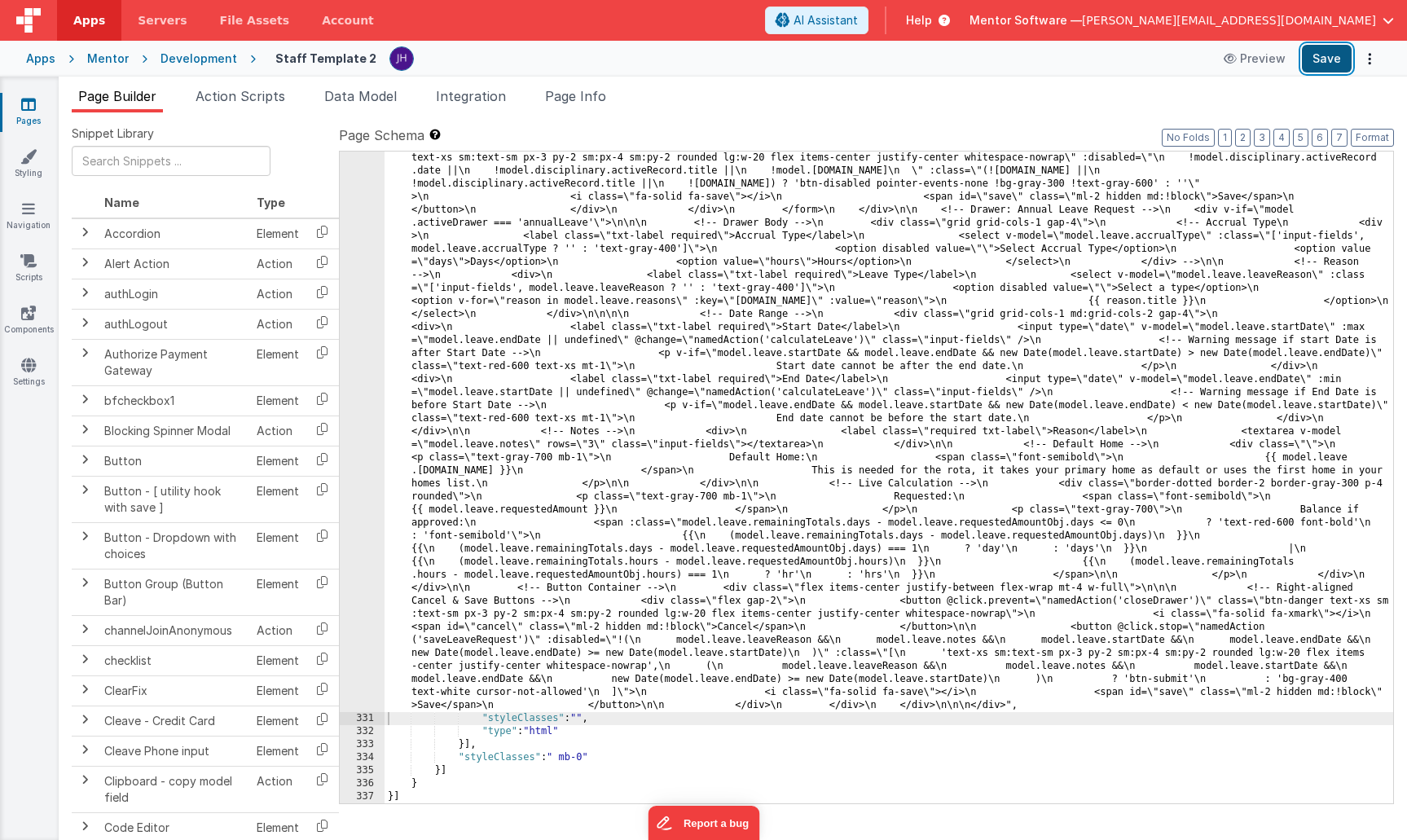
click at [1333, 59] on button "Save" at bounding box center [1326, 59] width 49 height 28
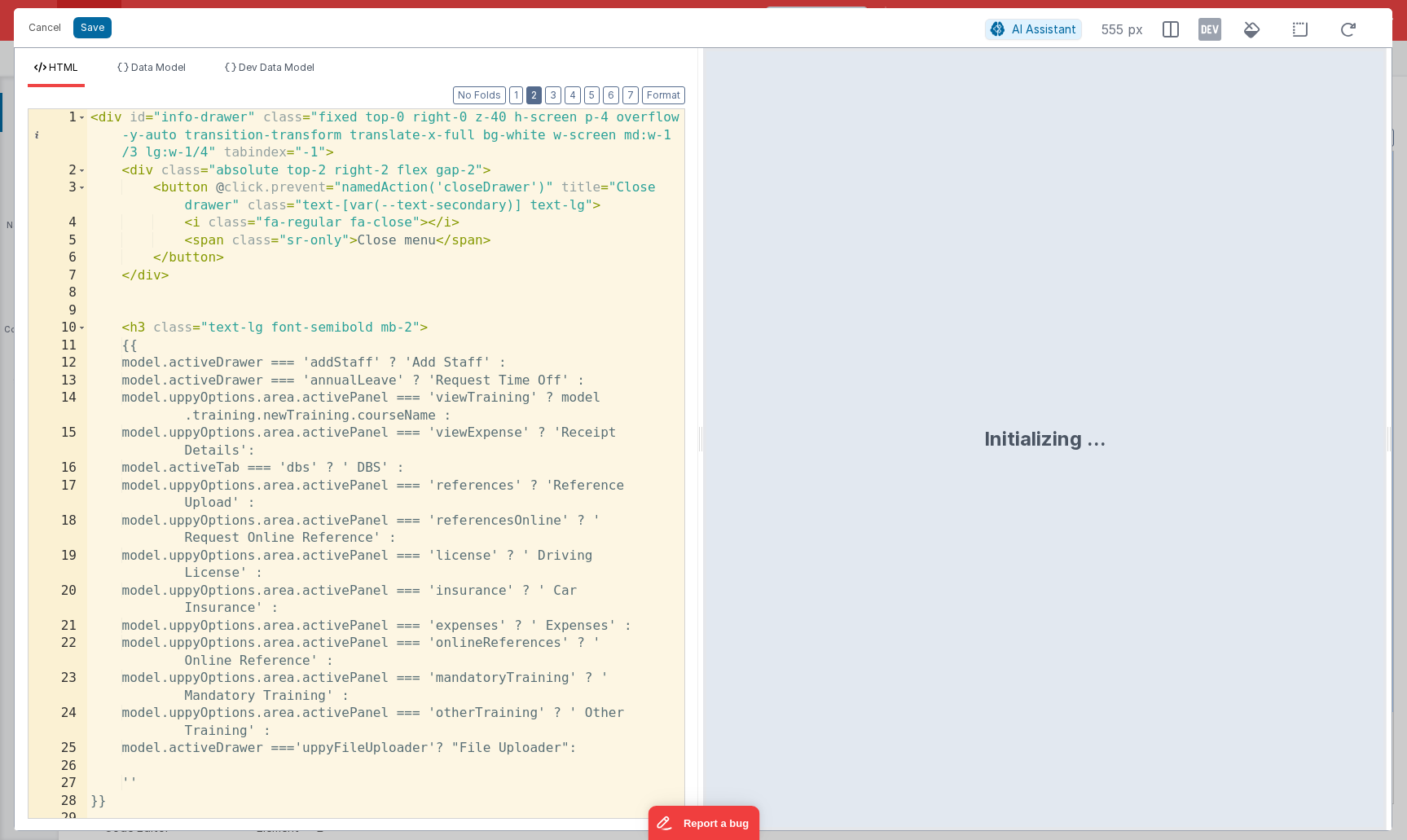
click at [536, 88] on button "2" at bounding box center [534, 95] width 16 height 18
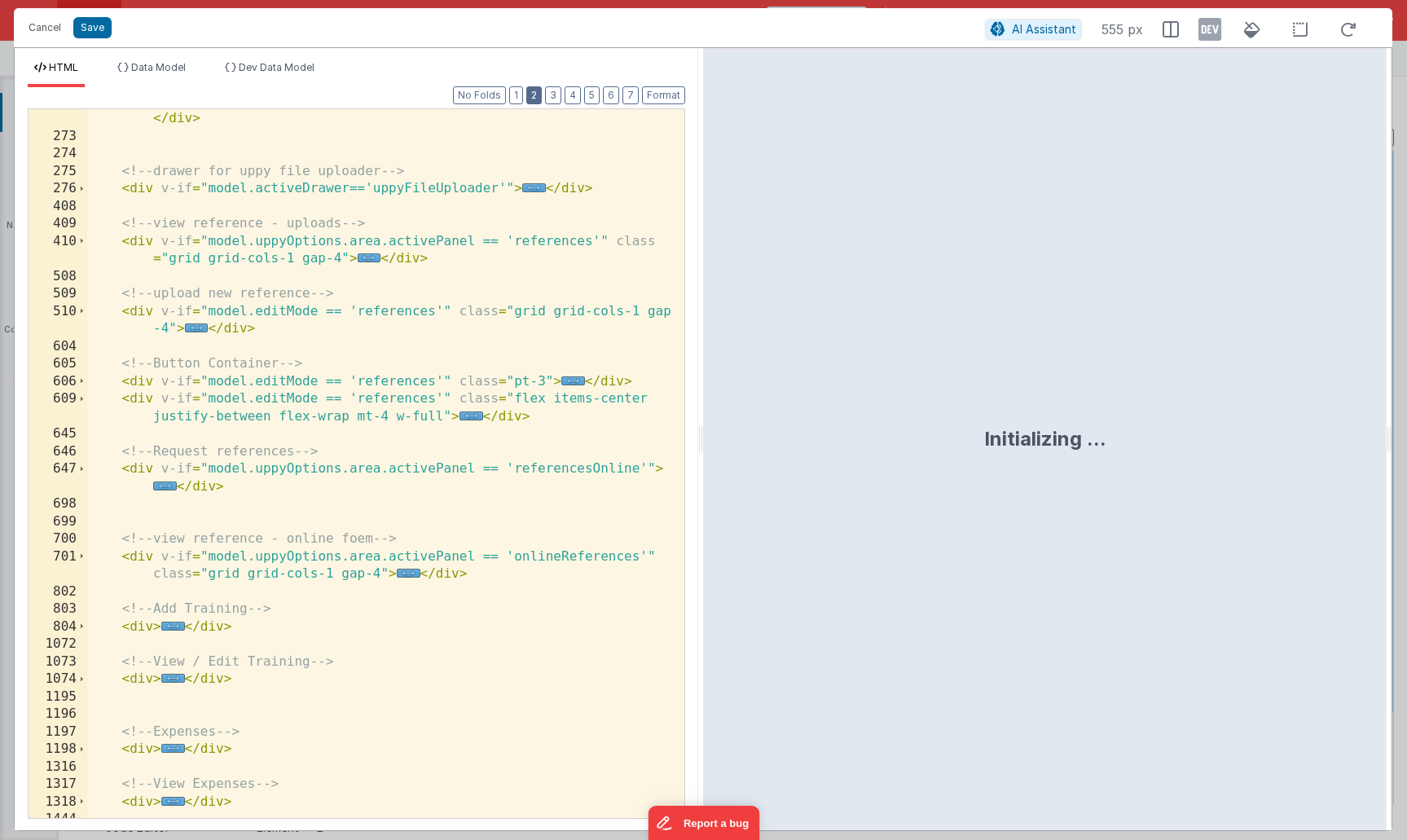
scroll to position [342, 0]
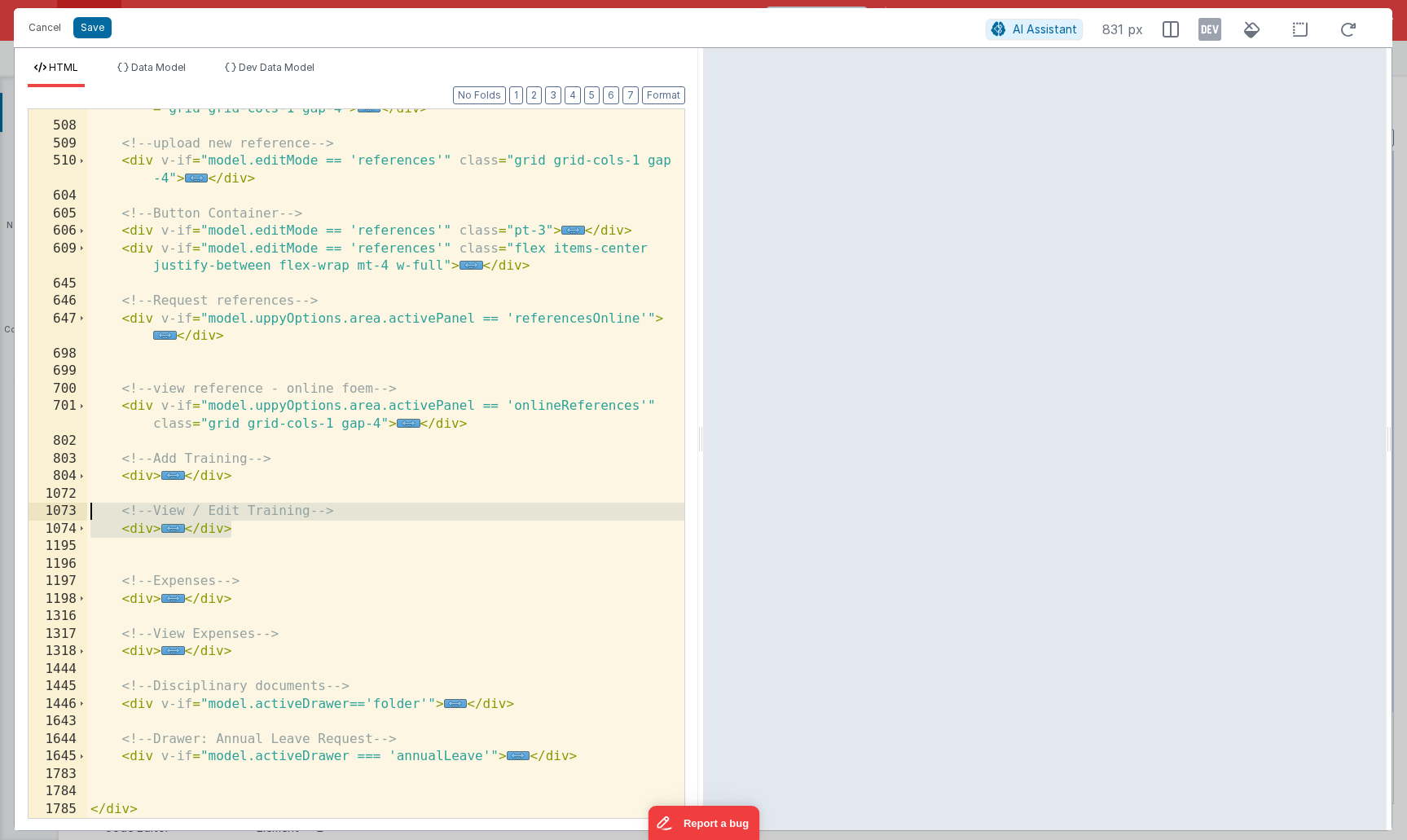
drag, startPoint x: 238, startPoint y: 528, endPoint x: 37, endPoint y: 515, distance: 201.4
click at [37, 515] on div "410 508 509 510 604 605 606 609 645 646 647 698 699 700 701 802 803 804 1072 10…" at bounding box center [357, 463] width 657 height 711
click at [278, 527] on div "< div v-if = "model.uppyOptions.area.activePanel == 'references'" class = "grid…" at bounding box center [386, 463] width 597 height 762
drag, startPoint x: 243, startPoint y: 527, endPoint x: 25, endPoint y: 518, distance: 218.2
click at [25, 518] on div "Format 7 6 5 4 3 2 1 No Folds 410 508 509 510 604 605 606 609 645 646 647 698 6…" at bounding box center [357, 459] width 683 height 743
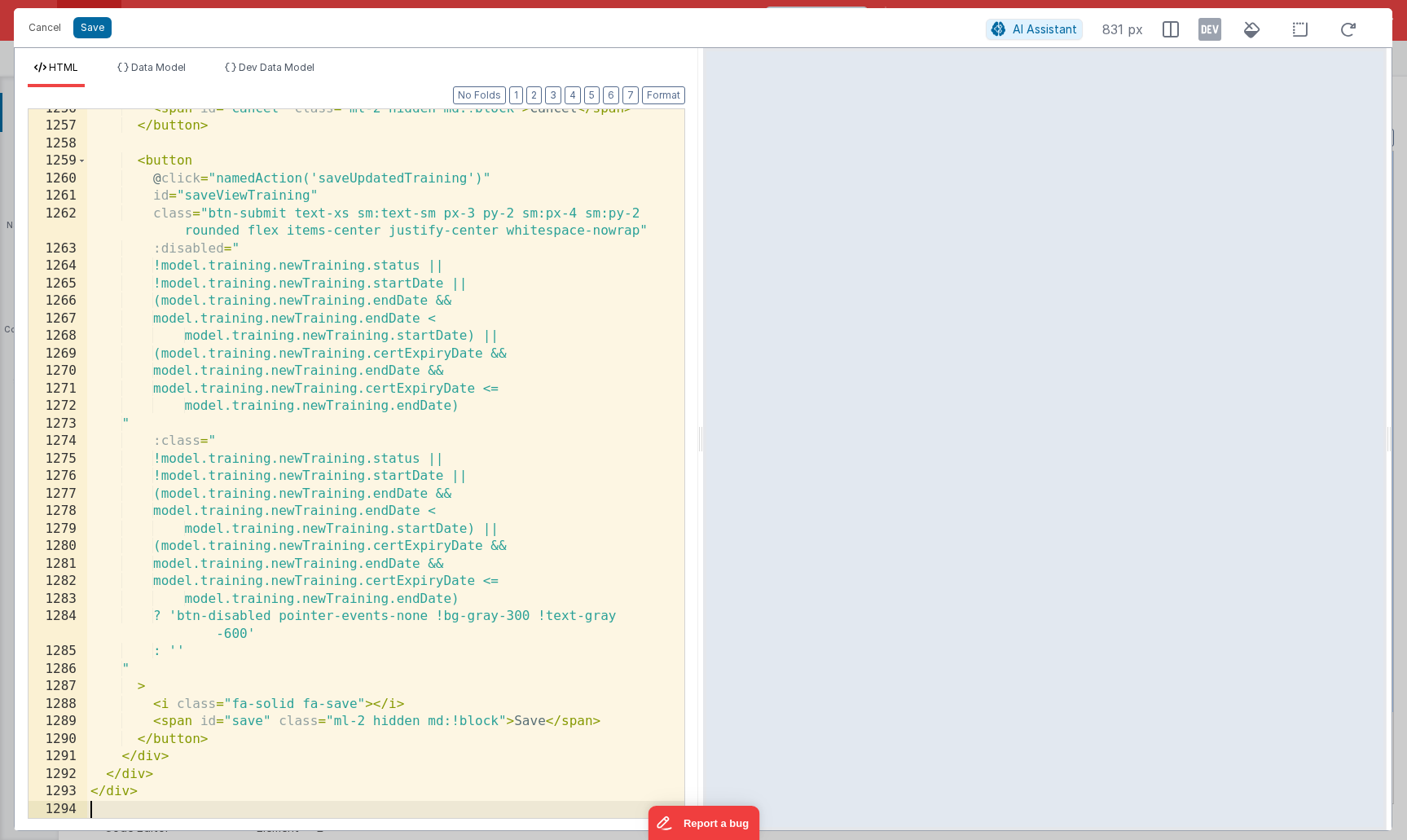
scroll to position [4072, 0]
click at [92, 29] on button "Save" at bounding box center [92, 27] width 38 height 21
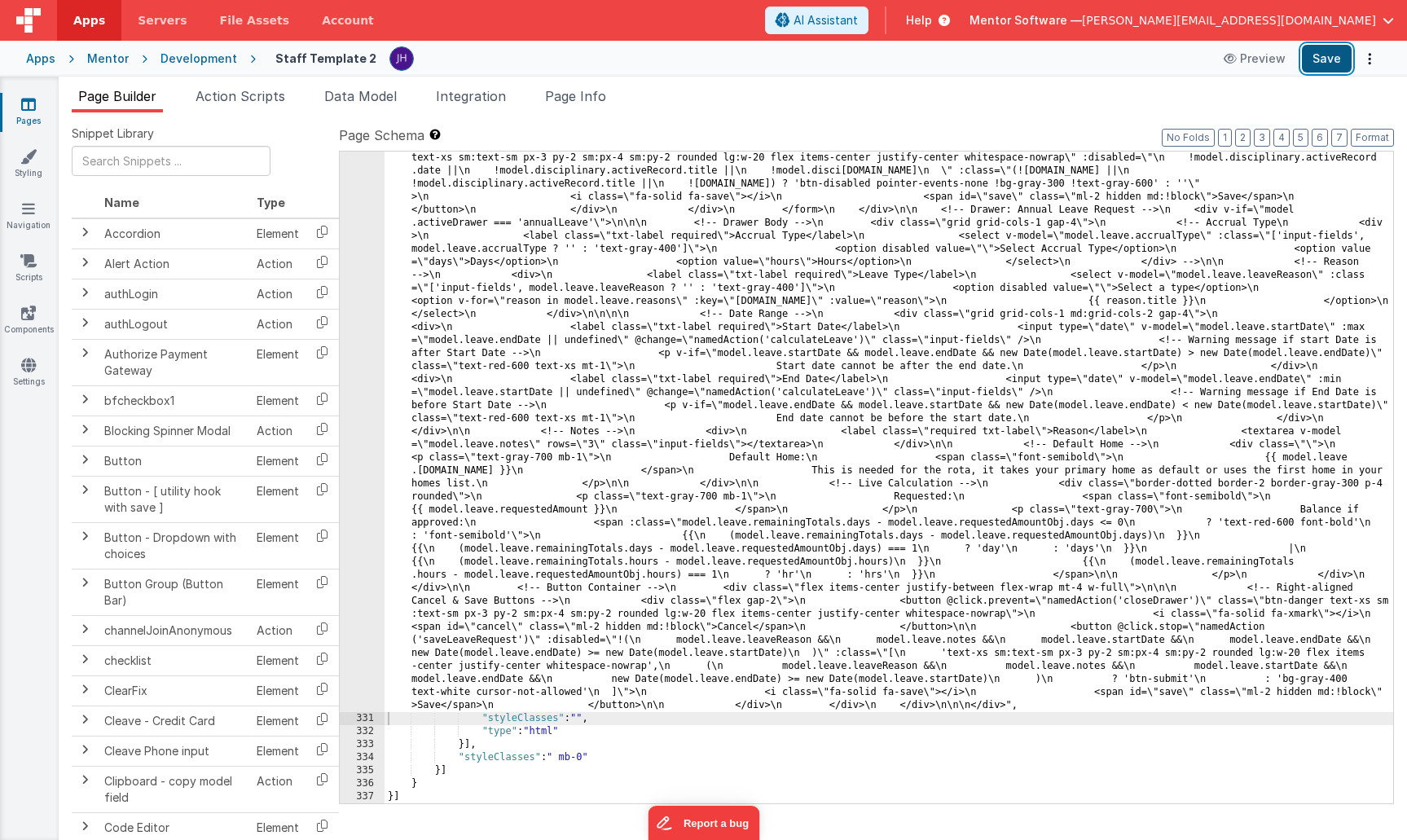
click at [1323, 59] on button "Save" at bounding box center [1326, 59] width 49 height 28
click at [908, 101] on ul "Page Builder Action Scripts Data Model Integration Page Info" at bounding box center [733, 100] width 1348 height 26
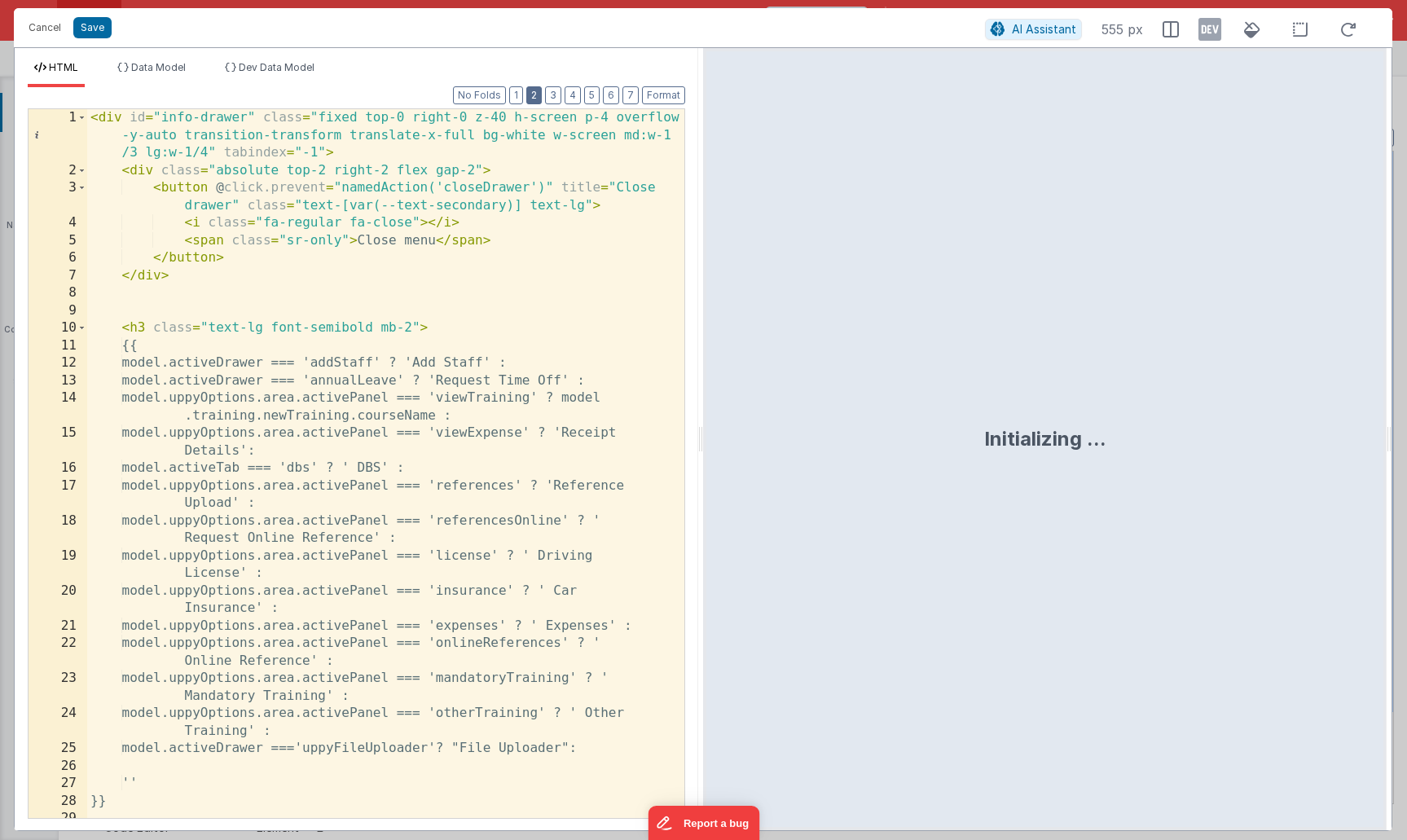
click at [541, 93] on button "2" at bounding box center [534, 95] width 16 height 18
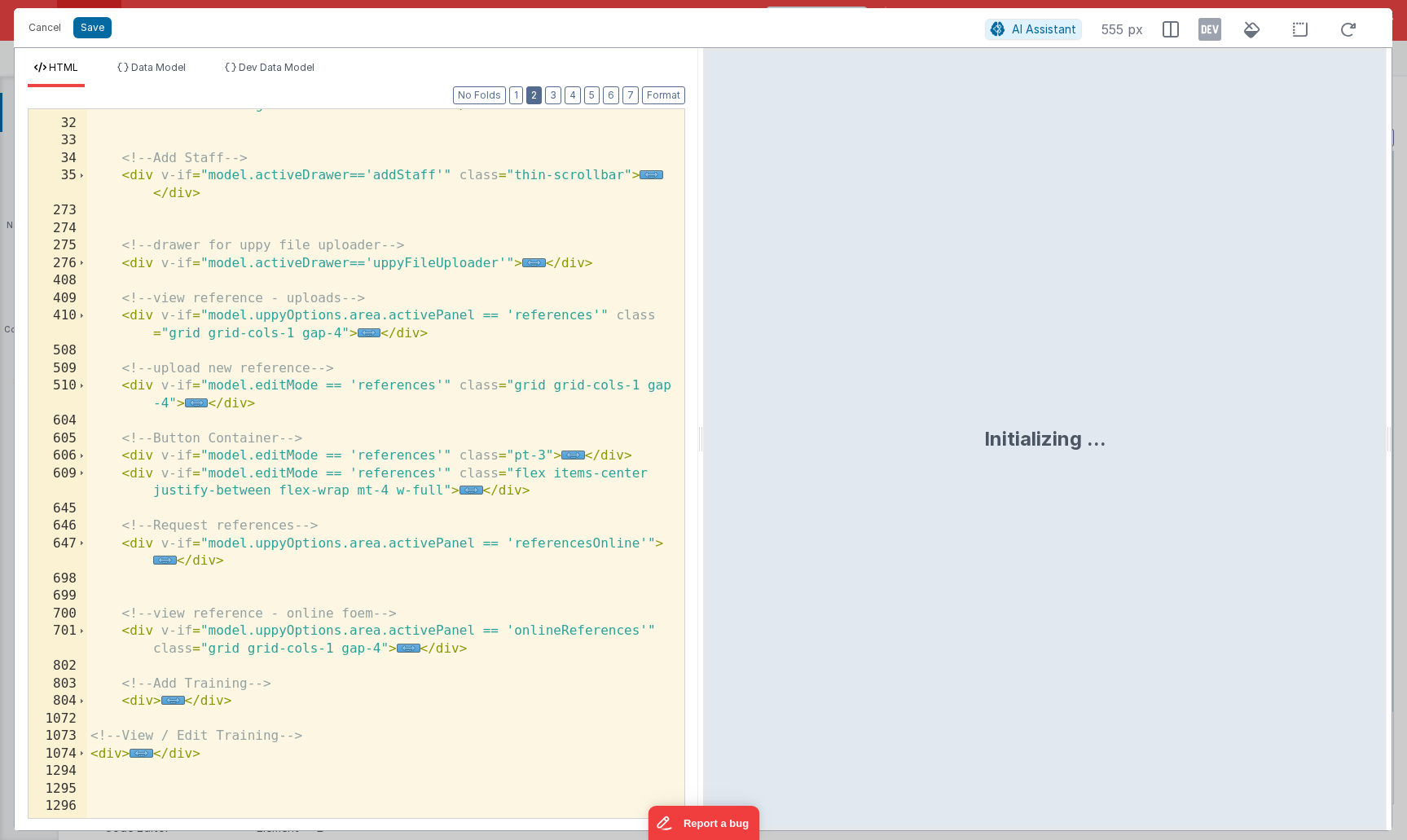
scroll to position [359, 0]
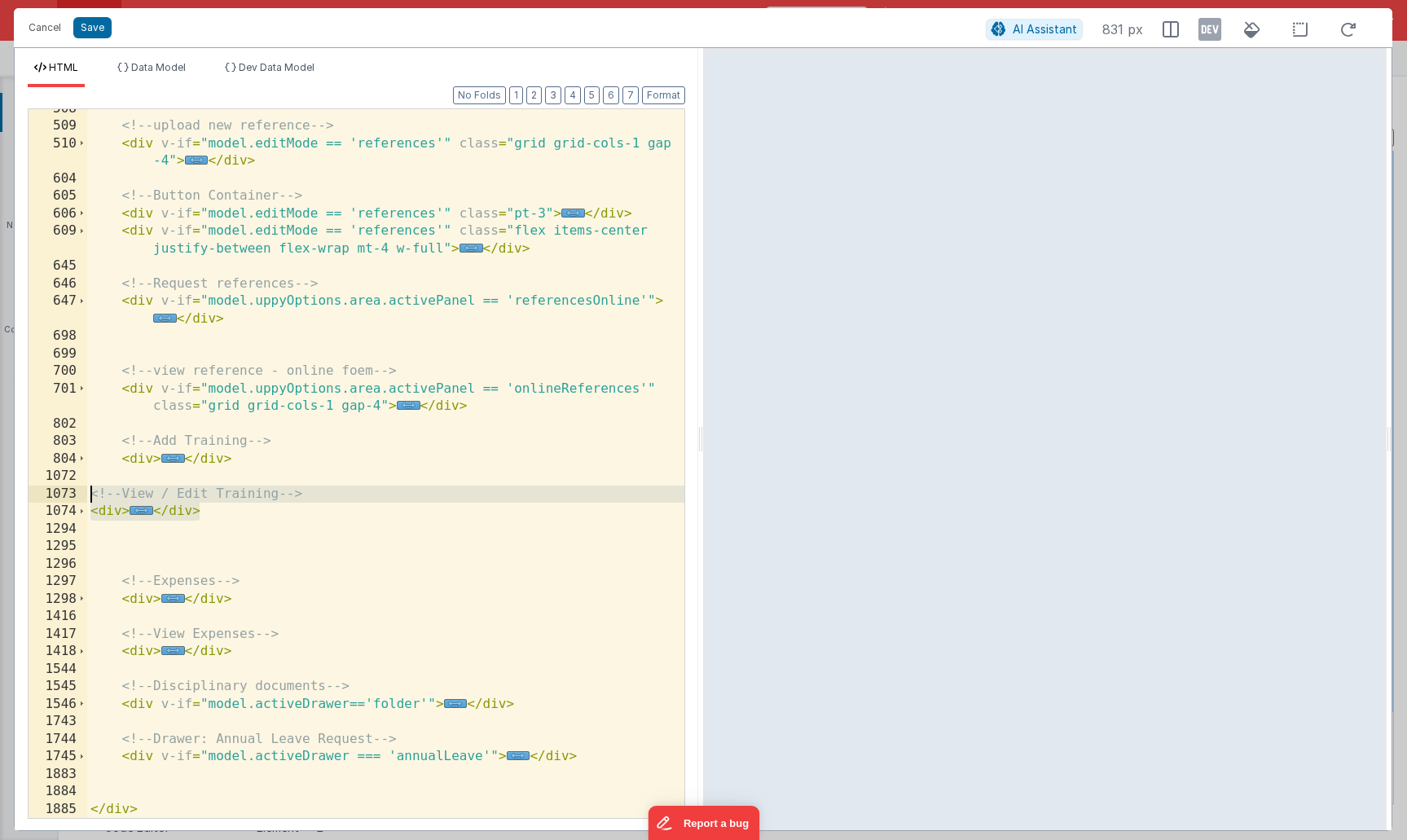
drag, startPoint x: 203, startPoint y: 511, endPoint x: 22, endPoint y: 492, distance: 182.0
click at [20, 492] on div "Format 7 6 5 4 3 2 1 No Folds 508 509 510 604 605 606 609 645 646 647 698 699 7…" at bounding box center [357, 459] width 683 height 743
click at [96, 29] on button "Save" at bounding box center [92, 27] width 38 height 21
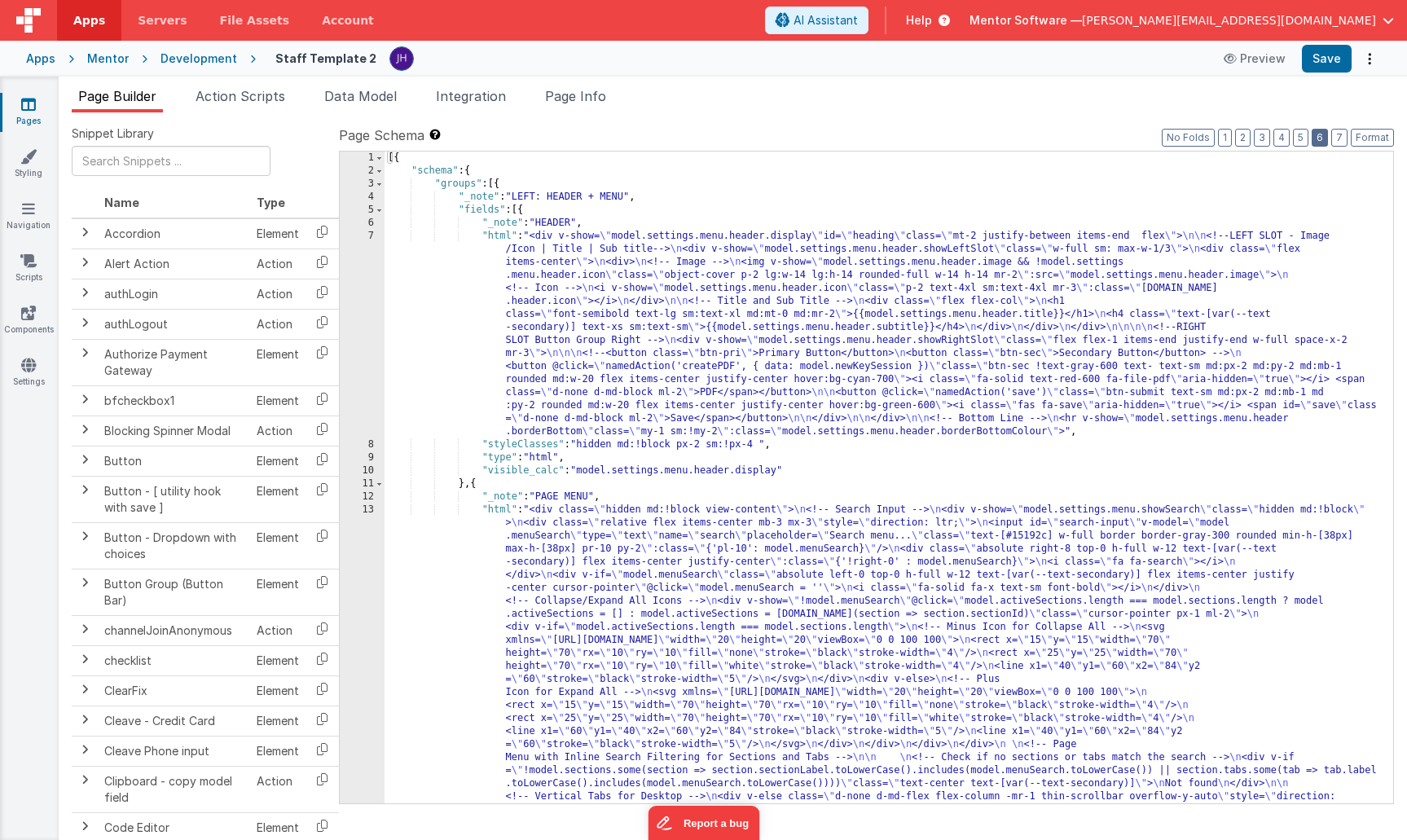
click at [1319, 140] on button "6" at bounding box center [1319, 137] width 16 height 18
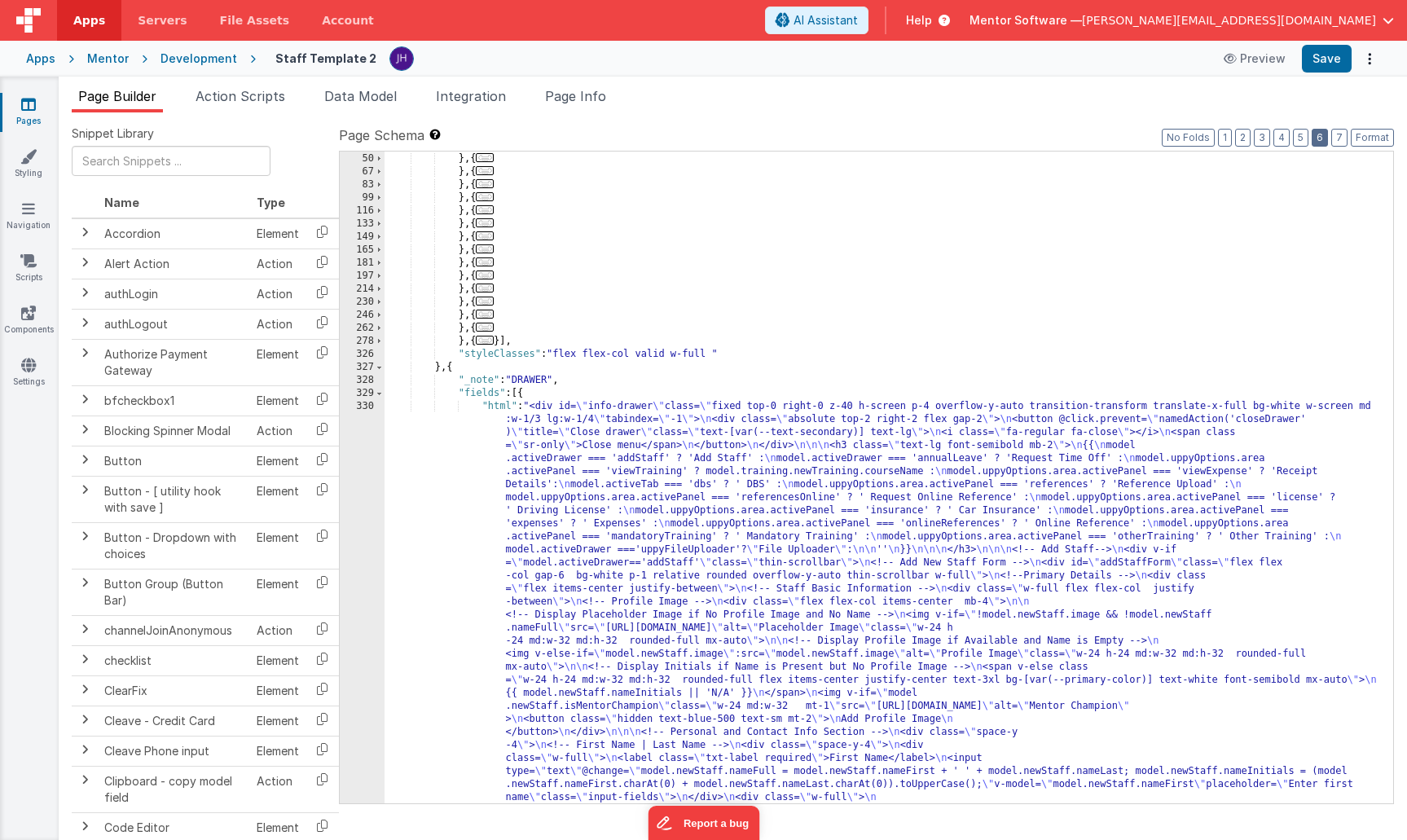
scroll to position [2192, 0]
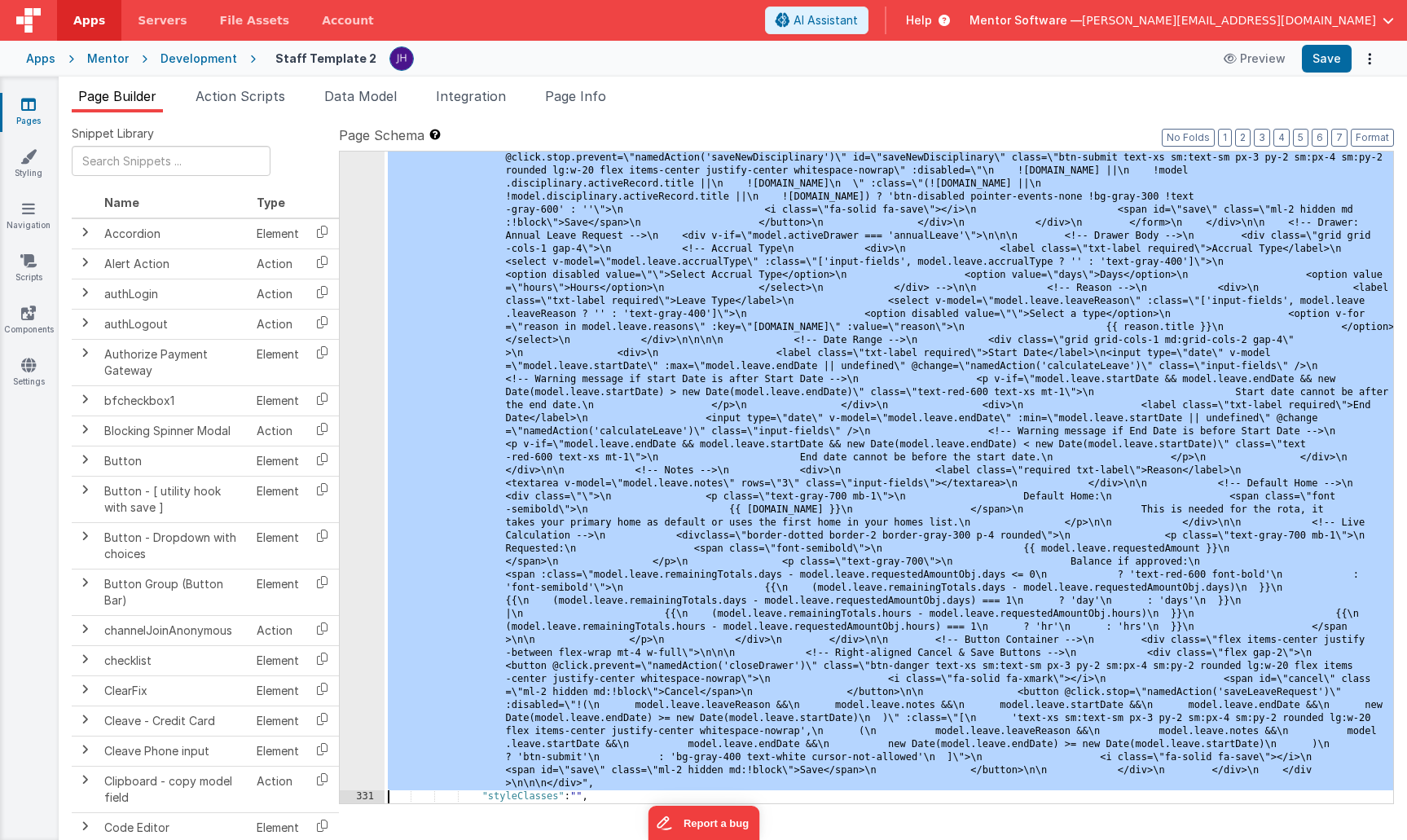
scroll to position [11067, 0]
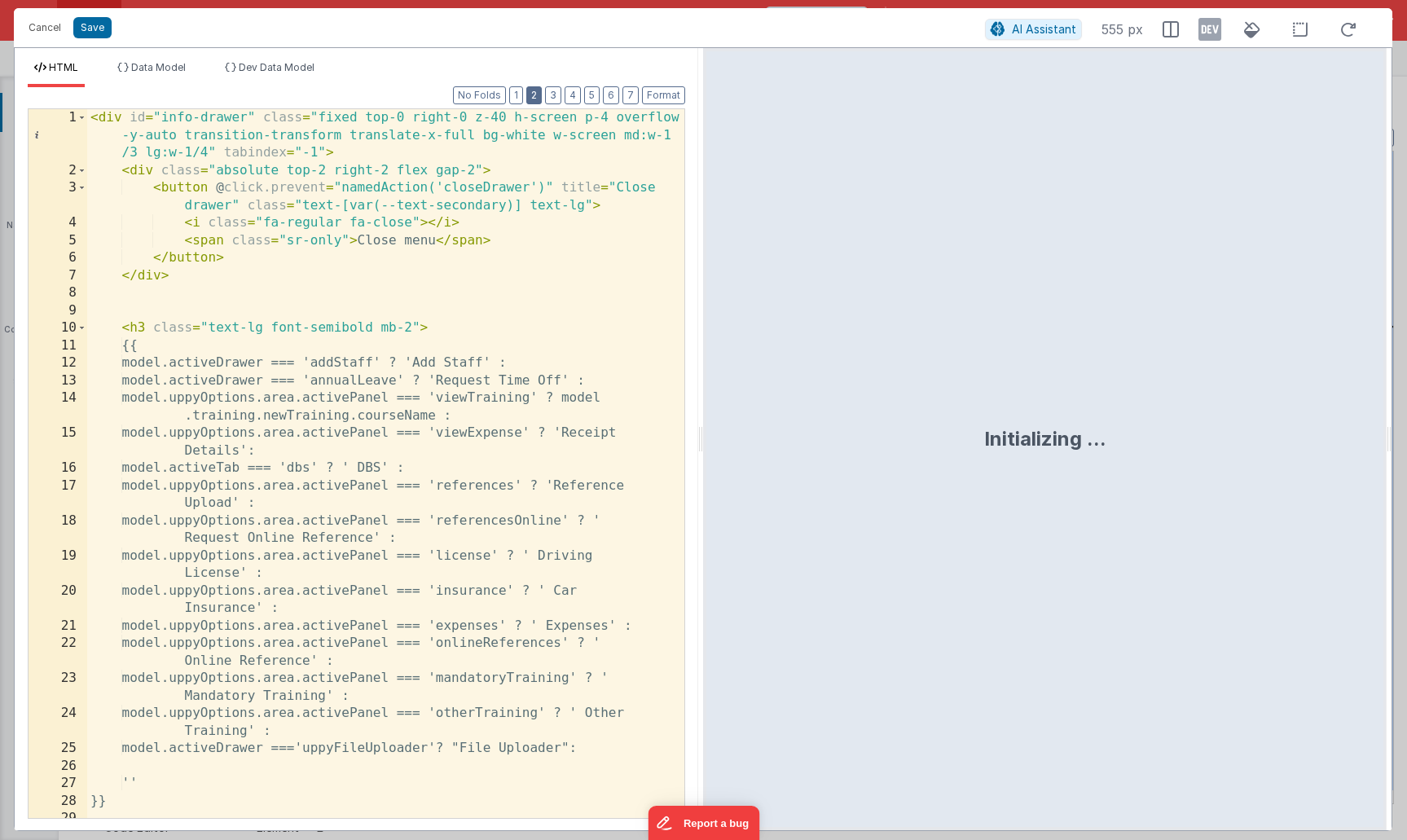
click at [538, 102] on button "2" at bounding box center [534, 95] width 16 height 18
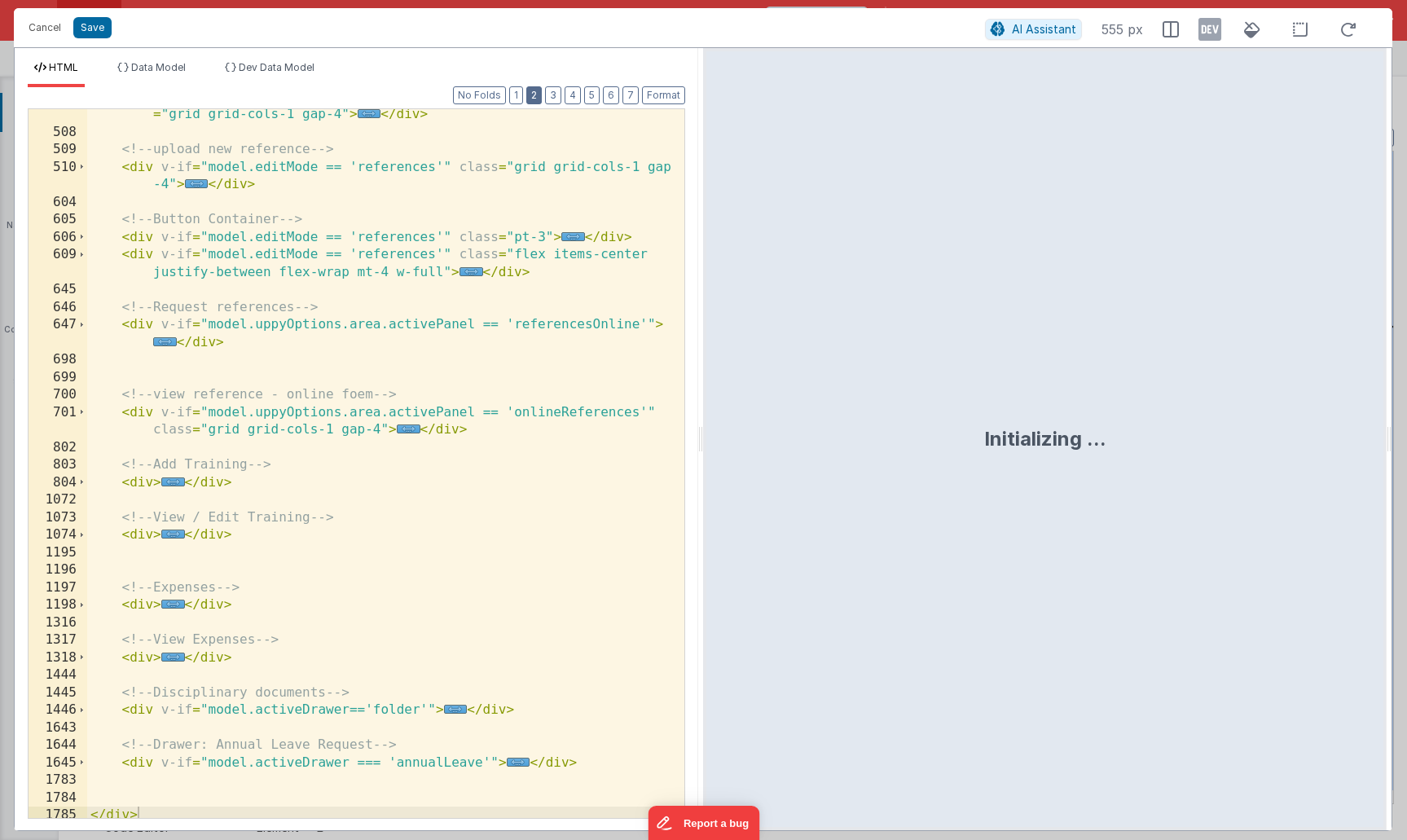
scroll to position [342, 0]
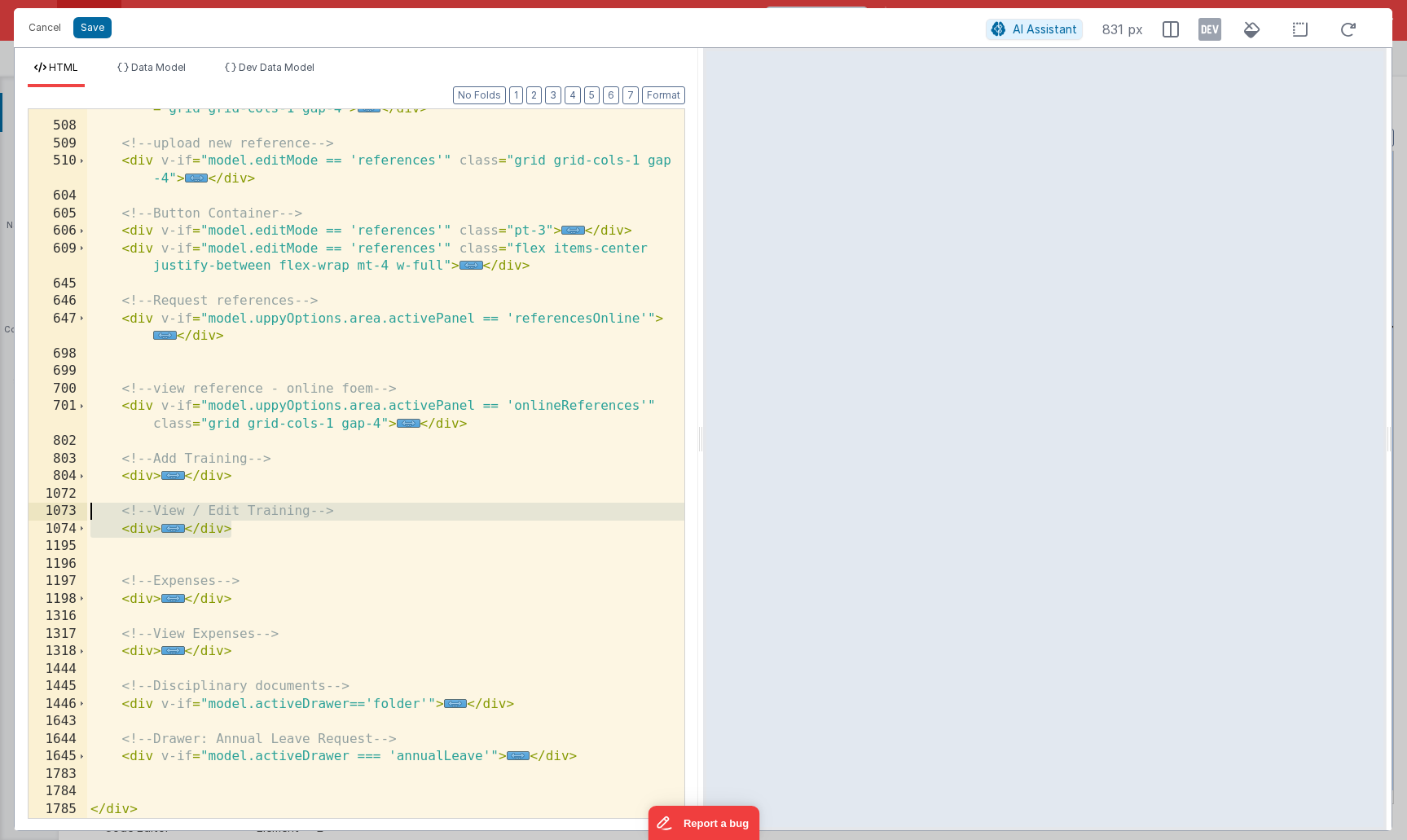
drag, startPoint x: 235, startPoint y: 532, endPoint x: 38, endPoint y: 511, distance: 198.1
click at [38, 511] on div "410 508 509 510 604 605 606 609 645 646 647 698 699 700 701 802 803 804 1072 10…" at bounding box center [357, 463] width 657 height 711
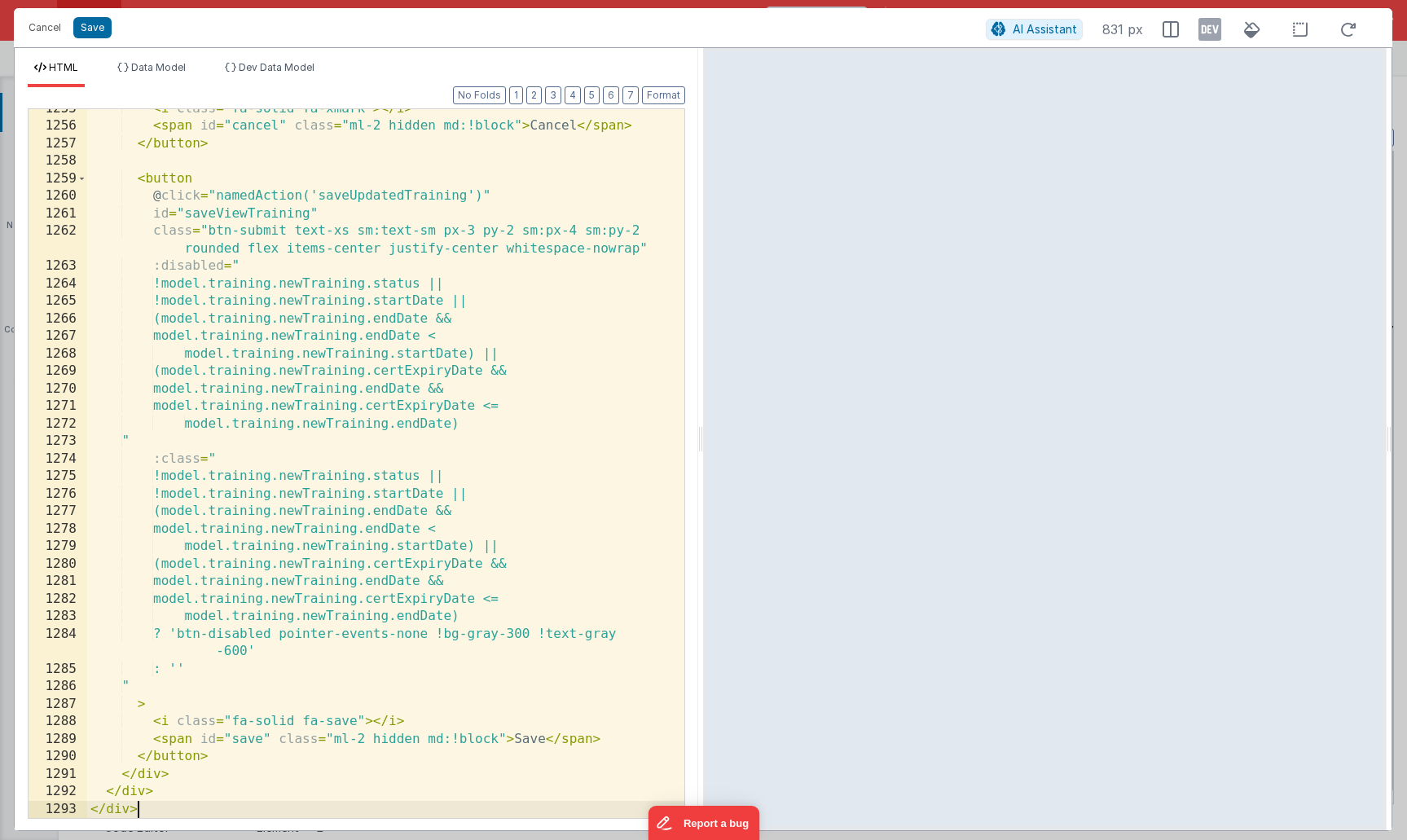
scroll to position [4056, 0]
click at [92, 29] on button "Save" at bounding box center [92, 27] width 38 height 21
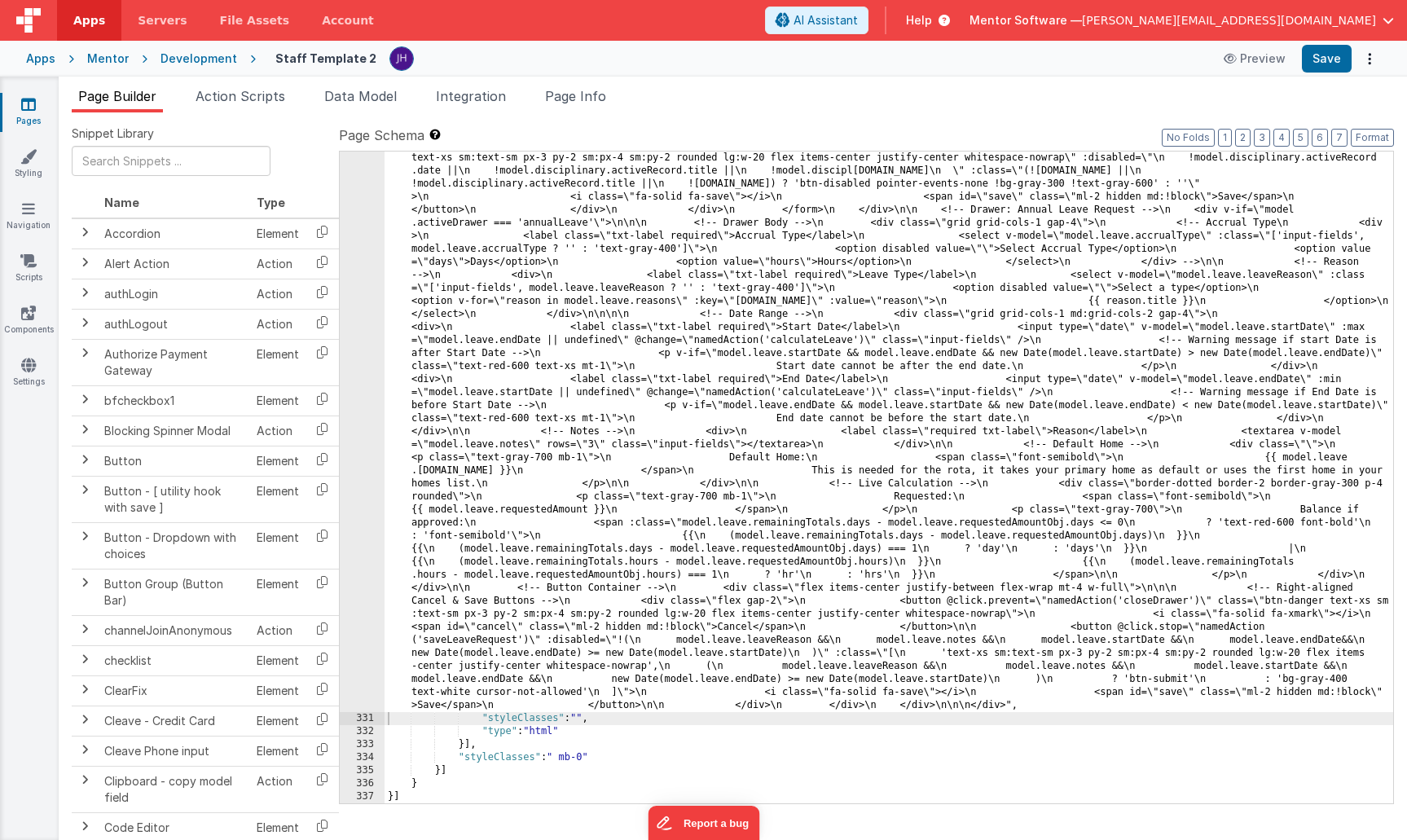
scroll to position [10233, 0]
click at [1319, 58] on button "Save" at bounding box center [1326, 59] width 49 height 28
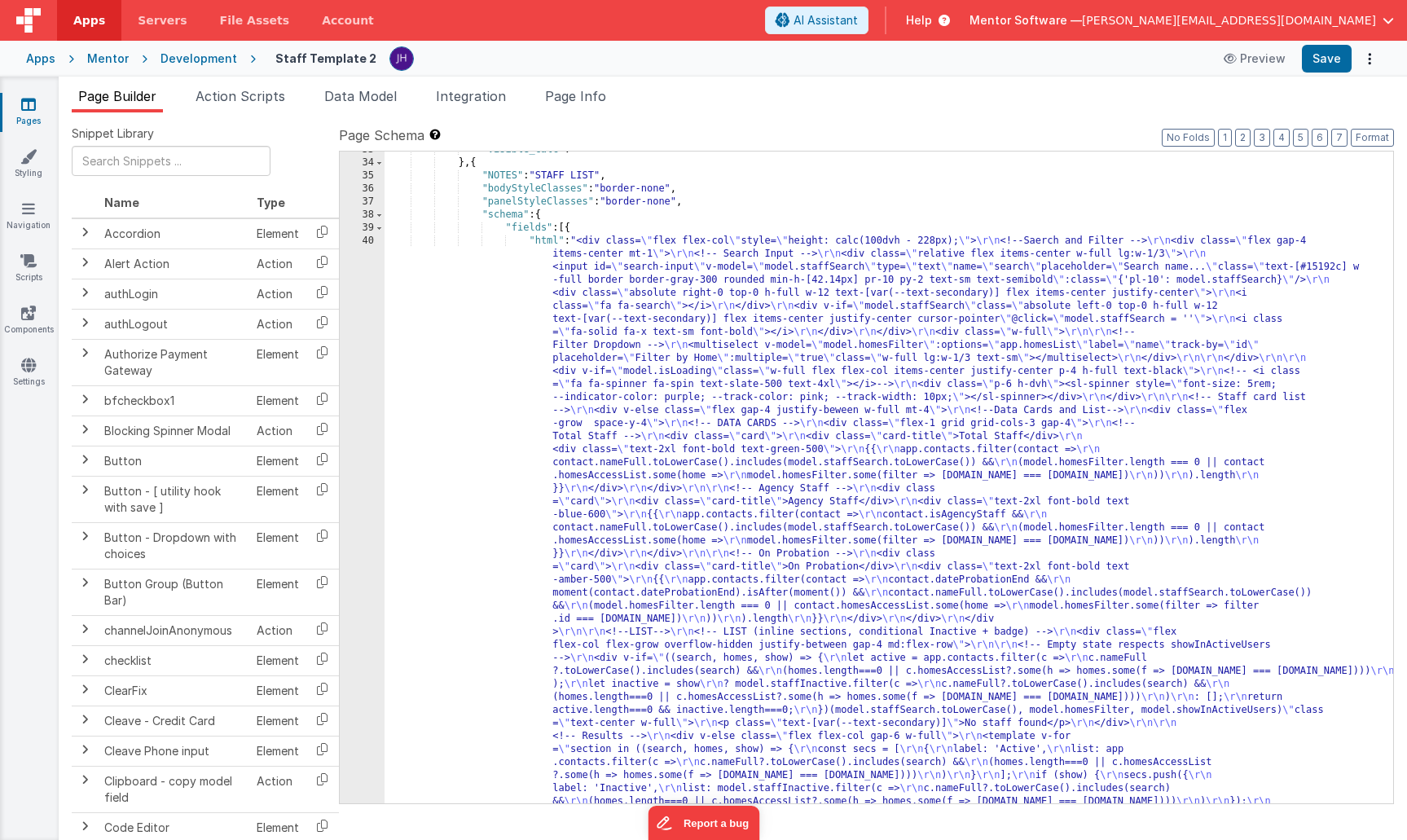
scroll to position [1774, 0]
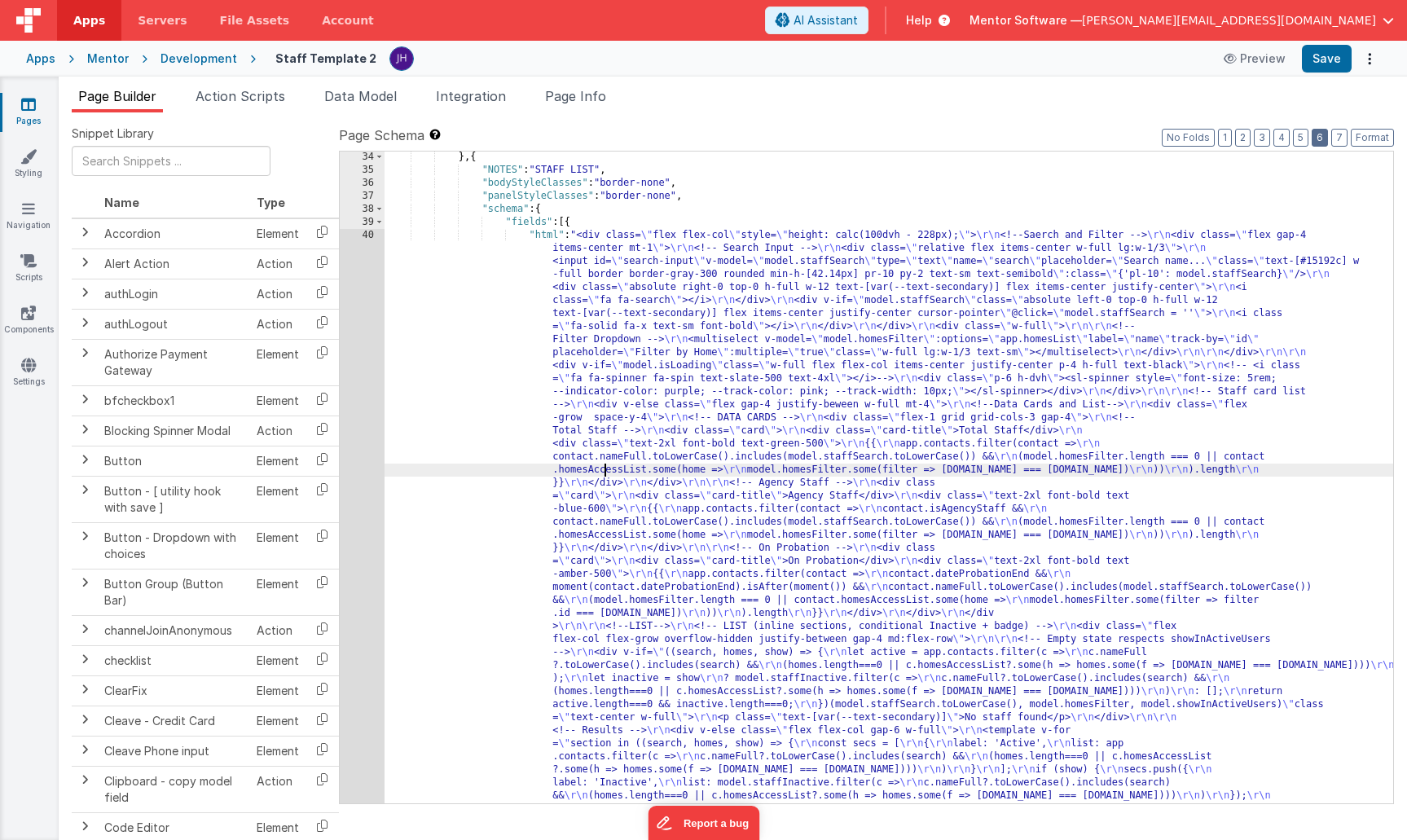
click at [1318, 137] on button "6" at bounding box center [1319, 137] width 16 height 18
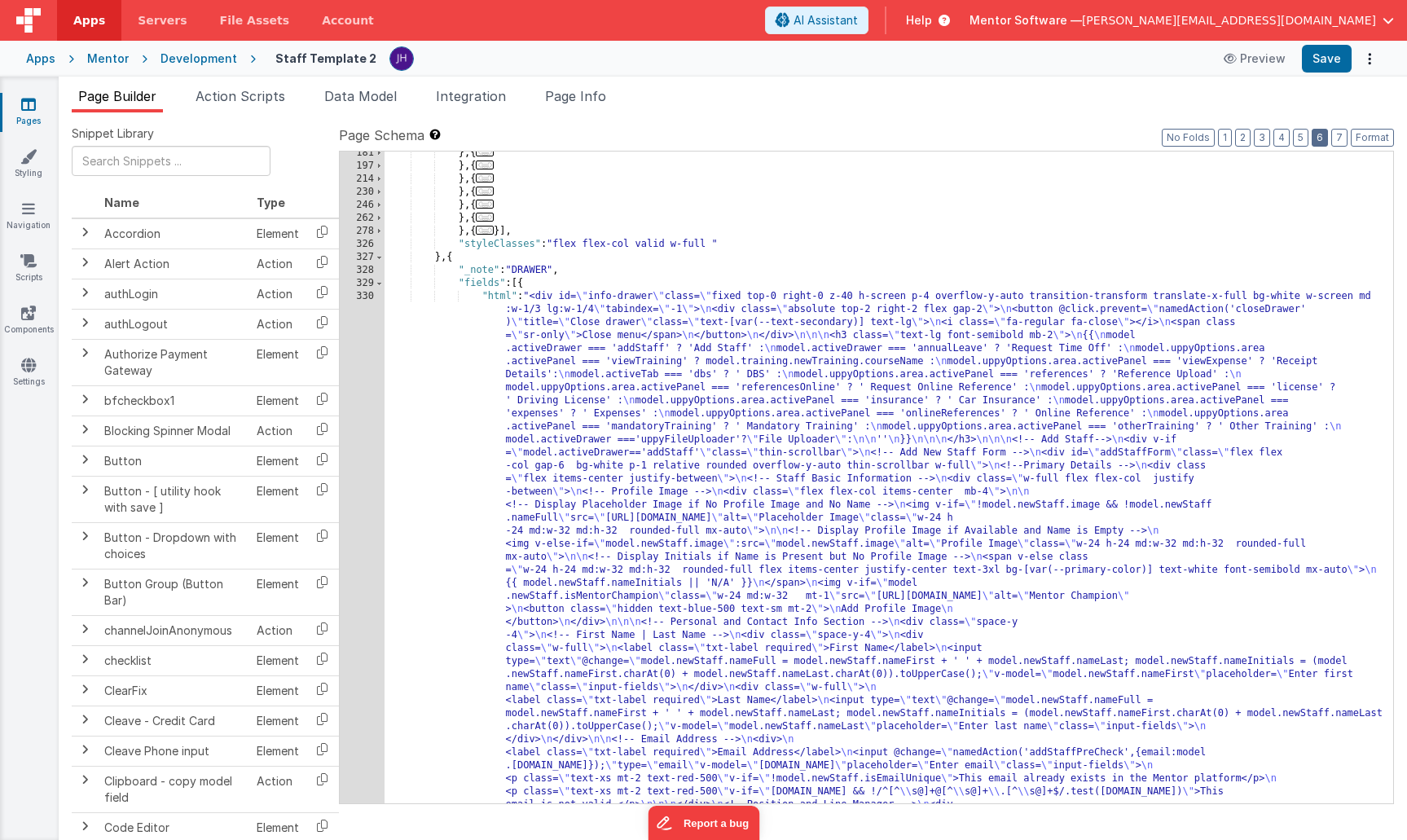
scroll to position [2302, 0]
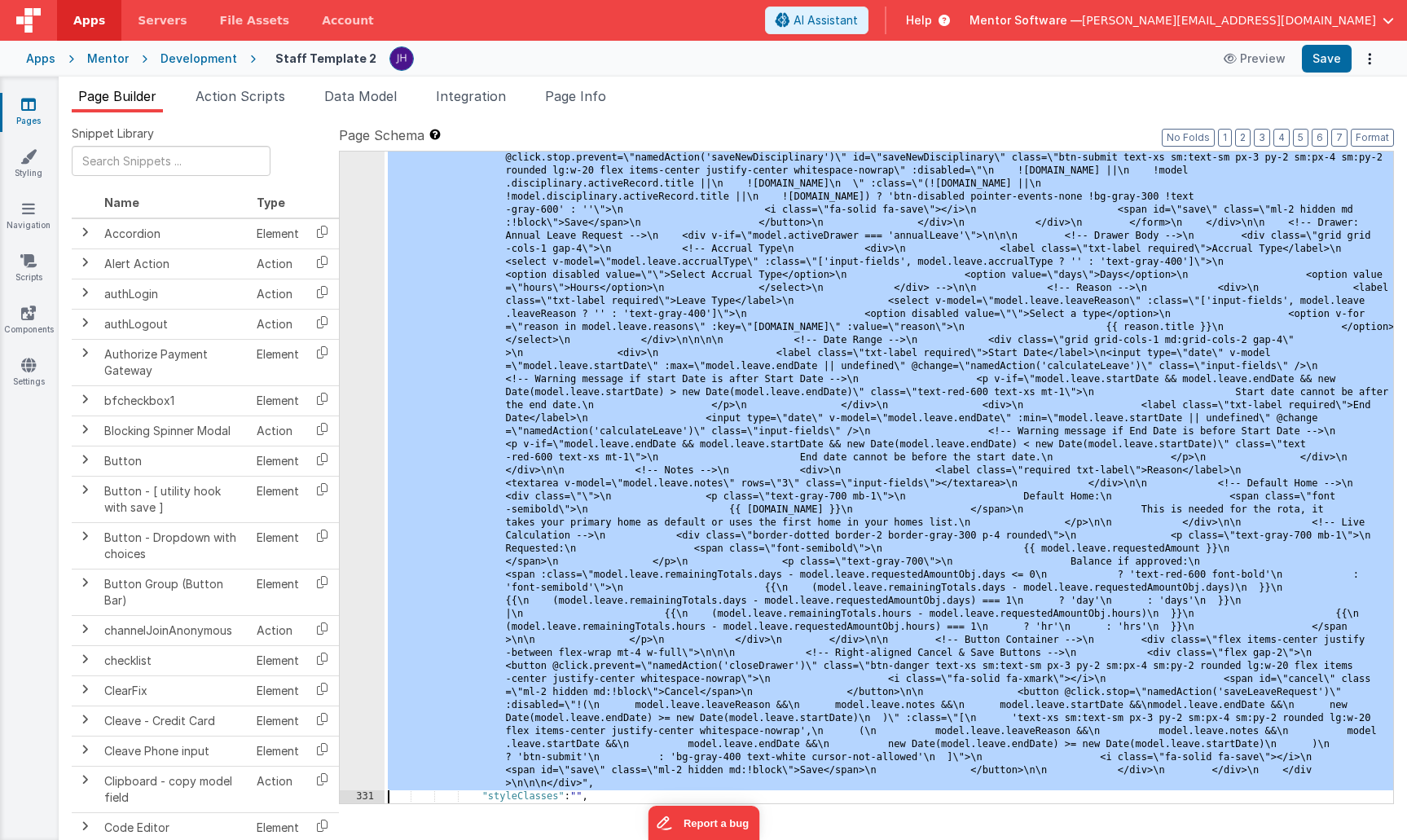
scroll to position [11067, 0]
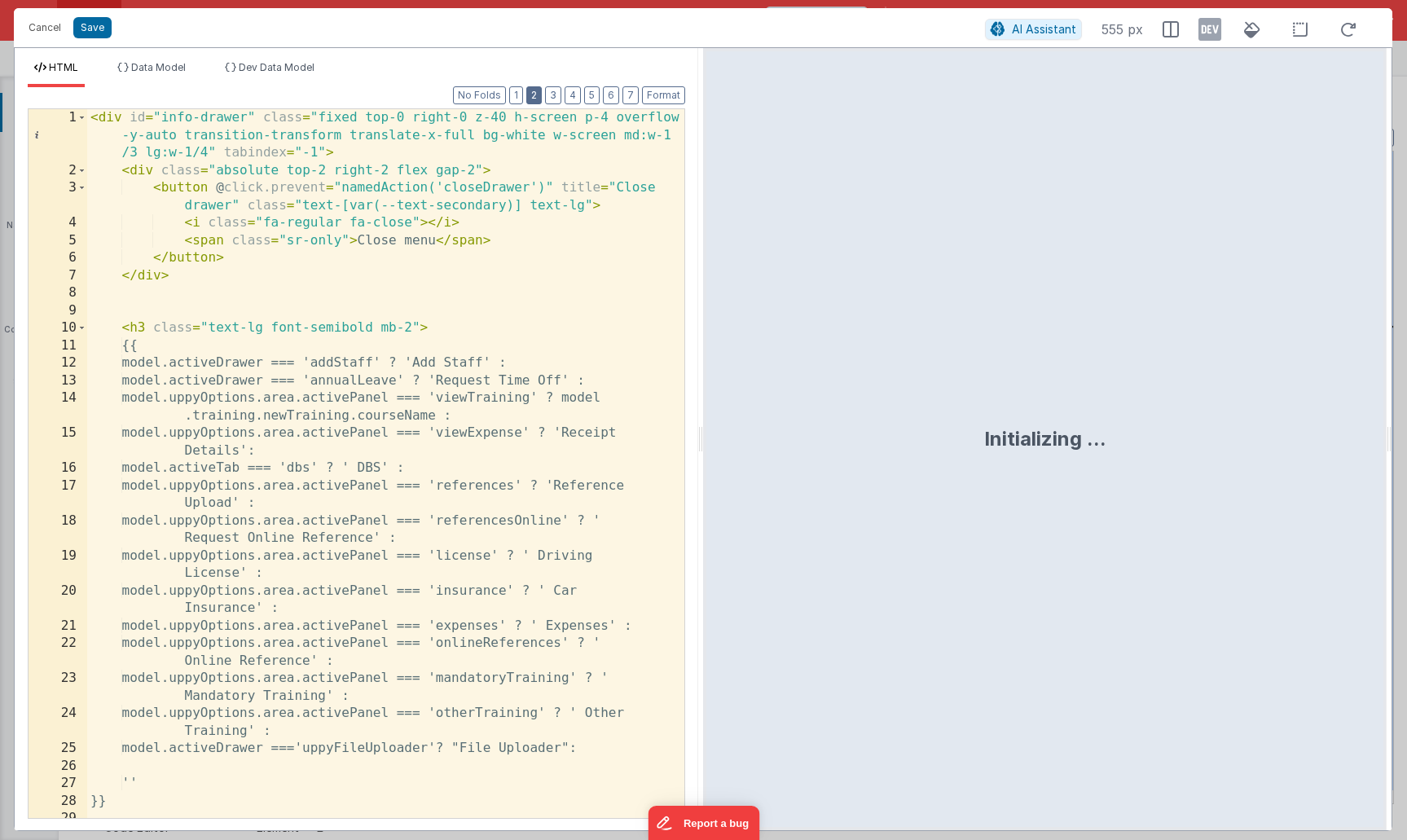
click at [534, 91] on button "2" at bounding box center [534, 95] width 16 height 18
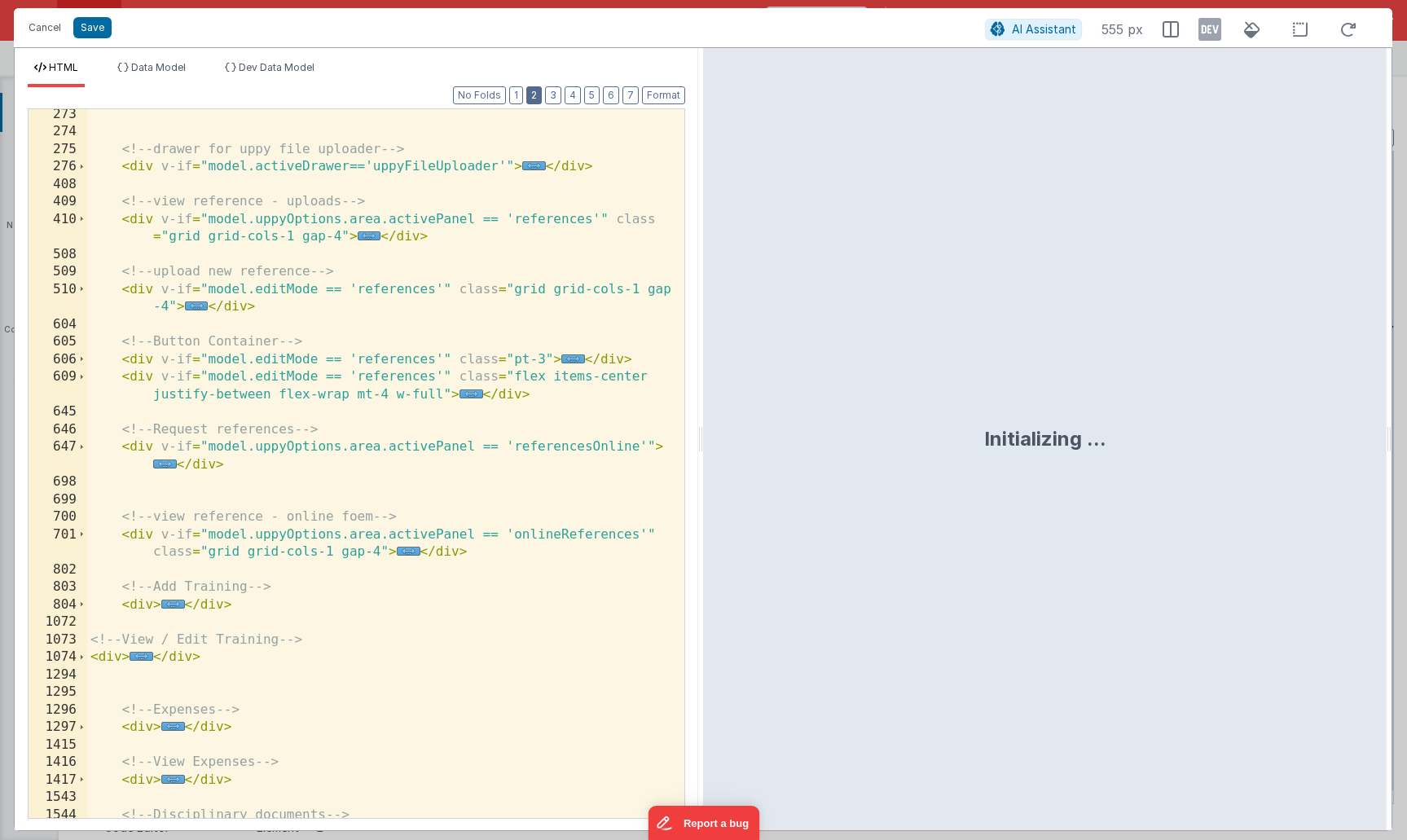
scroll to position [342, 0]
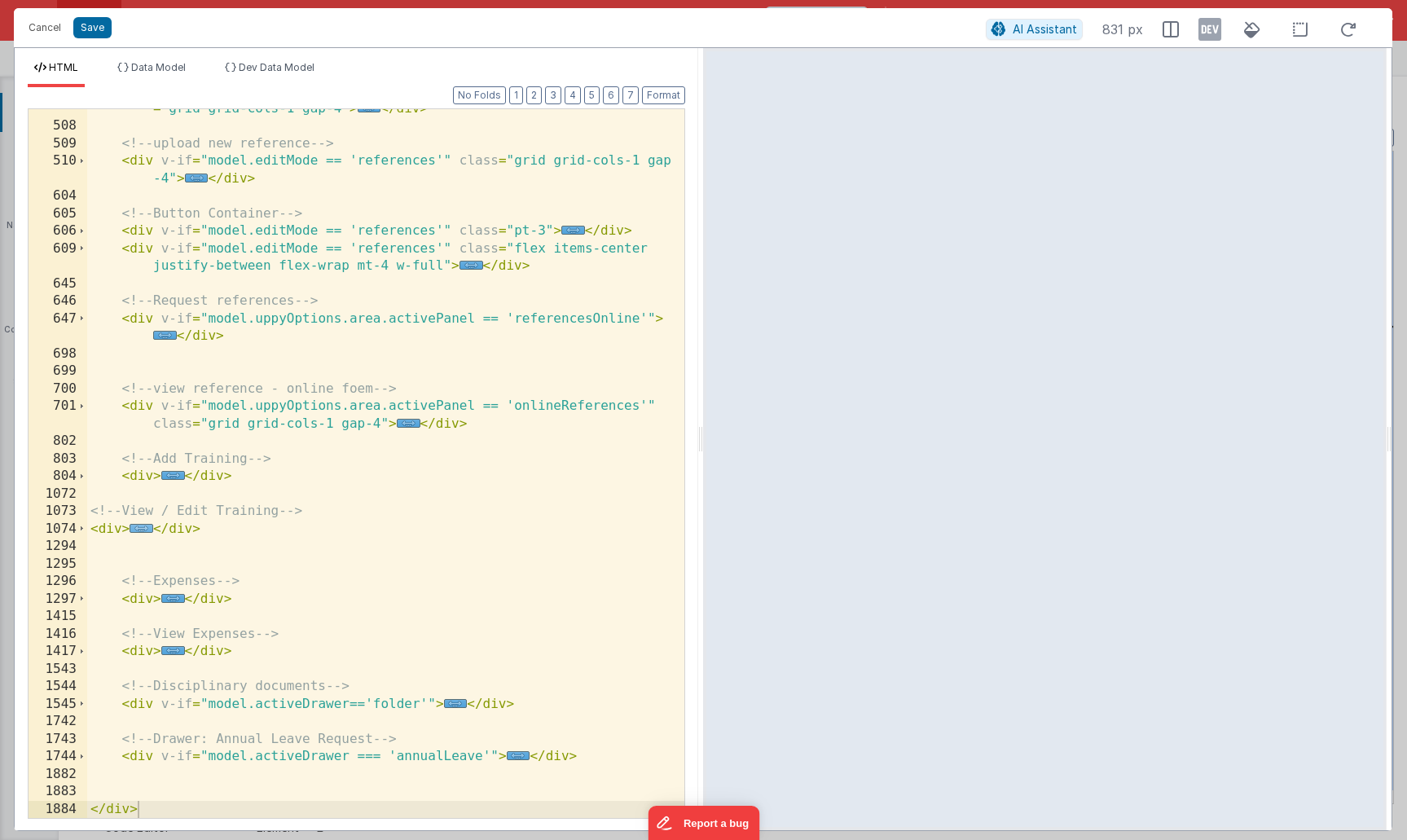
click at [141, 528] on span "..." at bounding box center [141, 529] width 23 height 9
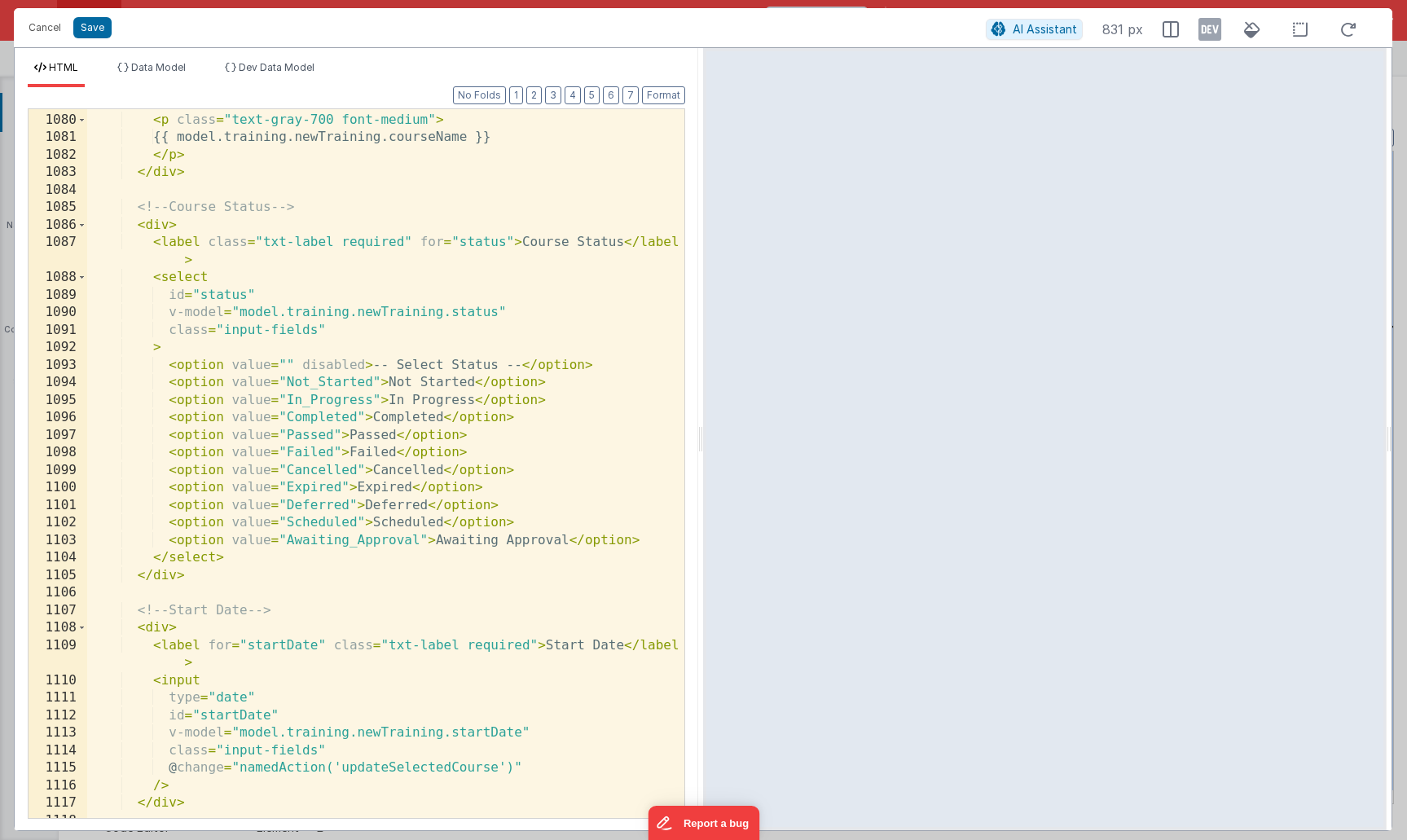
scroll to position [856, 0]
click at [290, 318] on div "< label class = "txt-label" > Course </ label > < p class = "text-gray-700 font…" at bounding box center [386, 466] width 597 height 744
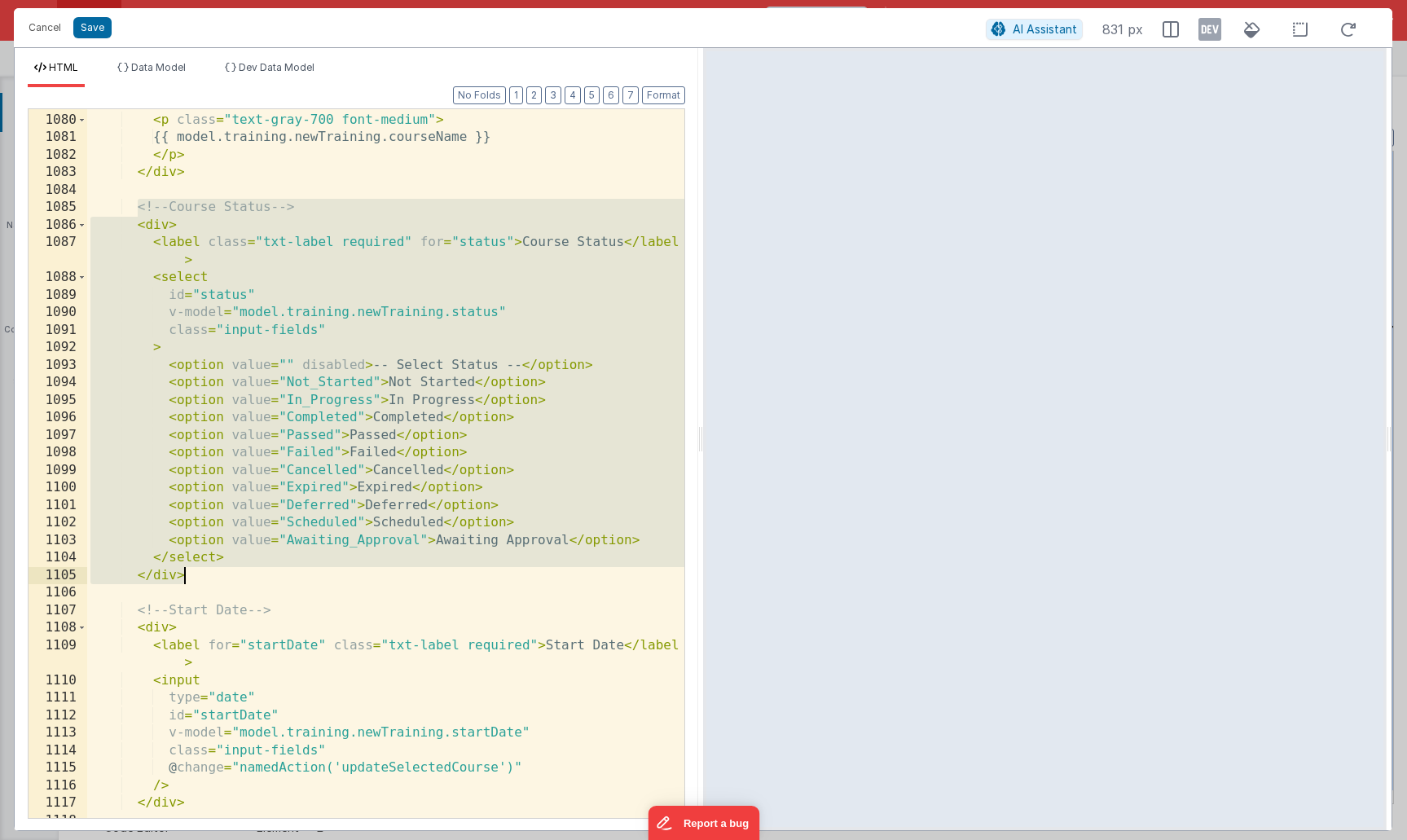
drag, startPoint x: 138, startPoint y: 209, endPoint x: 254, endPoint y: 573, distance: 382.0
click at [254, 573] on div "< label class = "txt-label" > Course </ label > < p class = "text-gray-700 font…" at bounding box center [386, 466] width 597 height 744
click at [278, 386] on div "< label class = "txt-label" > Course </ label > < p class = "text-gray-700 font…" at bounding box center [386, 466] width 597 height 744
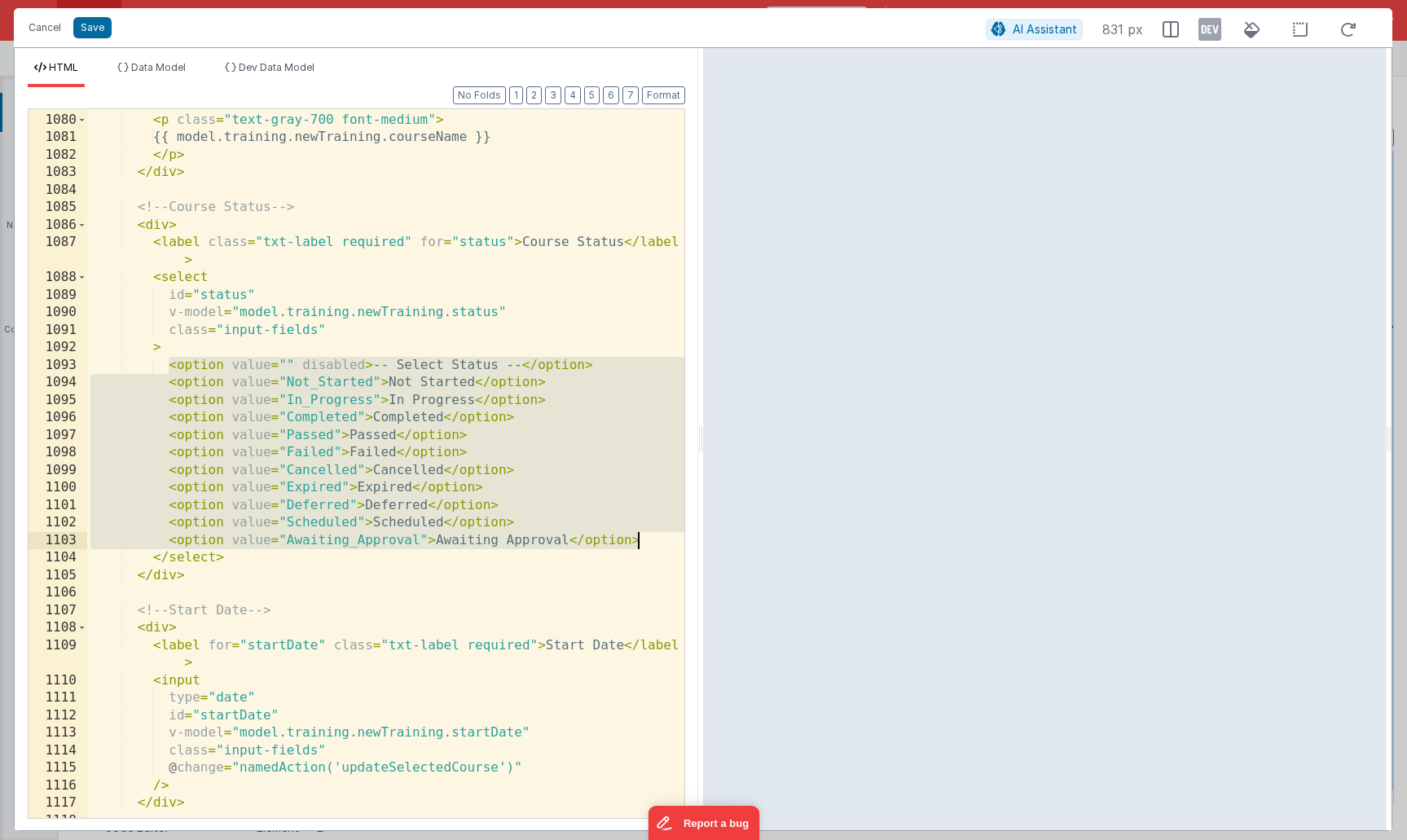
drag, startPoint x: 169, startPoint y: 366, endPoint x: 664, endPoint y: 544, distance: 526.0
click at [664, 544] on div "< label class = "txt-label" > Course </ label > < p class = "text-gray-700 font…" at bounding box center [386, 466] width 597 height 744
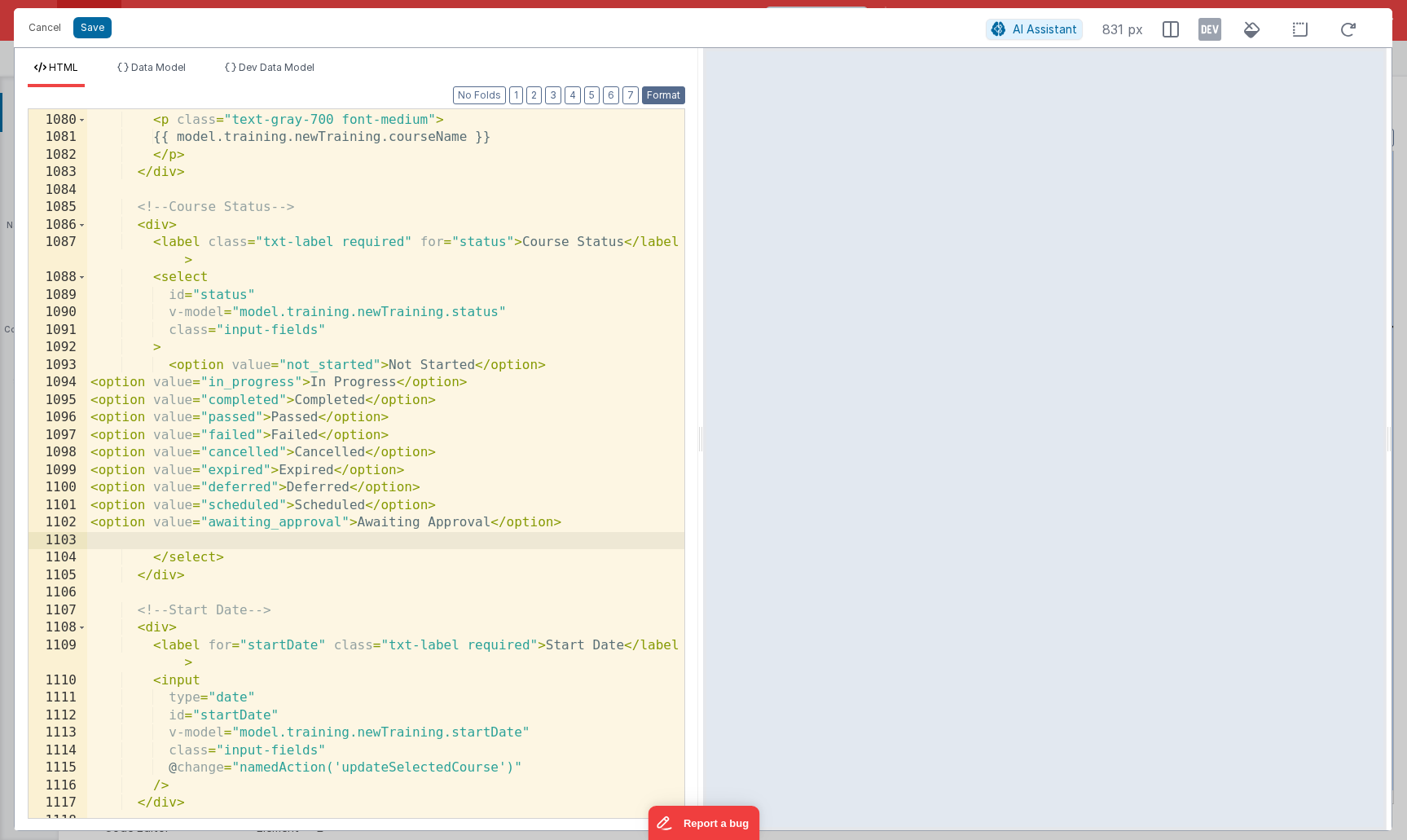
click at [666, 99] on button "Format" at bounding box center [663, 95] width 43 height 18
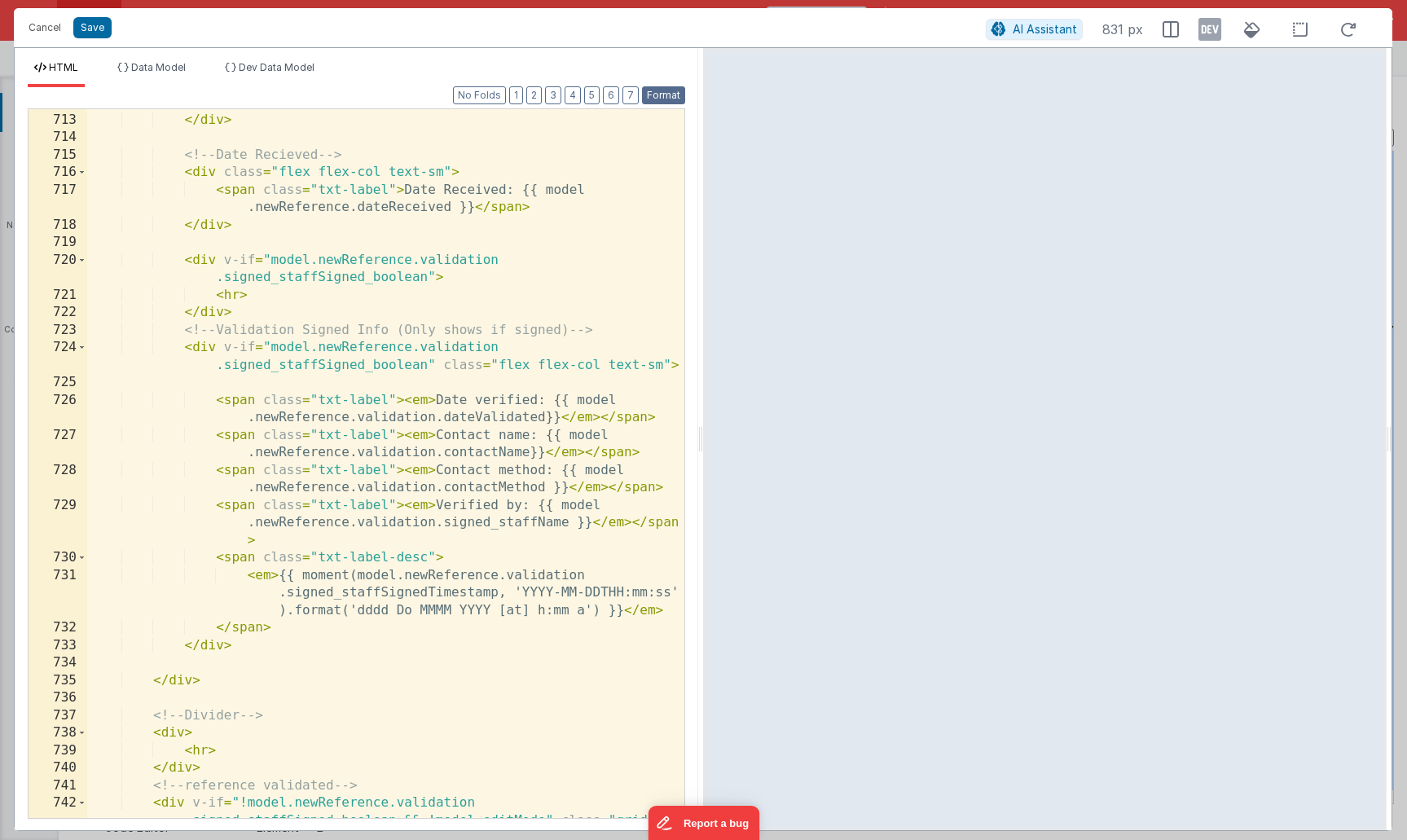
scroll to position [10874, 0]
drag, startPoint x: 94, startPoint y: 26, endPoint x: 146, endPoint y: 25, distance: 52.0
click at [94, 25] on button "Save" at bounding box center [92, 27] width 38 height 21
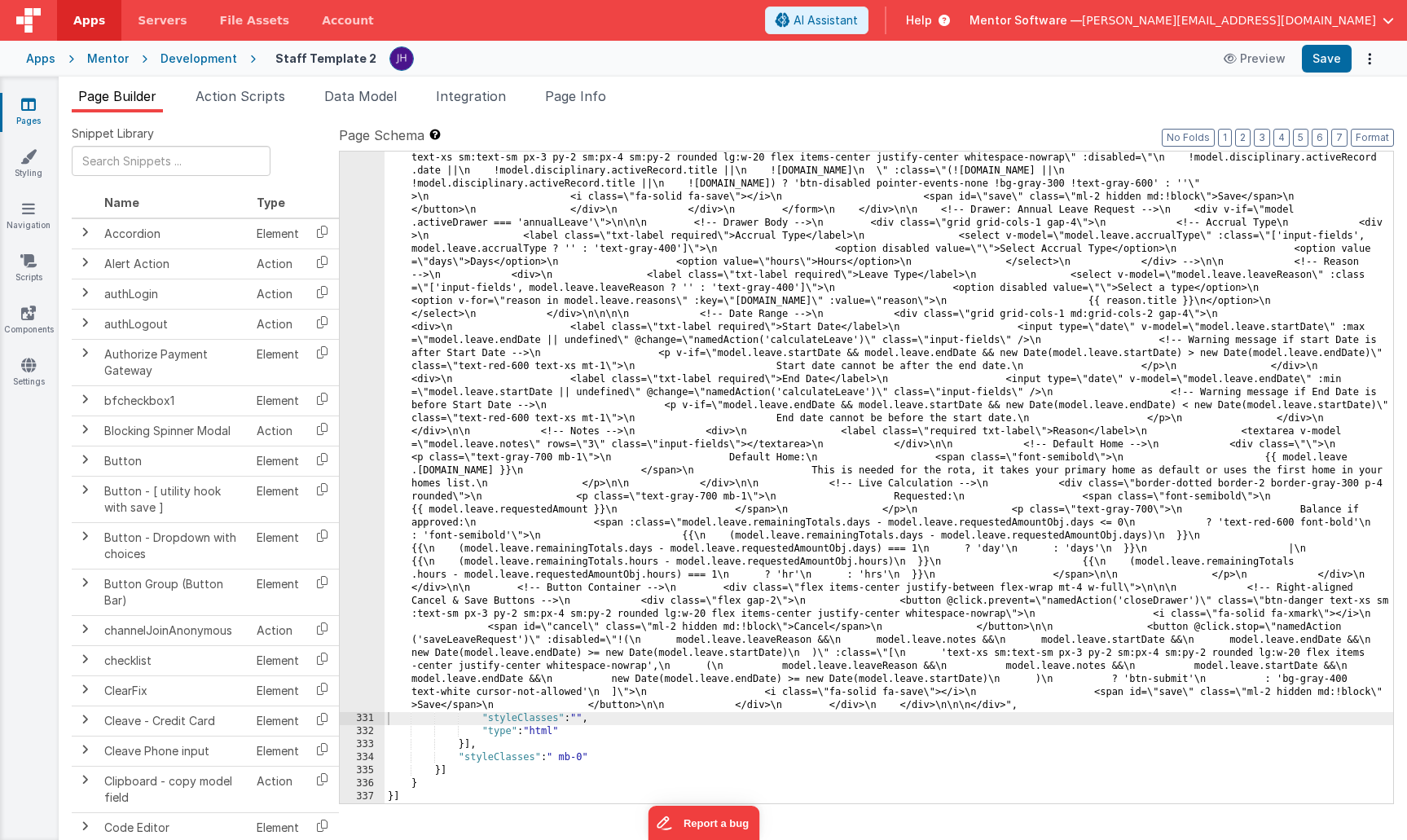
scroll to position [10259, 0]
click at [1336, 61] on button "Save" at bounding box center [1326, 59] width 49 height 28
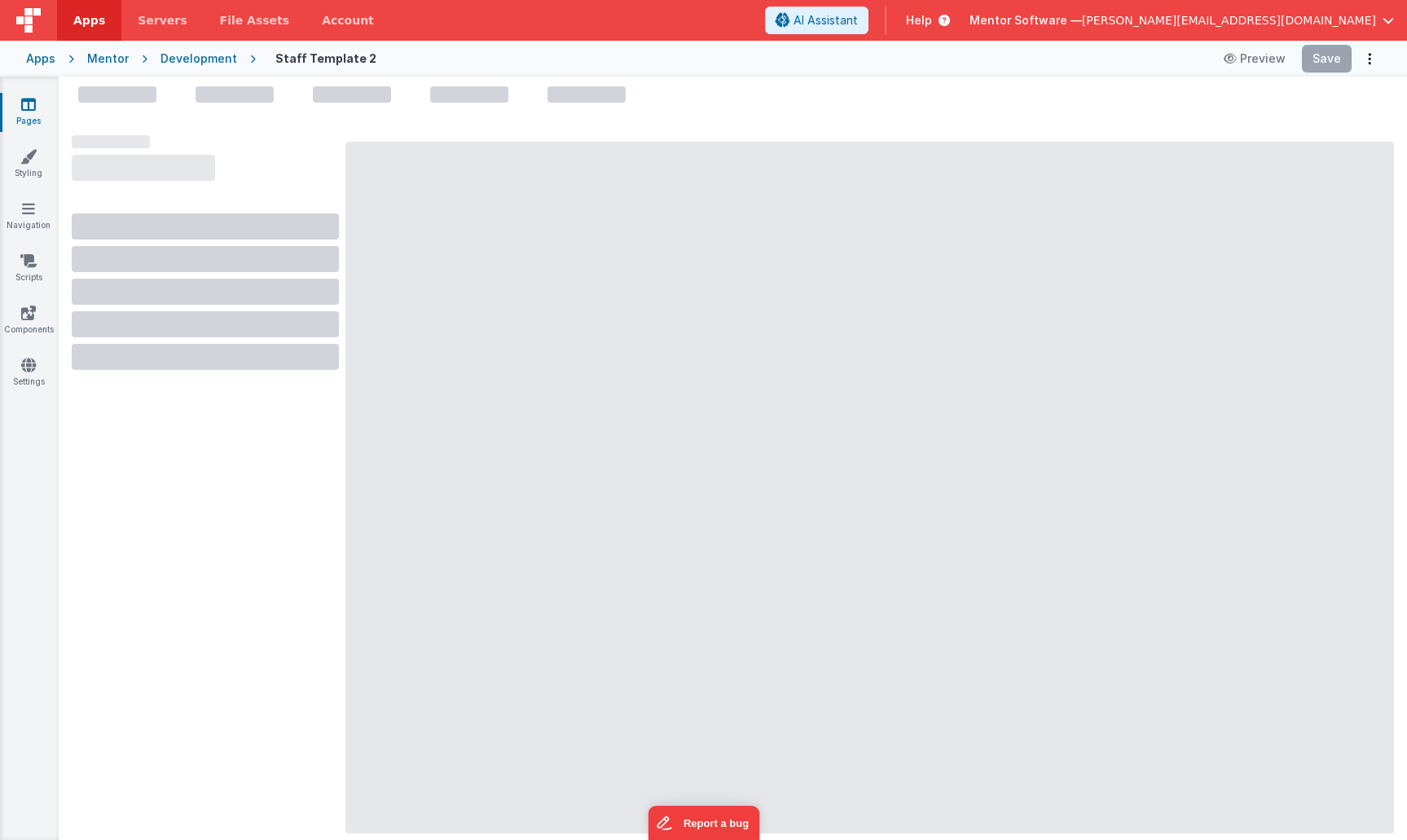
click at [31, 110] on icon at bounding box center [29, 103] width 15 height 16
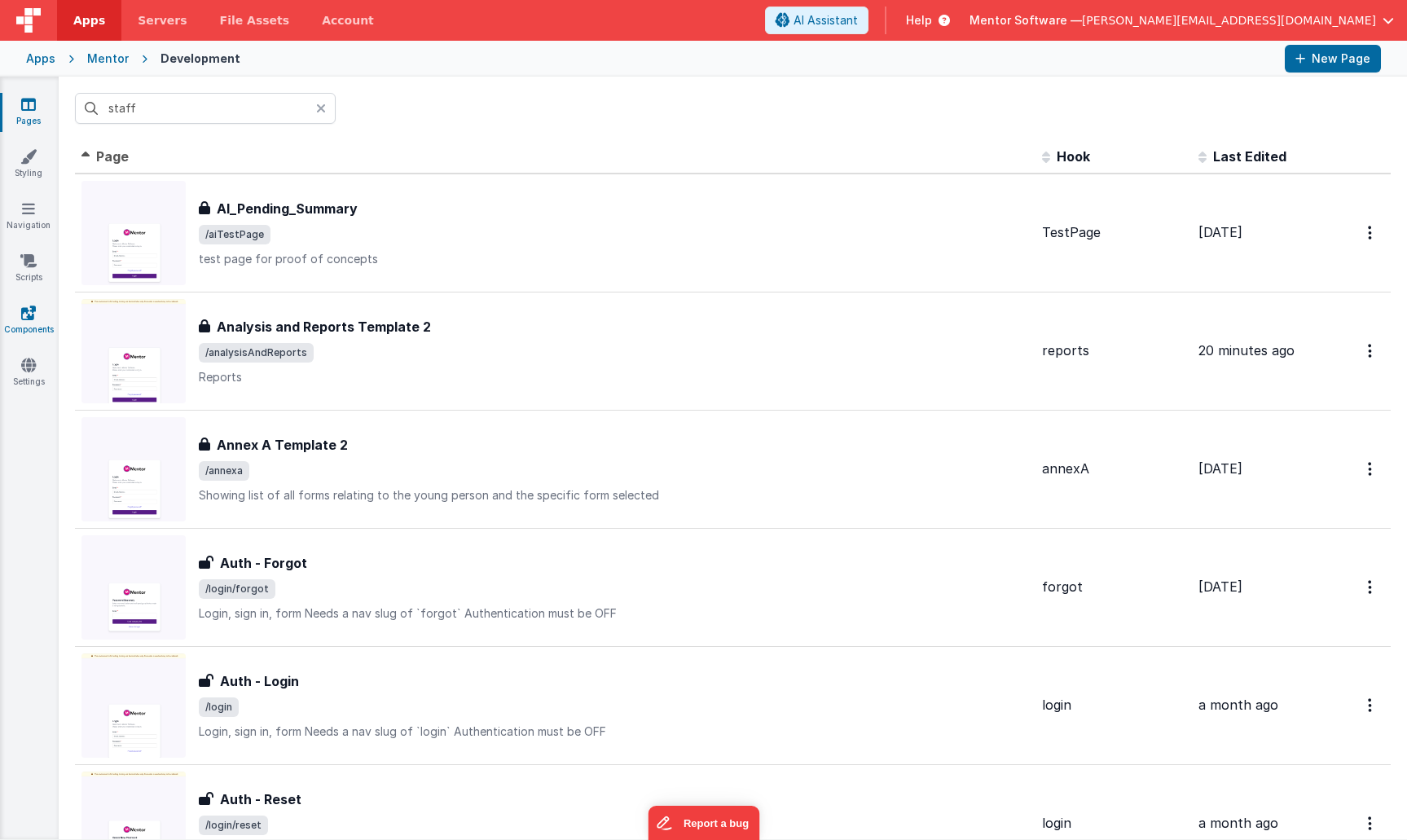
click at [32, 310] on icon at bounding box center [29, 312] width 15 height 16
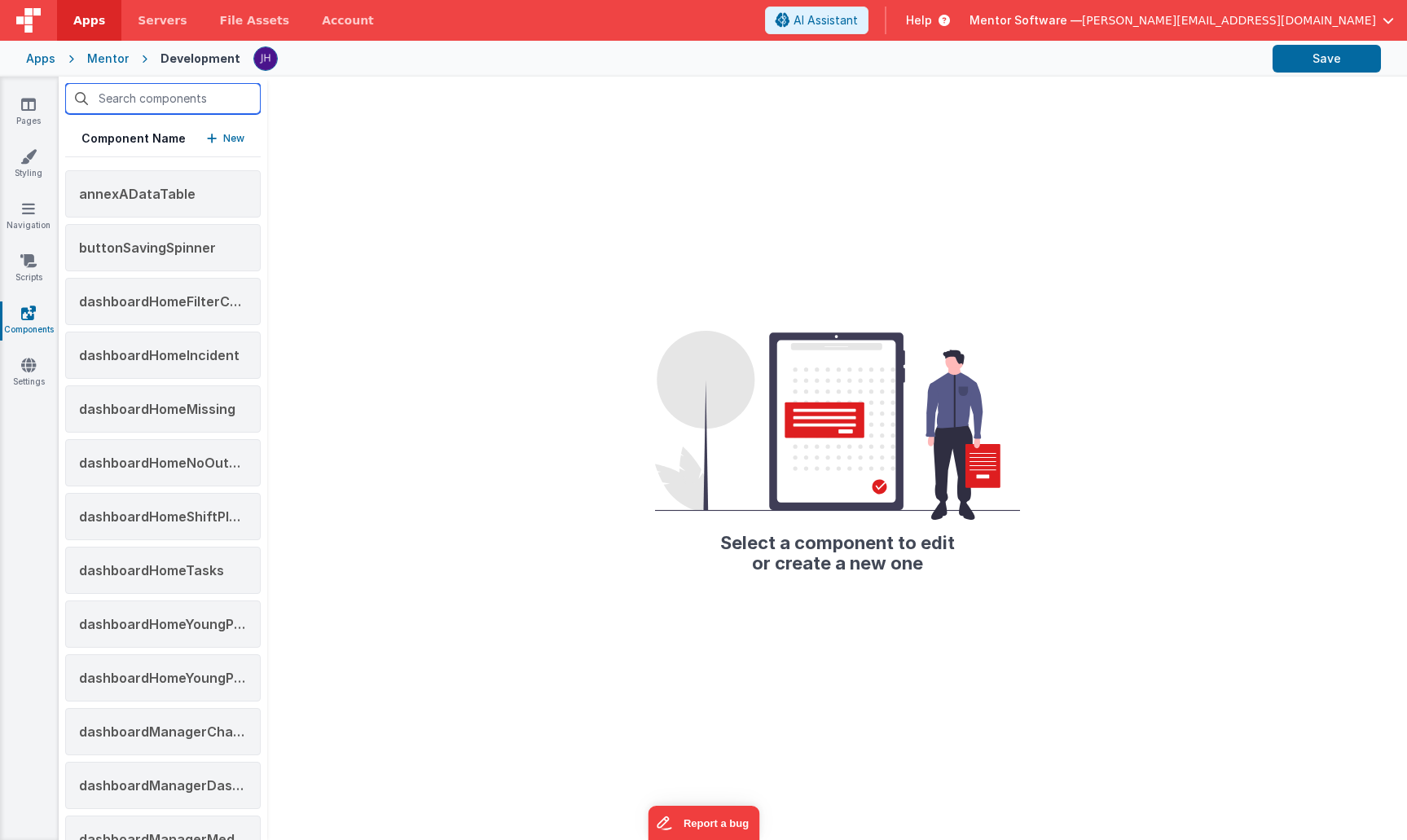
click at [147, 103] on input "text" at bounding box center [163, 98] width 196 height 31
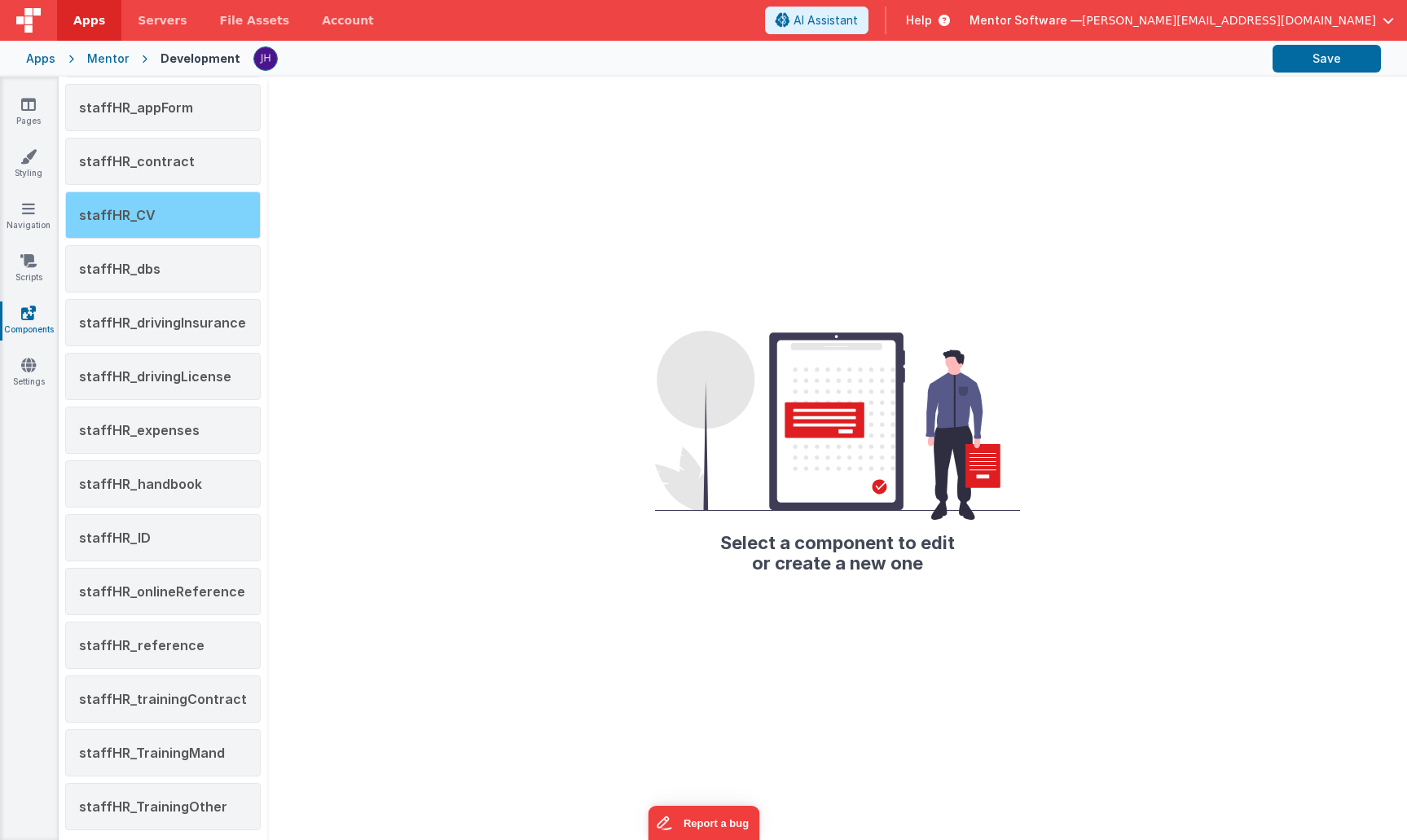
scroll to position [150, 0]
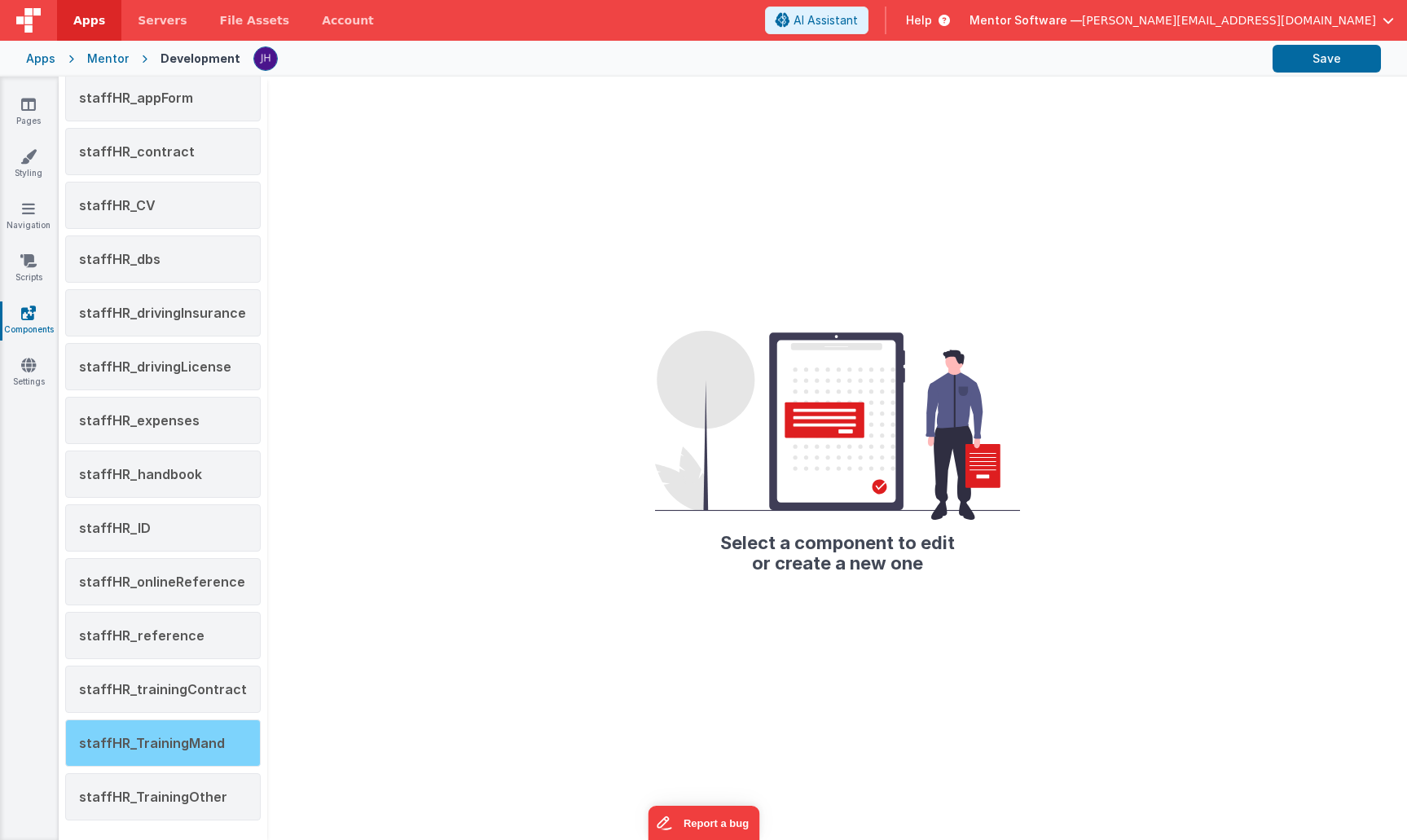
type input "staf"
click at [136, 747] on span "staffHR_TrainingMand" at bounding box center [152, 742] width 146 height 16
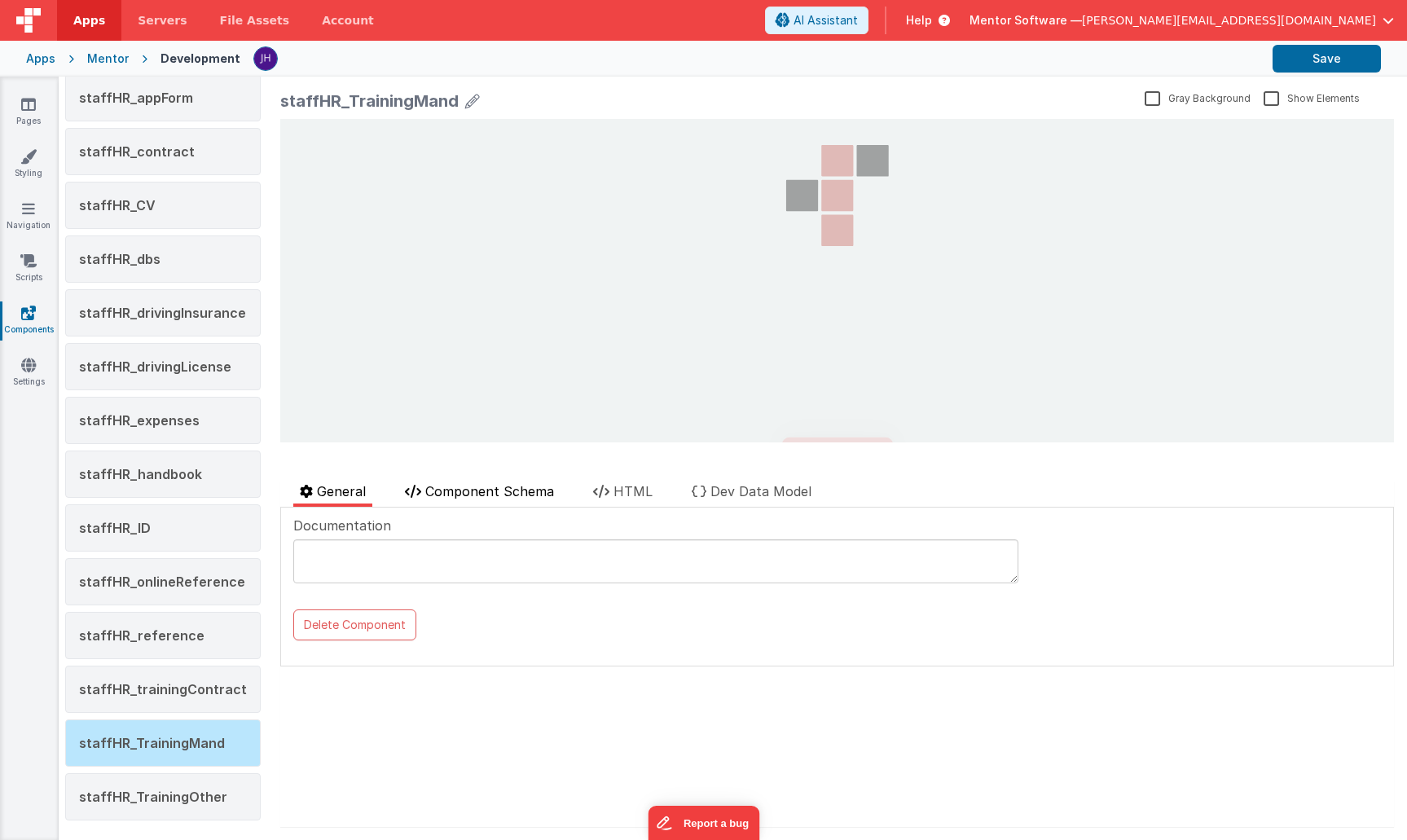
scroll to position [0, 0]
click at [496, 488] on span "Component Schema" at bounding box center [490, 491] width 129 height 16
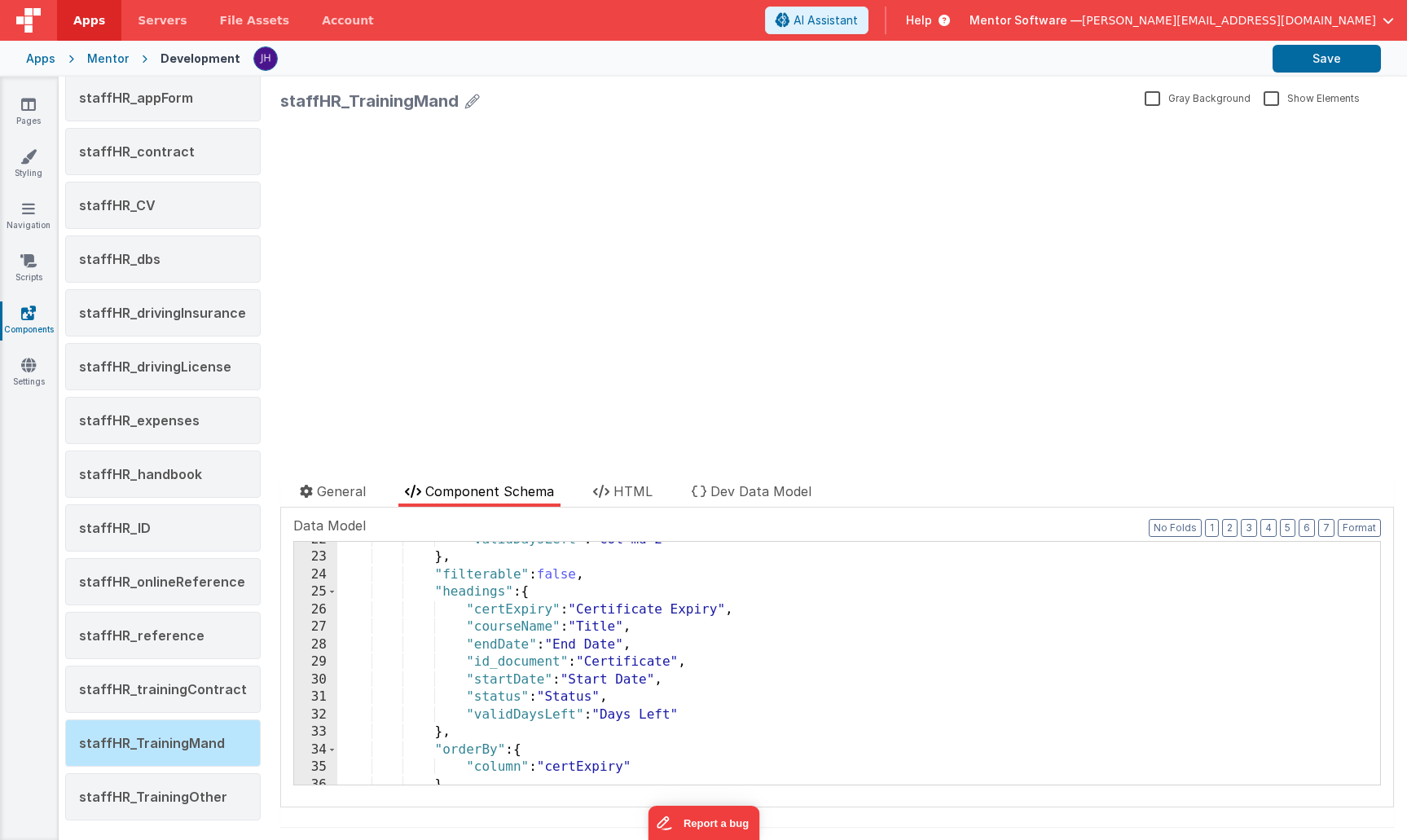
scroll to position [388, 0]
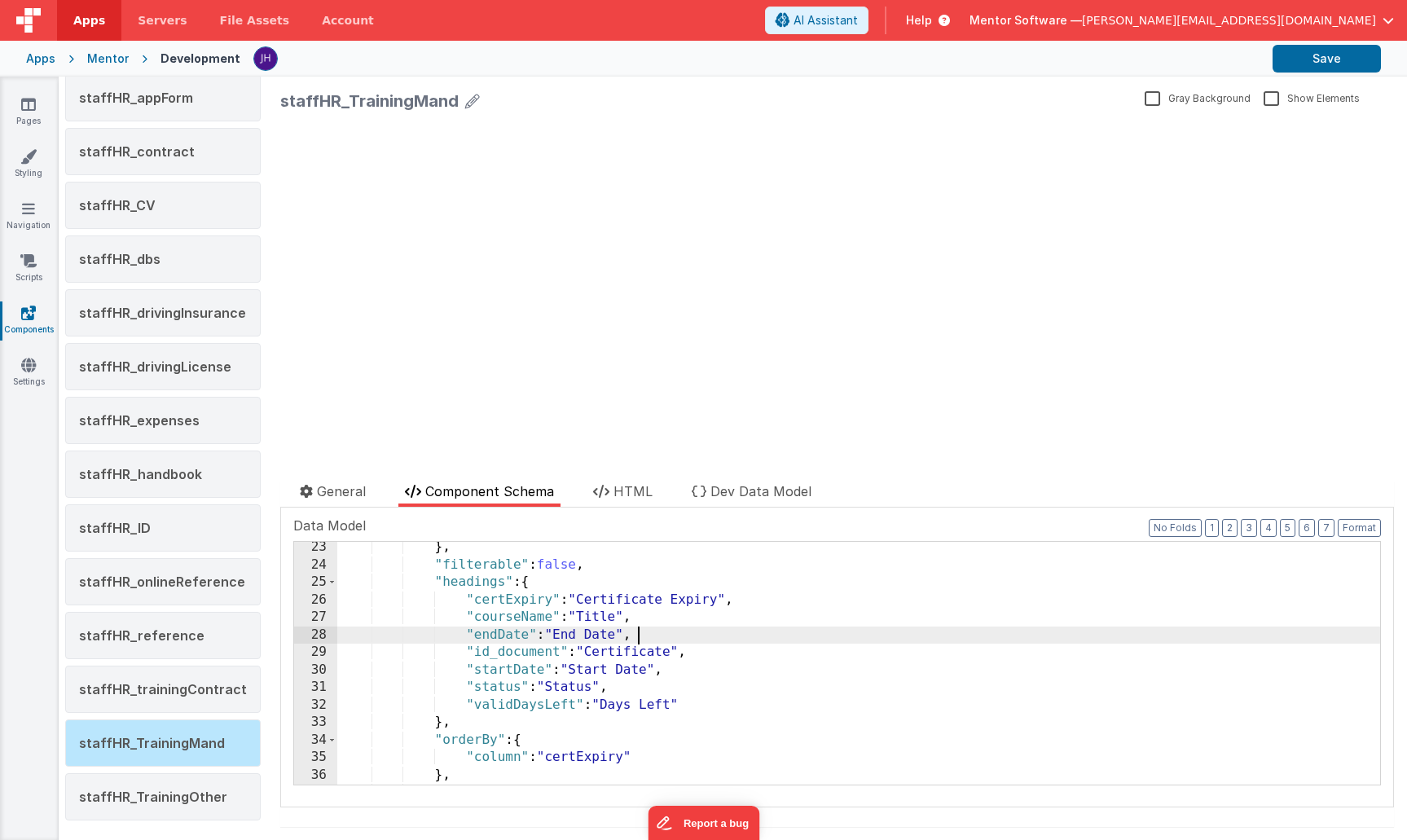
click at [1051, 639] on div "} , "filterable" : false , "headings" : { "certExpiry" : "Certificate Expiry" ,…" at bounding box center [859, 677] width 1043 height 278
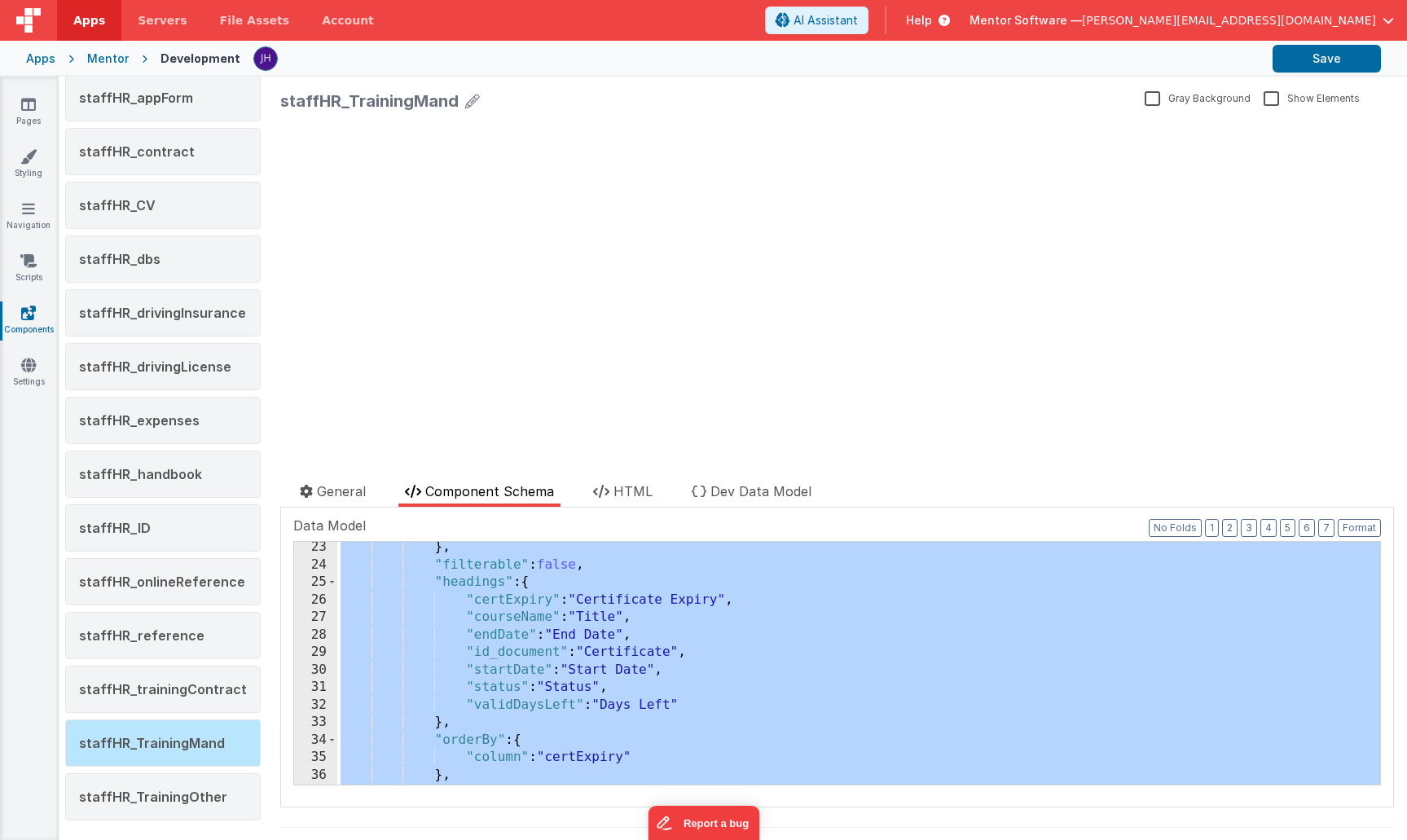
click at [732, 616] on div "} , "filterable" : false , "headings" : { "certExpiry" : "Certificate Expiry" ,…" at bounding box center [859, 677] width 1043 height 278
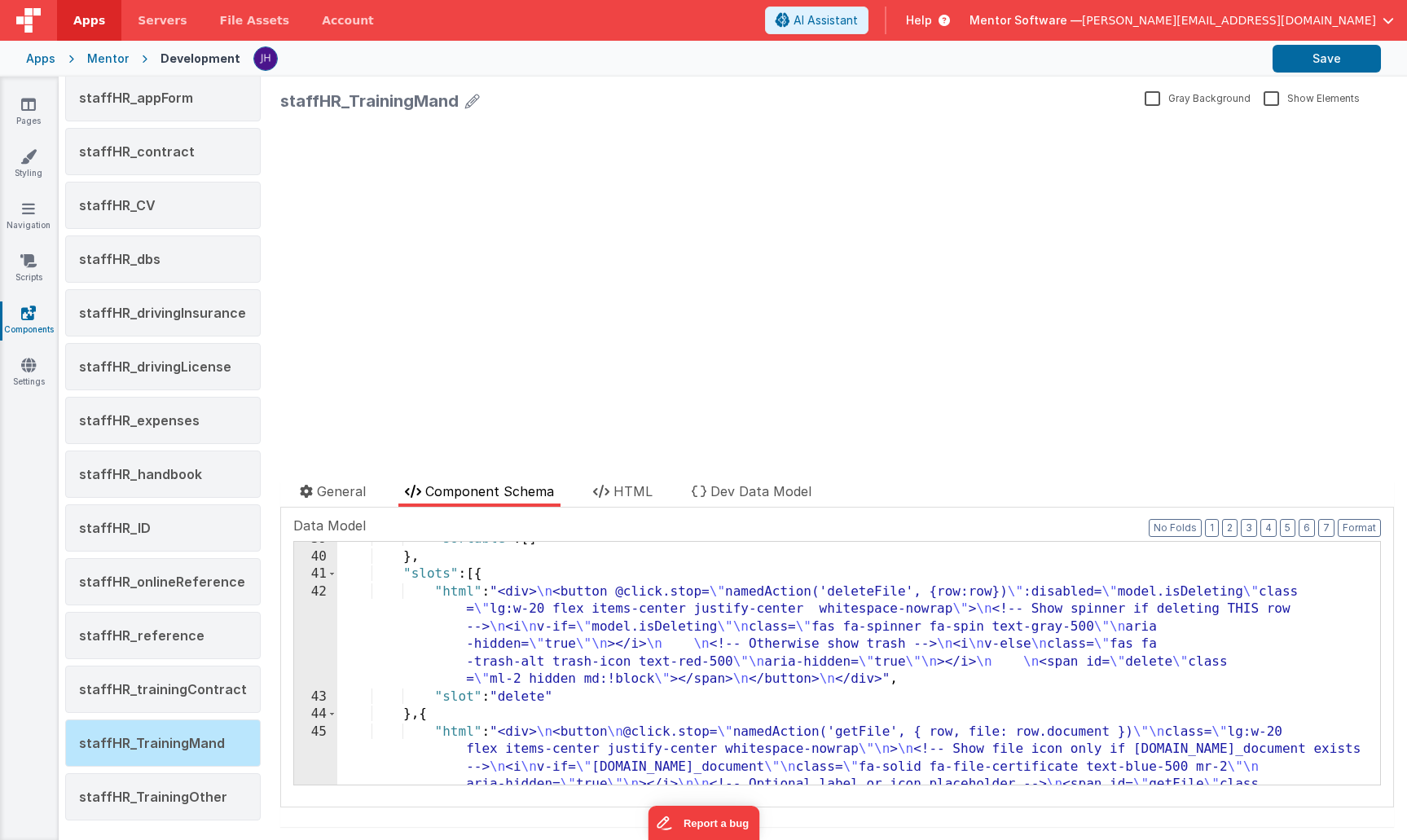
scroll to position [674, 0]
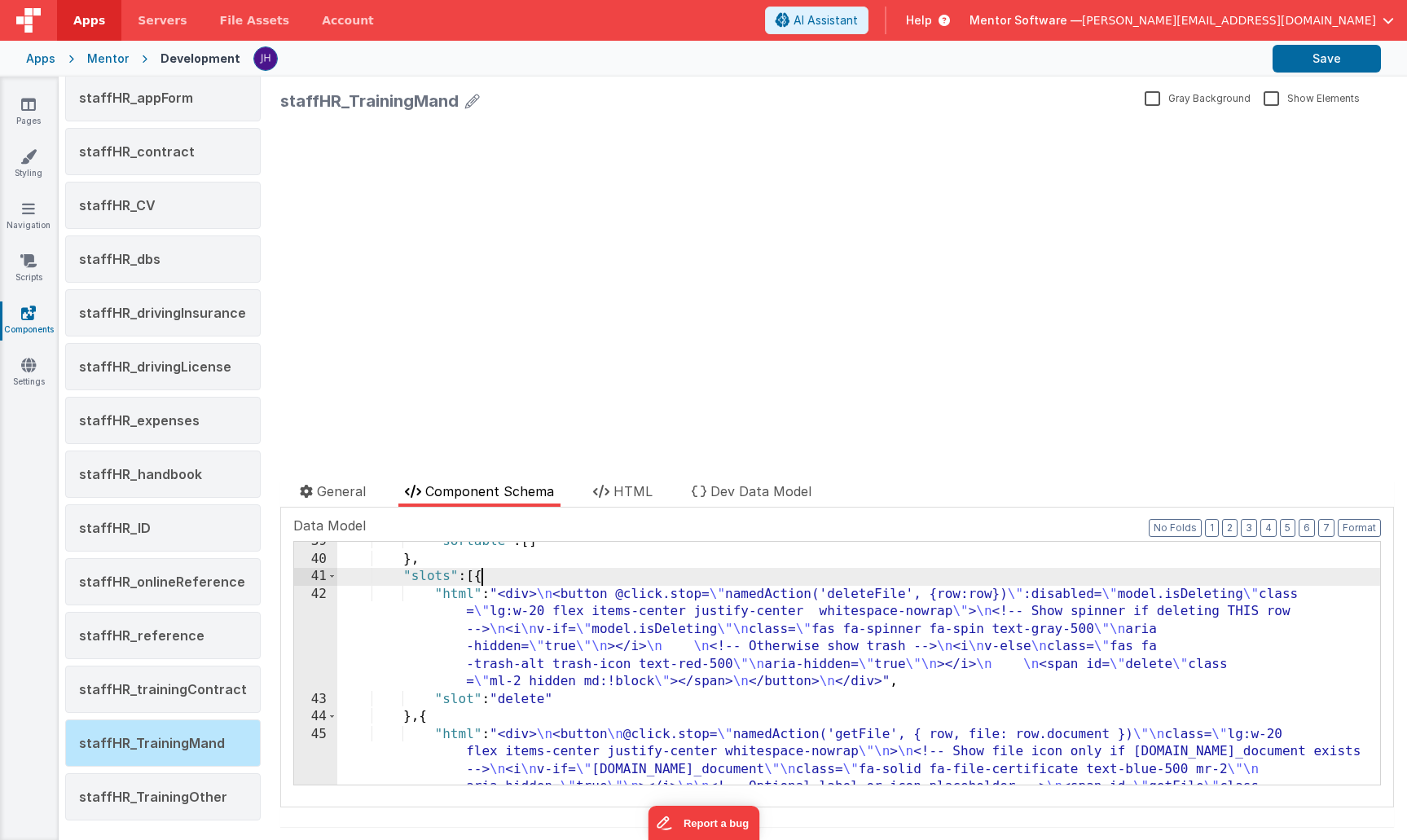
click at [482, 578] on div ""sortable" : [ ] } , "slots" : [{ "html" : "<div> \n <button @click.stop= \" na…" at bounding box center [859, 707] width 1043 height 348
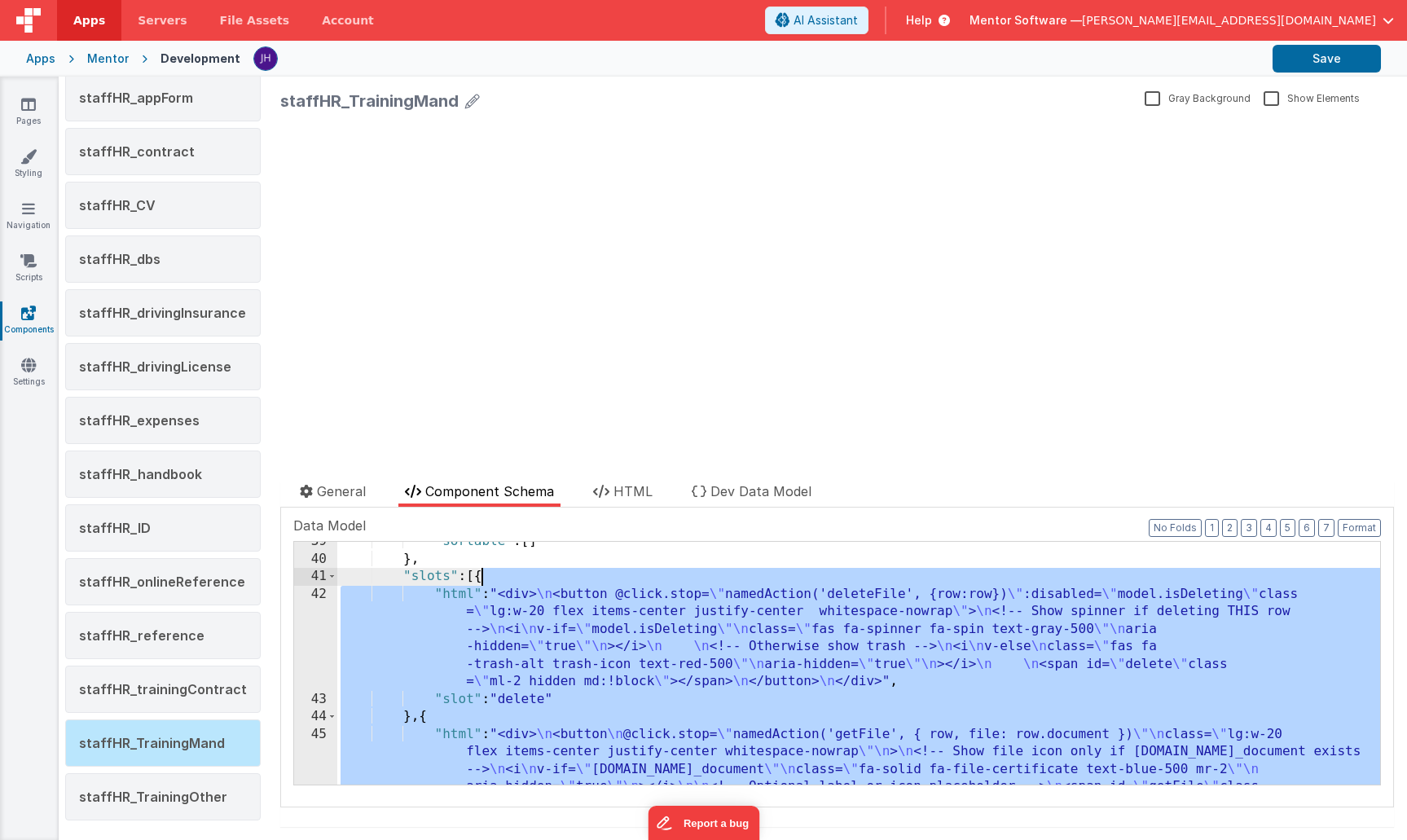
click at [482, 578] on div ""sortable" : [ ] } , "slots" : [{ "html" : "<div> \n <button @click.stop= \" na…" at bounding box center [859, 707] width 1043 height 348
click at [511, 576] on div ""sortable" : [ ] } , "slots" : [{ "html" : "<div> \n <button @click.stop= \" na…" at bounding box center [859, 707] width 1043 height 348
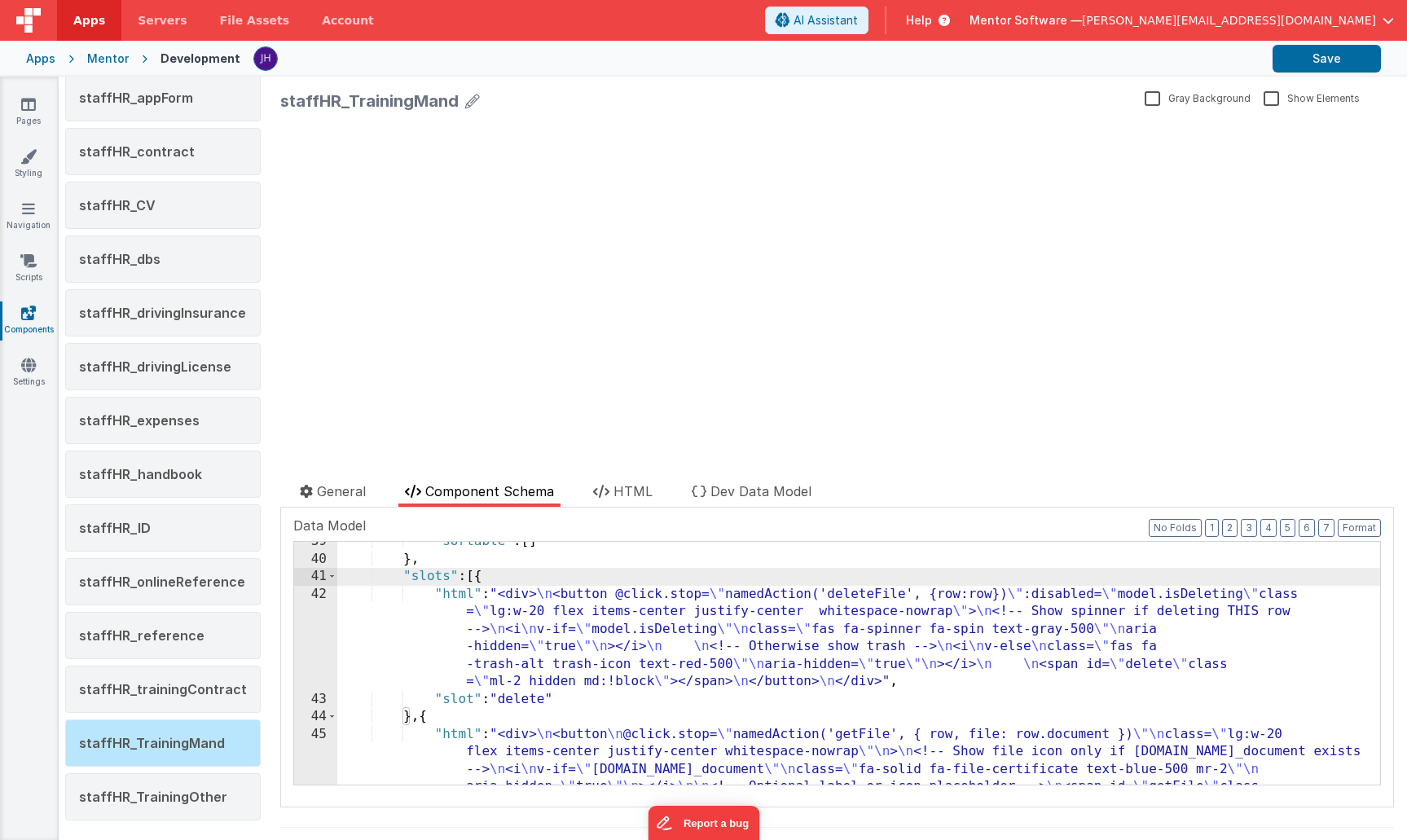
click at [494, 580] on div ""sortable" : [ ] } , "slots" : [{ "html" : "<div> \n <button @click.stop= \" na…" at bounding box center [859, 707] width 1043 height 348
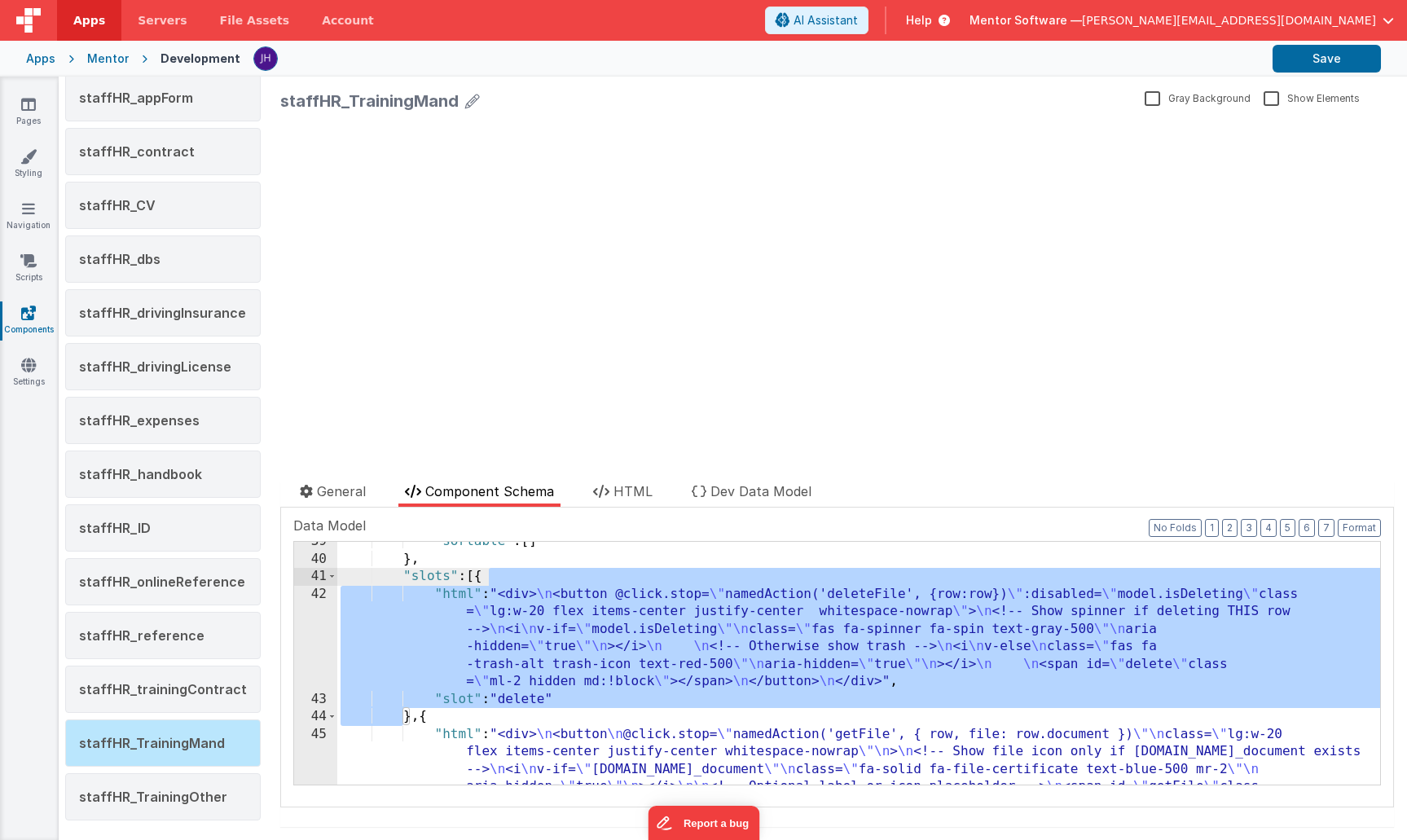
click at [497, 578] on div ""sortable" : [ ] } , "slots" : [{ "html" : "<div> \n <button @click.stop= \" na…" at bounding box center [859, 707] width 1043 height 348
drag, startPoint x: 480, startPoint y: 578, endPoint x: 420, endPoint y: 713, distance: 147.7
click at [420, 713] on div ""sortable" : [ ] } , "slots" : [{ "html" : "<div> \n <button @click.stop= \" na…" at bounding box center [859, 707] width 1043 height 348
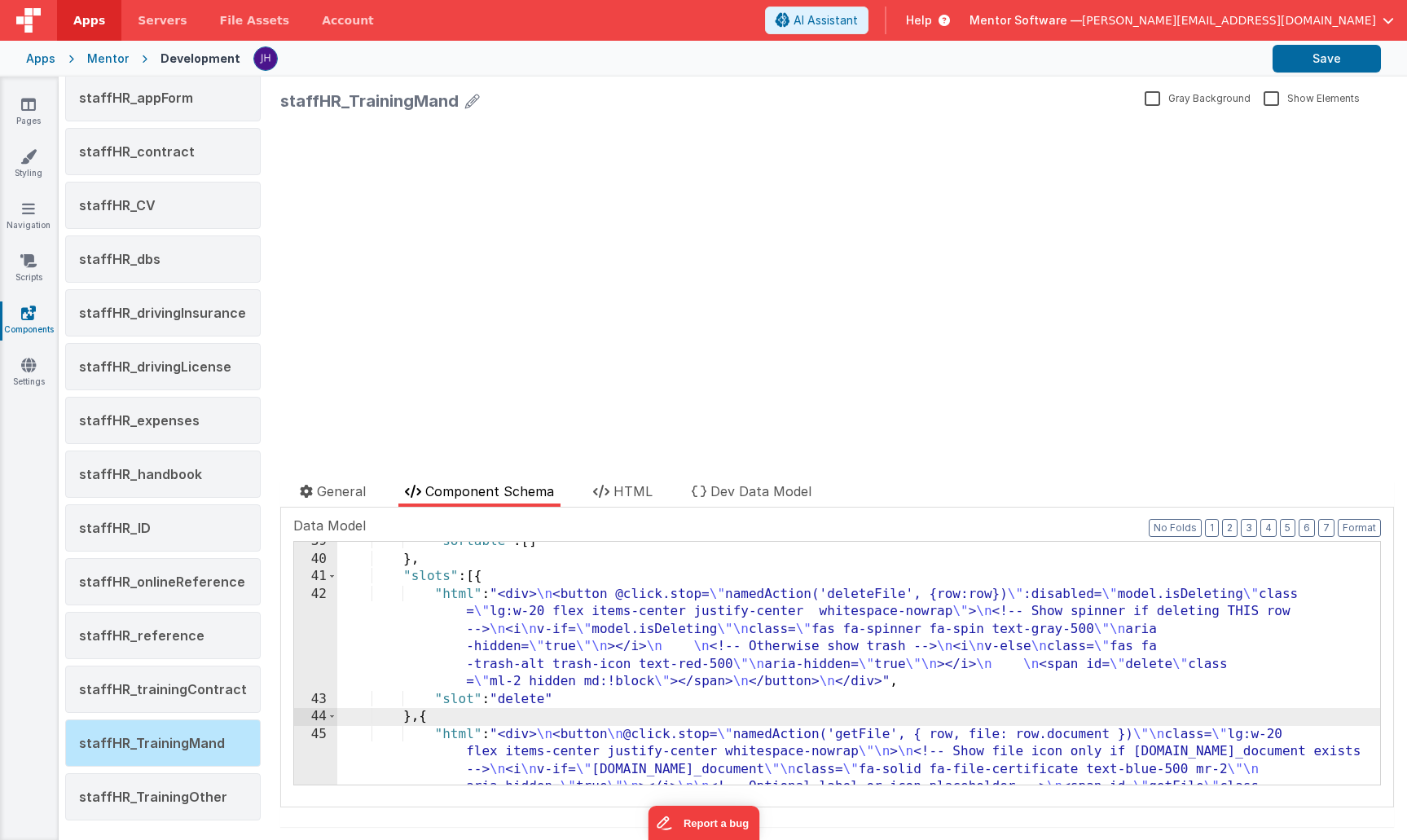
paste textarea
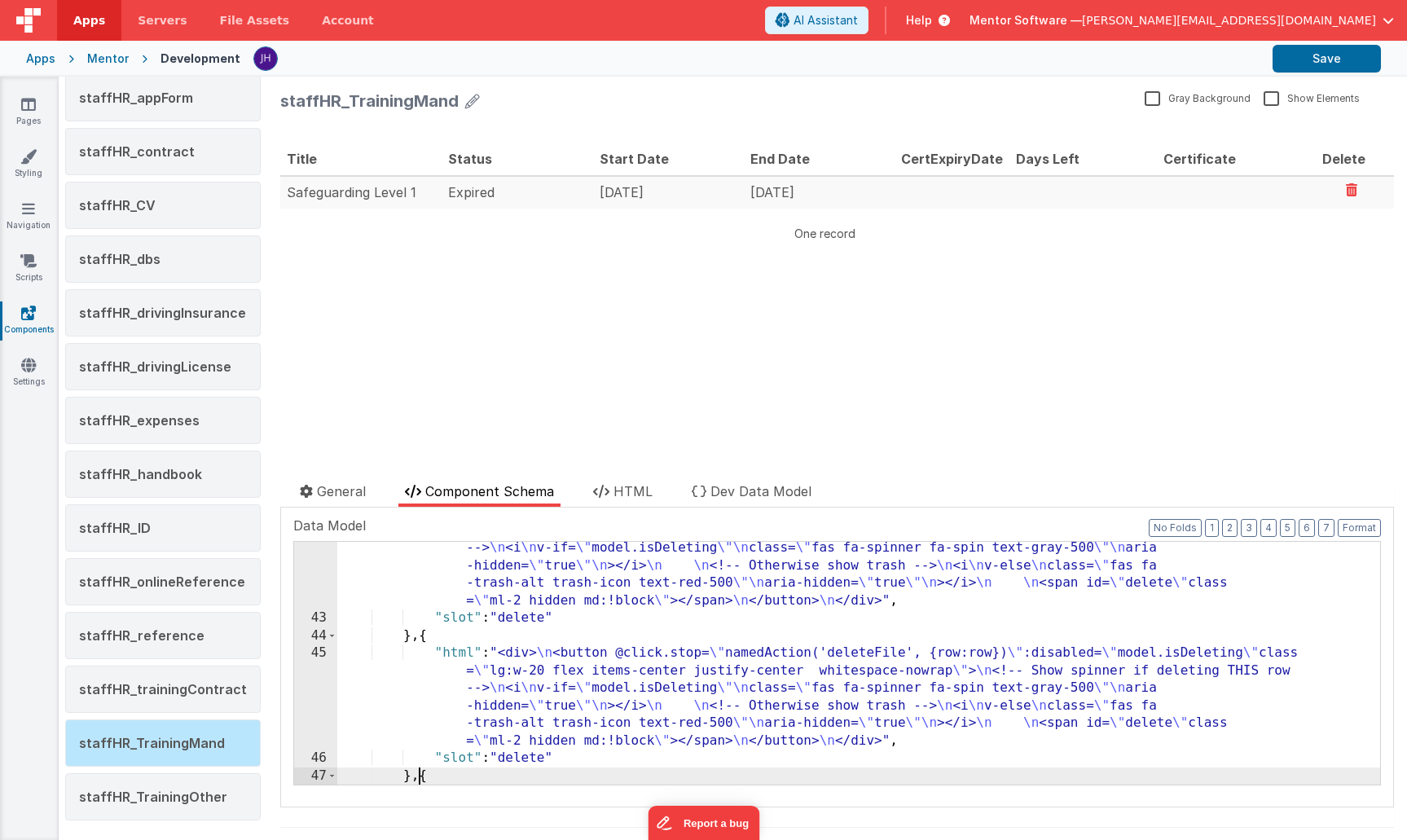
scroll to position [755, 0]
click at [525, 757] on div ""html" : "<div> \n <button @click.stop= \" namedAction('deleteFile', {row:row})…" at bounding box center [859, 723] width 1043 height 436
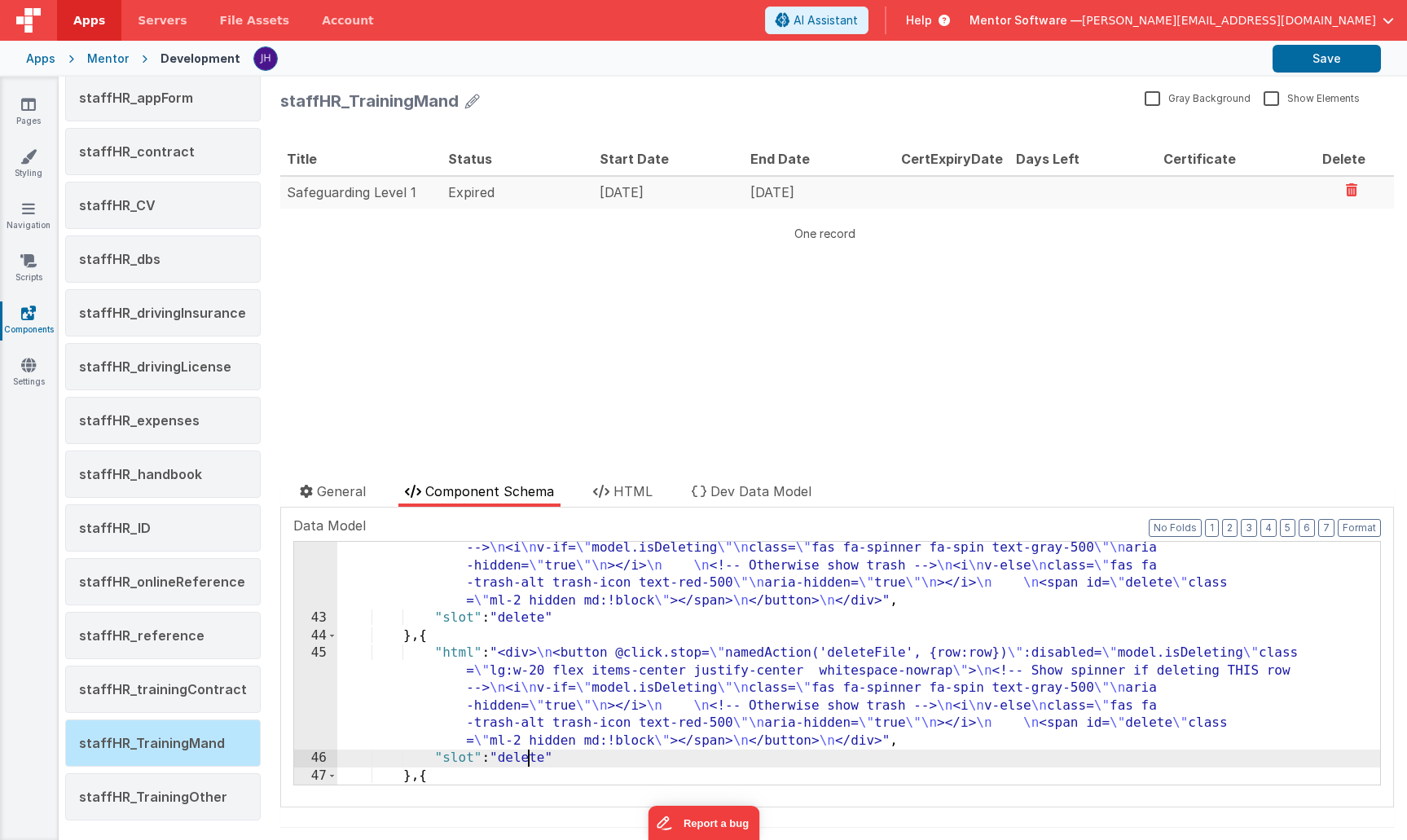
click at [525, 757] on div ""html" : "<div> \n <button @click.stop= \" namedAction('deleteFile', {row:row})…" at bounding box center [859, 723] width 1043 height 436
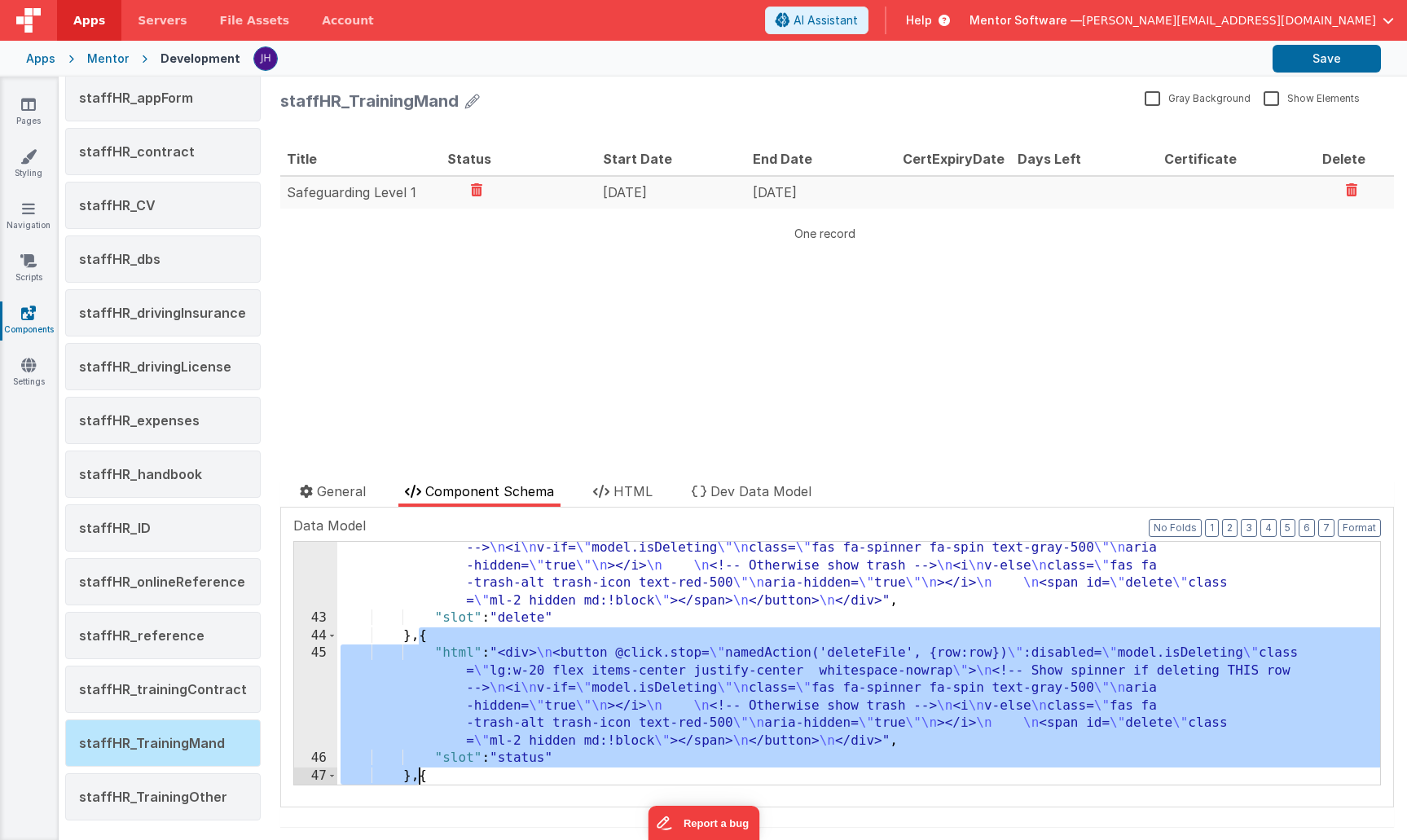
drag, startPoint x: 420, startPoint y: 636, endPoint x: 419, endPoint y: 771, distance: 135.0
click at [419, 771] on div ""html" : "<div> \n <button @click.stop= \" namedAction('deleteFile', {row:row})…" at bounding box center [859, 723] width 1043 height 436
paste textarea
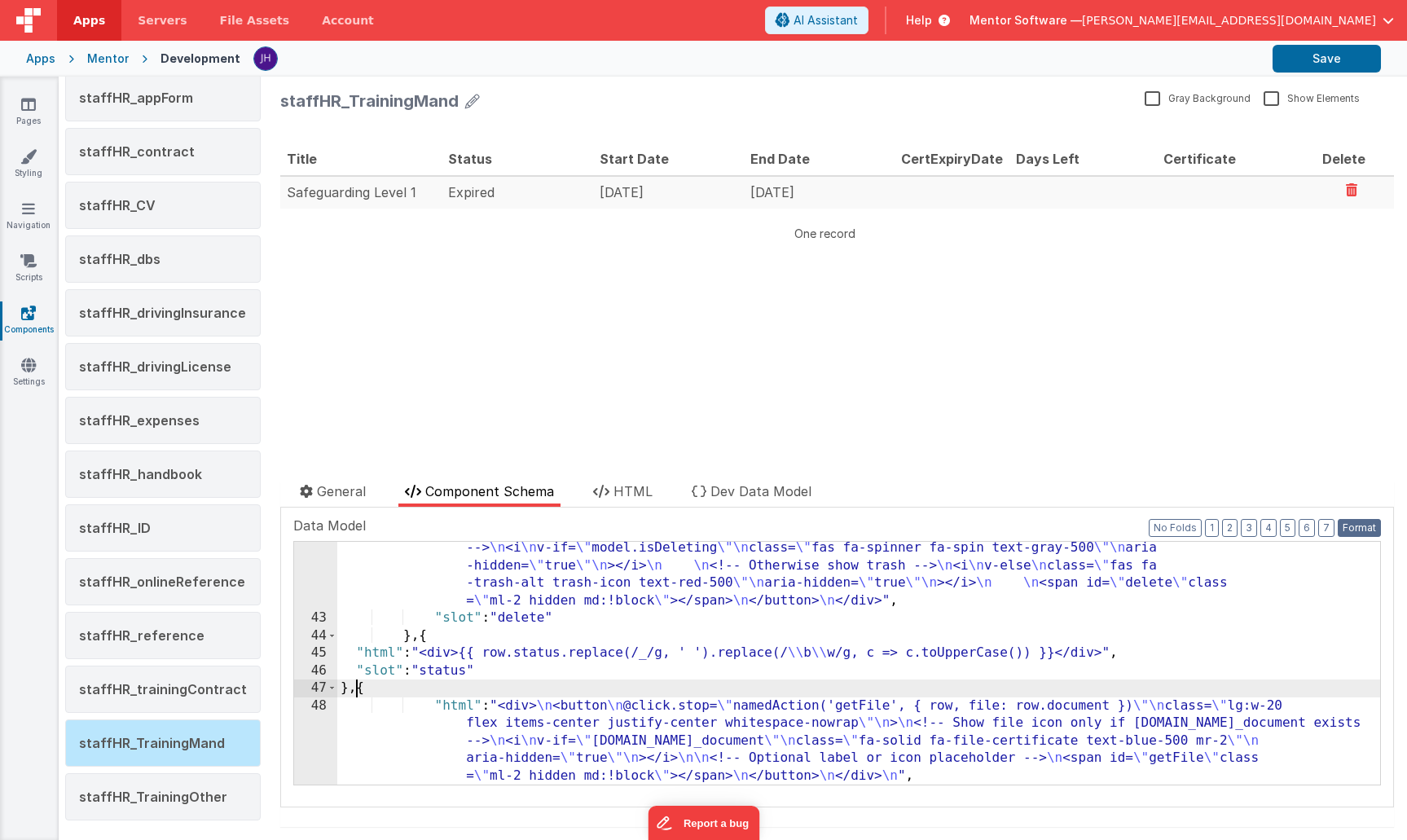
click at [1369, 529] on button "Format" at bounding box center [1359, 527] width 43 height 18
click at [1340, 65] on button "Save" at bounding box center [1327, 59] width 108 height 28
click at [146, 800] on span "staffHR_TrainingOther" at bounding box center [153, 796] width 148 height 16
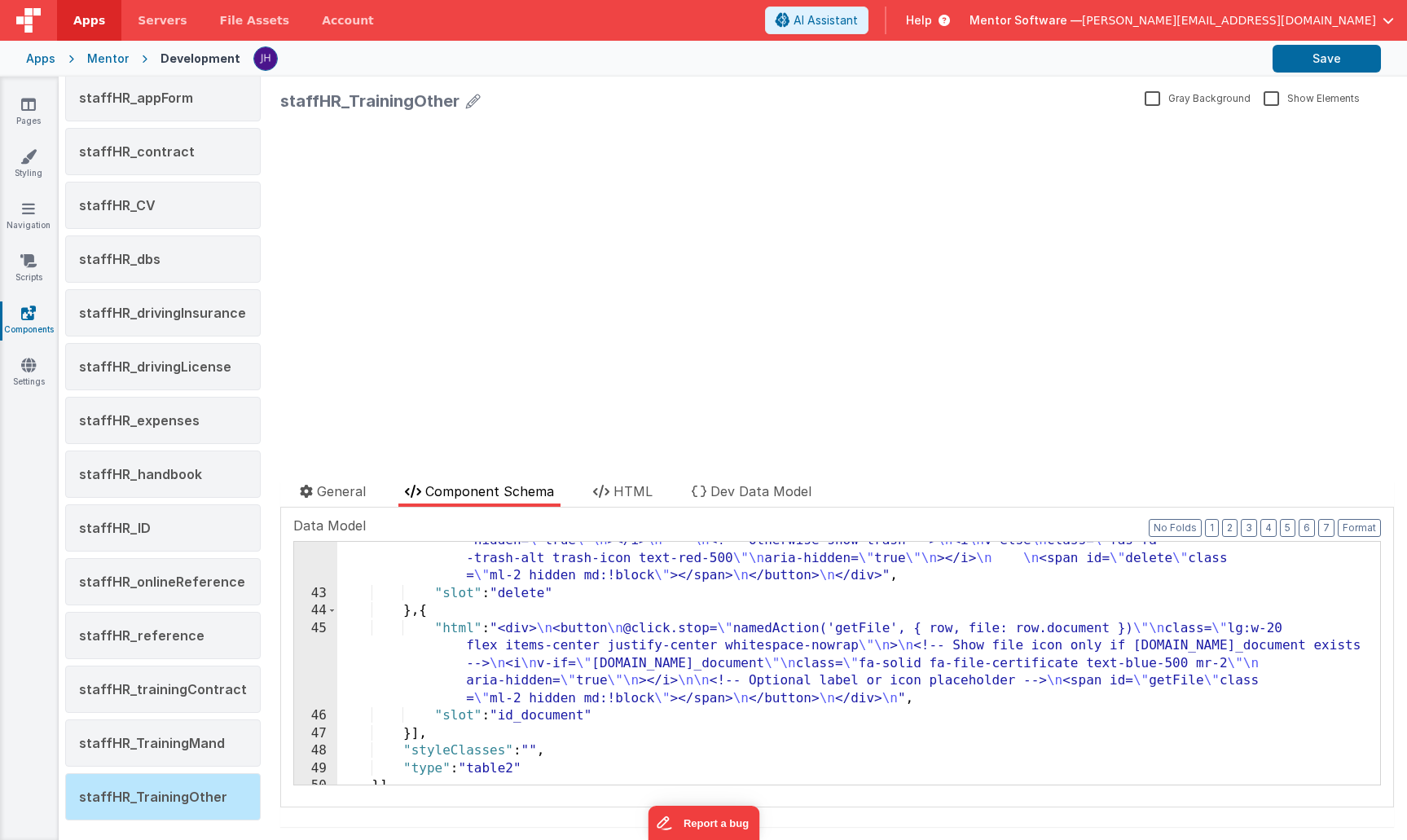
scroll to position [774, 0]
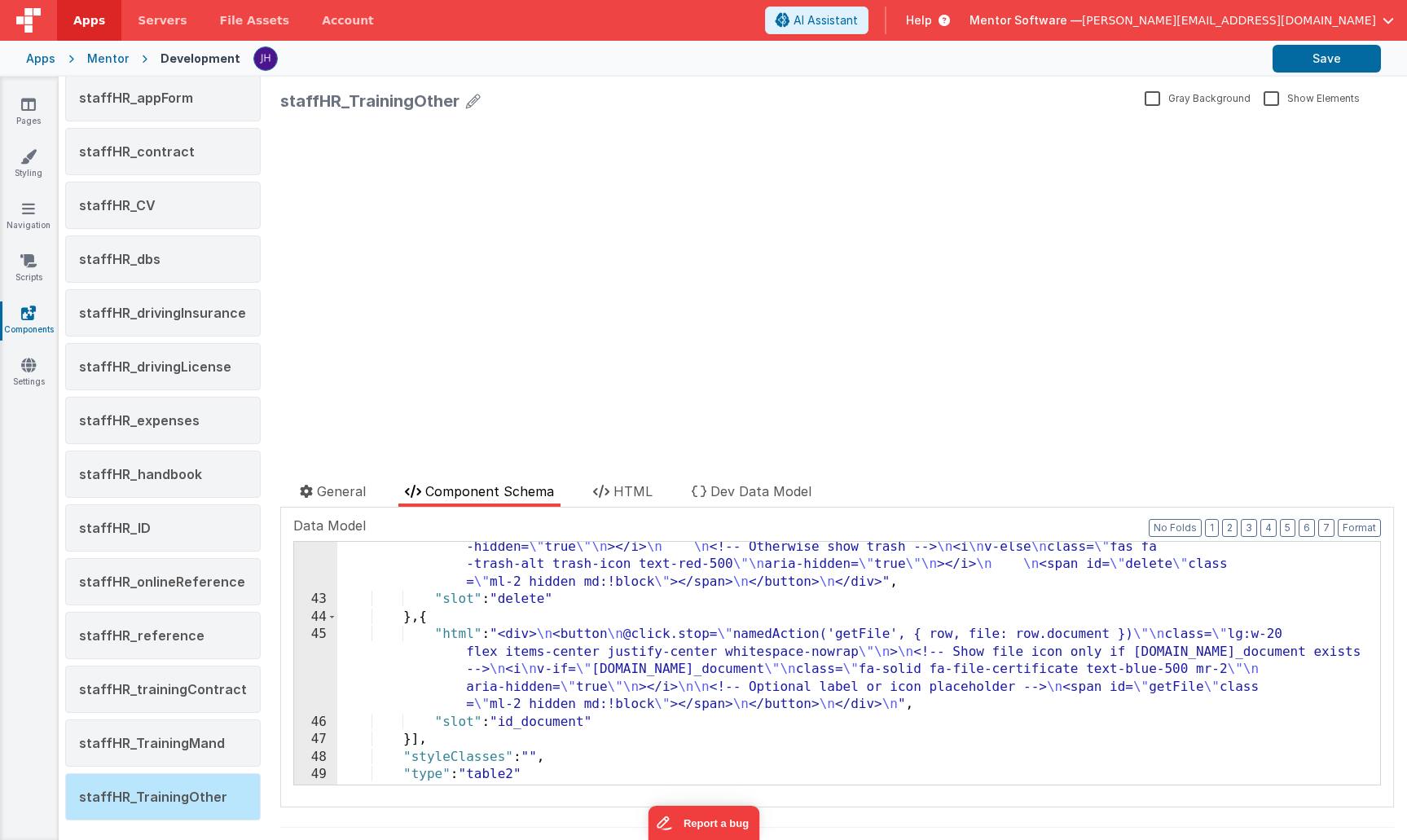
click at [426, 619] on div ""html" : "<div> \n <button @click.stop= \" namedAction('deleteFile', {row:row})…" at bounding box center [859, 668] width 1043 height 366
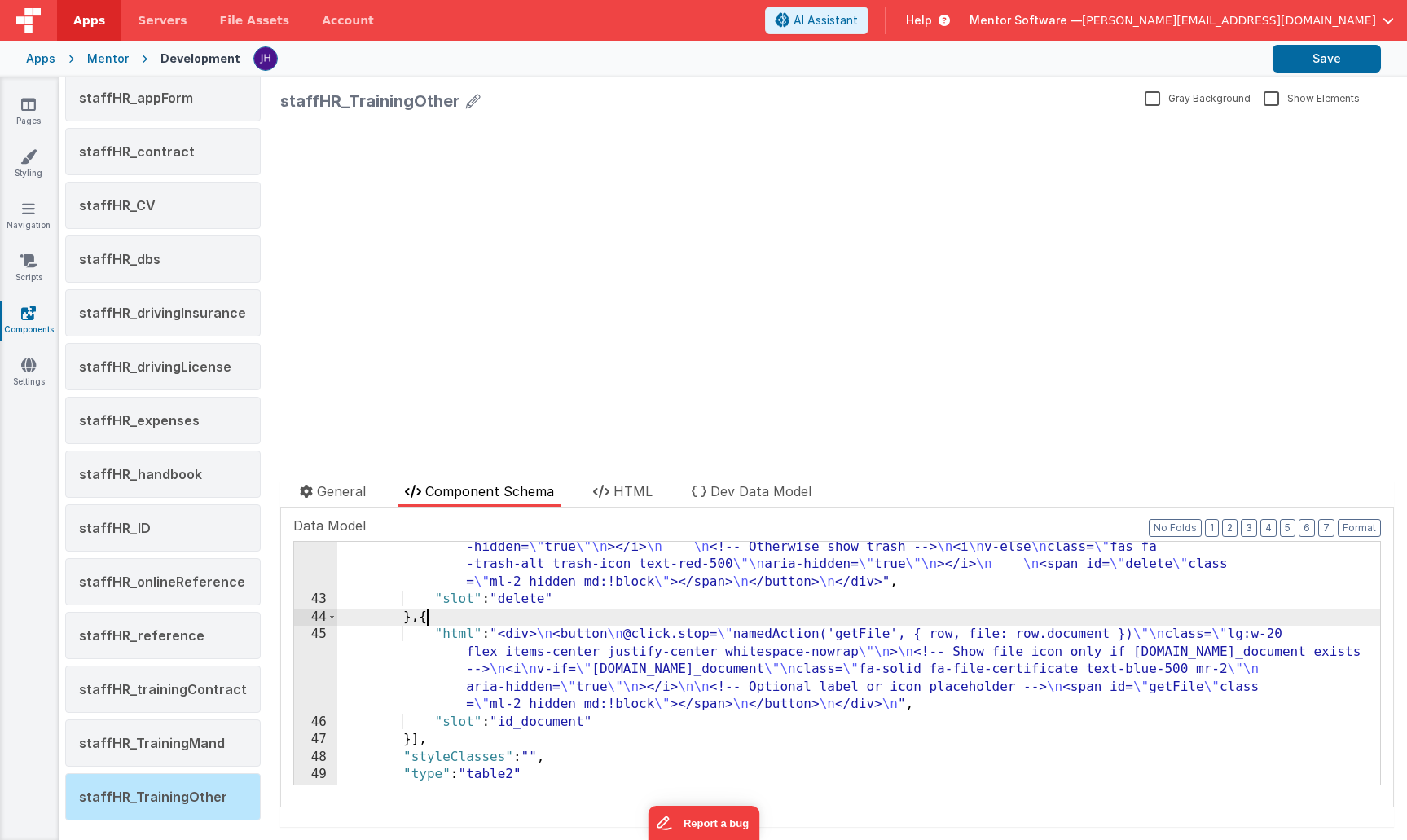
paste textarea
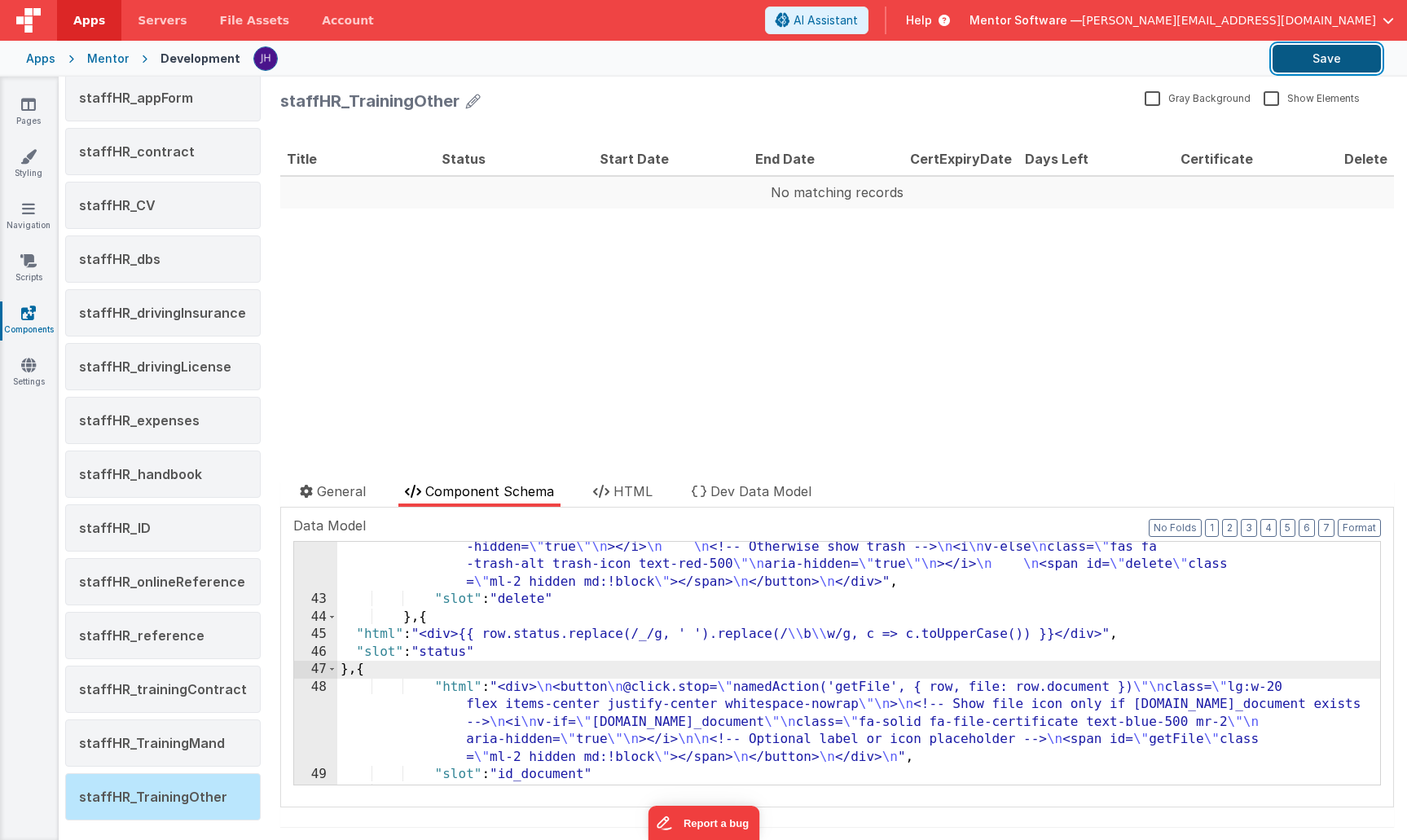
click at [1327, 61] on button "Save" at bounding box center [1327, 59] width 108 height 28
click at [36, 107] on link "Pages" at bounding box center [28, 112] width 59 height 33
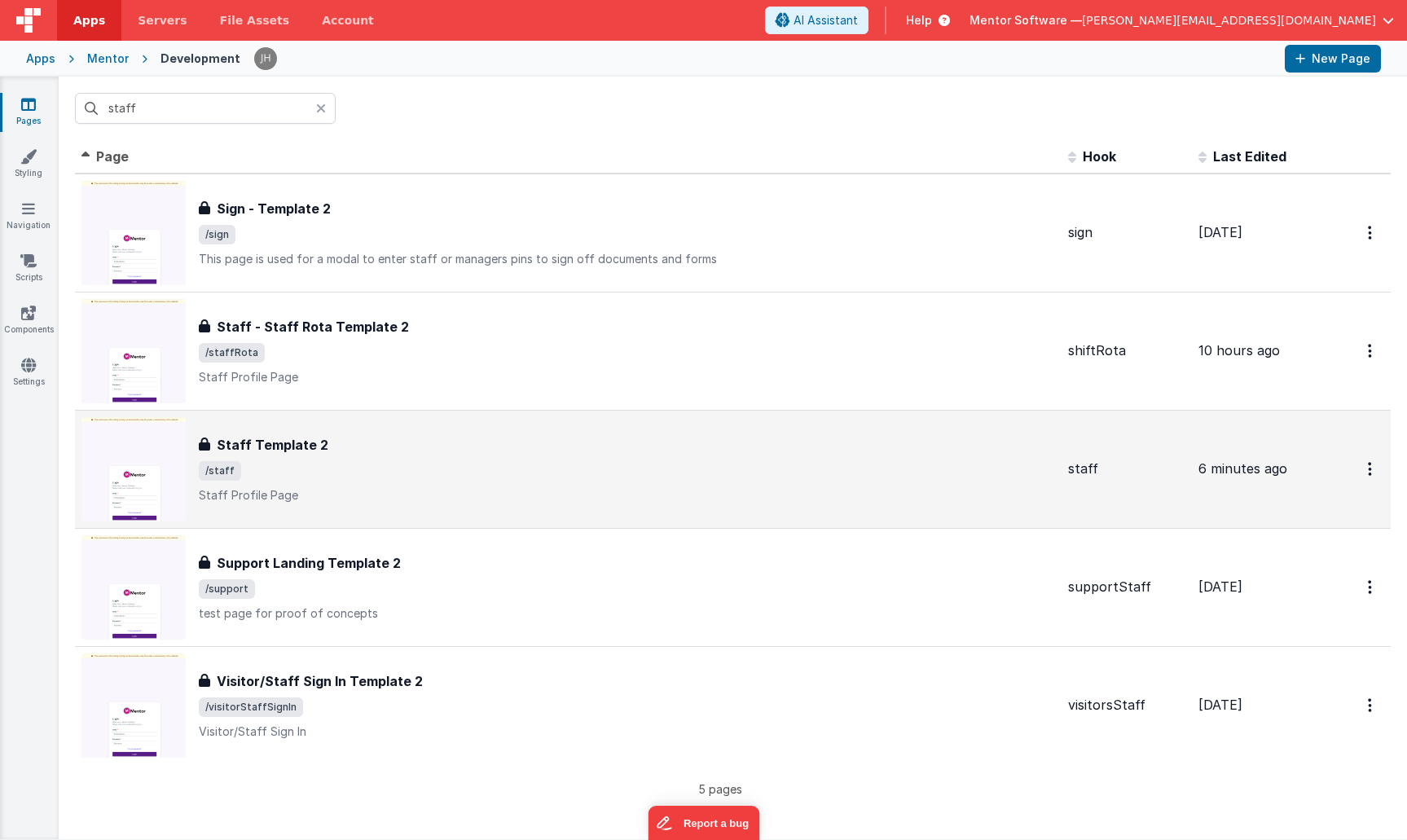
click at [297, 476] on span "/staff" at bounding box center [626, 470] width 856 height 20
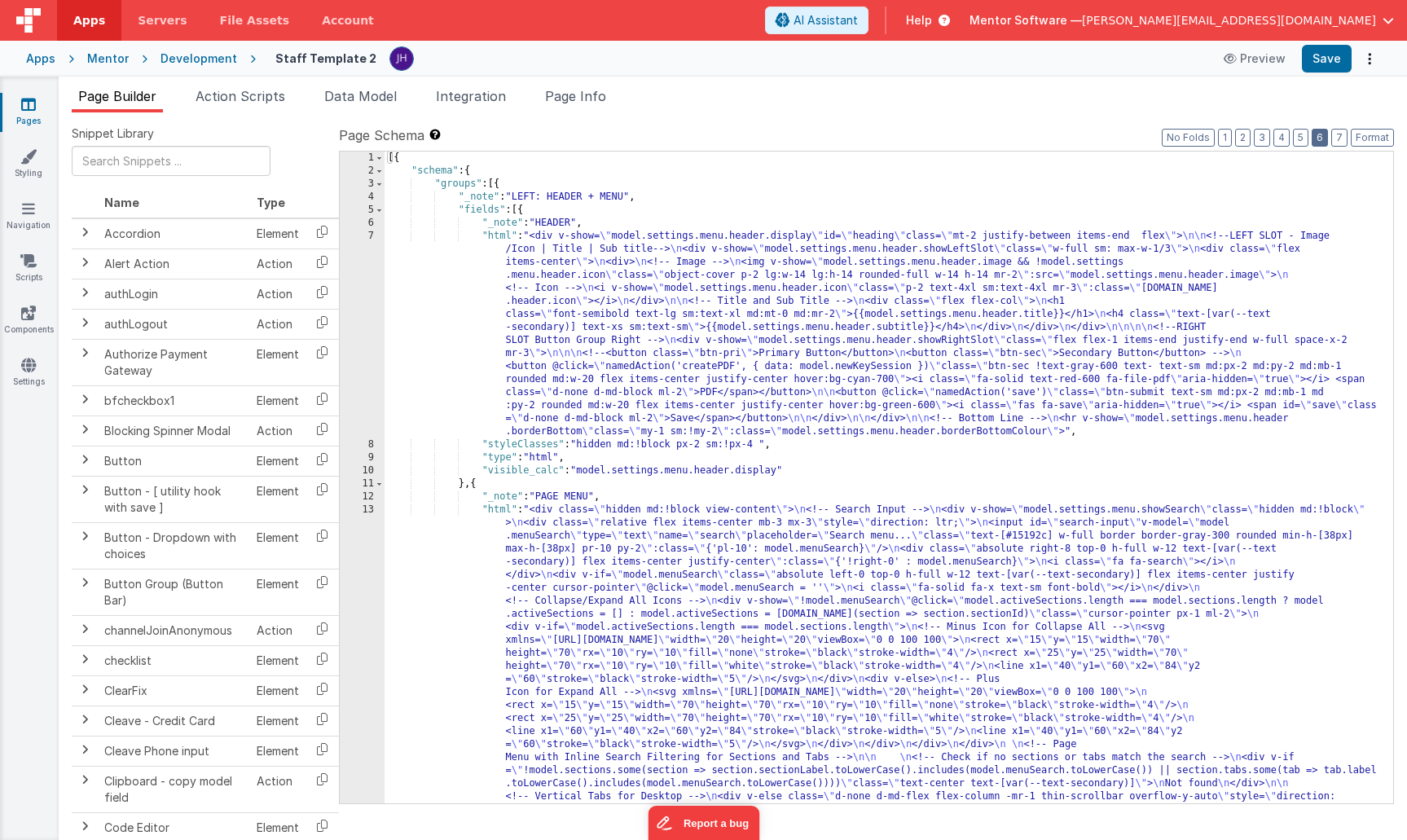
click at [1323, 140] on button "6" at bounding box center [1319, 137] width 16 height 18
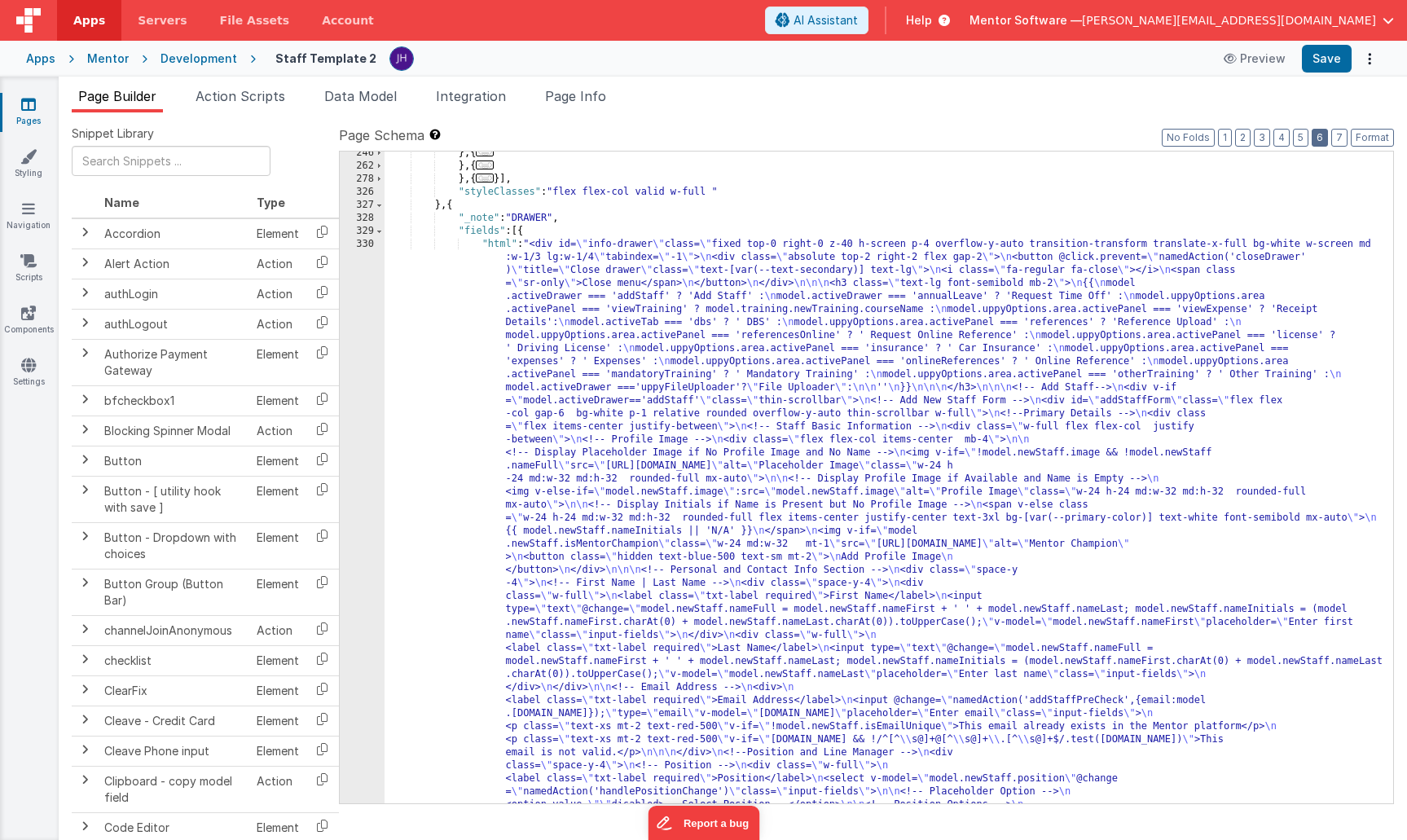
scroll to position [2325, 0]
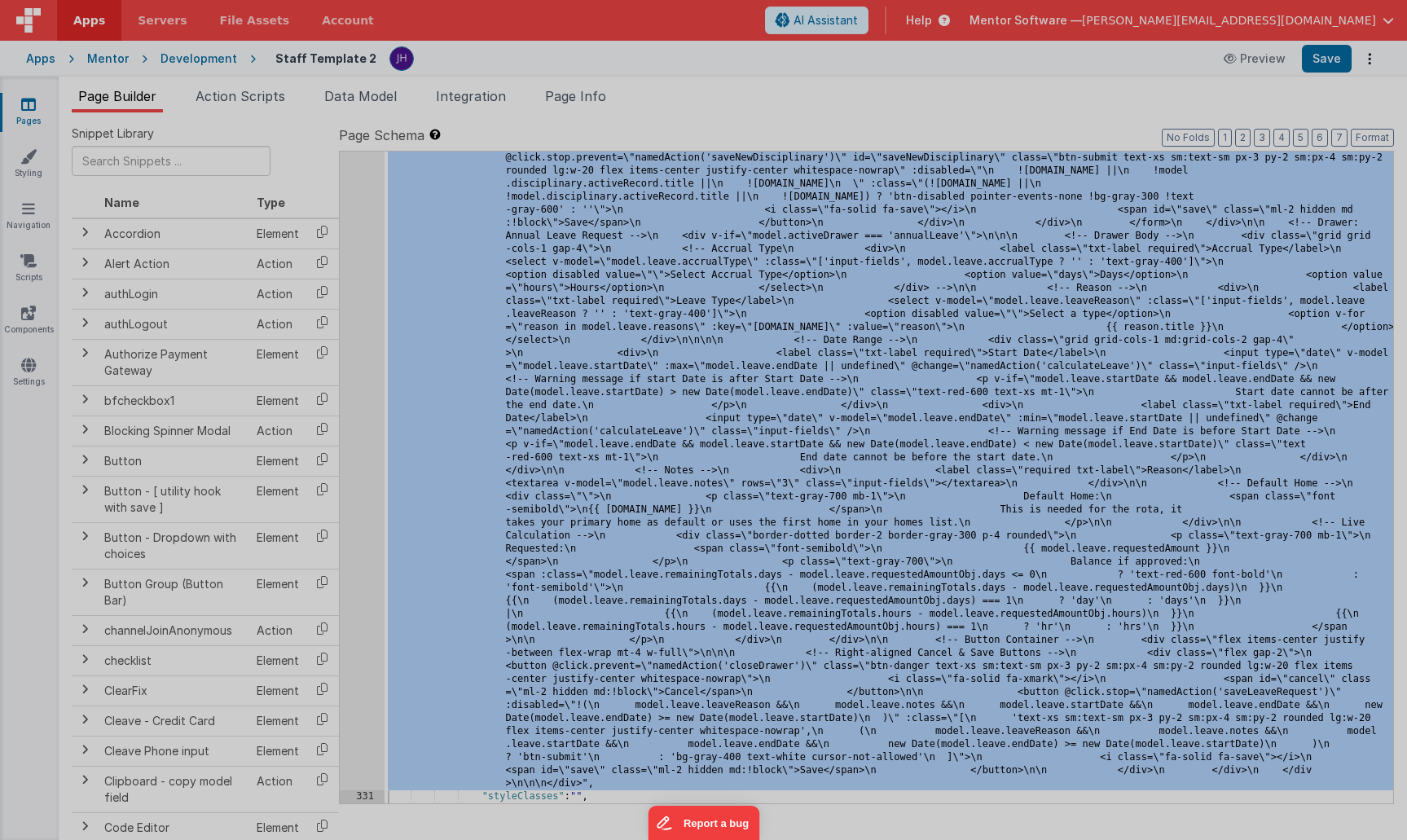
scroll to position [11093, 0]
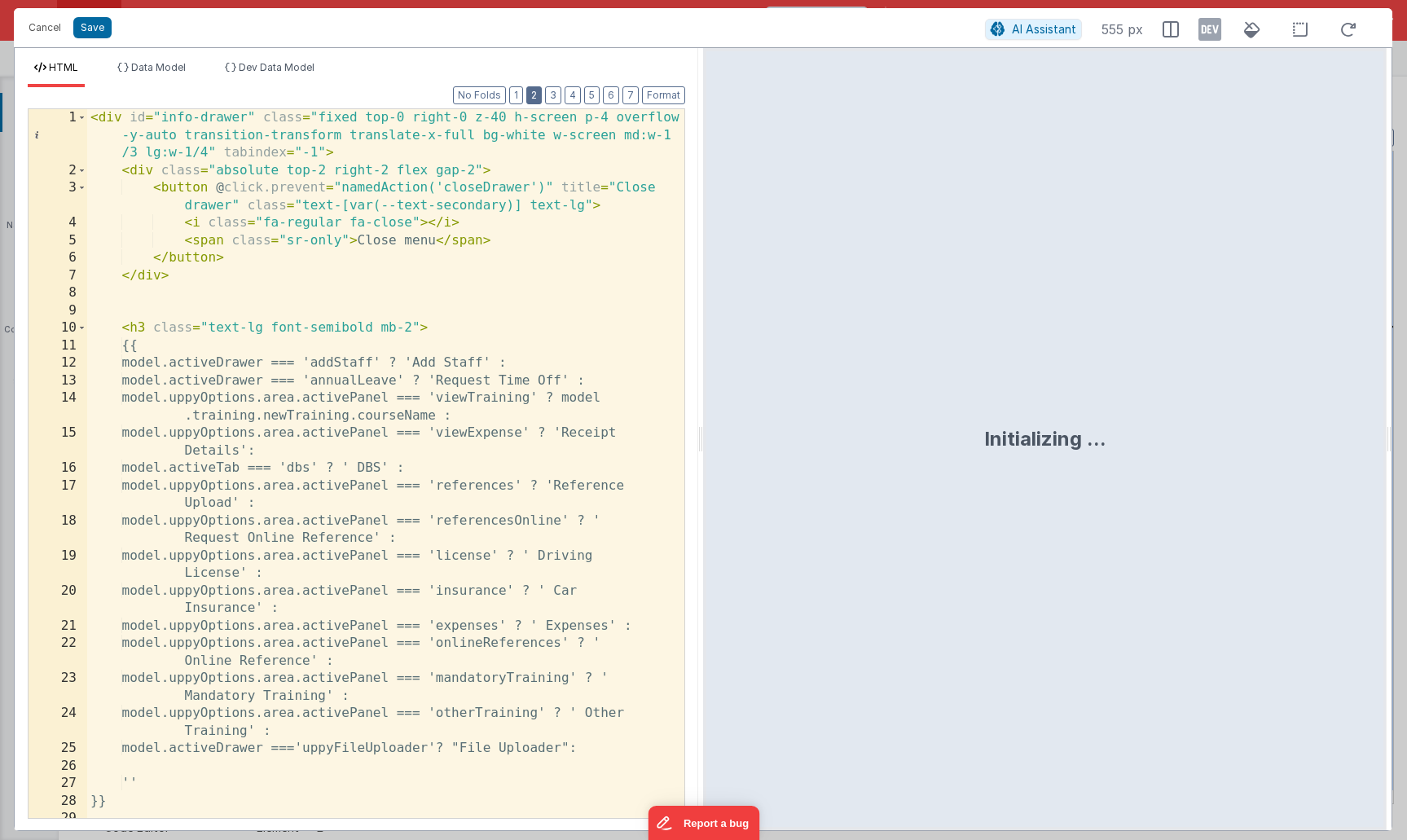
click at [536, 94] on button "2" at bounding box center [534, 95] width 16 height 18
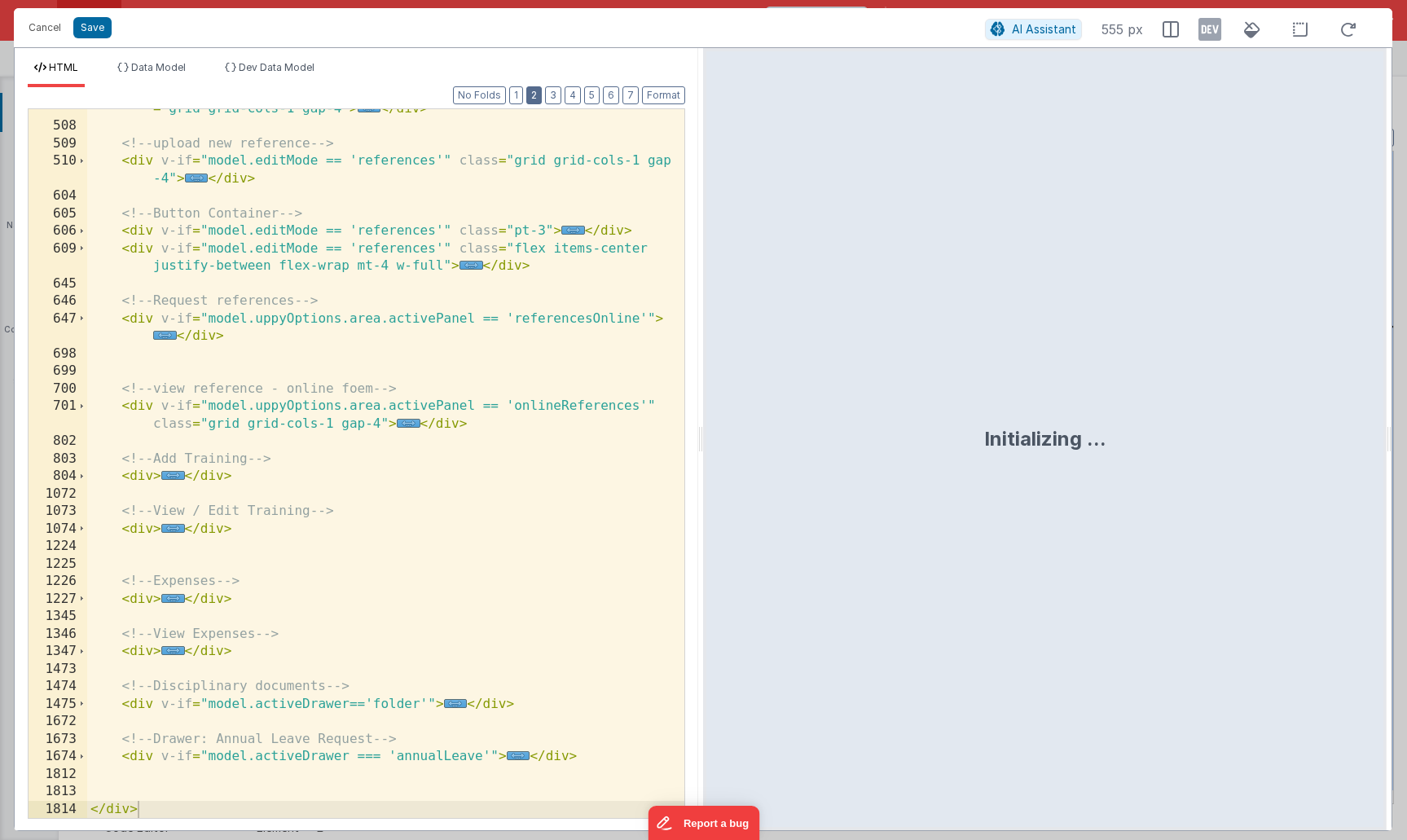
scroll to position [342, 0]
click at [171, 480] on span "..." at bounding box center [172, 476] width 23 height 9
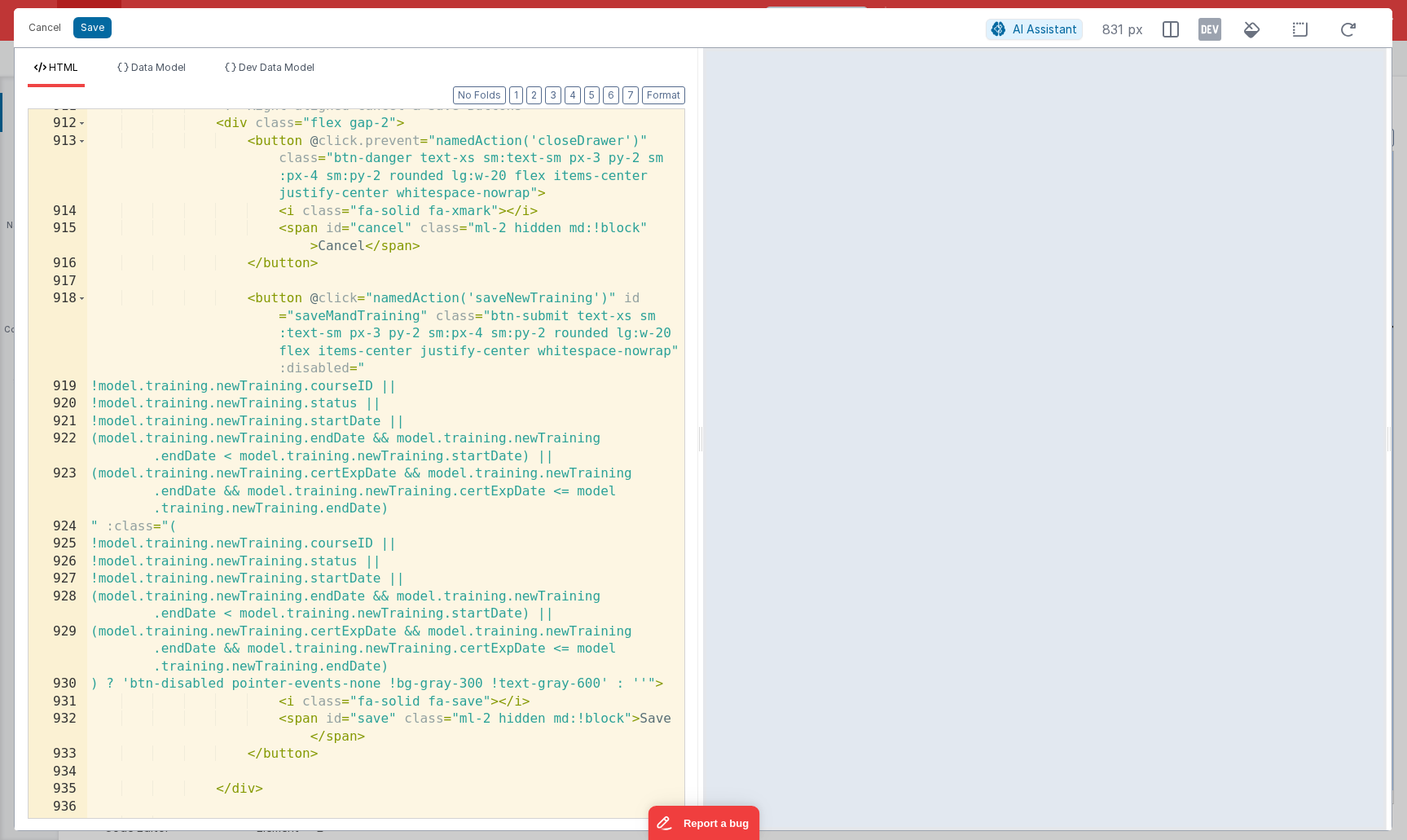
scroll to position [3505, 0]
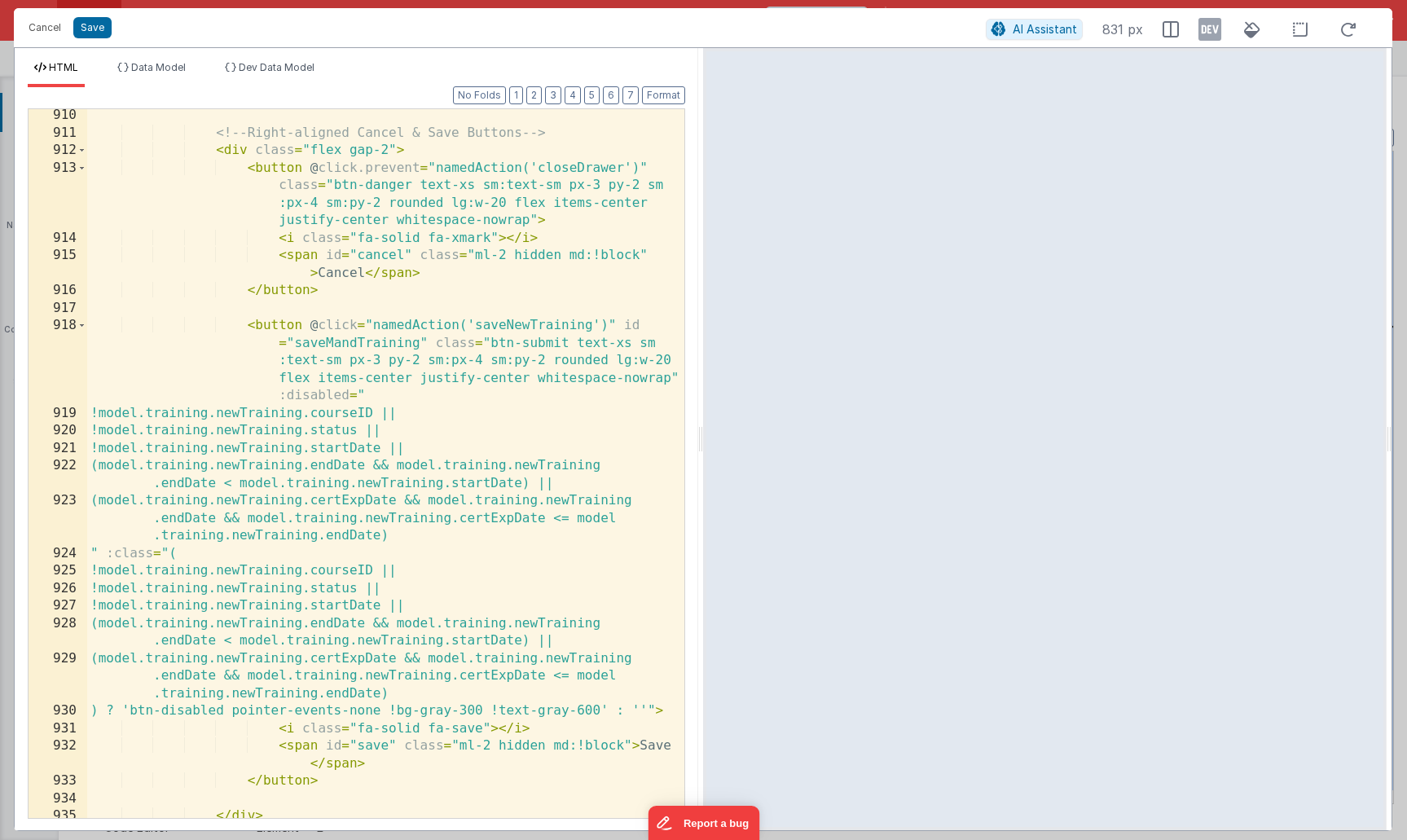
click at [531, 329] on div "<!-- Right-aligned Cancel & Save Buttons --> < div class = "flex gap-2" > < but…" at bounding box center [386, 479] width 597 height 744
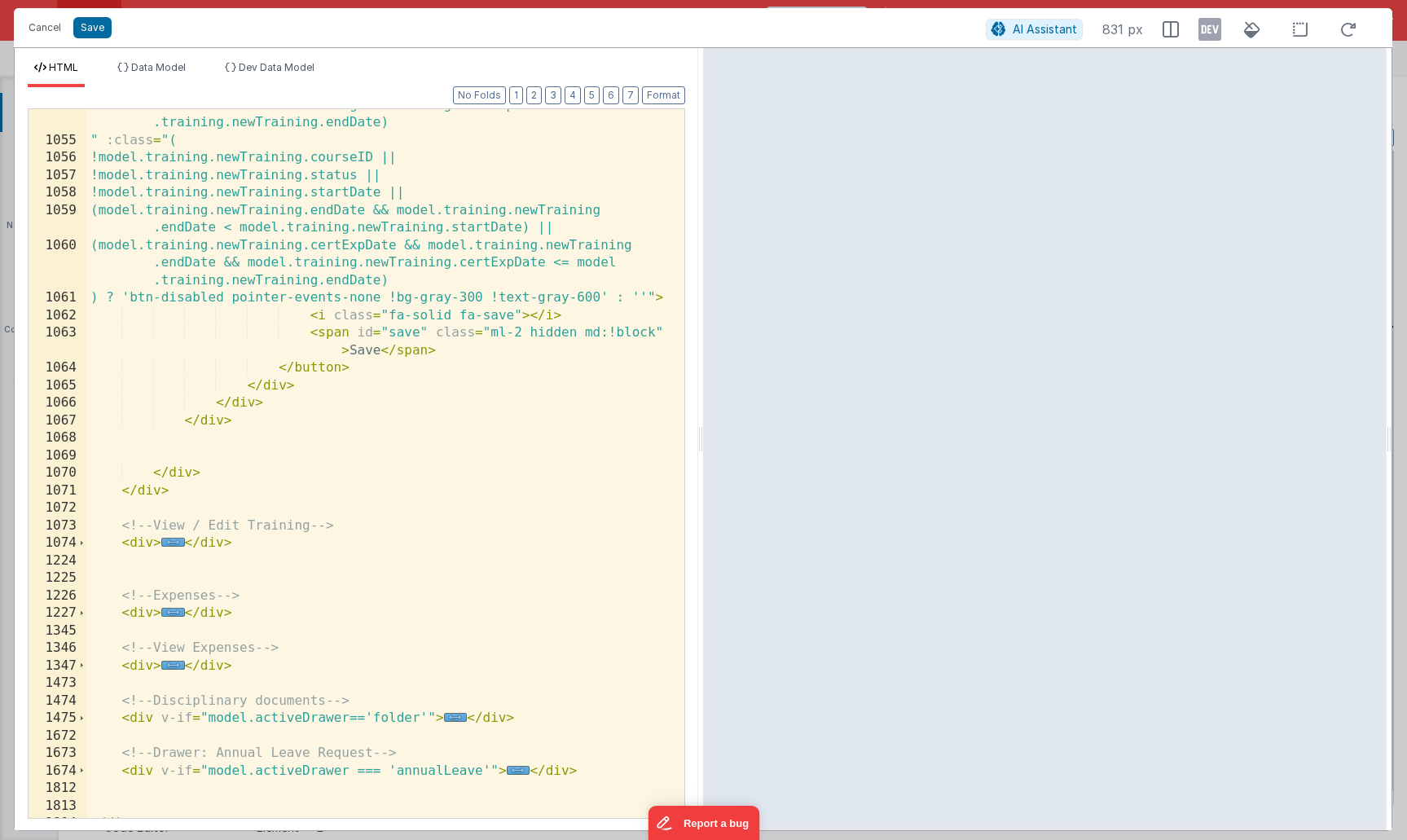
scroll to position [7453, 0]
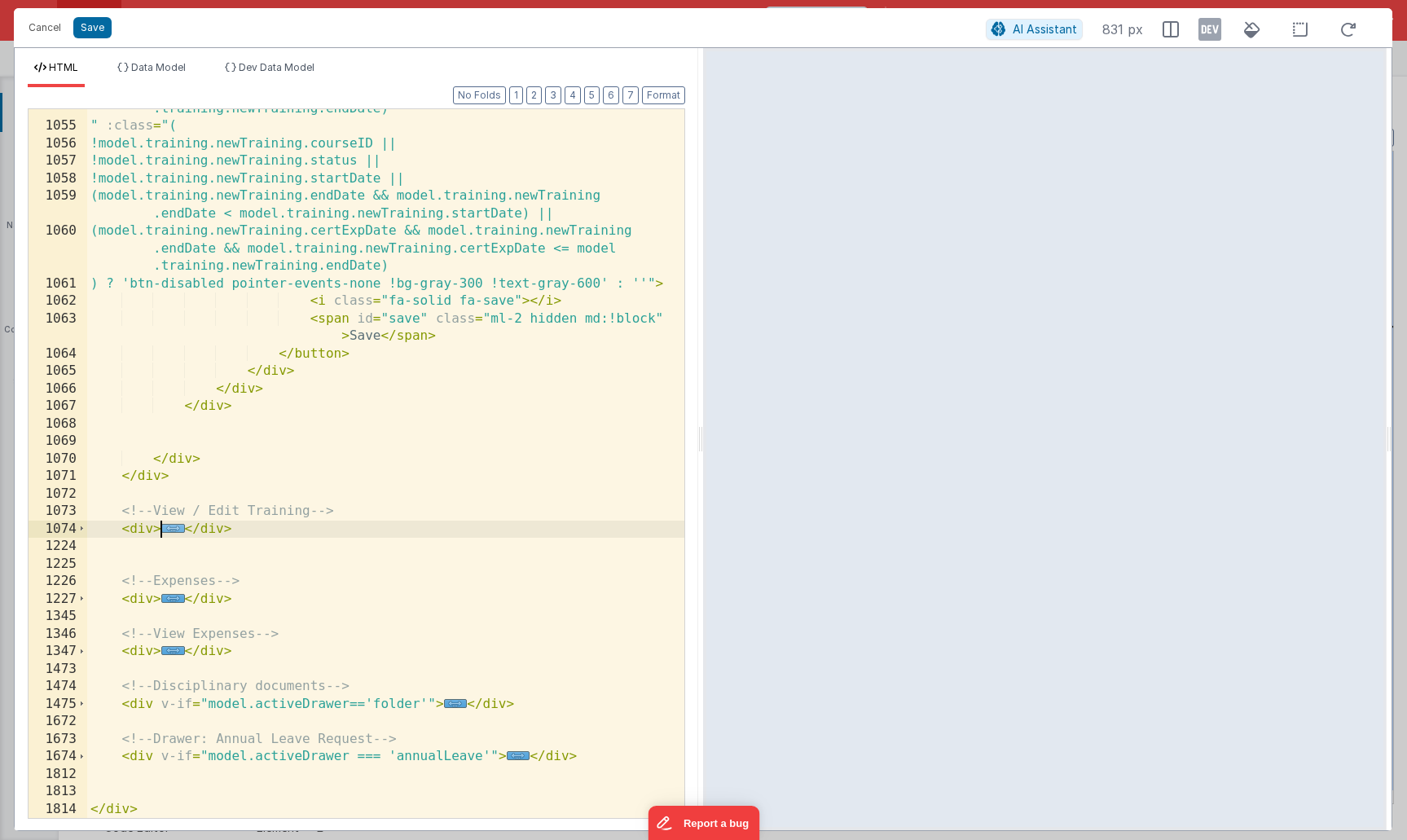
click at [172, 533] on span "..." at bounding box center [172, 529] width 23 height 9
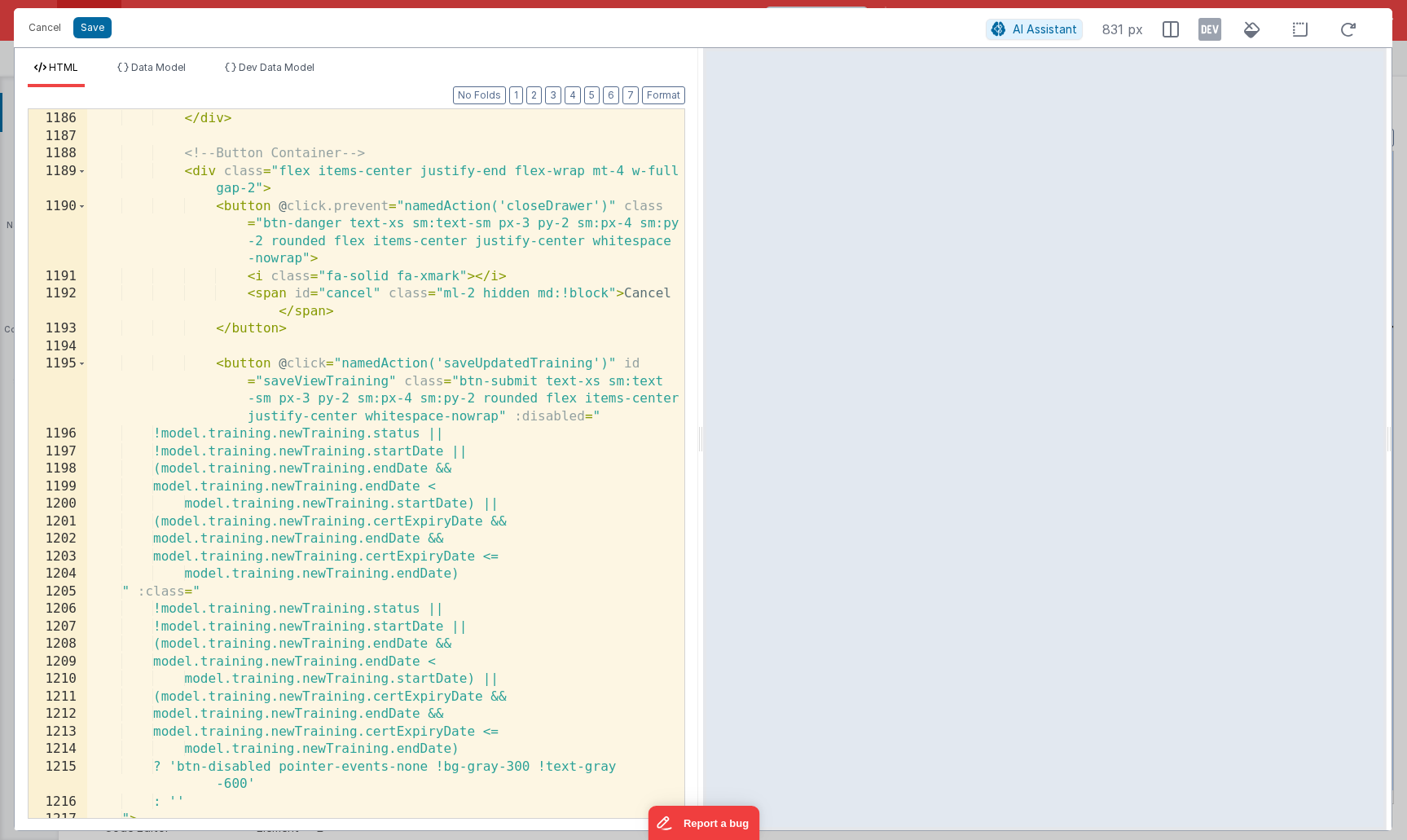
scroll to position [10398, 0]
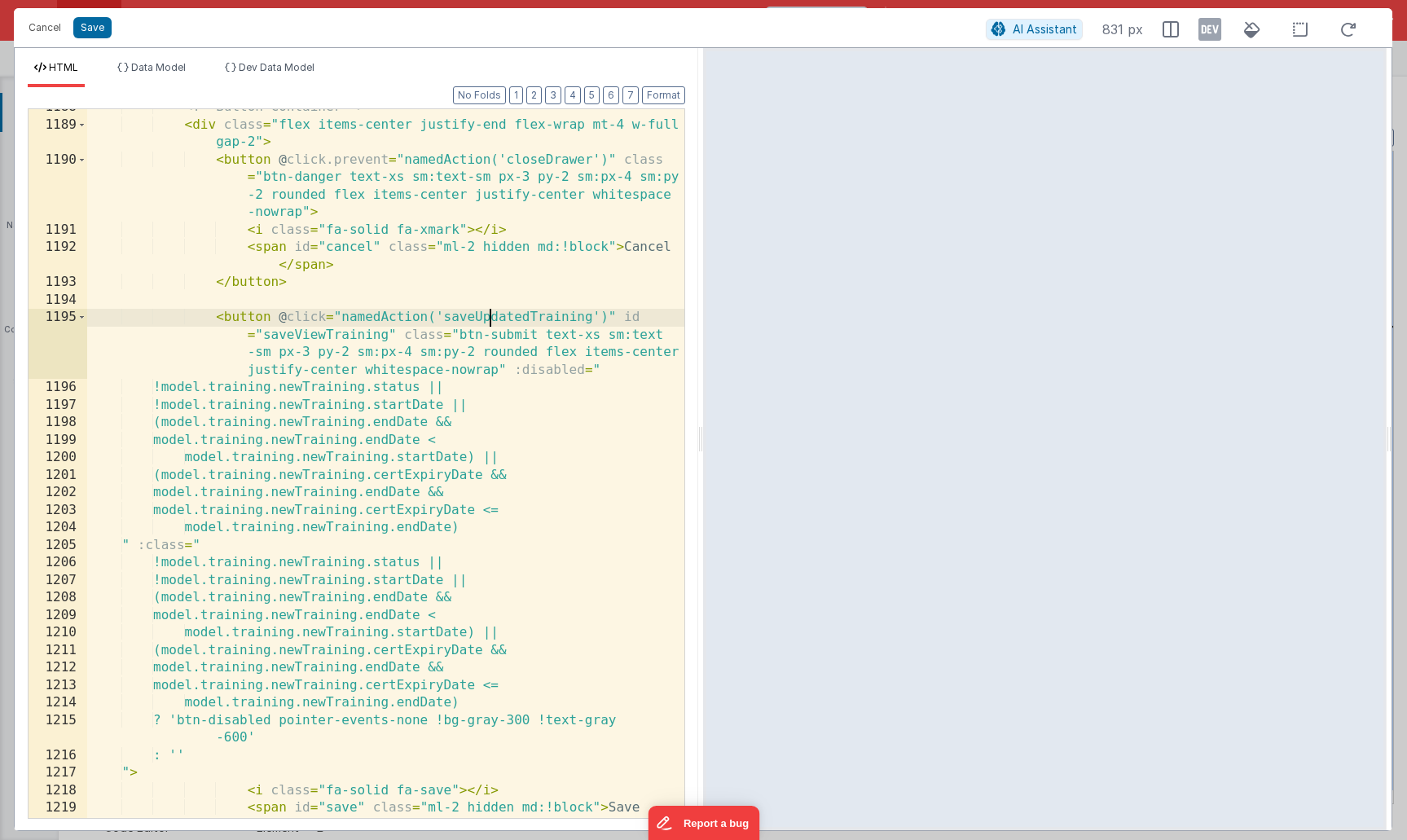
click at [493, 318] on div "<!-- Button Container --> < div class = "flex items-center justify-end flex-wra…" at bounding box center [386, 480] width 597 height 762
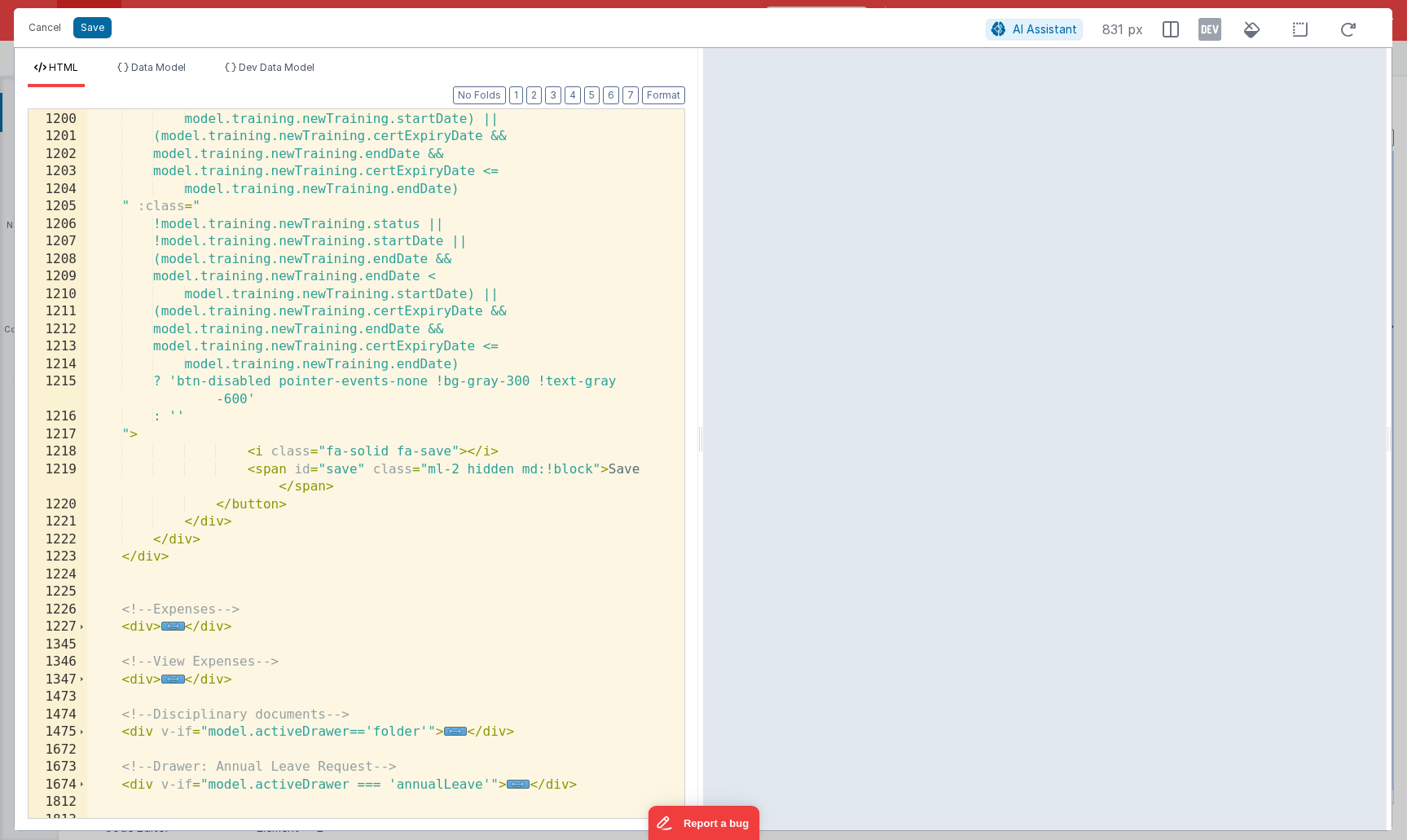
scroll to position [10753, 0]
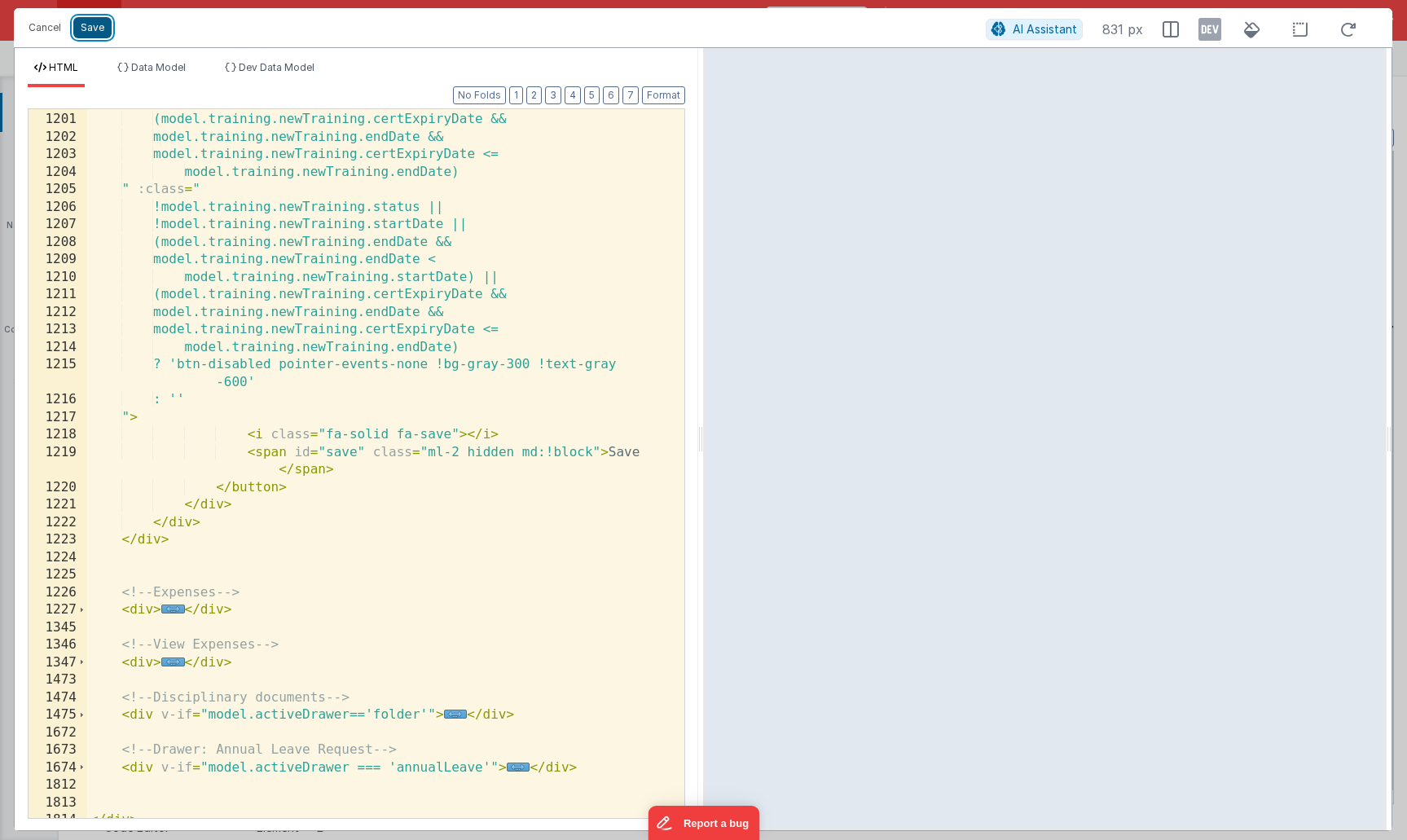
click at [95, 29] on button "Save" at bounding box center [92, 27] width 38 height 21
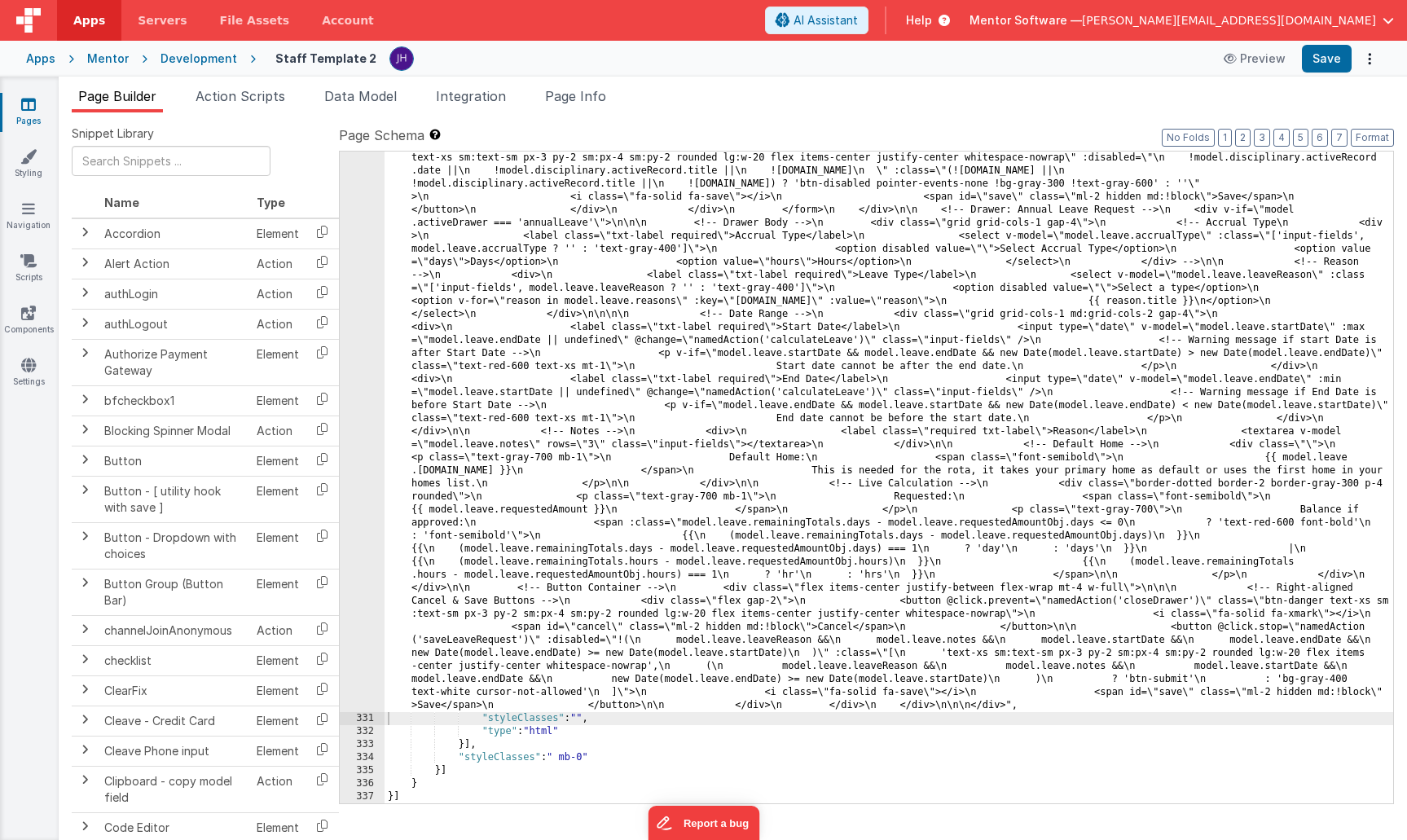
scroll to position [10259, 0]
click at [1331, 67] on button "Save" at bounding box center [1326, 59] width 49 height 28
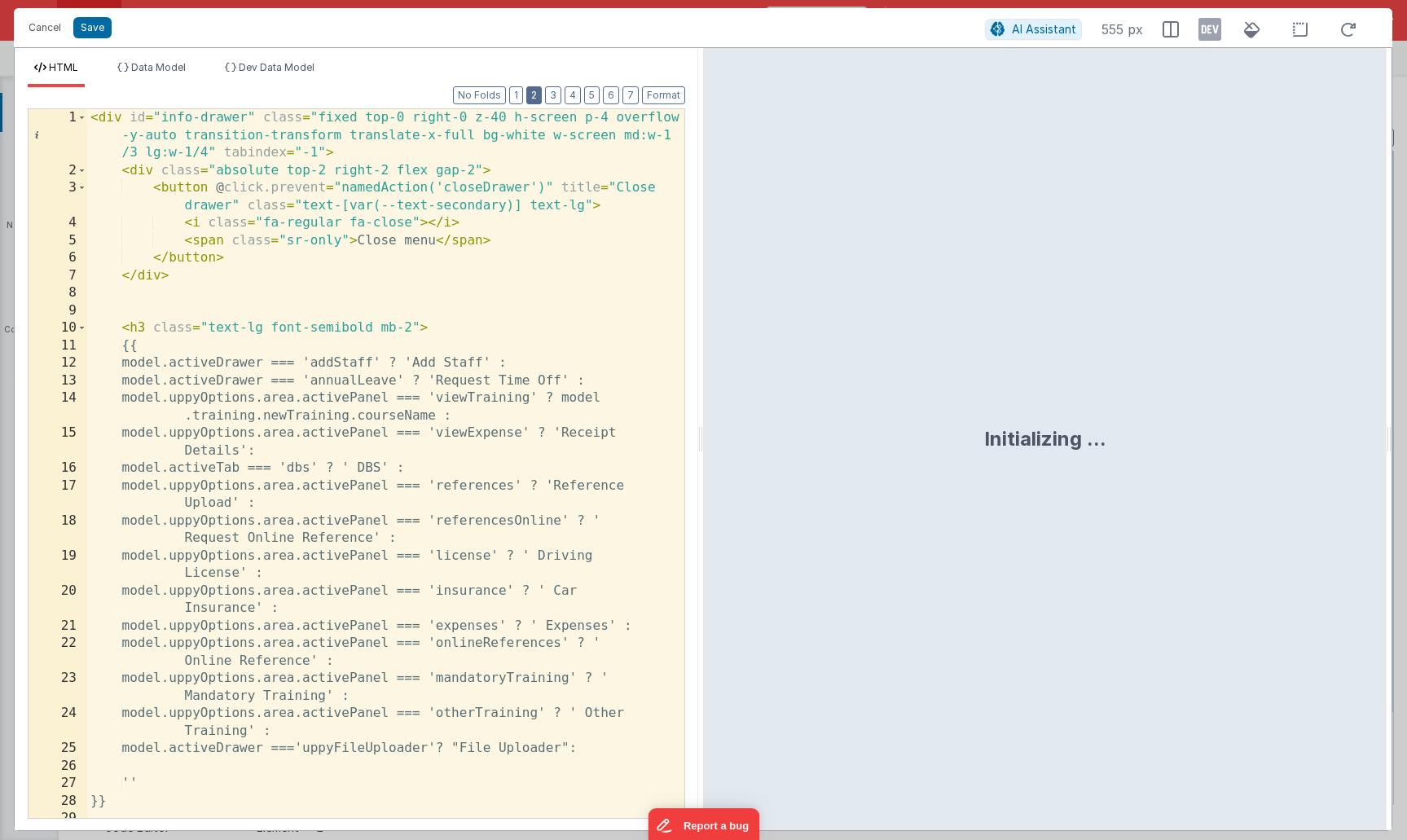
click at [535, 94] on button "2" at bounding box center [534, 95] width 16 height 18
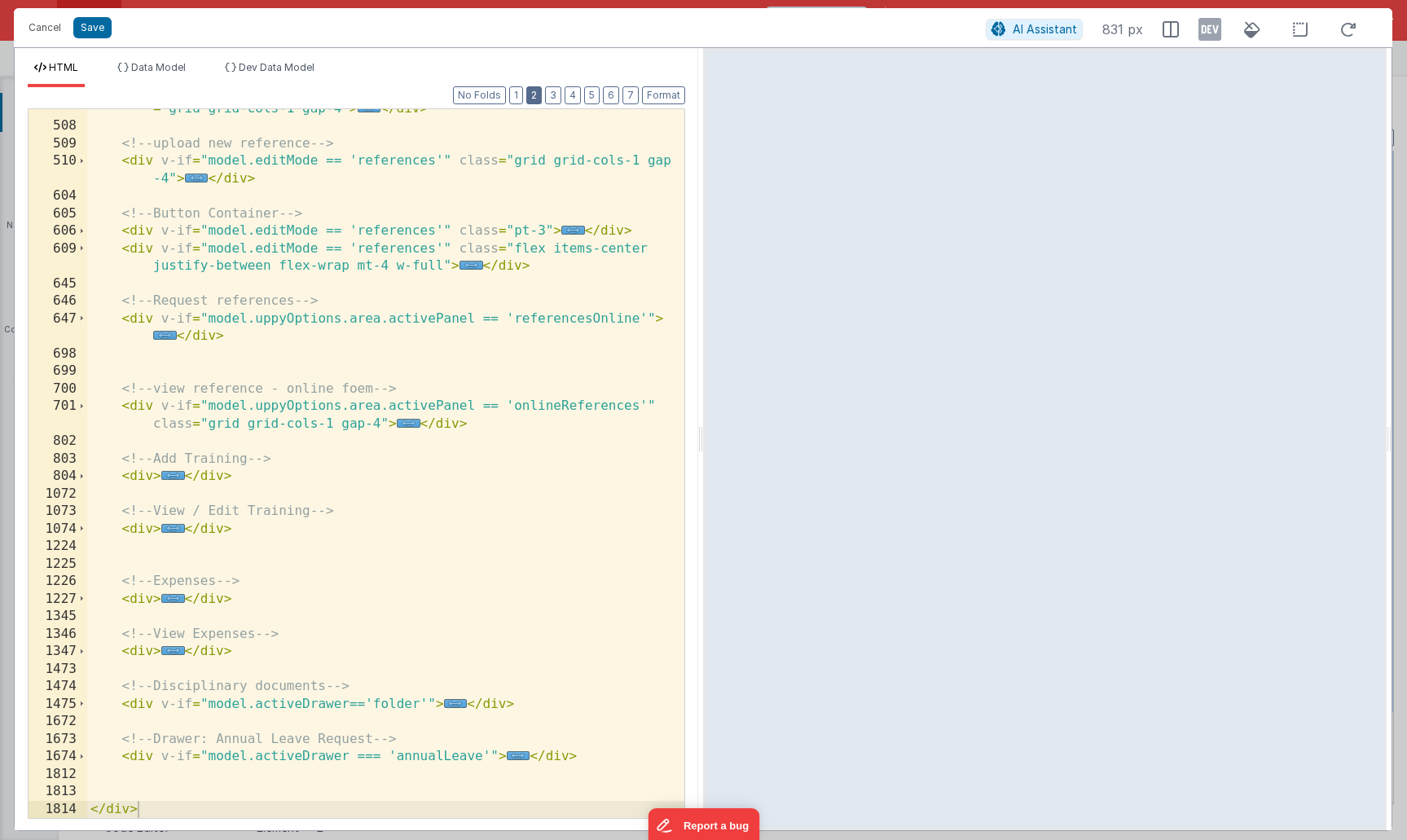
scroll to position [342, 0]
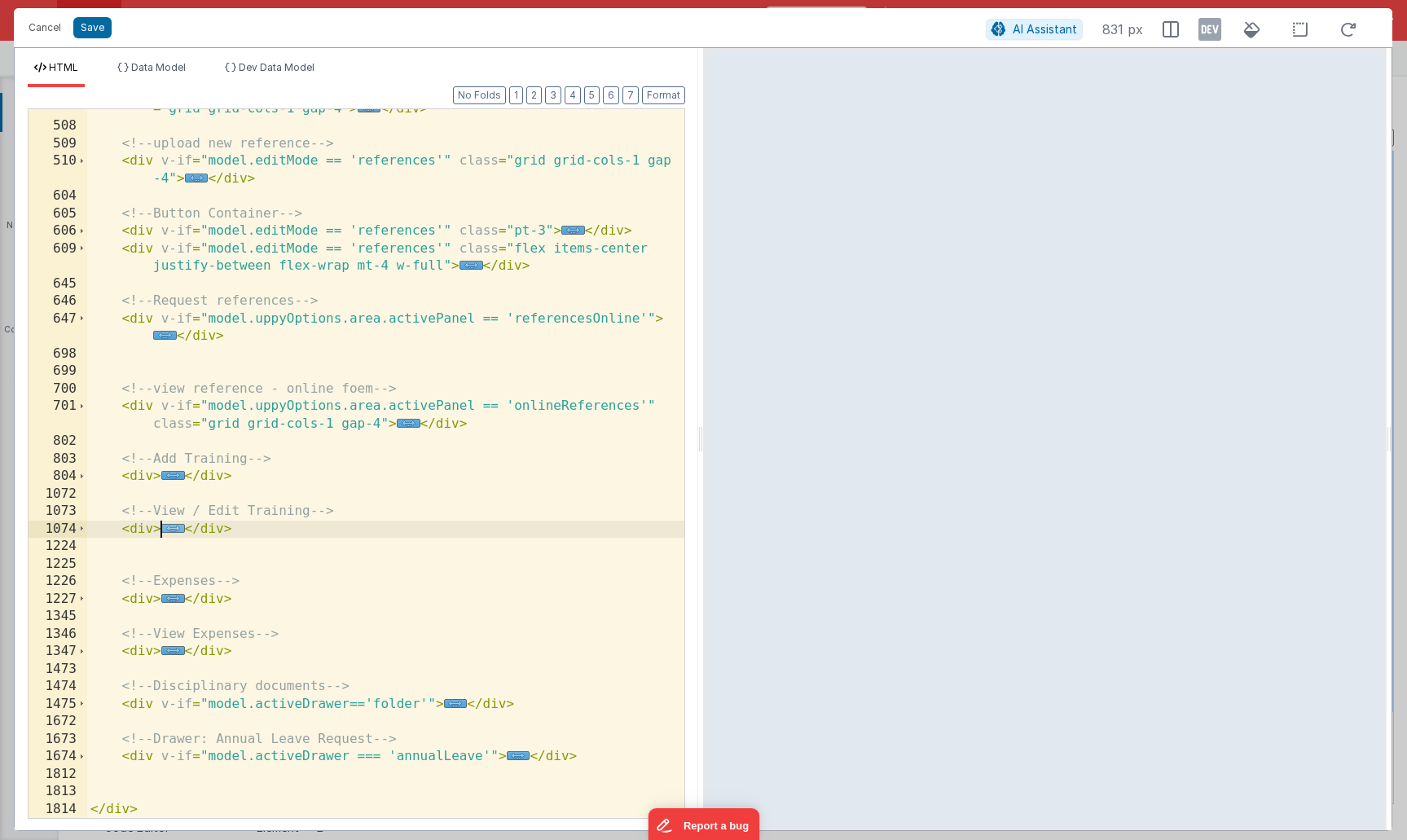
click at [174, 528] on span "..." at bounding box center [172, 529] width 23 height 9
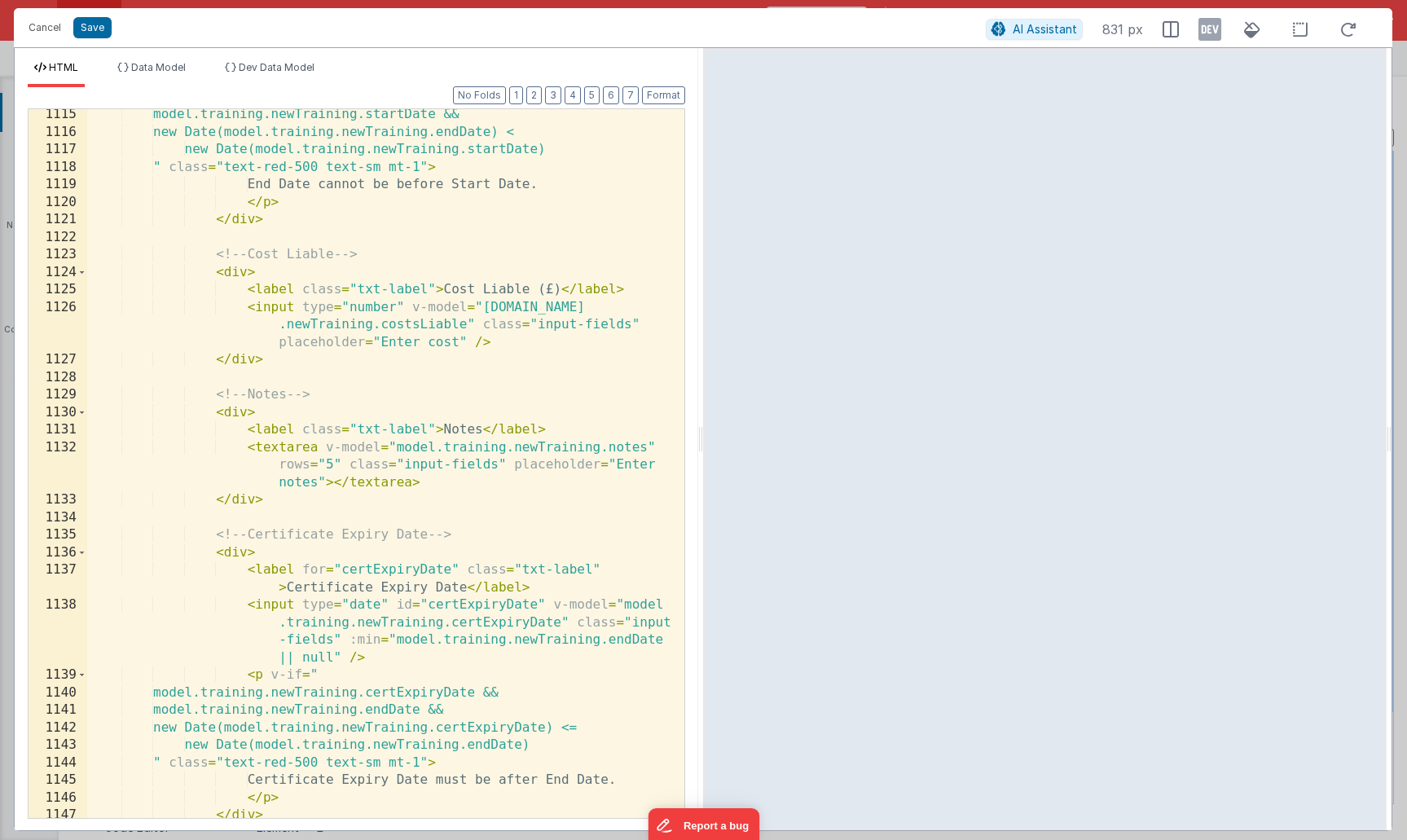
scroll to position [0, 0]
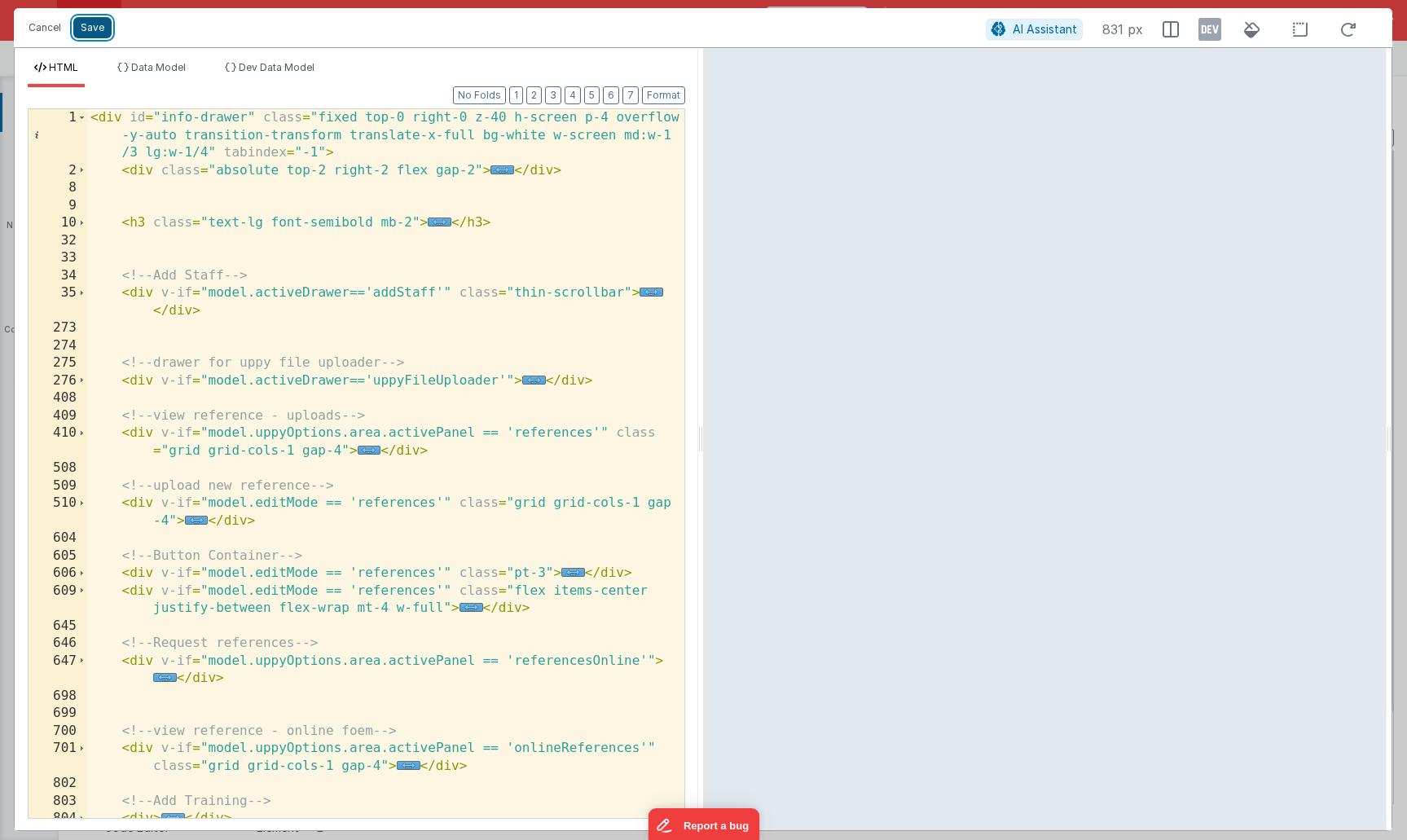
click at [99, 34] on button "Save" at bounding box center [92, 27] width 38 height 21
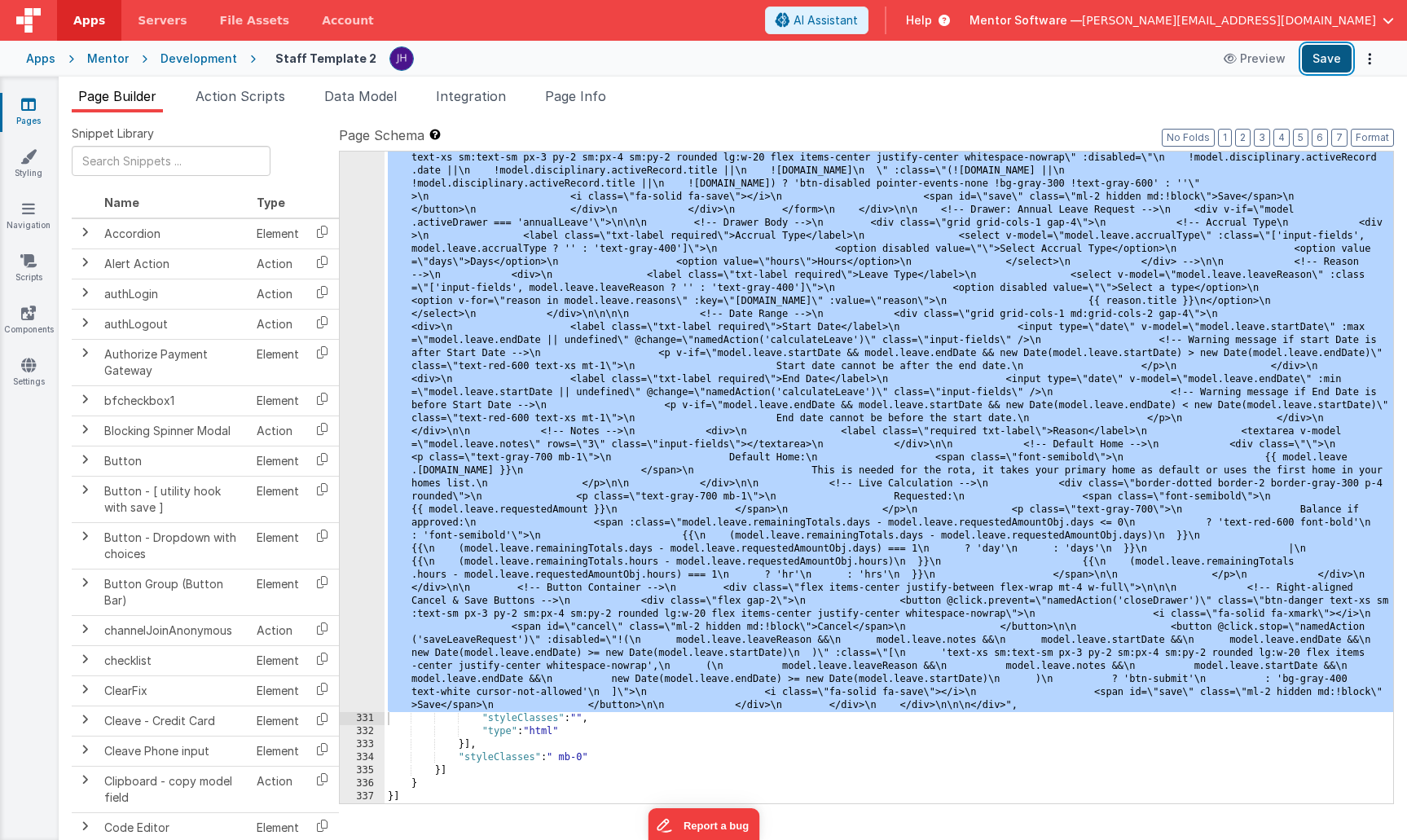
click at [1323, 55] on button "Save" at bounding box center [1326, 59] width 49 height 28
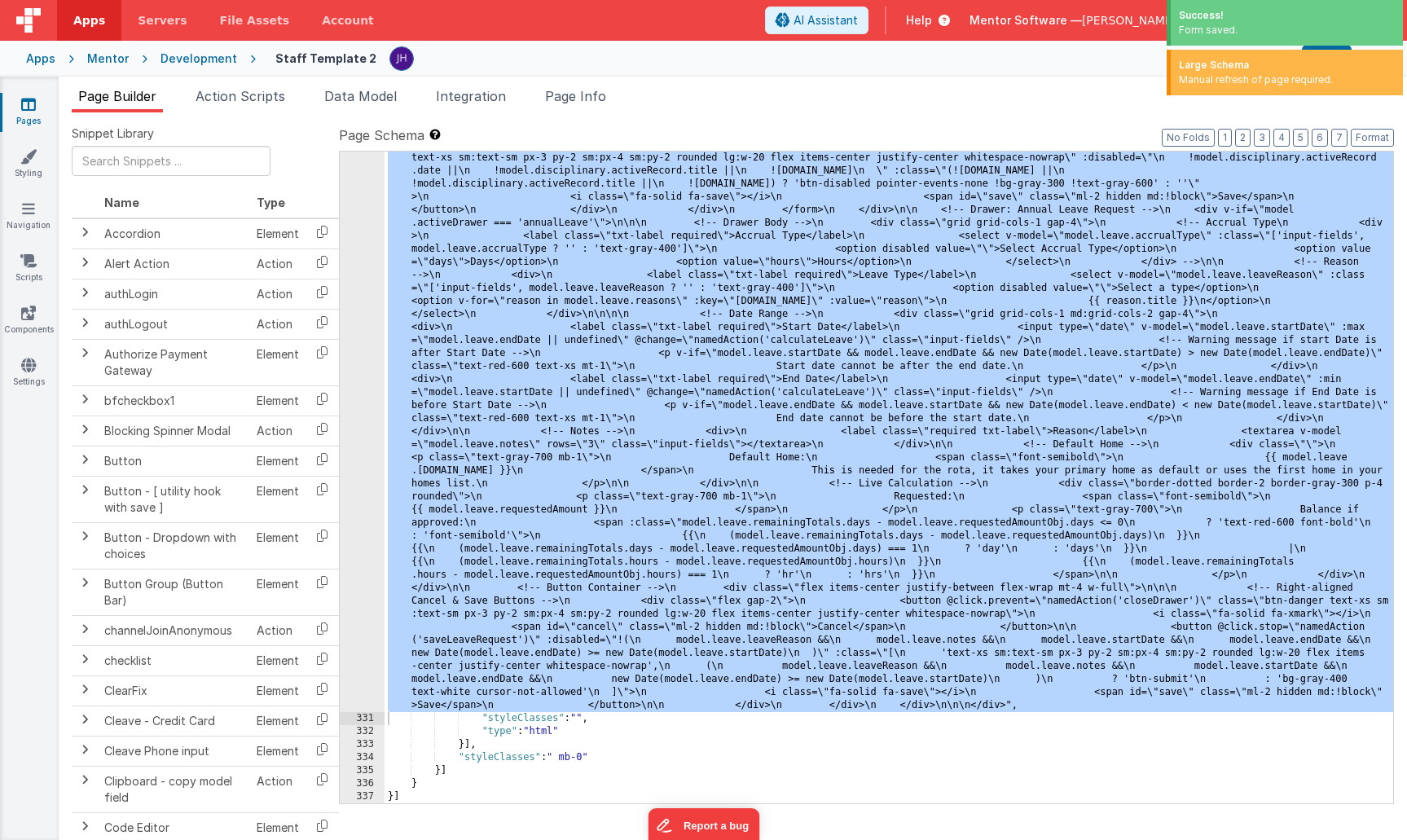
click at [927, 120] on div "Snippet Library Name Type Accordion Element Alert Action Action authLogin Actio…" at bounding box center [733, 489] width 1348 height 753
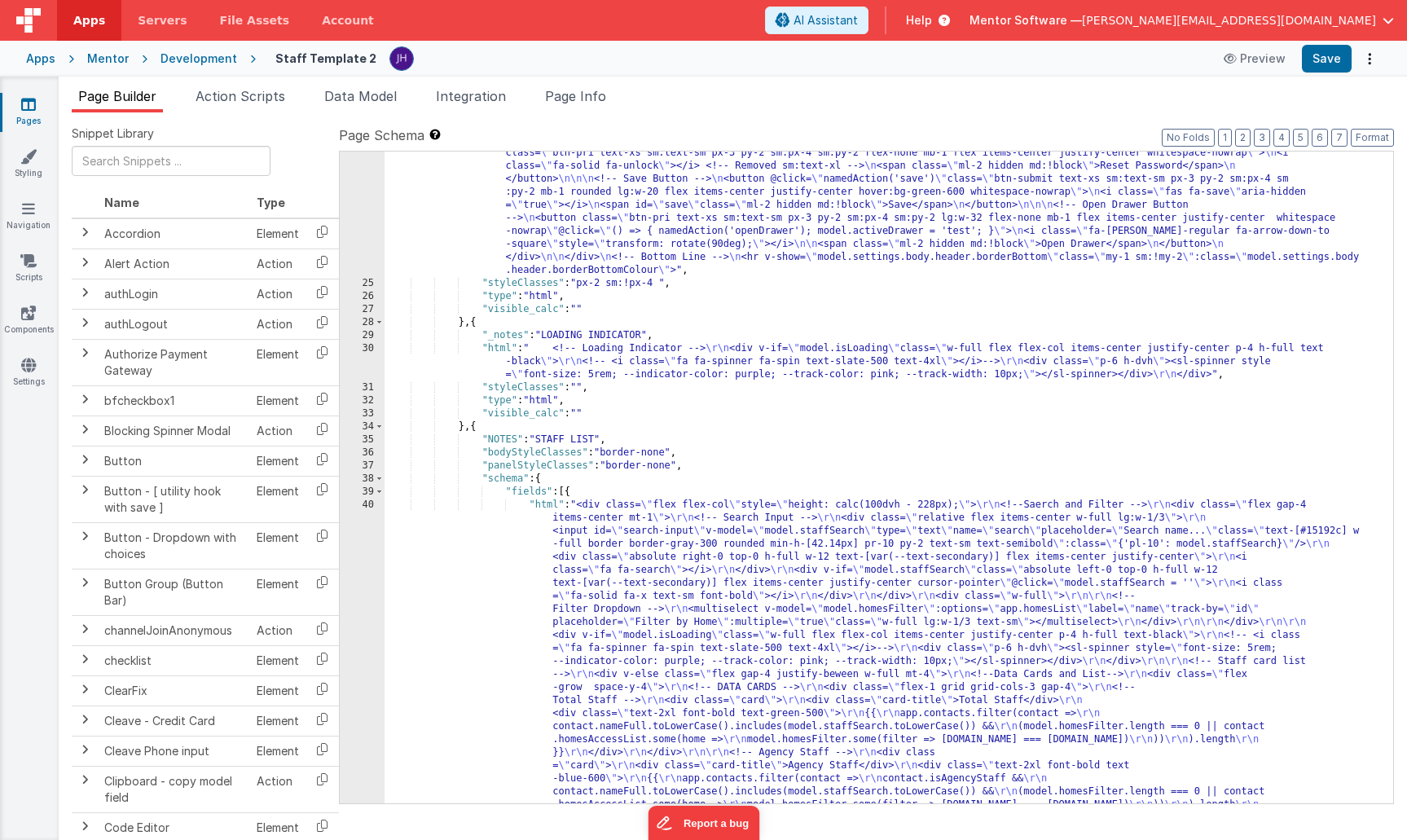
scroll to position [1559, 0]
